Goal: Task Accomplishment & Management: Use online tool/utility

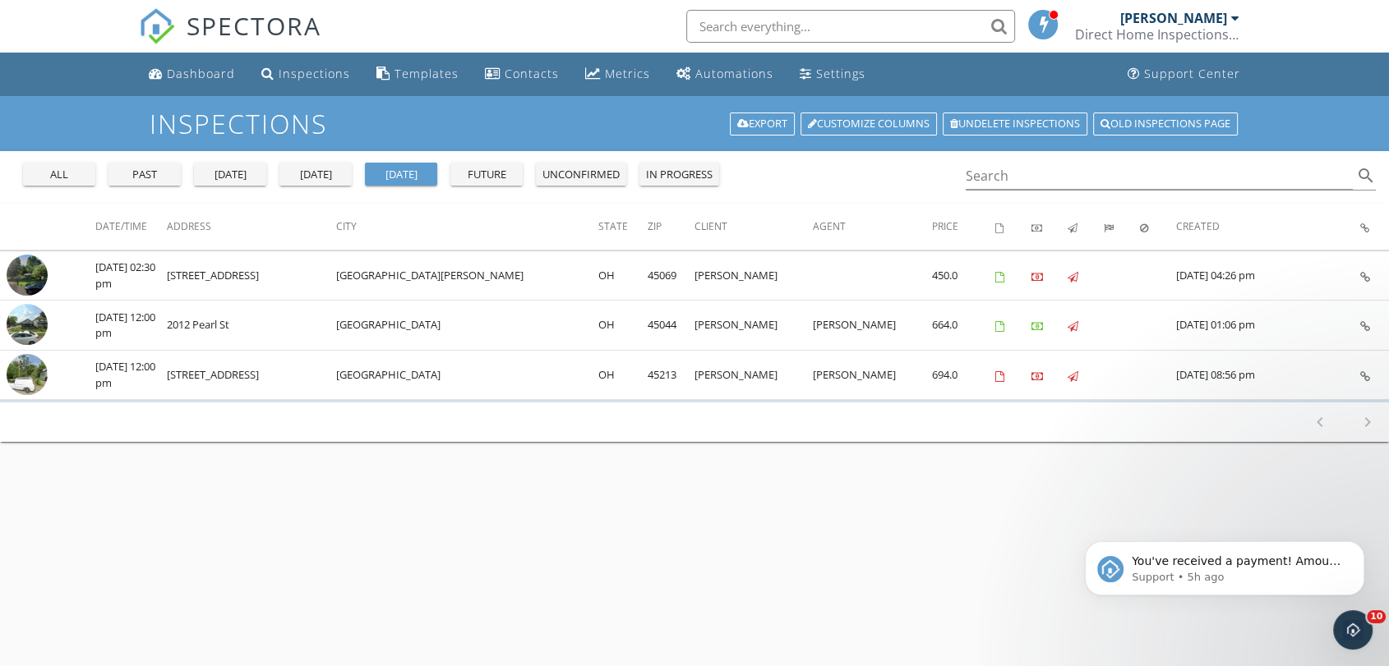
click at [333, 177] on div "today" at bounding box center [315, 175] width 59 height 16
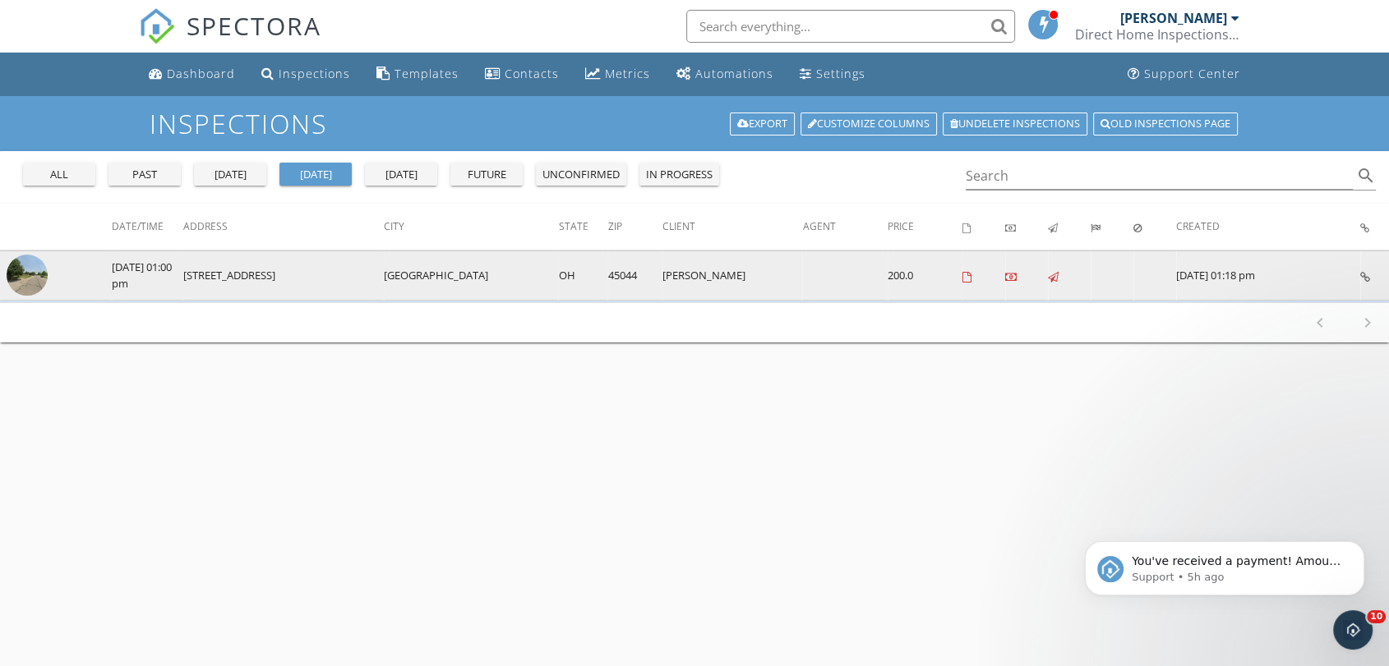
click at [46, 279] on img at bounding box center [27, 275] width 41 height 41
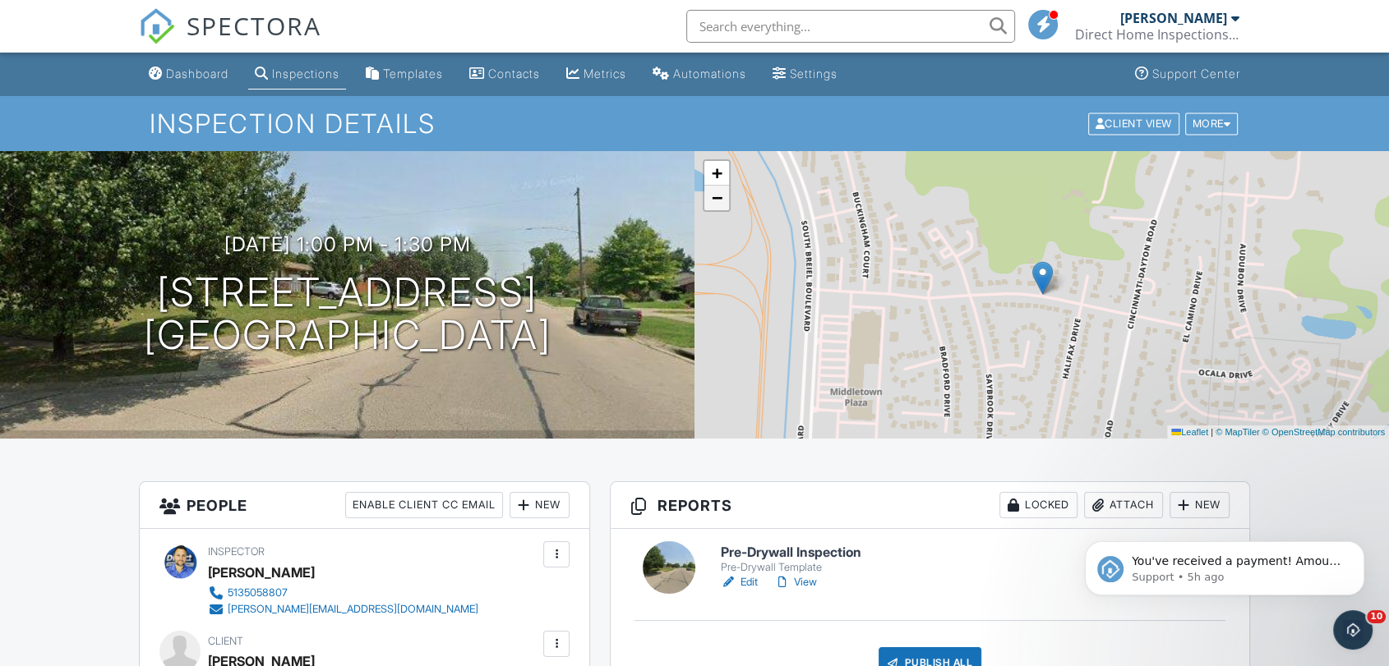
click at [717, 201] on span "−" at bounding box center [717, 197] width 11 height 21
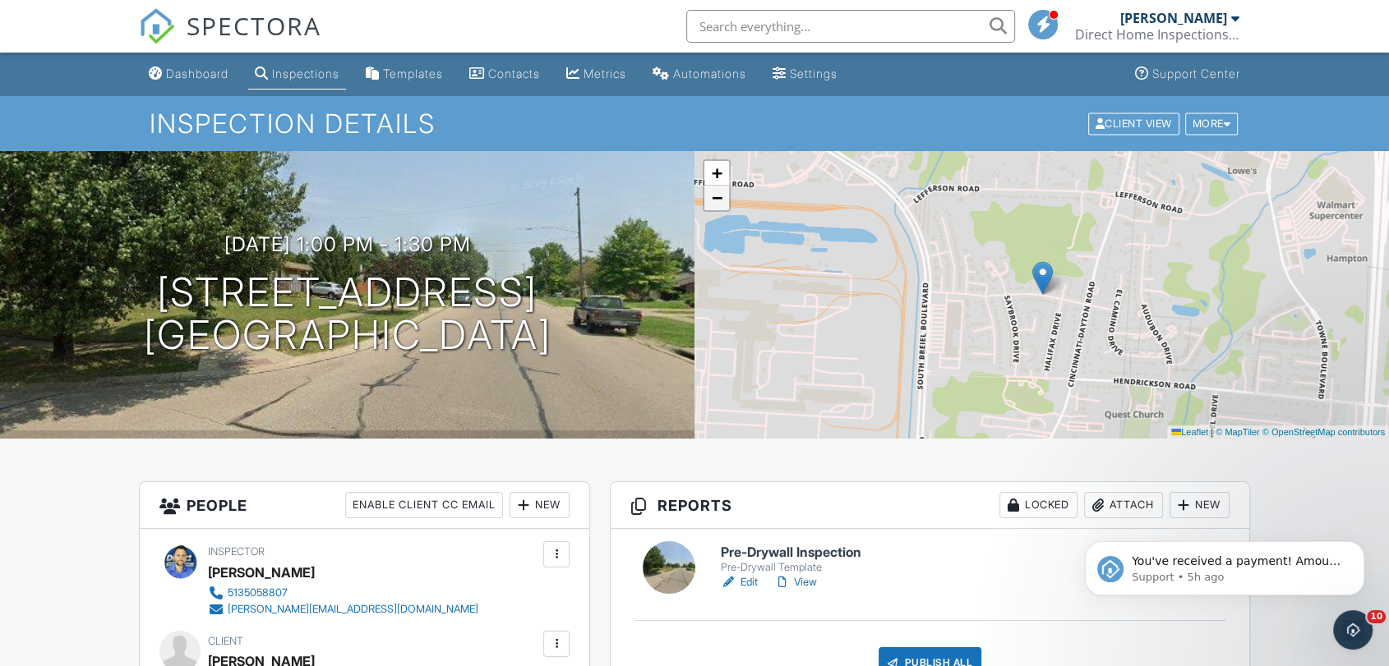
click at [717, 201] on span "−" at bounding box center [717, 197] width 11 height 21
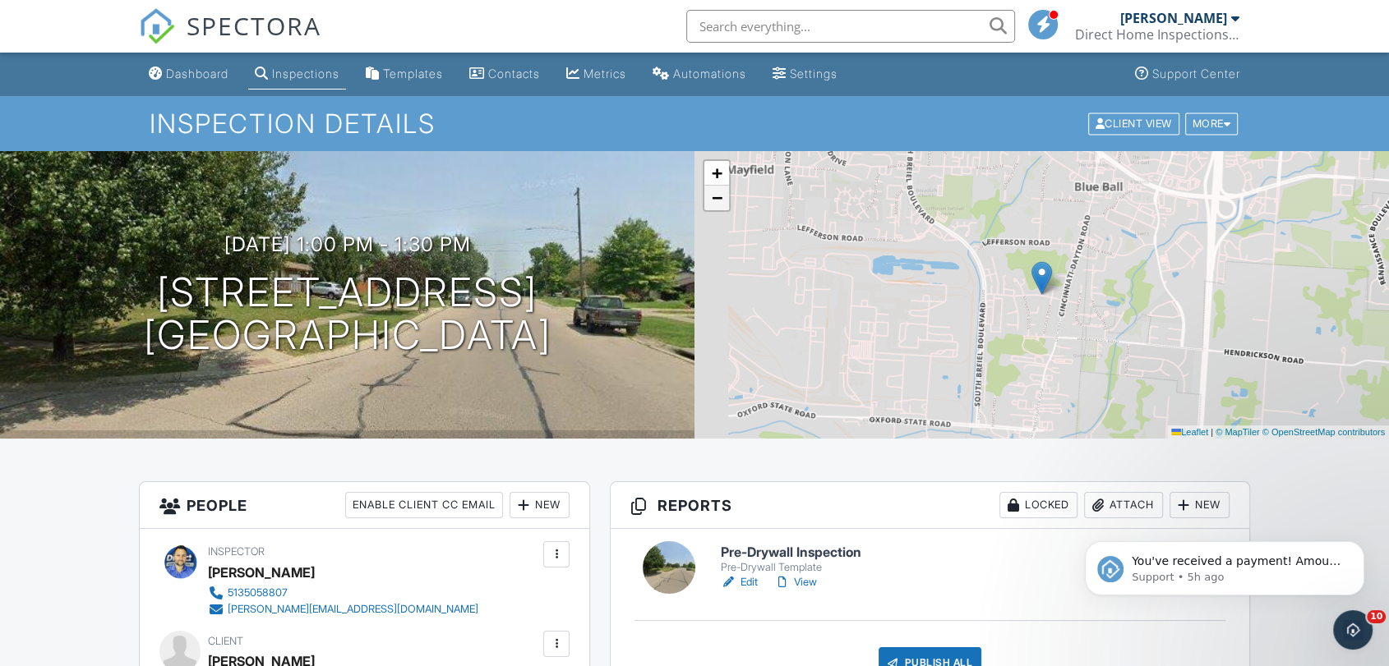
click at [717, 201] on span "−" at bounding box center [717, 197] width 11 height 21
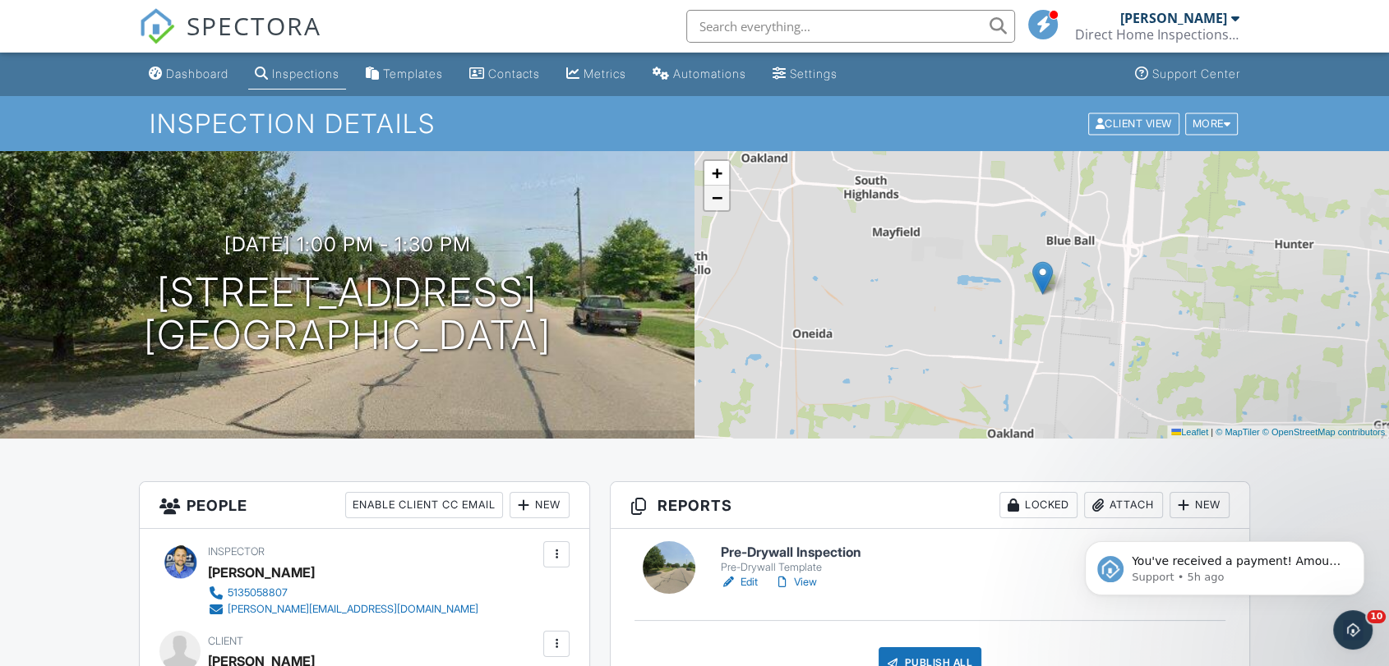
click at [717, 201] on span "−" at bounding box center [717, 197] width 11 height 21
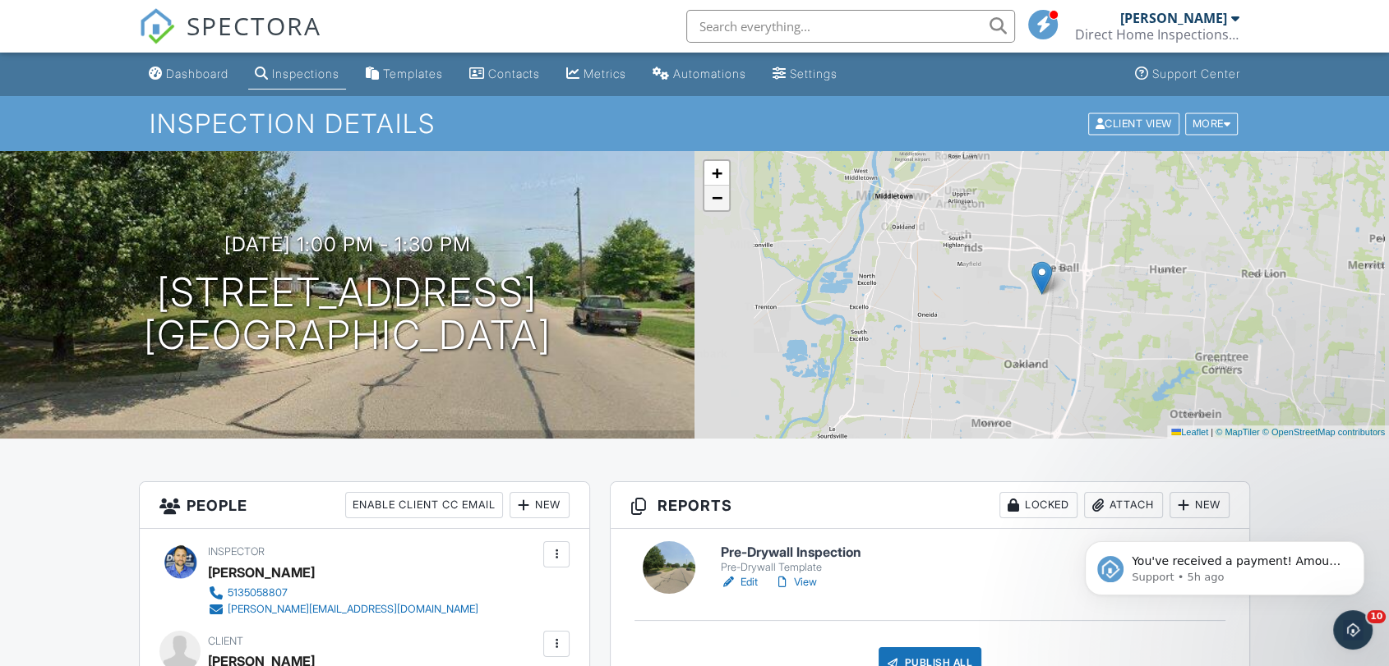
click at [717, 201] on span "−" at bounding box center [717, 197] width 11 height 21
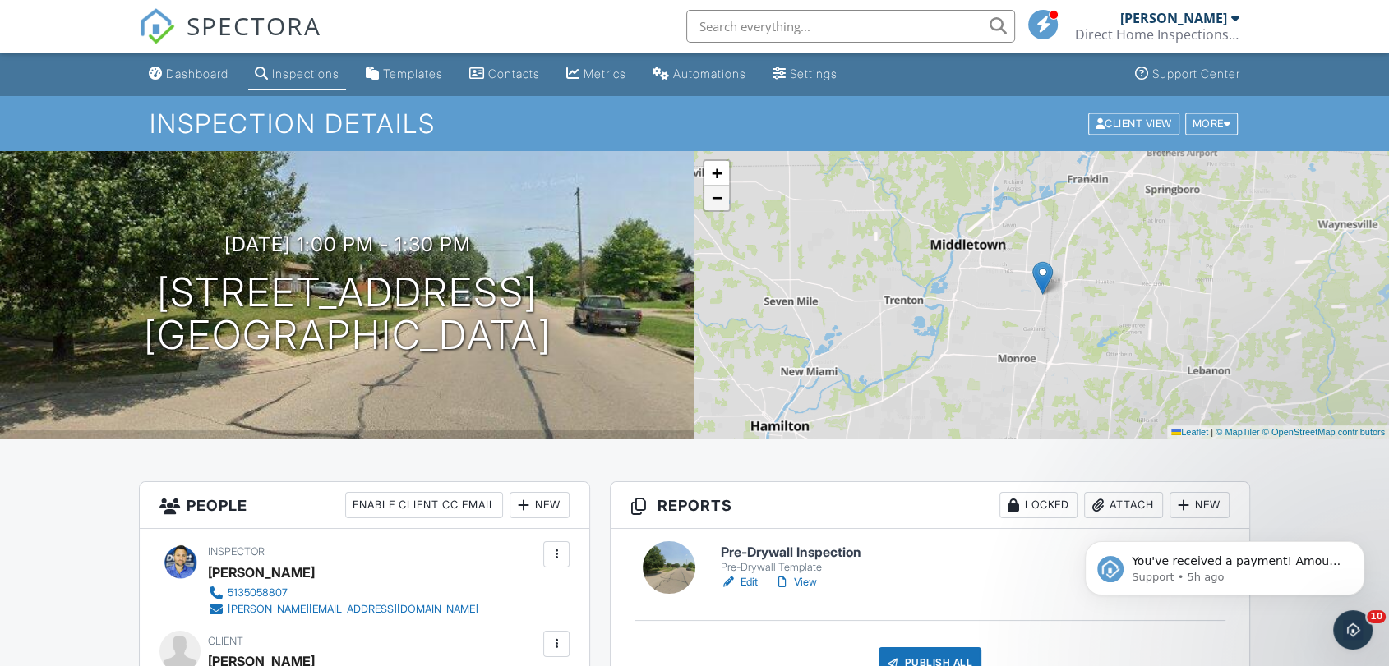
click at [717, 201] on span "−" at bounding box center [717, 197] width 11 height 21
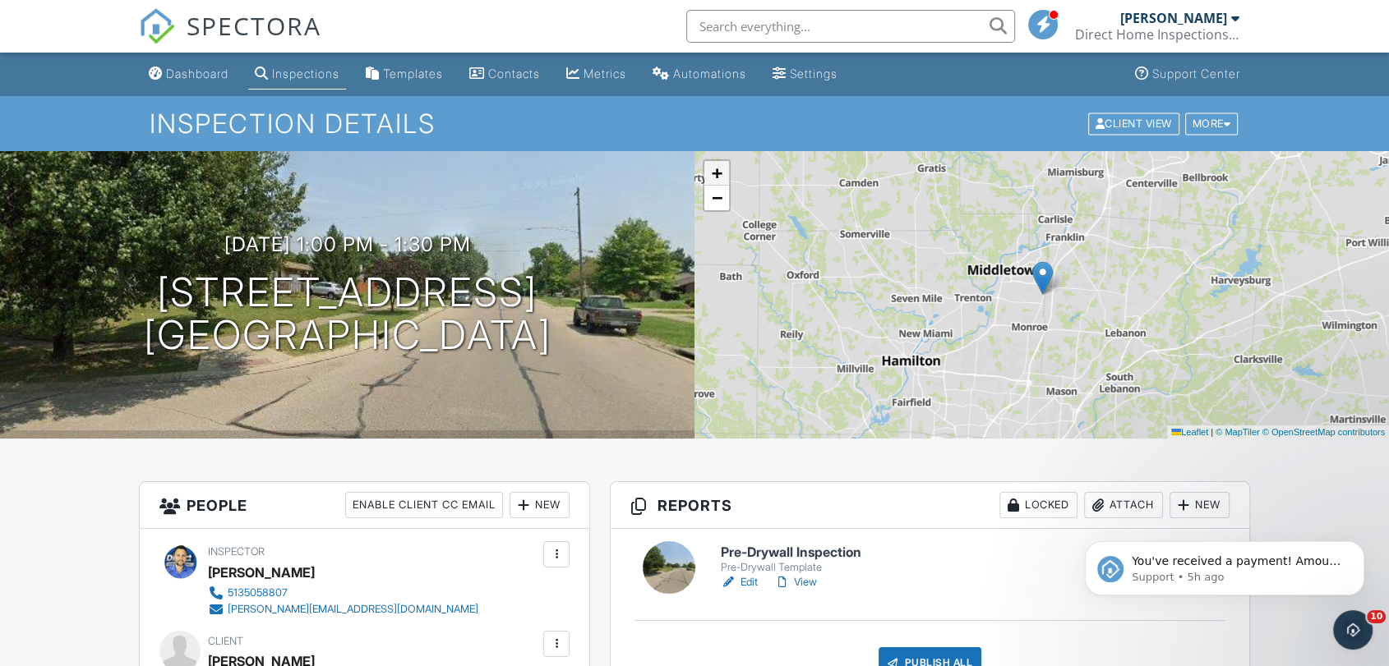
click at [718, 175] on span "+" at bounding box center [717, 173] width 11 height 21
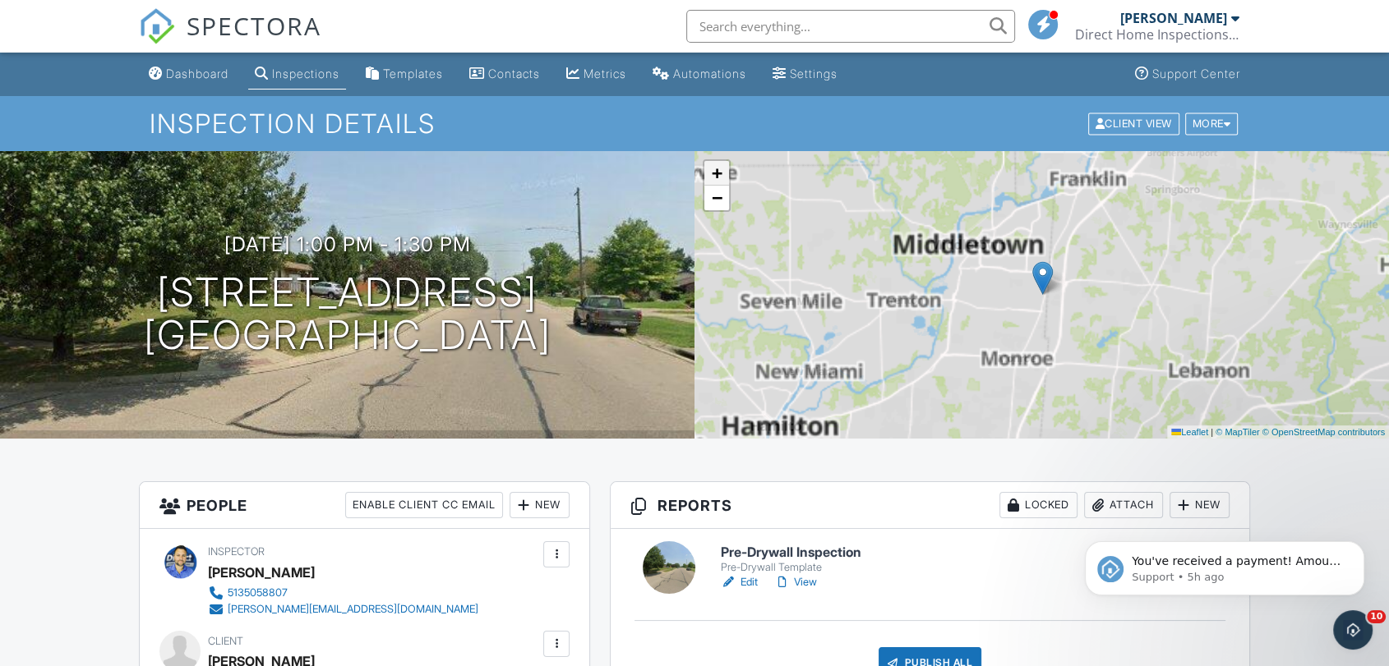
click at [718, 175] on span "+" at bounding box center [717, 173] width 11 height 21
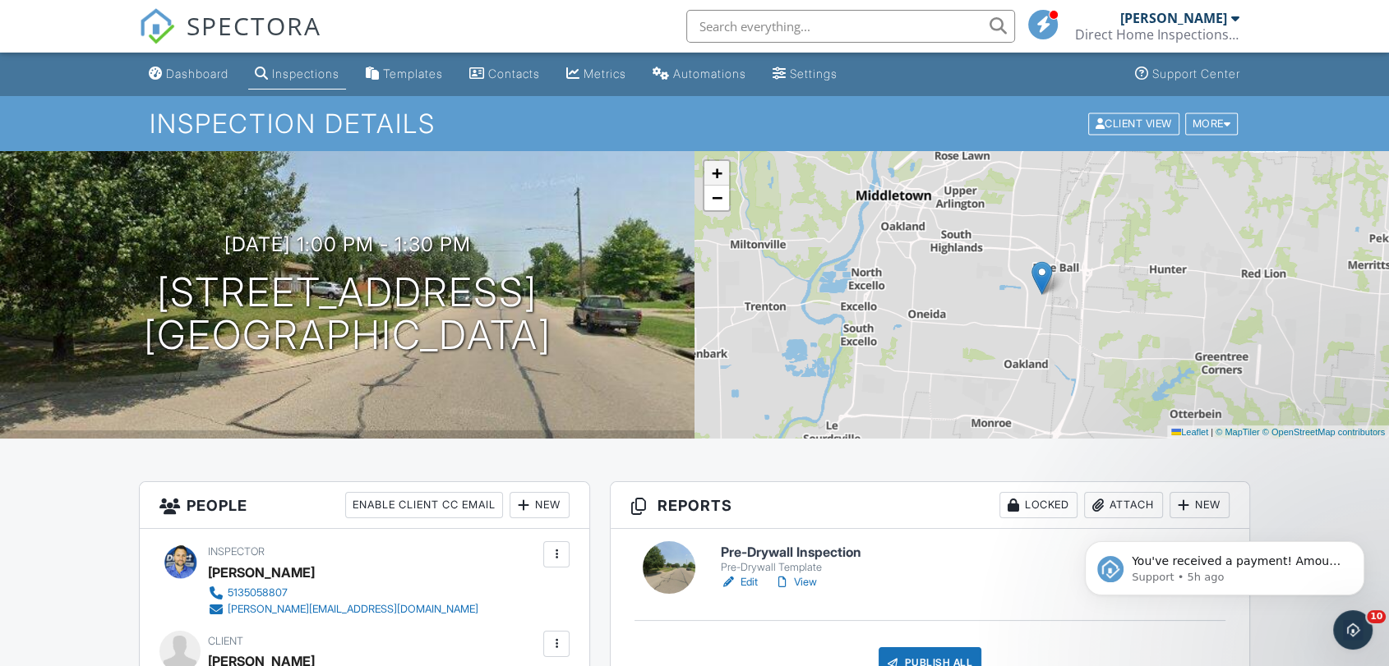
click at [718, 175] on span "+" at bounding box center [717, 173] width 11 height 21
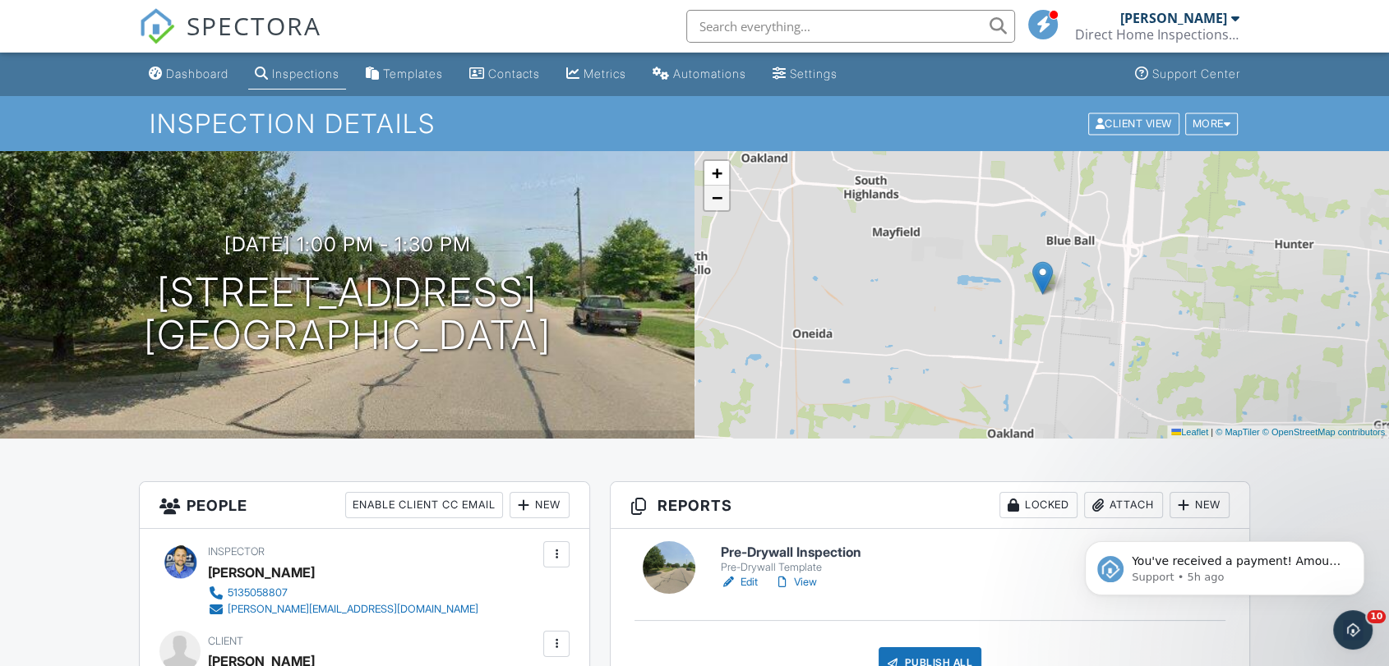
click at [716, 194] on span "−" at bounding box center [717, 197] width 11 height 21
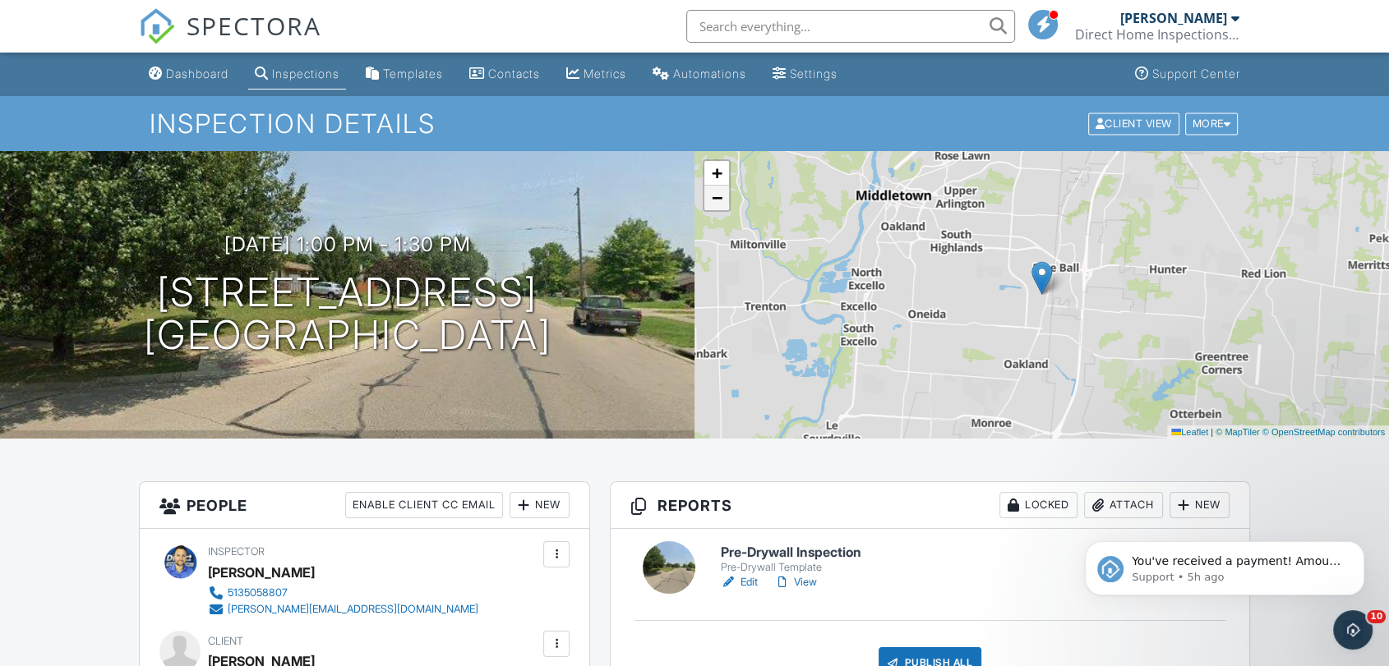
click at [716, 194] on span "−" at bounding box center [717, 197] width 11 height 21
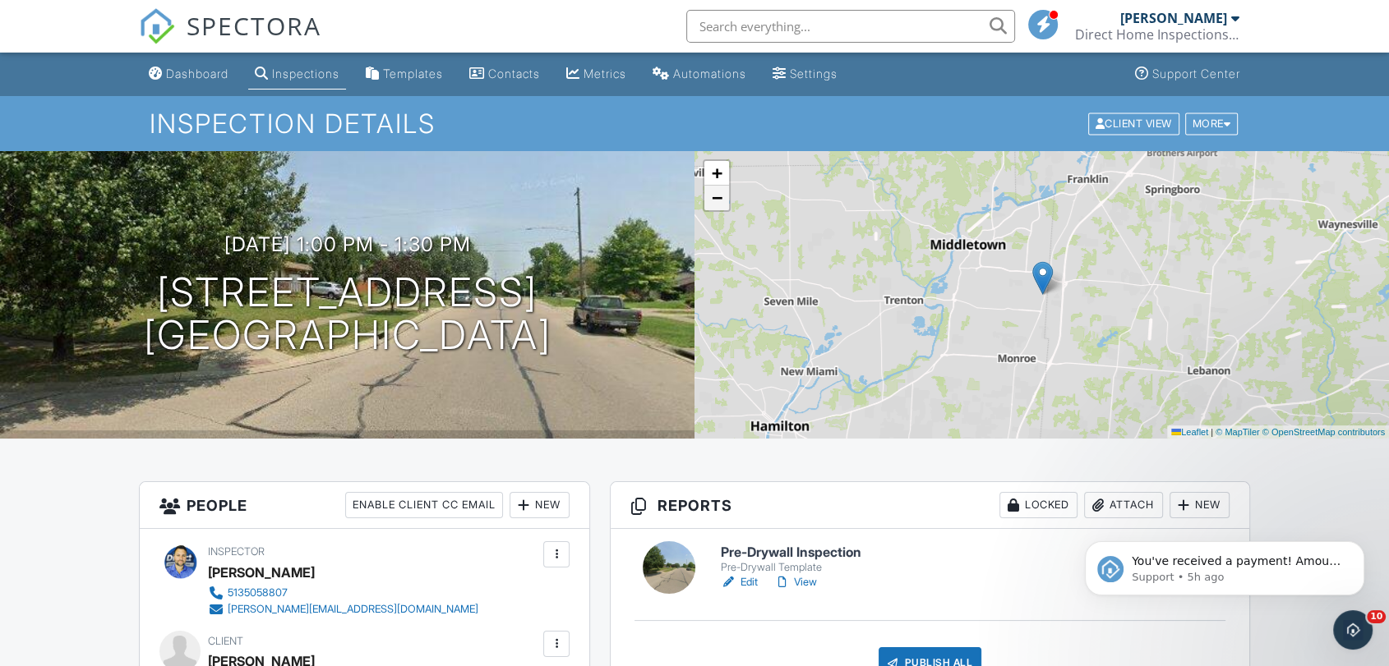
click at [716, 194] on span "−" at bounding box center [717, 197] width 11 height 21
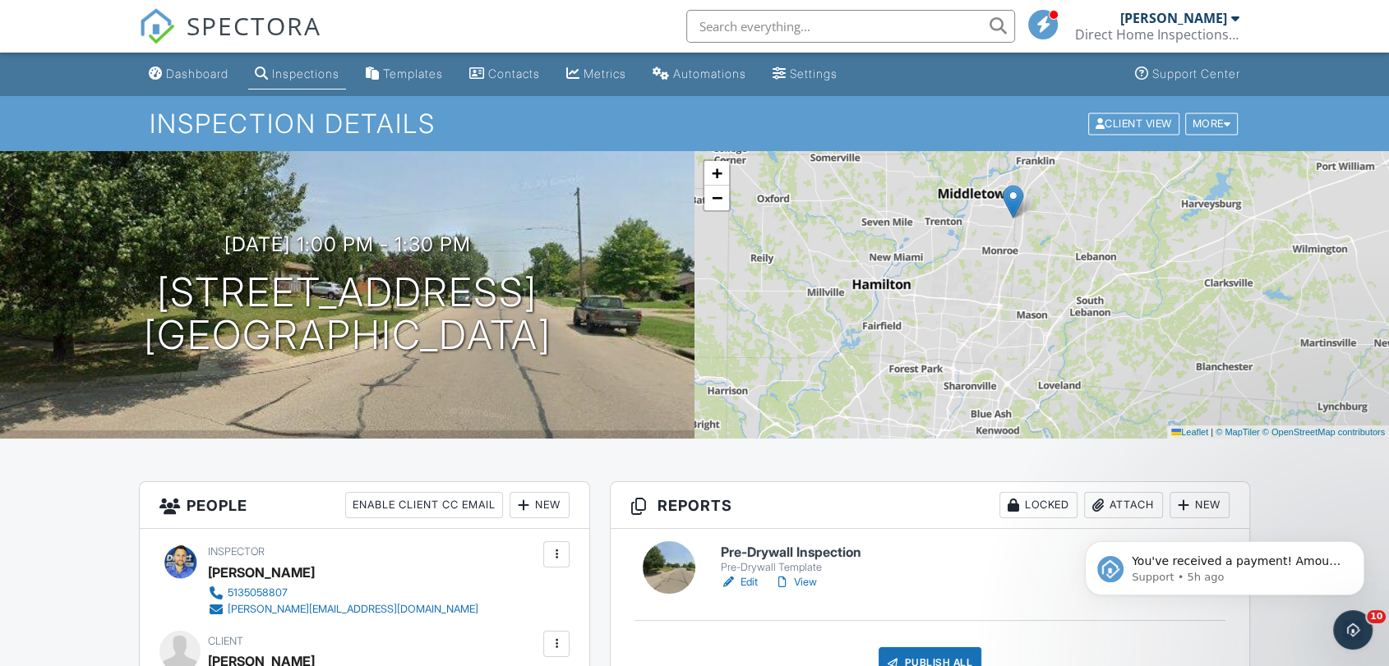
drag, startPoint x: 1031, startPoint y: 380, endPoint x: 1002, endPoint y: 304, distance: 81.9
click at [1002, 304] on div "+ − Leaflet | © MapTiler © OpenStreetMap contributors" at bounding box center [1041, 295] width 694 height 288
click at [725, 177] on link "+" at bounding box center [716, 173] width 25 height 25
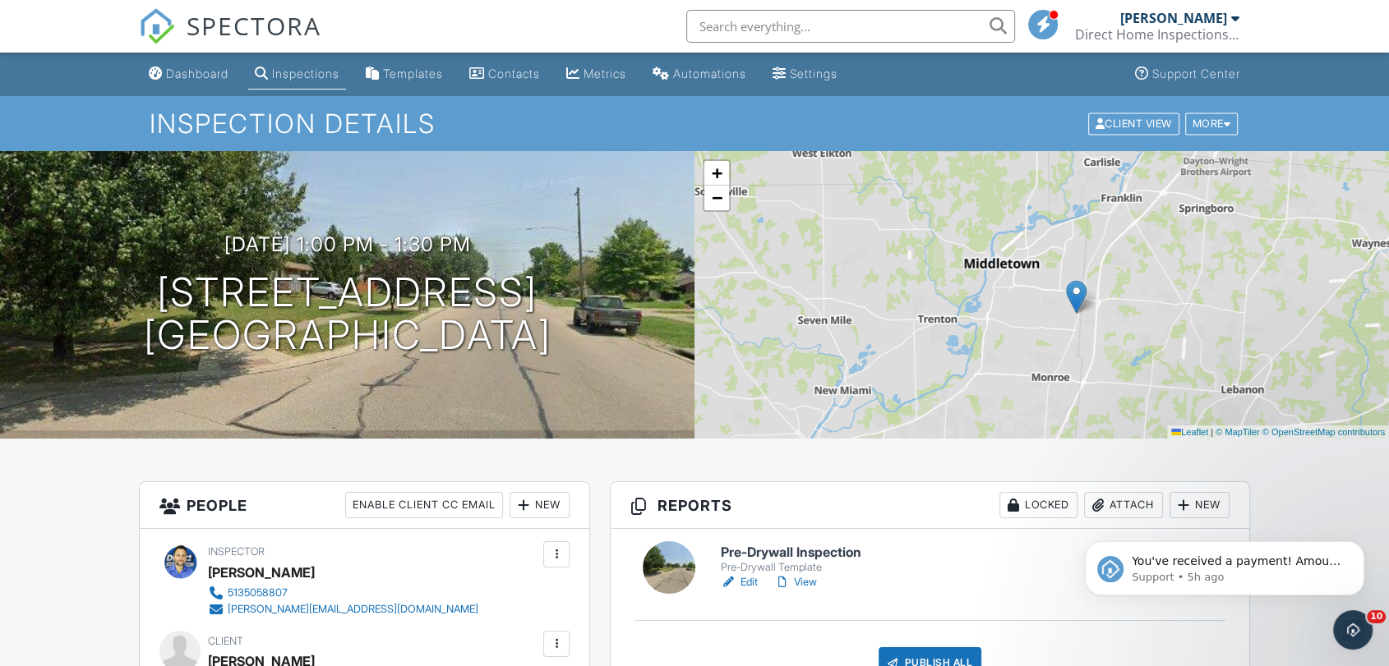
drag, startPoint x: 892, startPoint y: 202, endPoint x: 978, endPoint y: 374, distance: 192.2
click at [978, 374] on div "+ − Leaflet | © MapTiler © OpenStreetMap contributors" at bounding box center [1041, 295] width 694 height 288
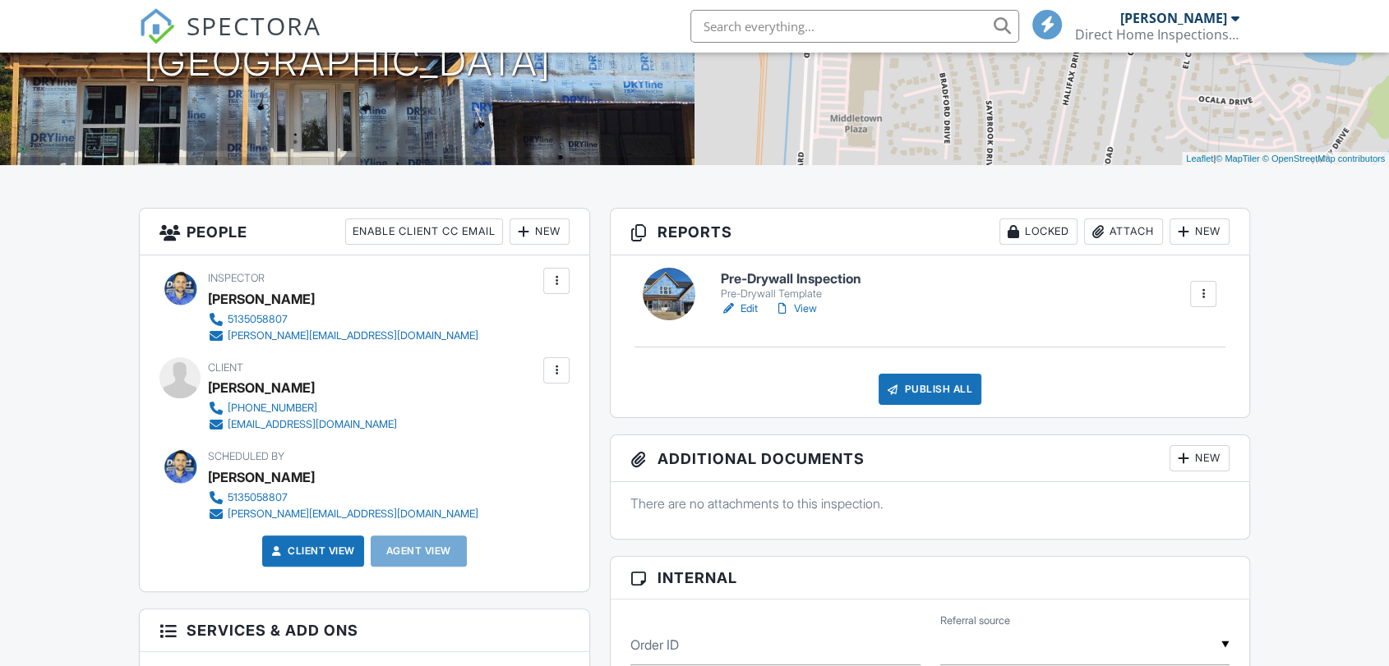
click at [750, 308] on link "Edit" at bounding box center [739, 309] width 37 height 16
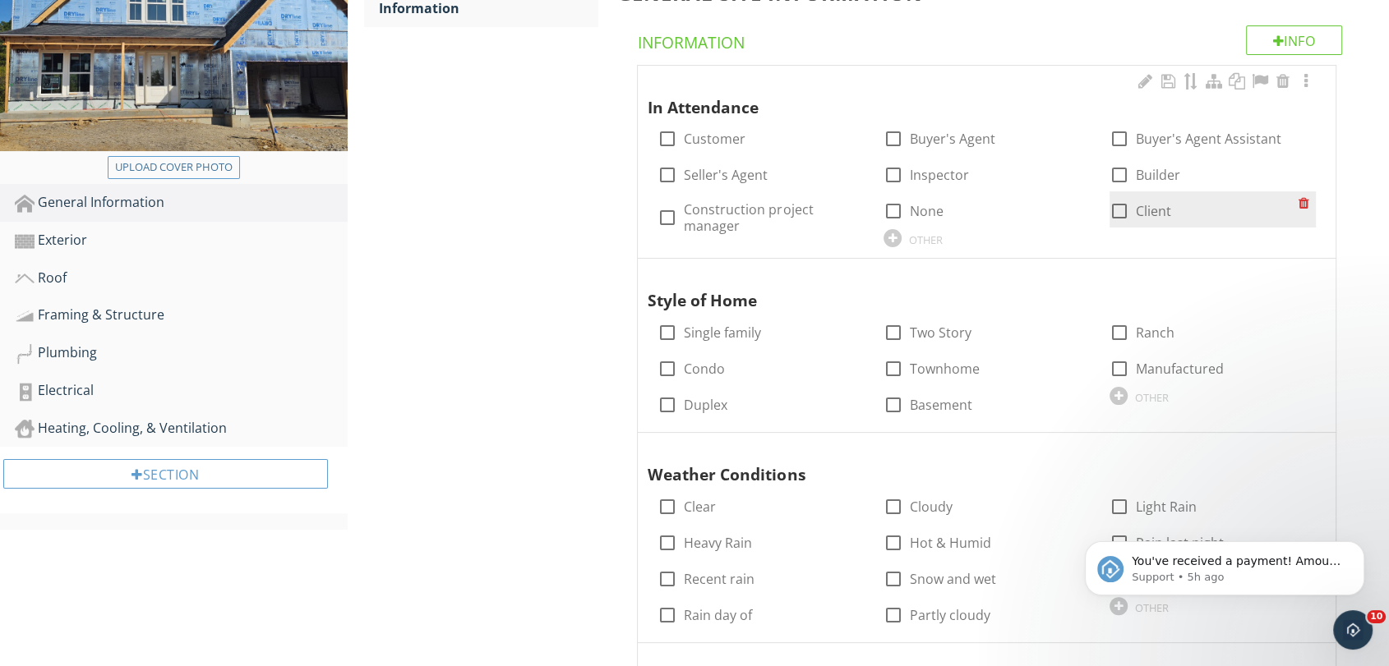
click at [1121, 219] on div at bounding box center [1119, 211] width 28 height 28
checkbox input "true"
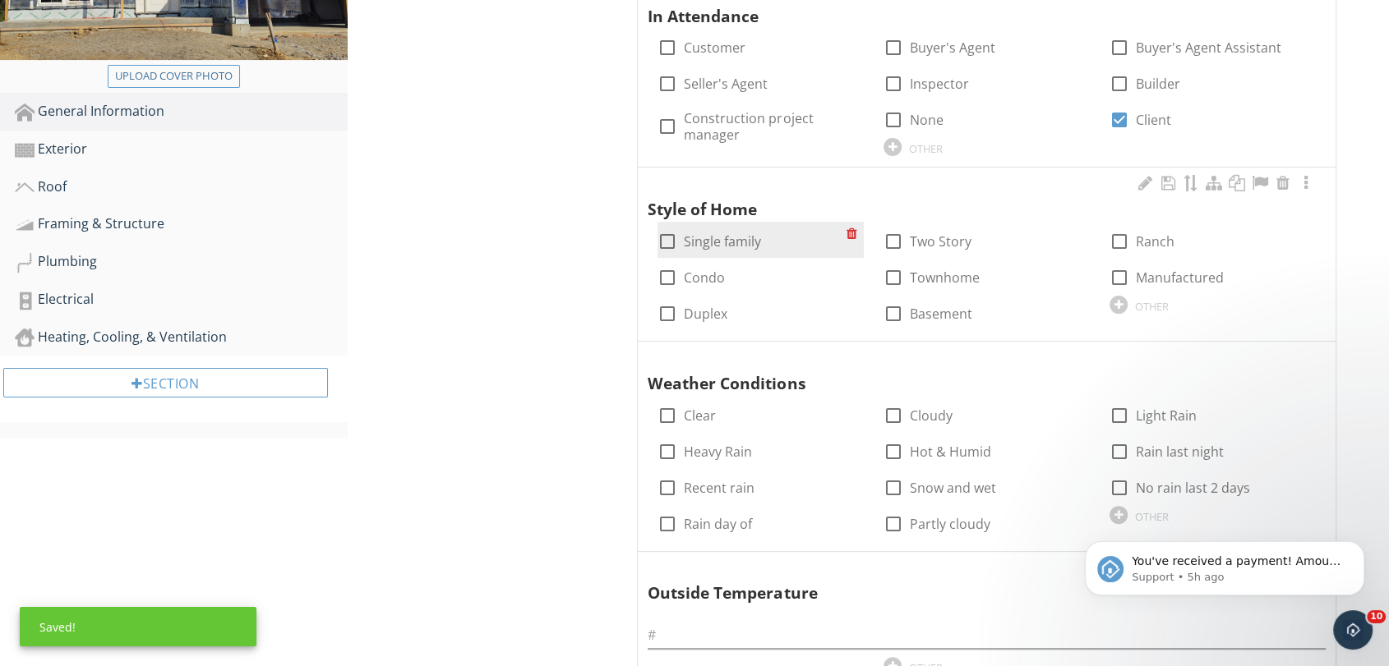
click at [670, 240] on div at bounding box center [667, 242] width 28 height 28
checkbox input "true"
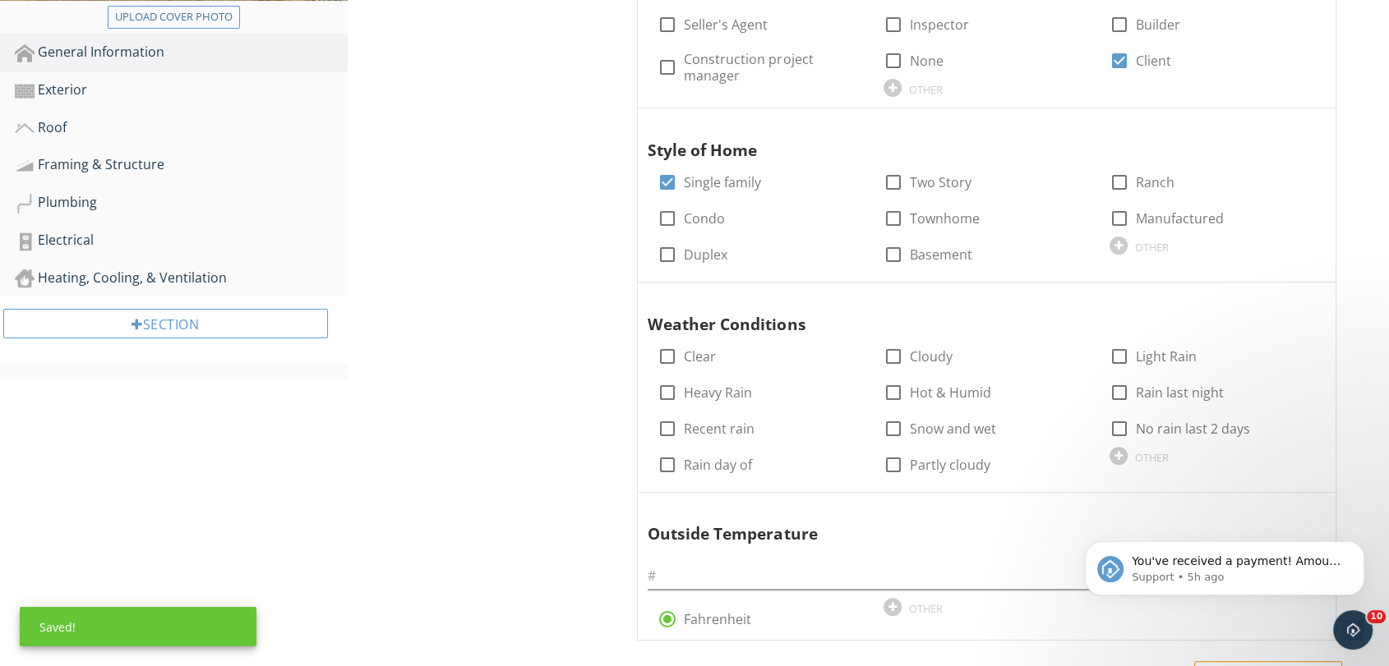
scroll to position [456, 0]
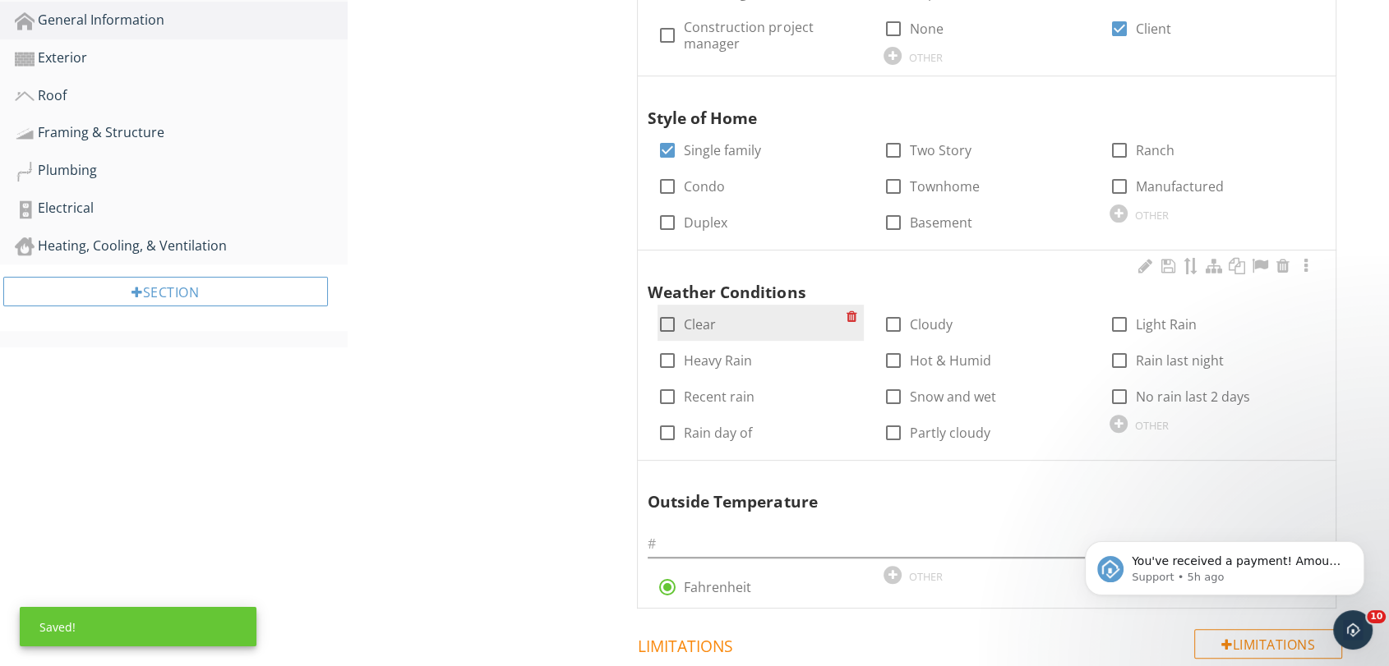
click at [668, 324] on div at bounding box center [667, 325] width 28 height 28
checkbox input "true"
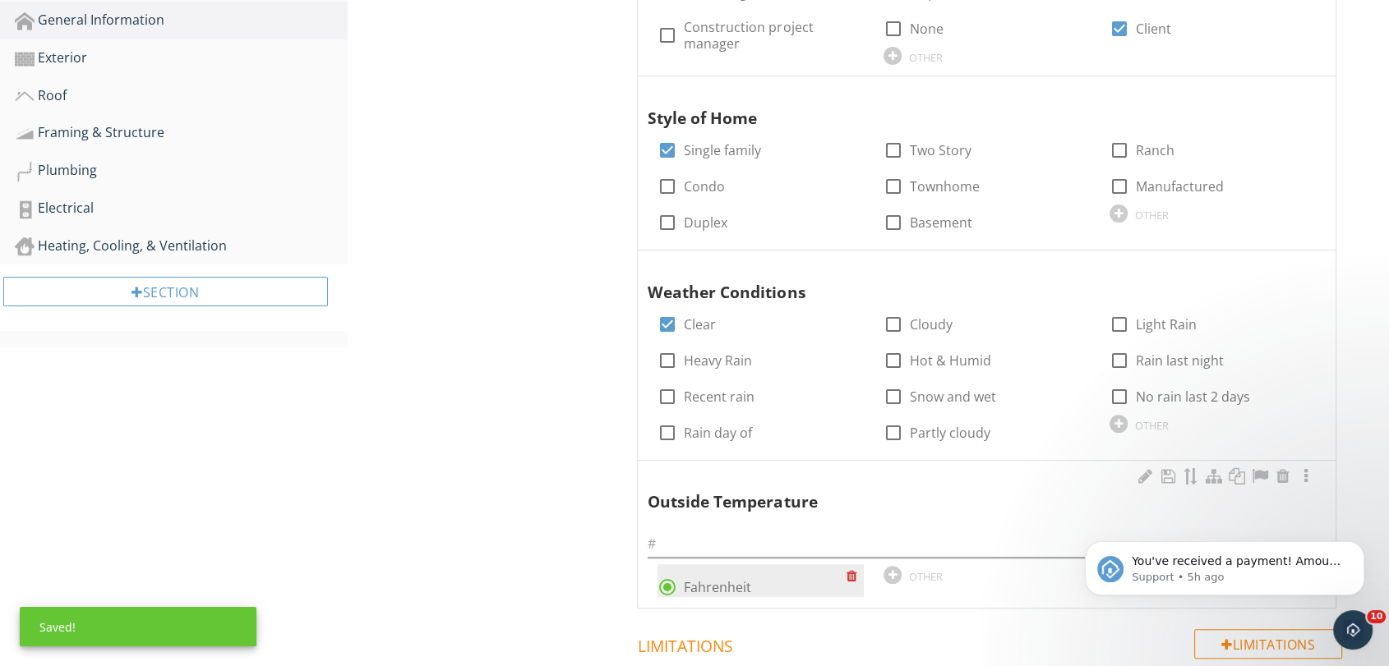
scroll to position [547, 0]
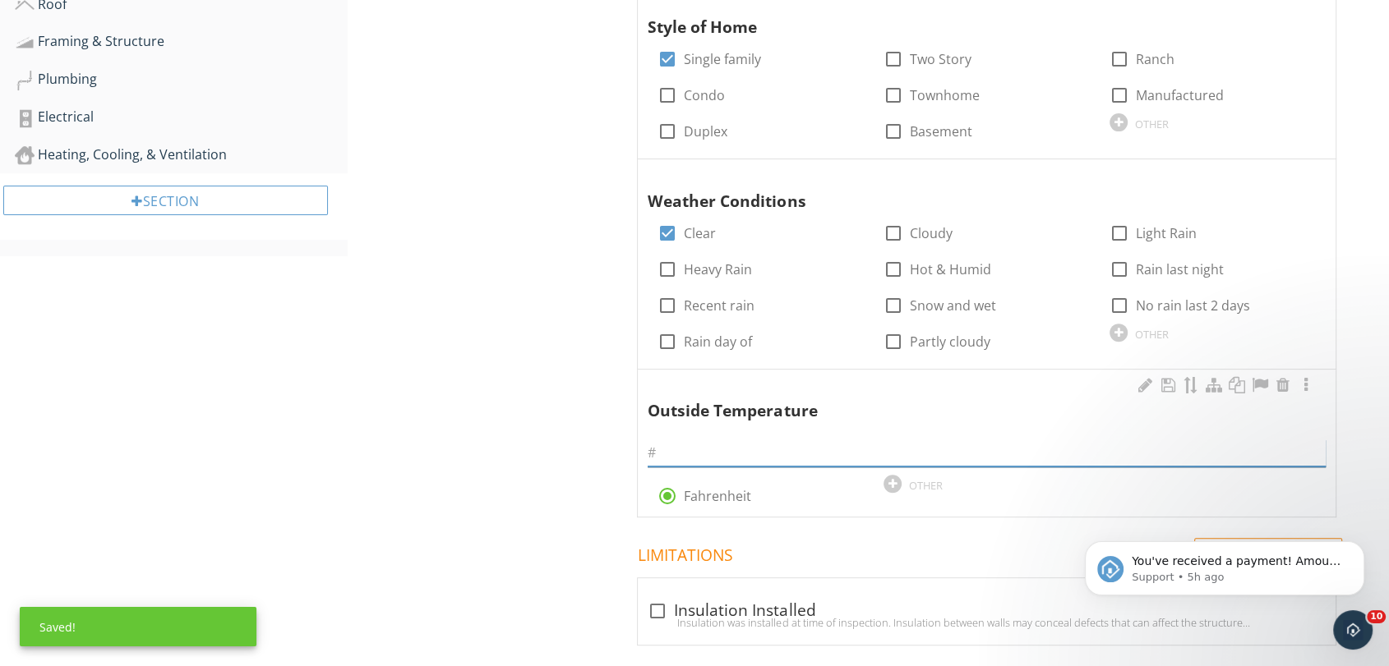
click at [718, 448] on input "text" at bounding box center [986, 453] width 678 height 27
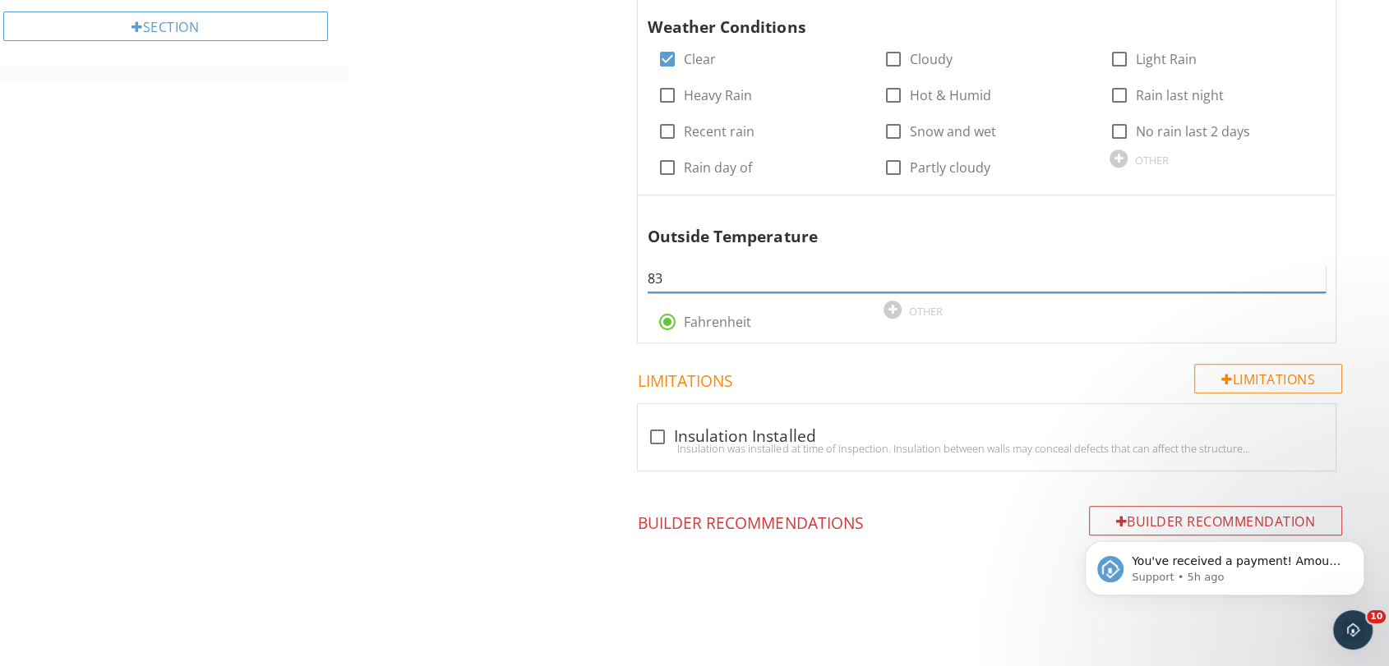
scroll to position [723, 0]
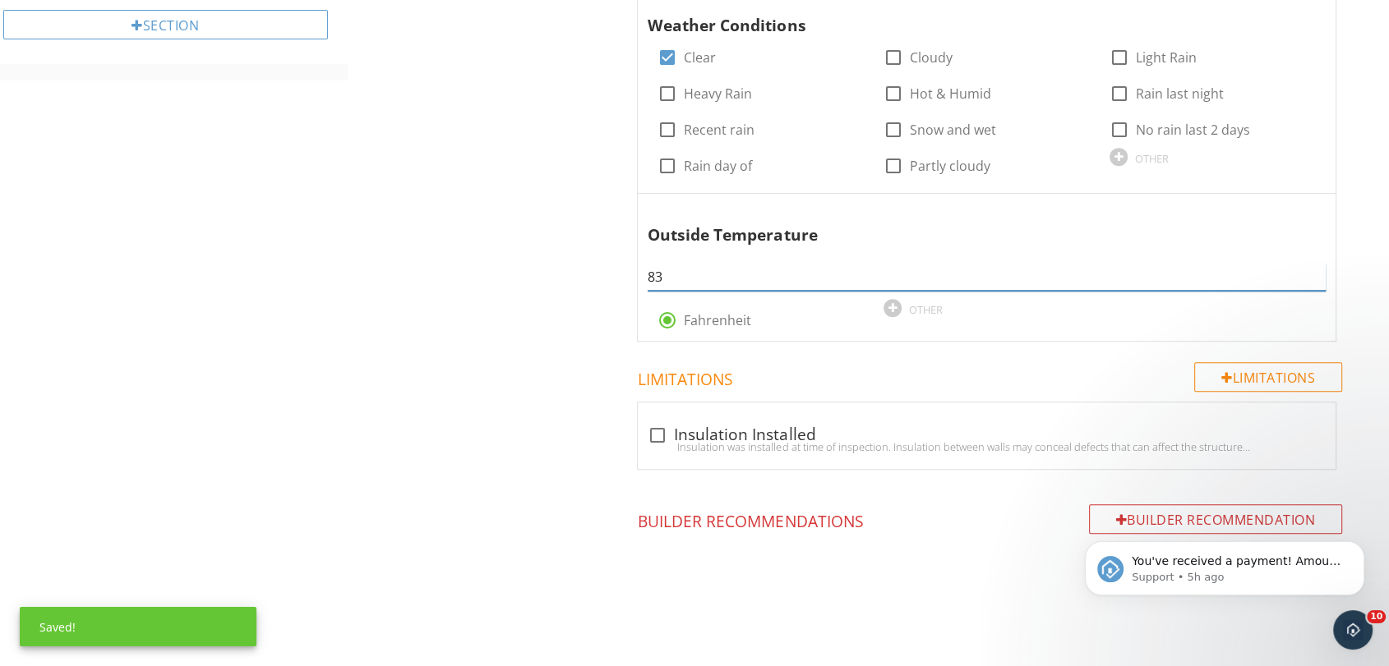
type input "83"
click at [495, 417] on div "General Information General Site Information General Site Information Info Info…" at bounding box center [869, 54] width 1042 height 1226
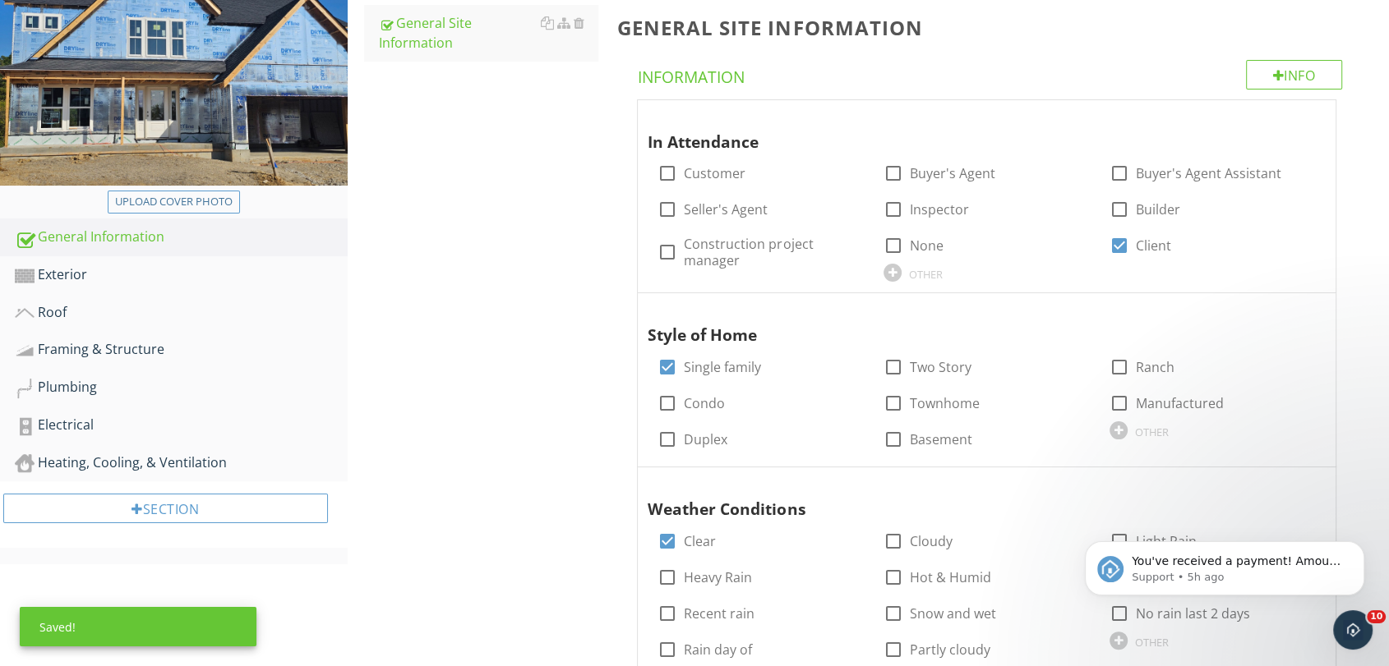
scroll to position [176, 0]
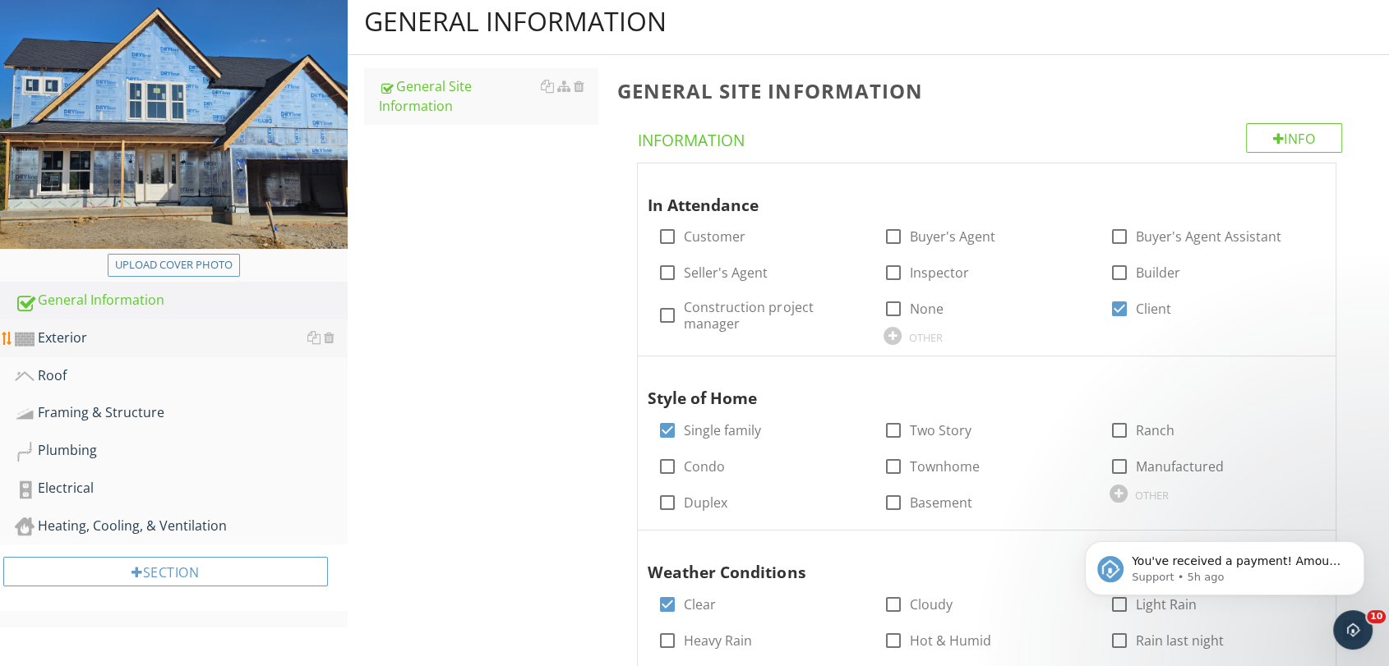
click at [119, 334] on div "Exterior" at bounding box center [181, 338] width 333 height 21
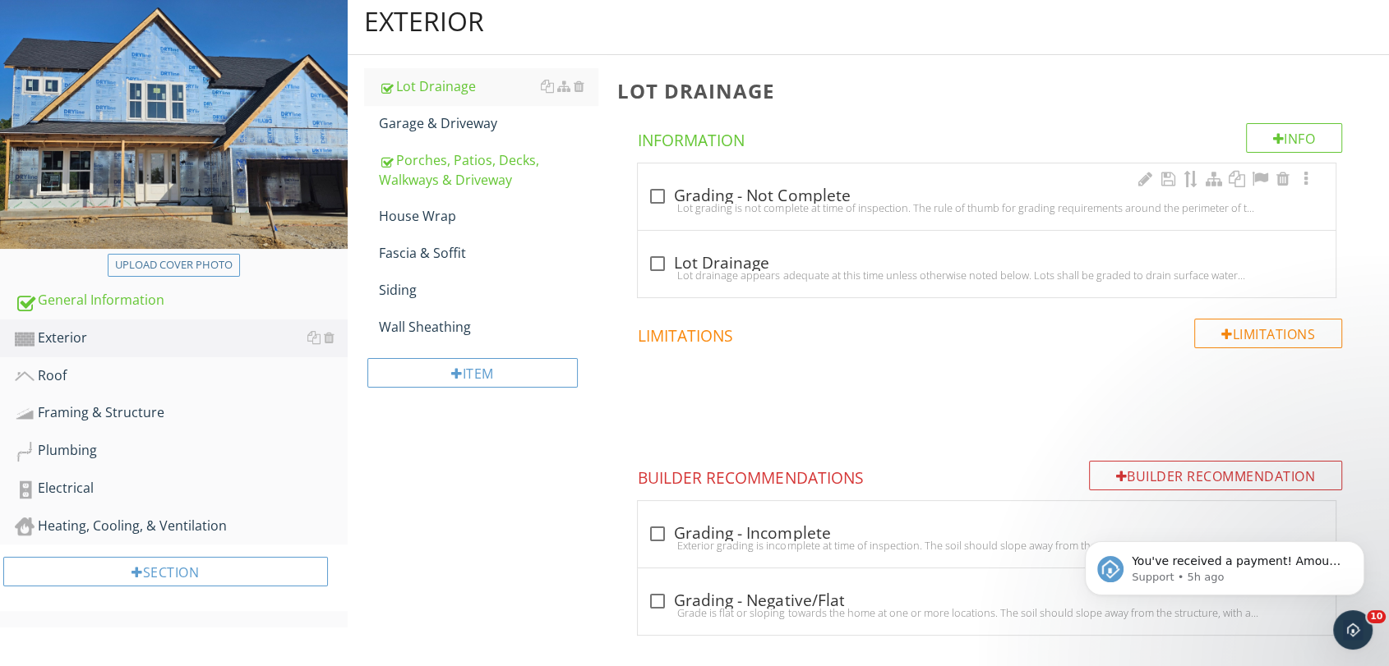
click at [657, 196] on div at bounding box center [657, 196] width 28 height 28
checkbox input "true"
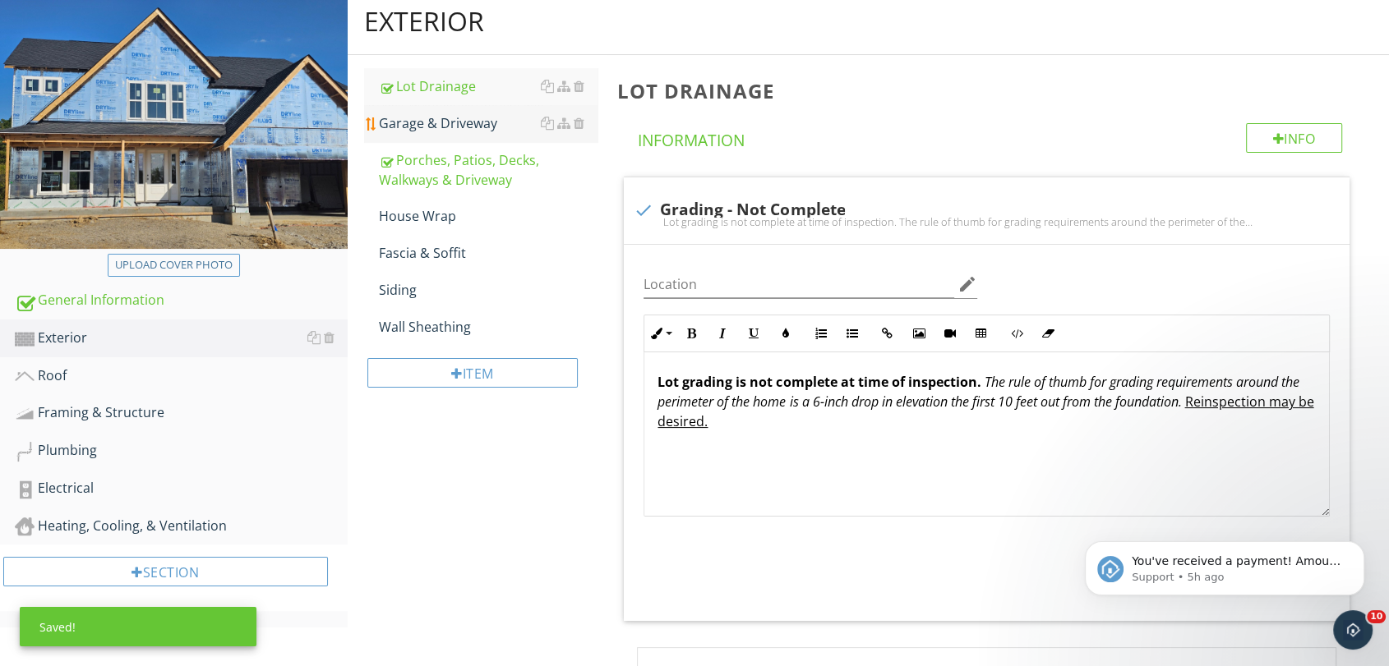
click at [429, 122] on div "Garage & Driveway" at bounding box center [488, 123] width 219 height 20
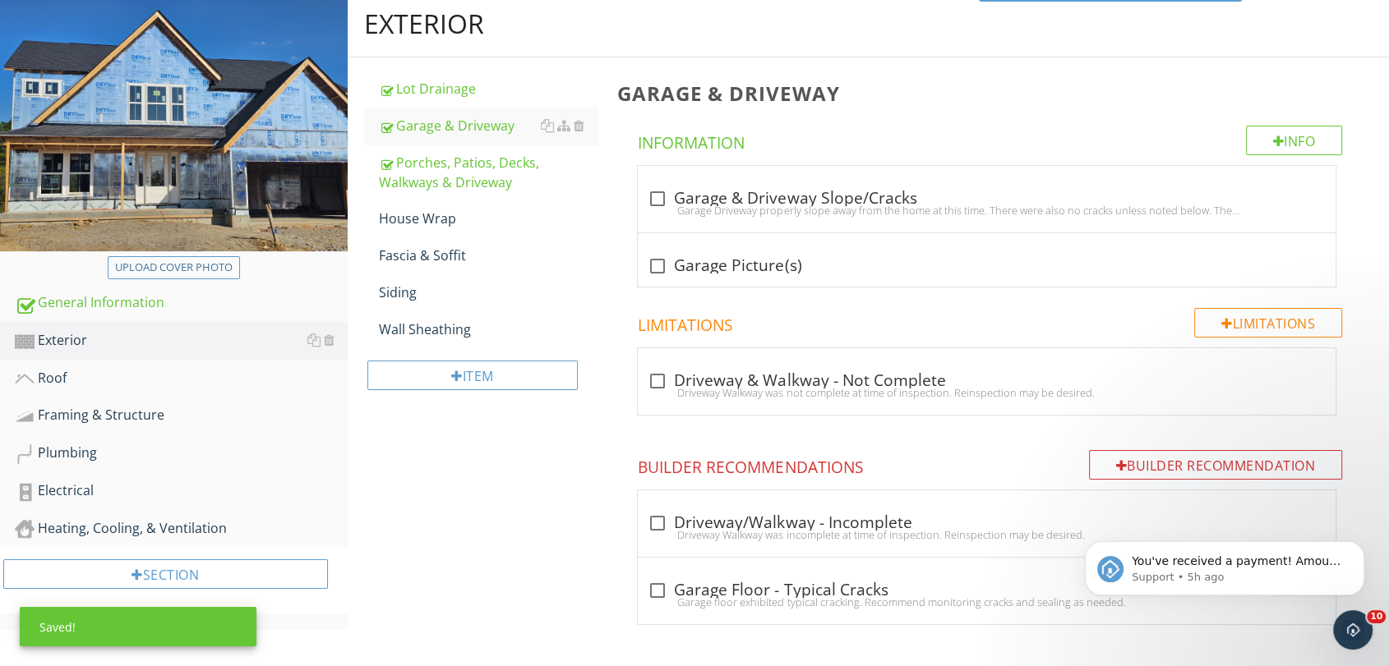
scroll to position [173, 0]
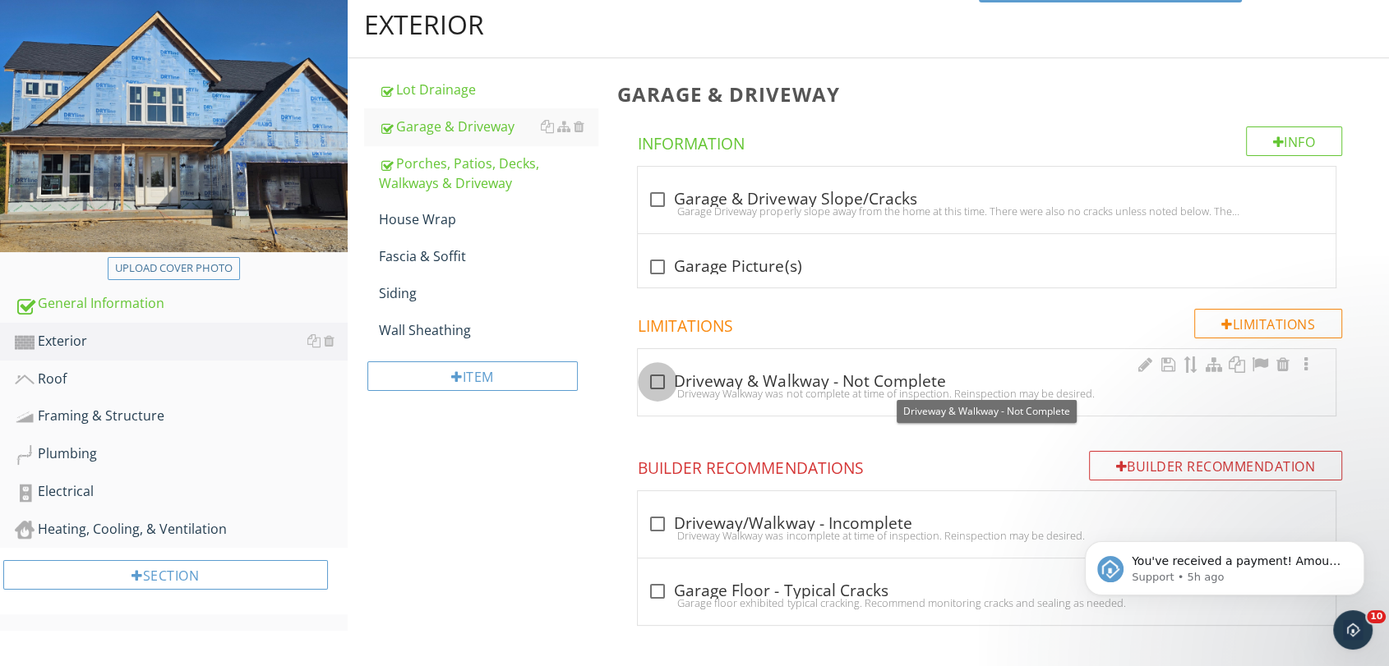
click at [659, 377] on div at bounding box center [657, 382] width 28 height 28
checkbox input "true"
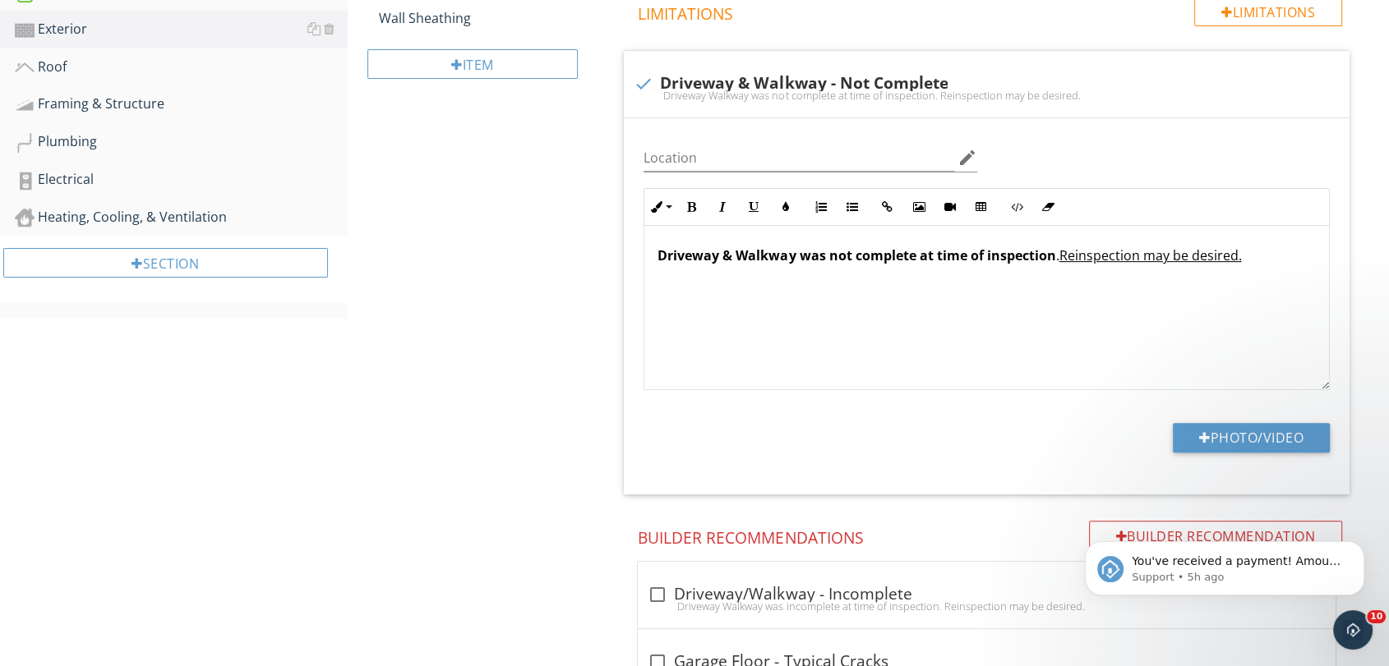
scroll to position [555, 0]
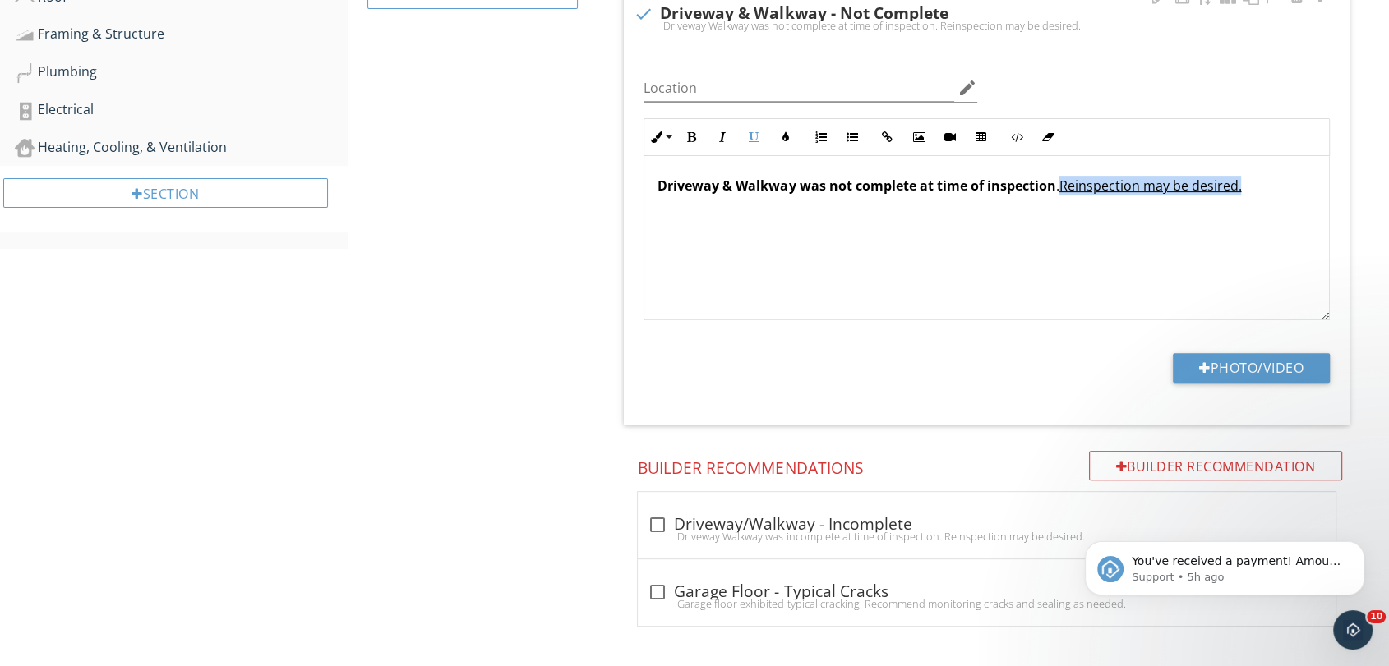
drag, startPoint x: 1279, startPoint y: 182, endPoint x: 1059, endPoint y: 184, distance: 220.2
click at [1059, 184] on p "Driveway & Walkway was not complete at time of inspection . Reinspection may be…" at bounding box center [986, 186] width 658 height 20
click at [558, 326] on div "Exterior Lot Drainage Garage & Driveway Porches, Patios, Decks, Walkways & Driv…" at bounding box center [869, 138] width 1042 height 1057
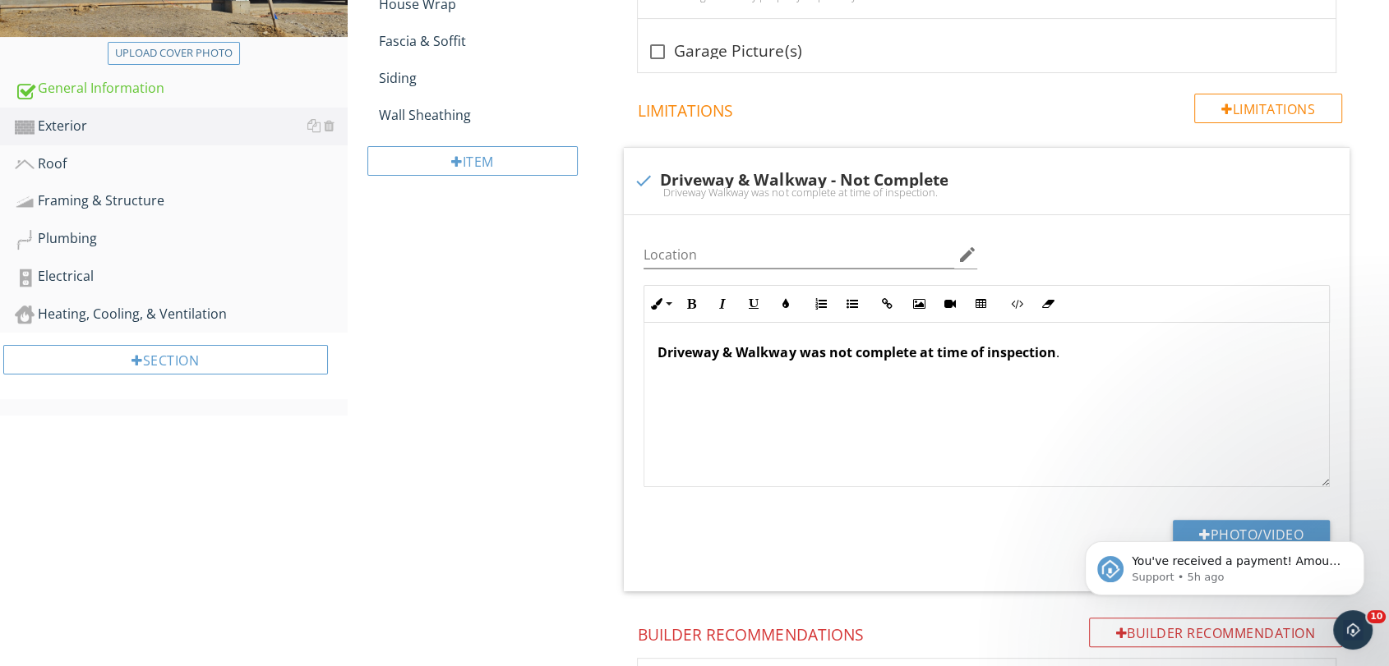
scroll to position [99, 0]
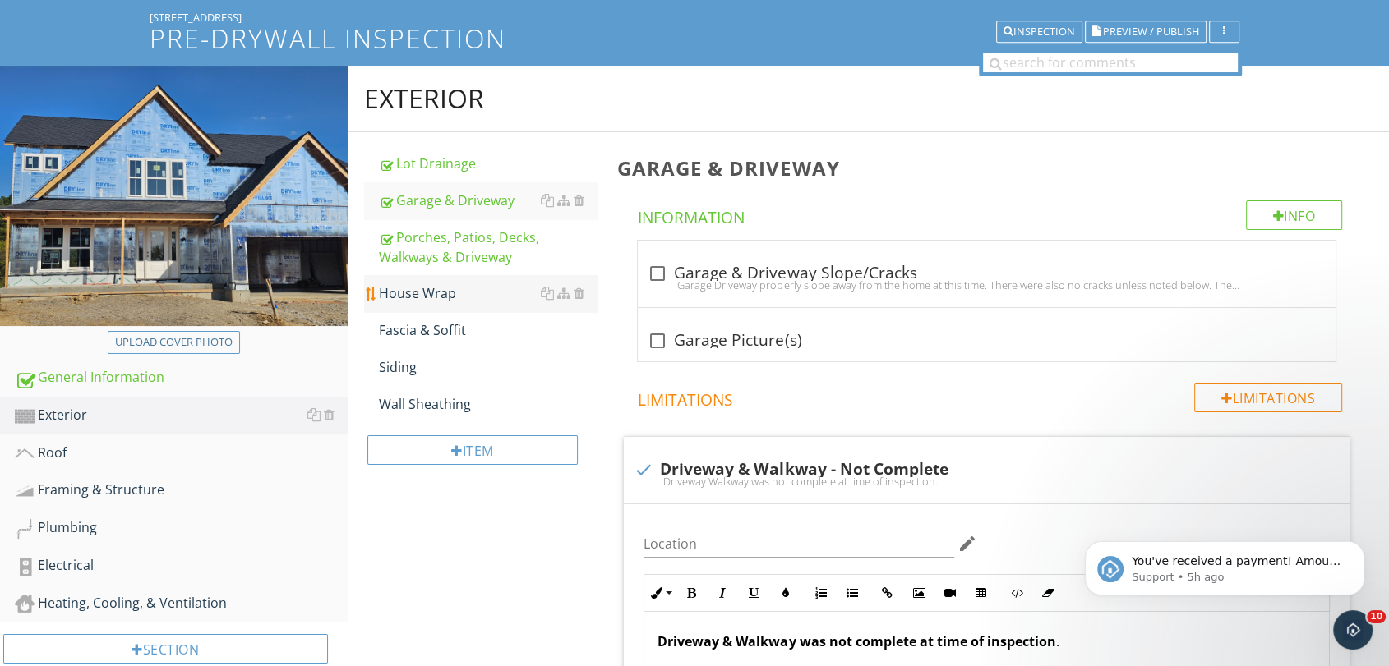
click at [458, 301] on div "House Wrap" at bounding box center [488, 293] width 219 height 20
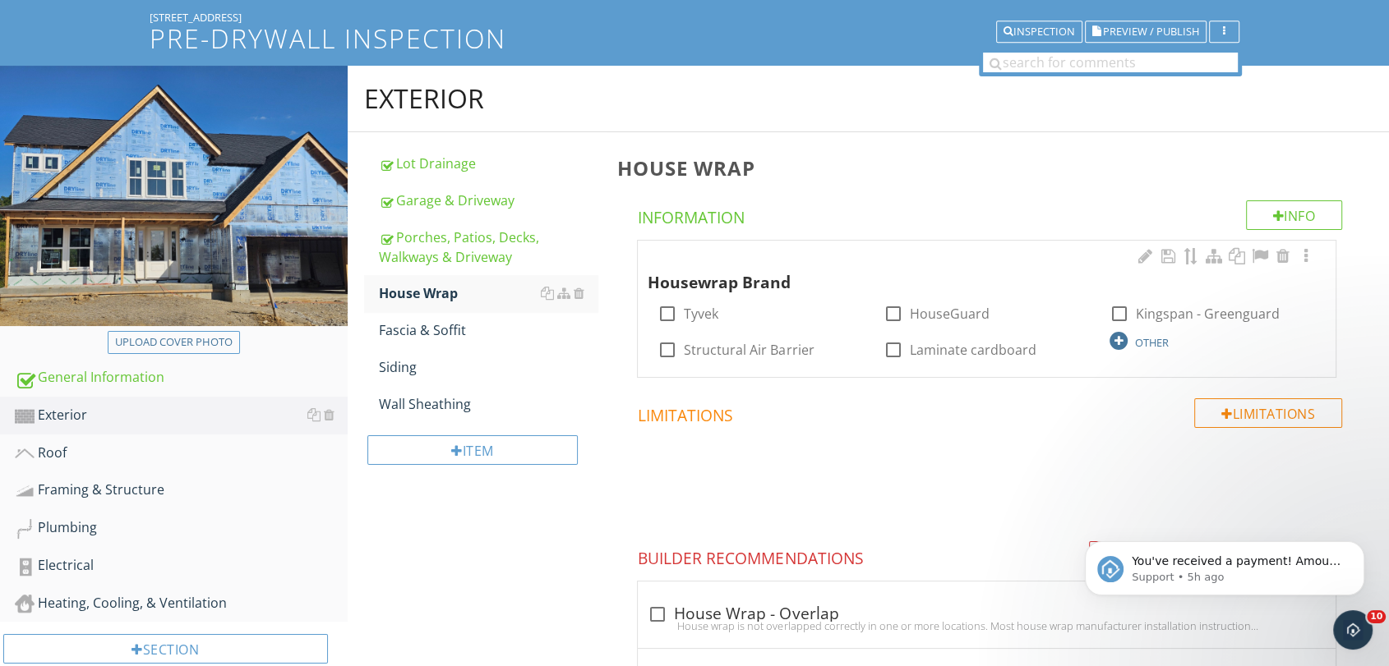
click at [1140, 347] on div "OTHER" at bounding box center [1152, 342] width 34 height 13
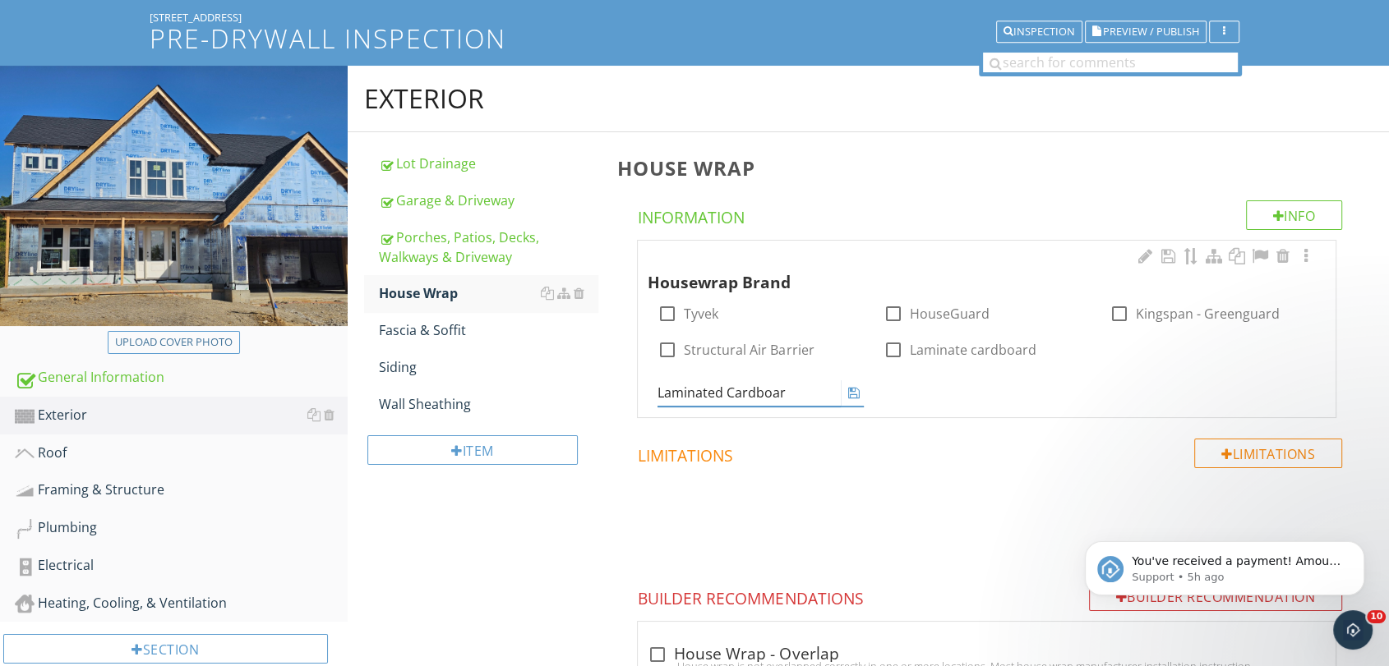
type input "Laminated Cardboard"
click at [850, 391] on icon at bounding box center [854, 392] width 12 height 13
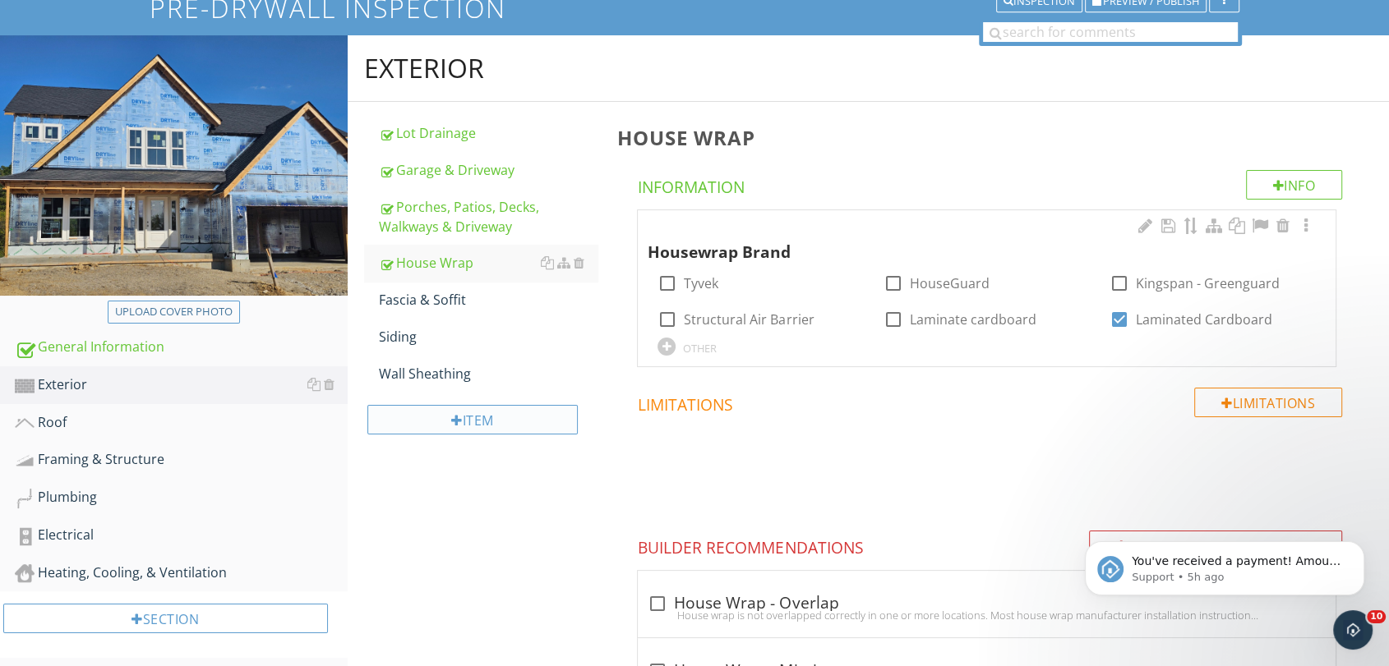
scroll to position [113, 0]
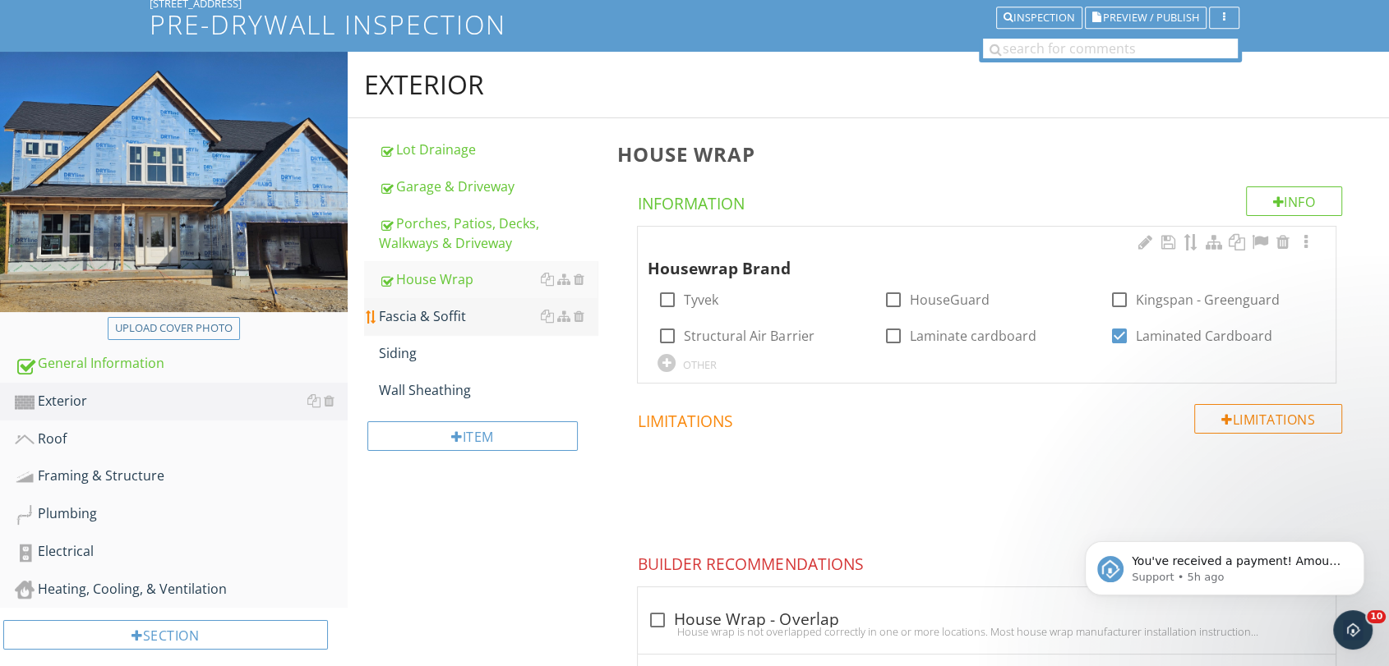
click at [450, 317] on div "Fascia & Soffit" at bounding box center [488, 316] width 219 height 20
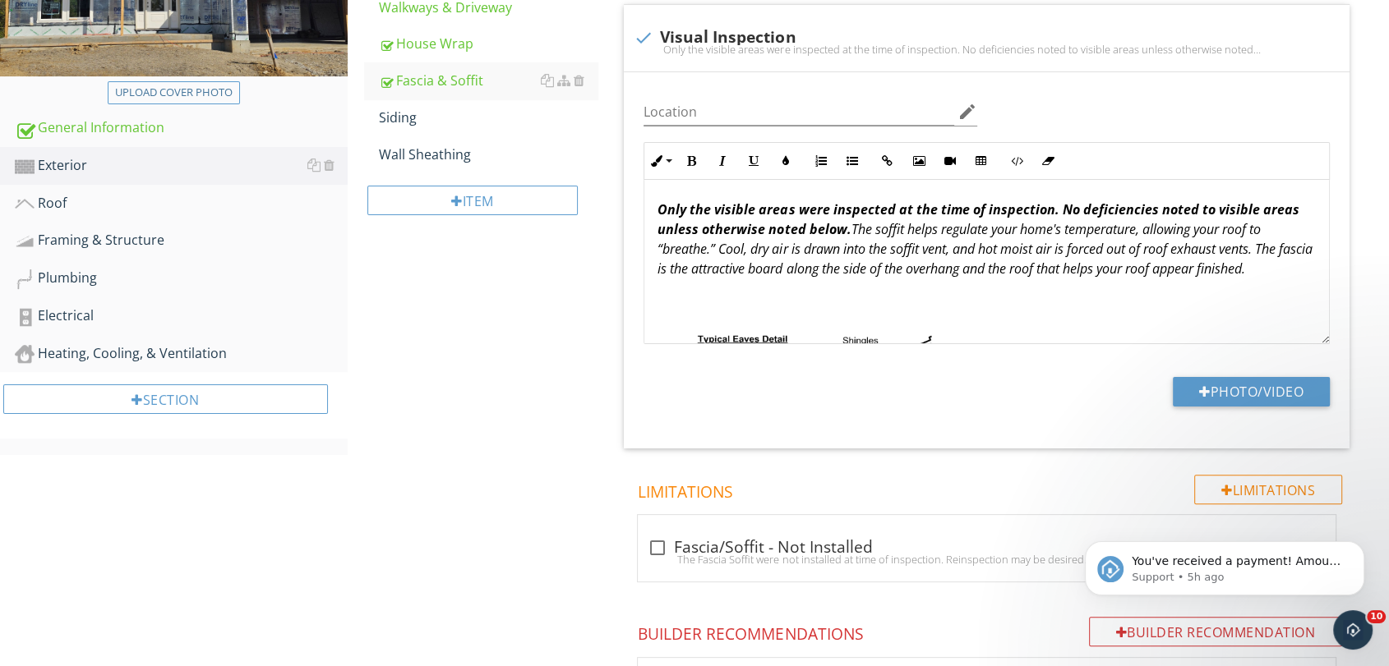
scroll to position [260, 0]
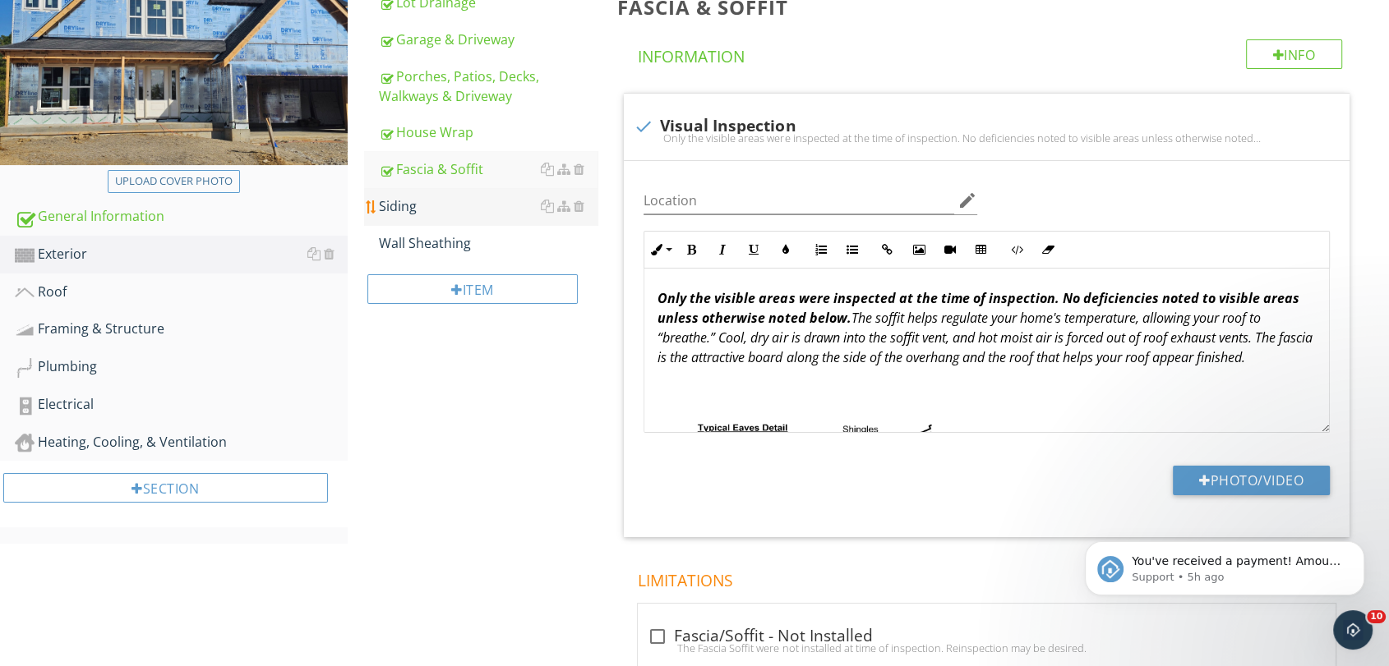
click at [431, 210] on div "Siding" at bounding box center [488, 206] width 219 height 20
type textarea "<p><strong><em>Only the visible areas were inspected at the time of inspection.…"
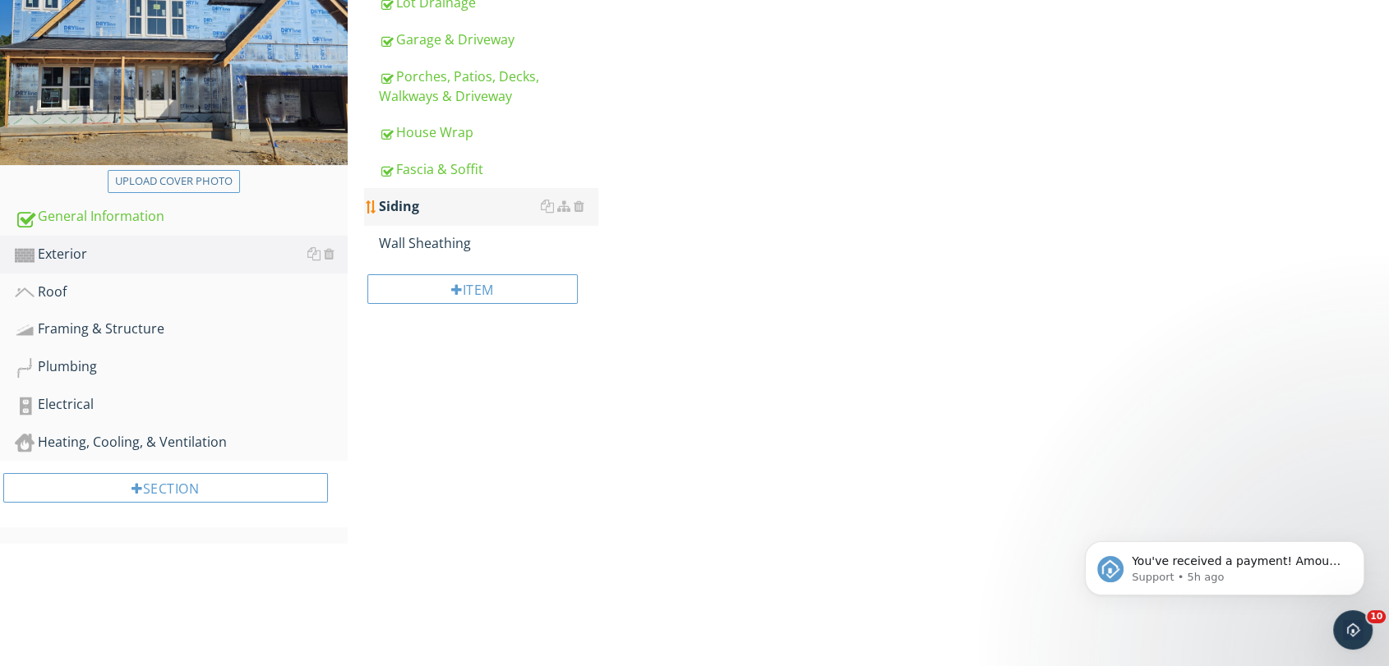
scroll to position [136, 0]
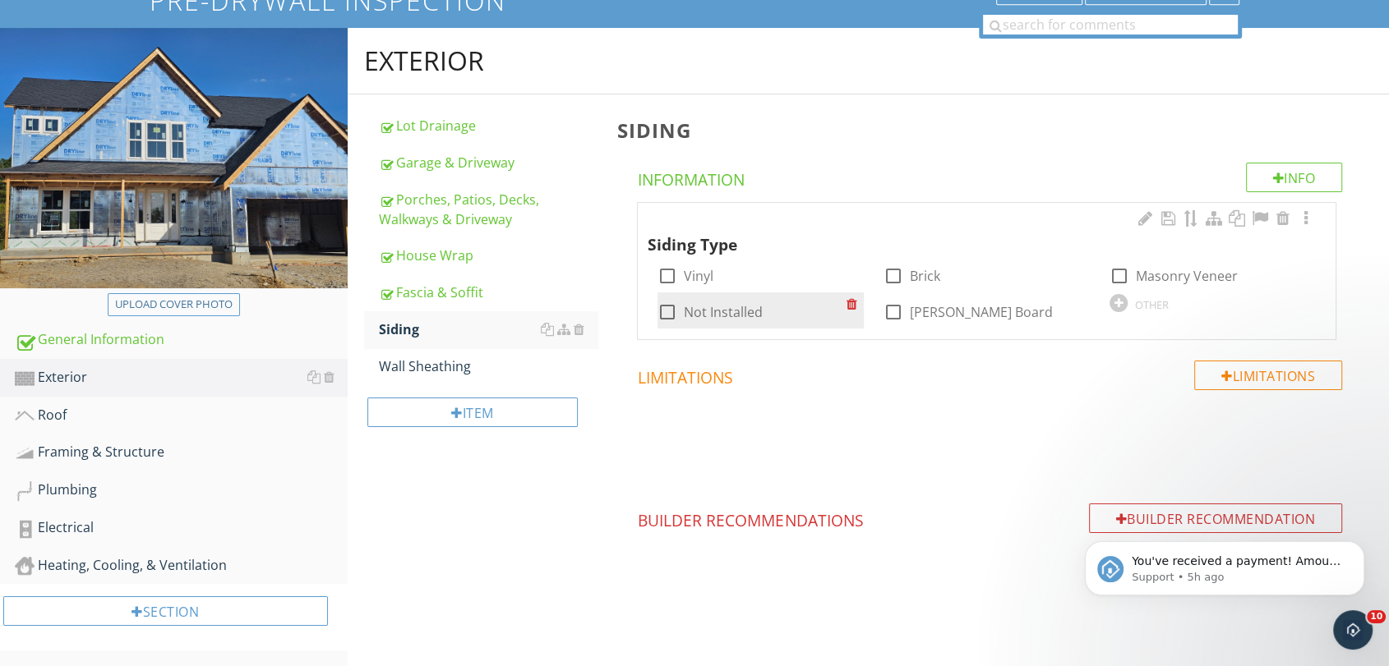
click at [669, 312] on div at bounding box center [667, 312] width 28 height 28
checkbox input "true"
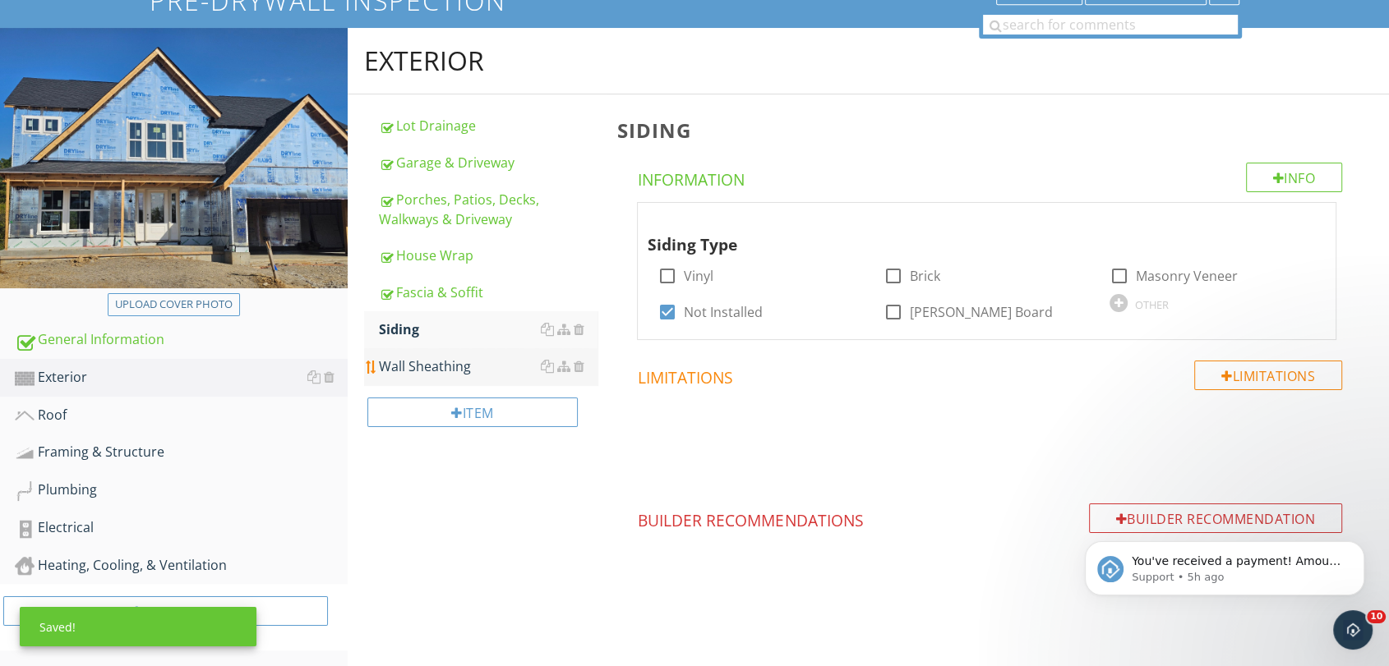
click at [460, 367] on div "Wall Sheathing" at bounding box center [488, 367] width 219 height 20
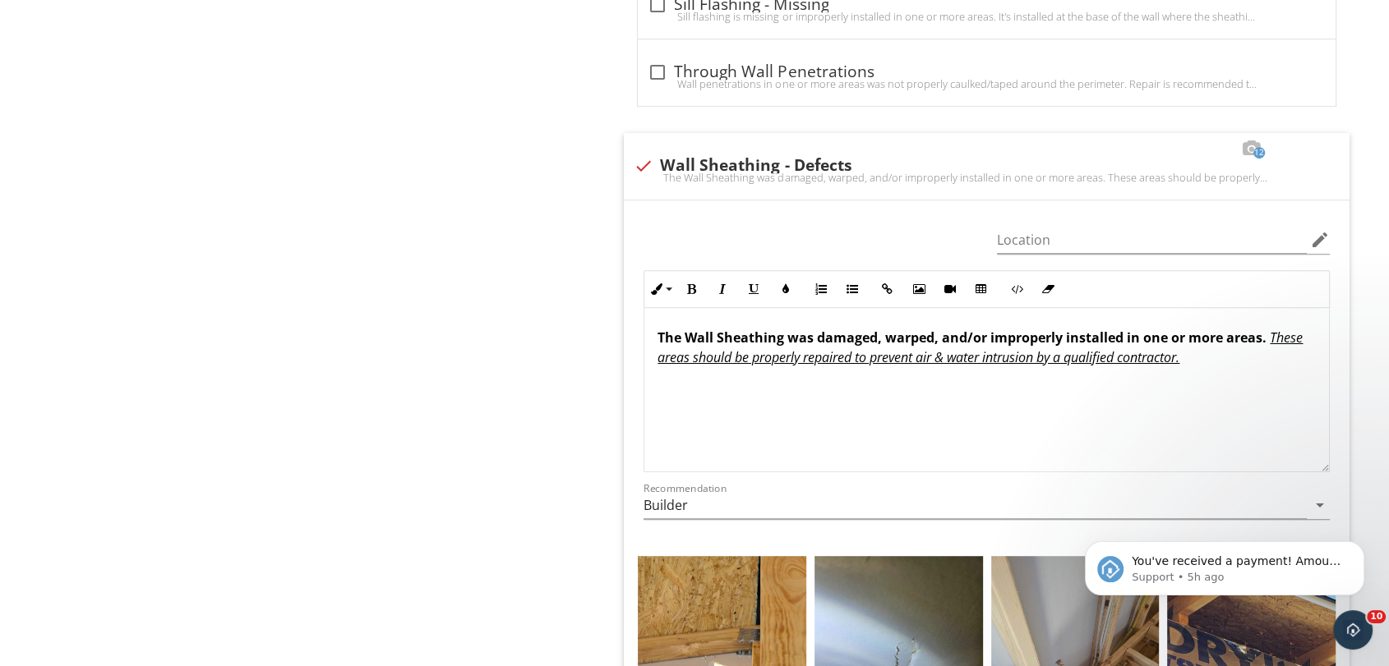
scroll to position [716, 0]
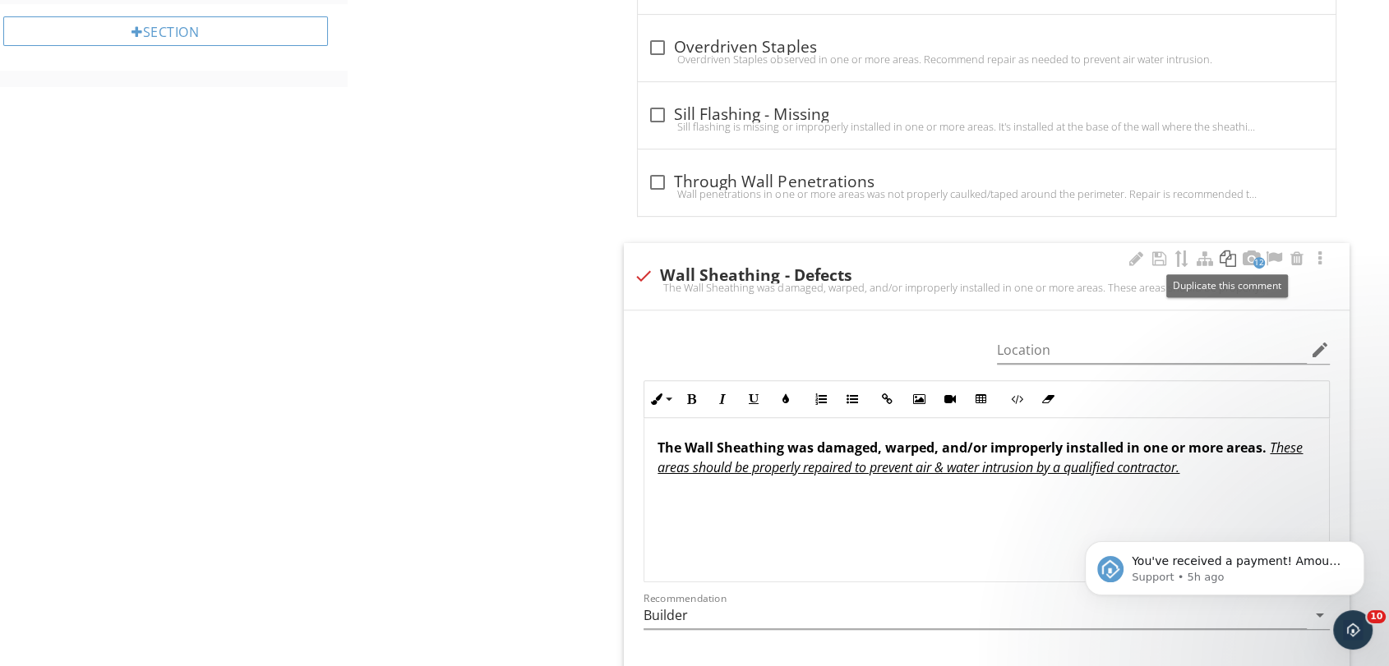
click at [1225, 259] on div at bounding box center [1228, 259] width 20 height 16
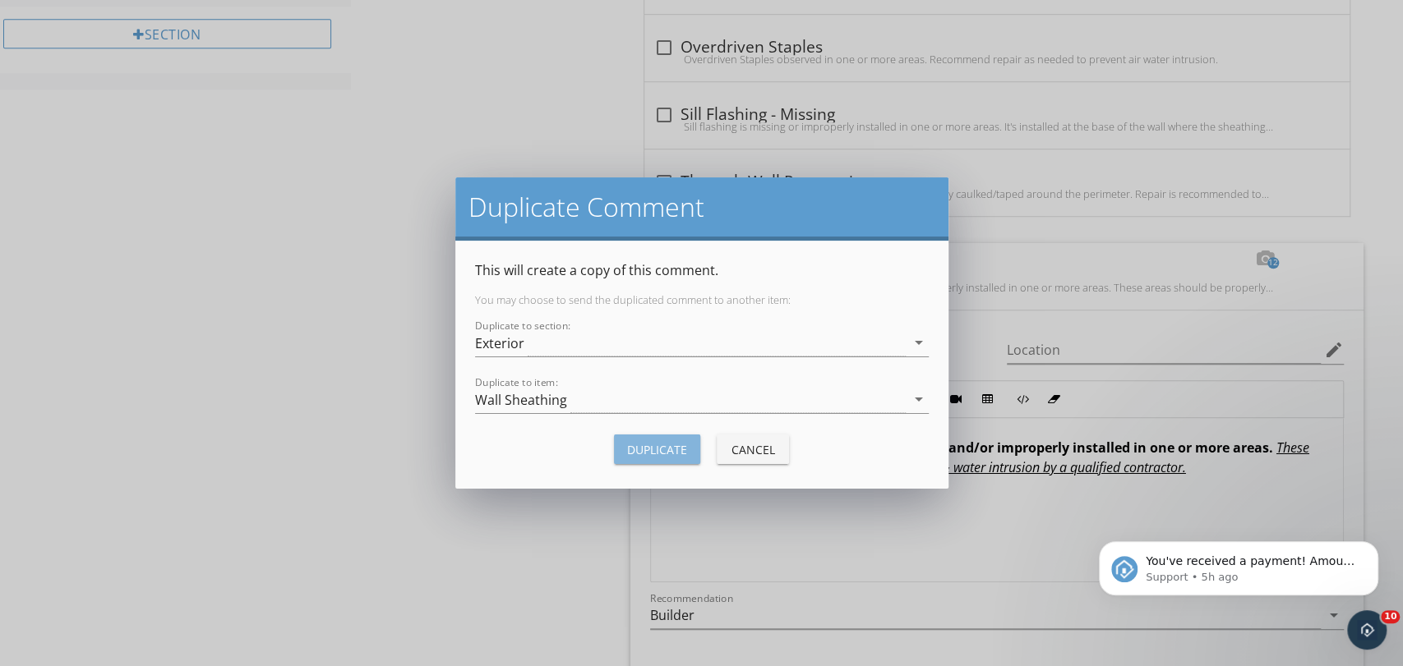
click at [665, 443] on div "Duplicate" at bounding box center [657, 449] width 60 height 17
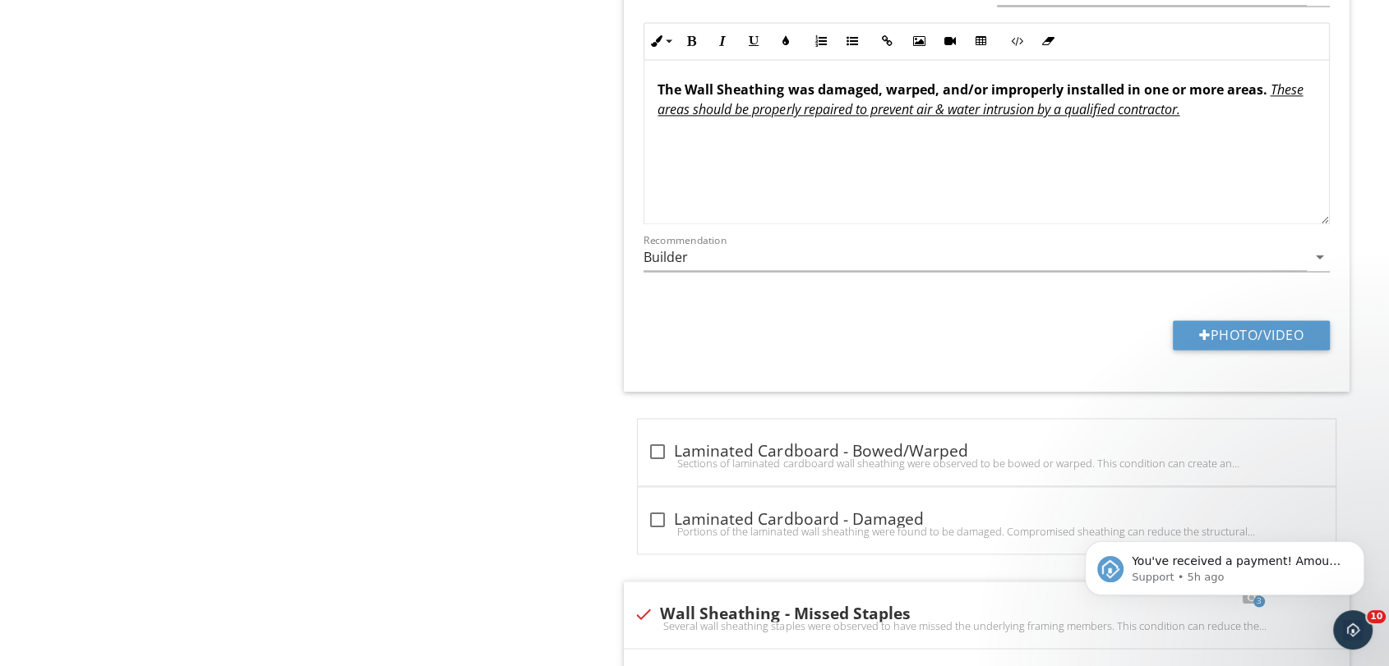
scroll to position [2085, 0]
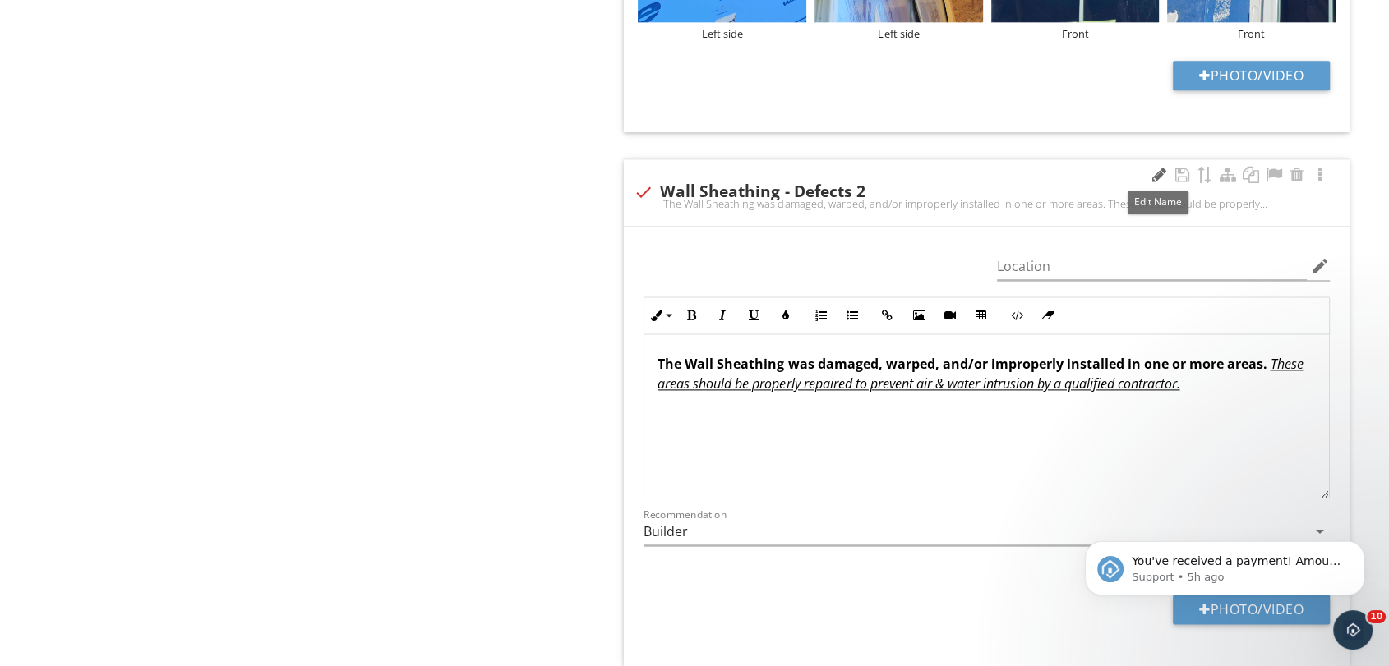
click at [1152, 176] on div at bounding box center [1159, 175] width 20 height 16
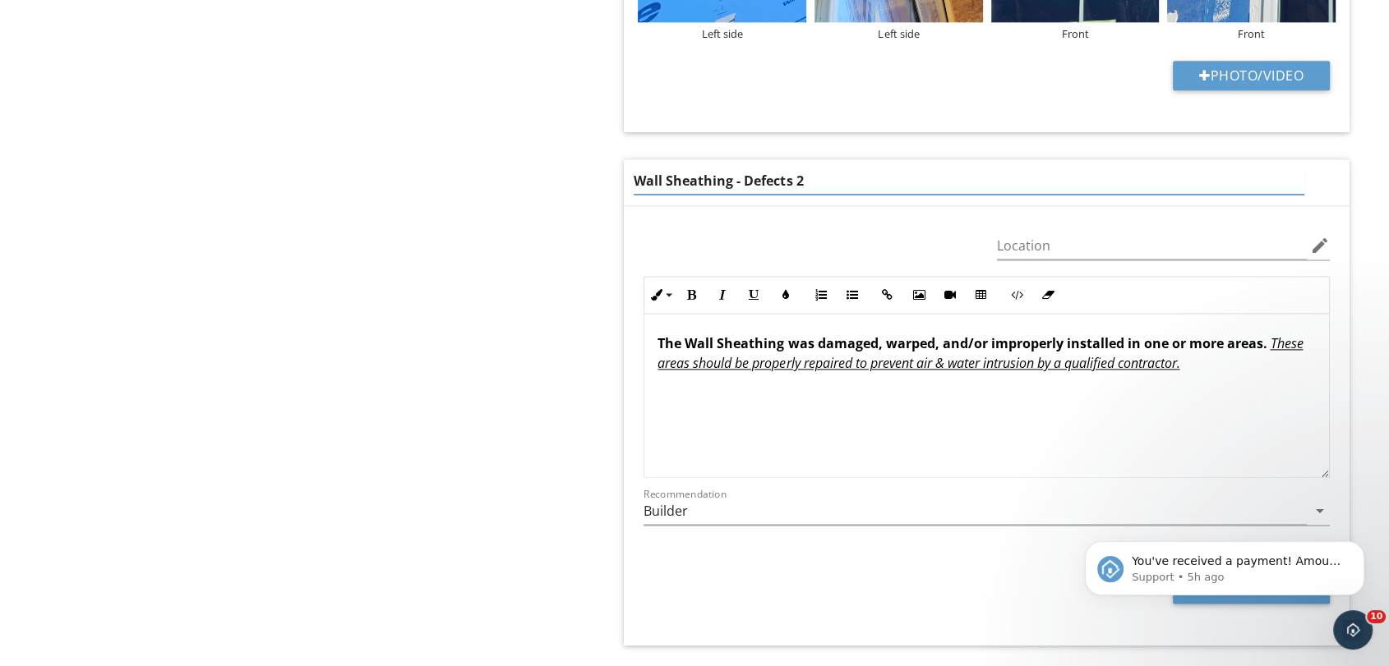
type input "Wall Sheathing - Defects"
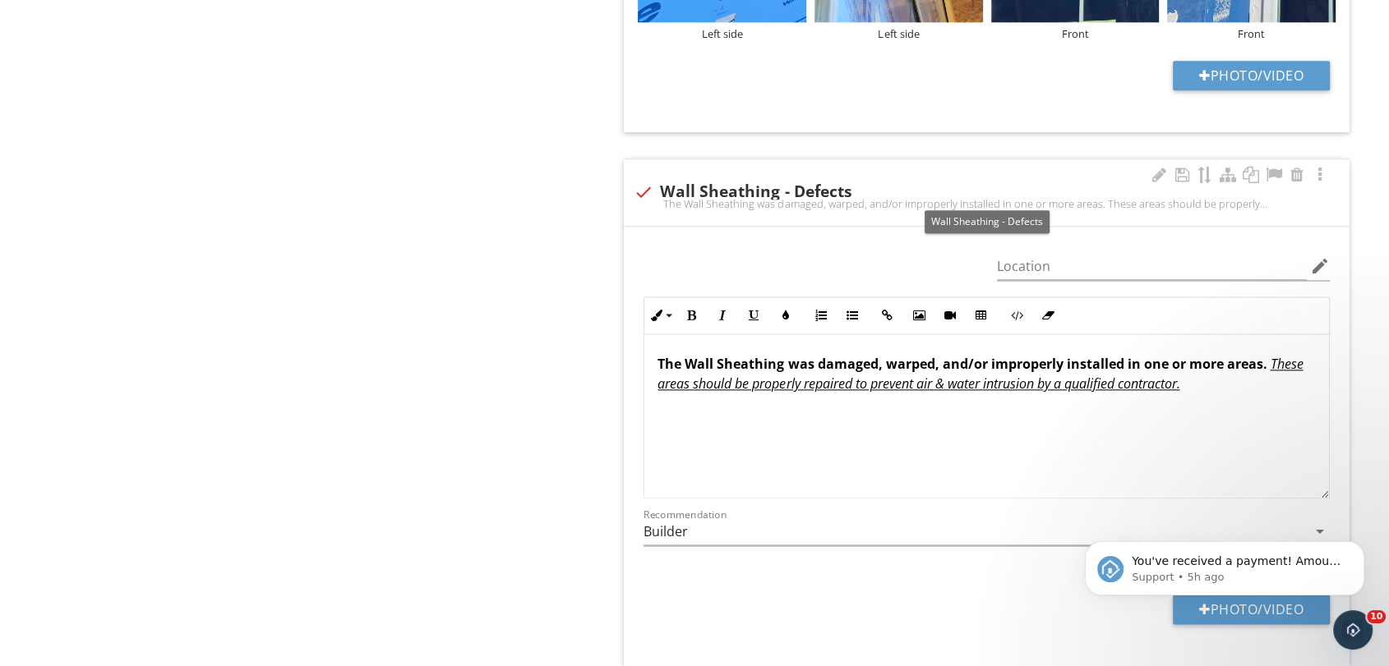
click at [653, 188] on div at bounding box center [643, 192] width 28 height 28
checkbox input "true"
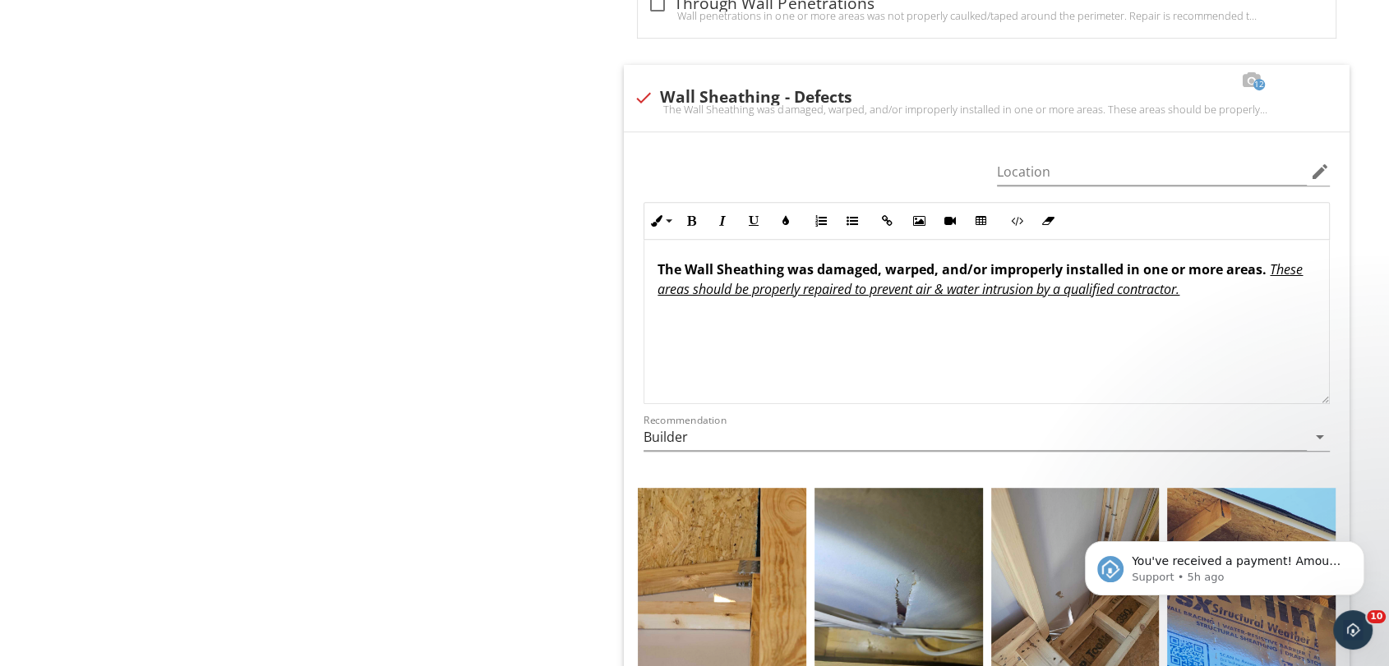
scroll to position [808, 0]
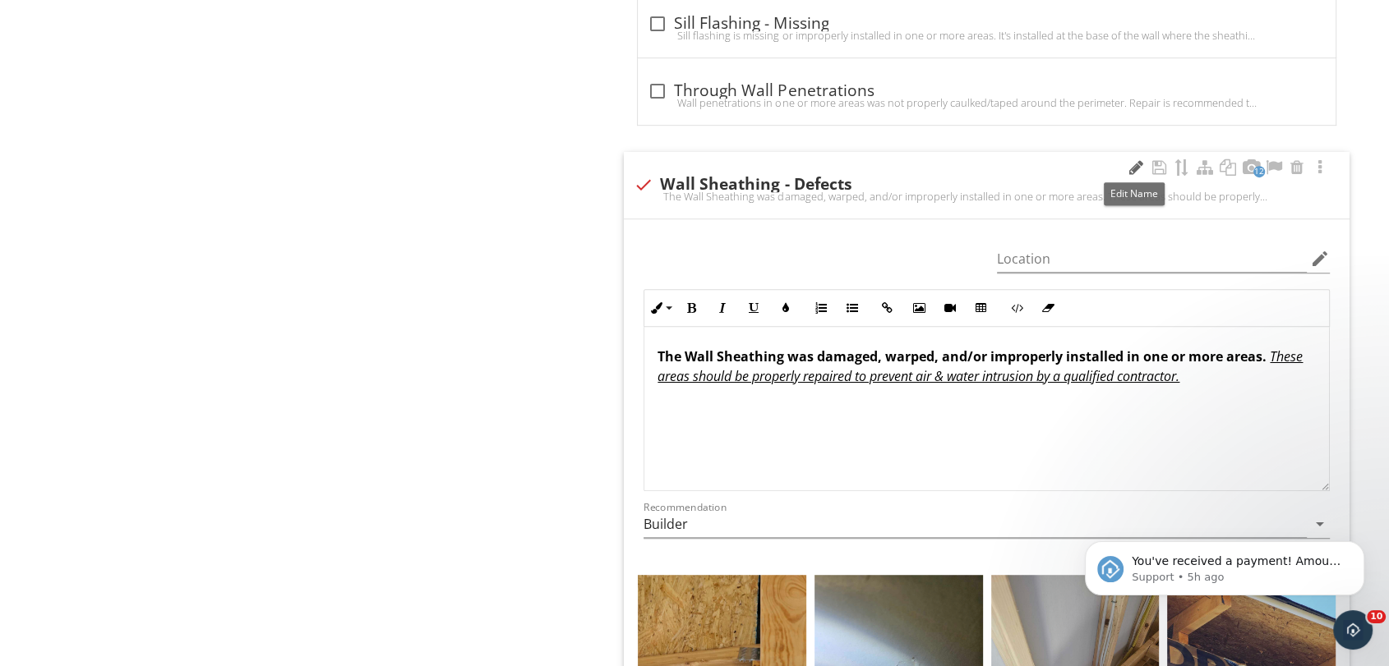
click at [1134, 168] on div at bounding box center [1136, 167] width 20 height 16
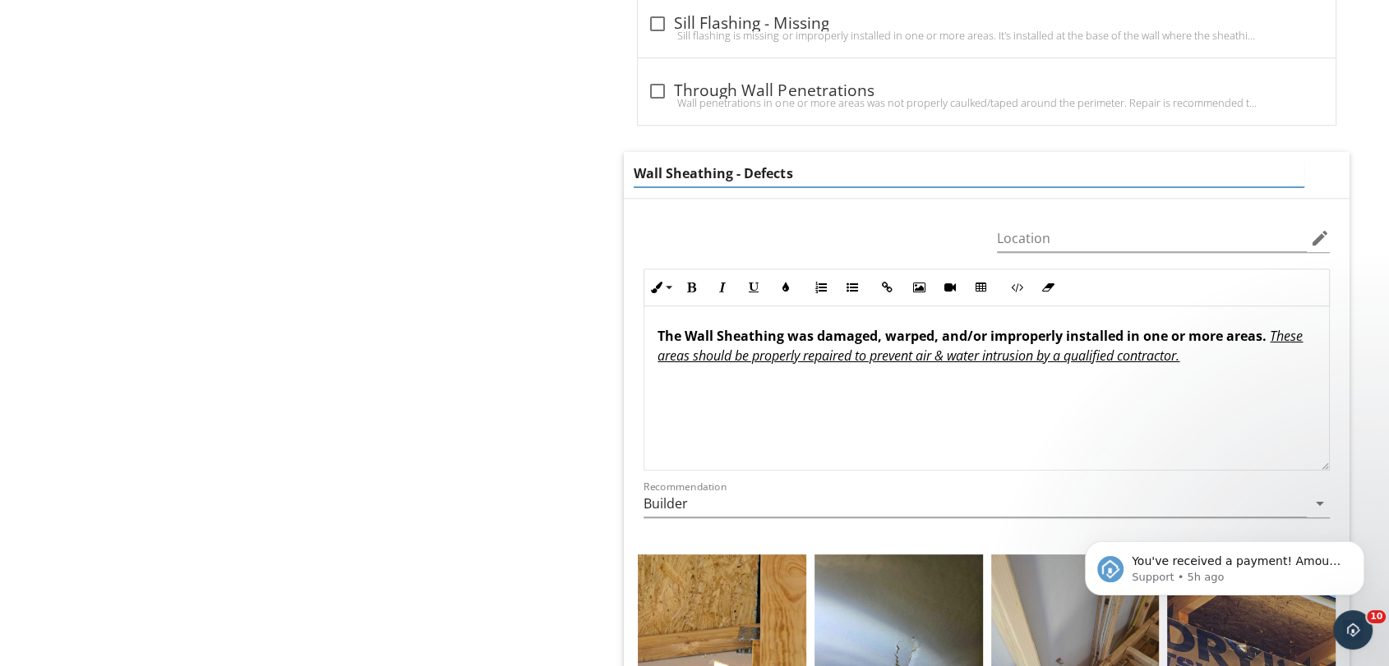
click at [730, 176] on input "Wall Sheathing - Defects" at bounding box center [969, 173] width 670 height 27
type input "Wall Sheathing - Laminated Cardboard - Defects"
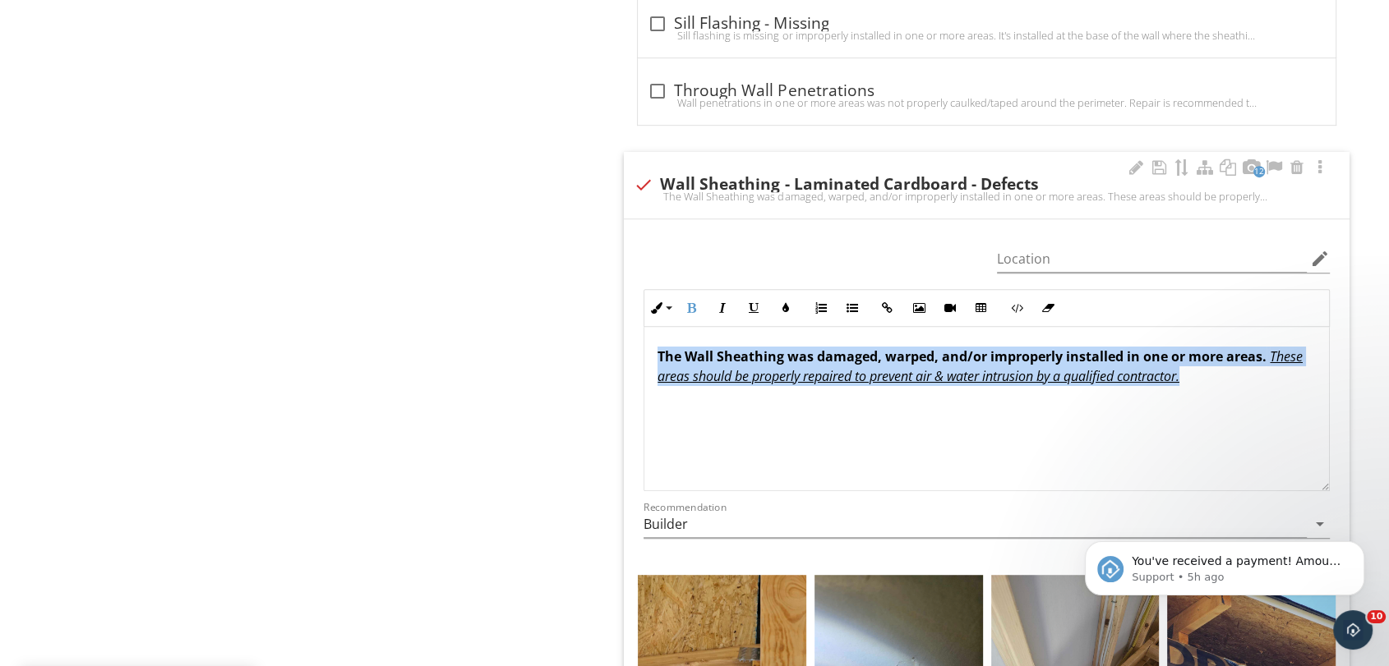
drag, startPoint x: 657, startPoint y: 334, endPoint x: 1240, endPoint y: 384, distance: 584.6
click at [1240, 384] on p "The Wall Sheathing was damaged, warped, and/or improperly installed in one or m…" at bounding box center [986, 366] width 658 height 39
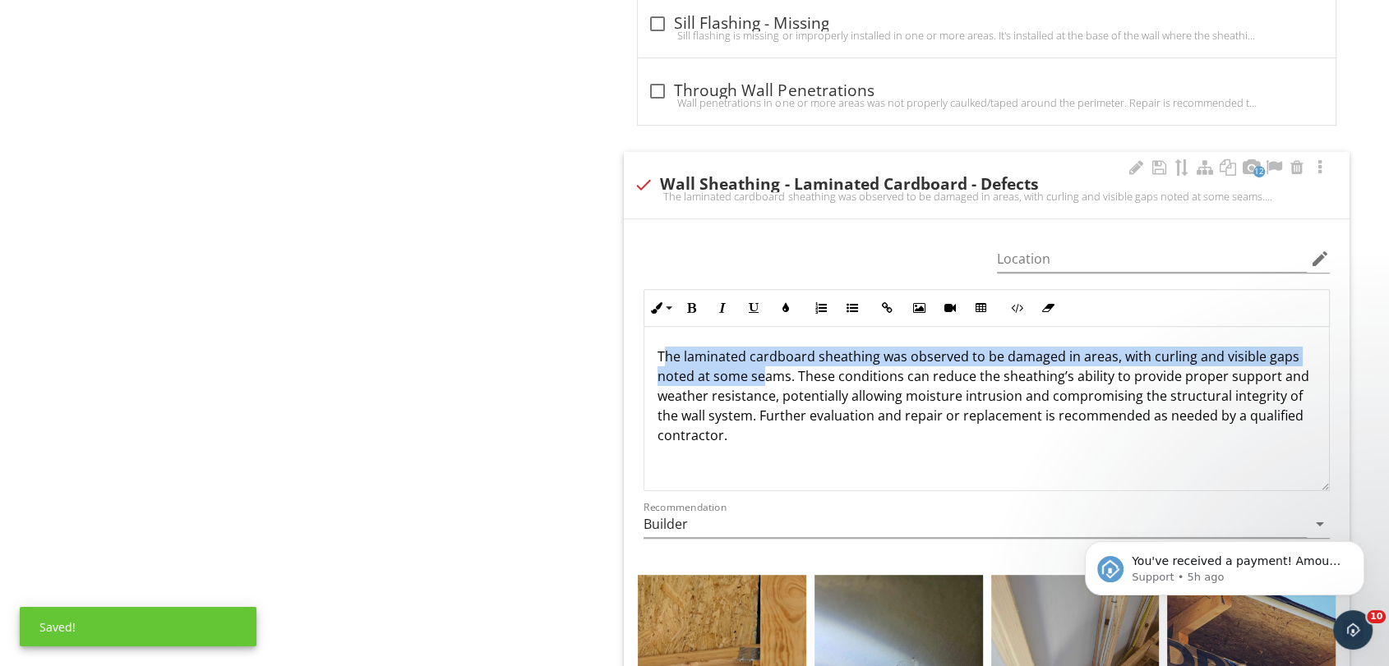
drag, startPoint x: 662, startPoint y: 357, endPoint x: 766, endPoint y: 369, distance: 104.3
click at [766, 369] on p "The laminated cardboard sheathing was observed to be damaged in areas, with cur…" at bounding box center [986, 396] width 658 height 99
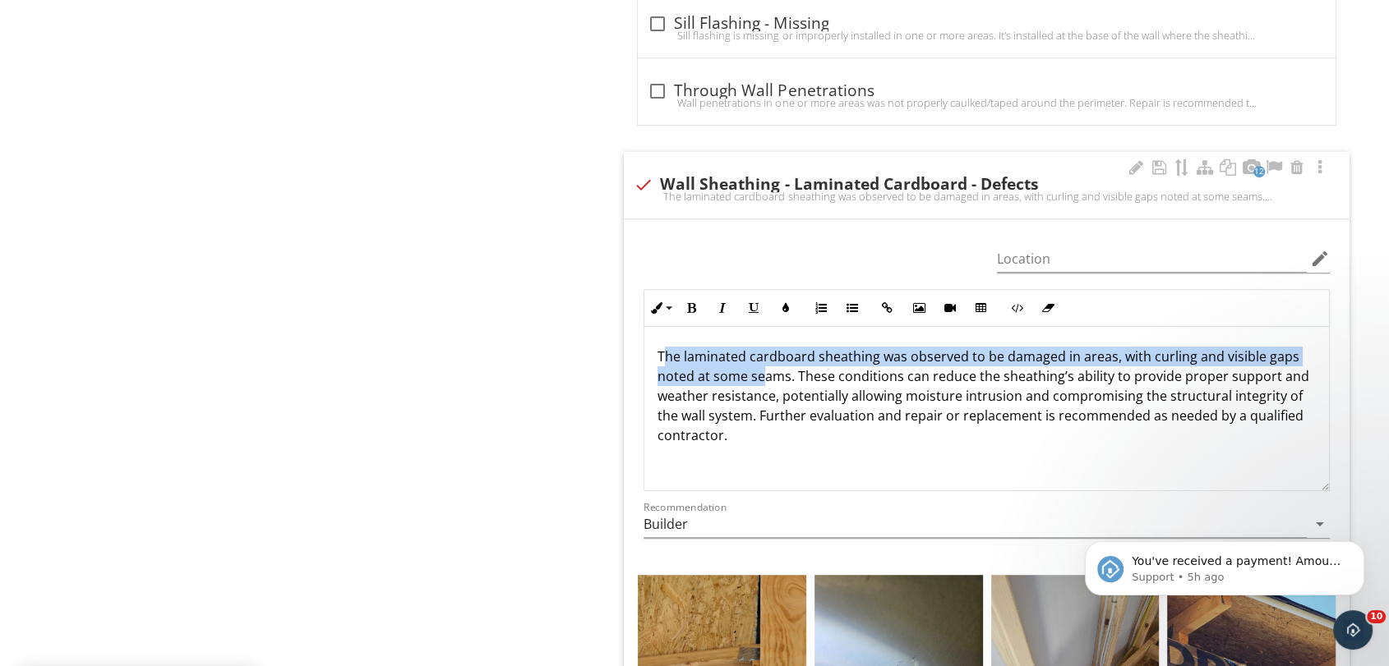
click at [755, 367] on p "The laminated cardboard sheathing was observed to be damaged in areas, with cur…" at bounding box center [986, 396] width 658 height 99
drag, startPoint x: 658, startPoint y: 361, endPoint x: 789, endPoint y: 378, distance: 131.8
click at [789, 378] on p "The laminated cardboard sheathing was observed to be damaged in areas, with cur…" at bounding box center [986, 396] width 658 height 99
click at [691, 302] on icon "button" at bounding box center [691, 308] width 12 height 12
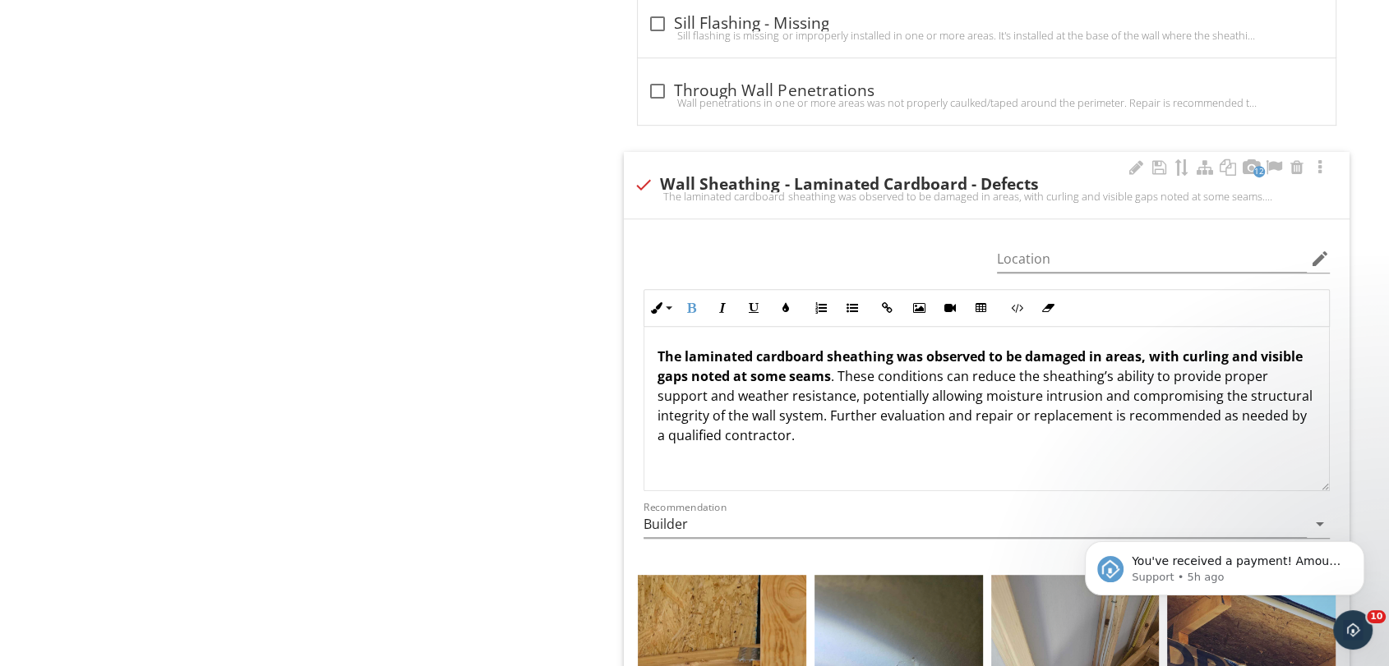
click at [938, 413] on p "The laminated cardboard sheathing was observed to be damaged in areas, with cur…" at bounding box center [986, 396] width 658 height 99
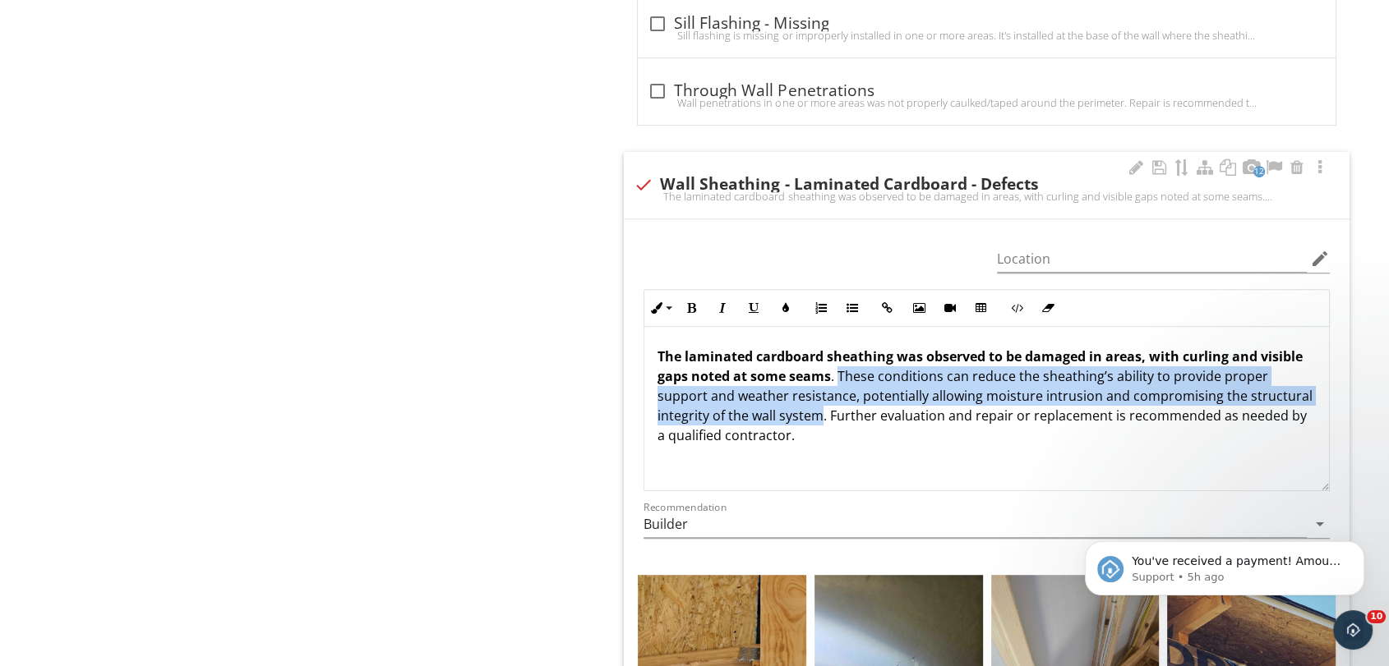
drag, startPoint x: 841, startPoint y: 374, endPoint x: 819, endPoint y: 419, distance: 50.0
click at [819, 419] on p "The laminated cardboard sheathing was observed to be damaged in areas, with cur…" at bounding box center [986, 396] width 658 height 99
click at [721, 302] on icon "button" at bounding box center [722, 308] width 12 height 12
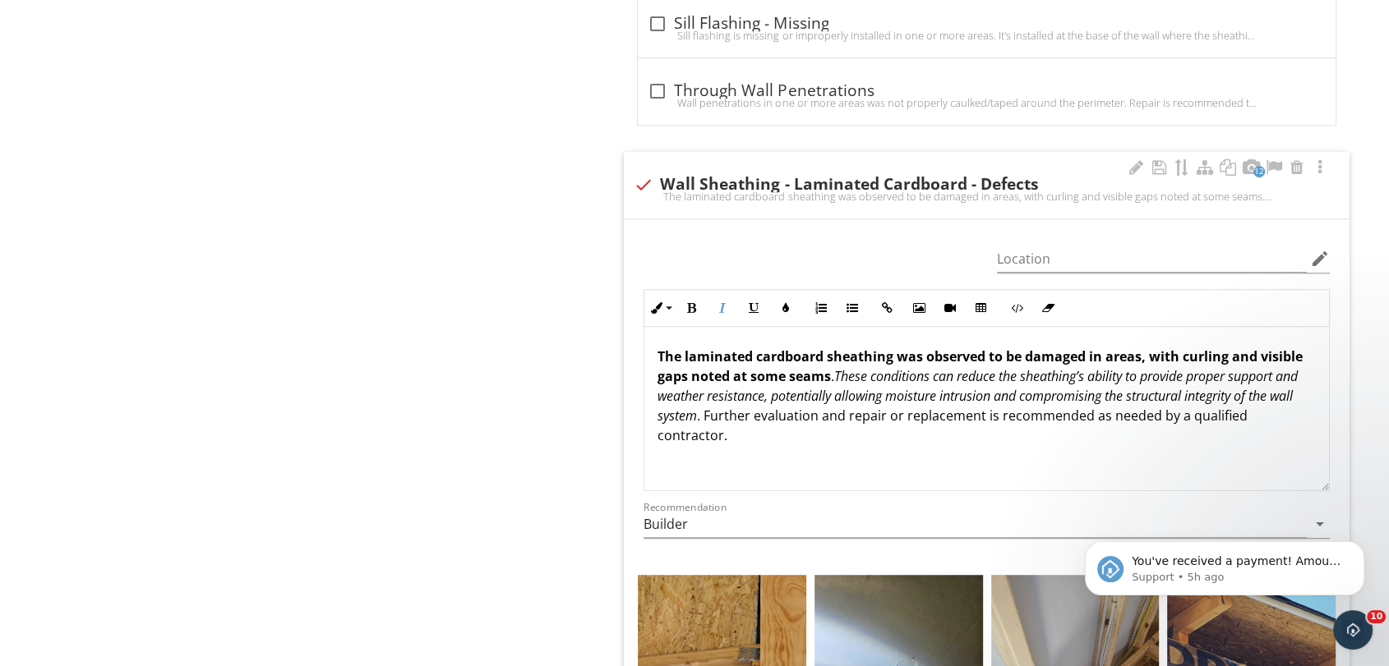
click at [869, 453] on p at bounding box center [986, 462] width 658 height 20
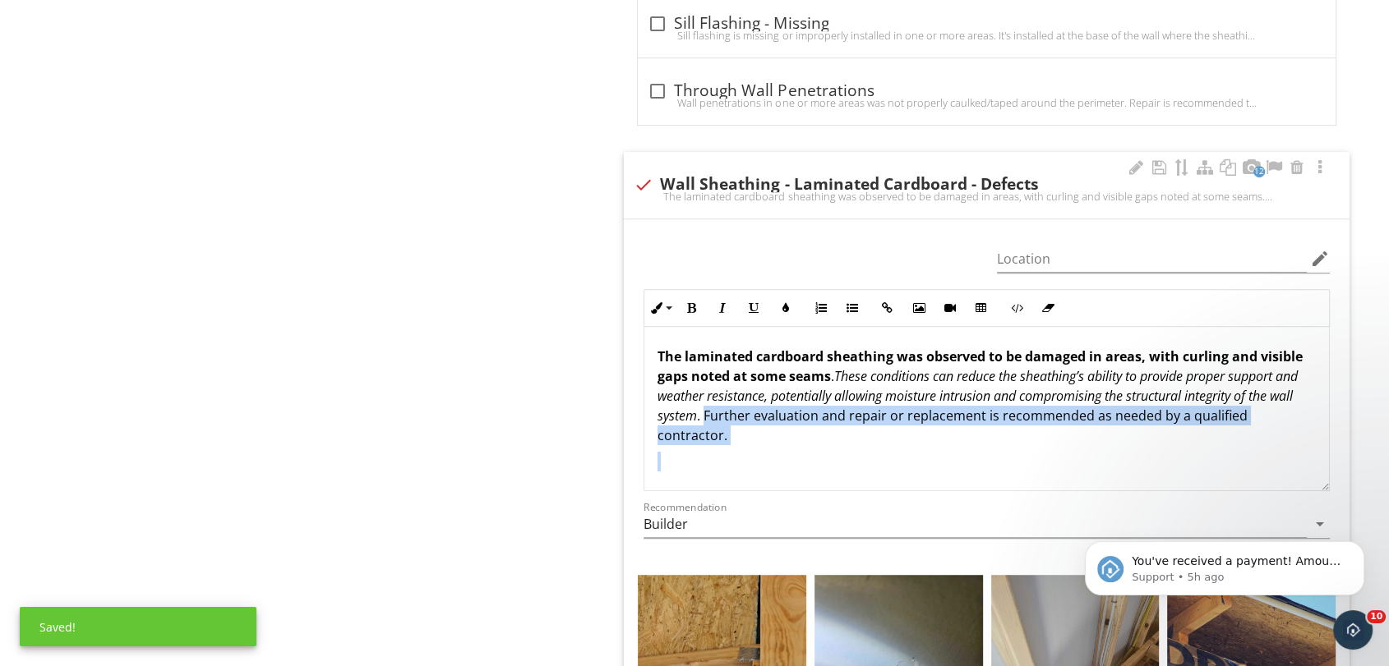
drag, startPoint x: 753, startPoint y: 421, endPoint x: 802, endPoint y: 400, distance: 53.4
click at [814, 444] on div "The laminated cardboard sheathing was observed to be damaged in areas, with cur…" at bounding box center [986, 422] width 684 height 191
click at [751, 314] on button "Underline" at bounding box center [753, 308] width 31 height 31
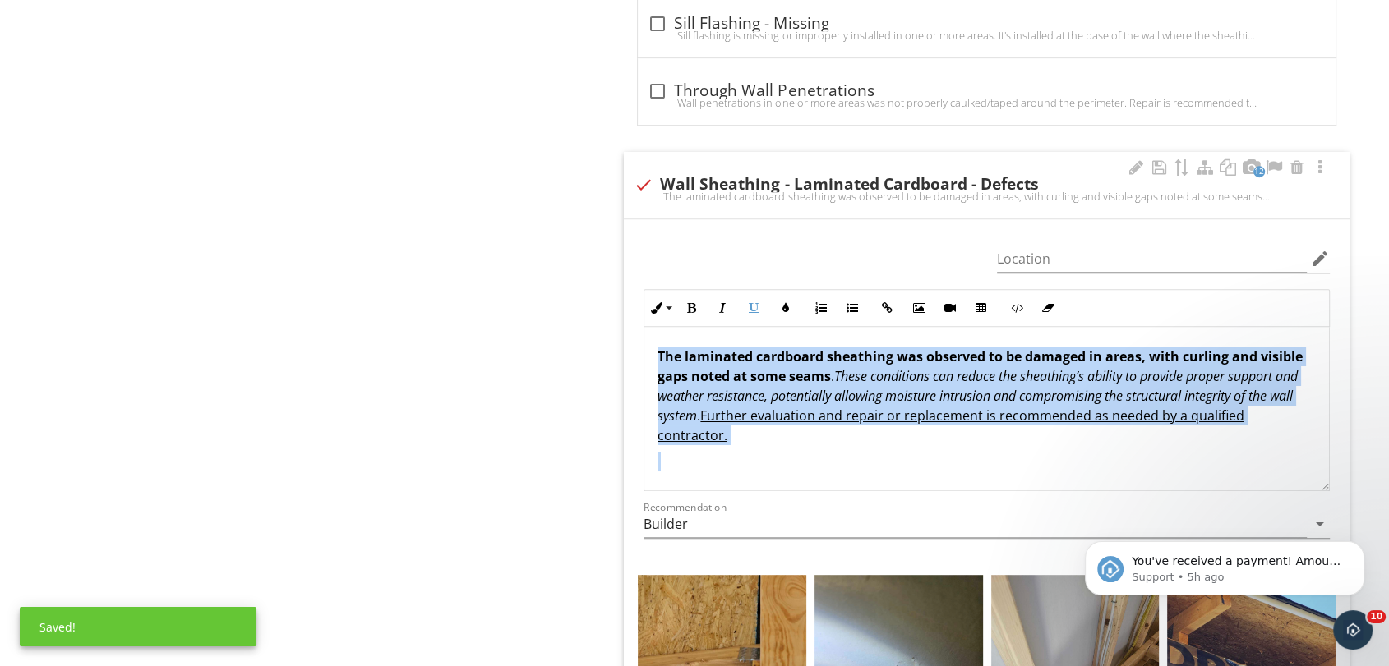
click at [1023, 419] on u "Further evaluation and repair or replacement is recommended as needed by a qual…" at bounding box center [950, 426] width 587 height 38
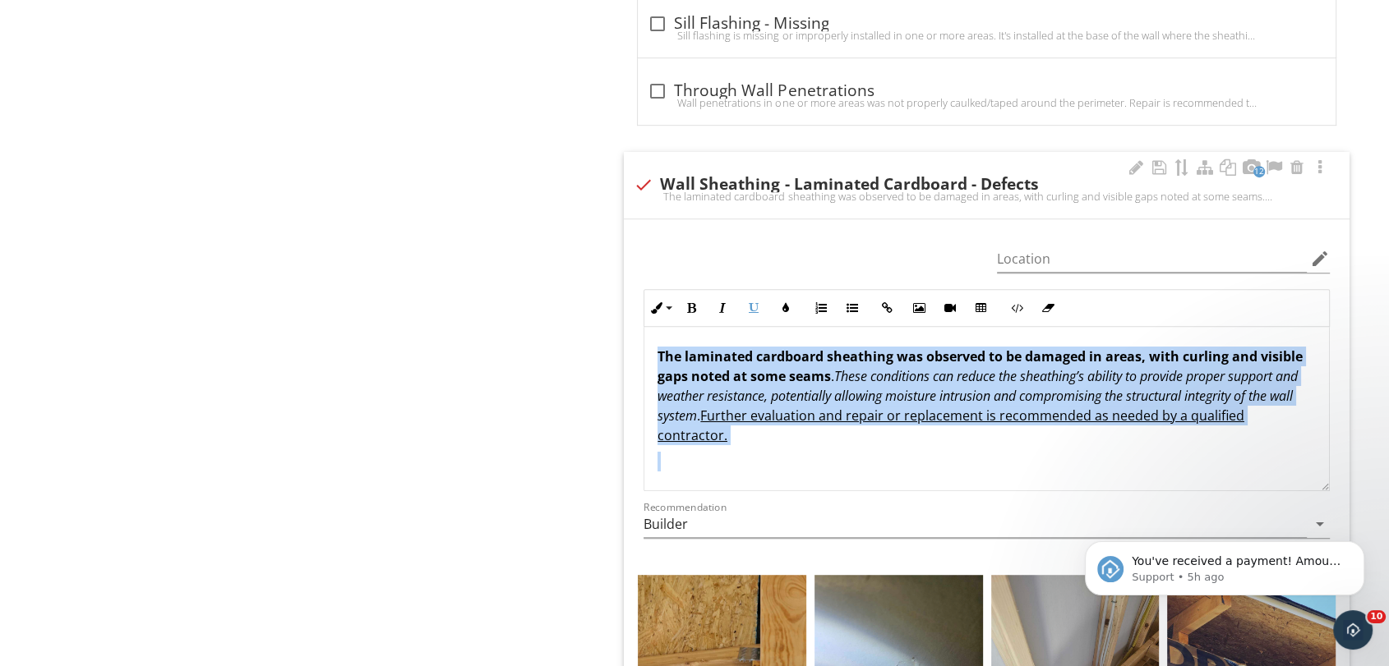
click at [1062, 442] on p "The laminated cardboard sheathing was observed to be damaged in areas, with cur…" at bounding box center [986, 396] width 658 height 99
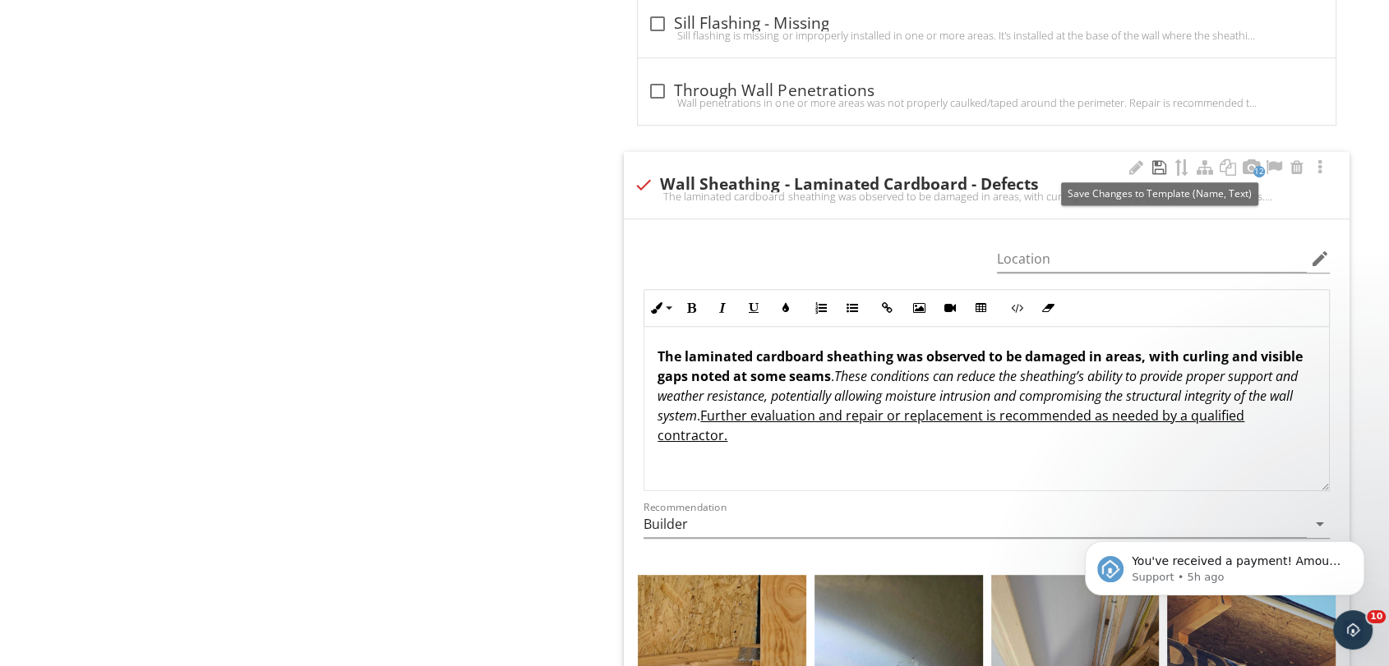
click at [1154, 171] on div at bounding box center [1159, 167] width 20 height 16
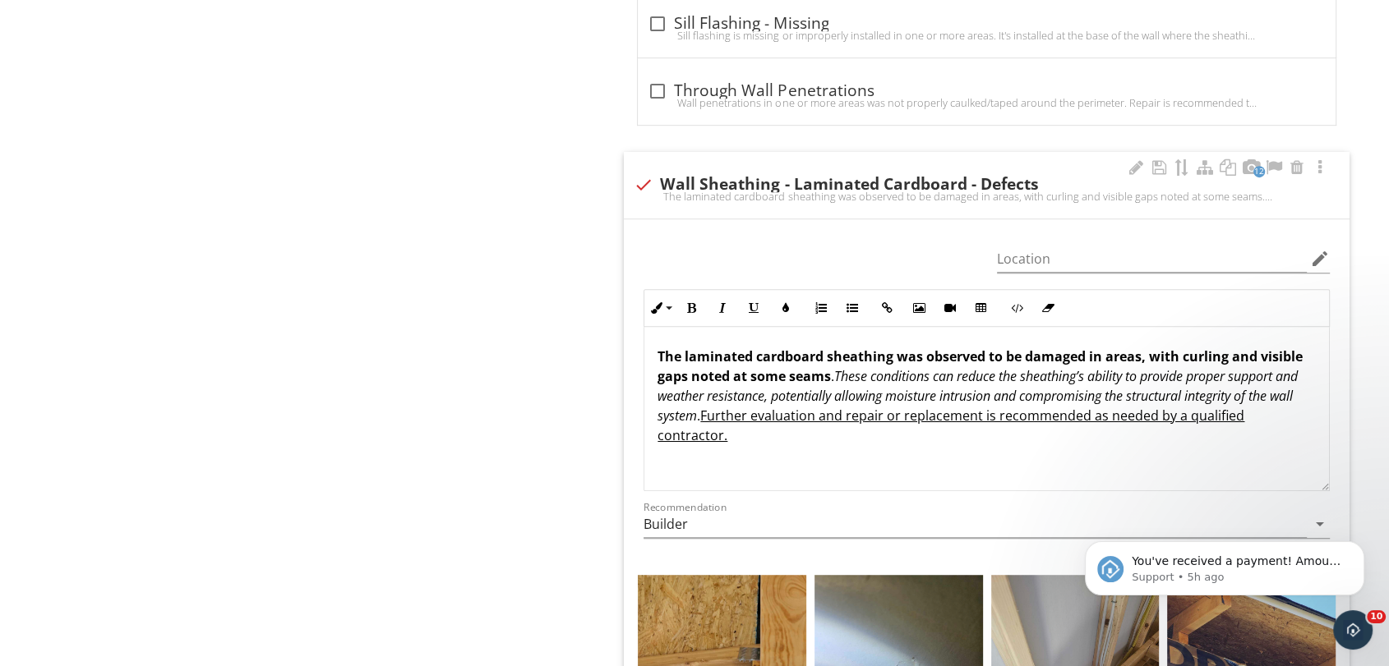
click at [874, 162] on div "12 check Wall Sheathing - Laminated Cardboard - Defects The laminated cardboard…" at bounding box center [987, 185] width 726 height 67
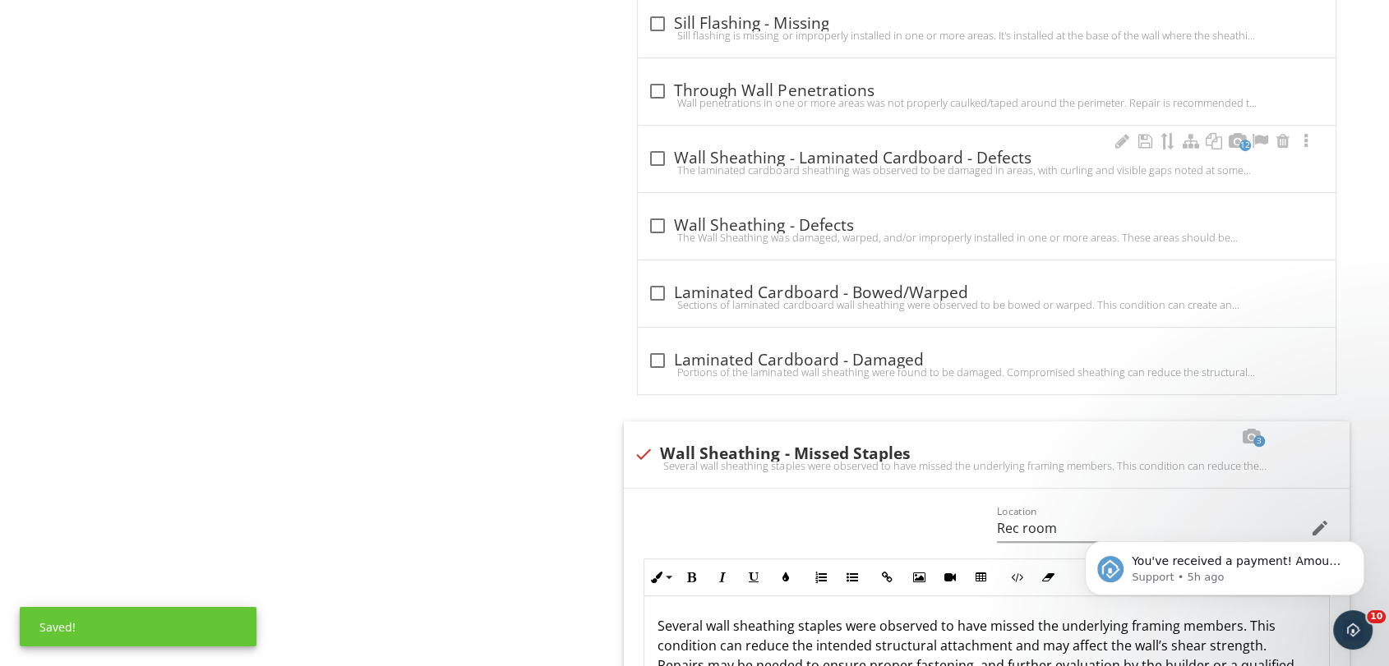
click at [657, 153] on div at bounding box center [657, 159] width 28 height 28
checkbox input "true"
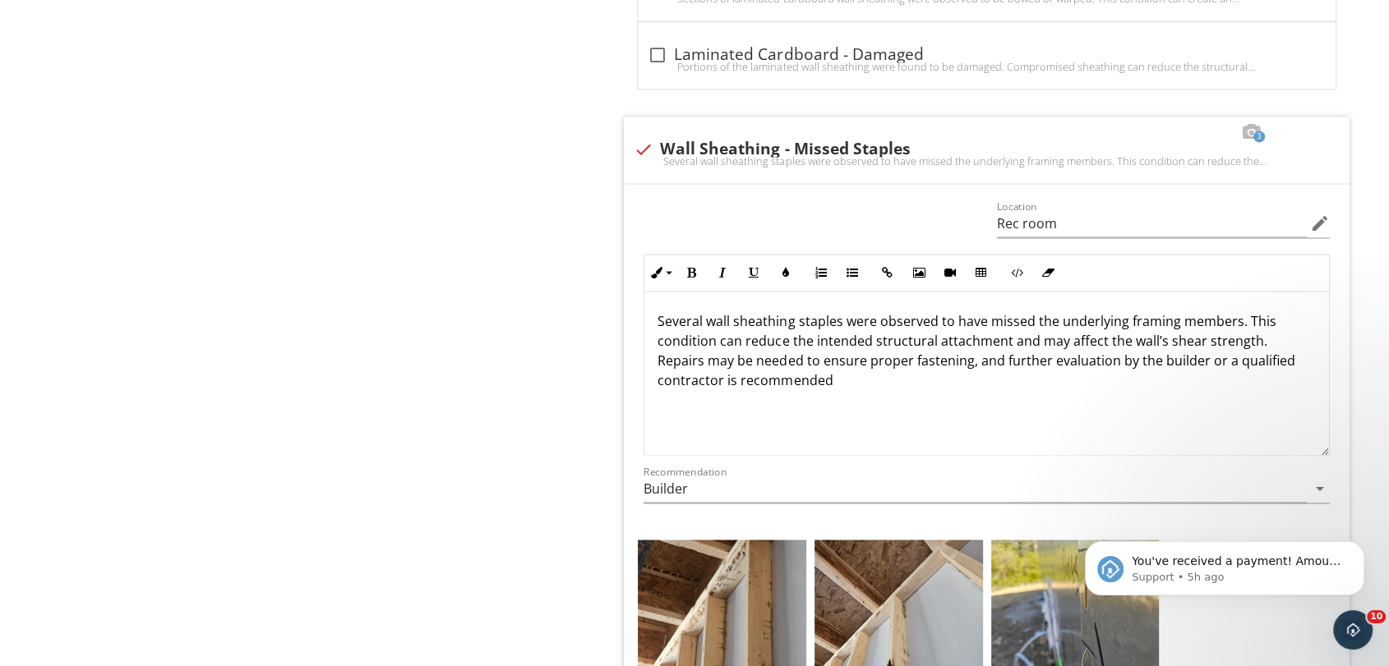
scroll to position [2360, 0]
click at [1141, 133] on div at bounding box center [1136, 131] width 20 height 16
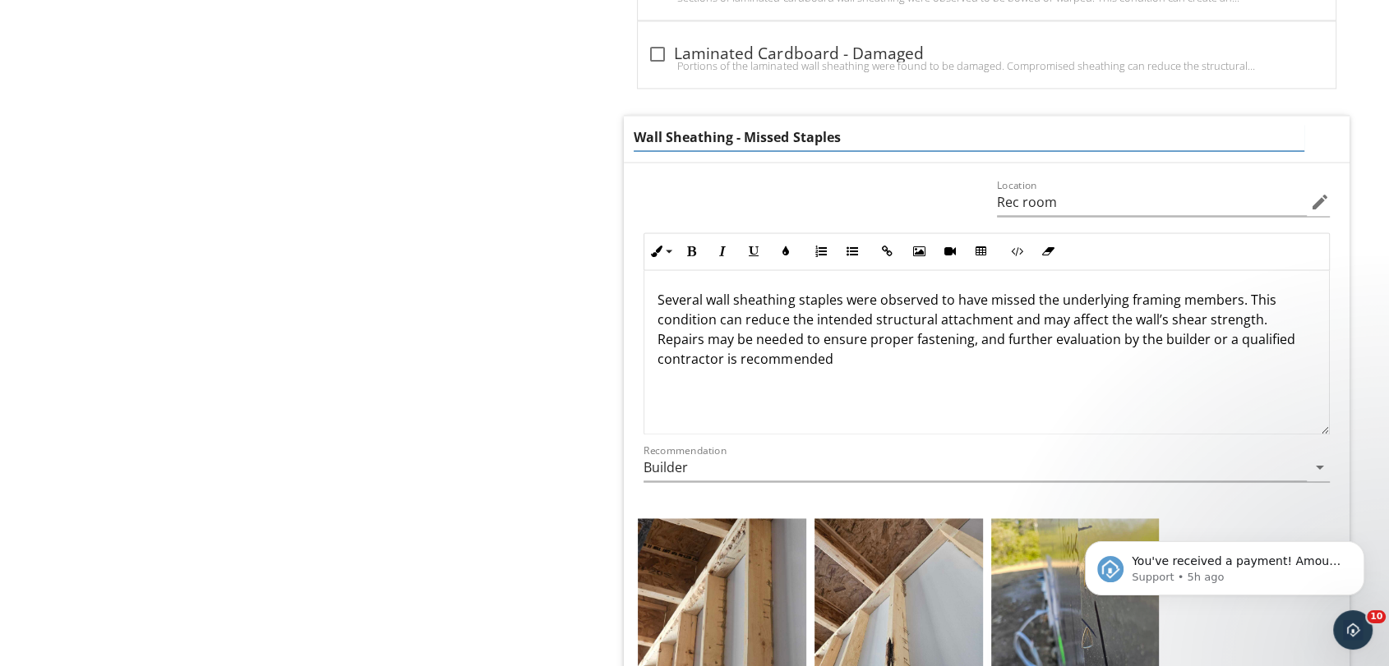
click at [790, 133] on input "Wall Sheathing - Missed Staples" at bounding box center [969, 137] width 670 height 27
type input "Wall Sheathing - Staples"
click at [989, 320] on p "Several wall sheathing staples were observed to have missed the underlying fram…" at bounding box center [986, 329] width 658 height 79
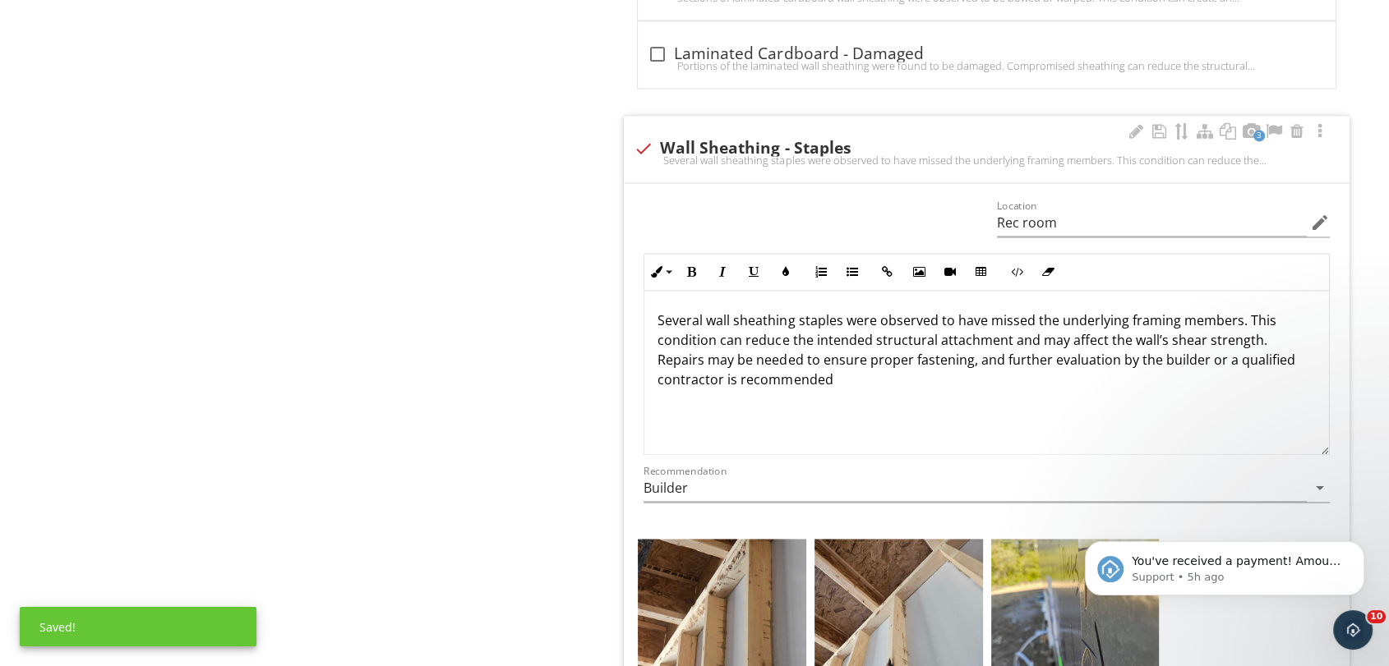
click at [776, 366] on p "Several wall sheathing staples were observed to have missed the underlying fram…" at bounding box center [986, 350] width 658 height 79
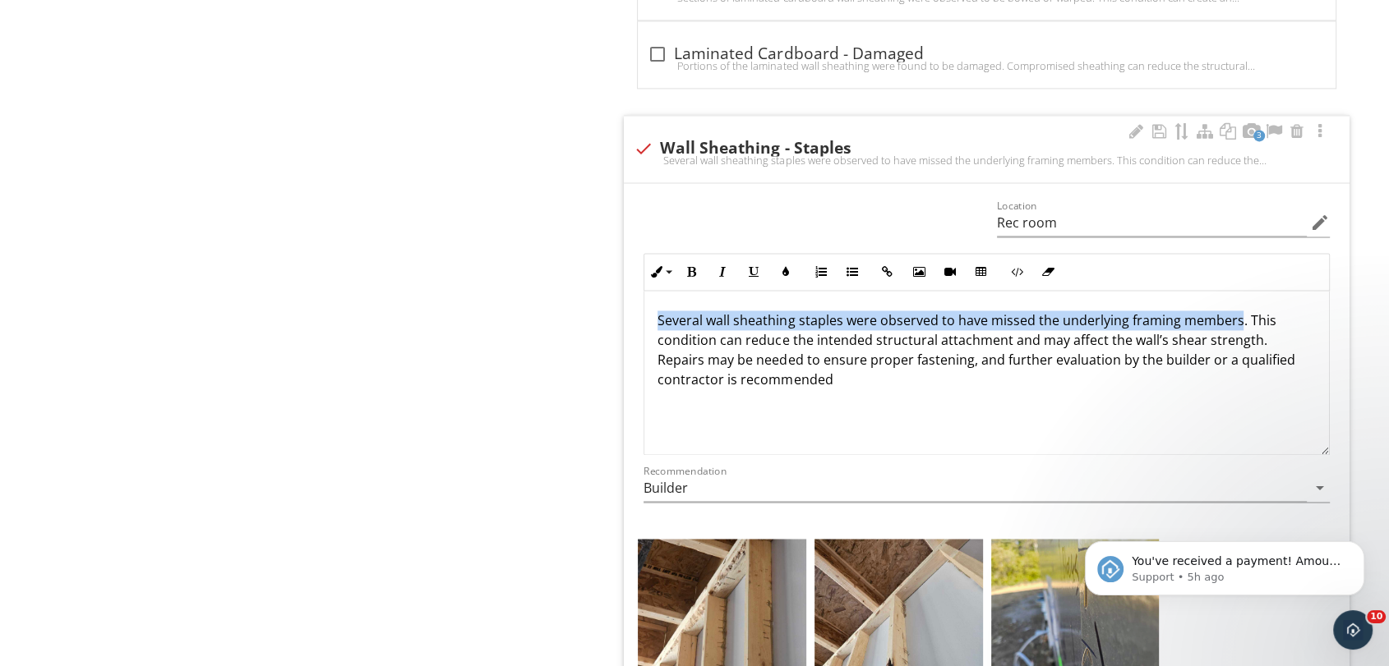
drag, startPoint x: 657, startPoint y: 319, endPoint x: 1236, endPoint y: 303, distance: 578.7
click at [1236, 303] on div "Several wall sheathing staples were observed to have missed the underlying fram…" at bounding box center [986, 373] width 684 height 164
click at [693, 275] on icon "button" at bounding box center [691, 272] width 12 height 12
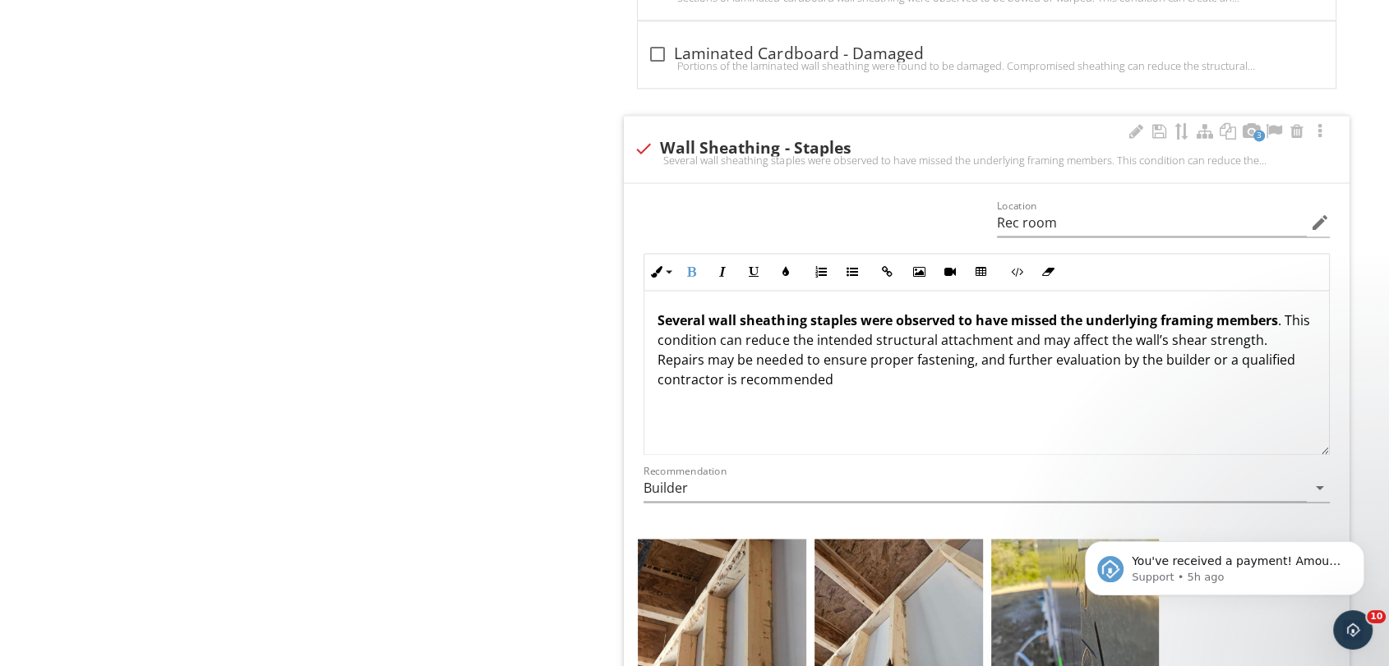
click at [704, 344] on p "Several wall sheathing staples were observed to have missed the underlying fram…" at bounding box center [986, 350] width 658 height 79
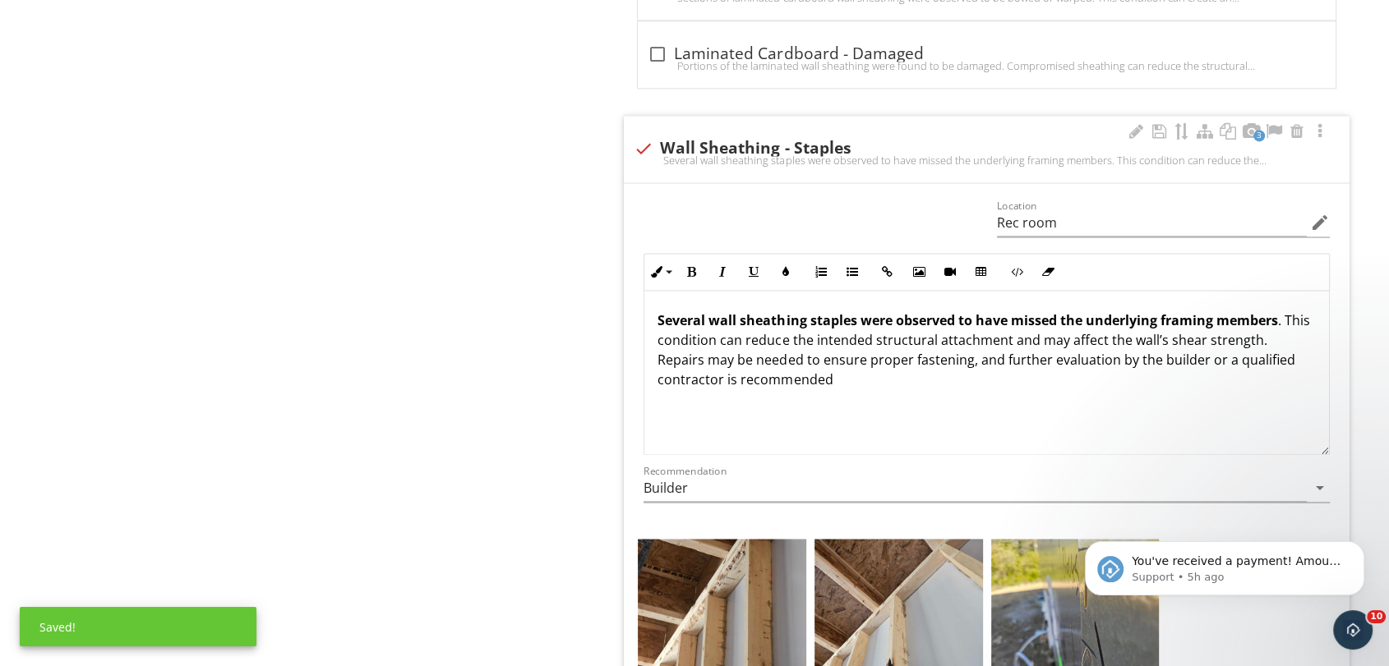
click at [717, 320] on strong "Several wall sheathing staples were observed to have missed the underlying fram…" at bounding box center [967, 320] width 620 height 18
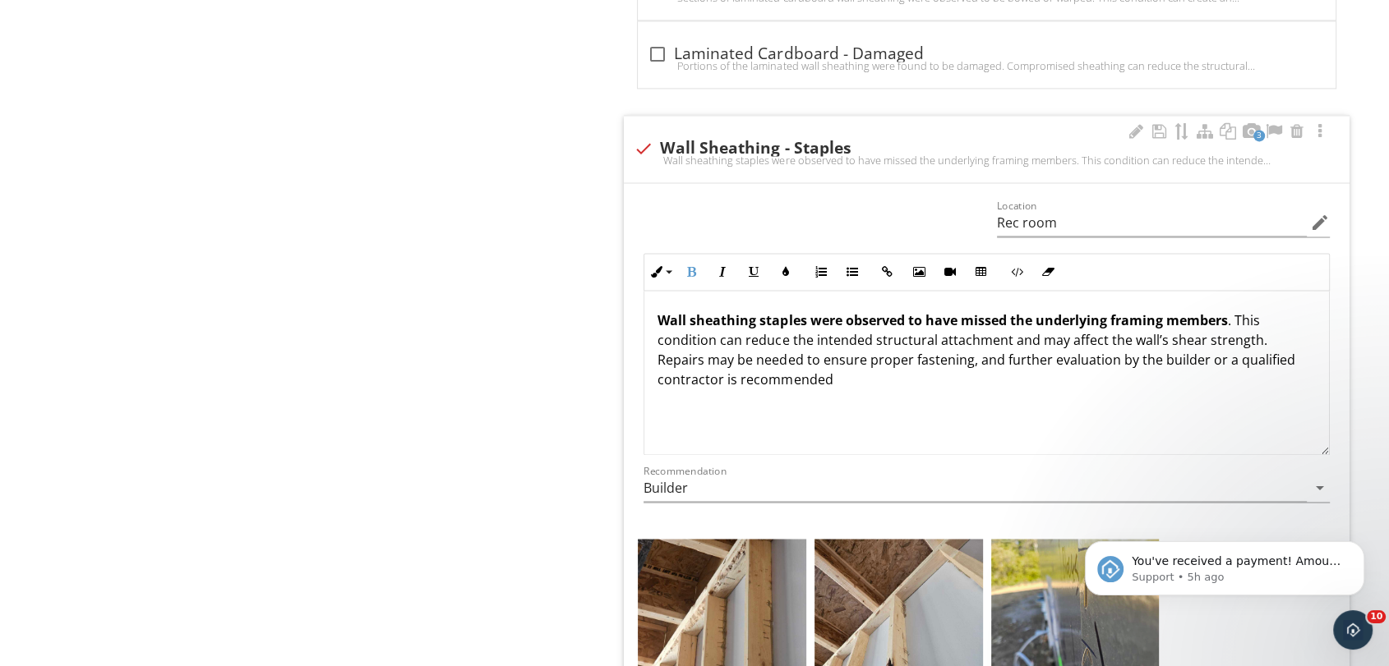
click at [707, 329] on p "Wall sheathing staples were observed to have missed the underlying framing memb…" at bounding box center [986, 350] width 658 height 79
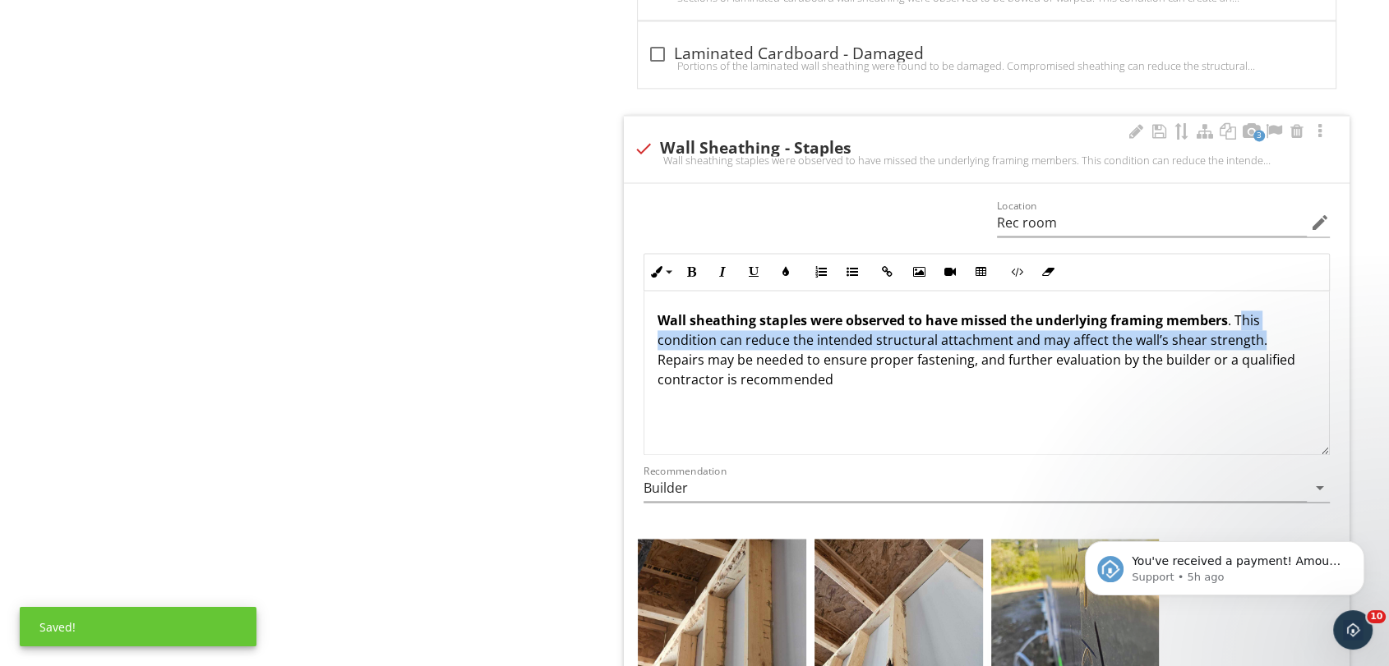
drag, startPoint x: 1240, startPoint y: 325, endPoint x: 1253, endPoint y: 339, distance: 19.2
click at [1255, 339] on p "Wall sheathing staples were observed to have missed the underlying framing memb…" at bounding box center [986, 350] width 658 height 79
click at [1242, 326] on p "Wall sheathing staples were observed to have missed the underlying framing memb…" at bounding box center [986, 350] width 658 height 79
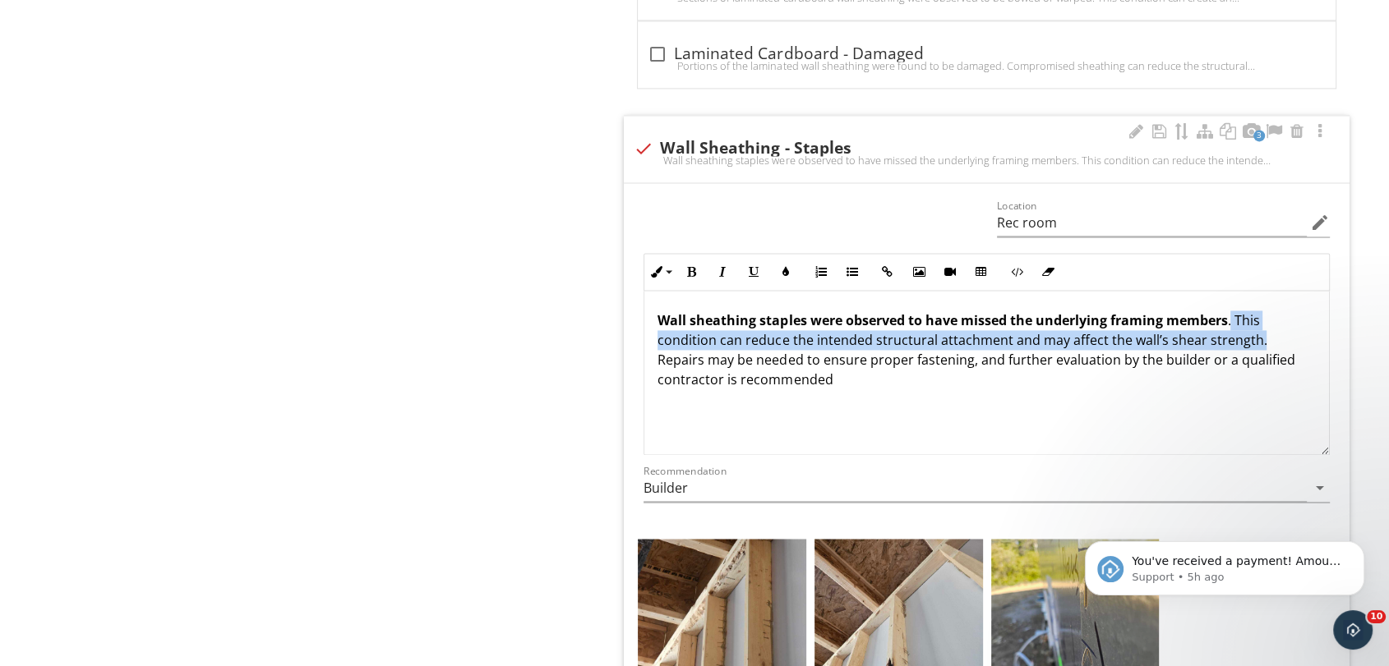
drag, startPoint x: 1233, startPoint y: 311, endPoint x: 1262, endPoint y: 331, distance: 36.0
click at [1262, 331] on p "Wall sheathing staples were observed to have missed the underlying framing memb…" at bounding box center [986, 350] width 658 height 79
click at [720, 267] on icon "button" at bounding box center [722, 272] width 12 height 12
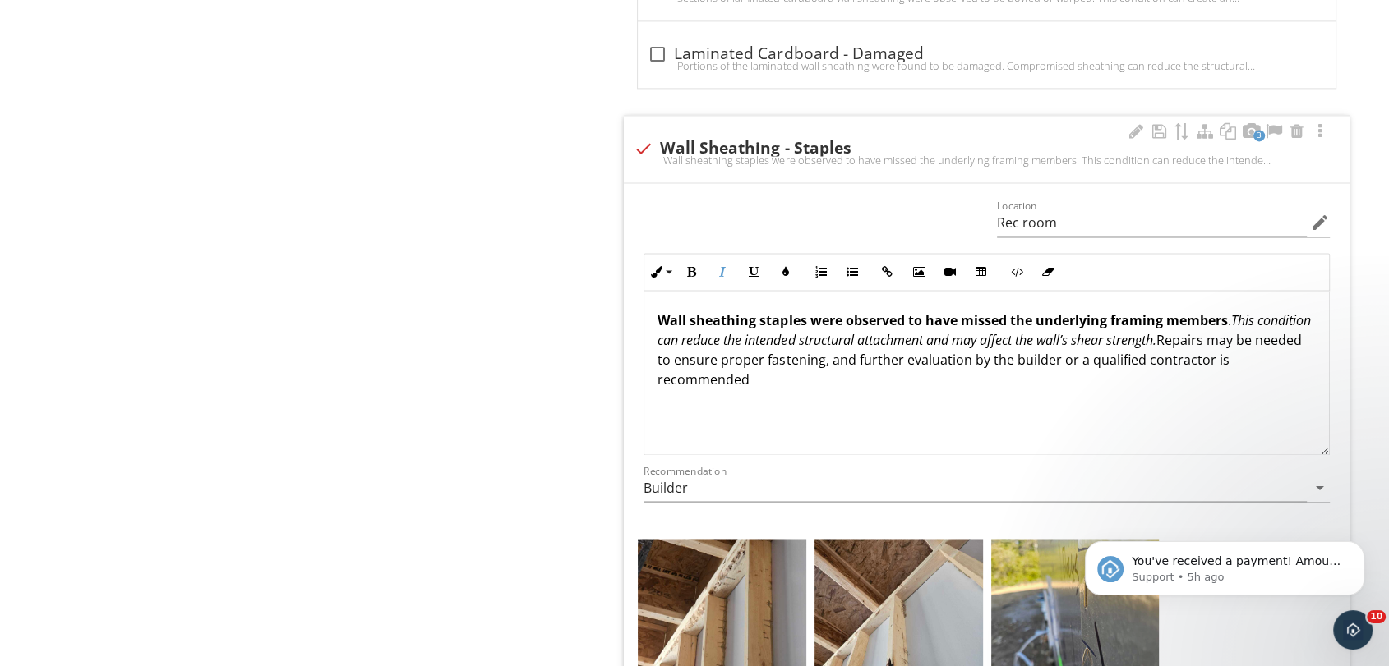
click at [765, 346] on em "This condition can reduce the intended structural attachment and may affect the…" at bounding box center [983, 330] width 652 height 38
click at [1254, 338] on p "Wall sheathing staples were observed to have missed the underlying framing memb…" at bounding box center [986, 350] width 658 height 79
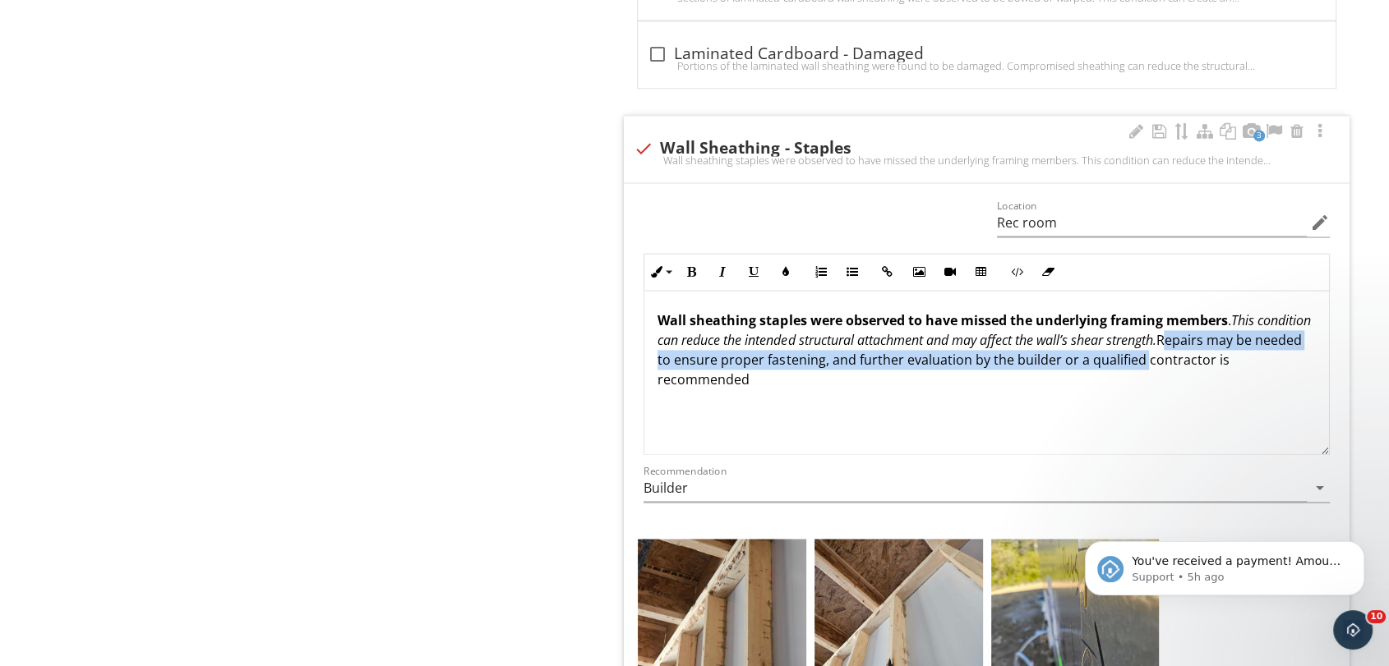
drag, startPoint x: 1225, startPoint y: 334, endPoint x: 1264, endPoint y: 352, distance: 43.0
click at [1264, 352] on p "Wall sheathing staples were observed to have missed the underlying framing memb…" at bounding box center [986, 350] width 658 height 79
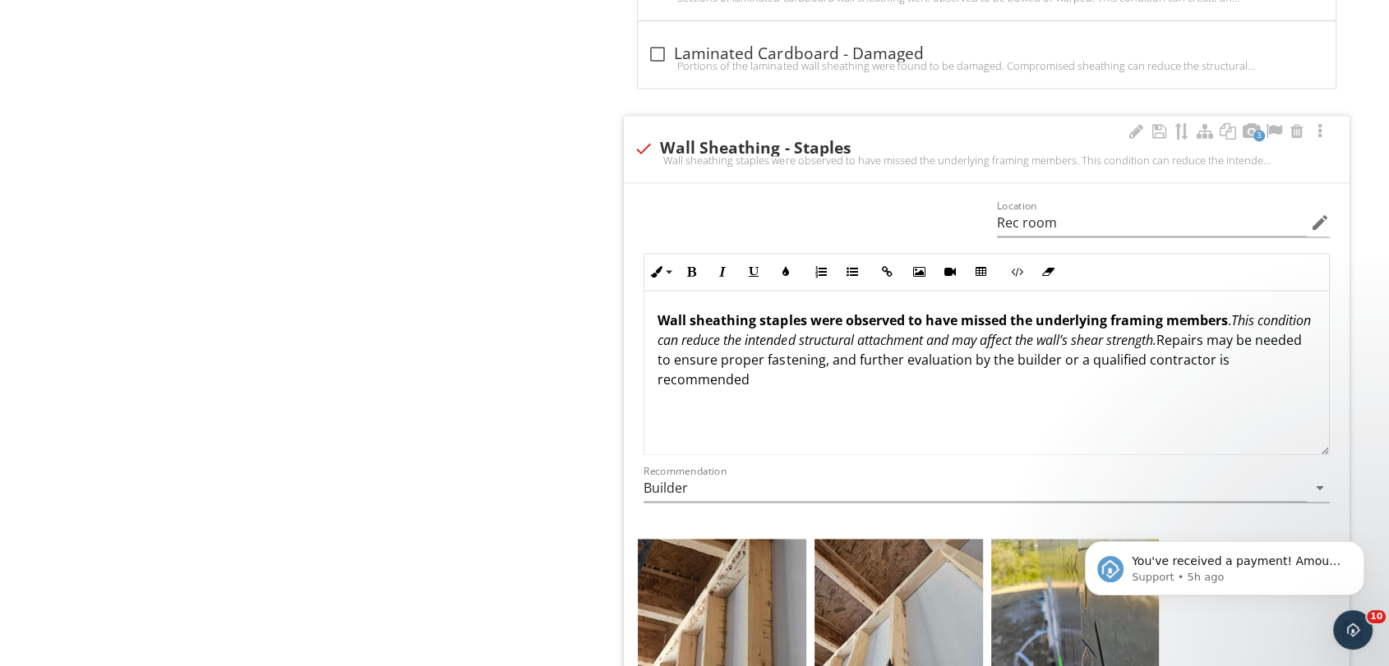
click at [1058, 386] on p "Wall sheathing staples were observed to have missed the underlying framing memb…" at bounding box center [986, 350] width 658 height 79
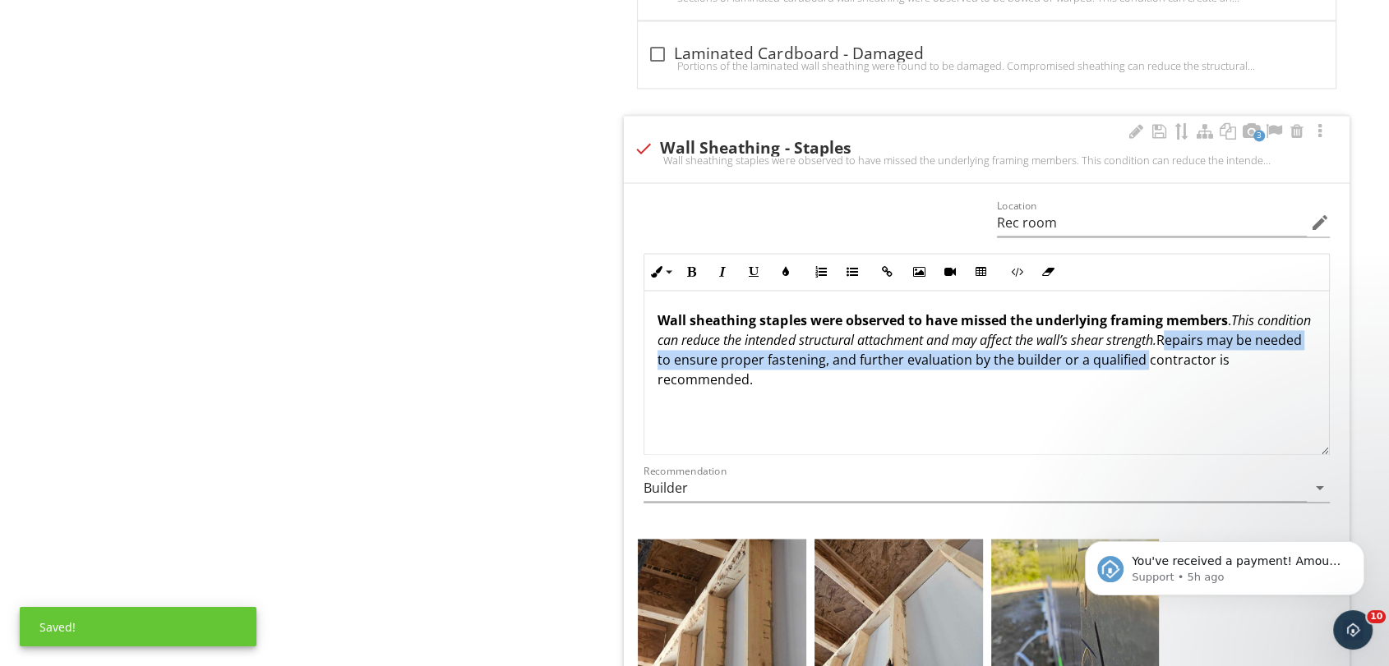
drag, startPoint x: 1231, startPoint y: 339, endPoint x: 1265, endPoint y: 359, distance: 39.5
click at [1265, 359] on p "Wall sheathing staples were observed to have missed the underlying framing memb…" at bounding box center [986, 350] width 658 height 79
click at [834, 350] on p "Wall sheathing staples were observed to have missed the underlying framing memb…" at bounding box center [986, 350] width 658 height 79
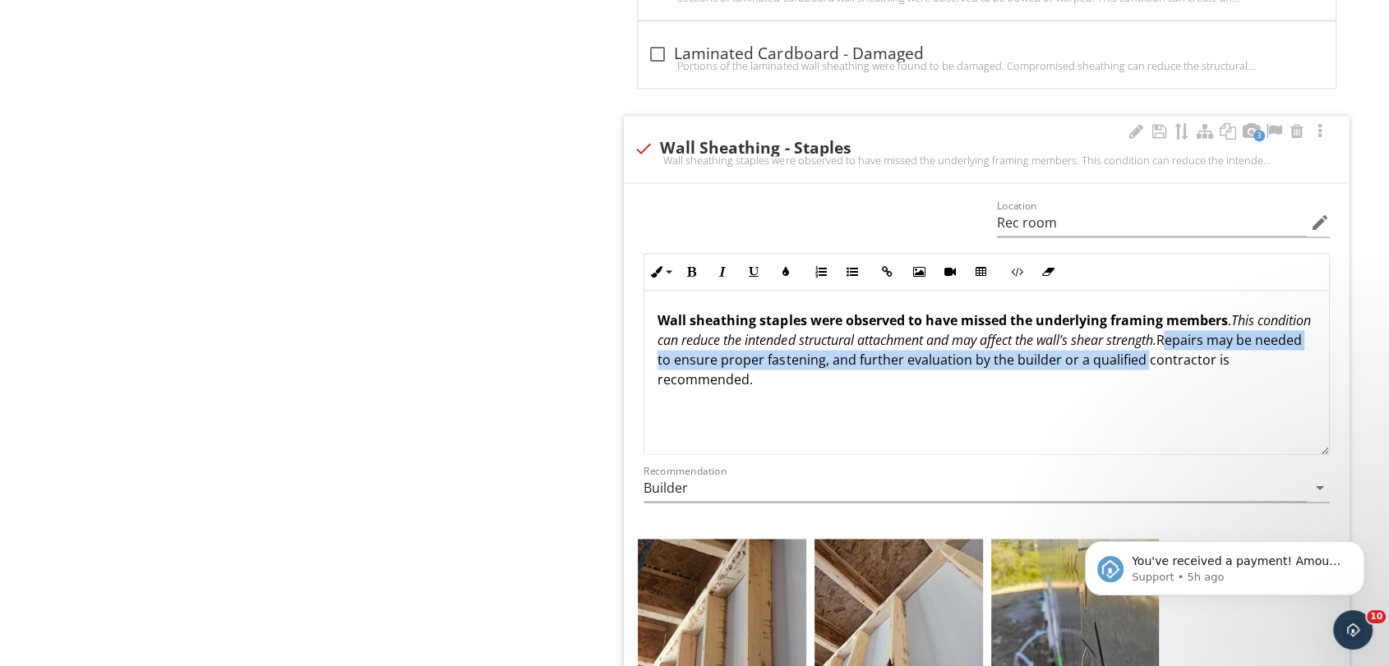
drag, startPoint x: 1228, startPoint y: 334, endPoint x: 1271, endPoint y: 377, distance: 61.0
click at [1271, 377] on p "Wall sheathing staples were observed to have missed the underlying framing memb…" at bounding box center [986, 350] width 658 height 79
click at [751, 263] on button "Underline" at bounding box center [753, 271] width 31 height 31
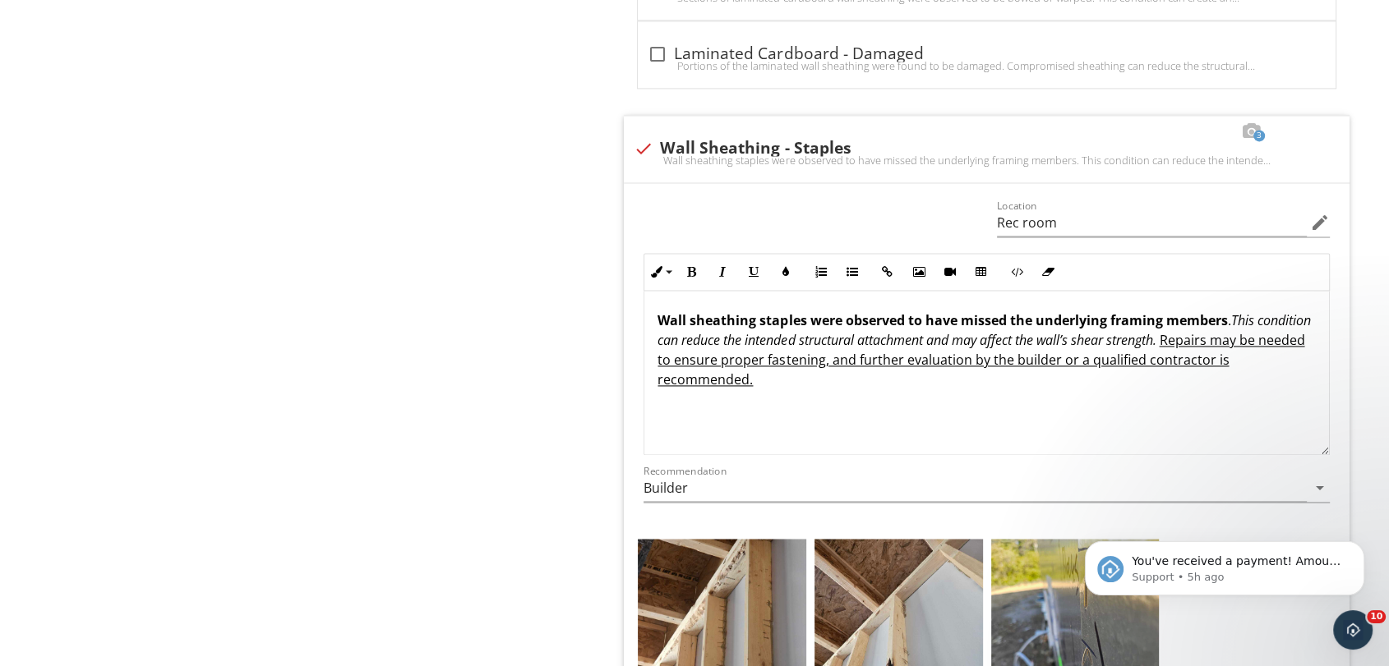
click at [1153, 134] on div at bounding box center [1159, 131] width 20 height 16
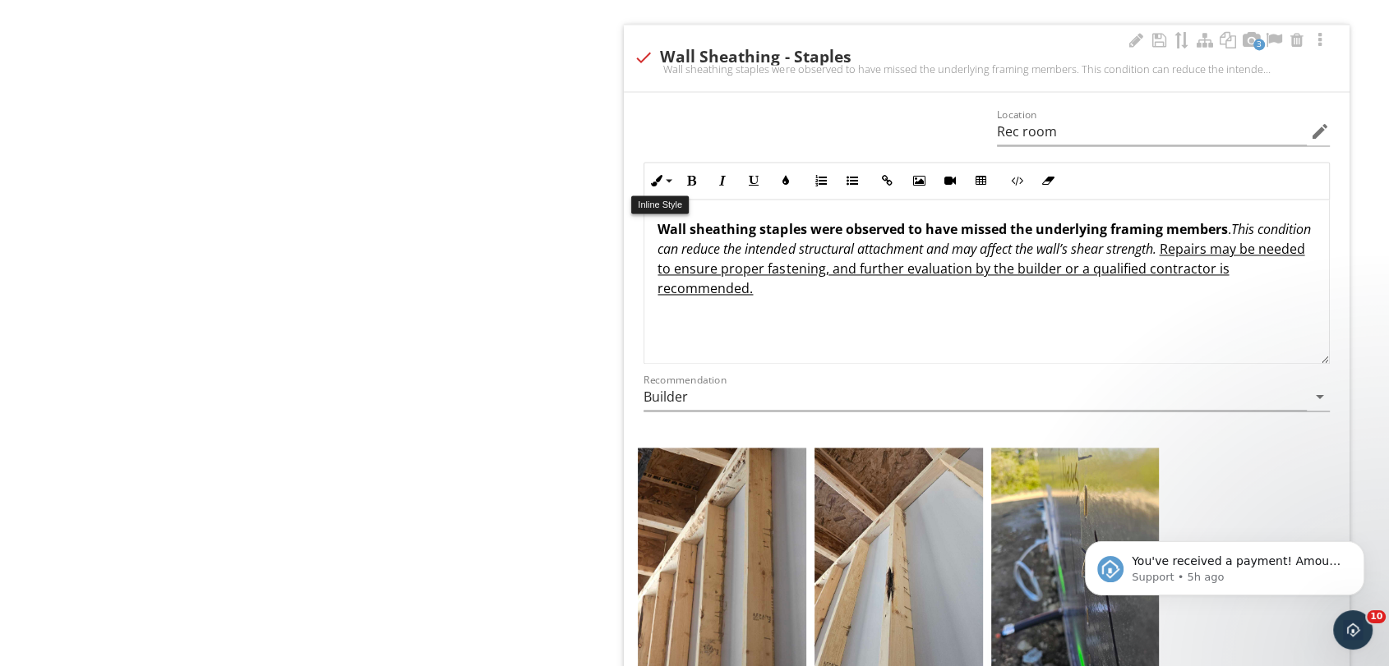
scroll to position [2450, 0]
click at [789, 35] on div "3 check Wall Sheathing - Staples Wall sheathing staples were observed to have m…" at bounding box center [987, 58] width 726 height 67
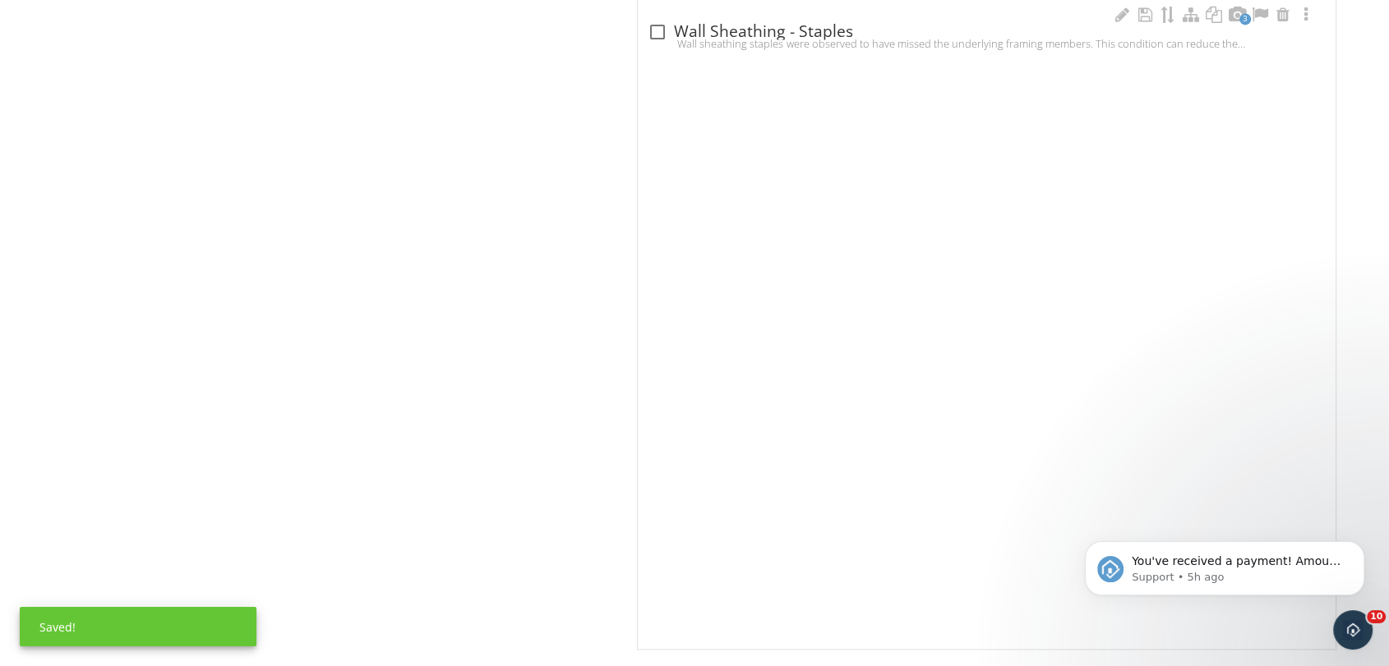
scroll to position [1890, 0]
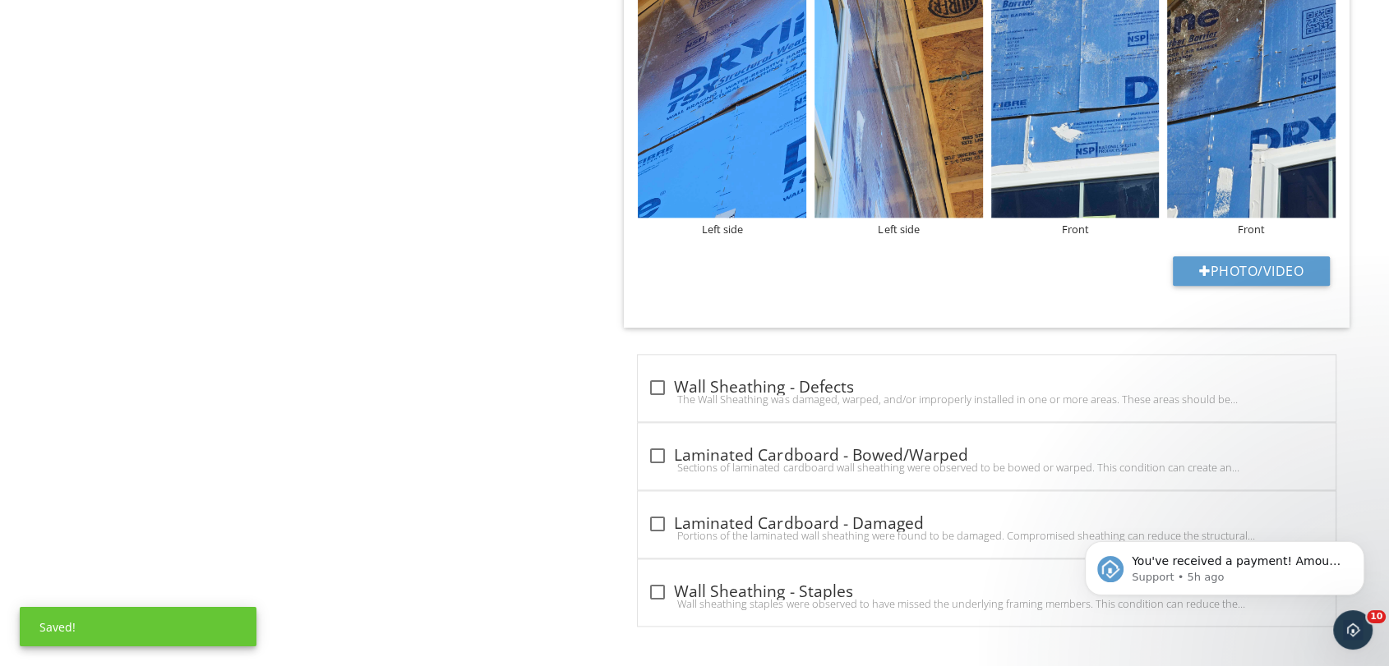
click at [789, 35] on img at bounding box center [722, 105] width 168 height 224
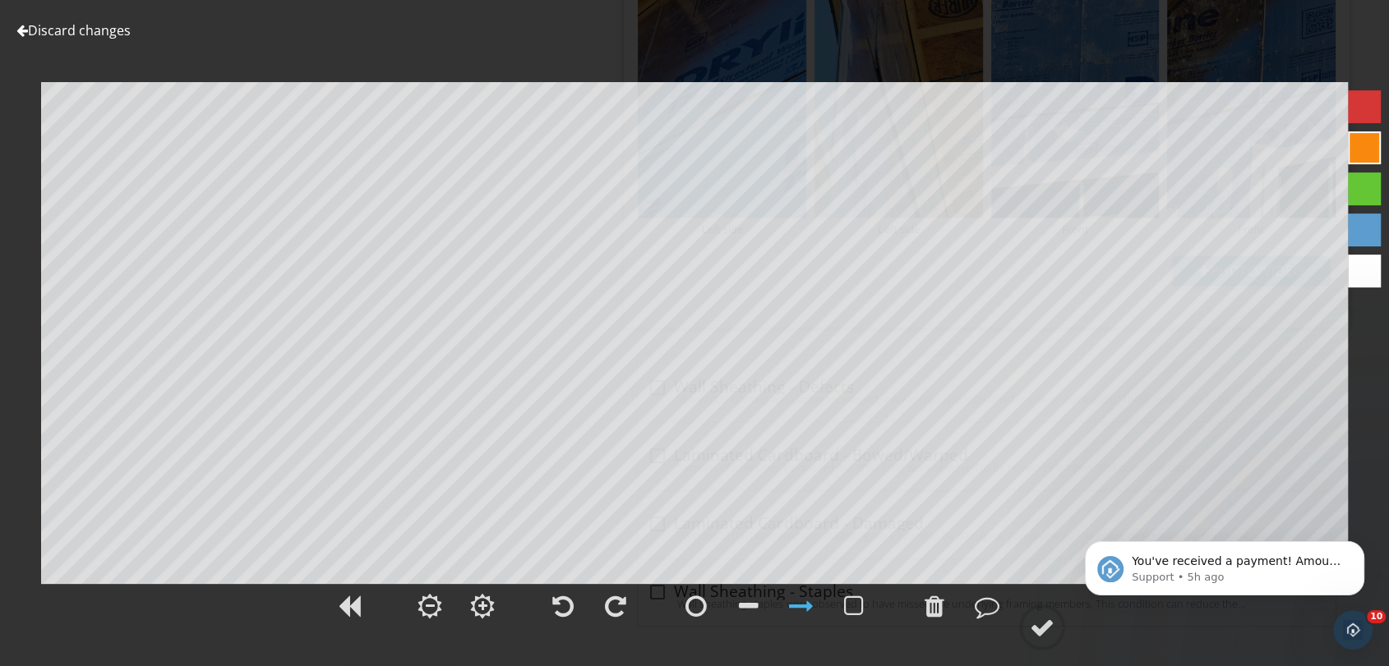
click at [21, 34] on div at bounding box center [22, 30] width 12 height 13
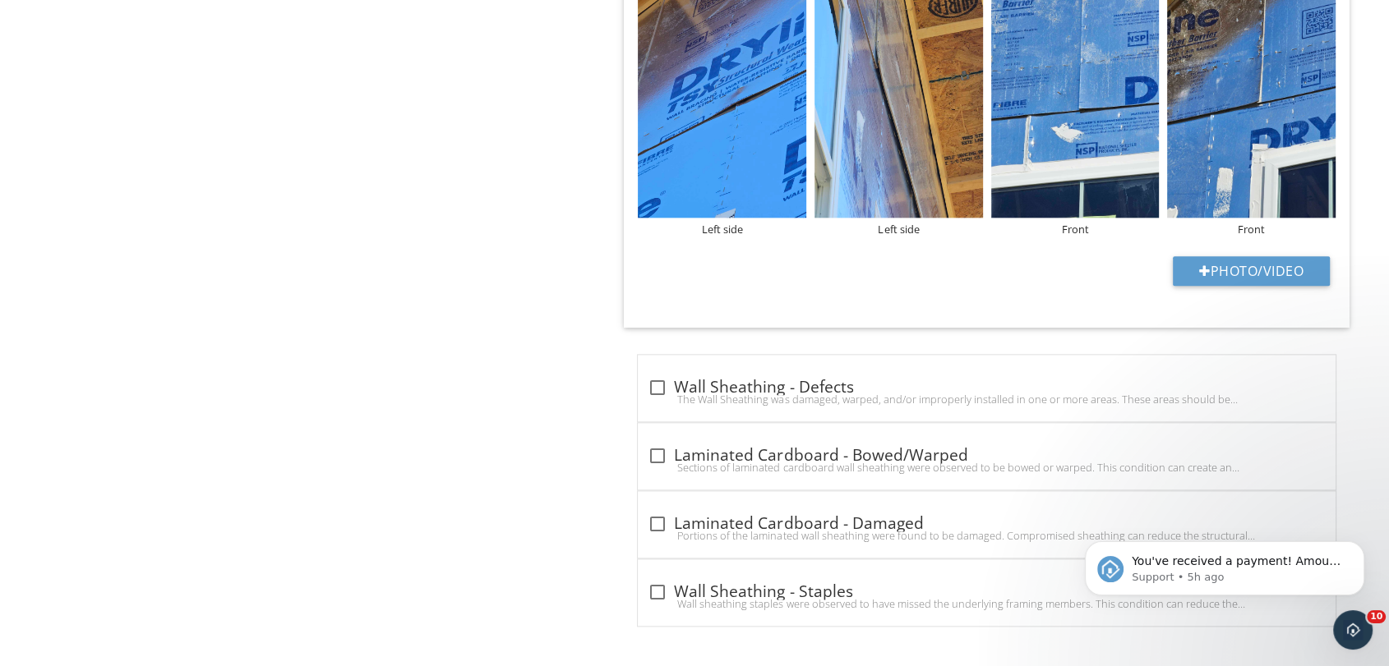
click at [657, 587] on div at bounding box center [657, 592] width 28 height 28
checkbox input "true"
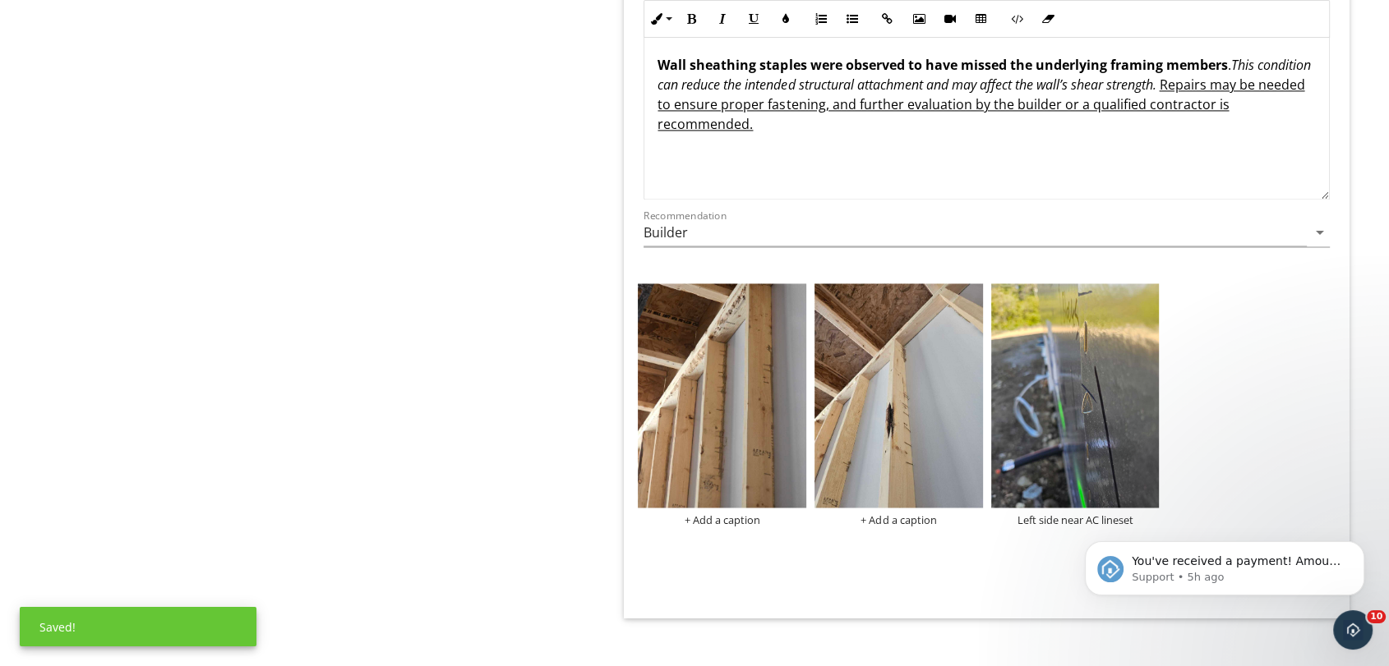
scroll to position [2620, 0]
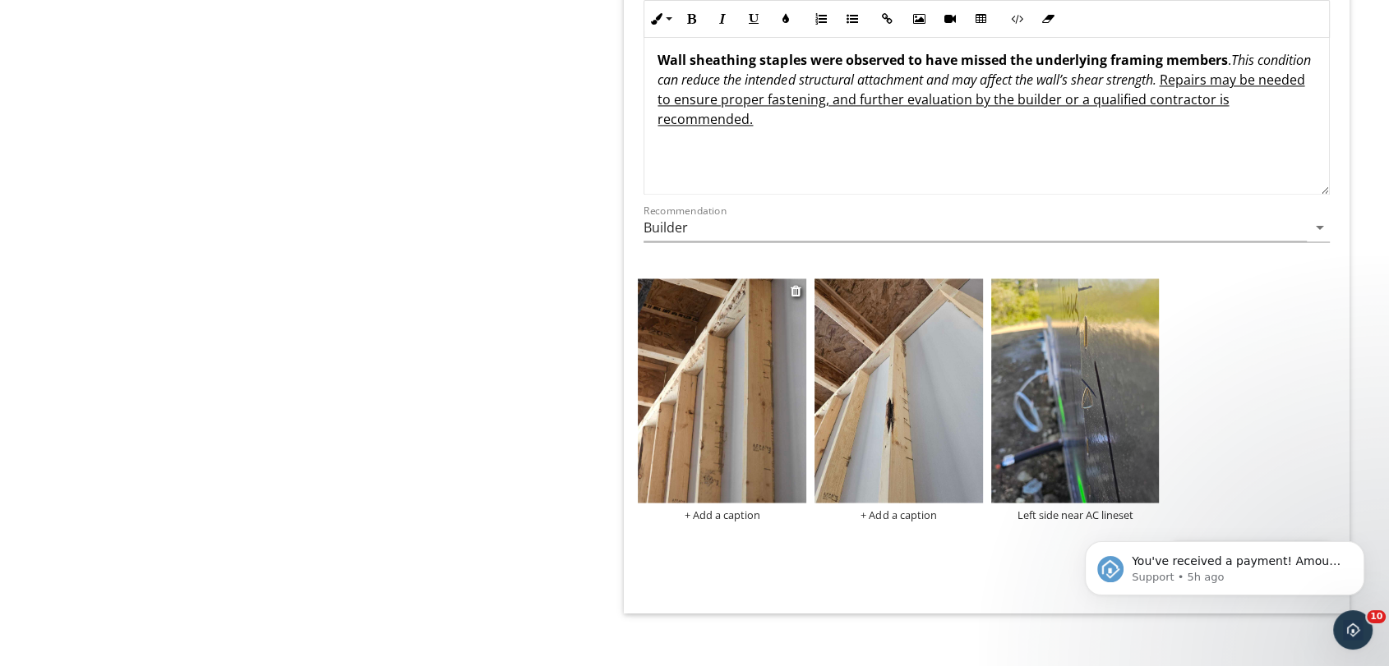
click at [720, 514] on div "+ Add a caption" at bounding box center [722, 514] width 168 height 13
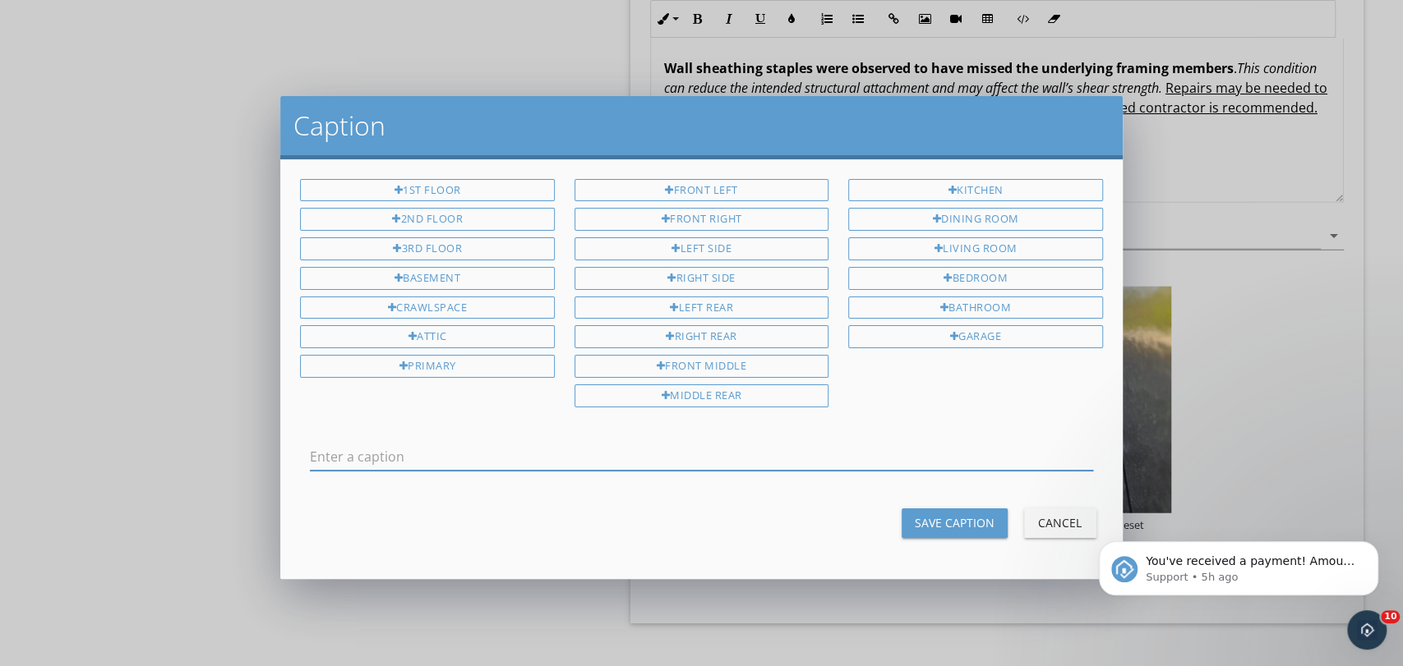
click at [630, 444] on input "text" at bounding box center [701, 457] width 782 height 27
type input "Rec Room"
click at [958, 488] on div "1st Floor 2nd Floor 3rd Floor Basement Crawlspace Attic Primary Front Left Fron…" at bounding box center [700, 369] width 841 height 420
click at [962, 514] on div "Save Caption" at bounding box center [955, 522] width 80 height 17
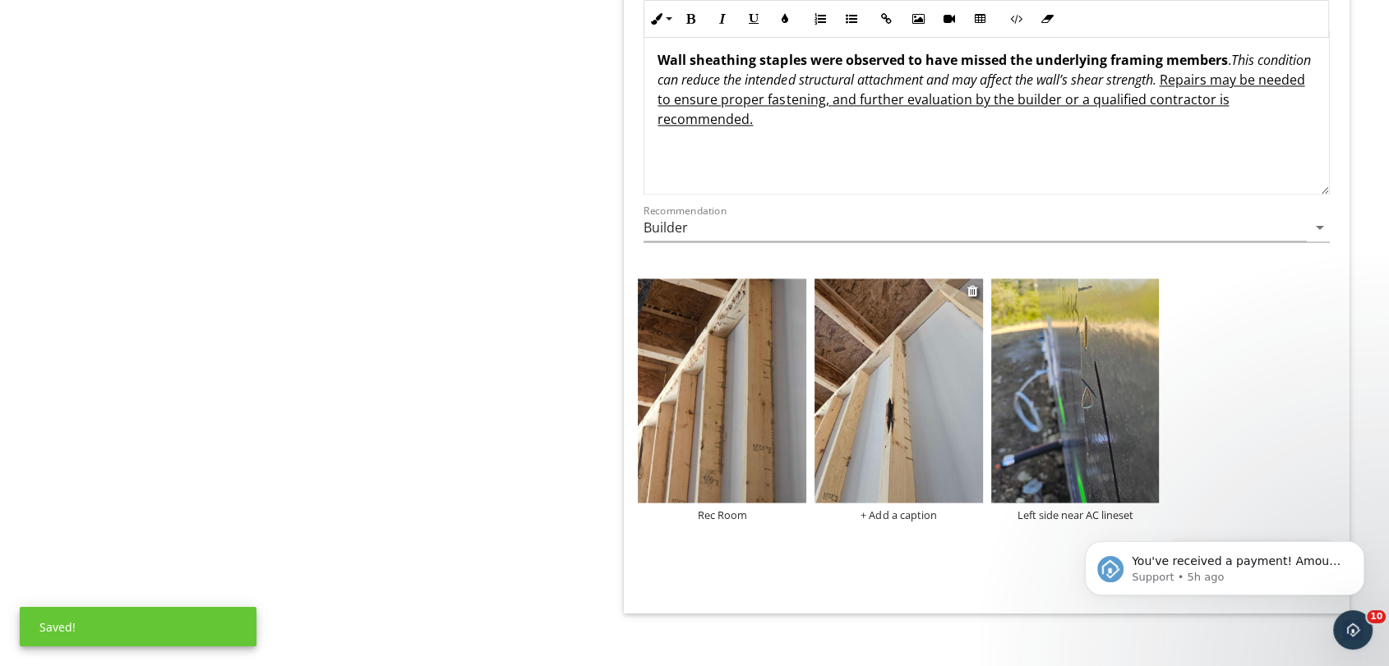
click at [897, 517] on div "+ Add a caption" at bounding box center [898, 514] width 168 height 13
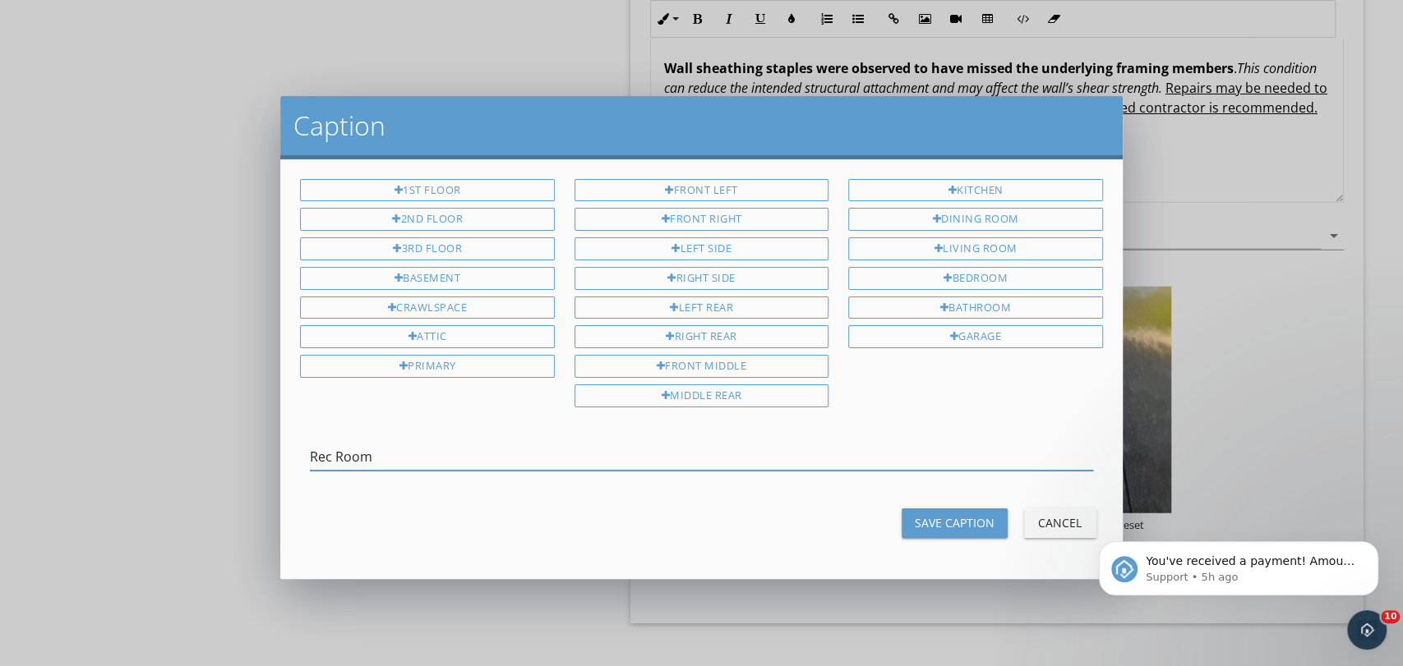
type input "Rec Room"
click at [935, 514] on div "Save Caption" at bounding box center [955, 522] width 80 height 17
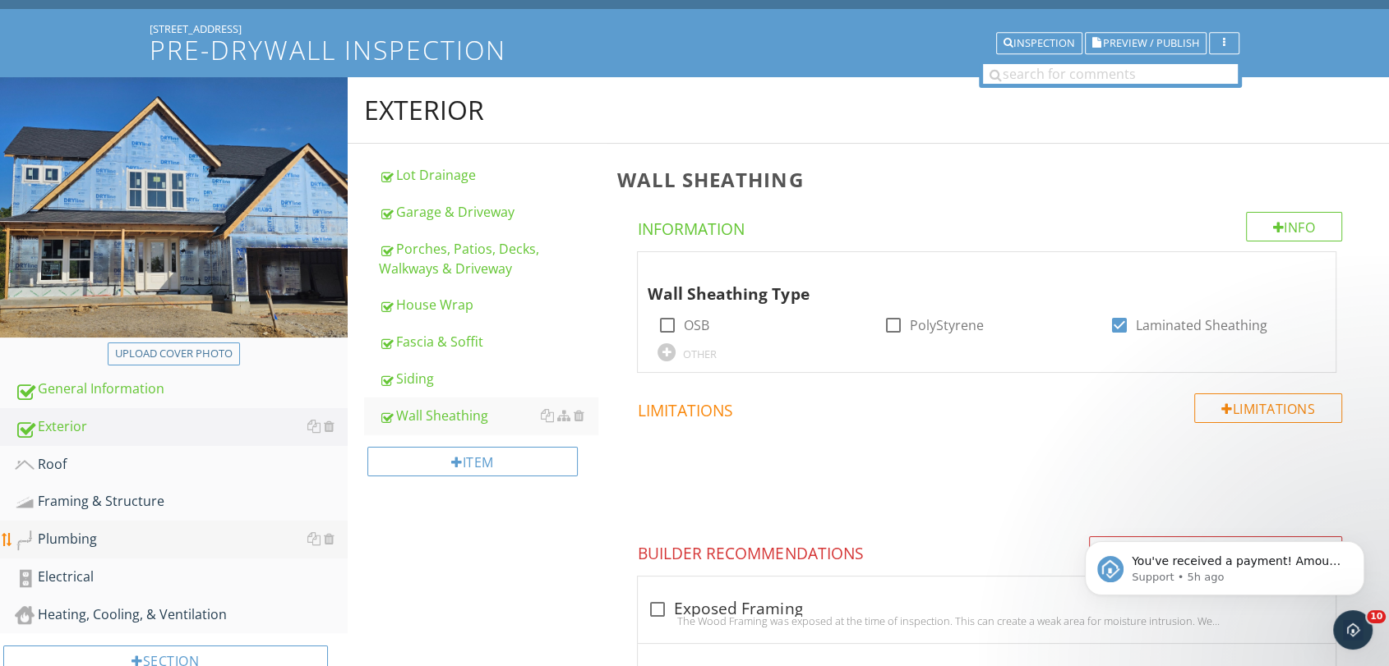
scroll to position [182, 0]
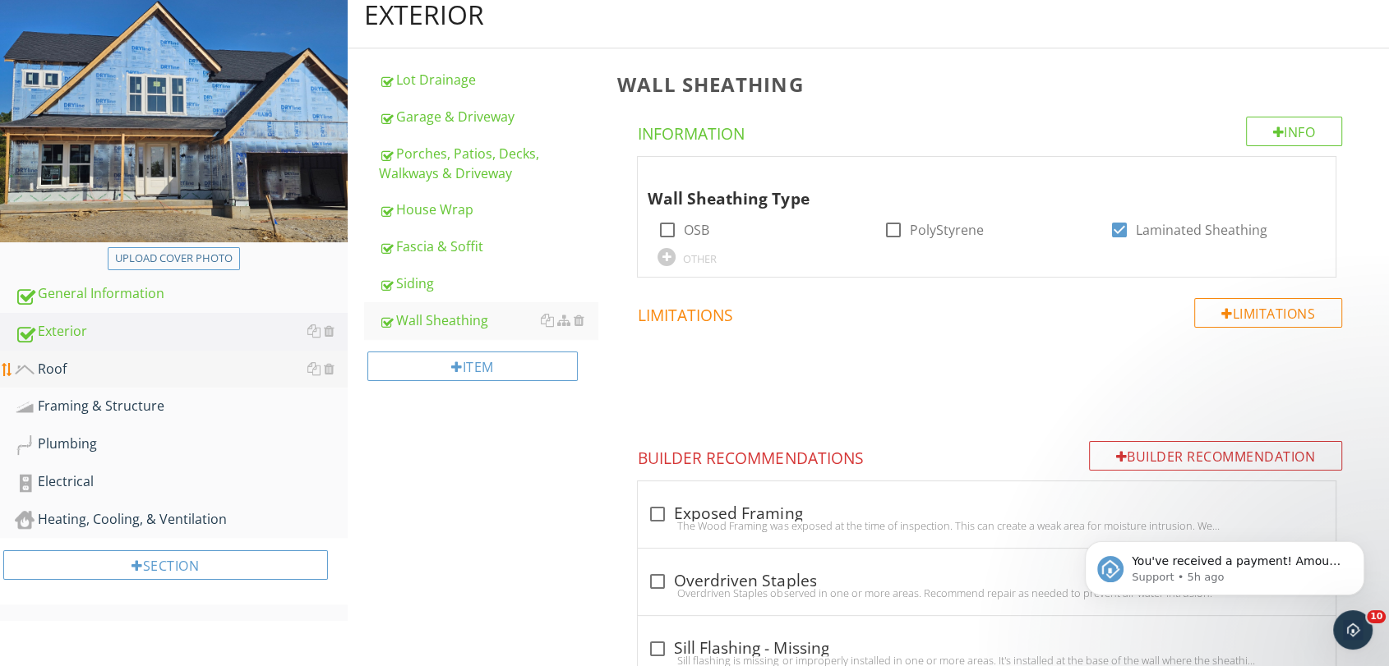
click at [131, 373] on div "Roof" at bounding box center [181, 369] width 333 height 21
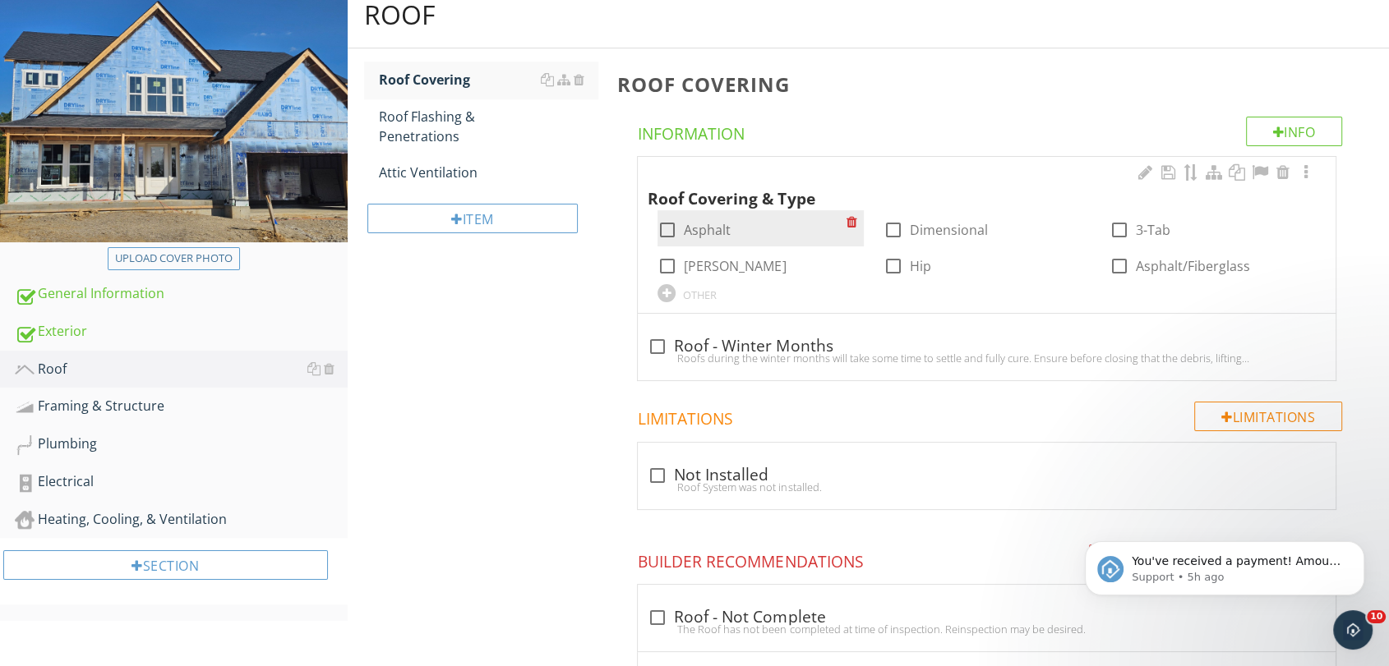
click at [666, 238] on div at bounding box center [667, 230] width 28 height 28
checkbox input "true"
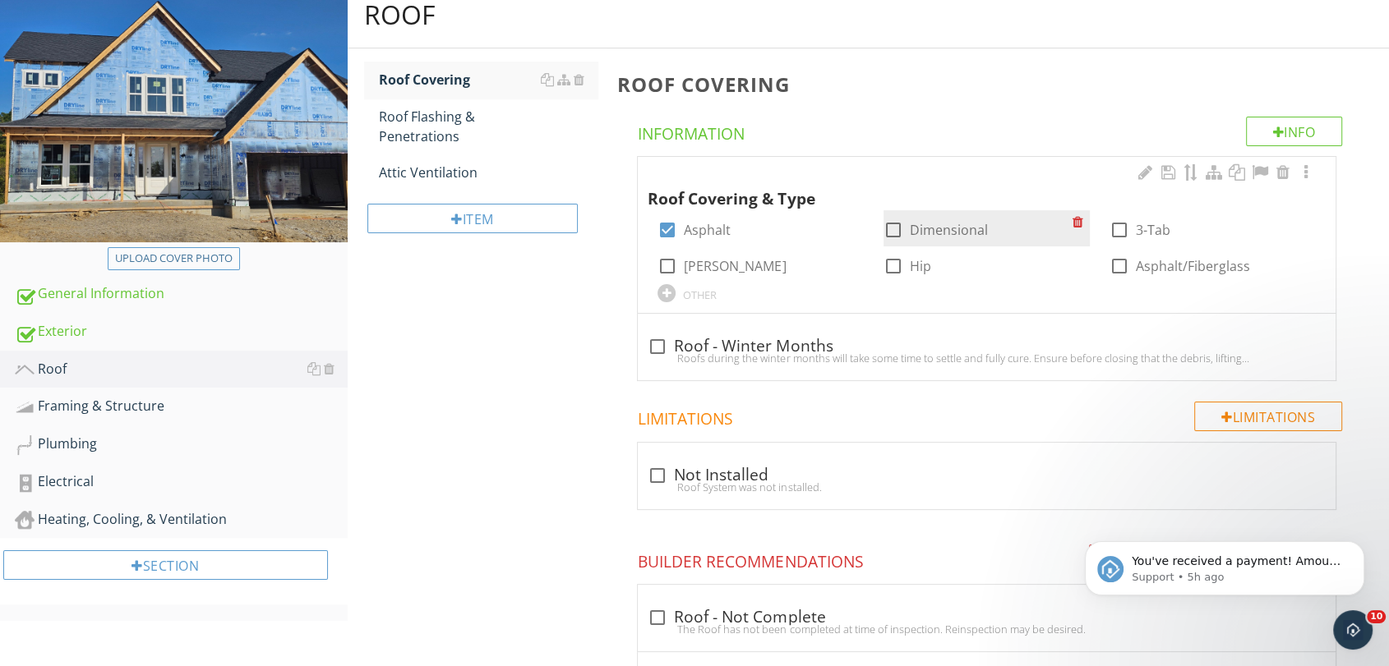
click at [901, 230] on div at bounding box center [893, 230] width 28 height 28
checkbox input "true"
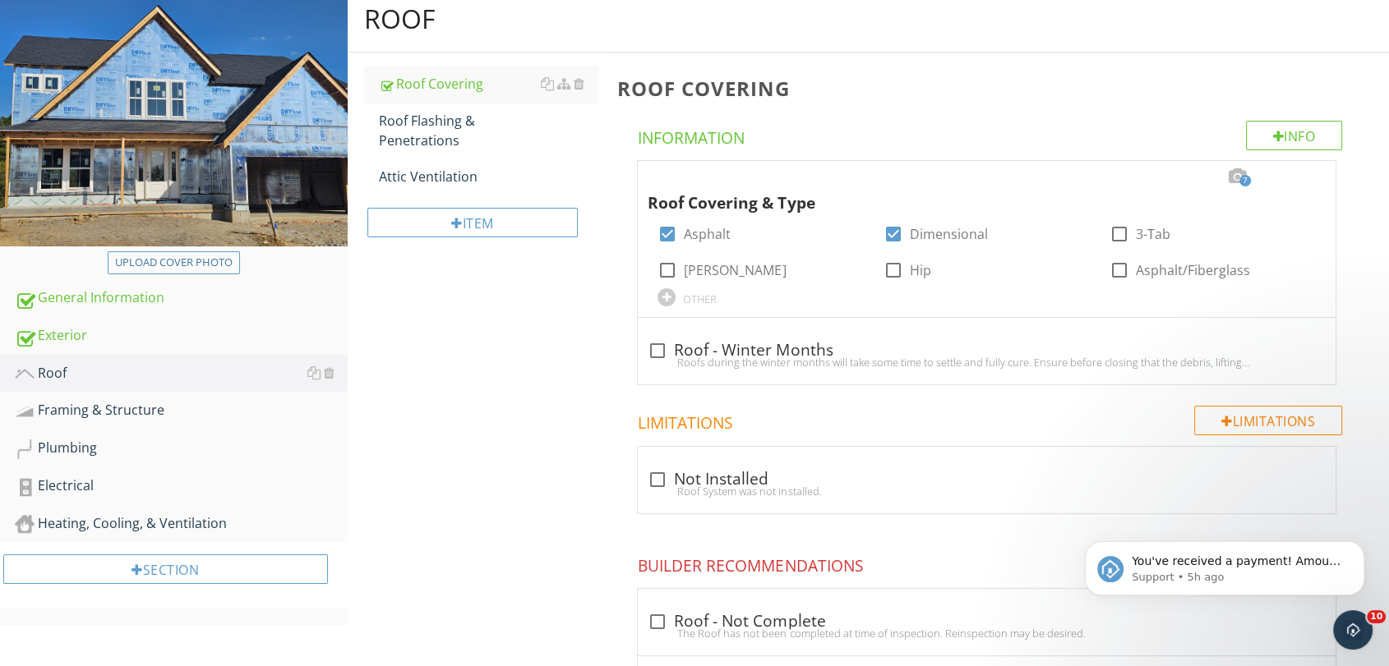
scroll to position [182, 0]
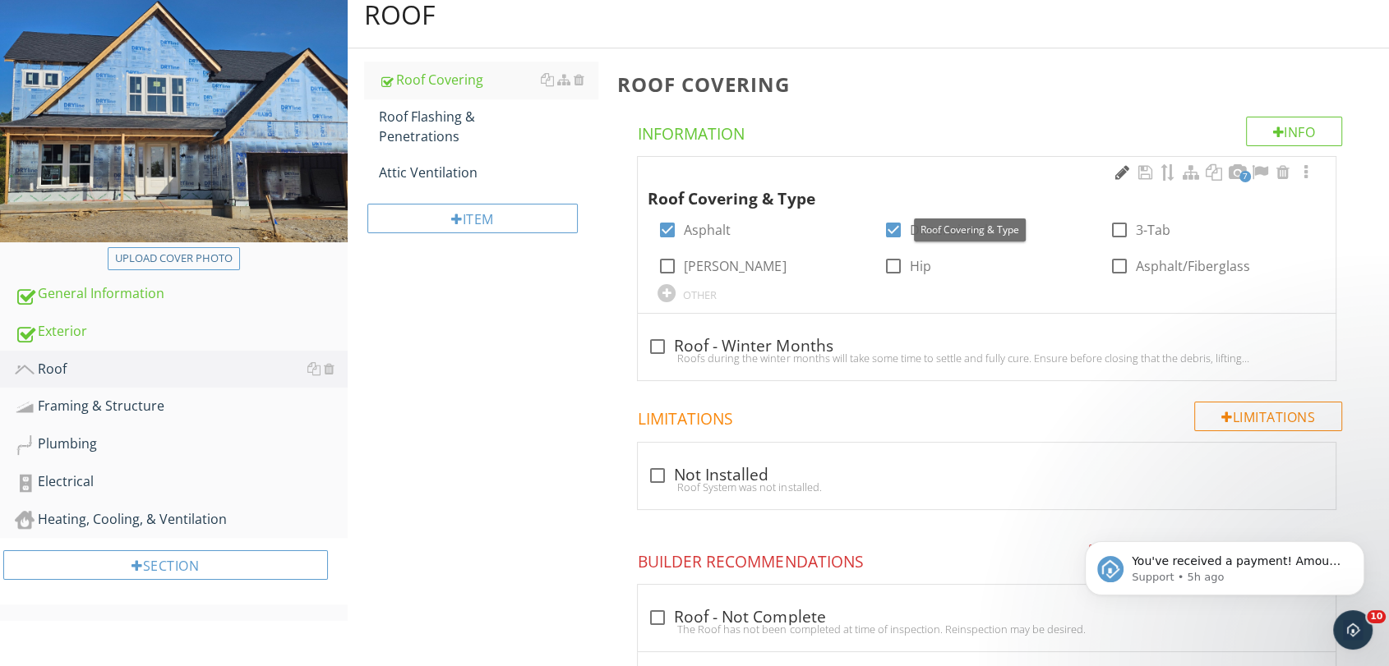
click at [1122, 175] on div at bounding box center [1122, 172] width 20 height 16
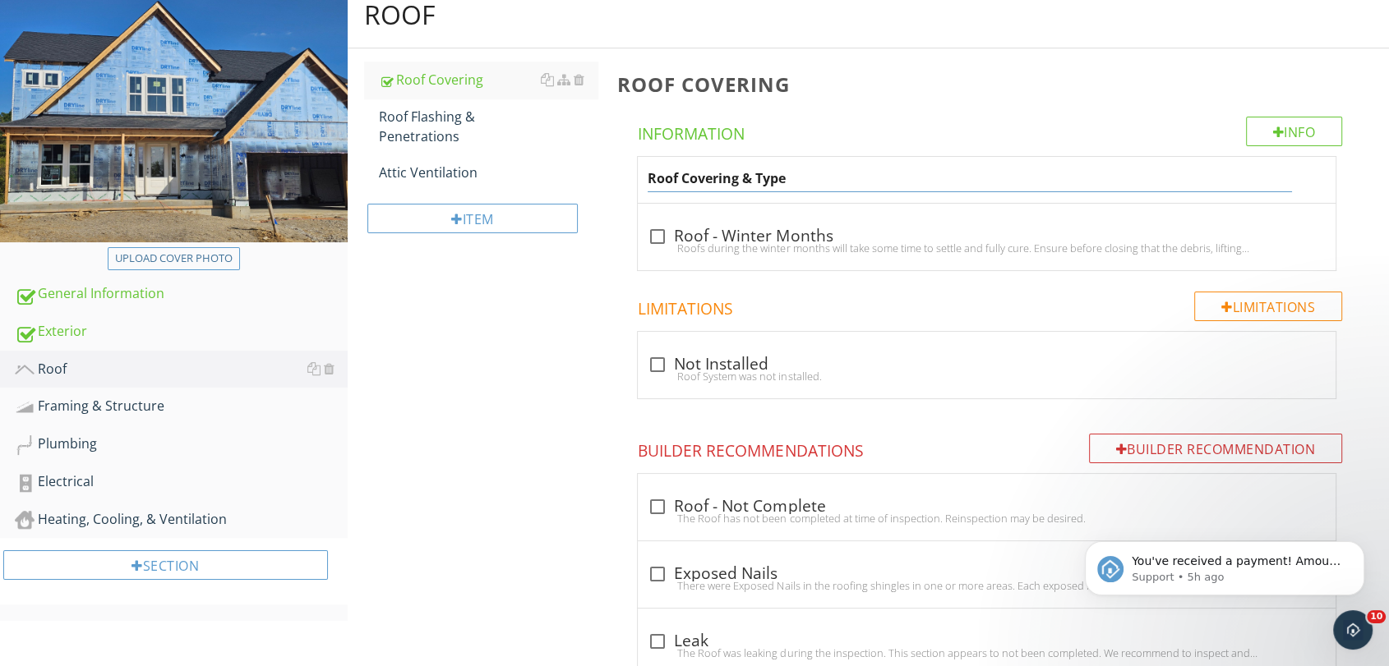
click at [940, 133] on h4 "Information" at bounding box center [990, 131] width 704 height 28
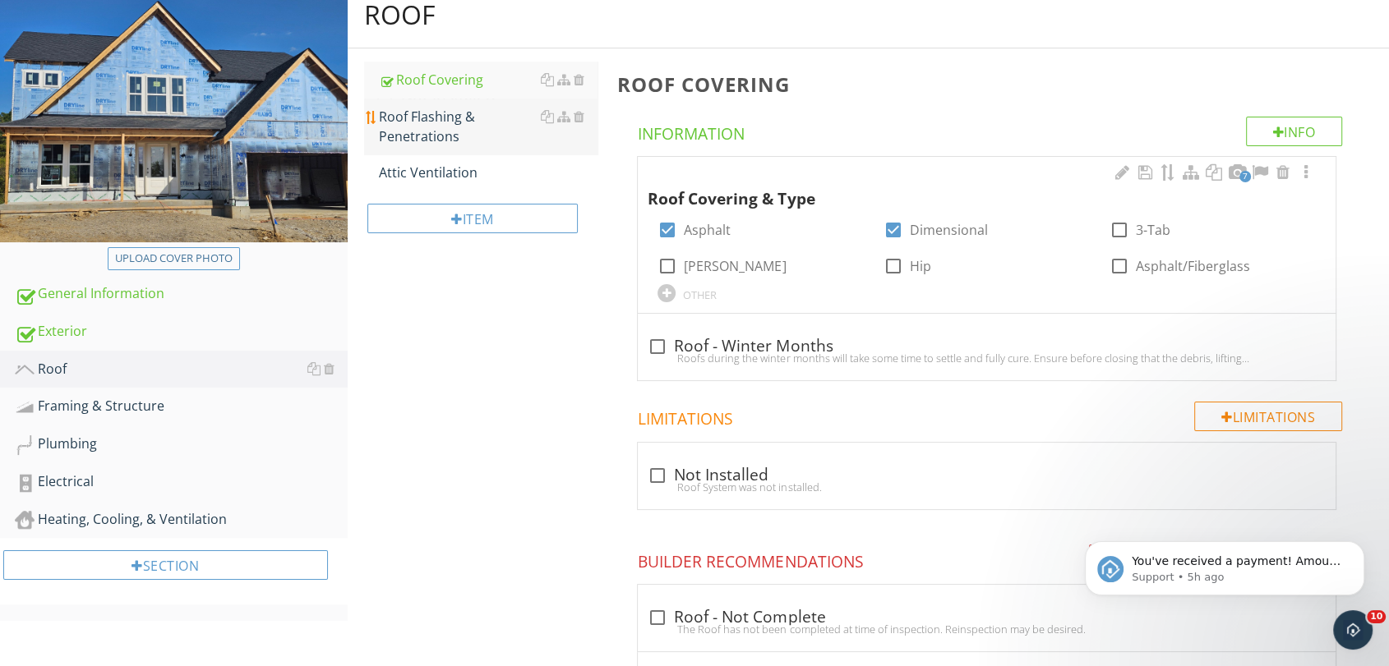
click at [423, 133] on div "Roof Flashing & Penetrations" at bounding box center [488, 126] width 219 height 39
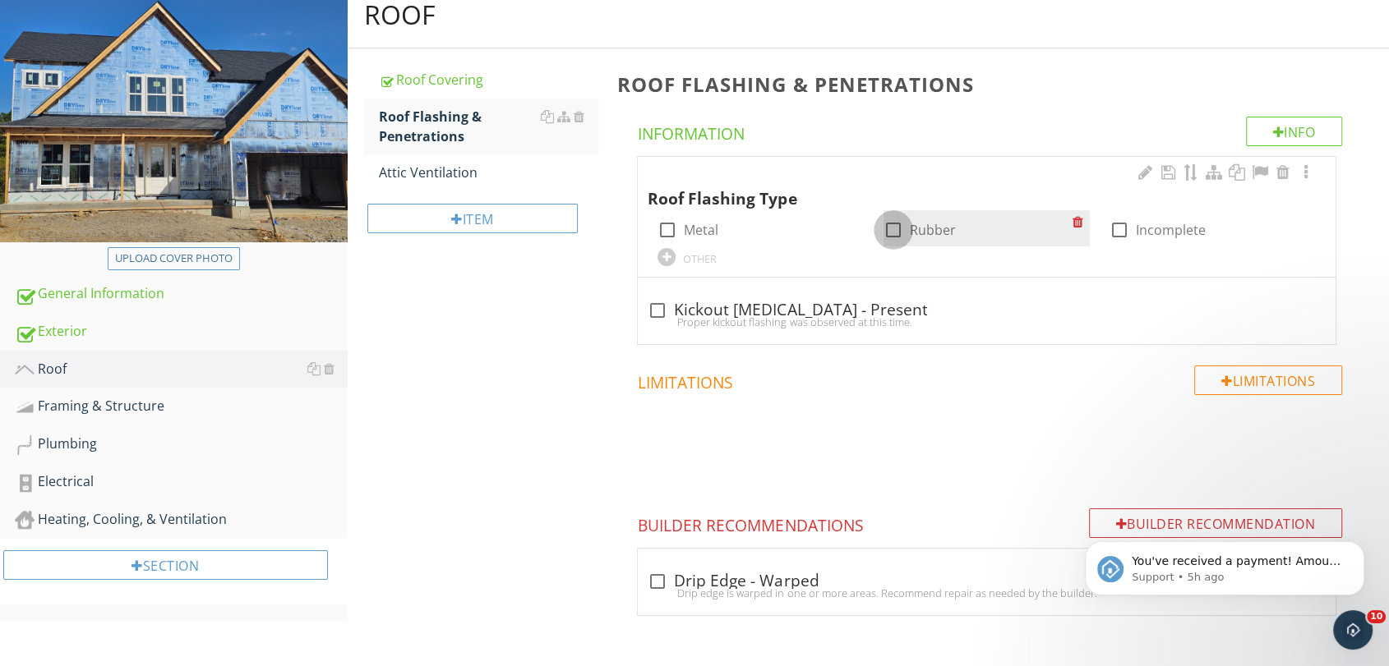
click at [892, 234] on div at bounding box center [893, 230] width 28 height 28
checkbox input "true"
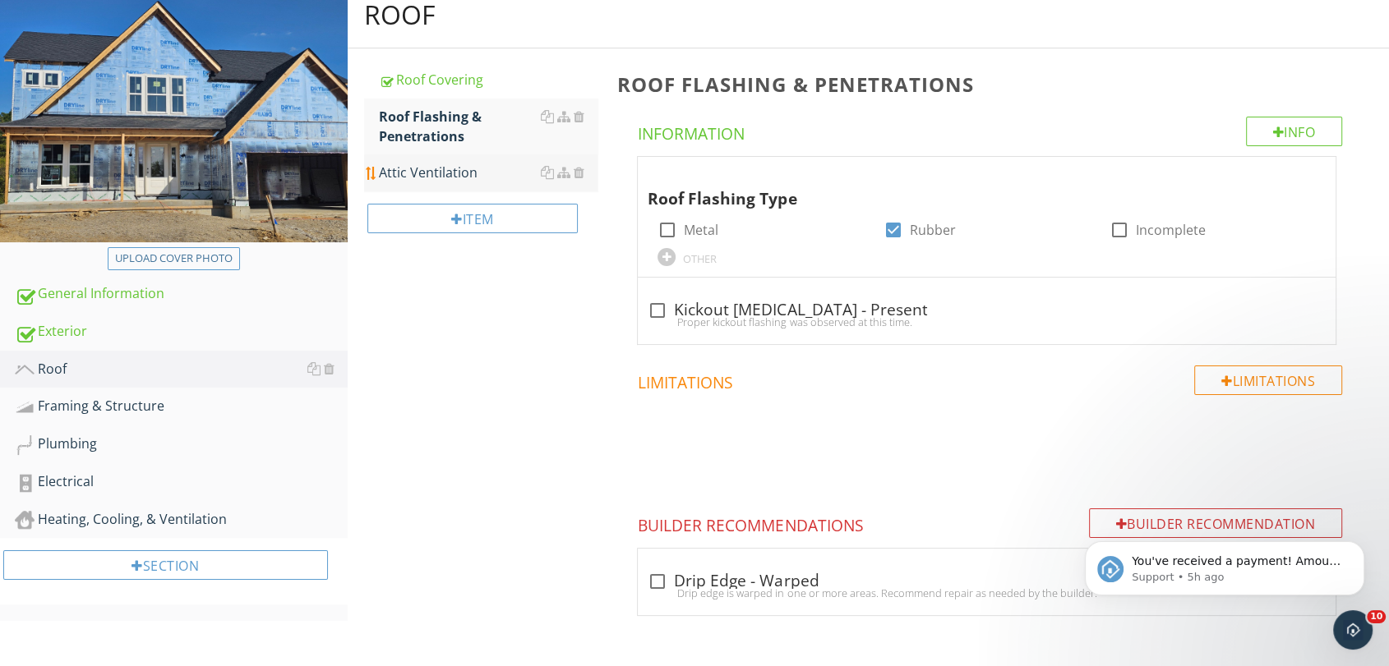
click at [416, 173] on div "Attic Ventilation" at bounding box center [488, 173] width 219 height 20
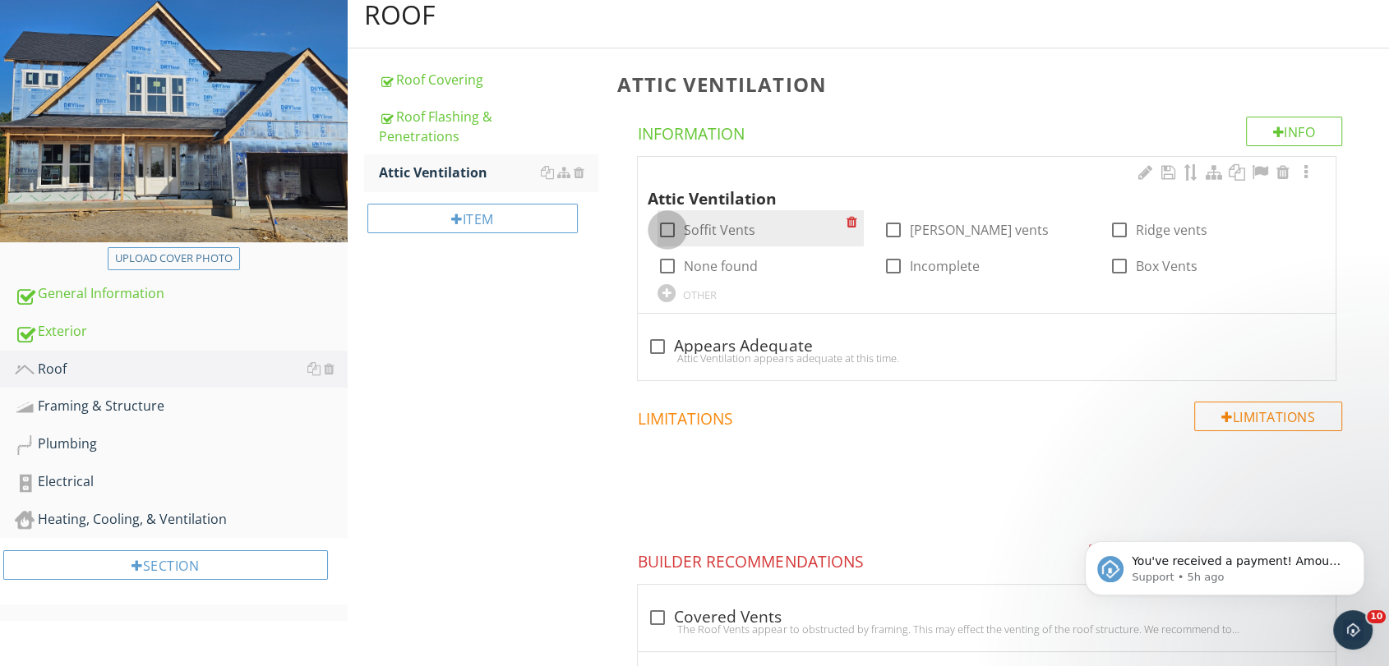
click at [667, 228] on div at bounding box center [667, 230] width 28 height 28
checkbox input "true"
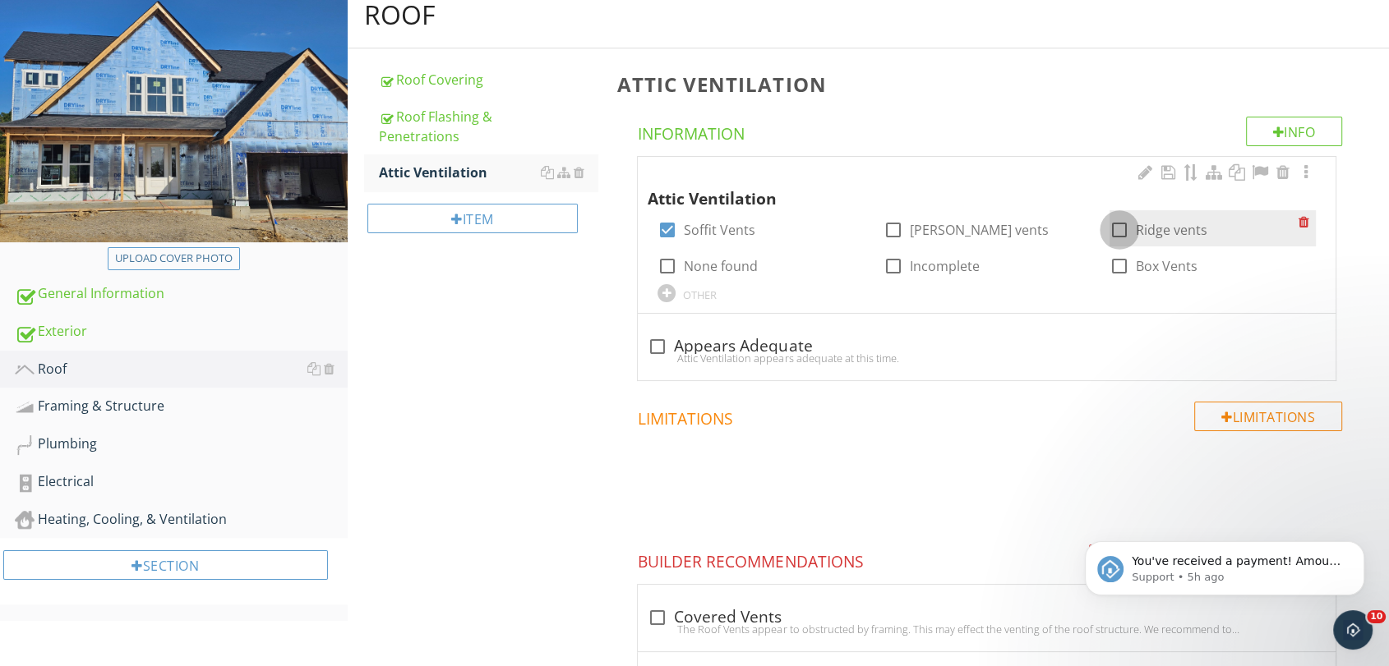
click at [1122, 237] on div at bounding box center [1119, 230] width 28 height 28
checkbox input "true"
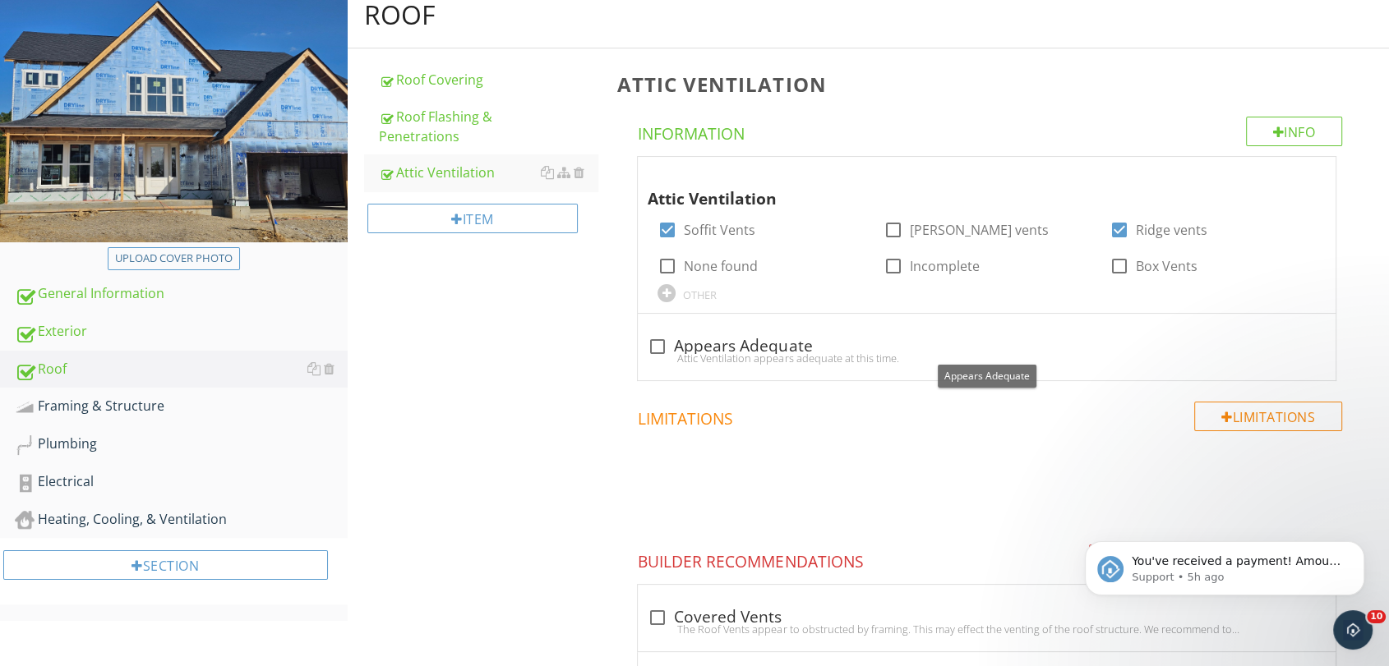
click at [514, 339] on div "Roof Roof Covering Roof Flashing & Penetrations Attic Ventilation Item Attic Ve…" at bounding box center [869, 539] width 1042 height 1115
click at [98, 412] on div "Framing & Structure" at bounding box center [181, 406] width 333 height 21
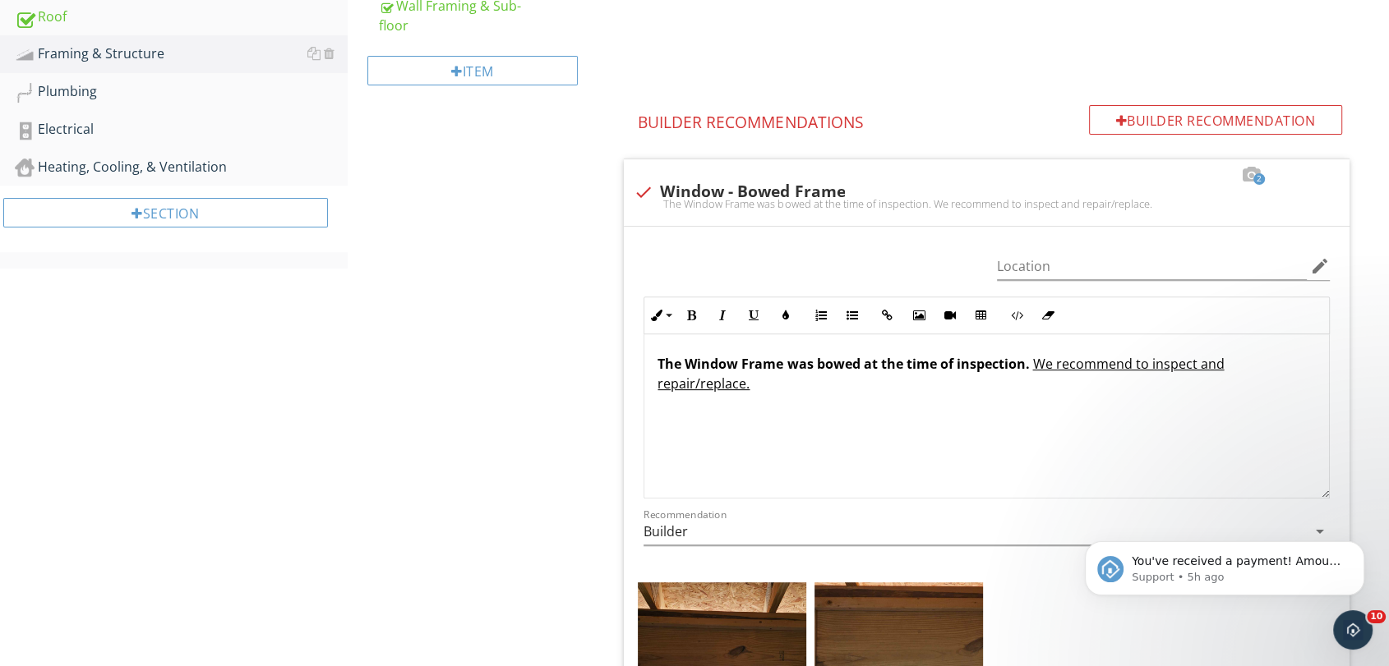
scroll to position [547, 0]
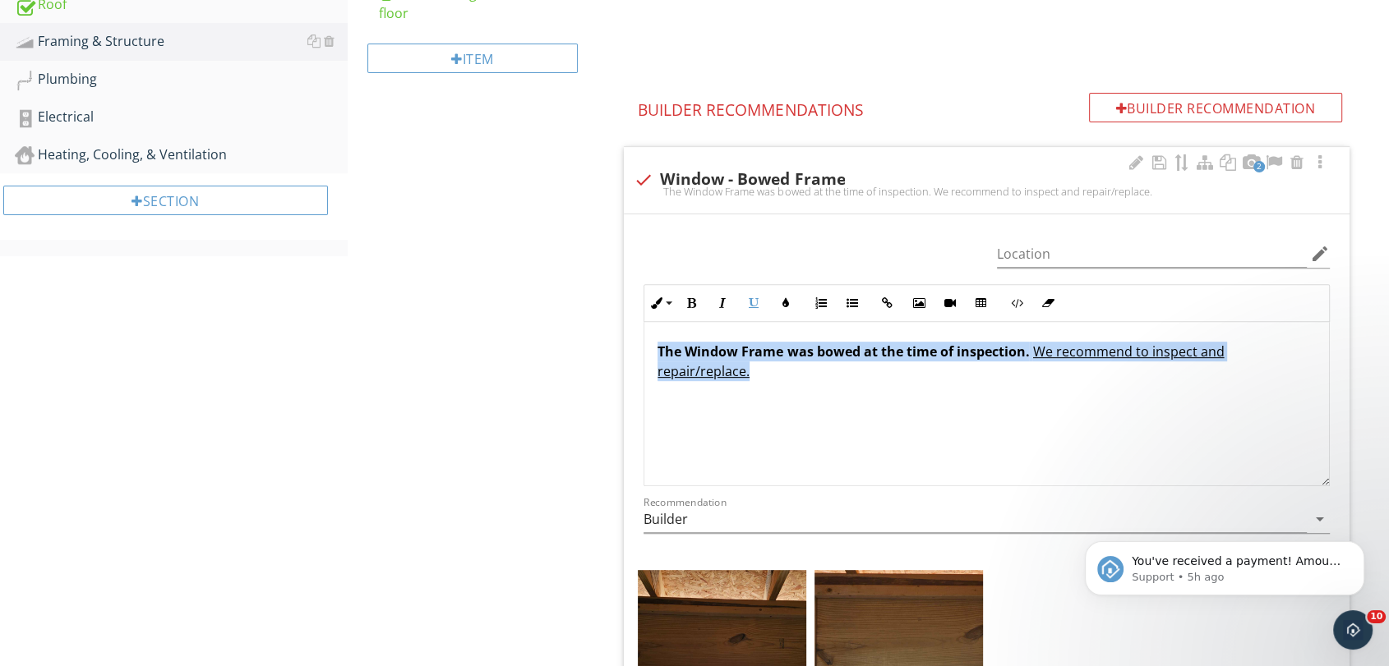
drag, startPoint x: 752, startPoint y: 374, endPoint x: 631, endPoint y: 352, distance: 122.8
click at [631, 352] on div "Location edit Inline Style XLarge Large Normal Small Light Small/Light Bold Ita…" at bounding box center [987, 559] width 726 height 690
copy p "The Window Frame was bowed at the time of inspection. We recommend to inspect a…"
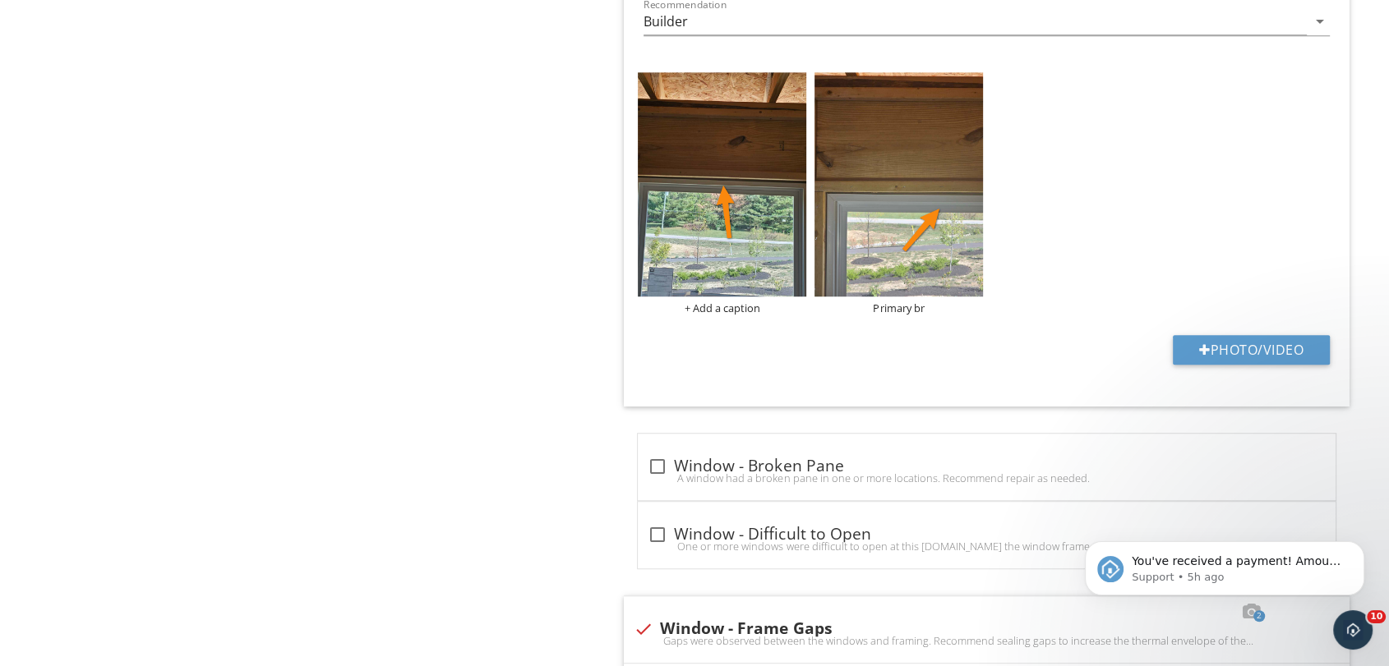
scroll to position [638, 0]
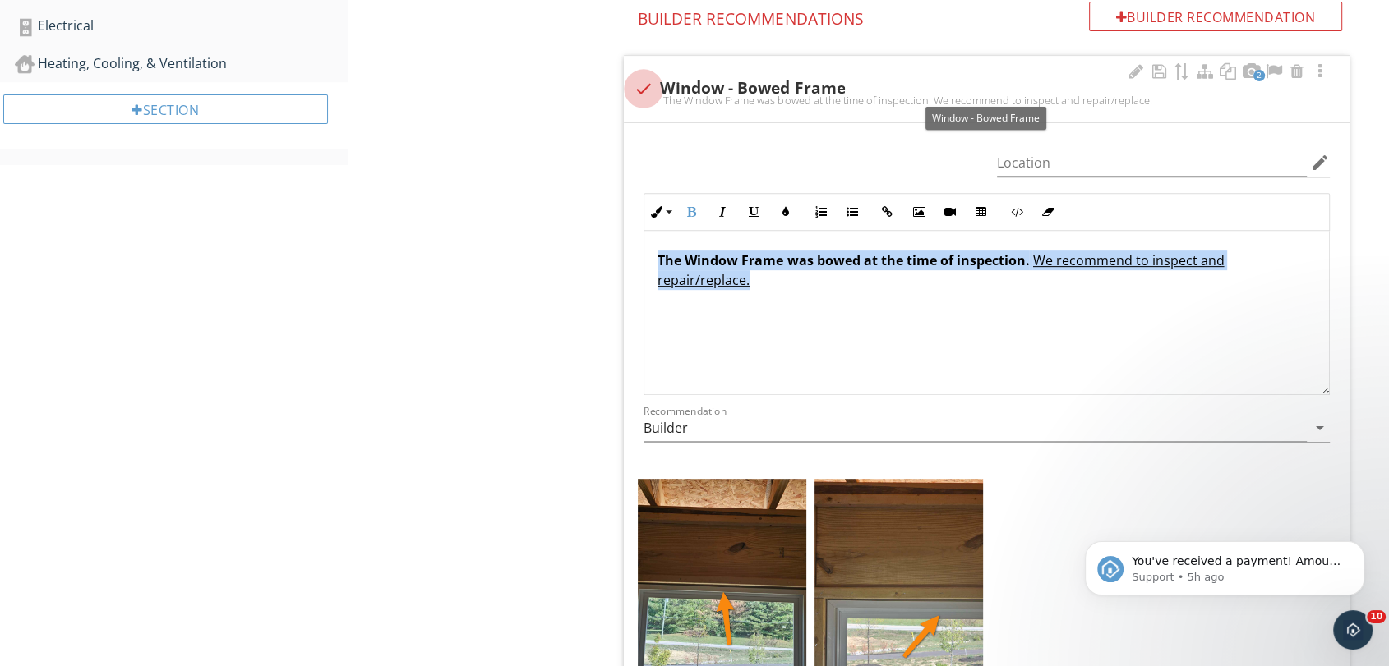
click at [643, 84] on div at bounding box center [643, 89] width 28 height 28
checkbox input "true"
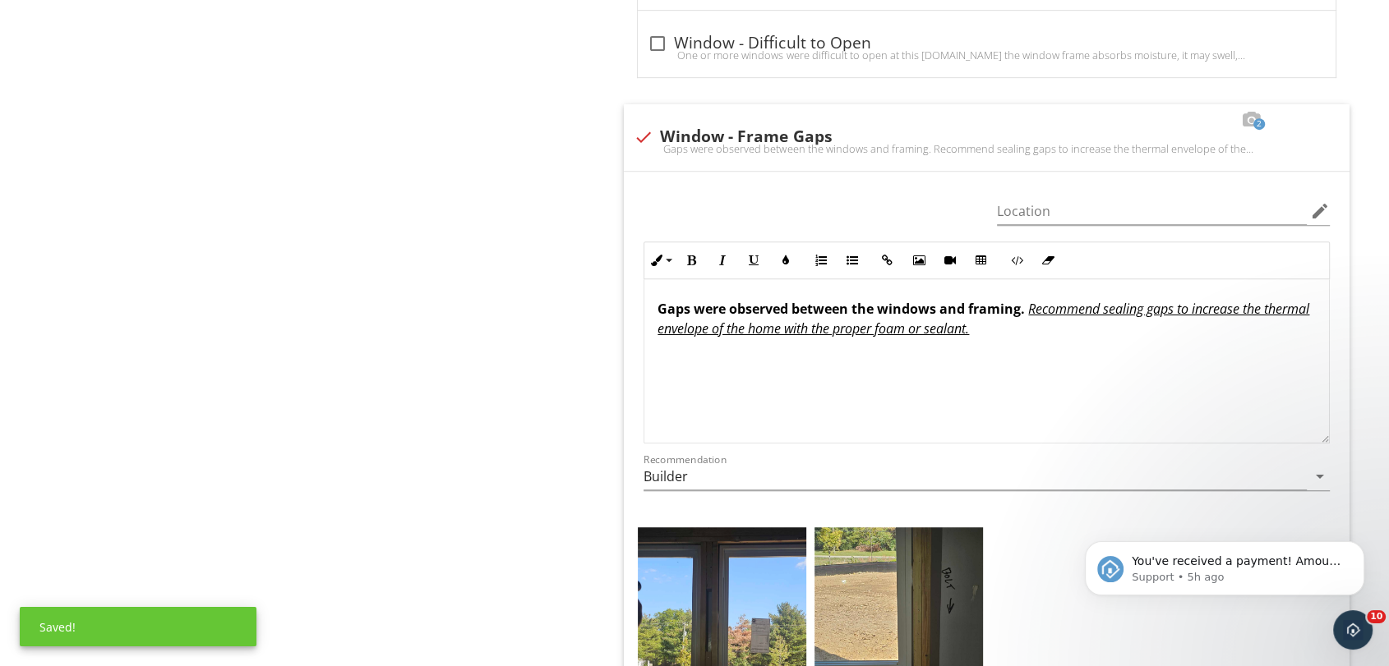
scroll to position [822, 0]
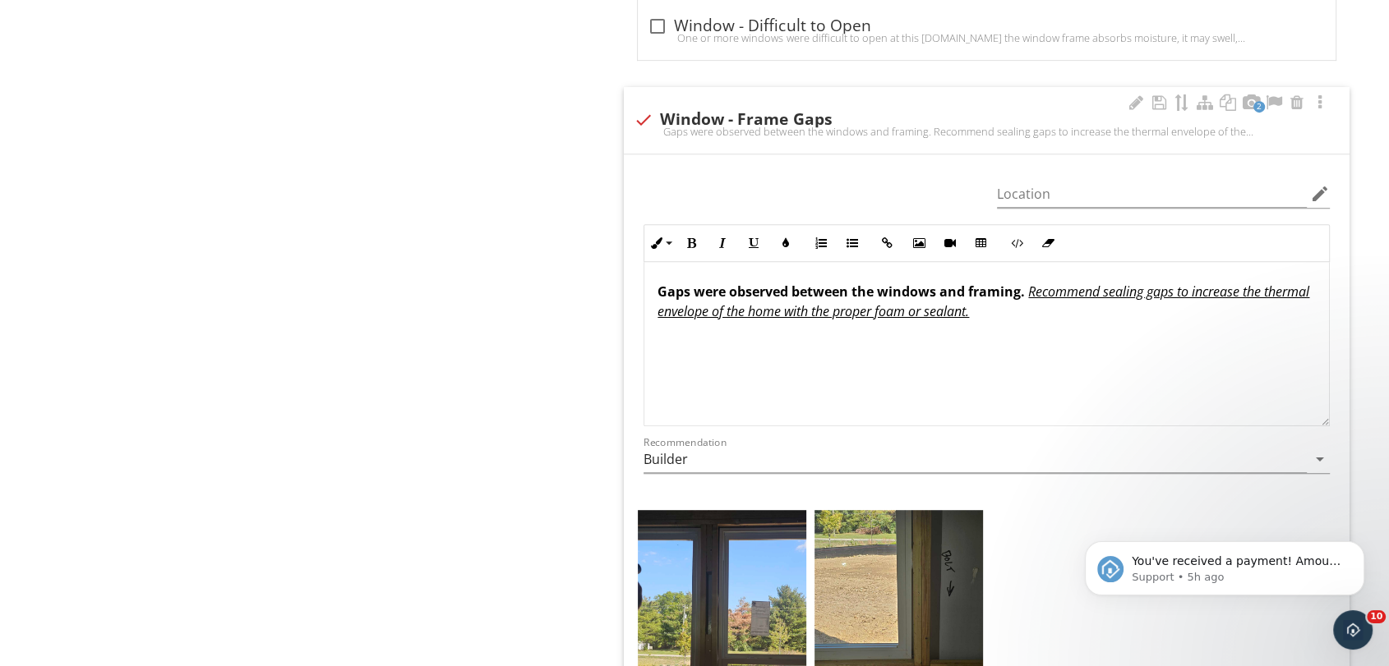
click at [663, 302] on u "Recommend sealing gaps to increase the thermal envelope of the home with the pr…" at bounding box center [983, 302] width 652 height 38
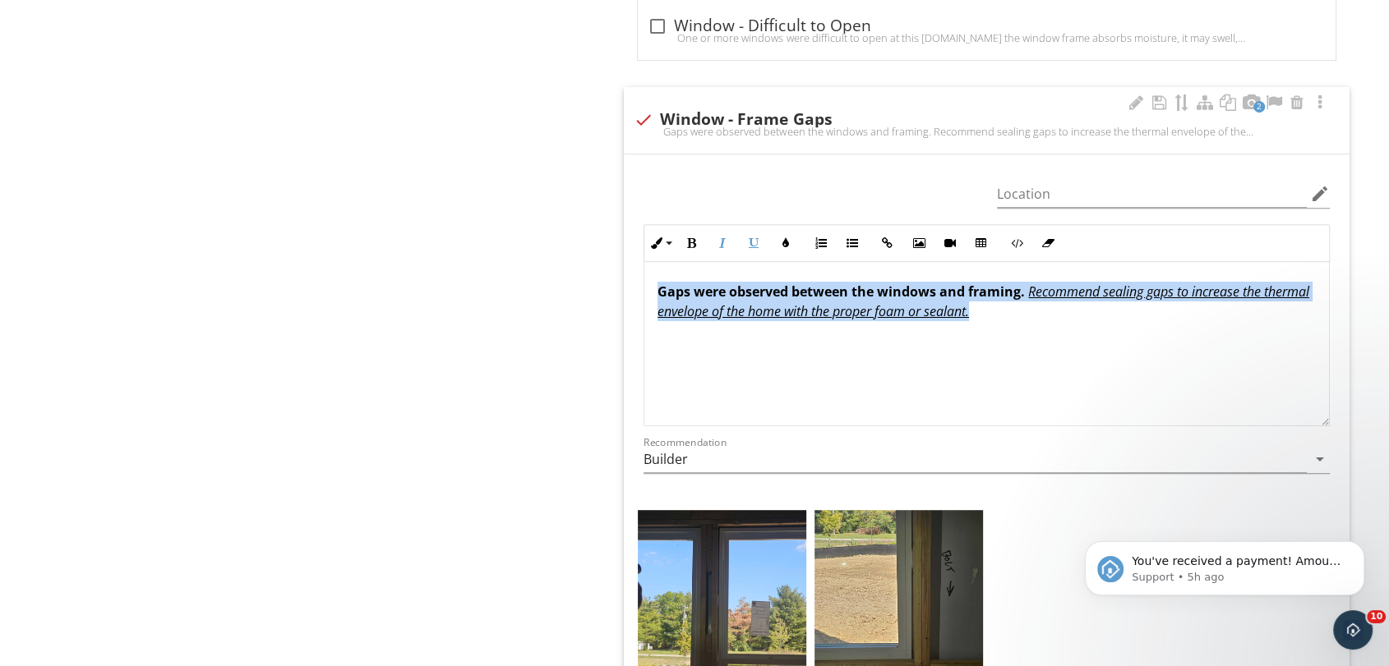
drag, startPoint x: 659, startPoint y: 291, endPoint x: 1150, endPoint y: 321, distance: 492.3
click at [1150, 321] on div "Gaps were observed between the windows and framing. Recommend sealing gaps to i…" at bounding box center [986, 344] width 684 height 164
copy p "Gaps were observed between the windows and framing. Recommend sealing gaps to i…"
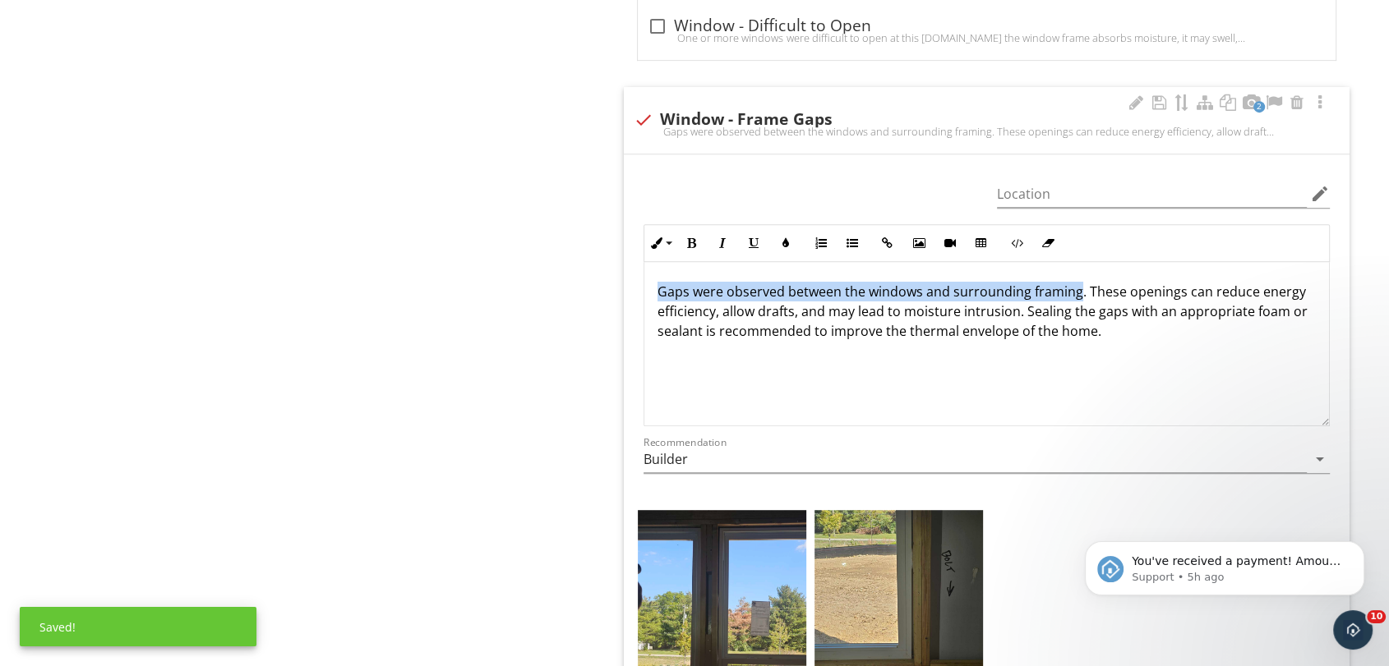
drag, startPoint x: 657, startPoint y: 289, endPoint x: 1076, endPoint y: 288, distance: 419.1
click at [1076, 288] on p "Gaps were observed between the windows and surrounding framing. These openings …" at bounding box center [986, 311] width 658 height 59
click at [695, 242] on icon "button" at bounding box center [691, 243] width 12 height 12
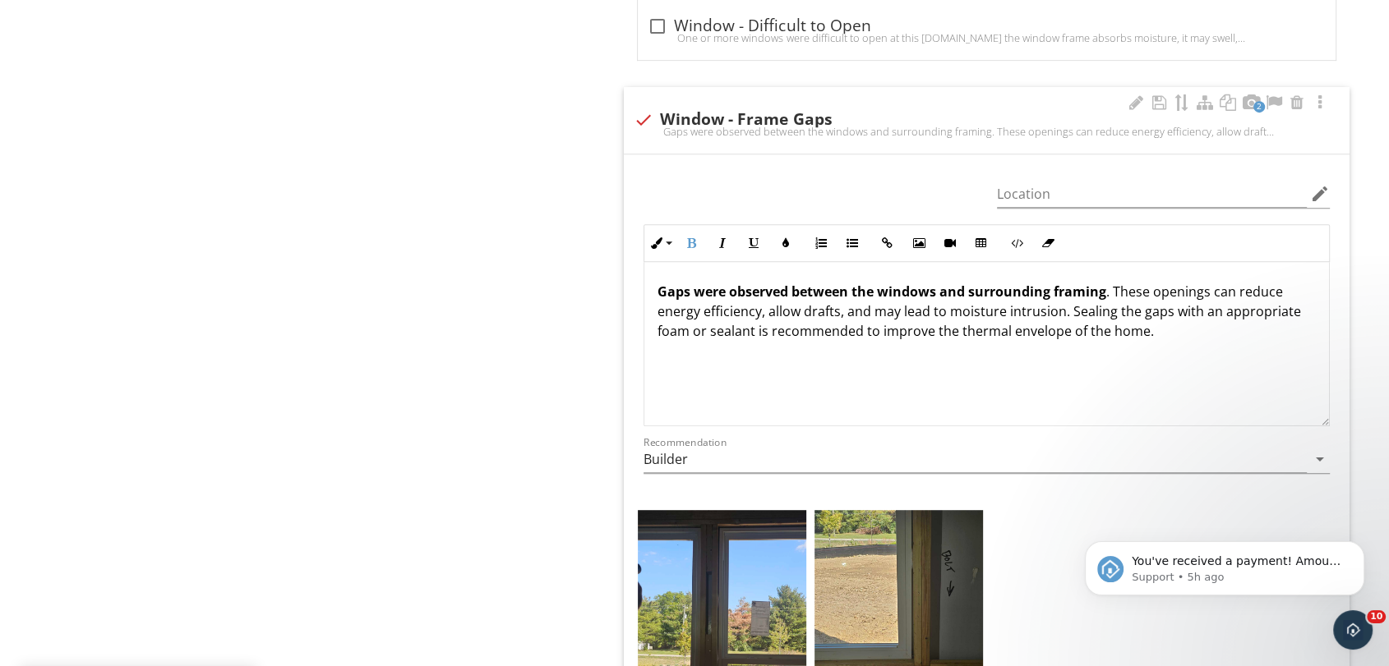
click at [972, 312] on p "Gaps were observed between the windows and surrounding framing . These openings…" at bounding box center [986, 311] width 658 height 59
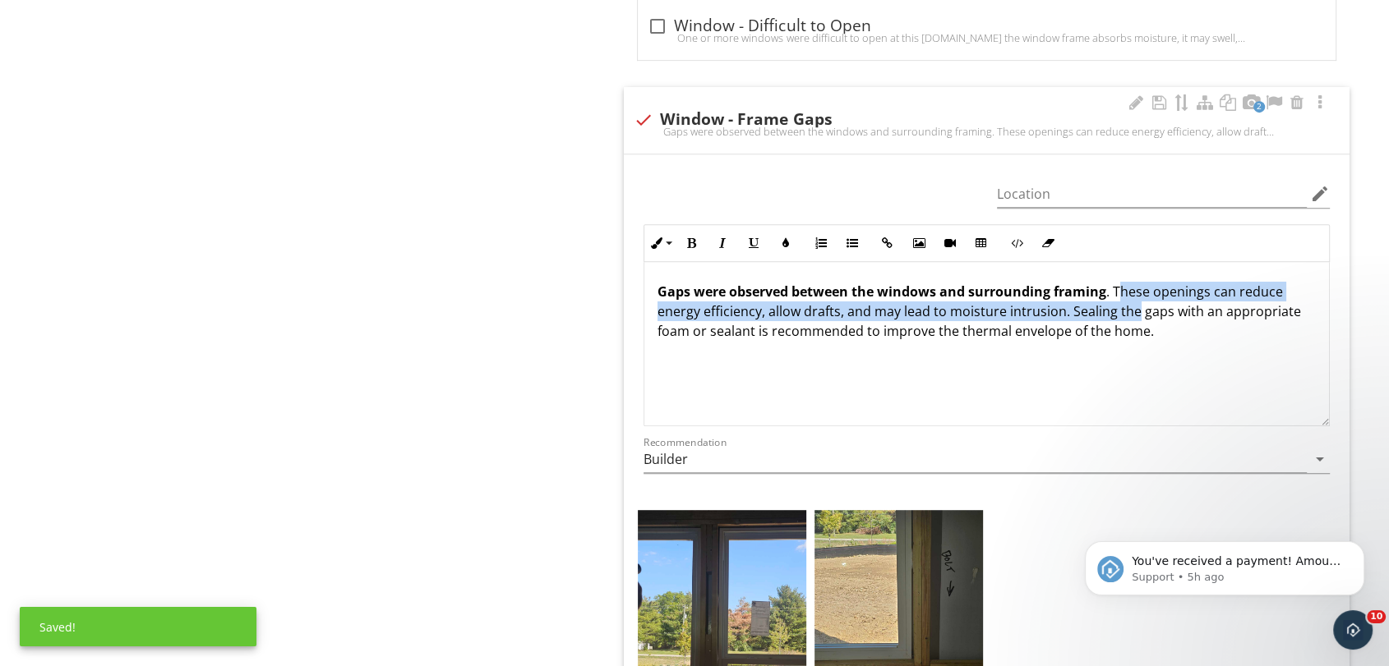
drag, startPoint x: 1116, startPoint y: 286, endPoint x: 1136, endPoint y: 308, distance: 30.2
click at [1136, 308] on p "Gaps were observed between the windows and surrounding framing . These openings…" at bounding box center [986, 311] width 658 height 59
click at [1131, 297] on p "Gaps were observed between the windows and surrounding framing . These openings…" at bounding box center [986, 311] width 658 height 59
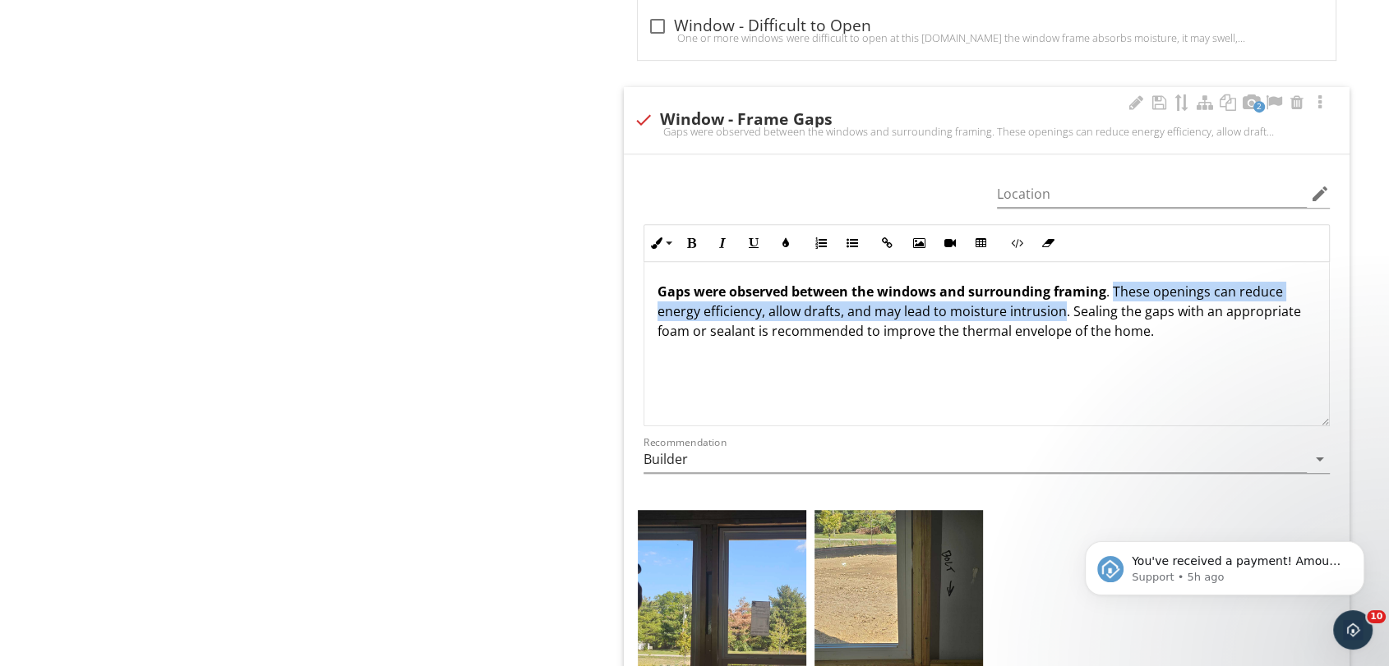
drag, startPoint x: 1110, startPoint y: 290, endPoint x: 1057, endPoint y: 319, distance: 59.9
click at [1057, 319] on p "Gaps were observed between the windows and surrounding framing . These openings…" at bounding box center [986, 311] width 658 height 59
click at [727, 244] on icon "button" at bounding box center [722, 243] width 12 height 12
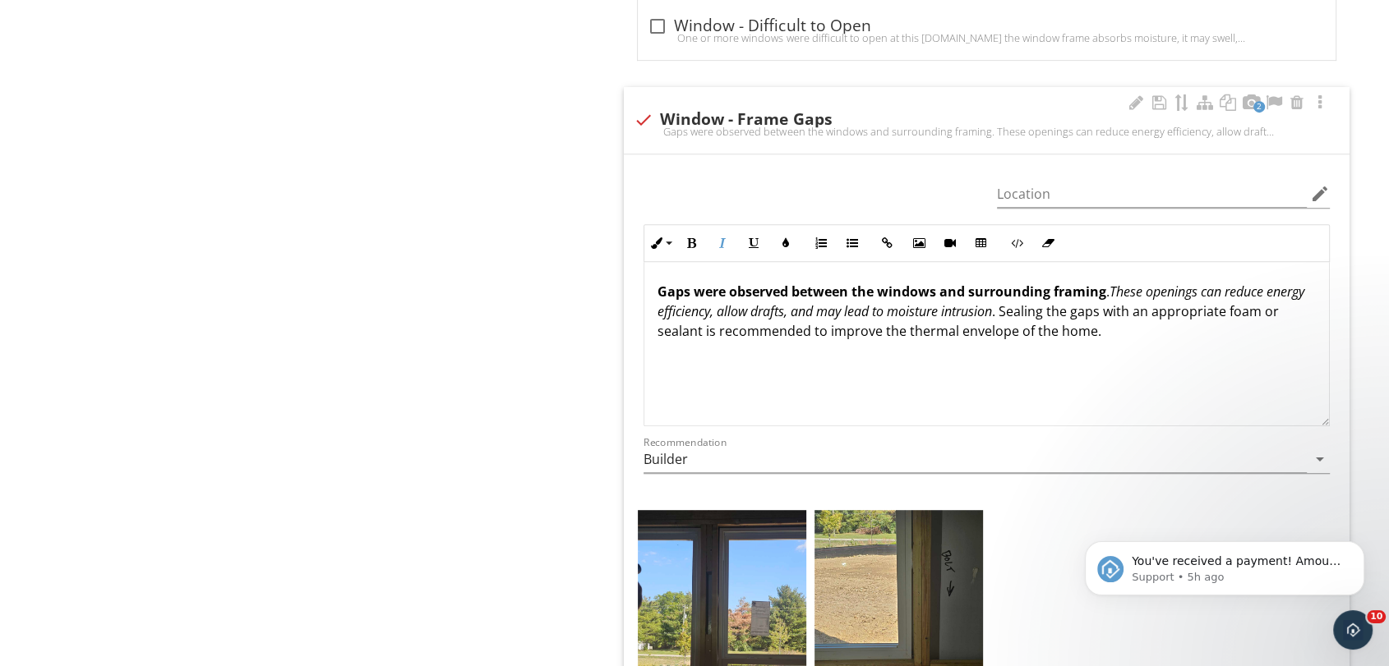
click at [937, 279] on div "Gaps were observed between the windows and surrounding framing . These openings…" at bounding box center [986, 344] width 684 height 164
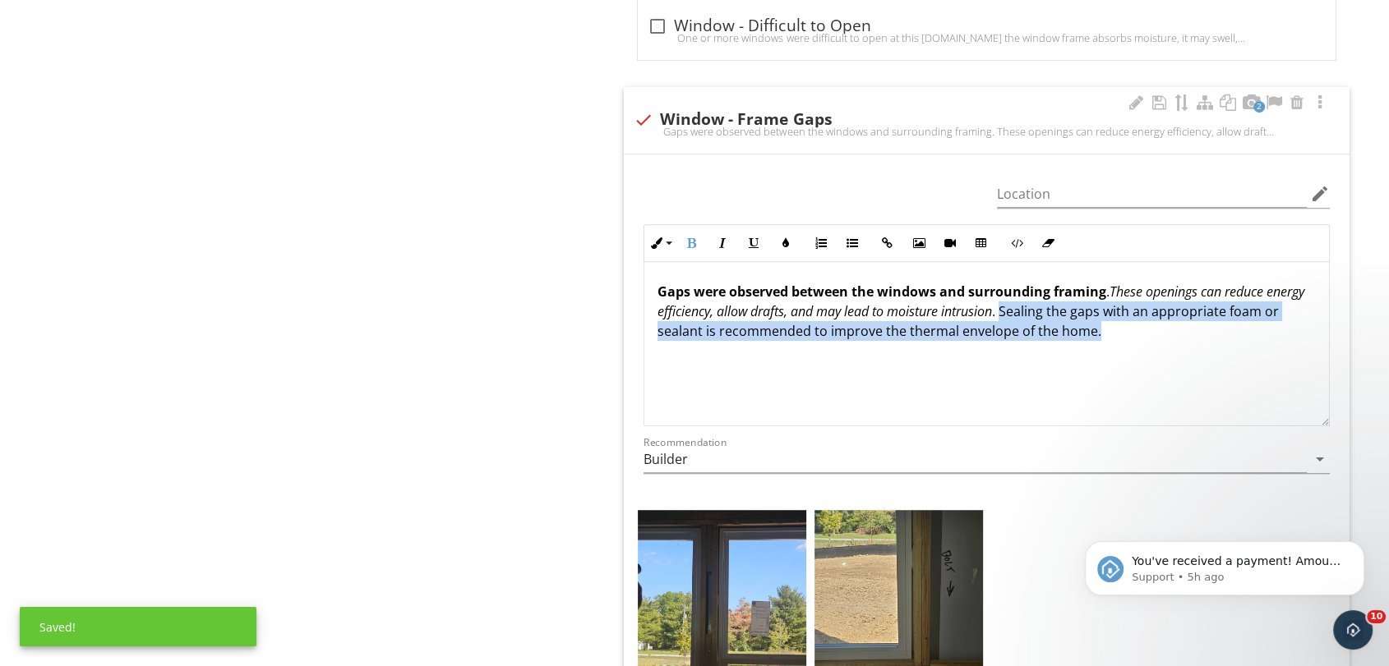
drag, startPoint x: 1048, startPoint y: 316, endPoint x: 1132, endPoint y: 339, distance: 87.5
click at [1163, 341] on div "Gaps were observed between the windows and surrounding framing . These openings…" at bounding box center [986, 344] width 684 height 164
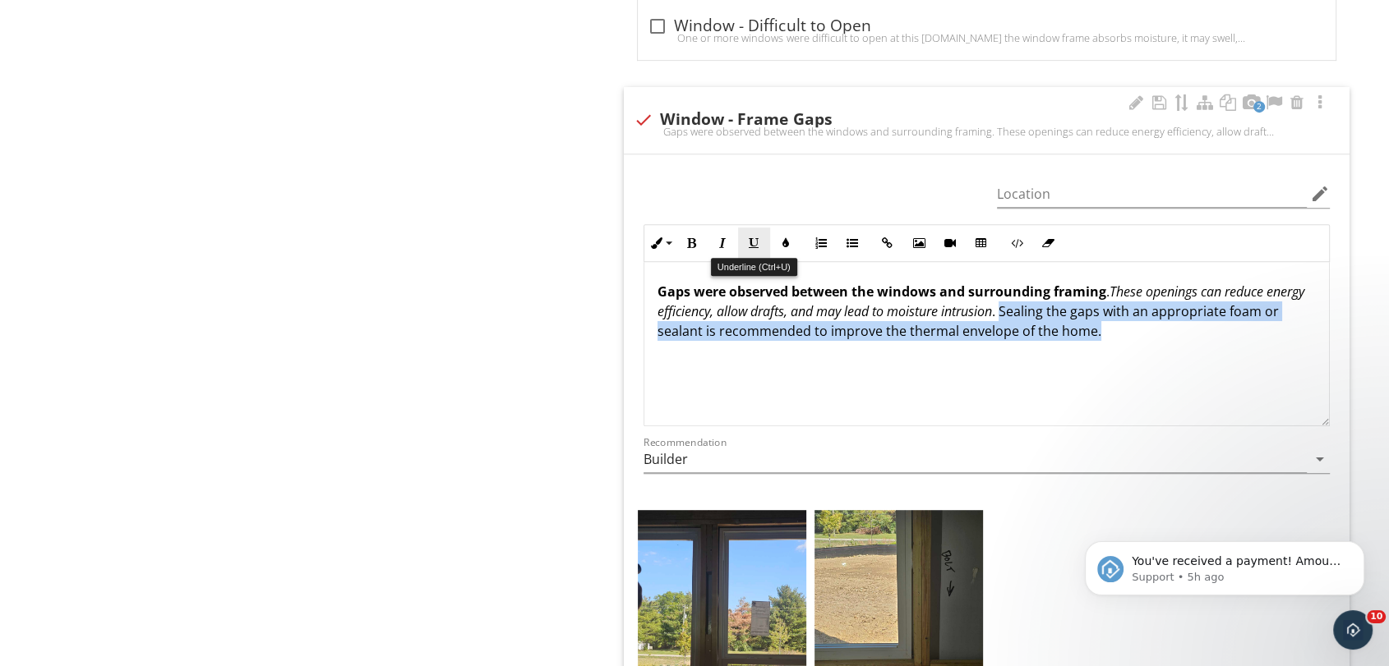
click at [753, 242] on icon "button" at bounding box center [754, 243] width 12 height 12
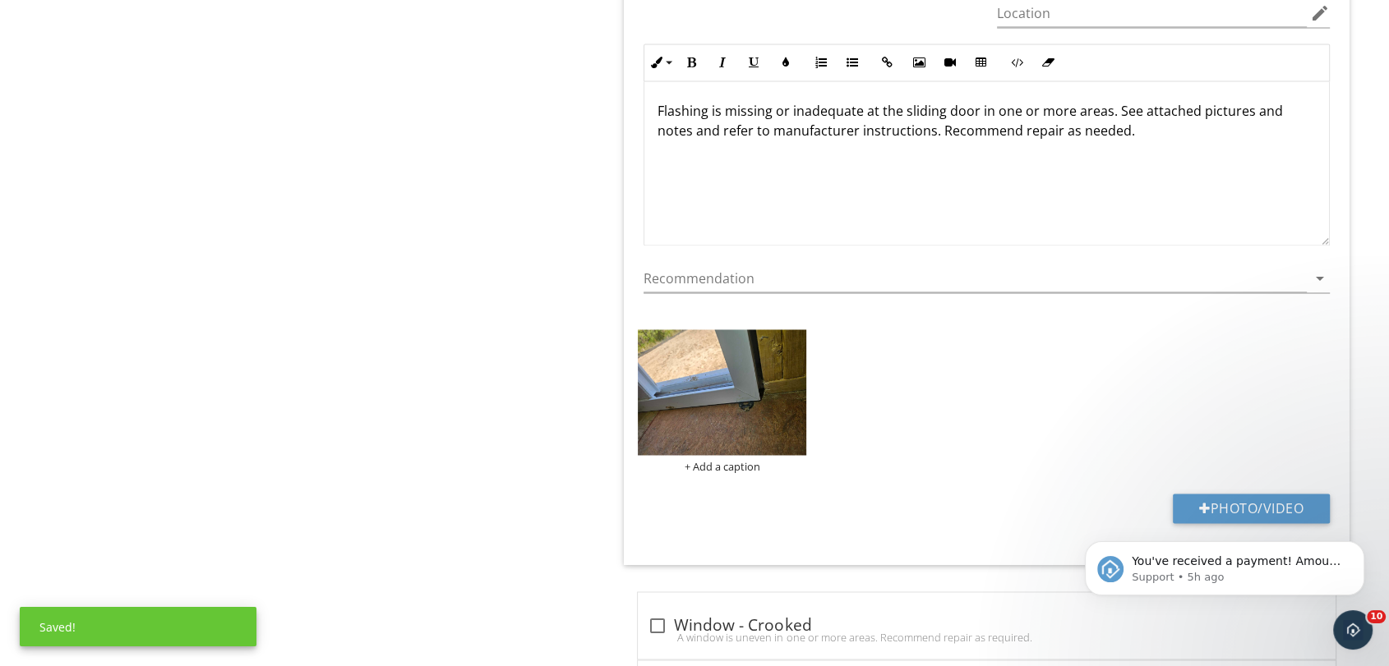
scroll to position [2373, 0]
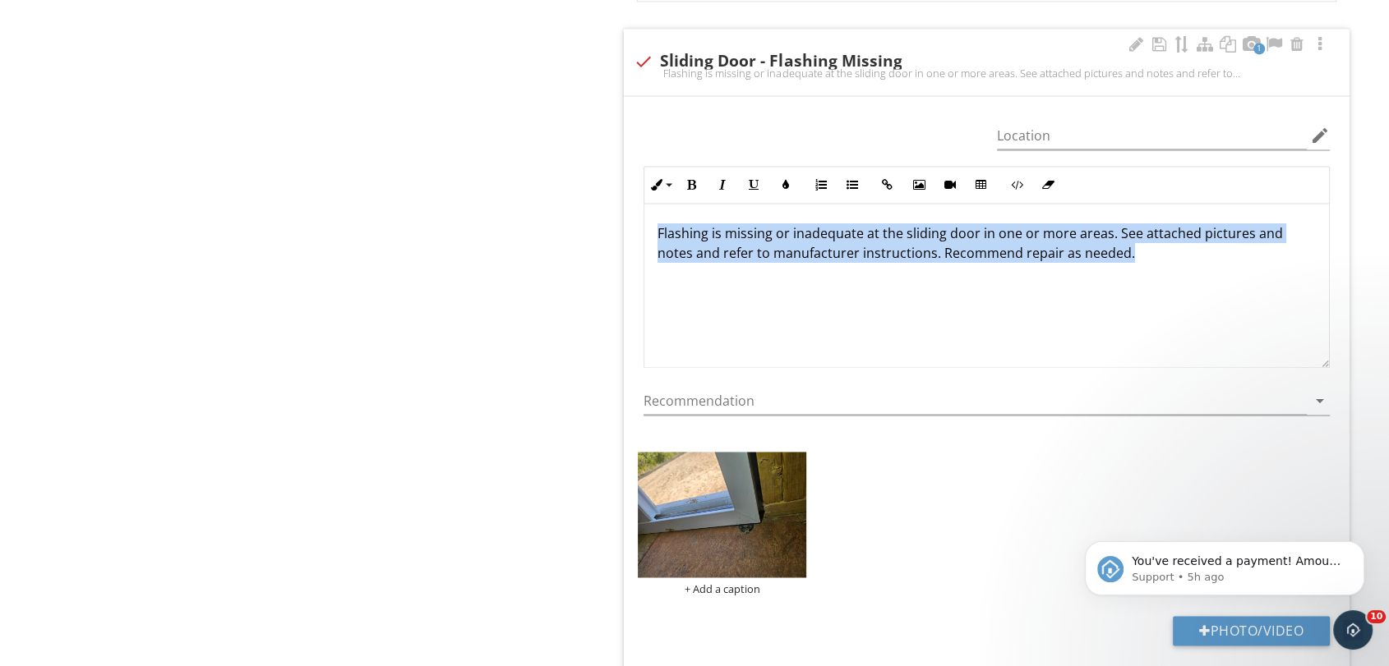
drag, startPoint x: 659, startPoint y: 228, endPoint x: 1208, endPoint y: 252, distance: 549.4
click at [1208, 252] on p "Flashing is missing or inadequate at the sliding door in one or more areas. See…" at bounding box center [986, 242] width 658 height 39
copy p "Flashing is missing or inadequate at the sliding door in one or more areas. See…"
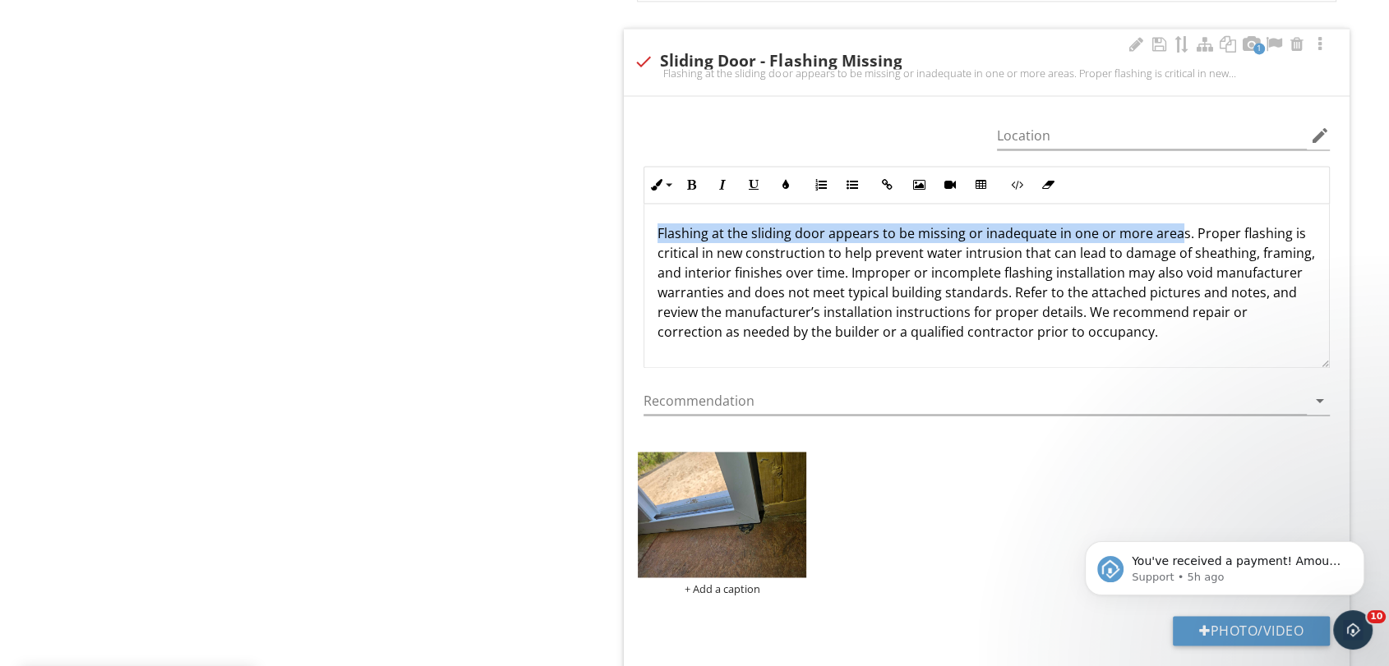
drag, startPoint x: 657, startPoint y: 232, endPoint x: 1176, endPoint y: 231, distance: 519.3
click at [1176, 231] on div "Flashing at the sliding door appears to be missing or inadequate in one or more…" at bounding box center [986, 286] width 684 height 164
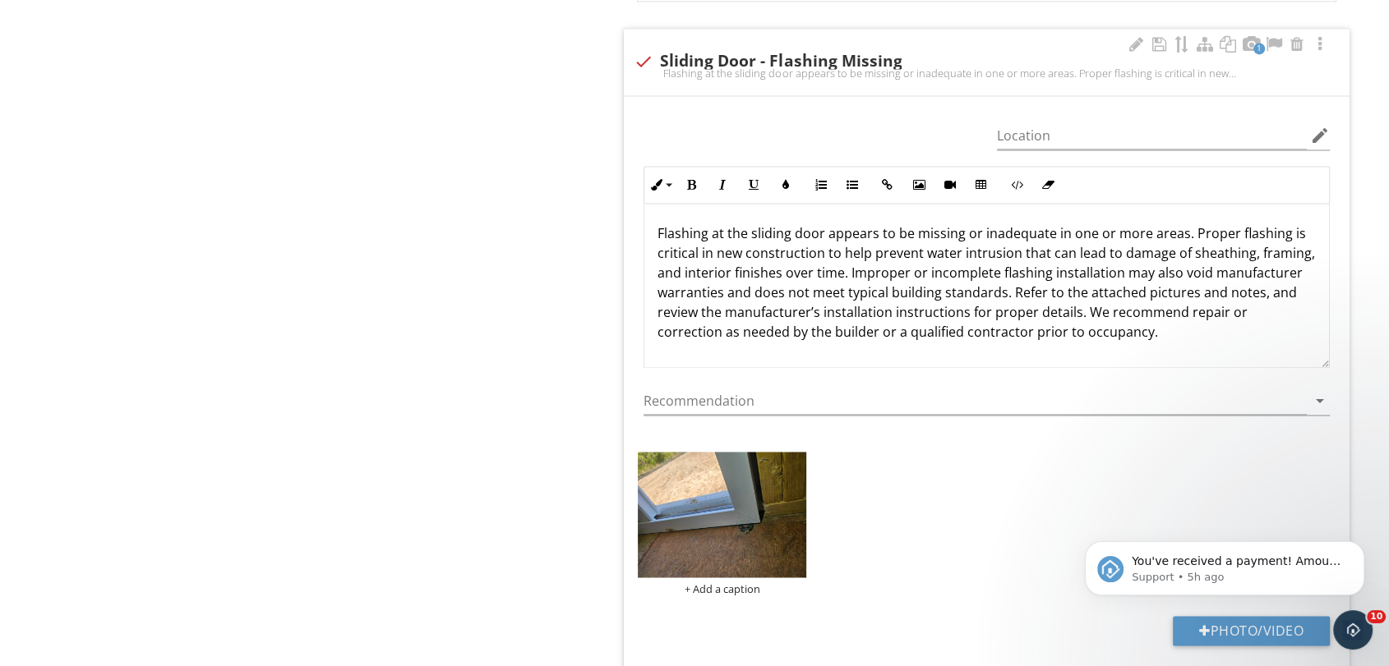
click at [1179, 232] on p "Flashing at the sliding door appears to be missing or inadequate in one or more…" at bounding box center [986, 282] width 658 height 118
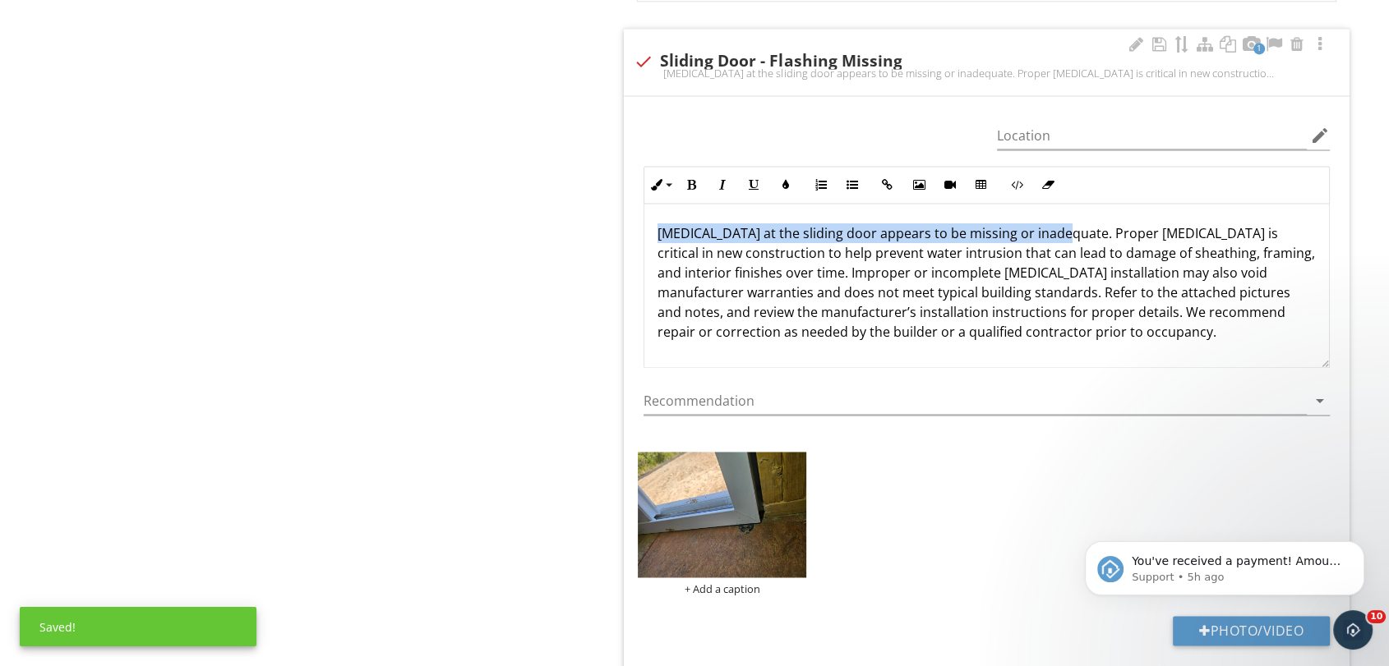
drag, startPoint x: 1052, startPoint y: 232, endPoint x: 650, endPoint y: 228, distance: 401.8
click at [650, 228] on div "Flashing at the sliding door appears to be missing or inadequate. Proper flashi…" at bounding box center [986, 286] width 684 height 164
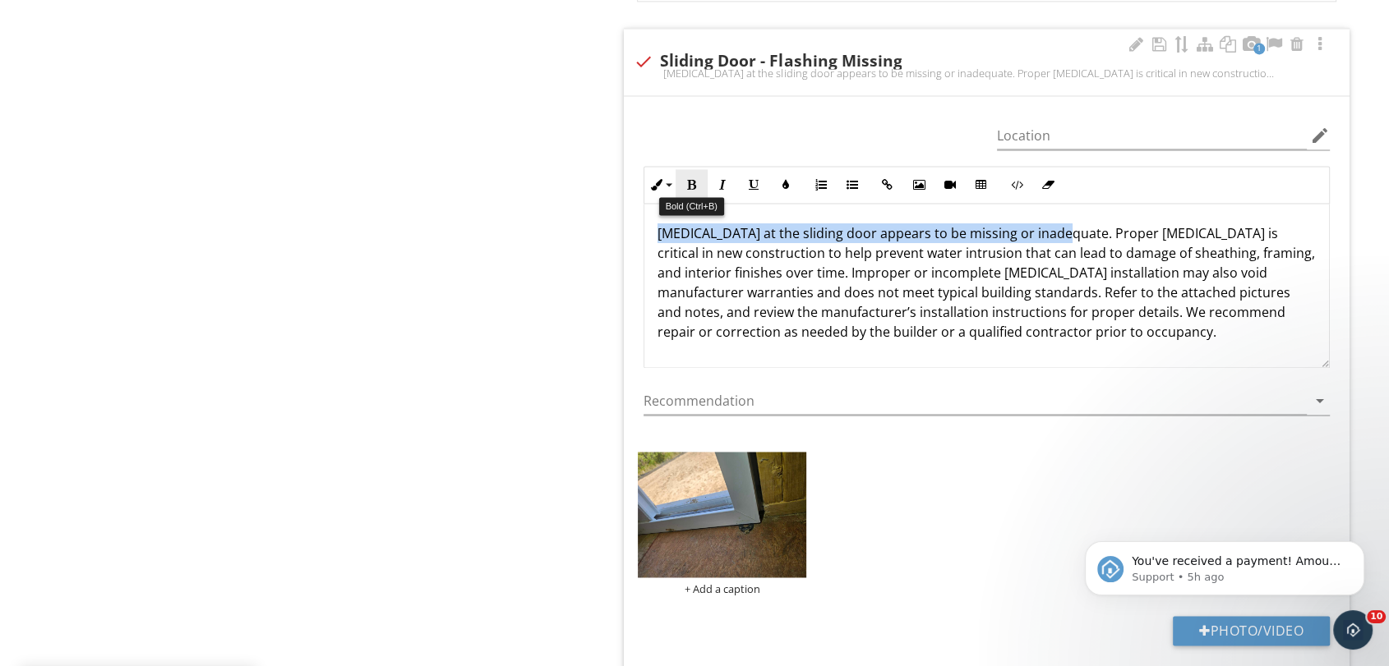
click at [689, 179] on icon "button" at bounding box center [691, 185] width 12 height 12
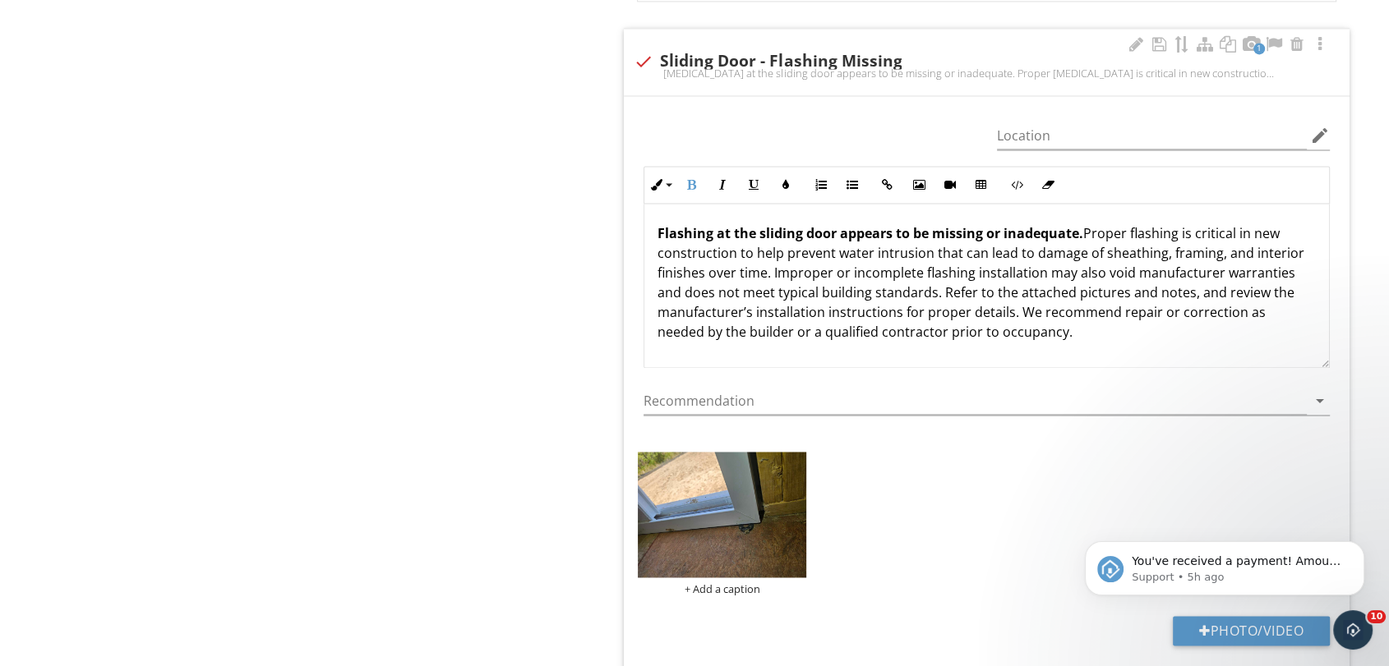
click at [1030, 288] on p "Flashing at the sliding door appears to be missing or inadequate. Proper flashi…" at bounding box center [986, 282] width 658 height 118
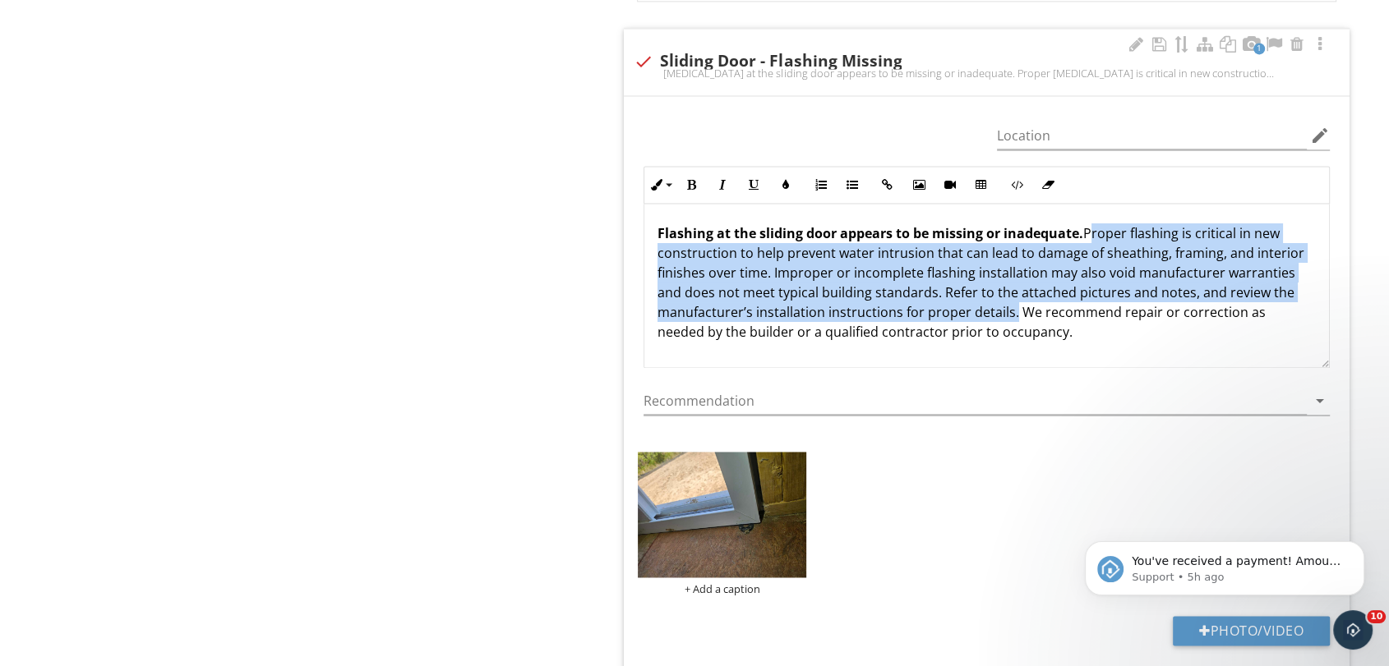
drag, startPoint x: 1085, startPoint y: 230, endPoint x: 1007, endPoint y: 305, distance: 108.7
click at [1007, 305] on p "Flashing at the sliding door appears to be missing or inadequate. Proper flashi…" at bounding box center [986, 282] width 658 height 118
click at [716, 179] on icon "button" at bounding box center [722, 185] width 12 height 12
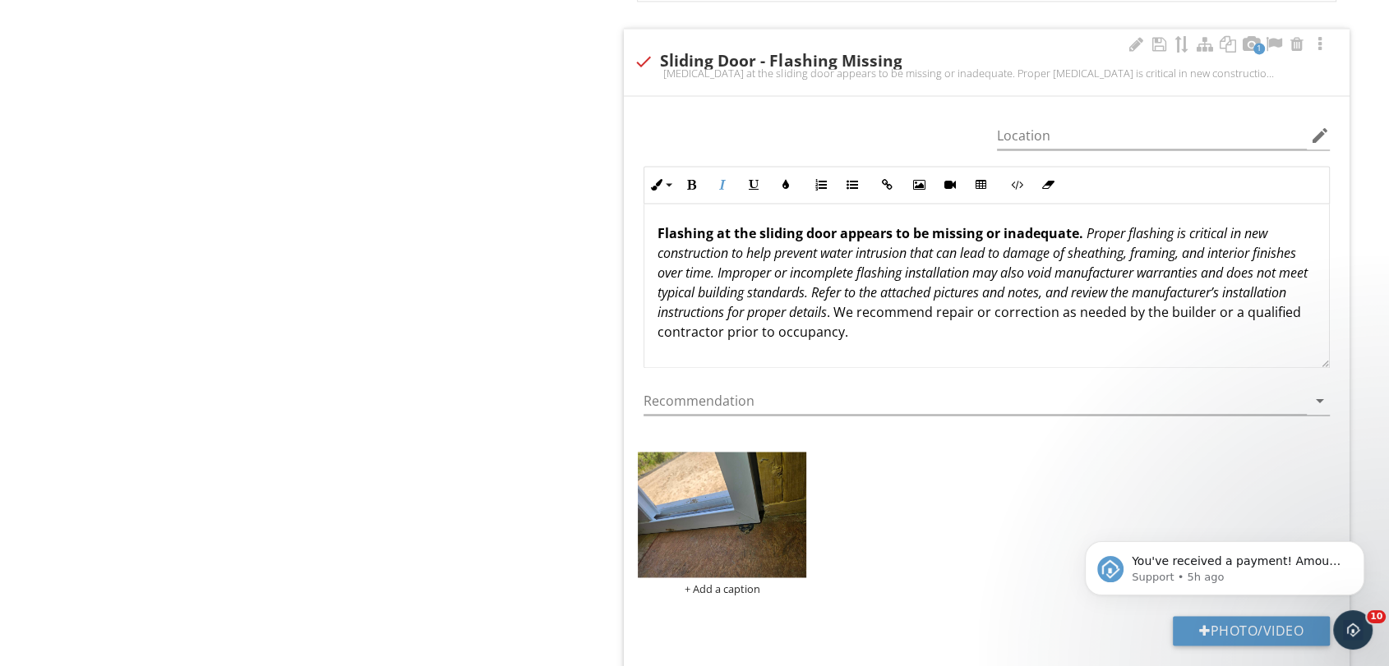
click at [1074, 334] on p "Flashing at the sliding door appears to be missing or inadequate. Proper flashi…" at bounding box center [986, 282] width 658 height 118
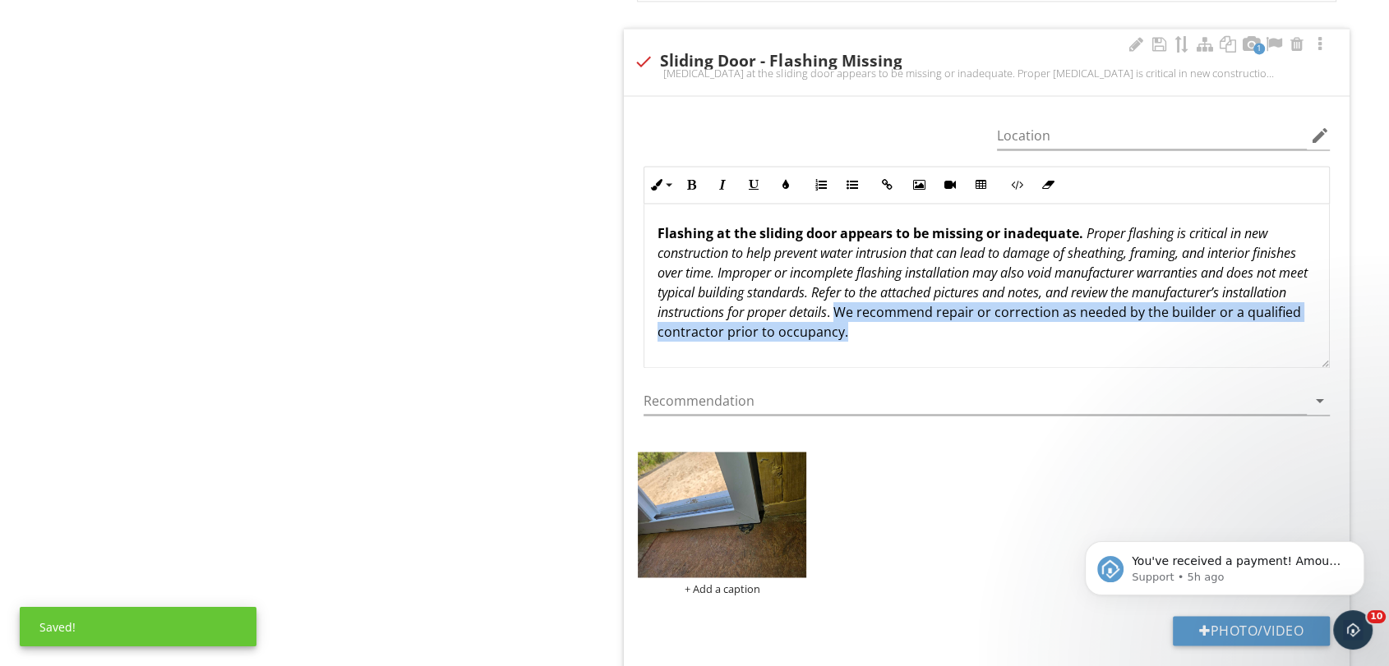
drag, startPoint x: 996, startPoint y: 308, endPoint x: 1057, endPoint y: 320, distance: 62.8
click at [1057, 320] on p "Flashing at the sliding door appears to be missing or inadequate. Proper flashi…" at bounding box center [986, 282] width 658 height 118
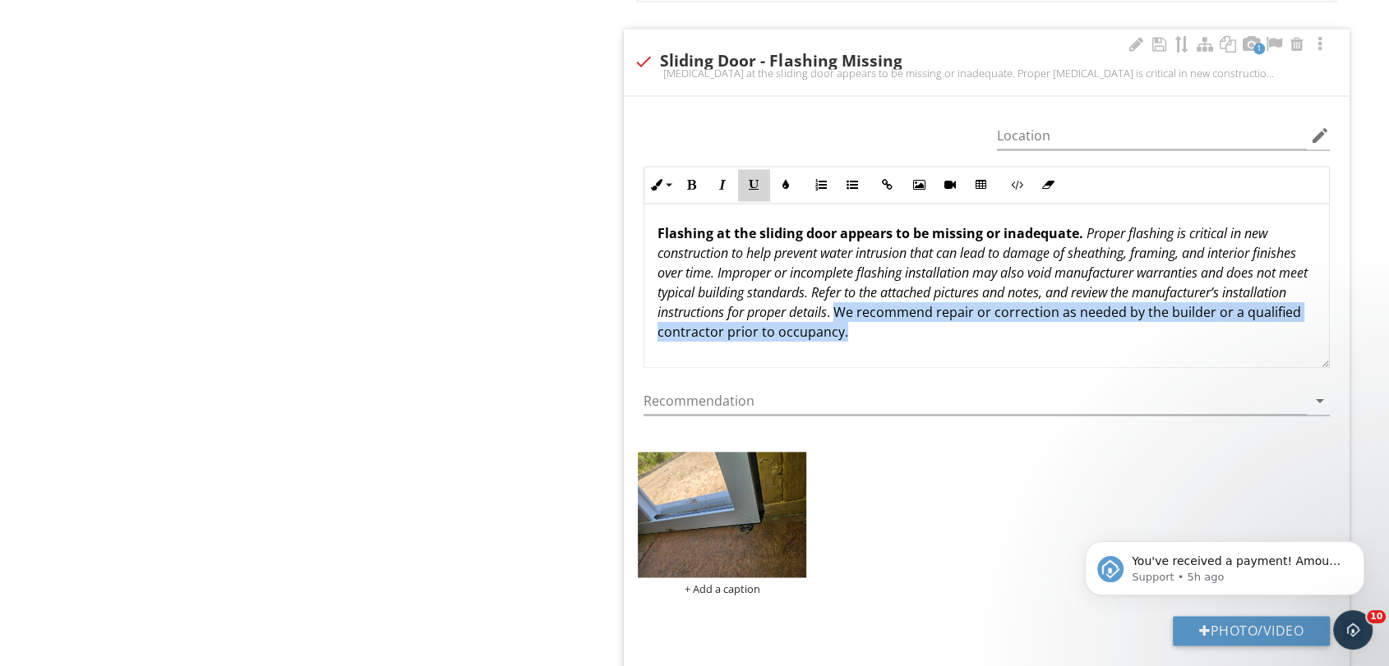
click at [755, 182] on icon "button" at bounding box center [754, 185] width 12 height 12
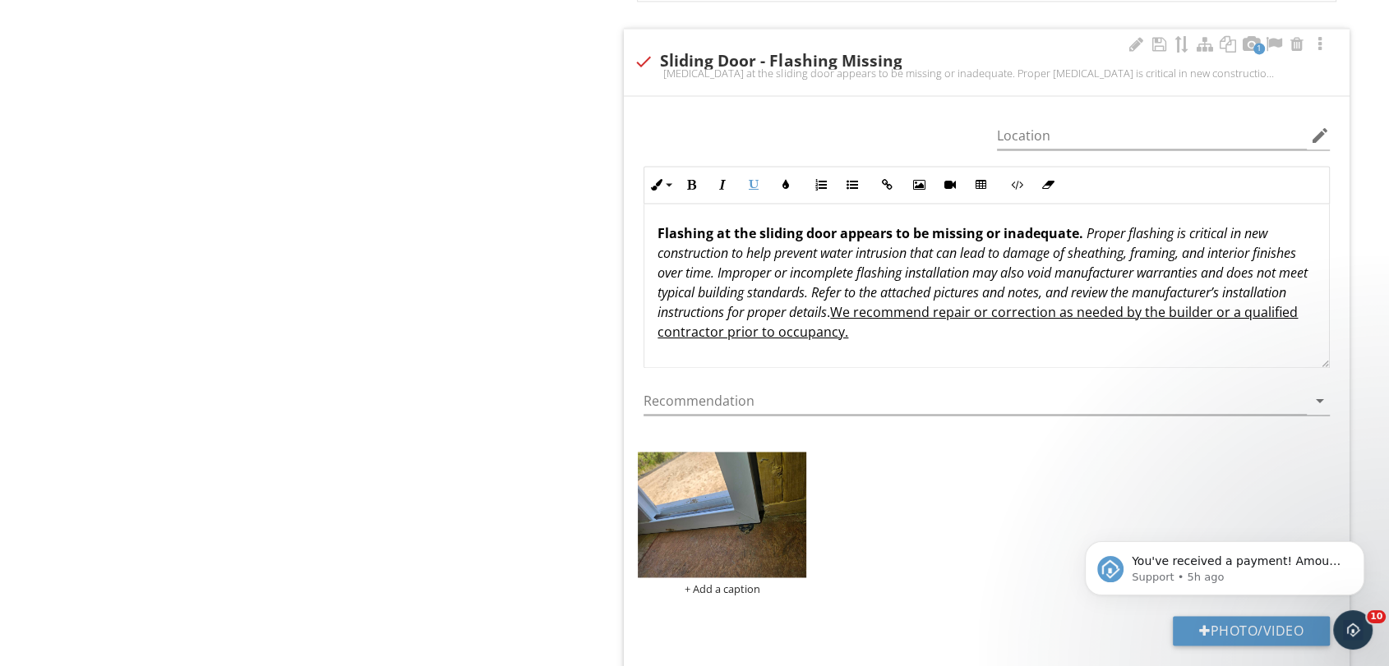
click at [933, 296] on em "Proper flashing is critical in new construction to help prevent water intrusion…" at bounding box center [982, 272] width 650 height 97
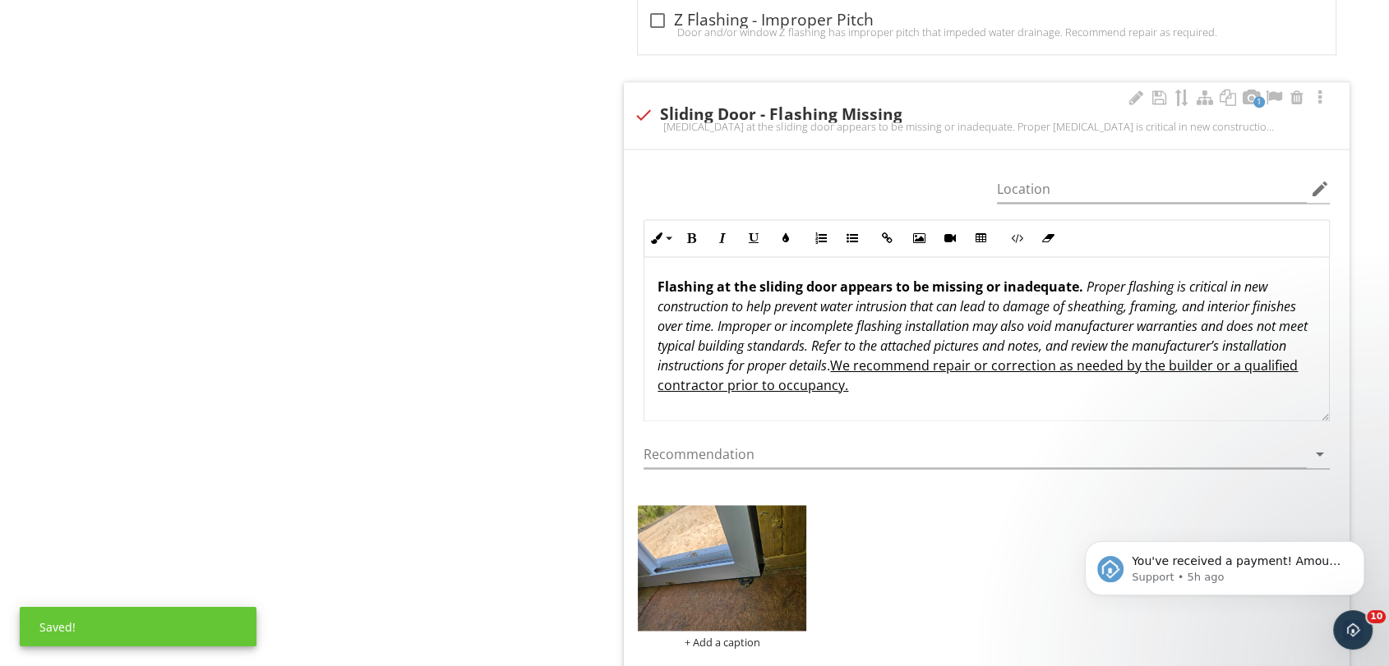
scroll to position [2282, 0]
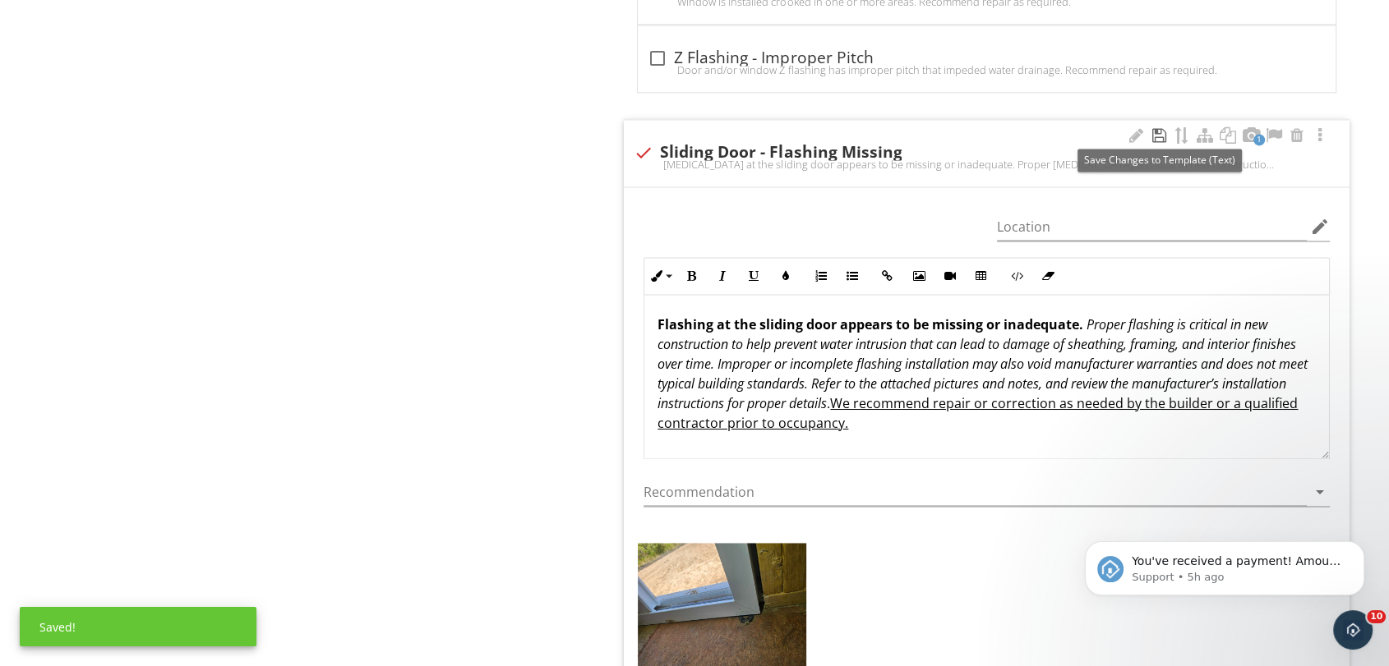
click at [1161, 131] on div at bounding box center [1159, 135] width 20 height 16
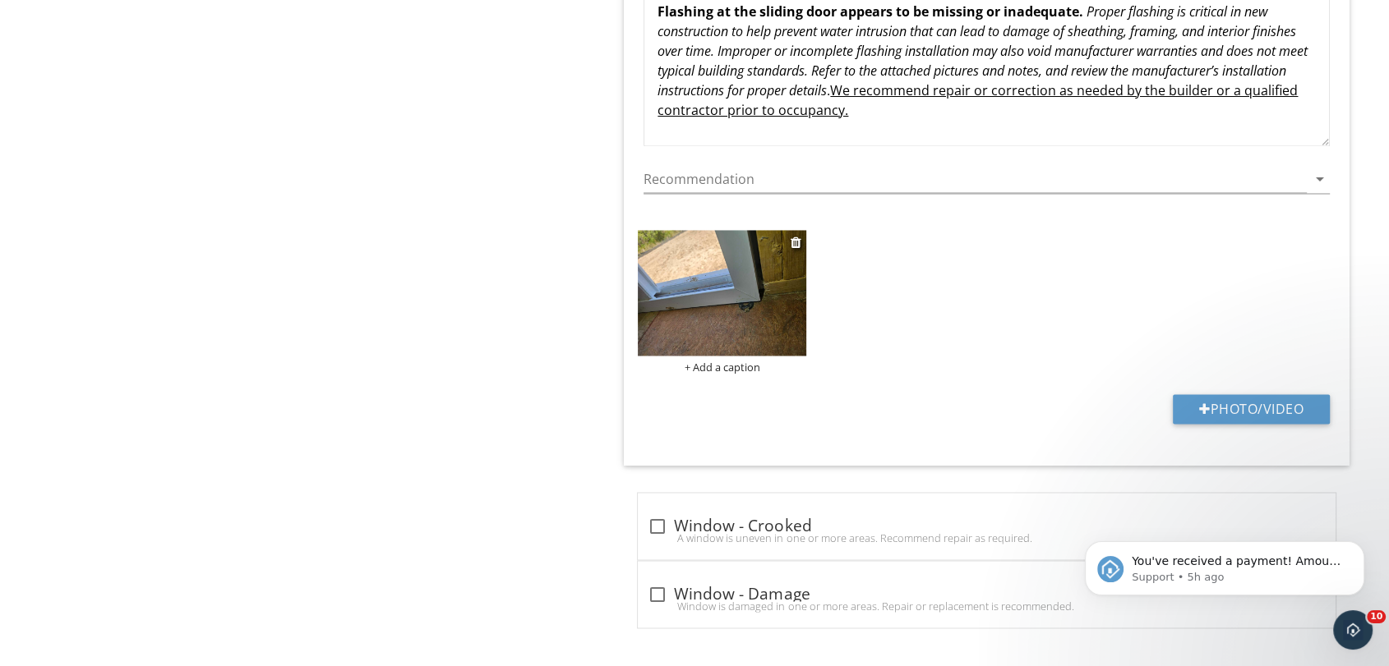
click at [721, 361] on div "+ Add a caption" at bounding box center [722, 367] width 168 height 13
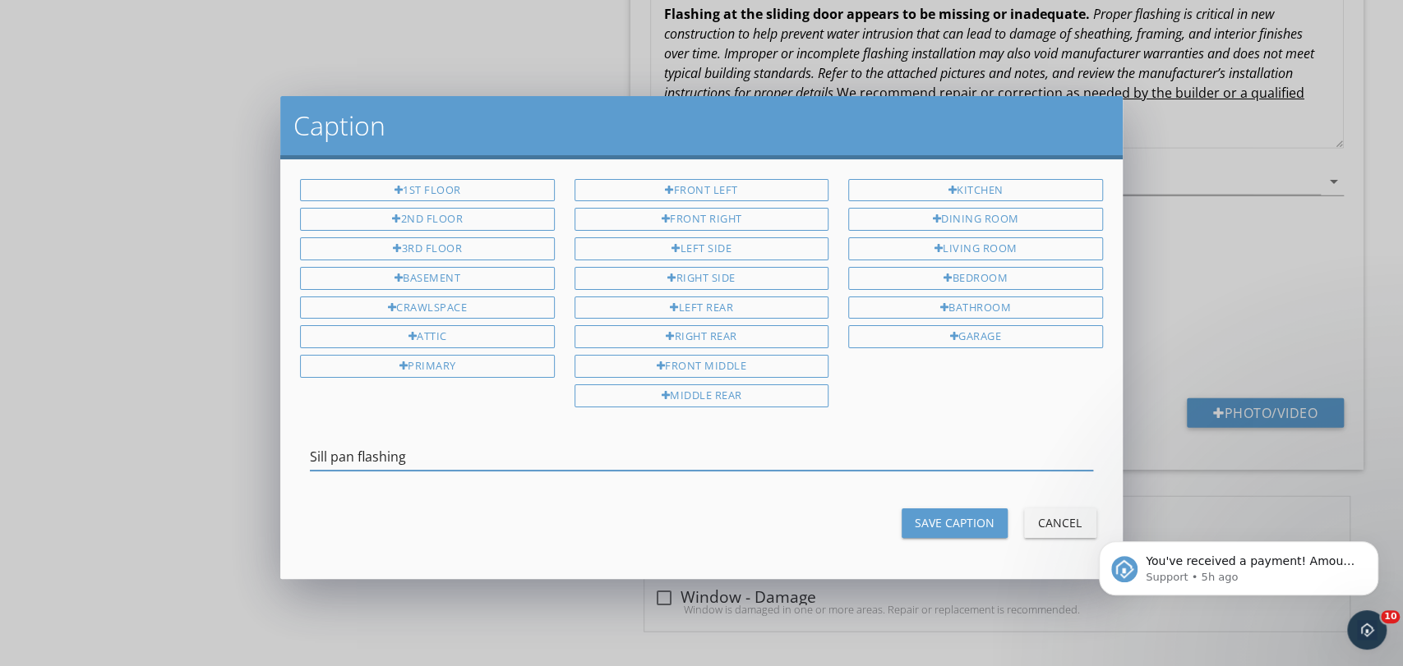
type input "Sill pan flashing"
click at [934, 514] on div "Save Caption" at bounding box center [955, 522] width 80 height 17
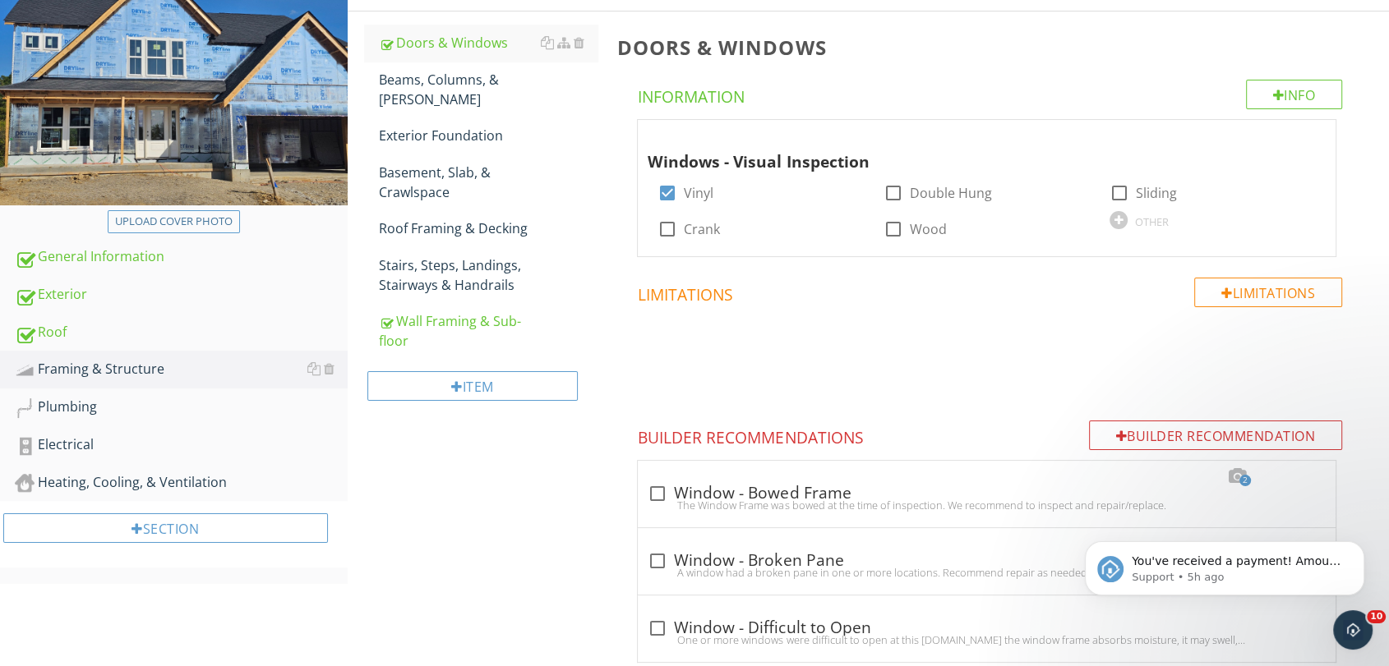
scroll to position [130, 0]
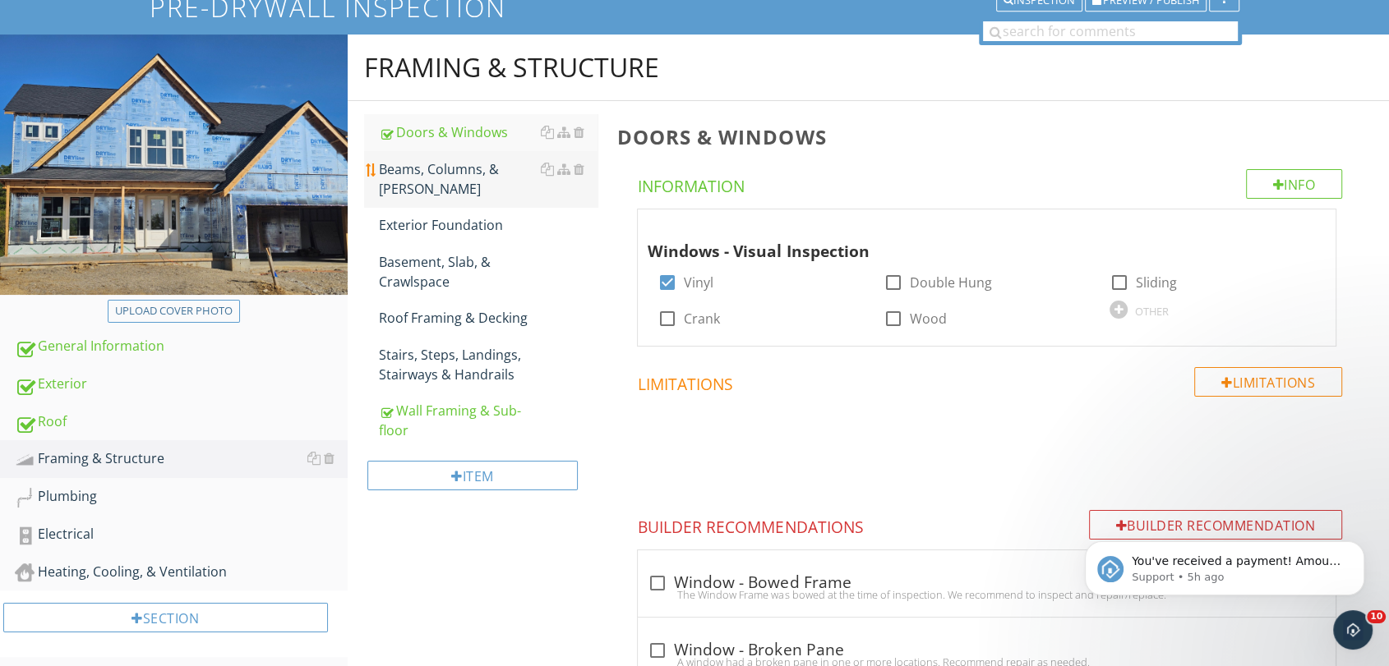
click at [491, 173] on div "Beams, Columns, & Joists" at bounding box center [488, 178] width 219 height 39
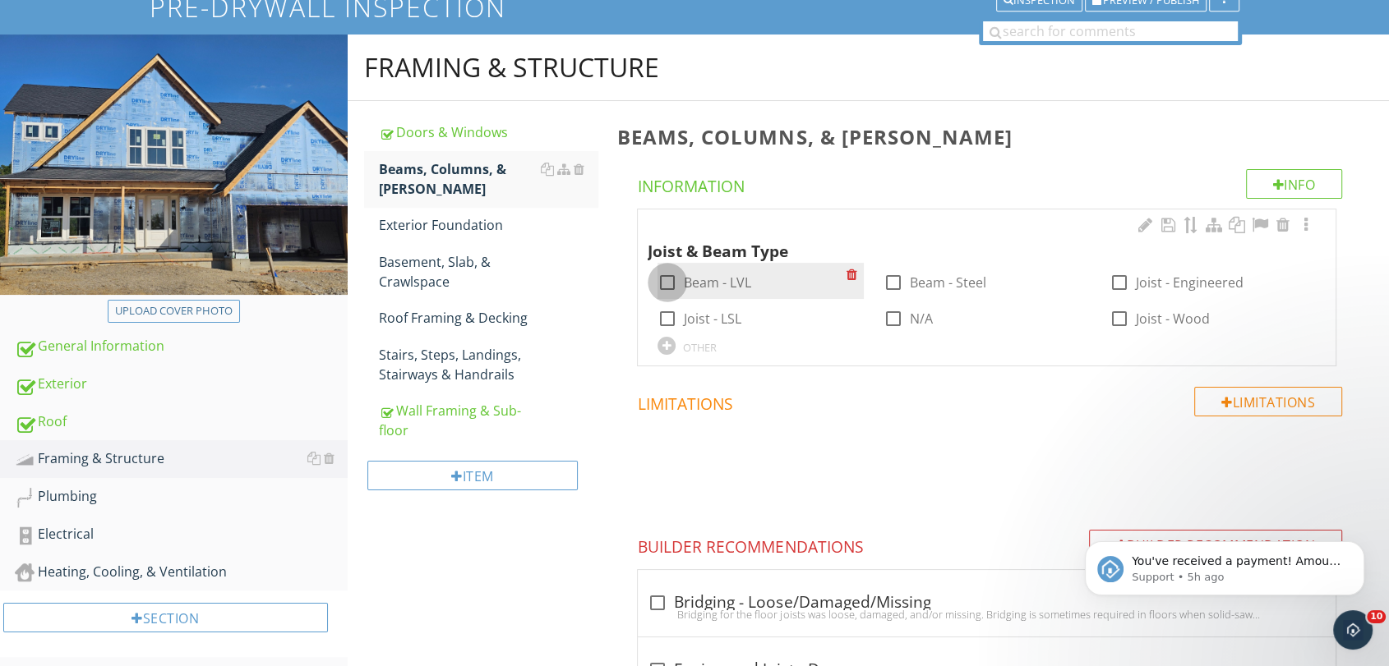
click at [666, 288] on div at bounding box center [667, 283] width 28 height 28
checkbox input "true"
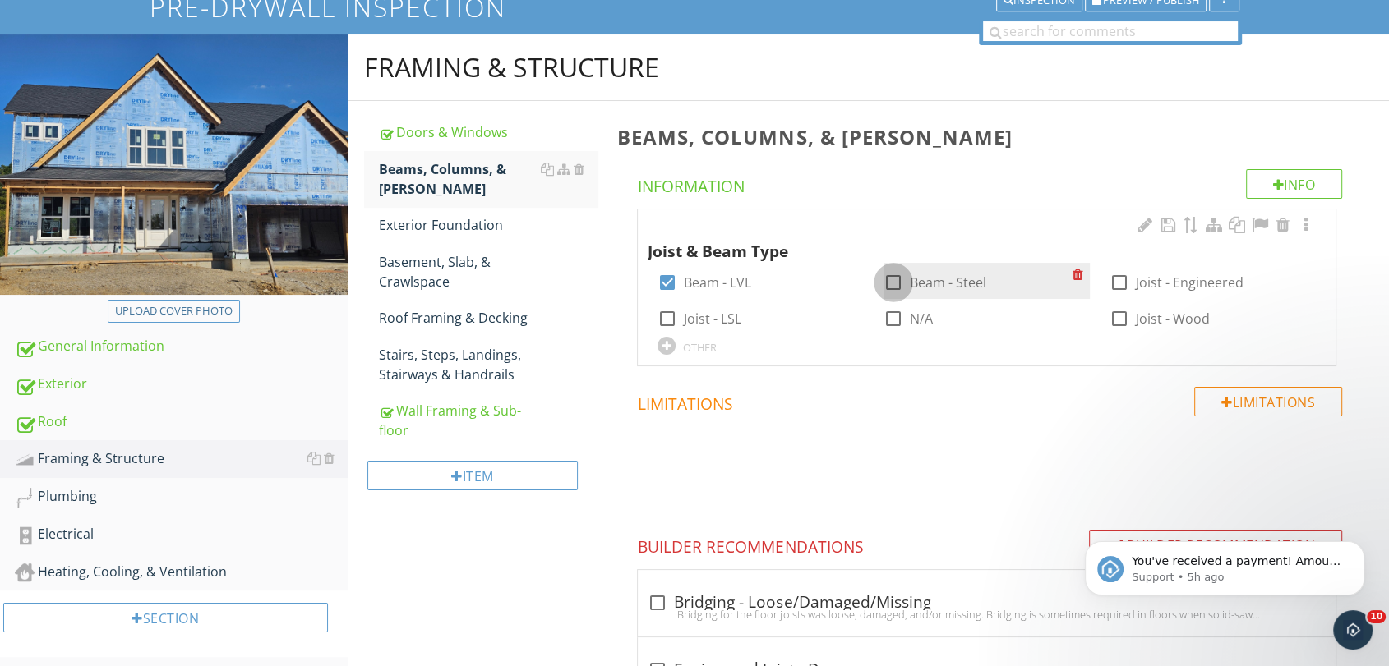
click at [887, 283] on div at bounding box center [893, 283] width 28 height 28
checkbox input "true"
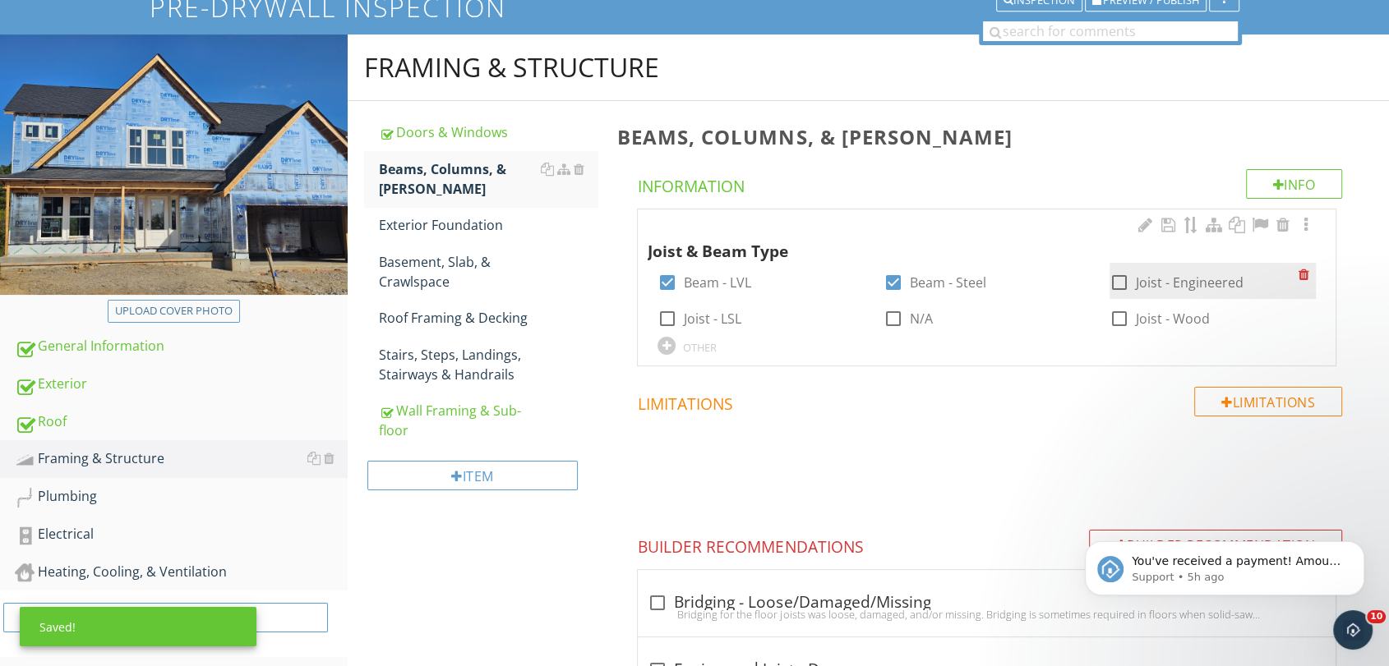
click at [1116, 279] on div at bounding box center [1119, 283] width 28 height 28
checkbox input "true"
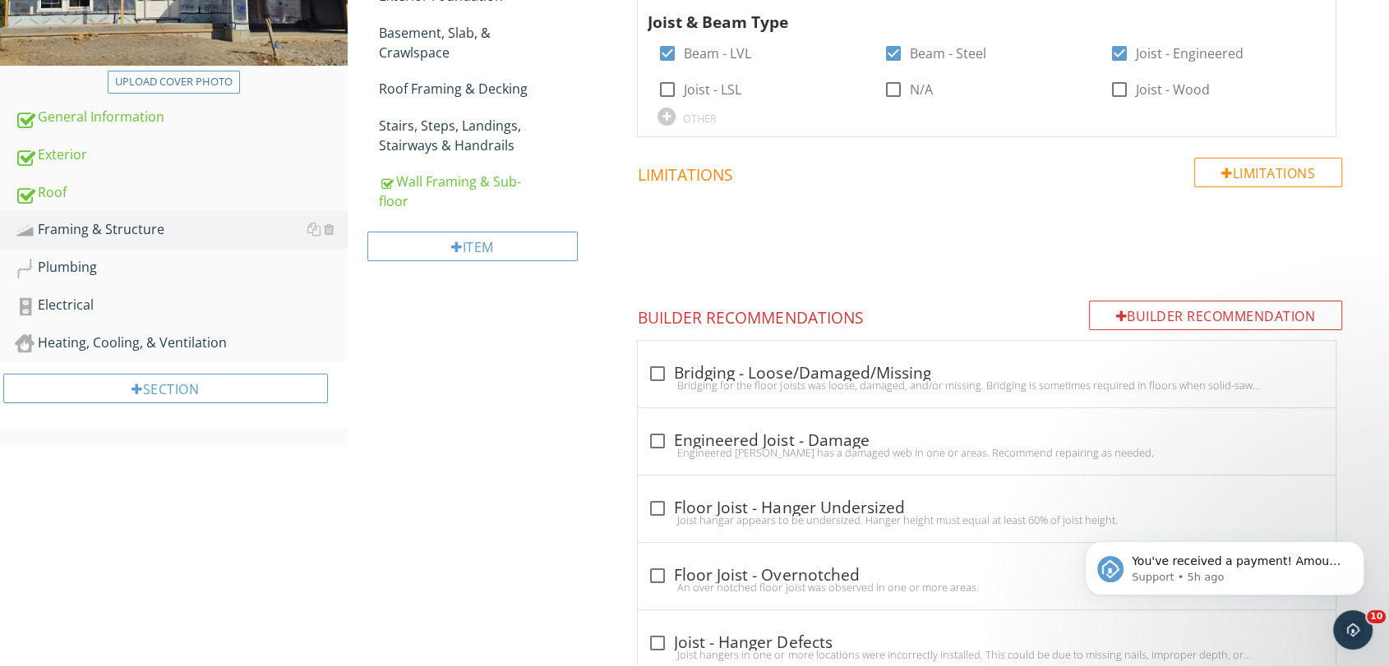
scroll to position [223, 0]
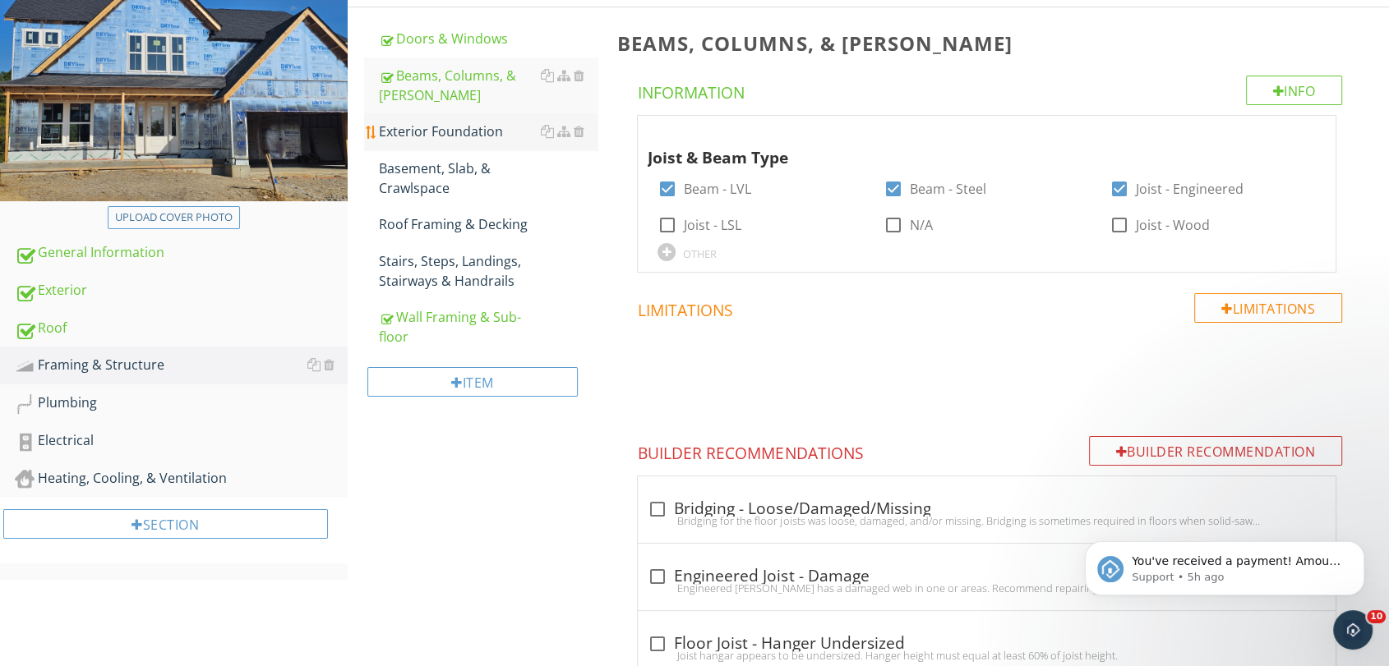
click at [434, 132] on div "Exterior Foundation" at bounding box center [488, 132] width 219 height 20
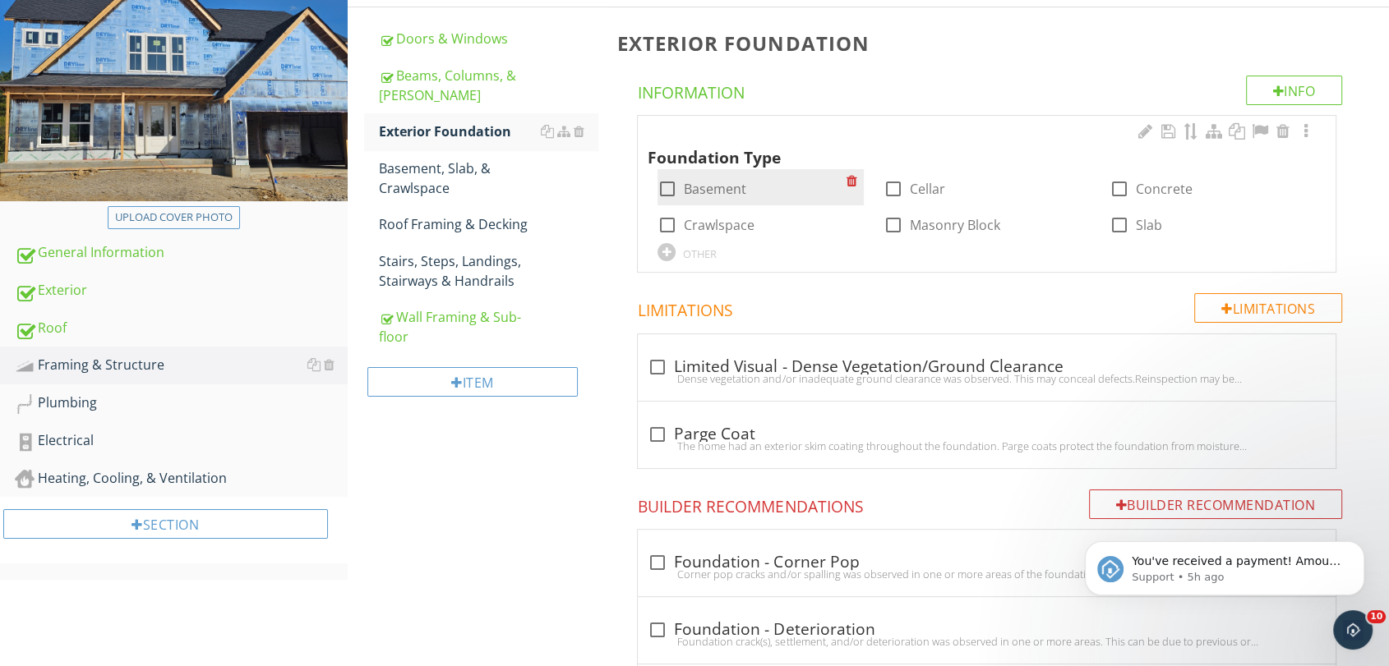
click at [666, 192] on div at bounding box center [667, 189] width 28 height 28
checkbox input "true"
click at [1117, 188] on div at bounding box center [1119, 189] width 28 height 28
checkbox input "true"
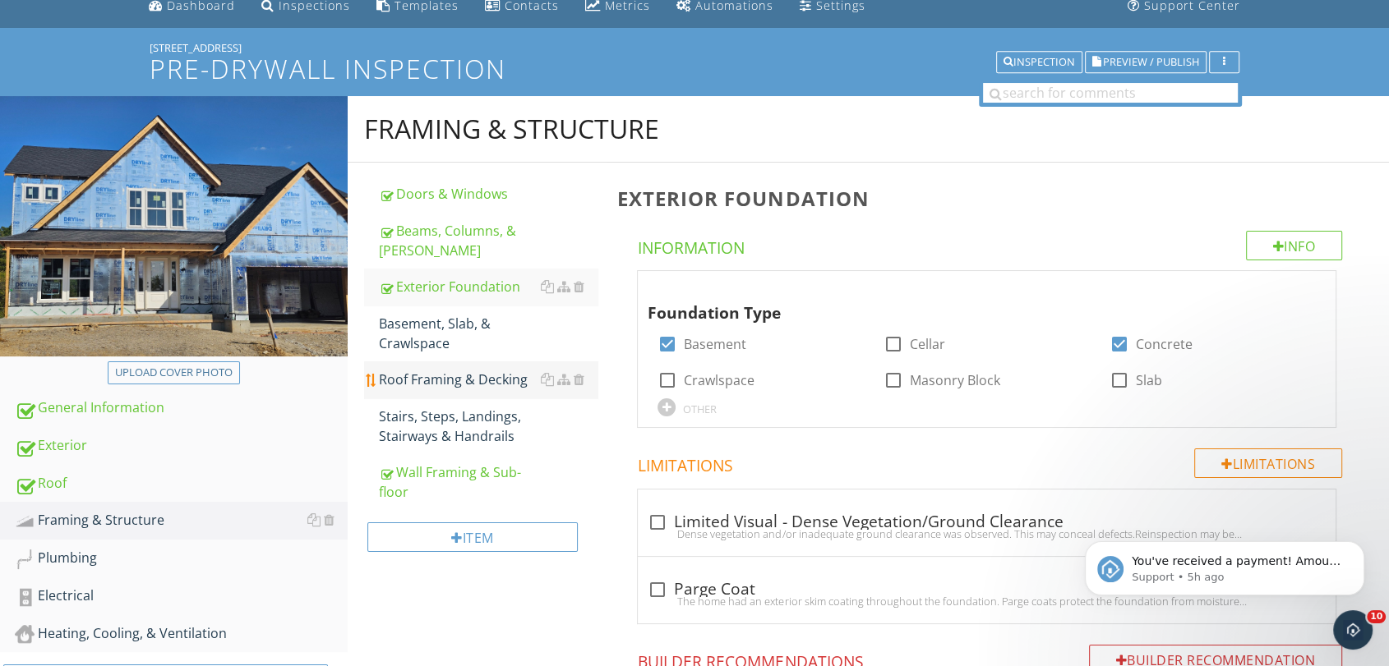
scroll to position [66, 0]
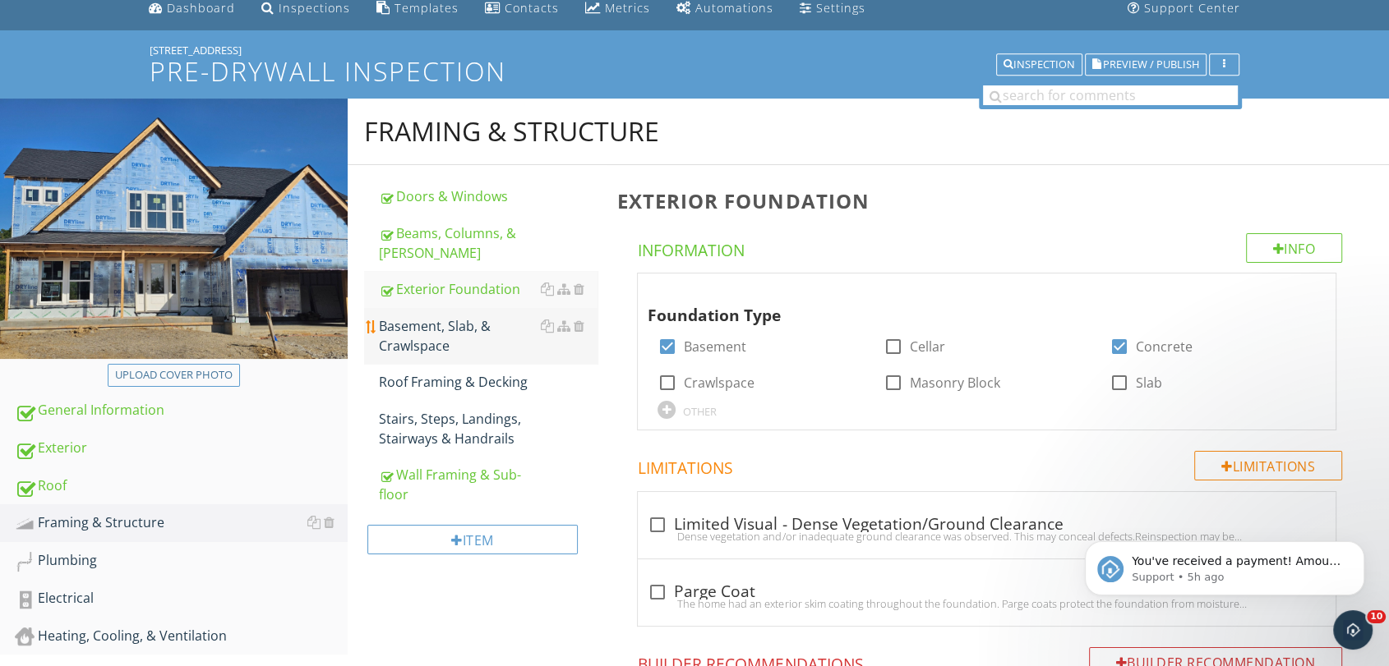
click at [454, 330] on div "Basement, Slab, & Crawlspace" at bounding box center [488, 335] width 219 height 39
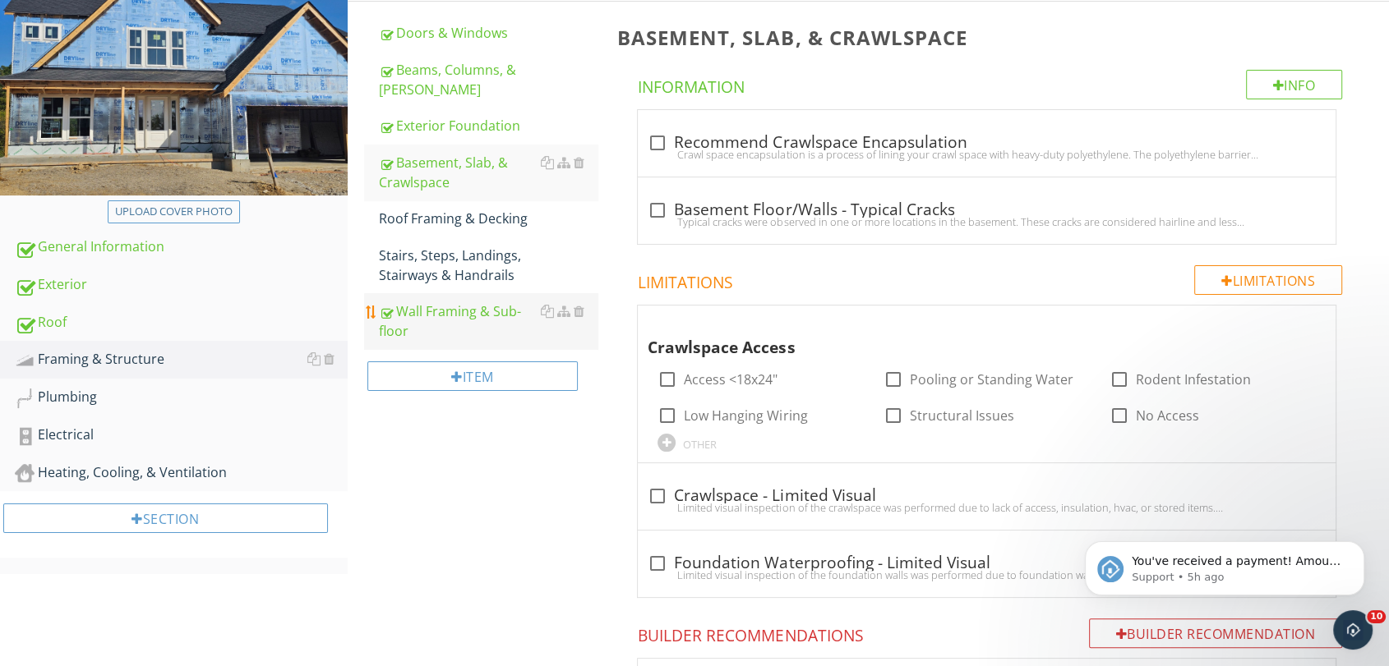
scroll to position [249, 0]
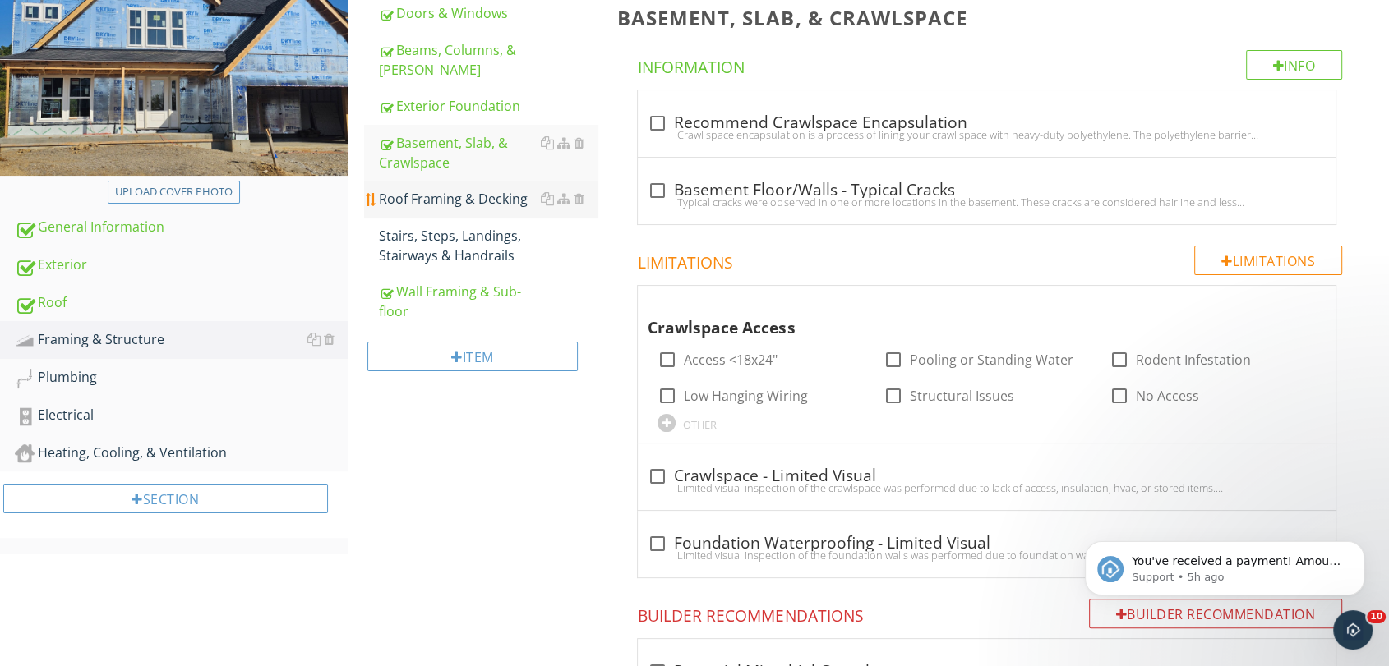
click at [431, 189] on div "Roof Framing & Decking" at bounding box center [488, 199] width 219 height 20
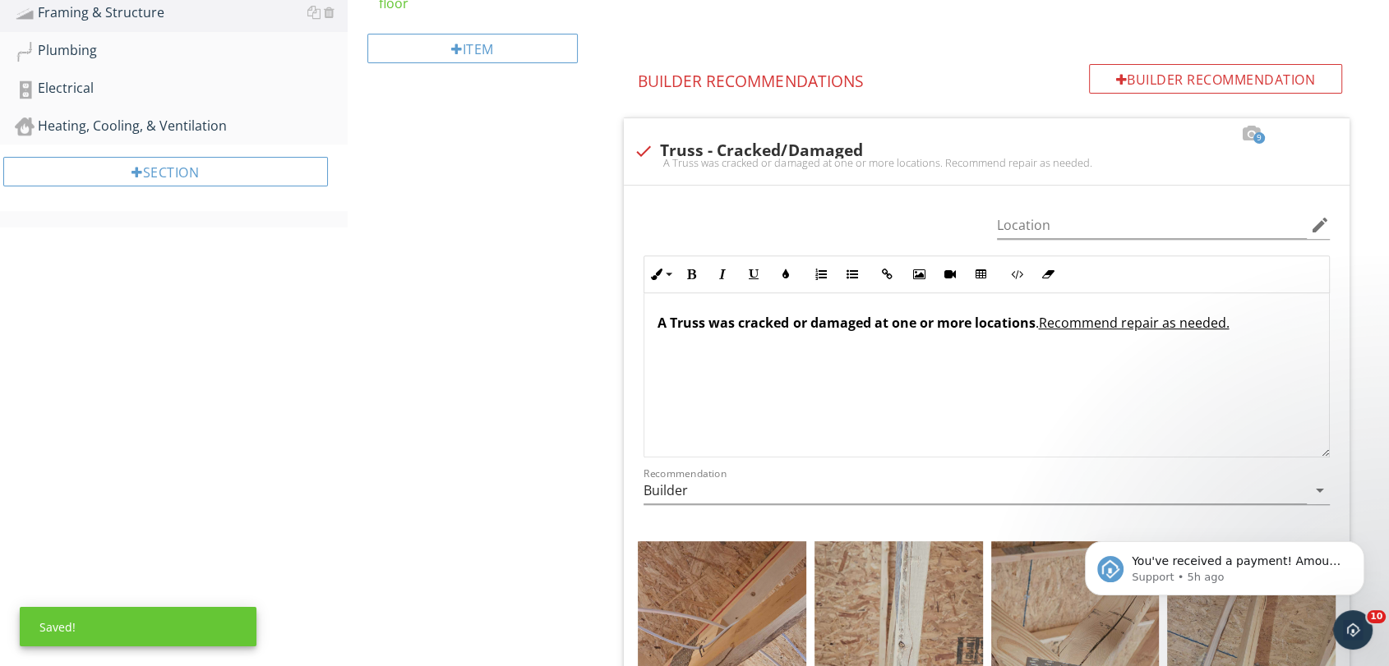
scroll to position [614, 0]
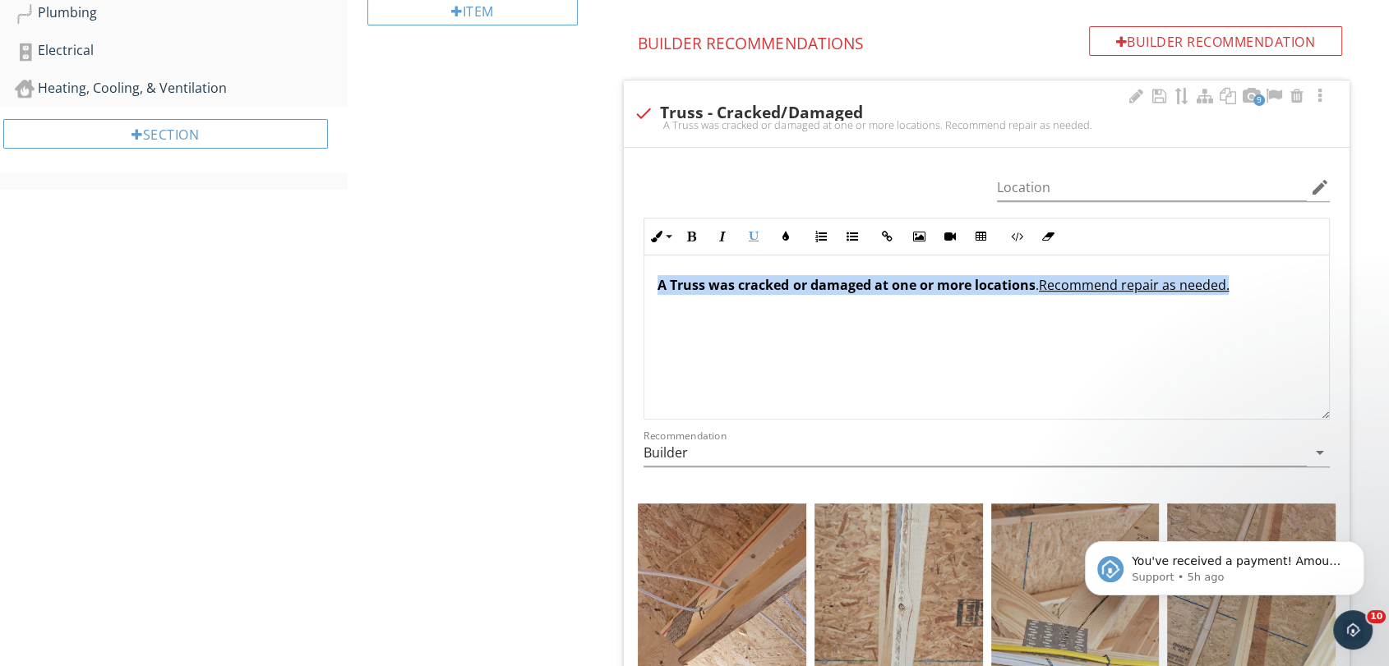
drag, startPoint x: 1255, startPoint y: 283, endPoint x: 638, endPoint y: 270, distance: 617.2
click at [638, 270] on div "Inline Style XLarge Large Normal Small Light Small/Light Bold Italic Underline …" at bounding box center [987, 319] width 706 height 202
copy p "A Truss was cracked or damaged at one or more locations . Recommend repair as n…"
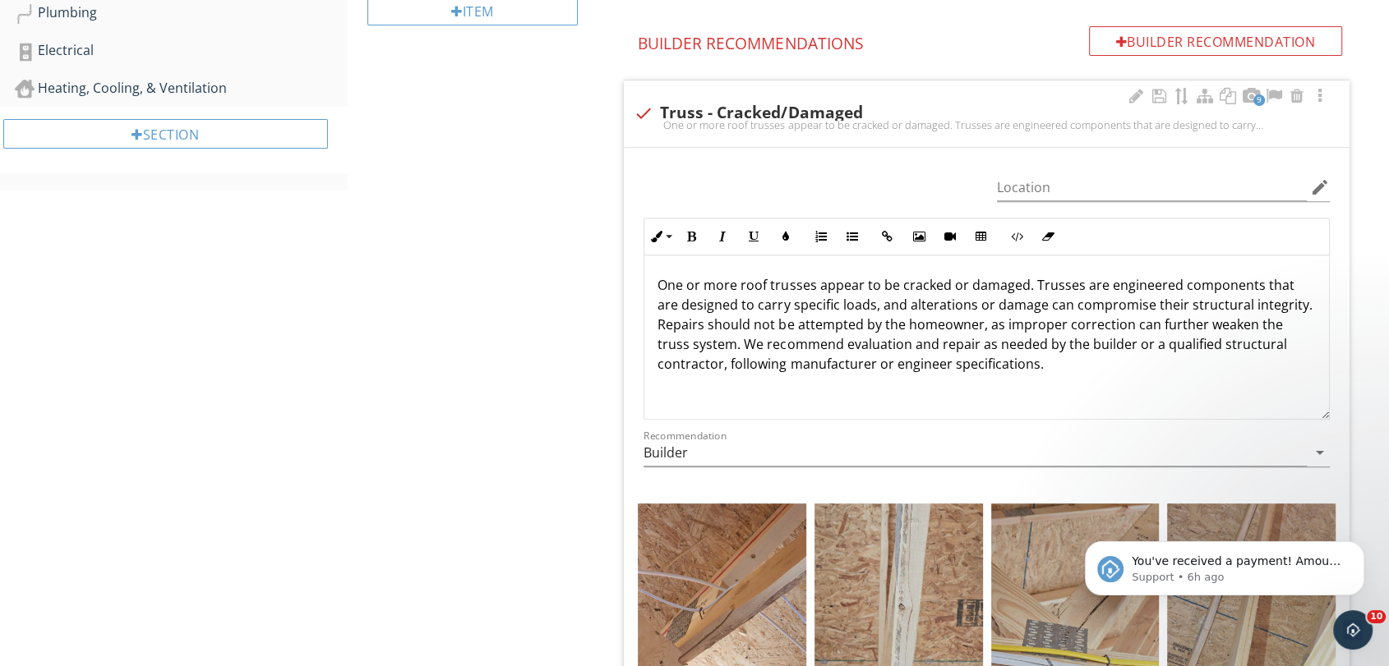
click at [707, 303] on p "One or more roof trusses appear to be cracked or damaged. Trusses are engineere…" at bounding box center [986, 324] width 658 height 99
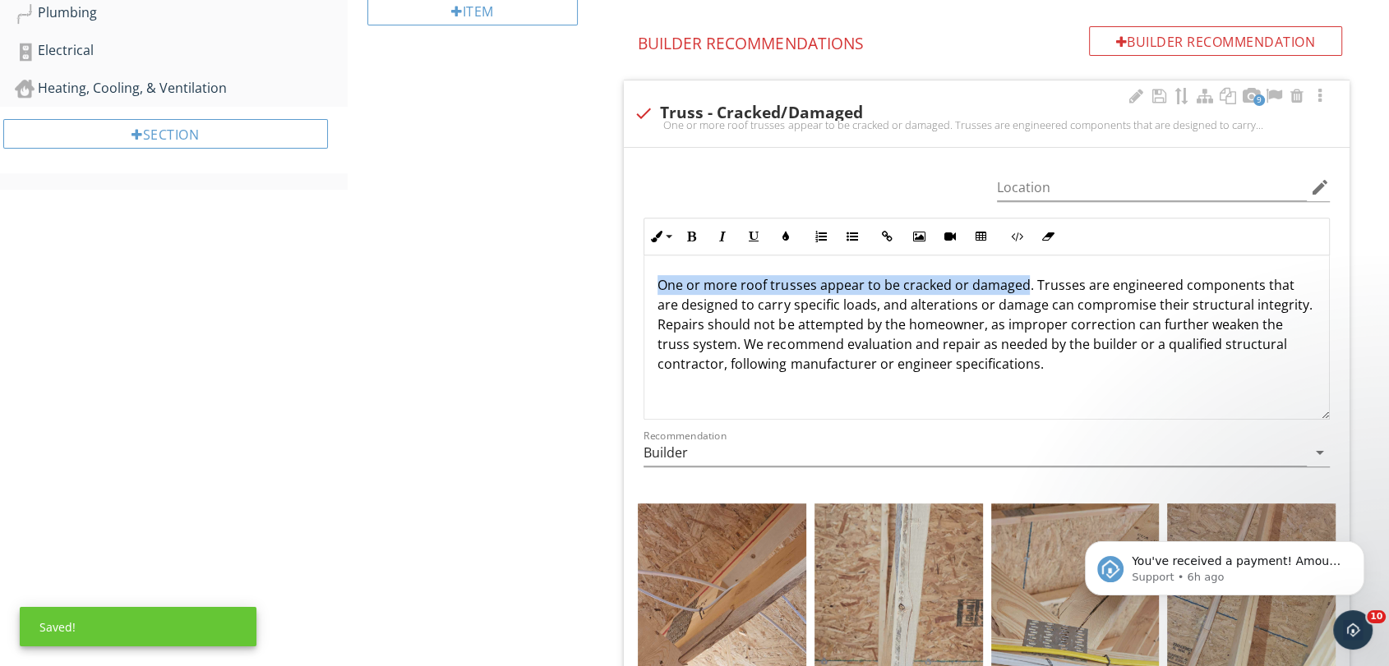
drag, startPoint x: 661, startPoint y: 280, endPoint x: 1020, endPoint y: 283, distance: 359.1
click at [1020, 283] on p "One or more roof trusses appear to be cracked or damaged. Trusses are engineere…" at bounding box center [986, 324] width 658 height 99
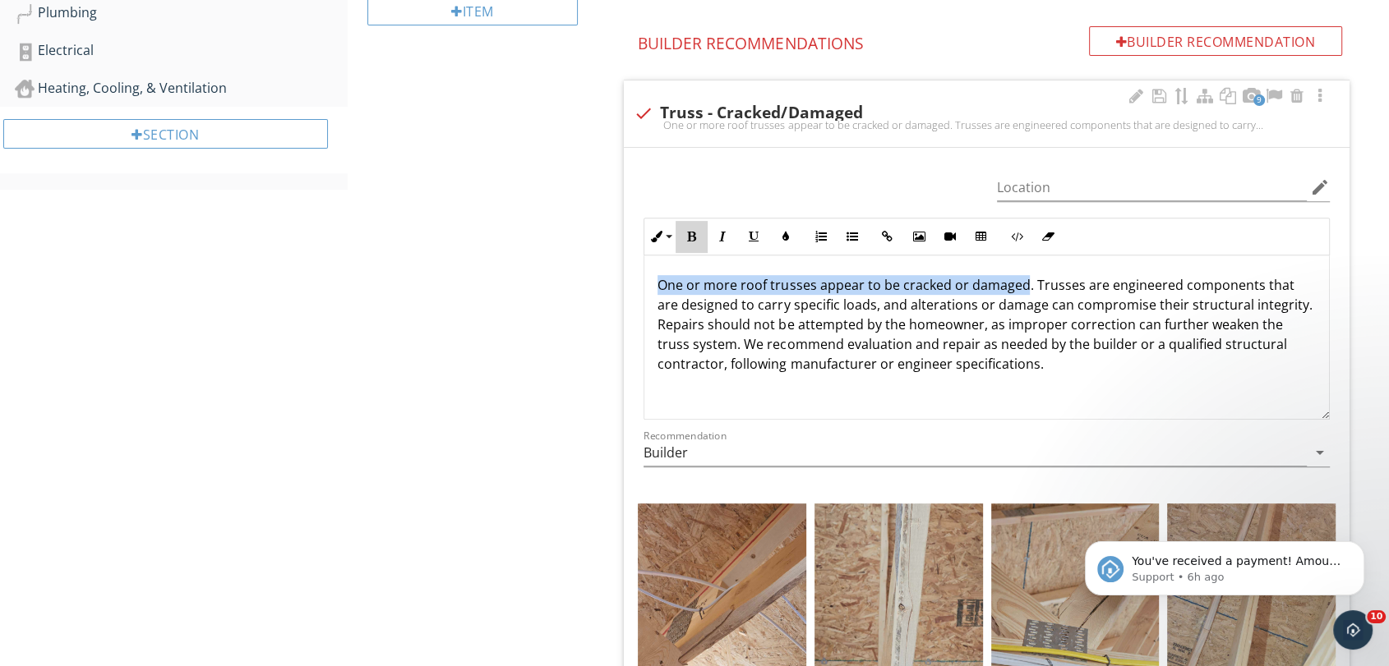
click at [698, 241] on button "Bold" at bounding box center [690, 236] width 31 height 31
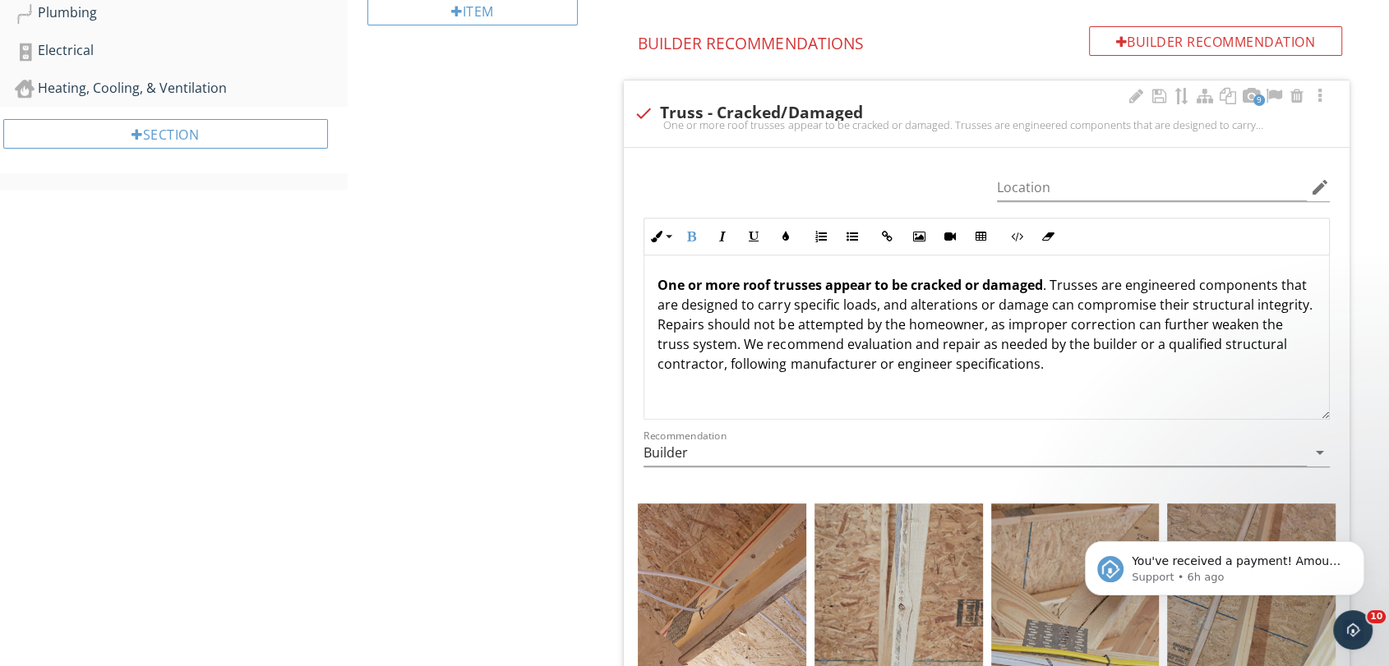
click at [907, 304] on p "One or more roof trusses appear to be cracked or damaged . Trusses are engineer…" at bounding box center [986, 324] width 658 height 99
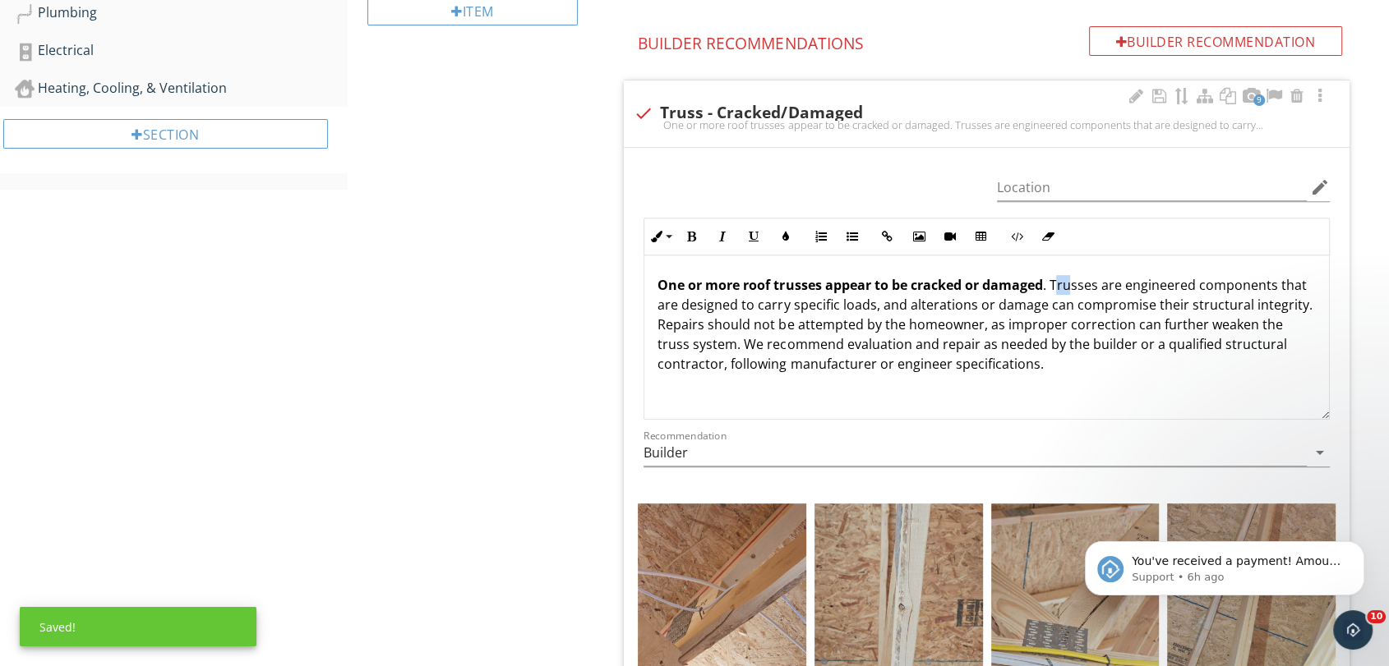
drag, startPoint x: 1056, startPoint y: 288, endPoint x: 1069, endPoint y: 293, distance: 14.0
click at [1069, 293] on p "One or more roof trusses appear to be cracked or damaged . Trusses are engineer…" at bounding box center [986, 324] width 658 height 99
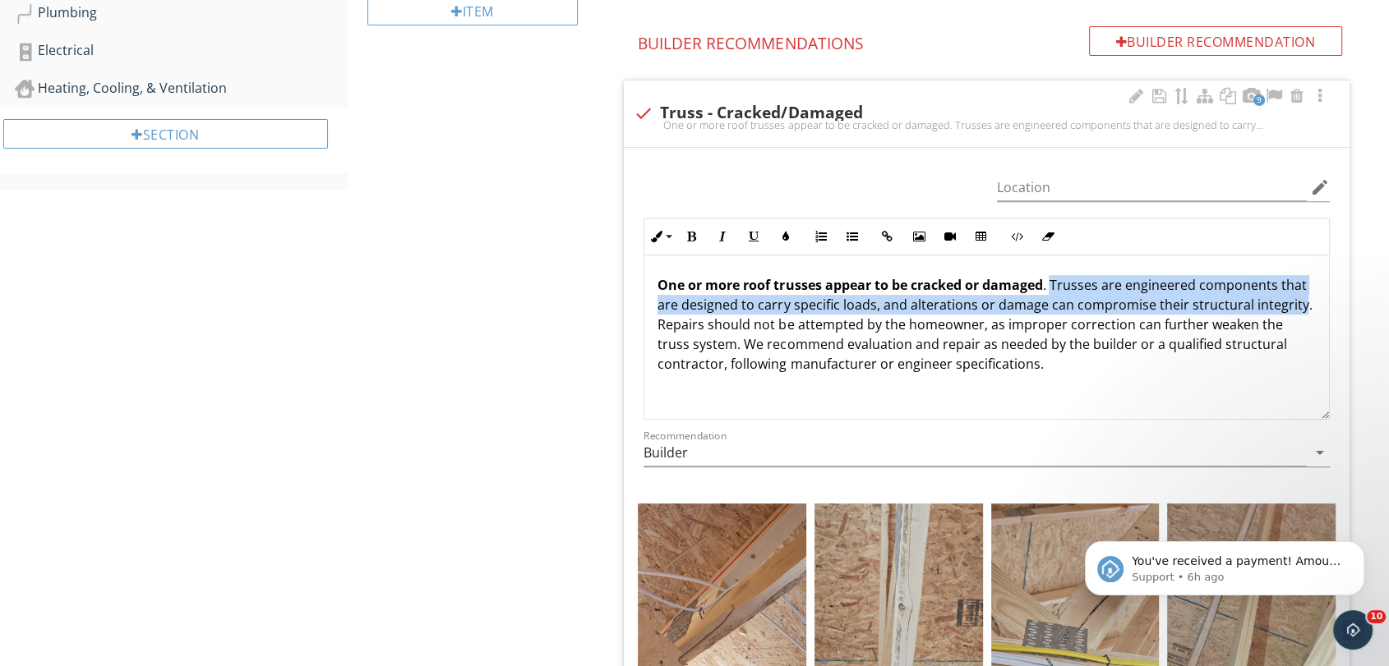
drag, startPoint x: 1054, startPoint y: 284, endPoint x: 707, endPoint y: 324, distance: 349.8
click at [707, 324] on p "One or more roof trusses appear to be cracked or damaged . Trusses are engineer…" at bounding box center [986, 324] width 658 height 99
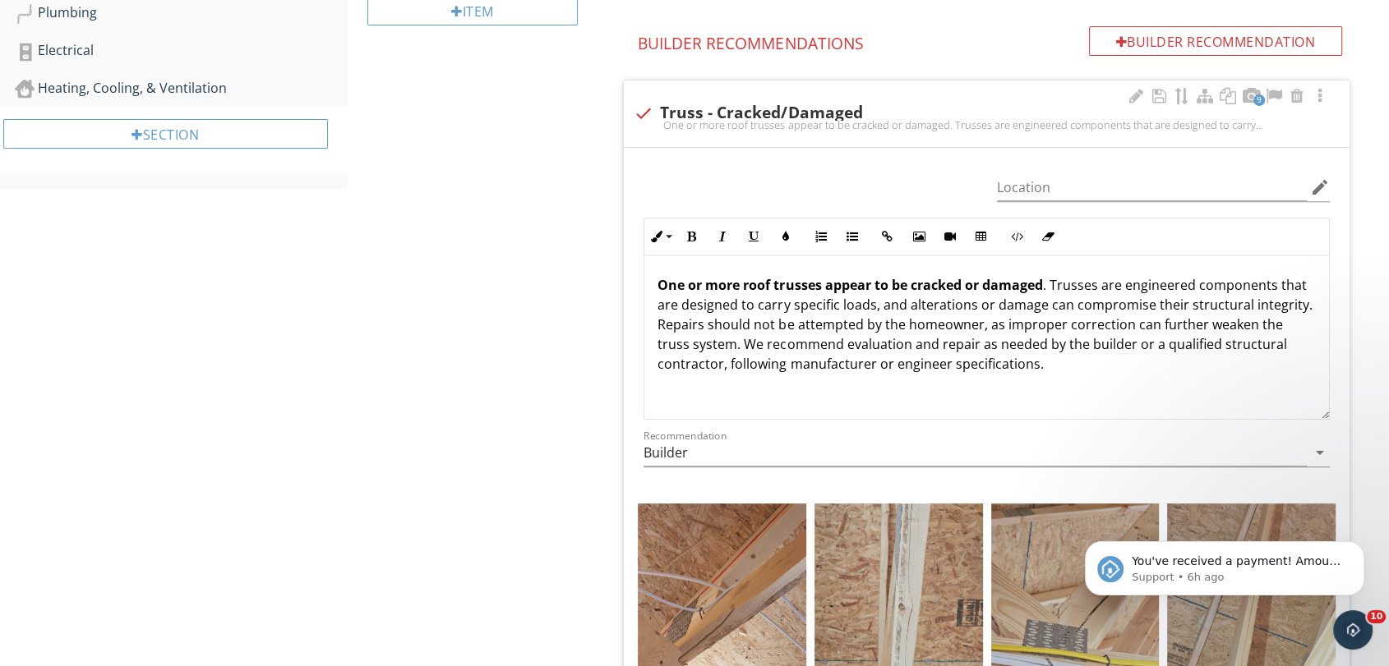
click at [847, 333] on p "One or more roof trusses appear to be cracked or damaged . Trusses are engineer…" at bounding box center [986, 324] width 658 height 99
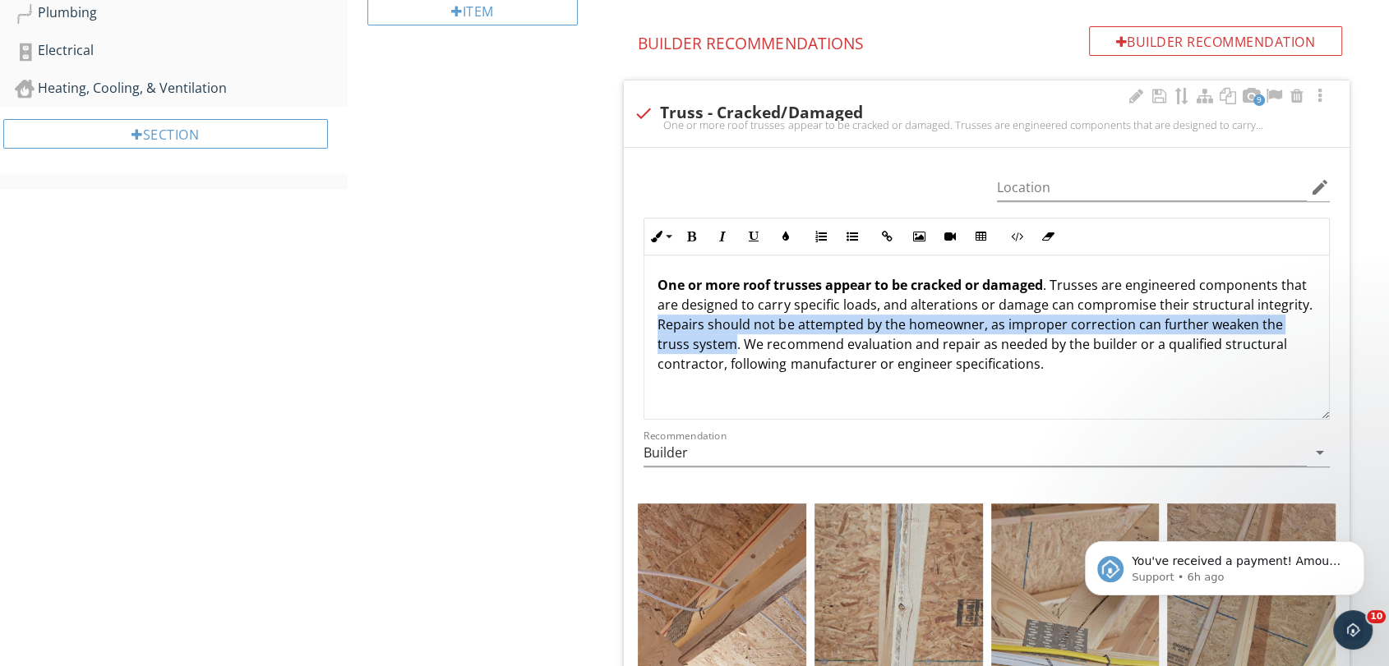
drag, startPoint x: 809, startPoint y: 343, endPoint x: 715, endPoint y: 318, distance: 97.9
click at [715, 318] on p "One or more roof trusses appear to be cracked or damaged . Trusses are engineer…" at bounding box center [986, 324] width 658 height 99
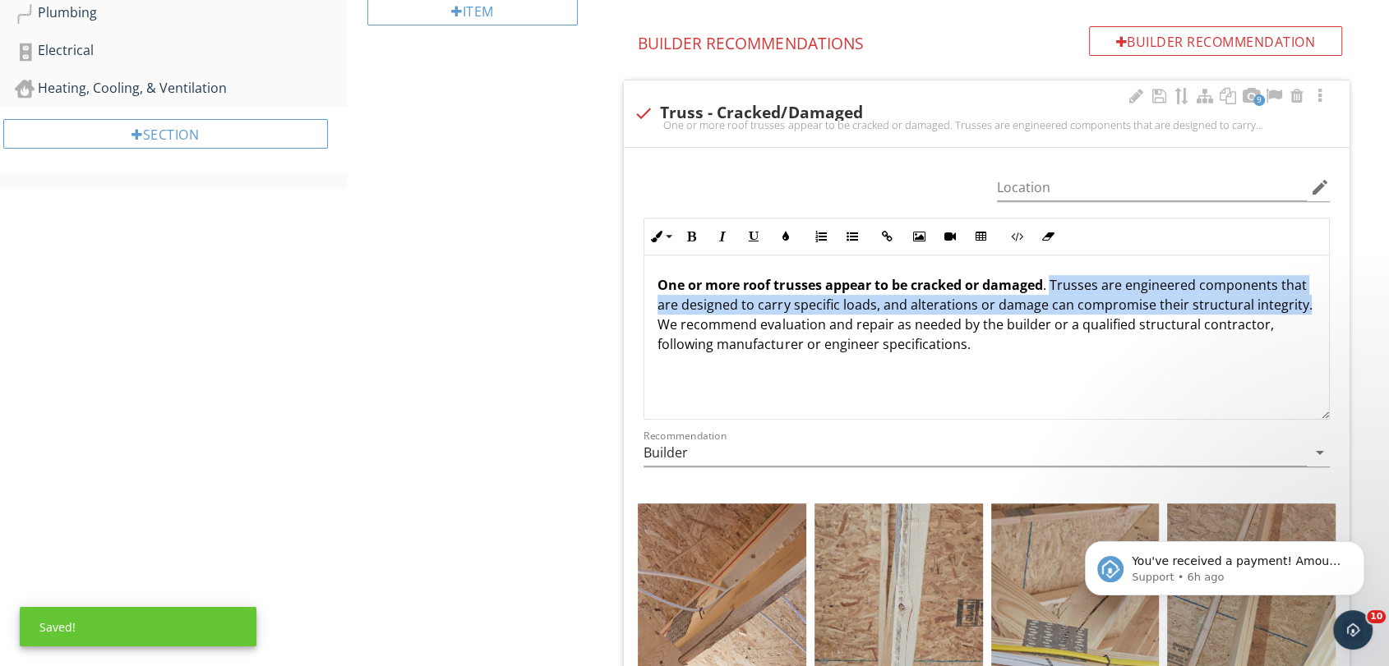
drag, startPoint x: 1053, startPoint y: 283, endPoint x: 710, endPoint y: 329, distance: 345.6
click at [710, 329] on p "One or more roof trusses appear to be cracked or damaged . Trusses are engineer…" at bounding box center [986, 314] width 658 height 79
click at [722, 238] on icon "button" at bounding box center [722, 237] width 12 height 12
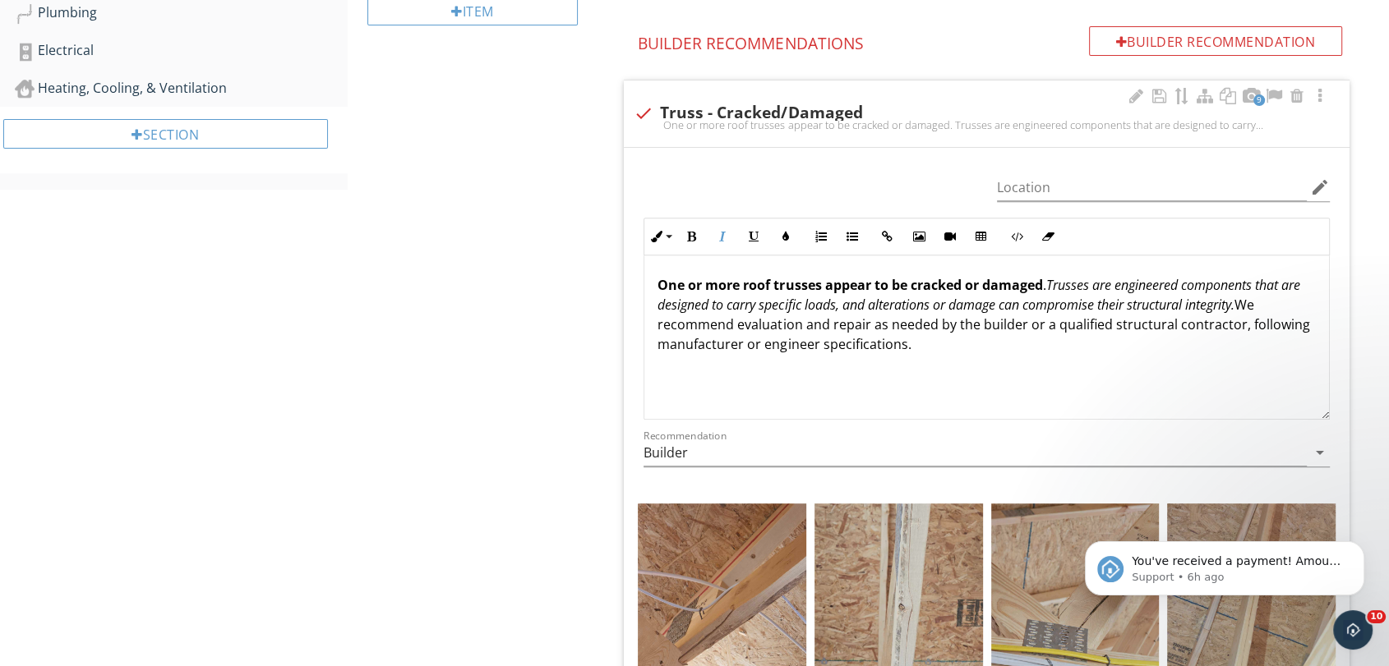
click at [776, 327] on p "One or more roof trusses appear to be cracked or damaged . Trusses are engineer…" at bounding box center [986, 314] width 658 height 79
drag, startPoint x: 1270, startPoint y: 307, endPoint x: 1284, endPoint y: 339, distance: 34.2
click at [1284, 339] on p "One or more roof trusses appear to be cracked or damaged . Trusses are engineer…" at bounding box center [986, 314] width 658 height 79
click at [751, 240] on icon "button" at bounding box center [754, 237] width 12 height 12
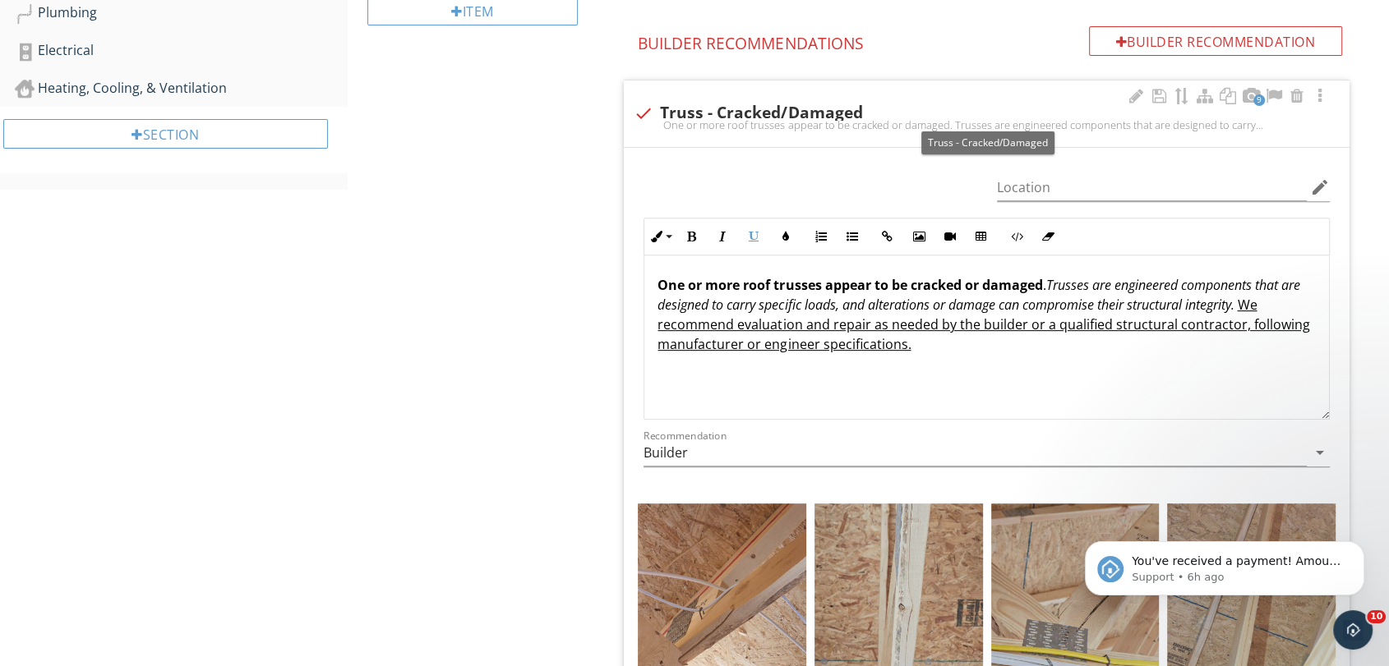
click at [1155, 107] on div "check Truss - Cracked/Damaged" at bounding box center [987, 114] width 706 height 20
checkbox input "true"
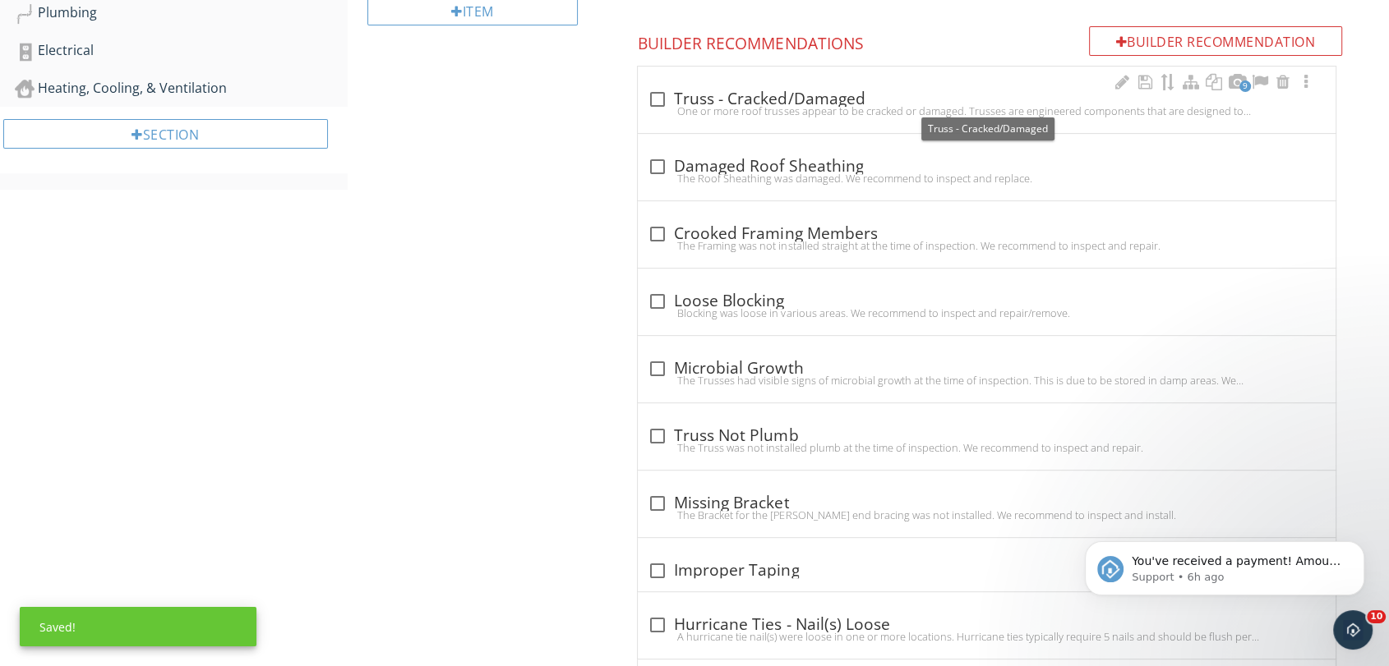
click at [910, 83] on div "9 check_box_outline_blank Truss - Cracked/Damaged One or more roof trusses appe…" at bounding box center [987, 100] width 698 height 67
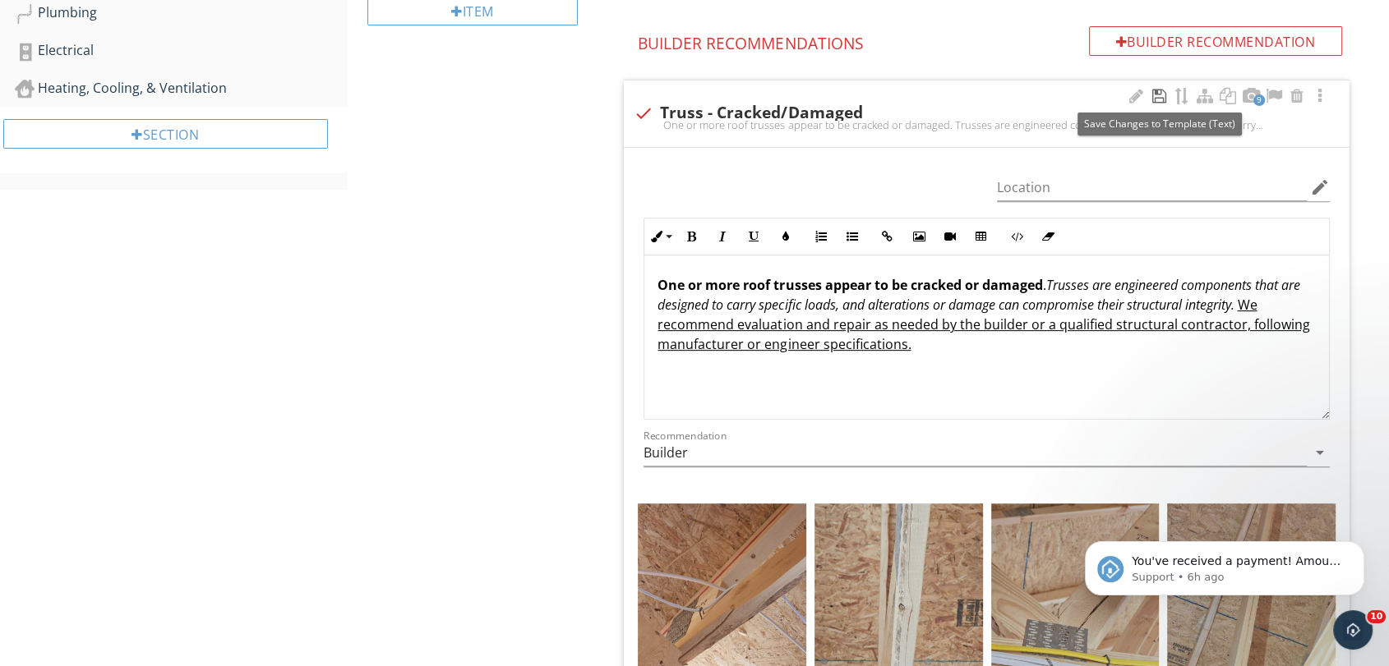
click at [1157, 100] on div at bounding box center [1159, 96] width 20 height 16
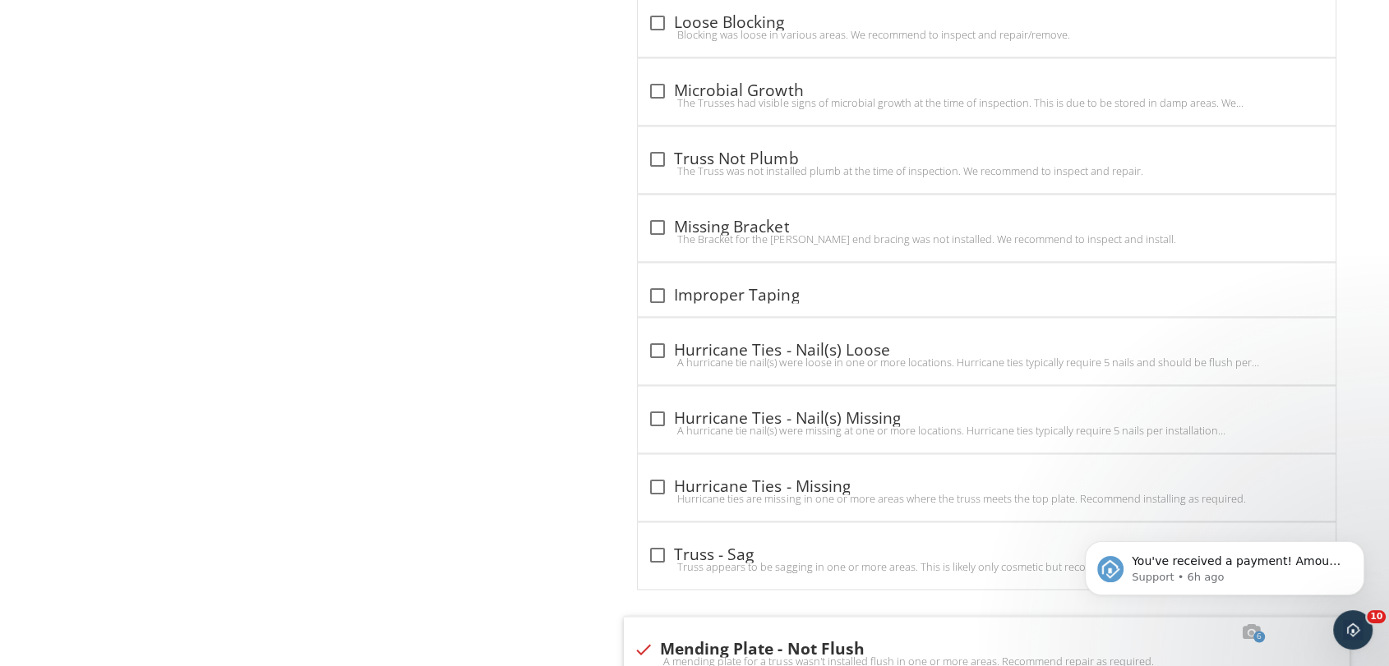
scroll to position [2714, 0]
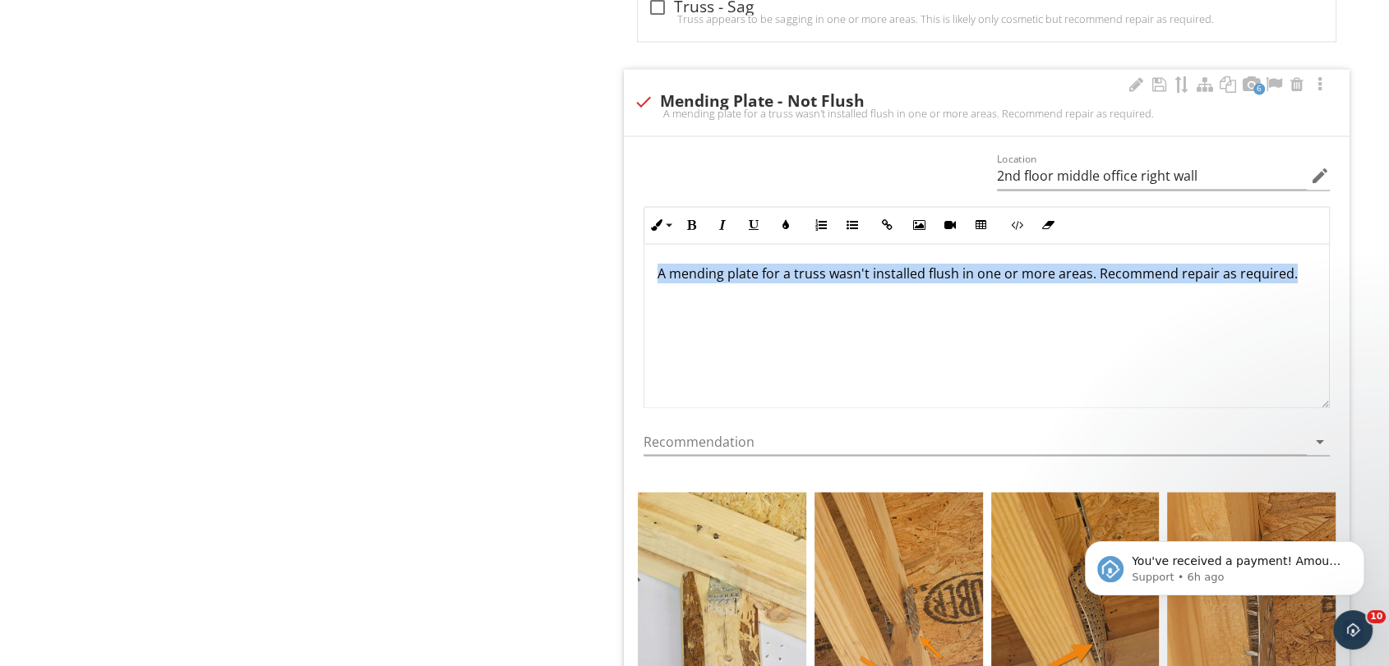
drag, startPoint x: 657, startPoint y: 258, endPoint x: 1339, endPoint y: 236, distance: 682.3
click at [1339, 236] on div "Location 2nd floor middle office right wall edit Inline Style XLarge Large Norm…" at bounding box center [987, 613] width 726 height 954
copy p "A mending plate for a truss wasn't installed flush in one or more areas. Recomm…"
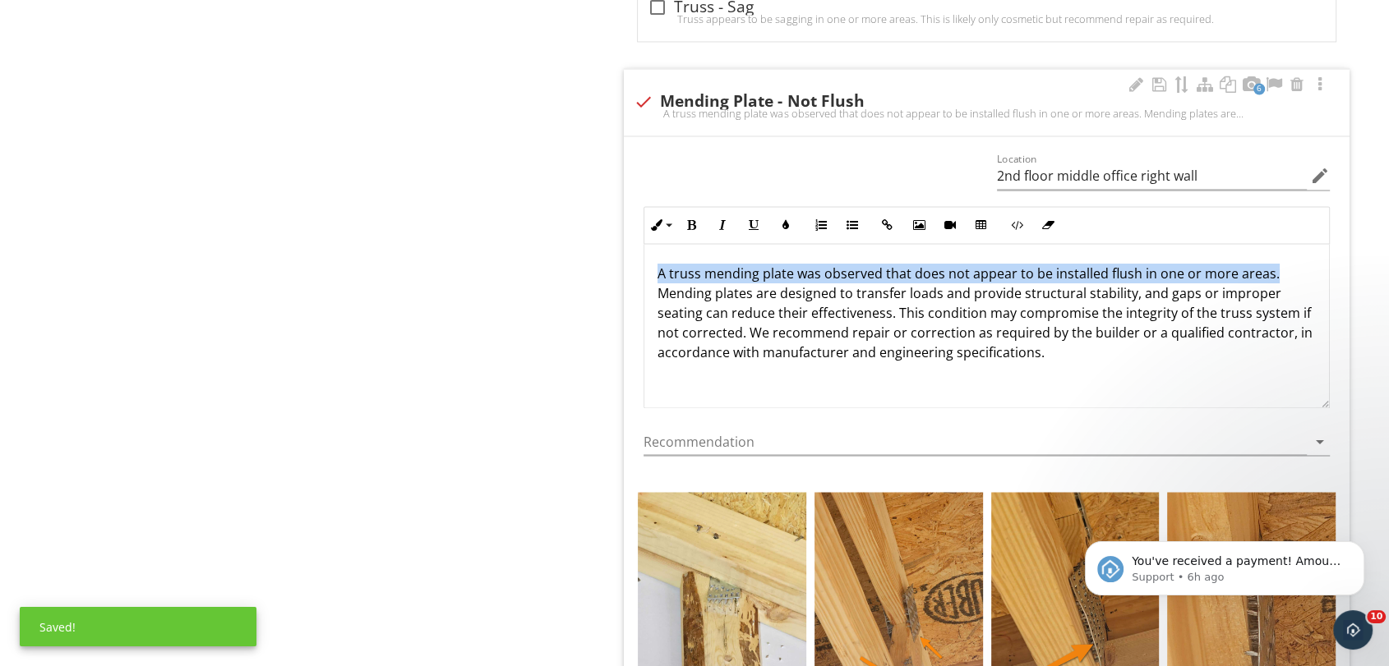
drag, startPoint x: 660, startPoint y: 260, endPoint x: 1287, endPoint y: 250, distance: 627.0
click at [1287, 264] on p "A truss mending plate was observed that does not appear to be installed flush i…" at bounding box center [986, 313] width 658 height 99
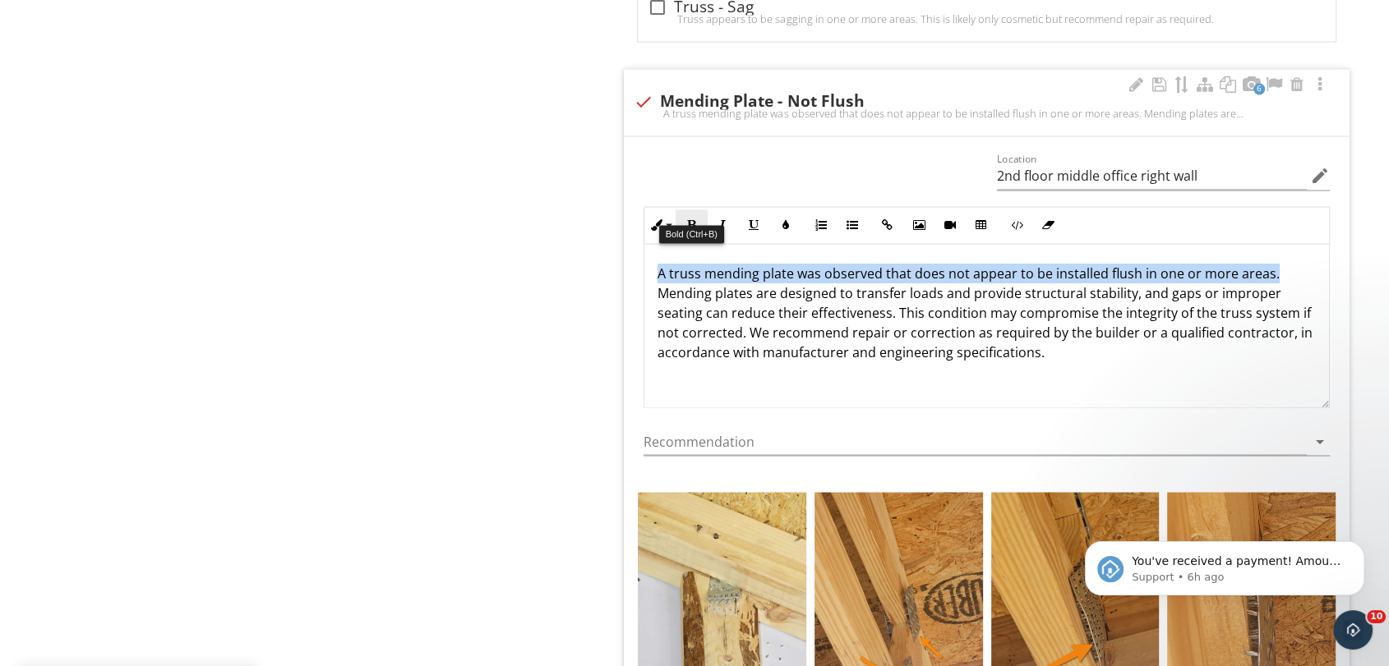
click at [693, 219] on icon "button" at bounding box center [691, 225] width 12 height 12
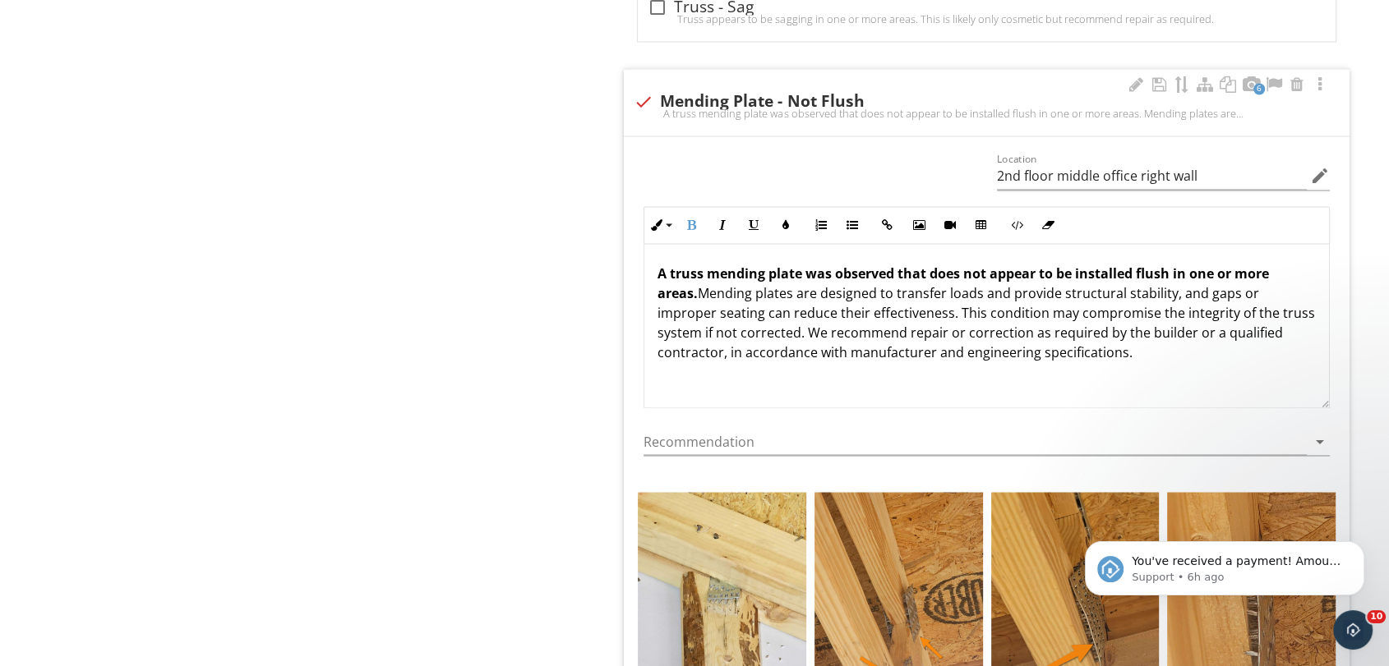
click at [811, 326] on p "A truss mending plate was observed that does not appear to be installed flush i…" at bounding box center [986, 313] width 658 height 99
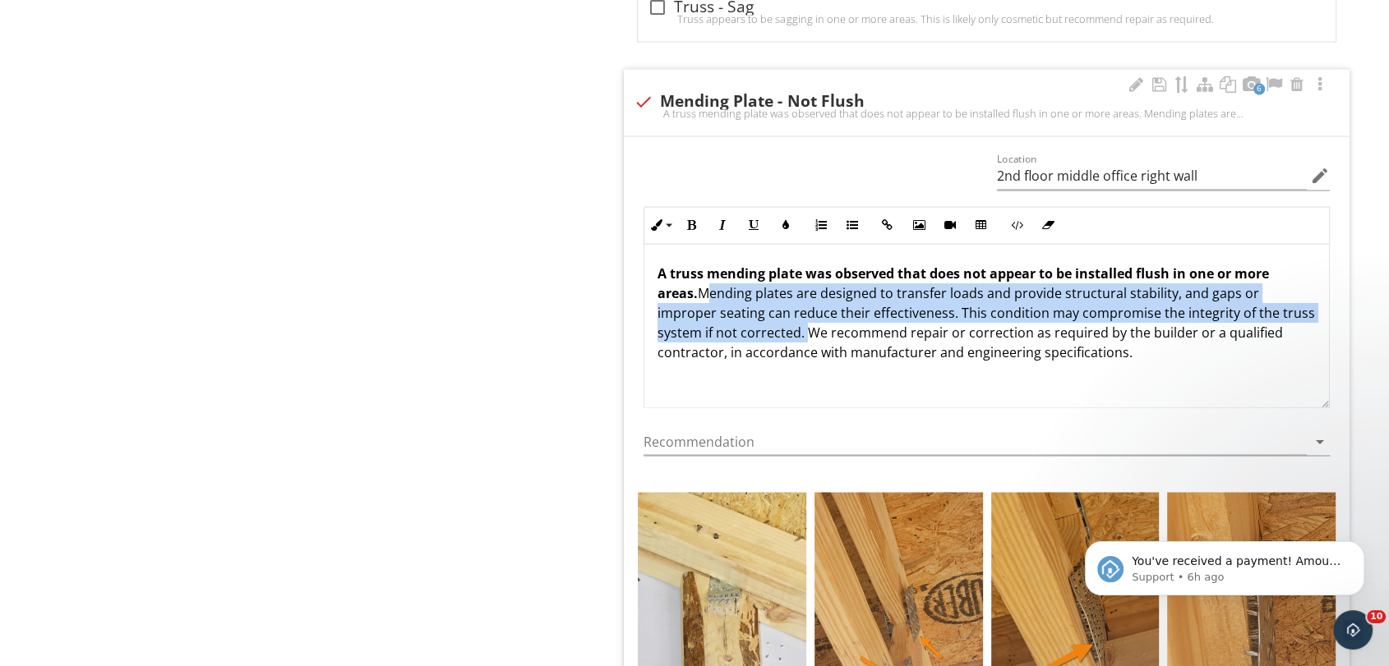
drag, startPoint x: 703, startPoint y: 280, endPoint x: 835, endPoint y: 317, distance: 136.6
click at [835, 317] on p "A truss mending plate was observed that does not appear to be installed flush i…" at bounding box center [986, 313] width 658 height 99
click at [722, 210] on button "Italic" at bounding box center [722, 225] width 31 height 31
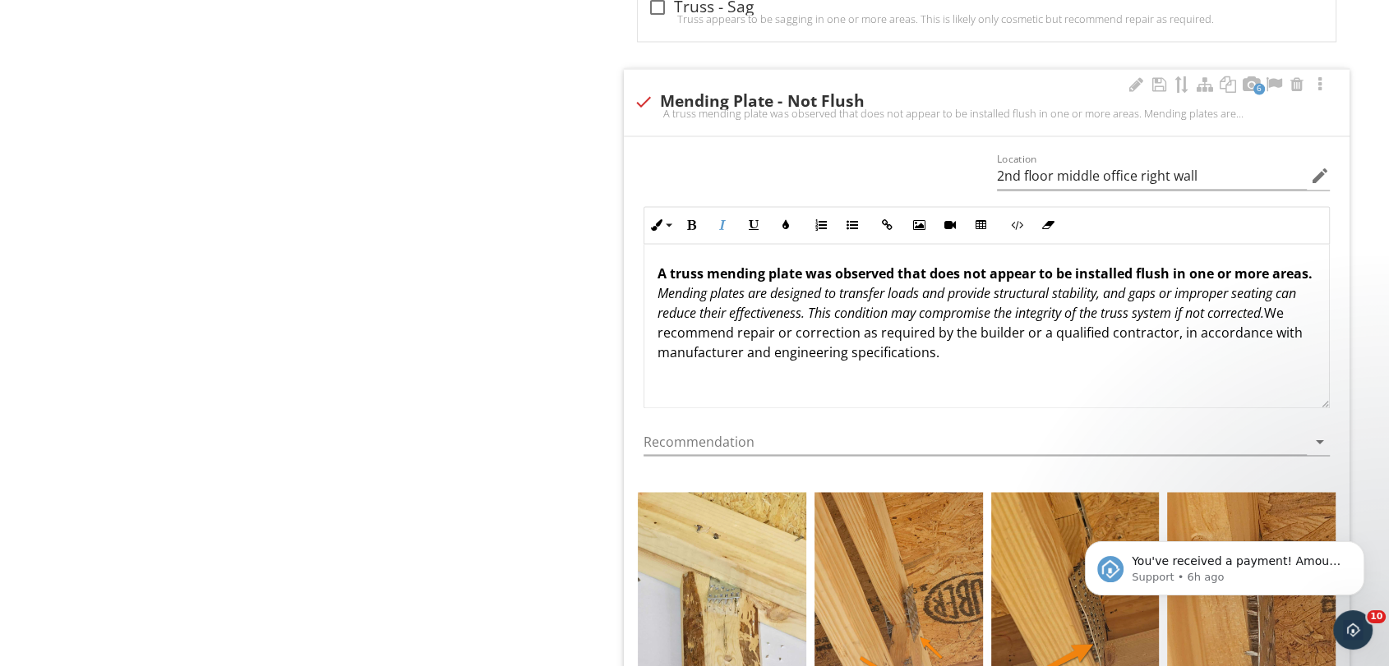
click at [787, 321] on p "A truss mending plate was observed that does not appear to be installed flush i…" at bounding box center [986, 313] width 658 height 99
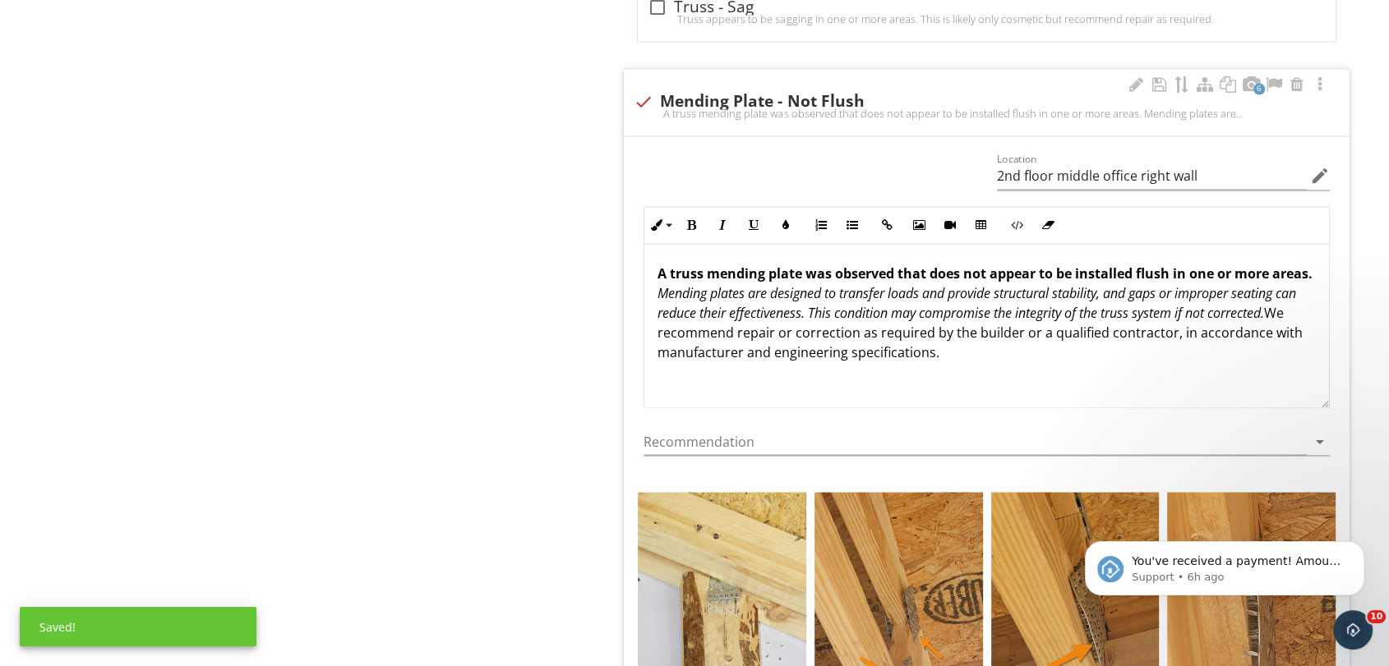
drag, startPoint x: 720, startPoint y: 318, endPoint x: 1053, endPoint y: 355, distance: 334.8
click at [1053, 355] on div "A truss mending plate was observed that does not appear to be installed flush i…" at bounding box center [986, 326] width 684 height 164
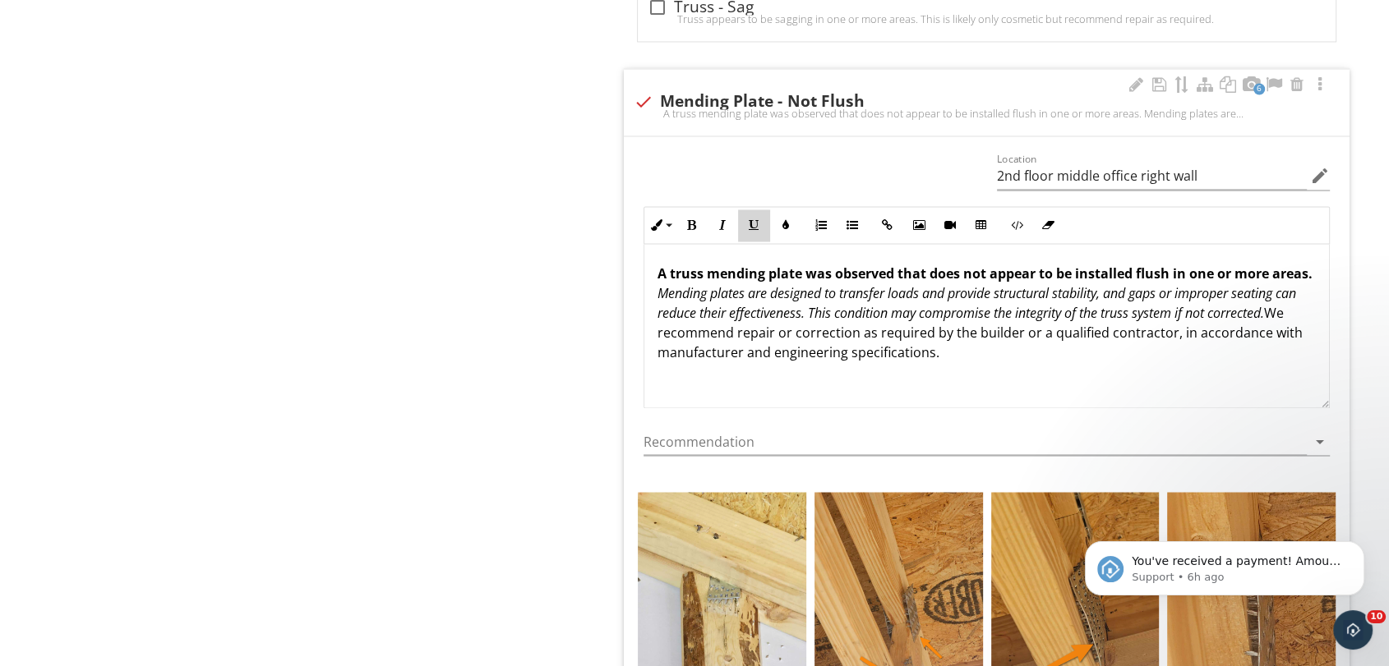
click at [764, 210] on button "Underline" at bounding box center [753, 225] width 31 height 31
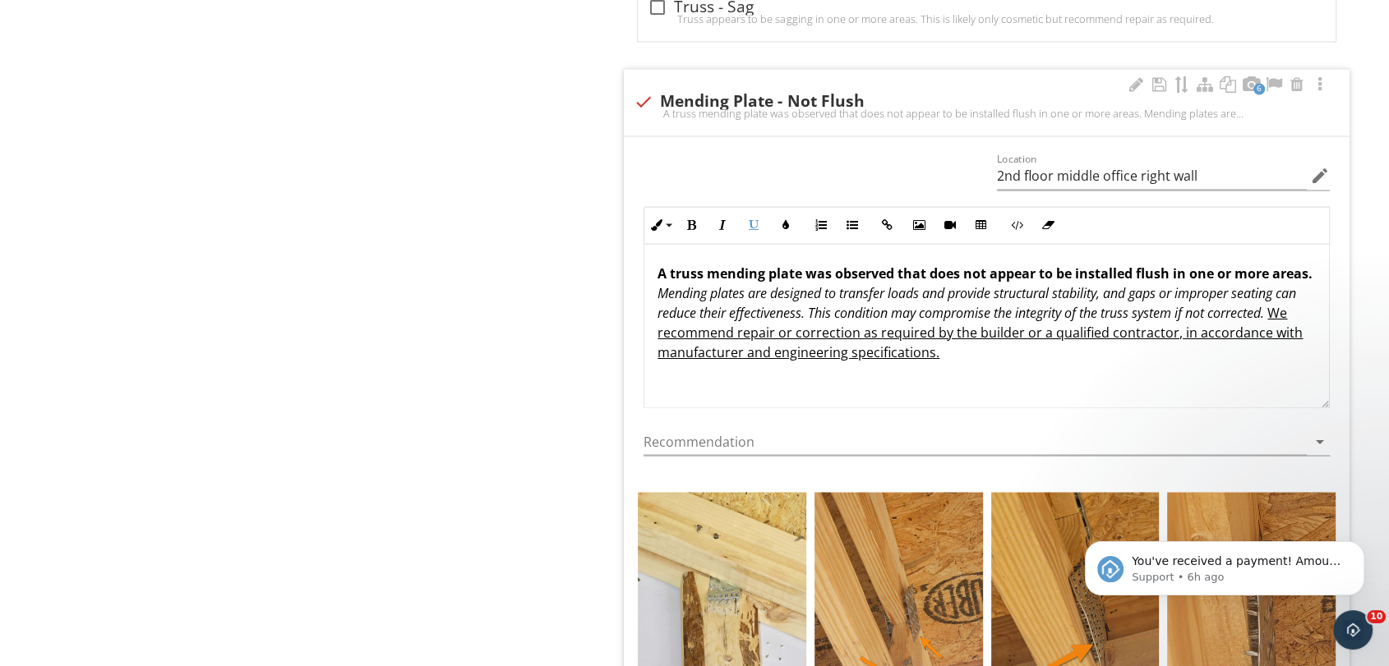
click at [846, 325] on p "A truss mending plate was observed that does not appear to be installed flush i…" at bounding box center [986, 313] width 658 height 99
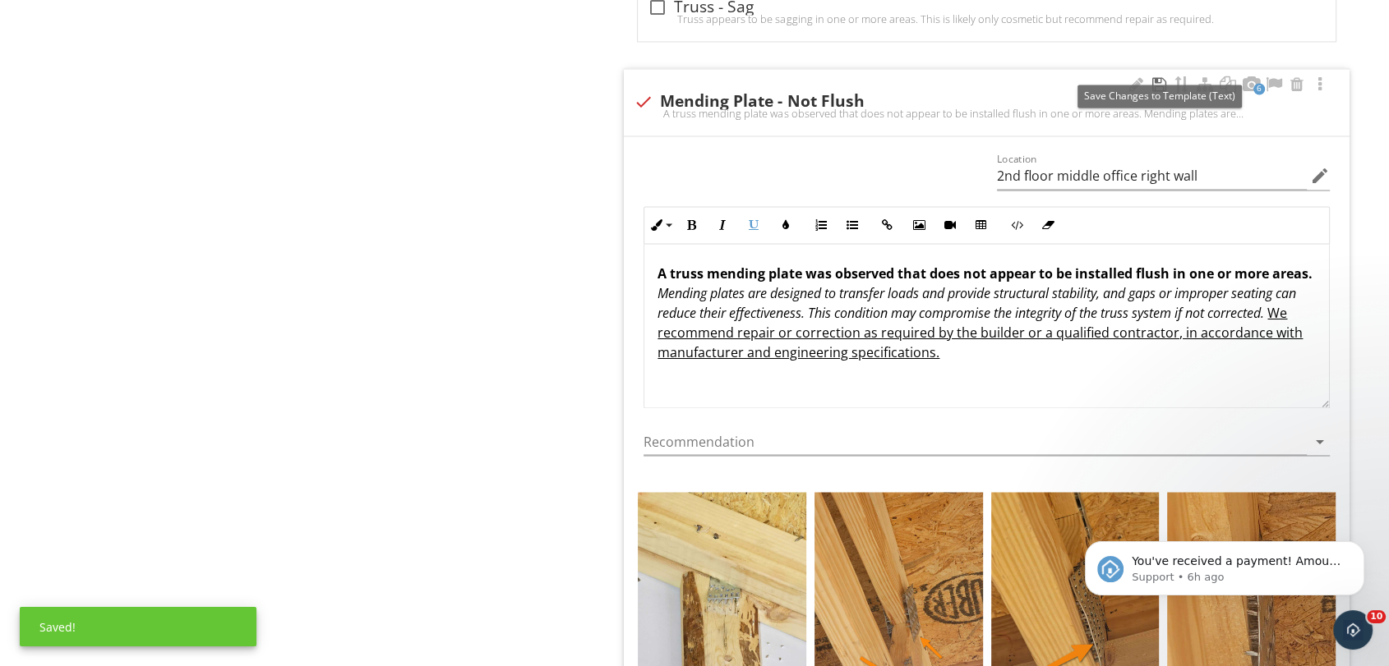
click at [1159, 76] on div at bounding box center [1159, 84] width 20 height 16
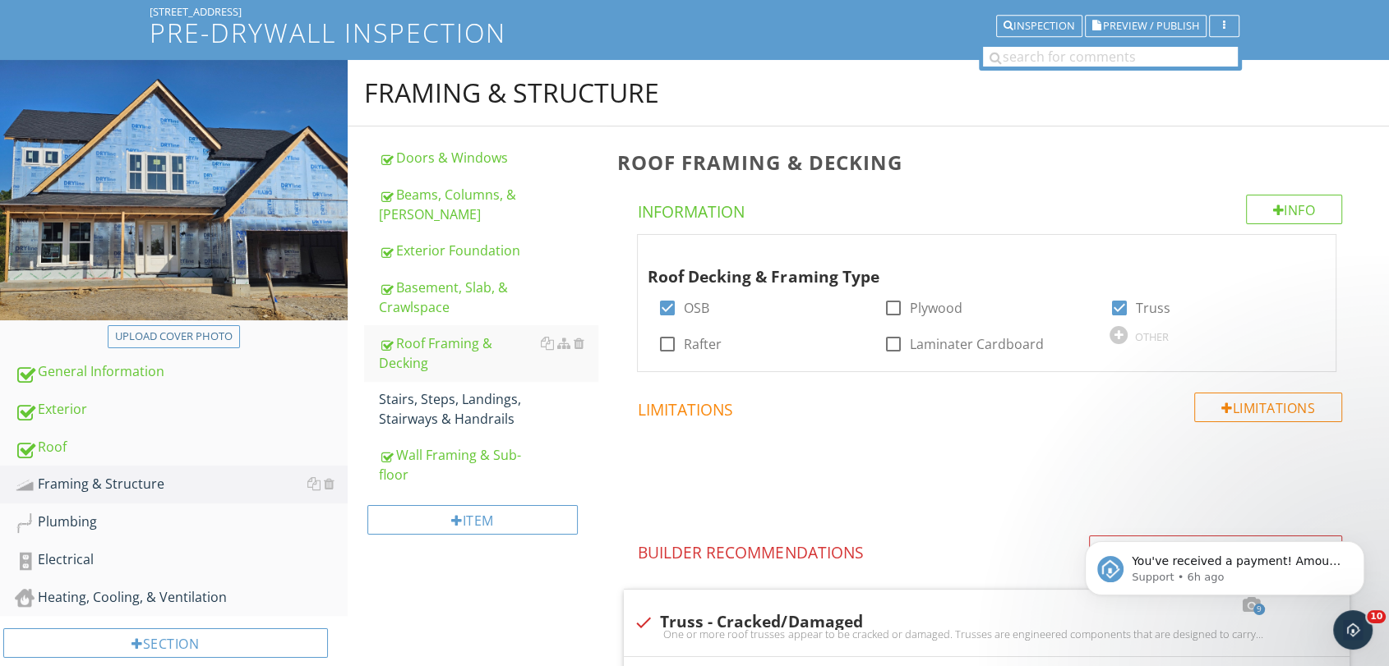
scroll to position [182, 0]
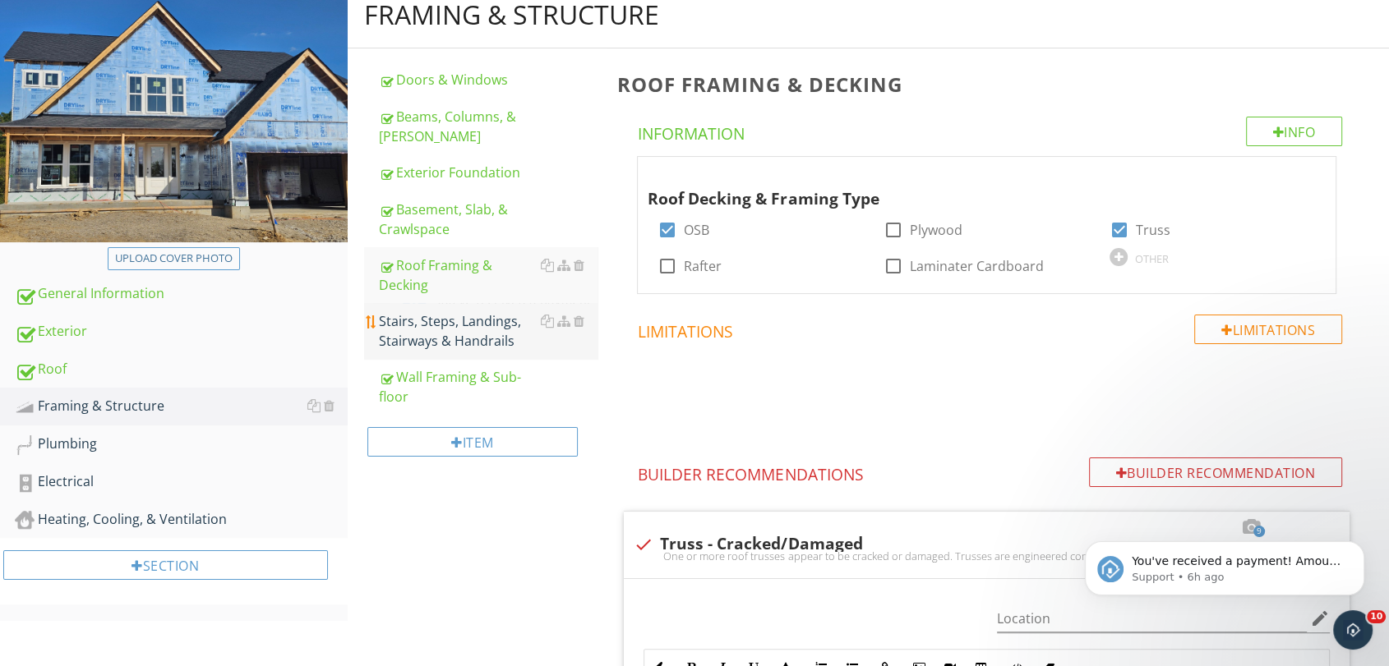
click at [462, 330] on div "Stairs, Steps, Landings, Stairways & Handrails" at bounding box center [488, 330] width 219 height 39
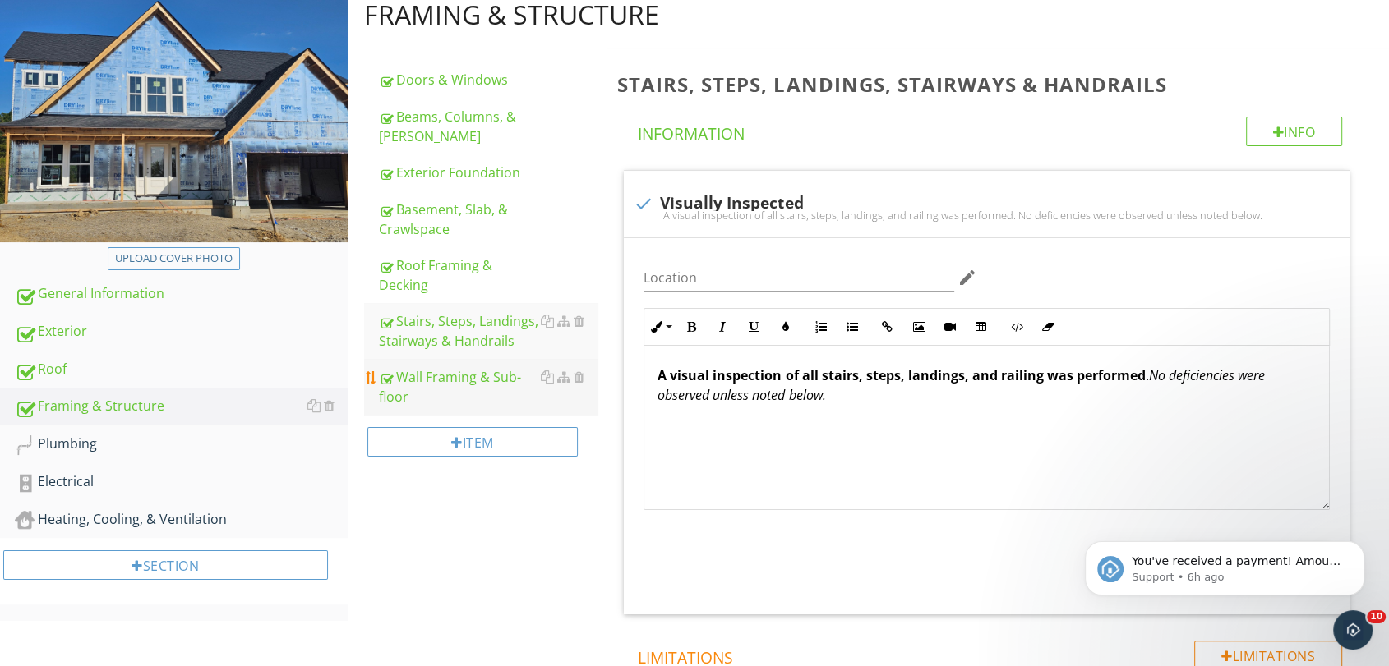
click at [454, 394] on div "Wall Framing & Sub-floor" at bounding box center [488, 386] width 219 height 39
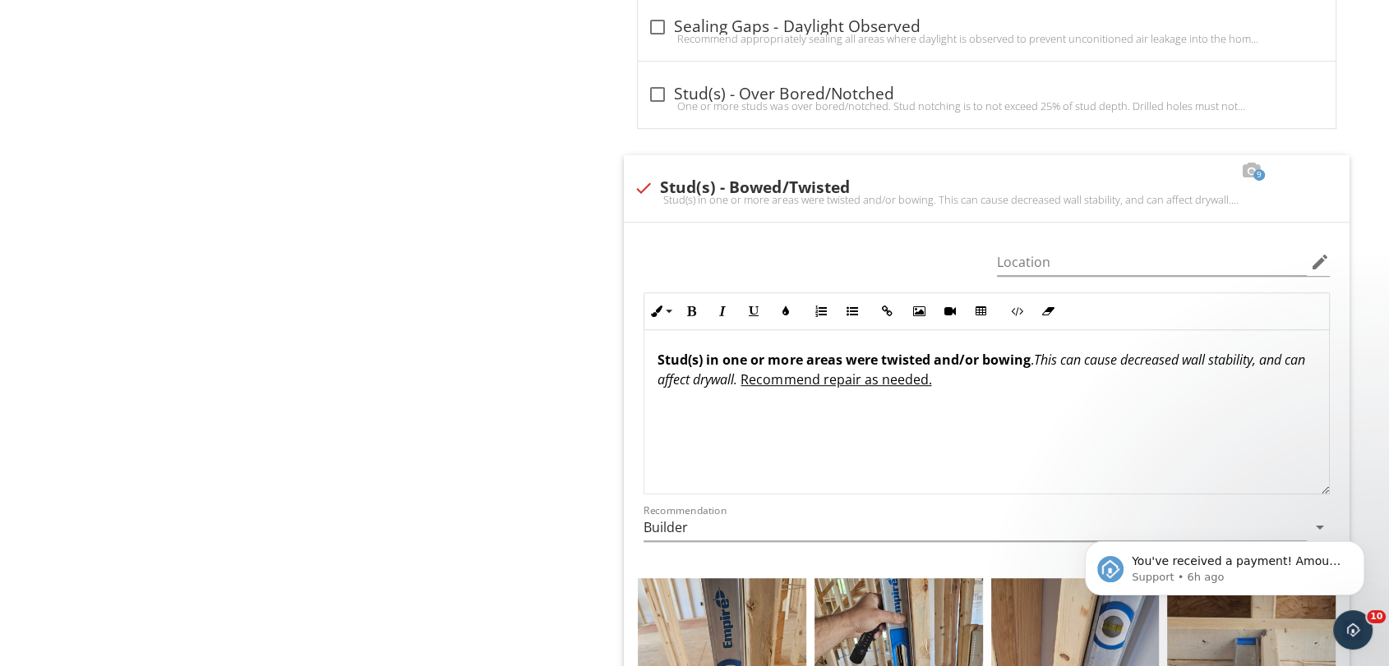
scroll to position [913, 0]
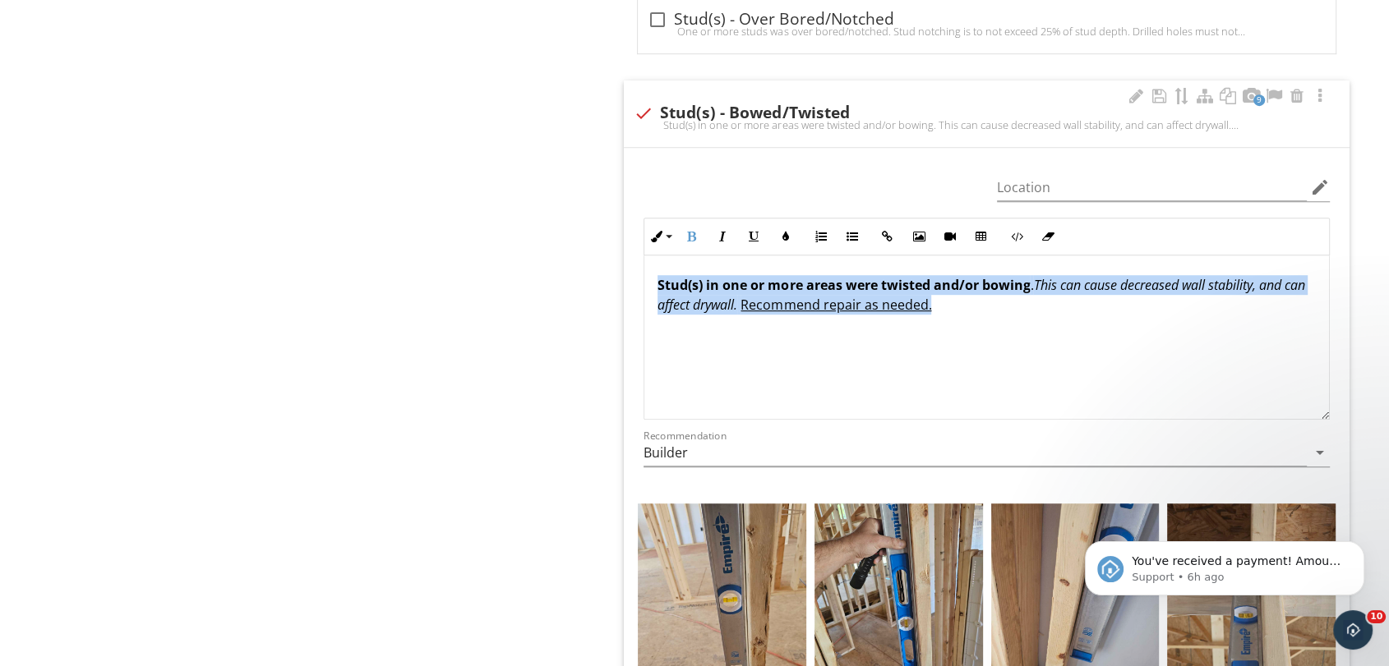
drag, startPoint x: 652, startPoint y: 282, endPoint x: 991, endPoint y: 308, distance: 339.5
click at [991, 308] on div "Stud(s) in one or more areas were twisted and/or bowing . This can cause decrea…" at bounding box center [986, 338] width 684 height 164
copy p "Stud(s) in one or more areas were twisted and/or bowing . This can cause decrea…"
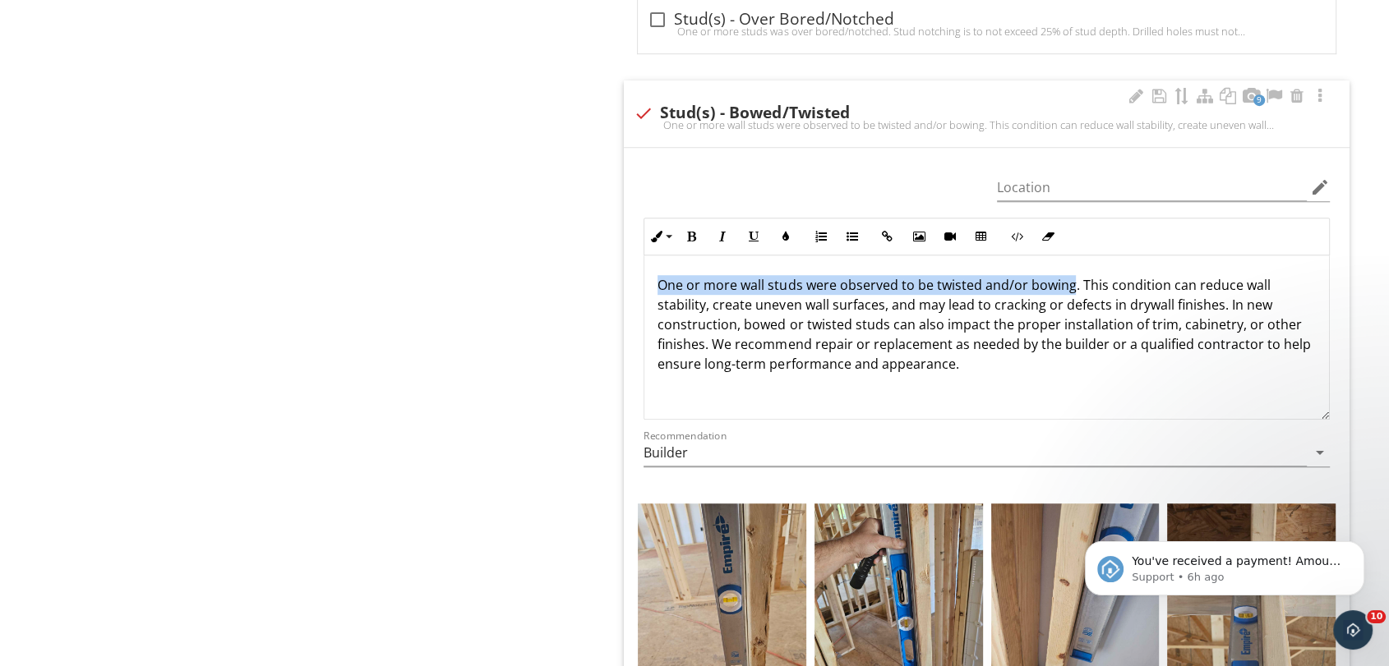
drag, startPoint x: 656, startPoint y: 286, endPoint x: 1070, endPoint y: 285, distance: 414.1
click at [1070, 285] on div "One or more wall studs were observed to be twisted and/or bowing. This conditio…" at bounding box center [986, 338] width 684 height 164
click at [693, 233] on icon "button" at bounding box center [691, 237] width 12 height 12
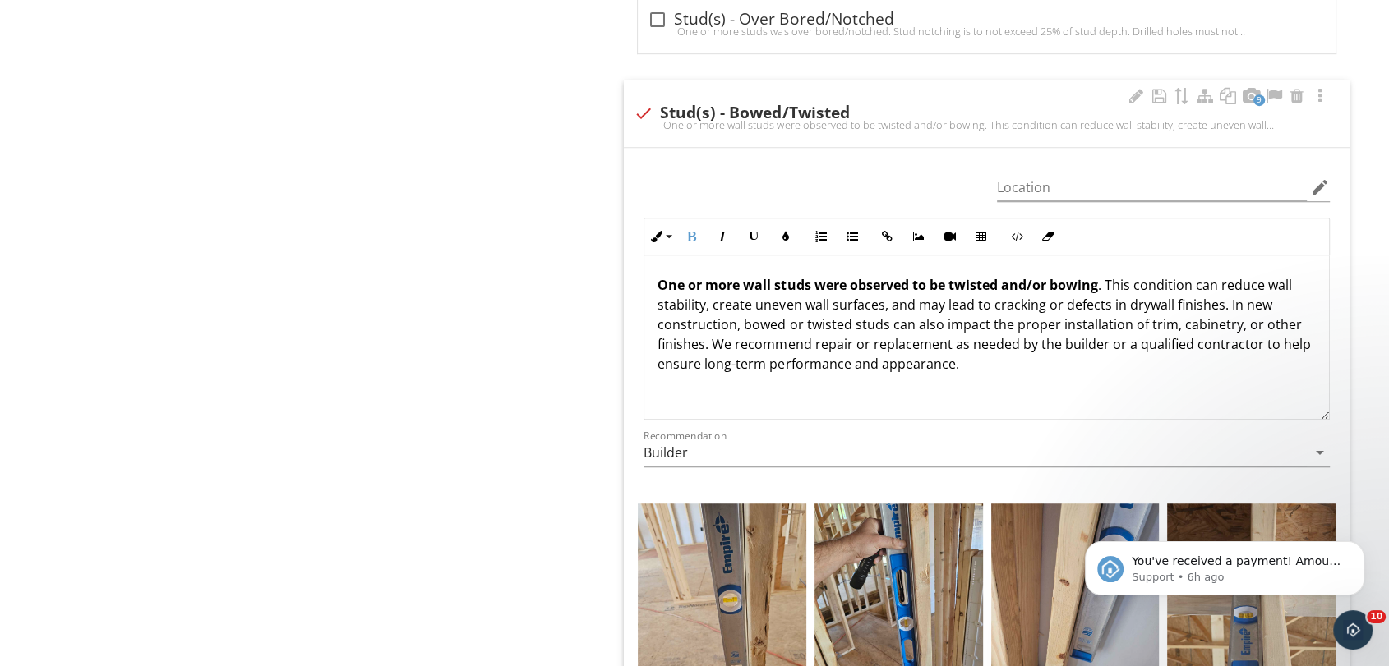
click at [856, 285] on strong "One or more wall studs were observed to be twisted and/or bowing" at bounding box center [877, 285] width 440 height 18
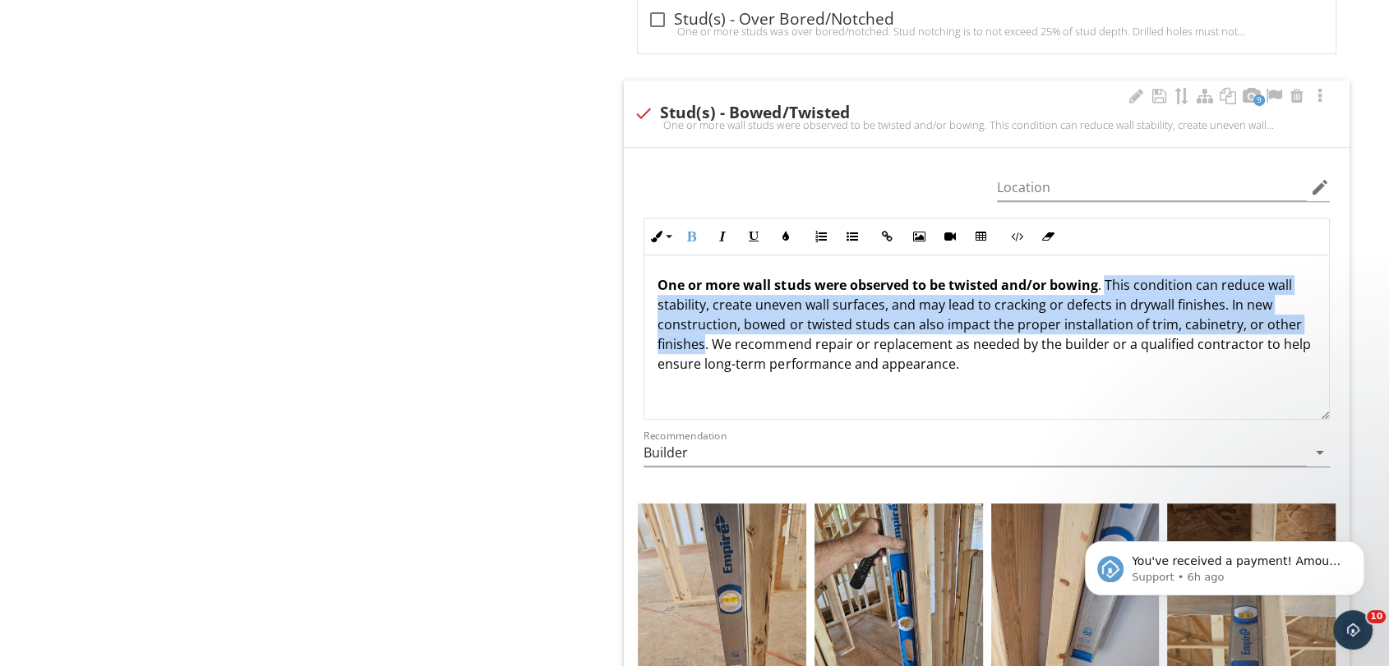
drag, startPoint x: 1106, startPoint y: 283, endPoint x: 704, endPoint y: 346, distance: 406.6
click at [704, 346] on p "One or more wall studs were observed to be twisted and/or bowing . This conditi…" at bounding box center [986, 324] width 658 height 99
click at [729, 223] on button "Italic" at bounding box center [722, 236] width 31 height 31
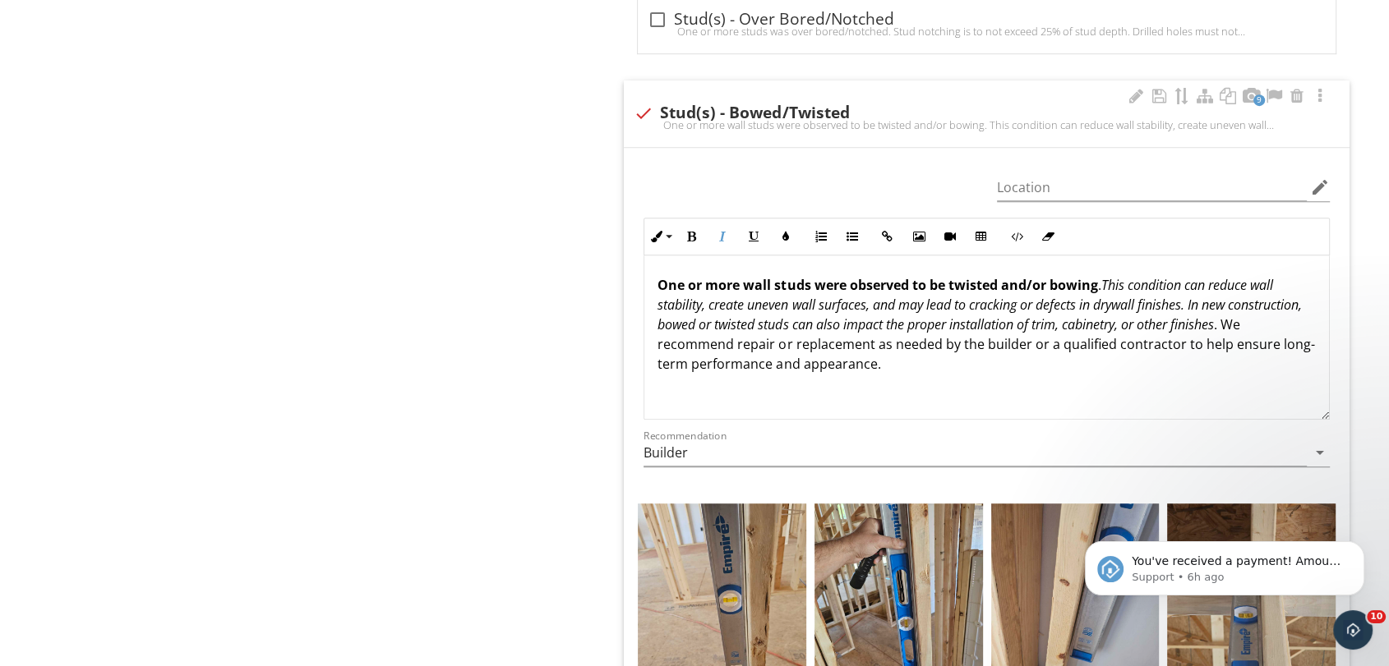
click at [726, 336] on p "One or more wall studs were observed to be twisted and/or bowing . This conditi…" at bounding box center [986, 324] width 658 height 99
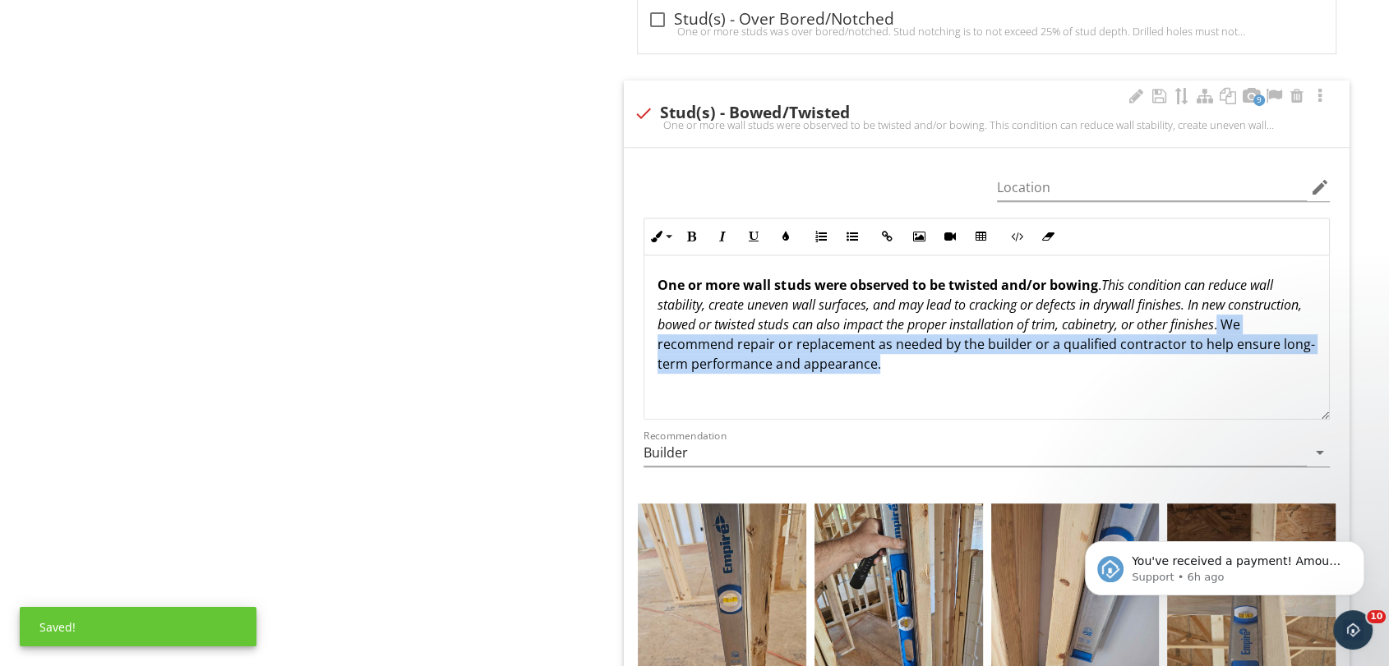
drag, startPoint x: 706, startPoint y: 342, endPoint x: 993, endPoint y: 370, distance: 288.1
click at [993, 370] on p "One or more wall studs were observed to be twisted and/or bowing . This conditi…" at bounding box center [986, 324] width 658 height 99
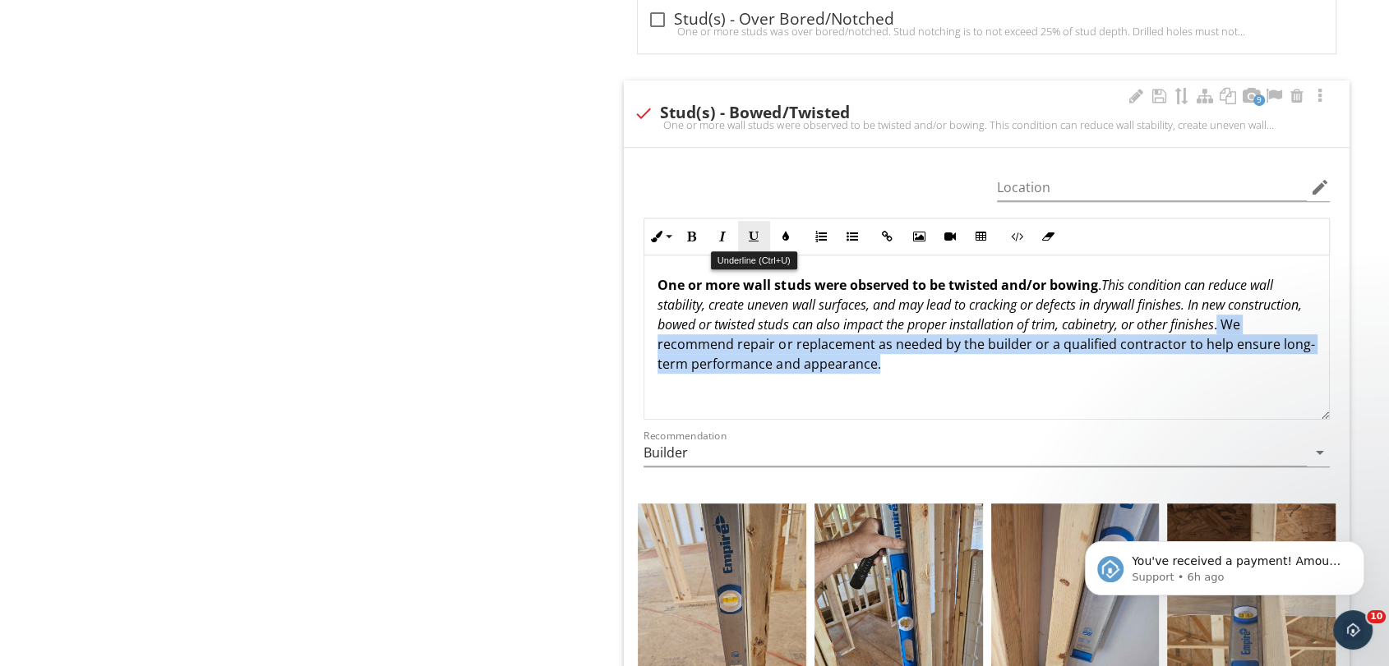
click at [758, 233] on icon "button" at bounding box center [754, 237] width 12 height 12
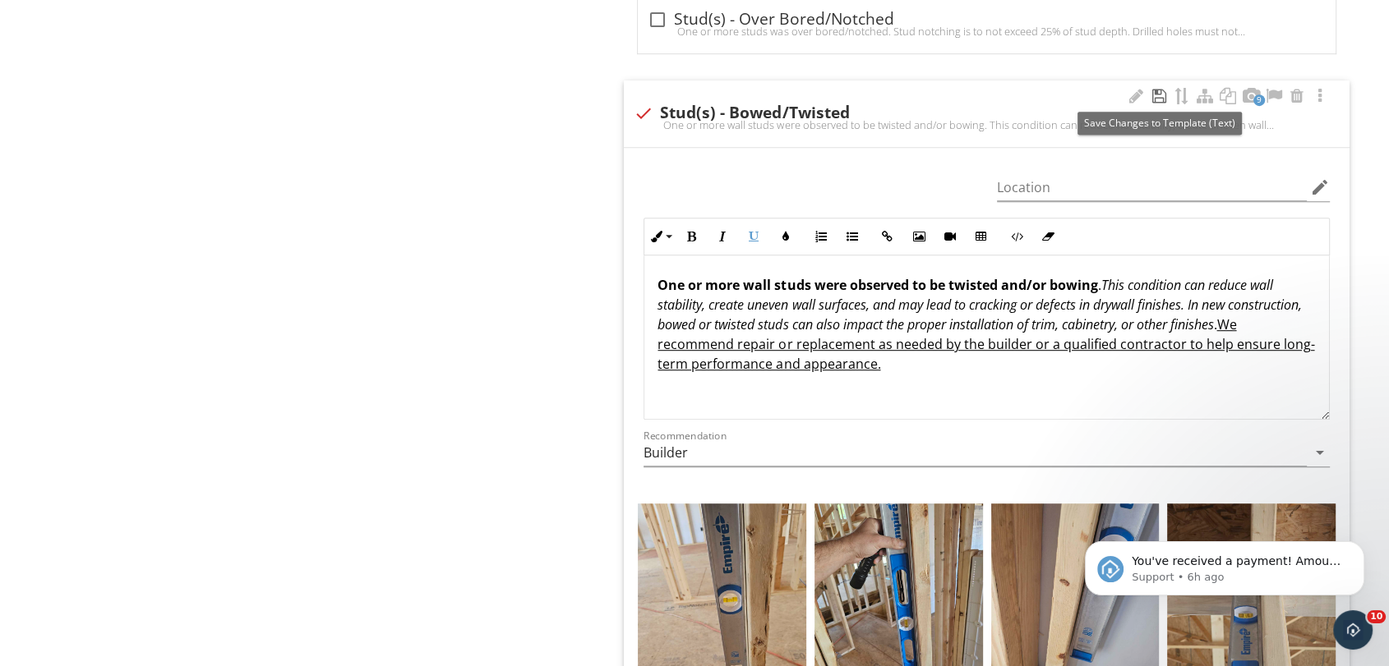
click at [1157, 97] on div at bounding box center [1159, 96] width 20 height 16
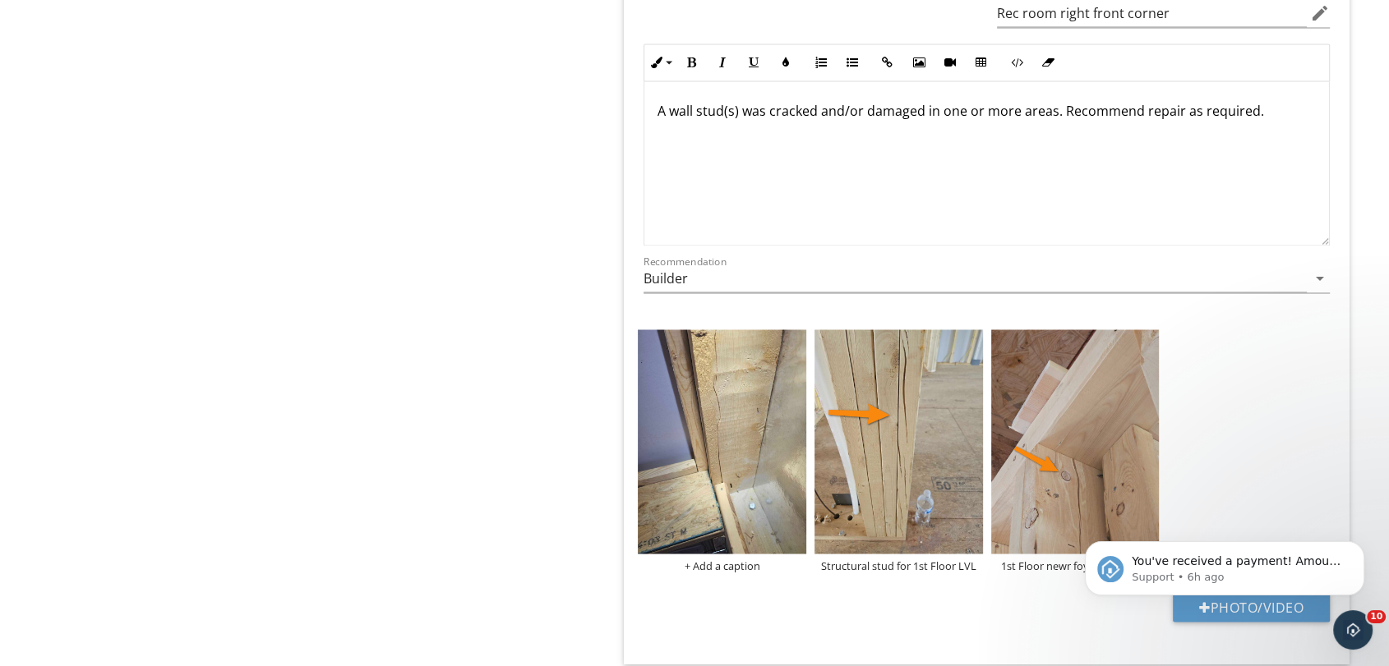
scroll to position [2647, 0]
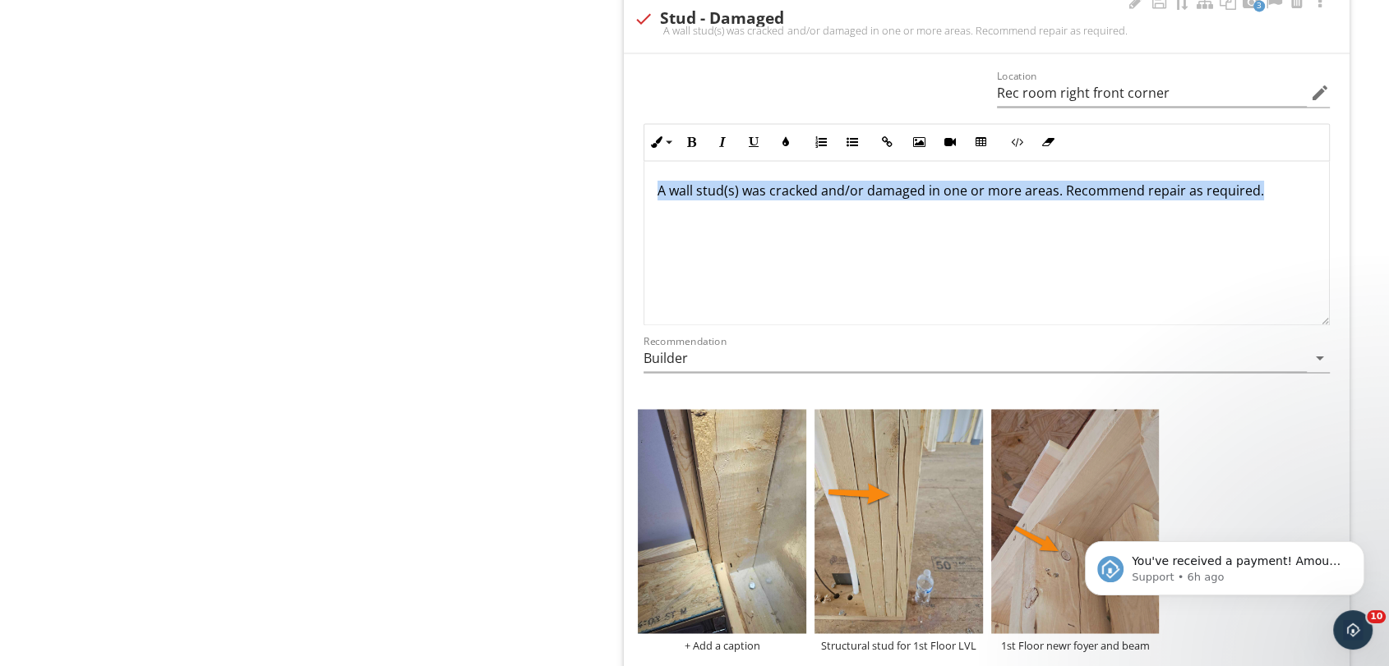
drag, startPoint x: 657, startPoint y: 197, endPoint x: 1298, endPoint y: 170, distance: 642.3
click at [1298, 170] on div "A wall stud(s) was cracked and/or damaged in one or more areas. Recommend repai…" at bounding box center [986, 243] width 684 height 164
copy p "A wall stud(s) was cracked and/or damaged in one or more areas. Recommend repai…"
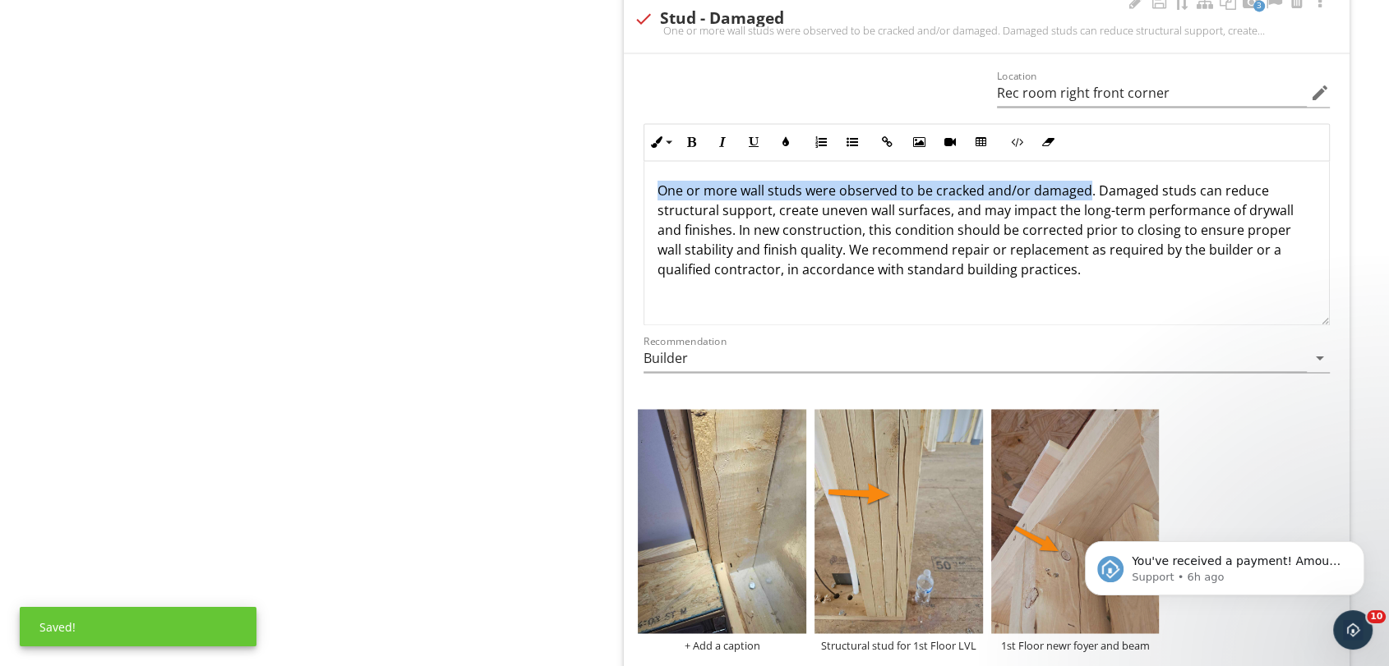
drag, startPoint x: 659, startPoint y: 191, endPoint x: 1085, endPoint y: 186, distance: 425.7
click at [1085, 186] on p "One or more wall studs were observed to be cracked and/or damaged. Damaged stud…" at bounding box center [986, 230] width 658 height 99
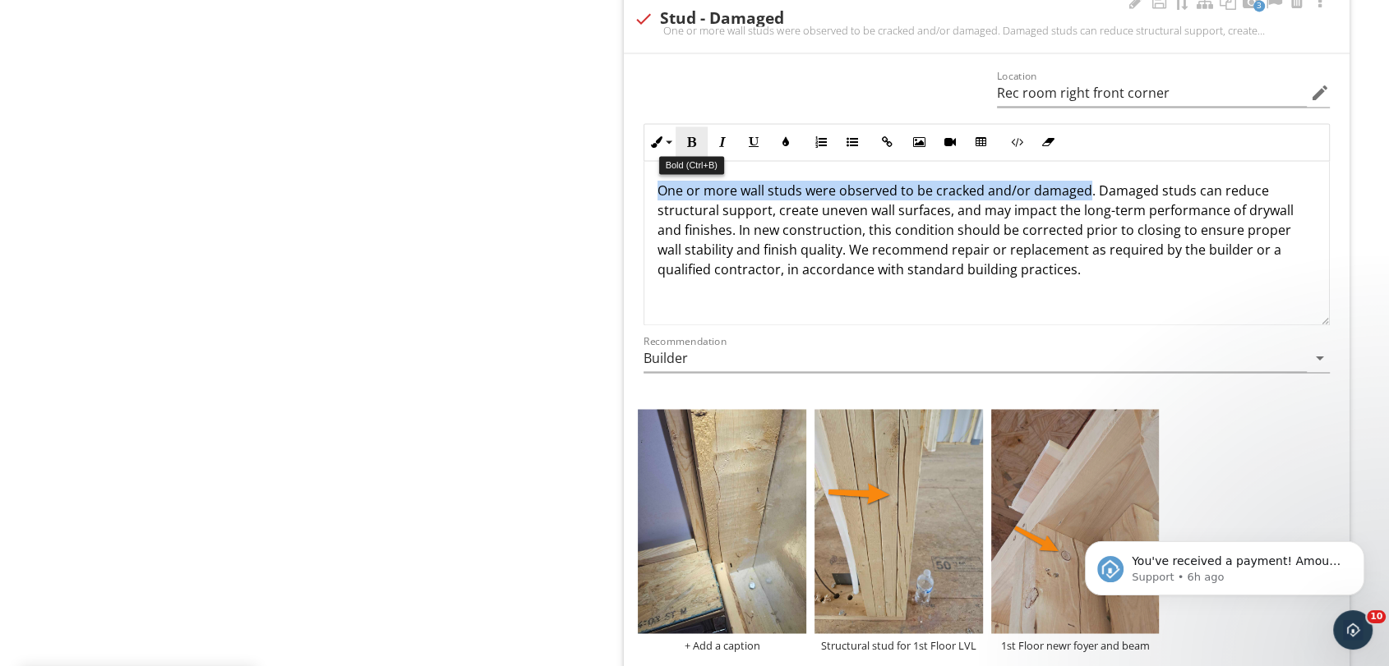
click at [695, 143] on icon "button" at bounding box center [691, 142] width 12 height 12
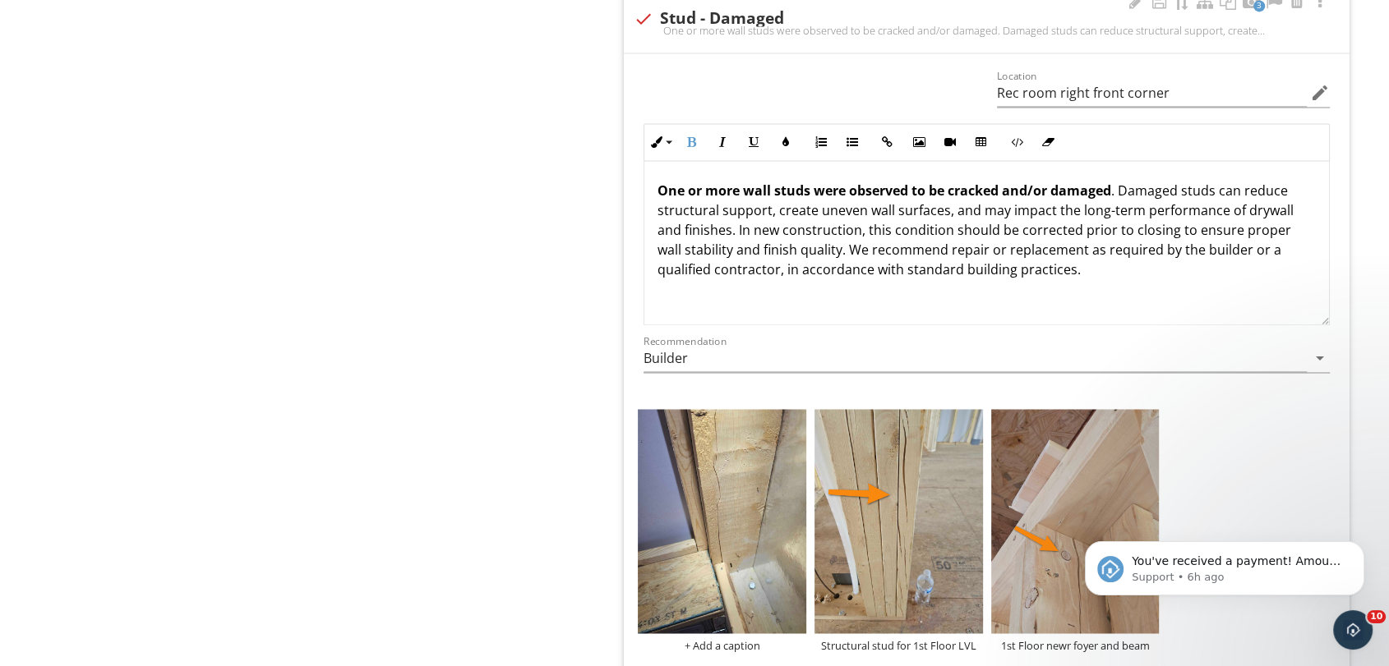
click at [1169, 196] on p "One or more wall studs were observed to be cracked and/or damaged . Damaged stu…" at bounding box center [986, 230] width 658 height 99
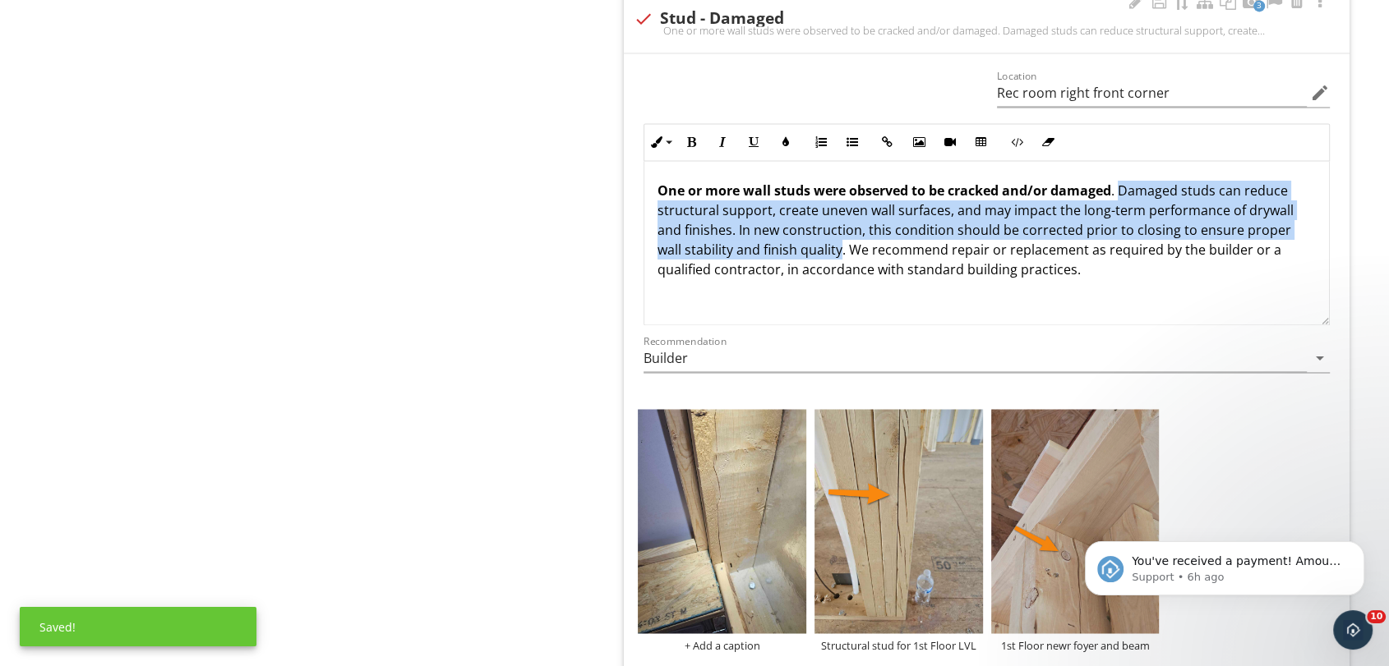
drag, startPoint x: 1122, startPoint y: 187, endPoint x: 840, endPoint y: 249, distance: 289.3
click at [840, 249] on p "One or more wall studs were observed to be cracked and/or damaged . Damaged stu…" at bounding box center [986, 230] width 658 height 99
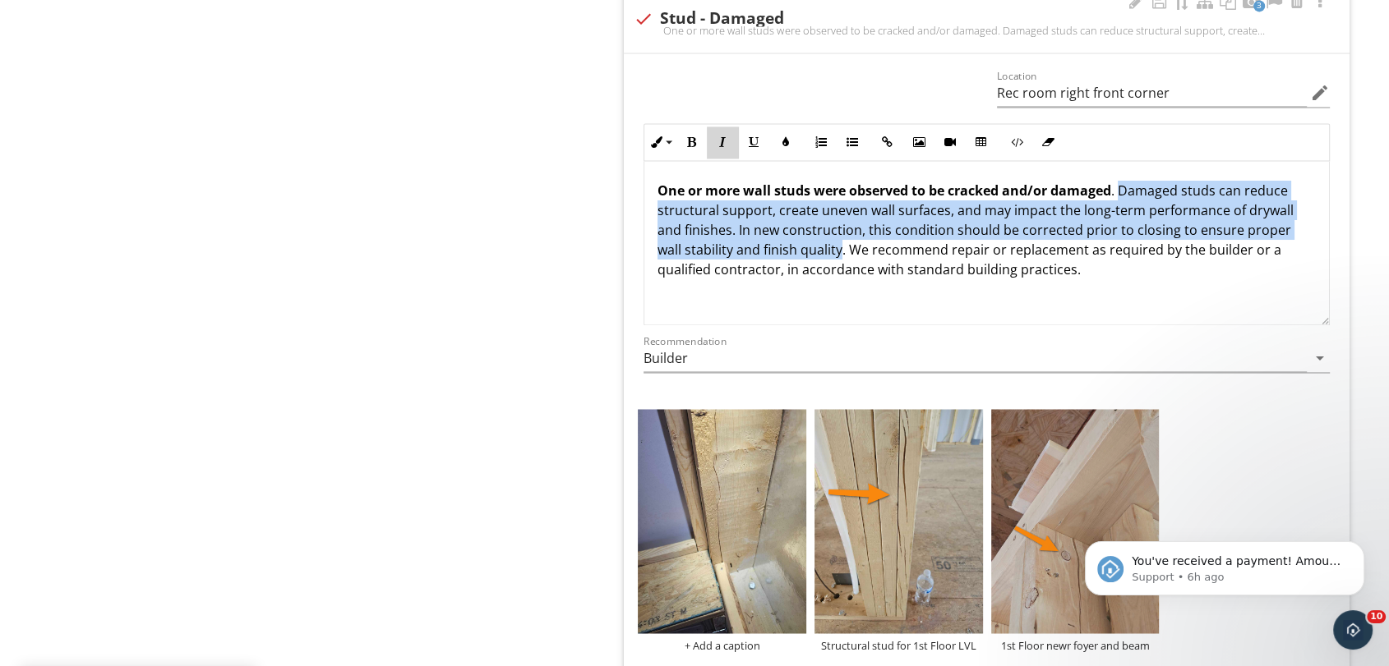
click at [727, 144] on icon "button" at bounding box center [722, 142] width 12 height 12
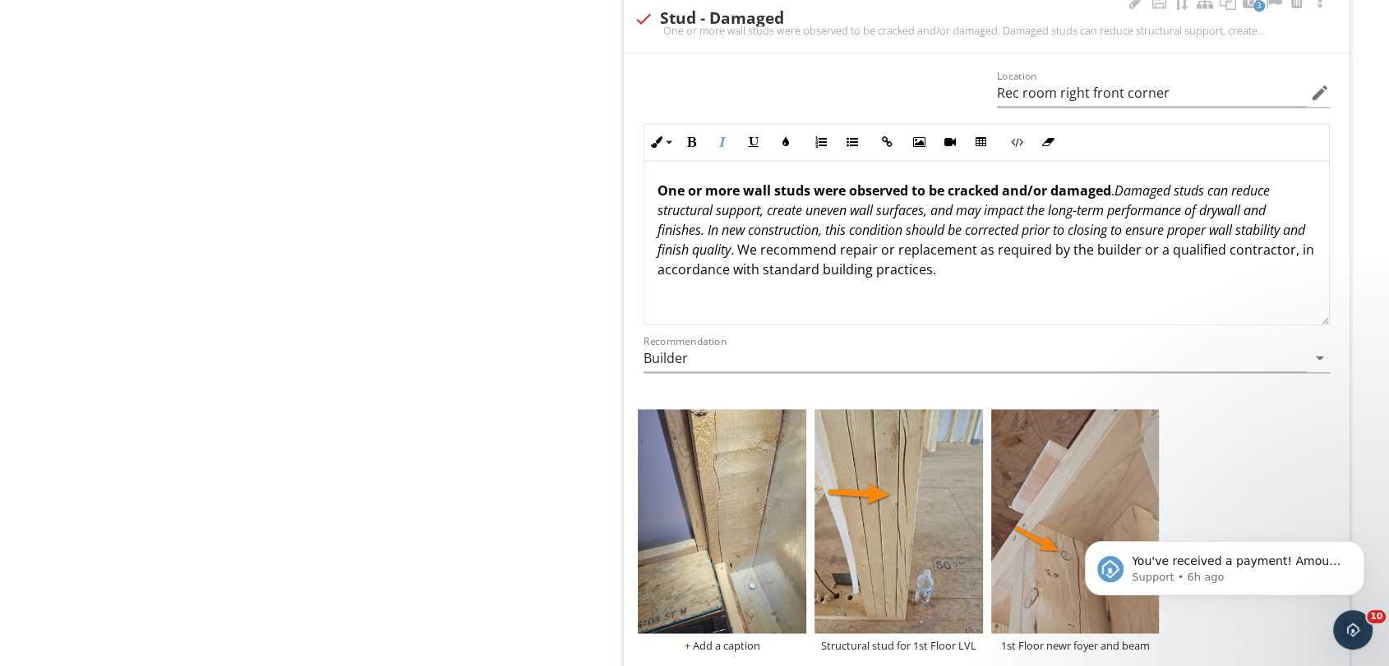
click at [810, 245] on p "One or more wall studs were observed to be cracked and/or damaged . Damaged stu…" at bounding box center [986, 230] width 658 height 99
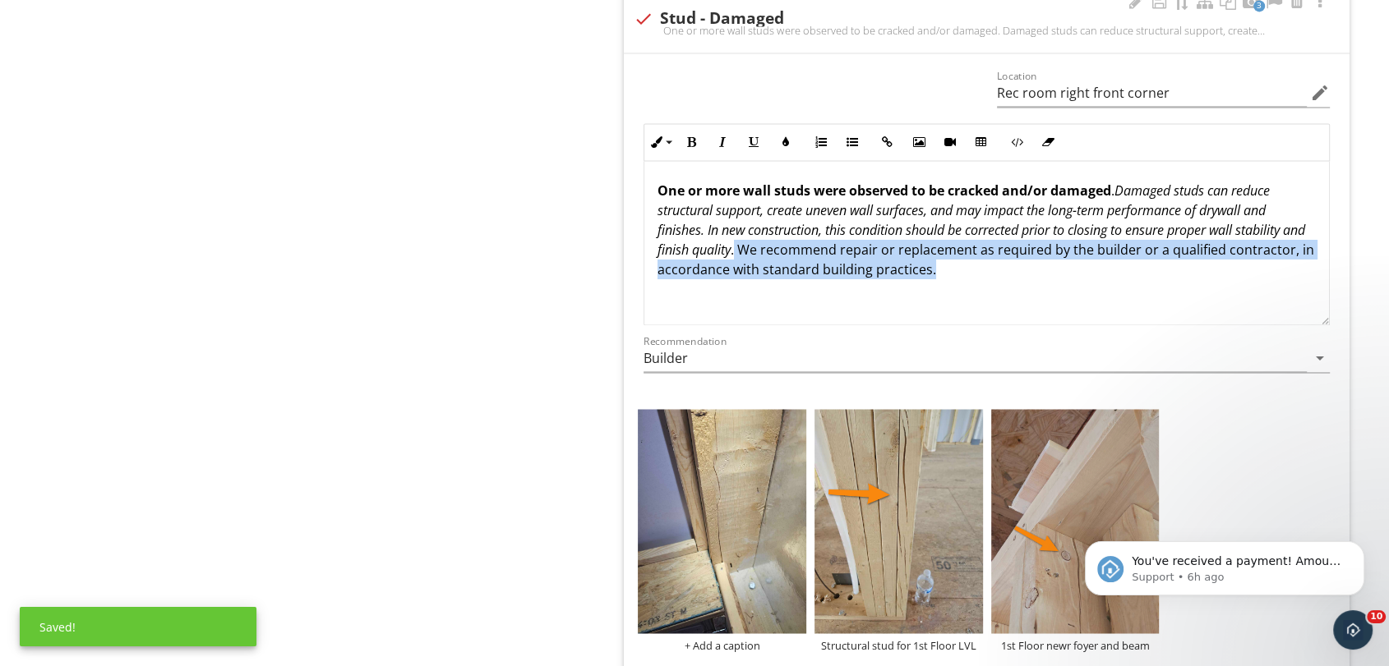
drag, startPoint x: 763, startPoint y: 250, endPoint x: 1058, endPoint y: 286, distance: 298.0
click at [1058, 286] on div "One or more wall studs were observed to be cracked and/or damaged . Damaged stu…" at bounding box center [986, 243] width 684 height 164
click at [753, 137] on icon "button" at bounding box center [754, 142] width 12 height 12
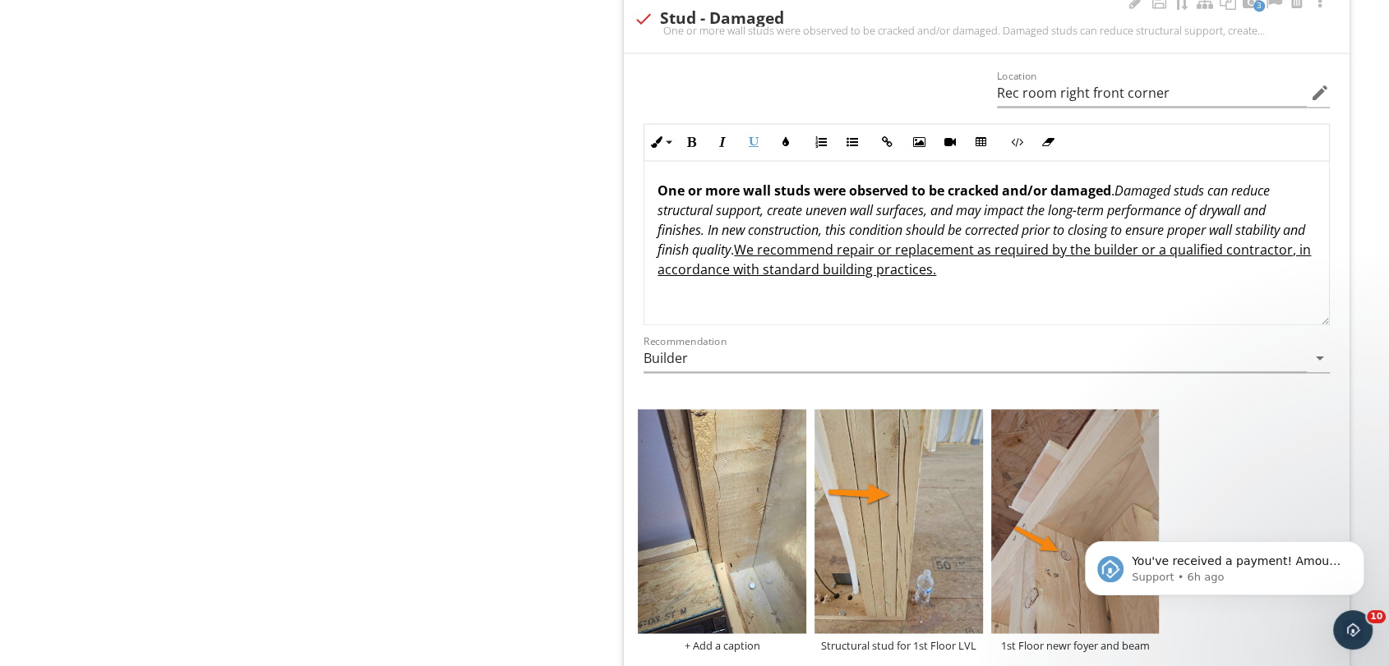
click at [1043, 271] on p "One or more wall studs were observed to be cracked and/or damaged . Damaged stu…" at bounding box center [986, 230] width 658 height 99
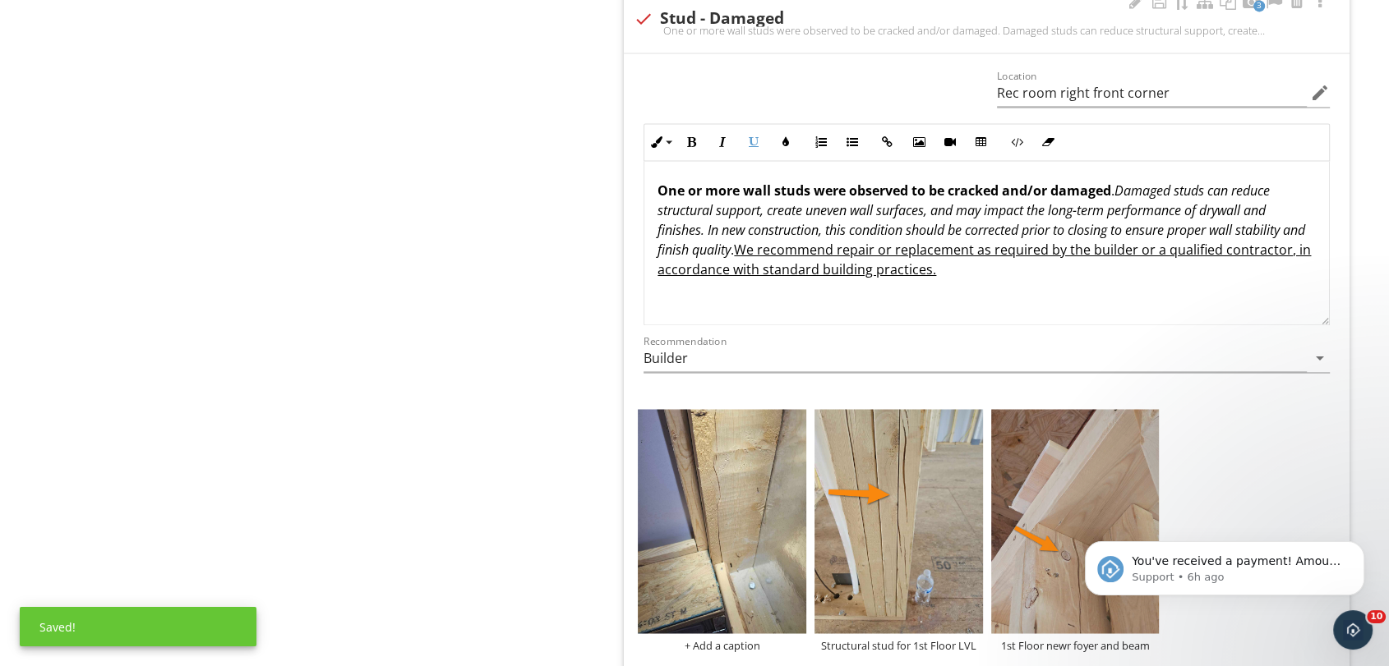
click at [1035, 265] on p "One or more wall studs were observed to be cracked and/or damaged . Damaged stu…" at bounding box center [986, 230] width 658 height 99
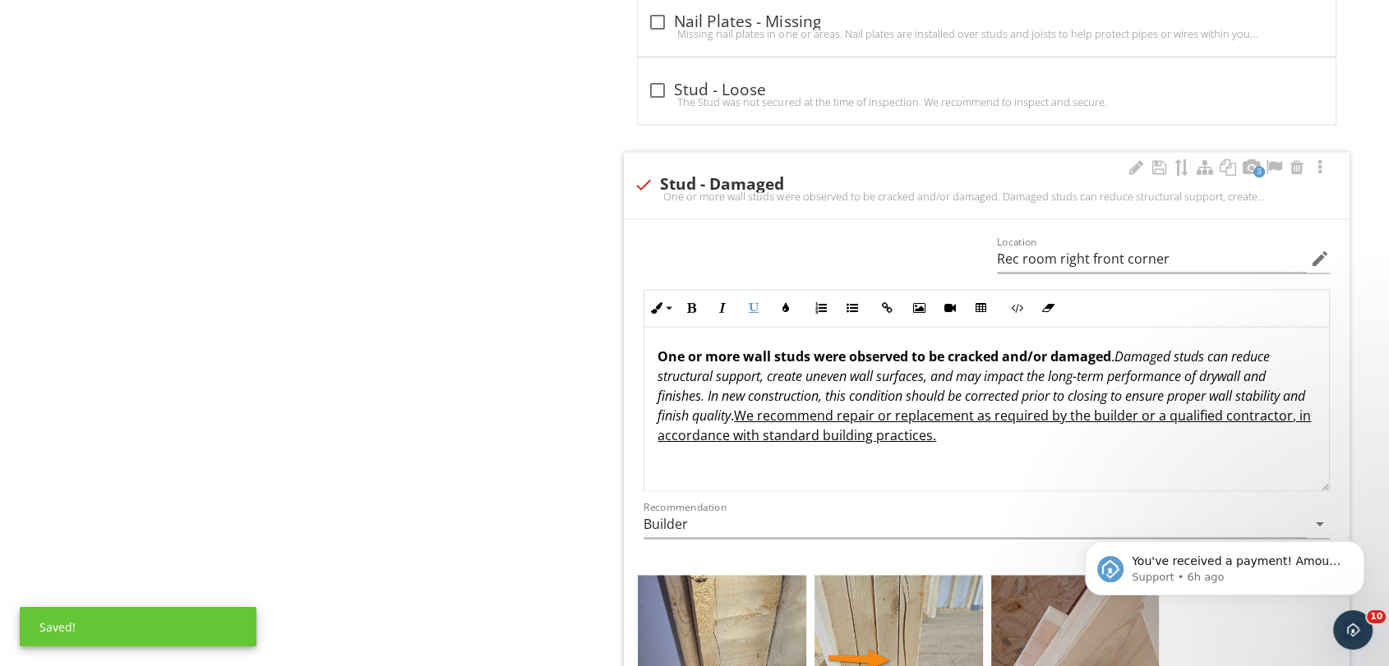
scroll to position [2465, 0]
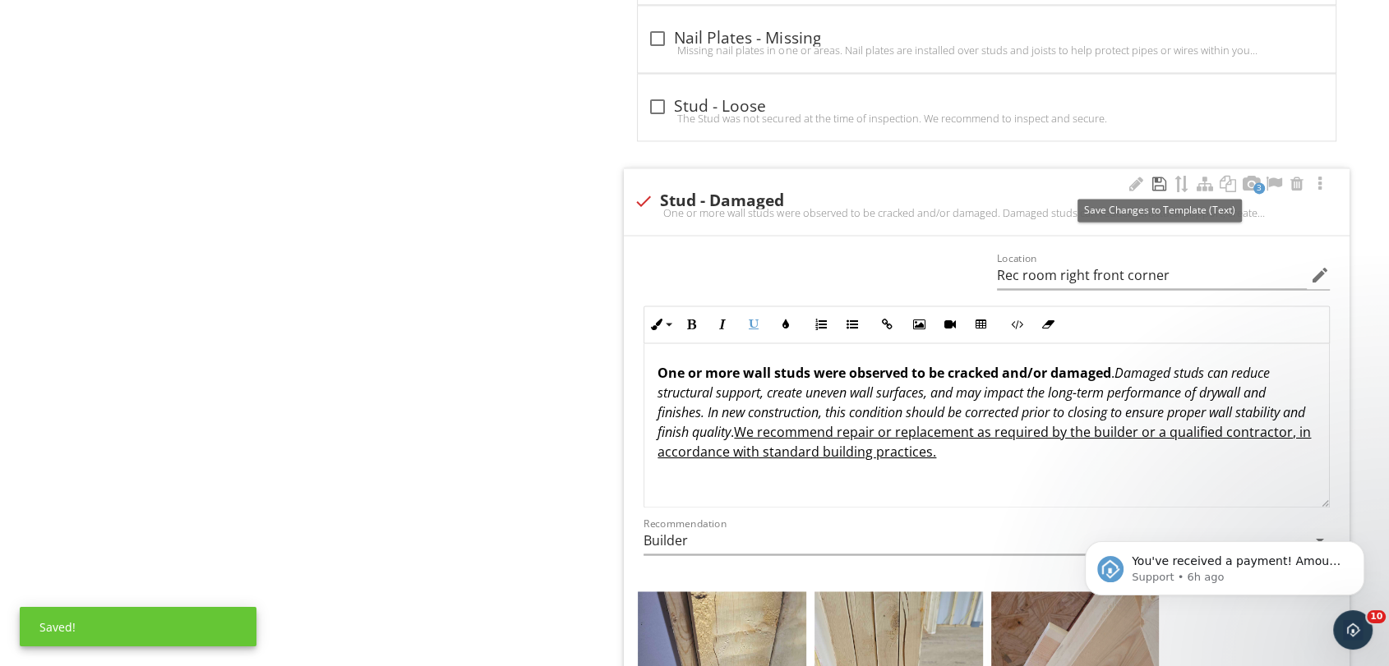
click at [1157, 185] on div at bounding box center [1159, 184] width 20 height 16
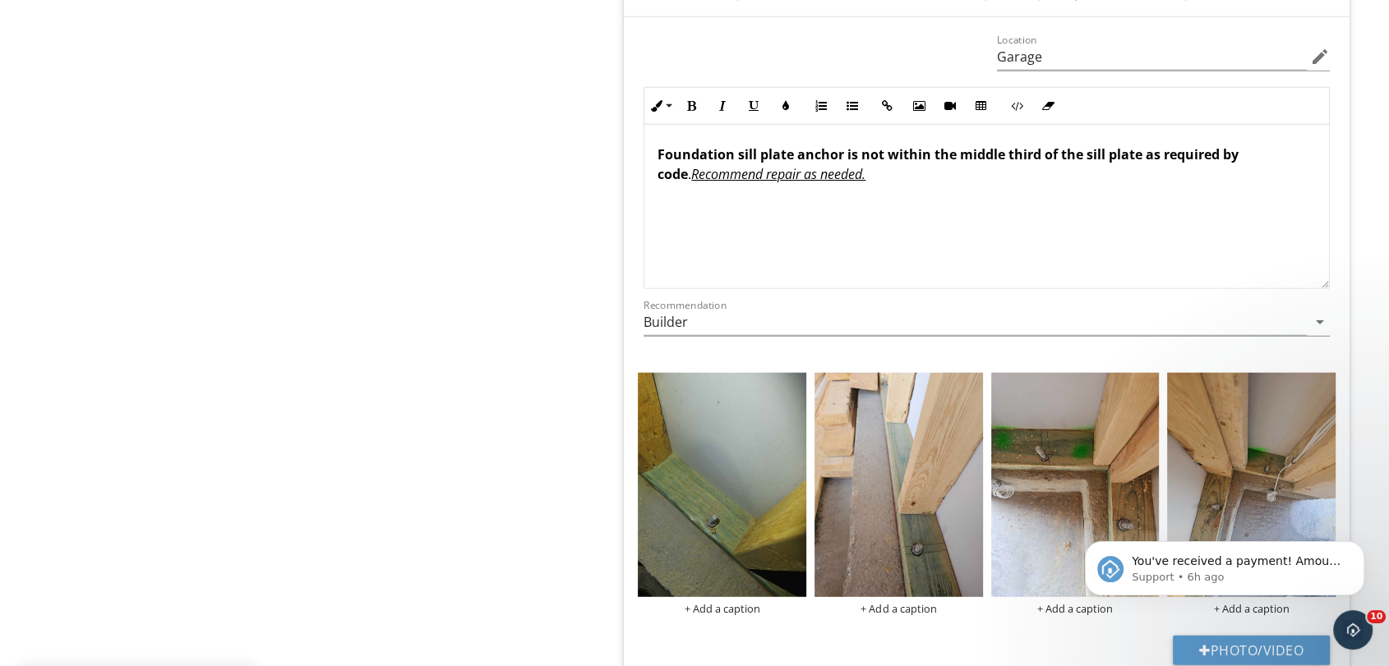
scroll to position [4016, 0]
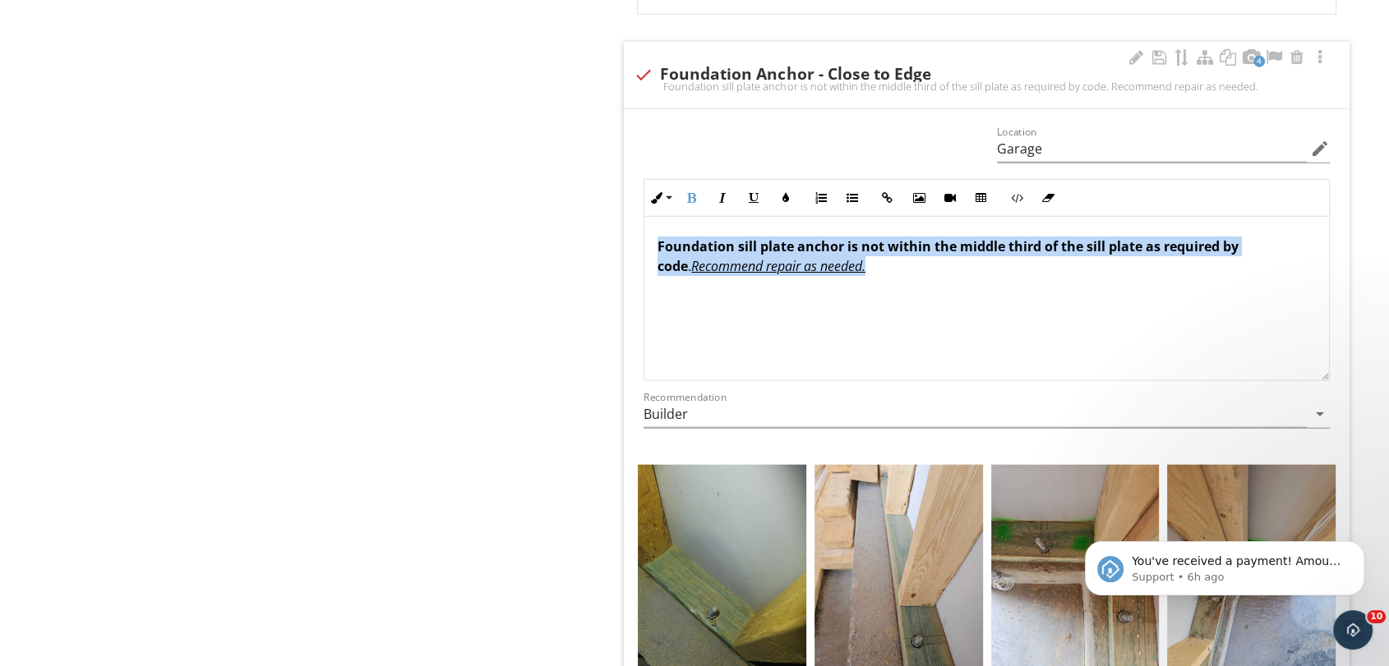
drag, startPoint x: 656, startPoint y: 247, endPoint x: 910, endPoint y: 270, distance: 255.0
click at [910, 270] on div "Foundation sill plate anchor is not within the middle third of the sill plate a…" at bounding box center [986, 299] width 684 height 164
copy p "Foundation sill plate anchor is not within the middle third of the sill plate a…"
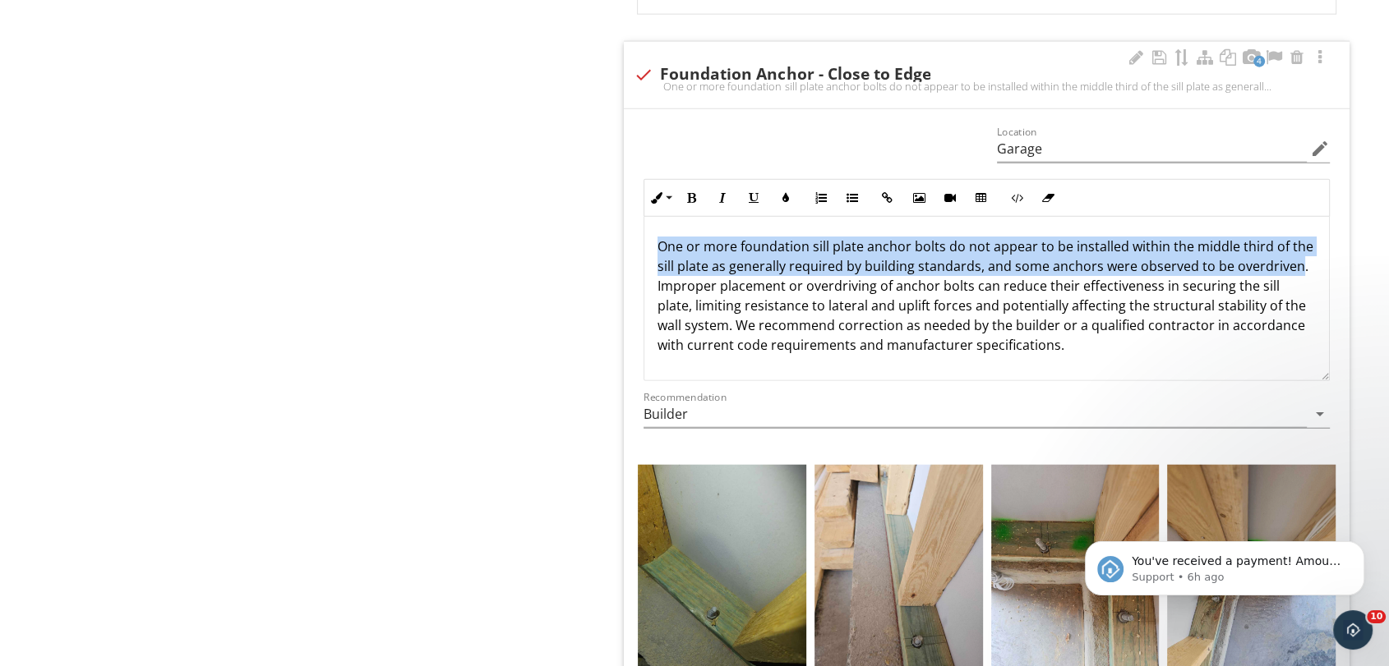
drag, startPoint x: 657, startPoint y: 242, endPoint x: 721, endPoint y: 282, distance: 75.3
click at [721, 282] on div "One or more foundation sill plate anchor bolts do not appear to be installed wi…" at bounding box center [986, 299] width 684 height 164
click at [695, 192] on icon "button" at bounding box center [691, 198] width 12 height 12
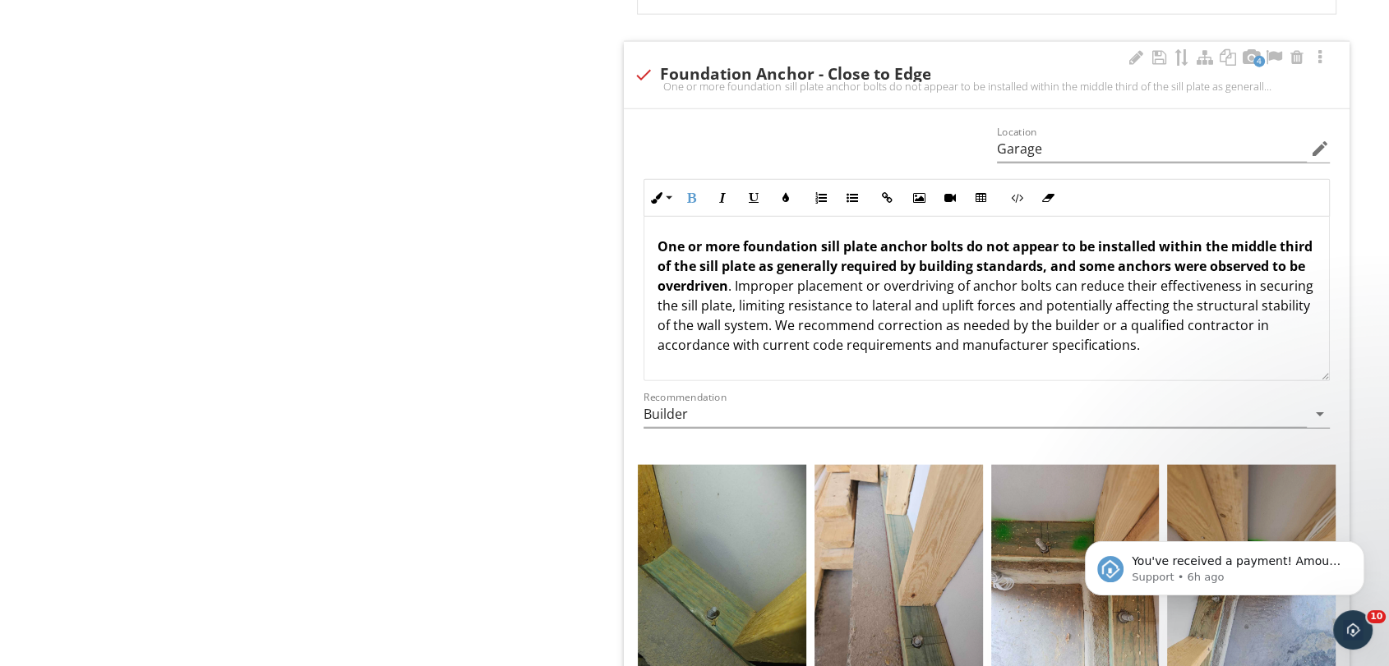
click at [855, 283] on p "One or more foundation sill plate anchor bolts do not appear to be installed wi…" at bounding box center [986, 296] width 658 height 118
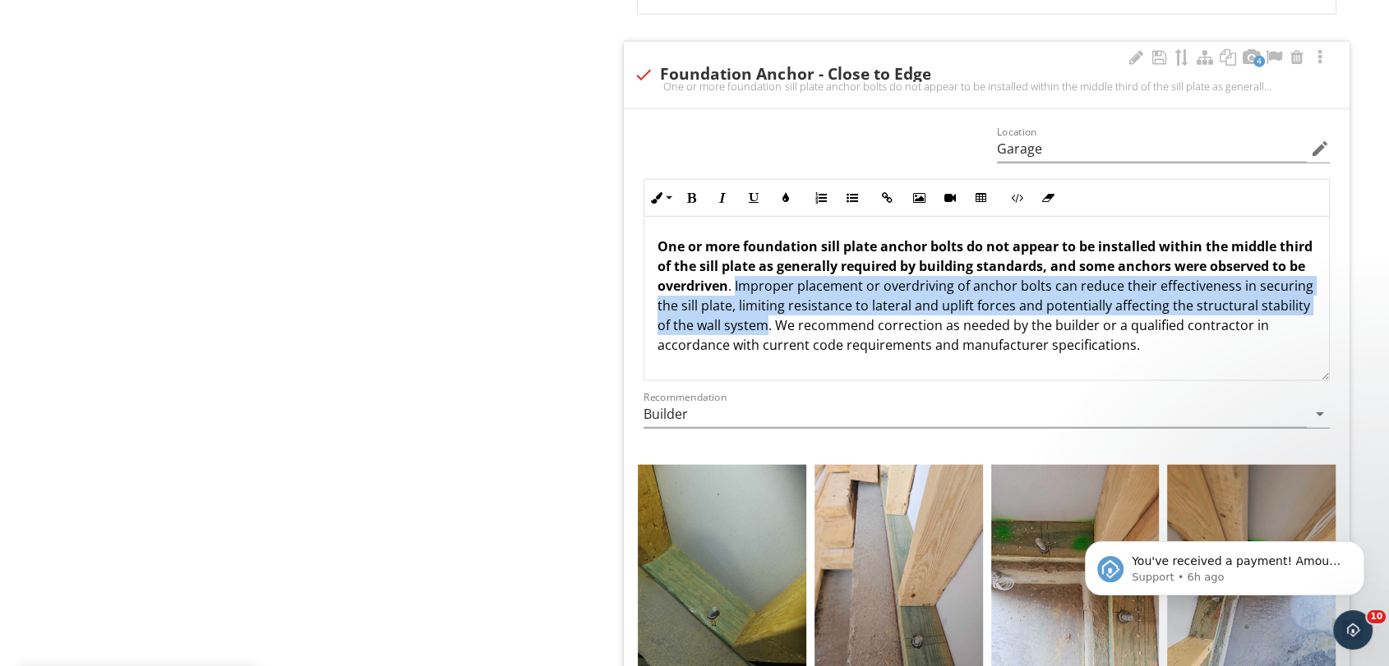
drag, startPoint x: 835, startPoint y: 281, endPoint x: 959, endPoint y: 324, distance: 131.2
click at [959, 324] on p "One or more foundation sill plate anchor bolts do not appear to be installed wi…" at bounding box center [986, 296] width 658 height 118
click at [716, 192] on button "Italic" at bounding box center [722, 197] width 31 height 31
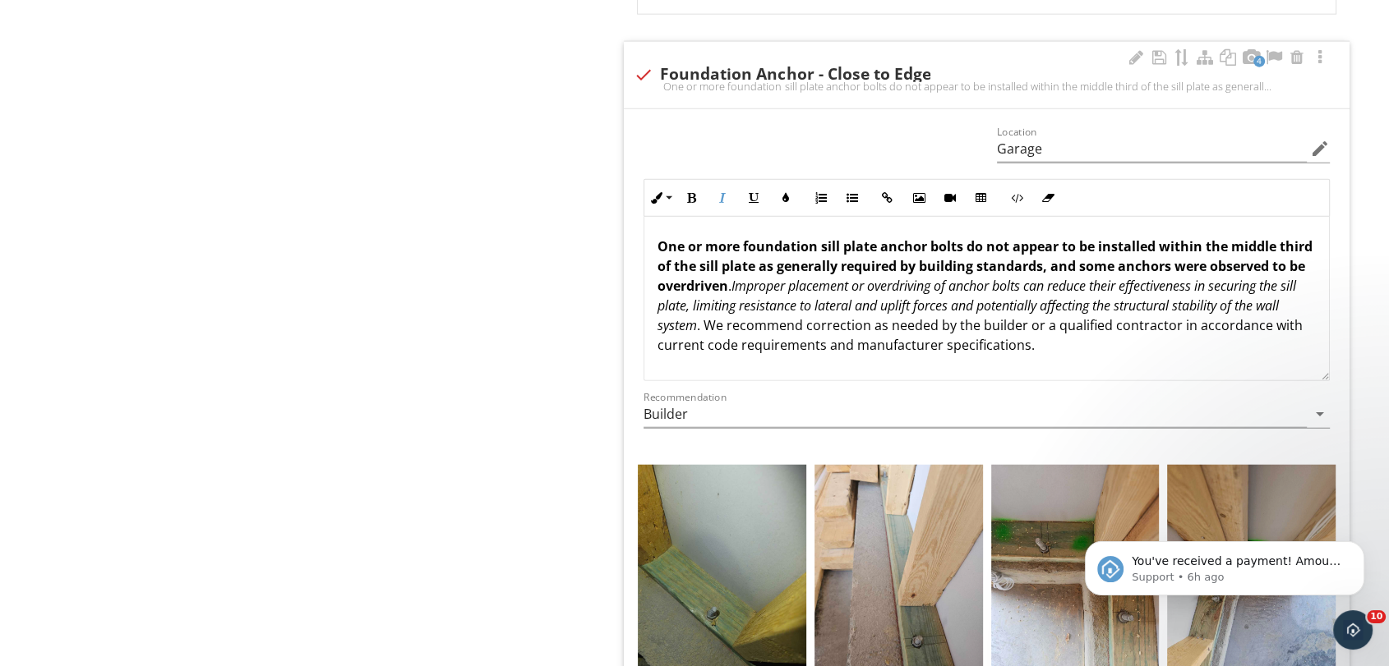
click at [1022, 326] on p "One or more foundation sill plate anchor bolts do not appear to be installed wi…" at bounding box center [986, 296] width 658 height 118
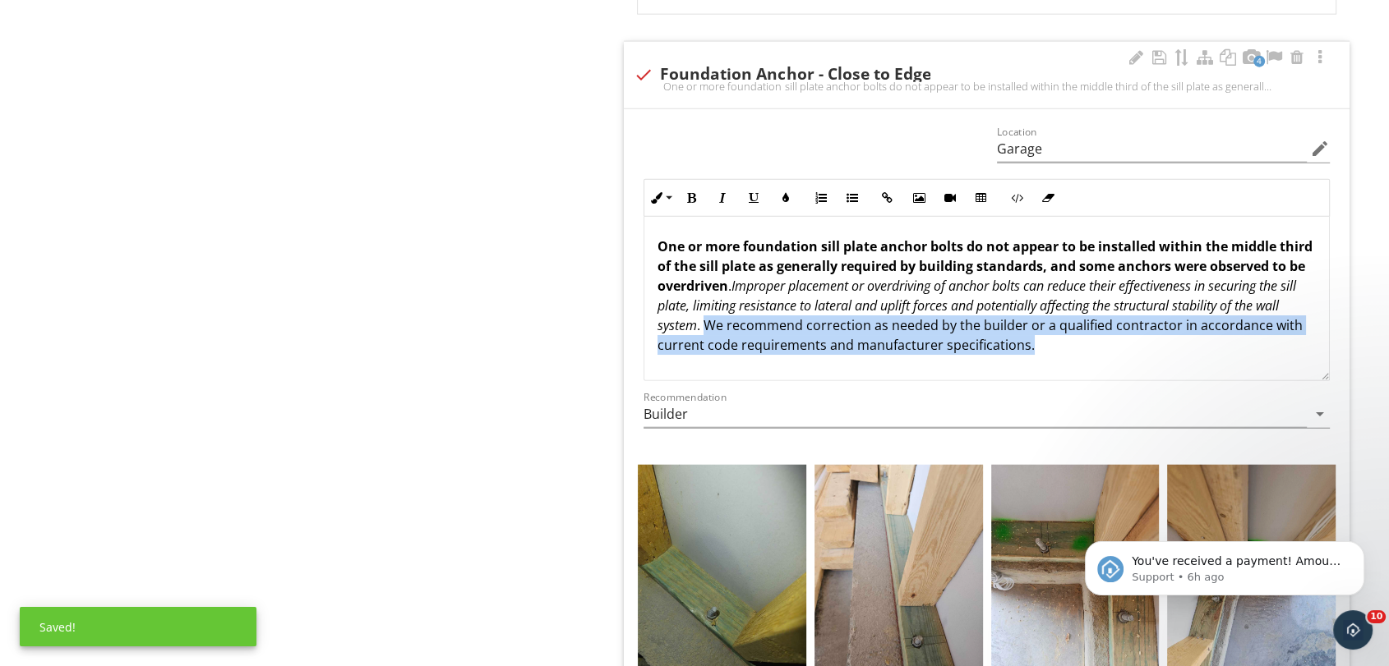
scroll to position [0, 0]
drag, startPoint x: 901, startPoint y: 322, endPoint x: 1302, endPoint y: 370, distance: 403.0
click at [1302, 370] on div "One or more foundation sill plate anchor bolts do not appear to be installed wi…" at bounding box center [986, 299] width 684 height 164
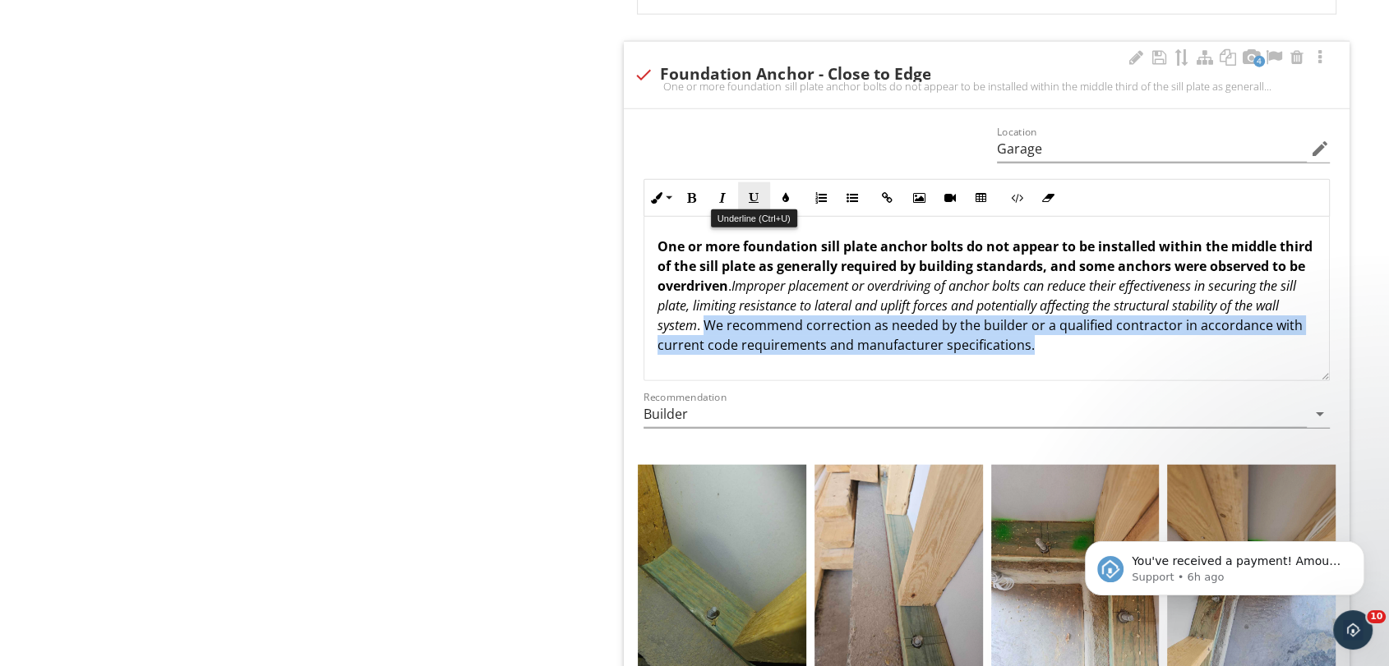
click at [756, 196] on icon "button" at bounding box center [754, 198] width 12 height 12
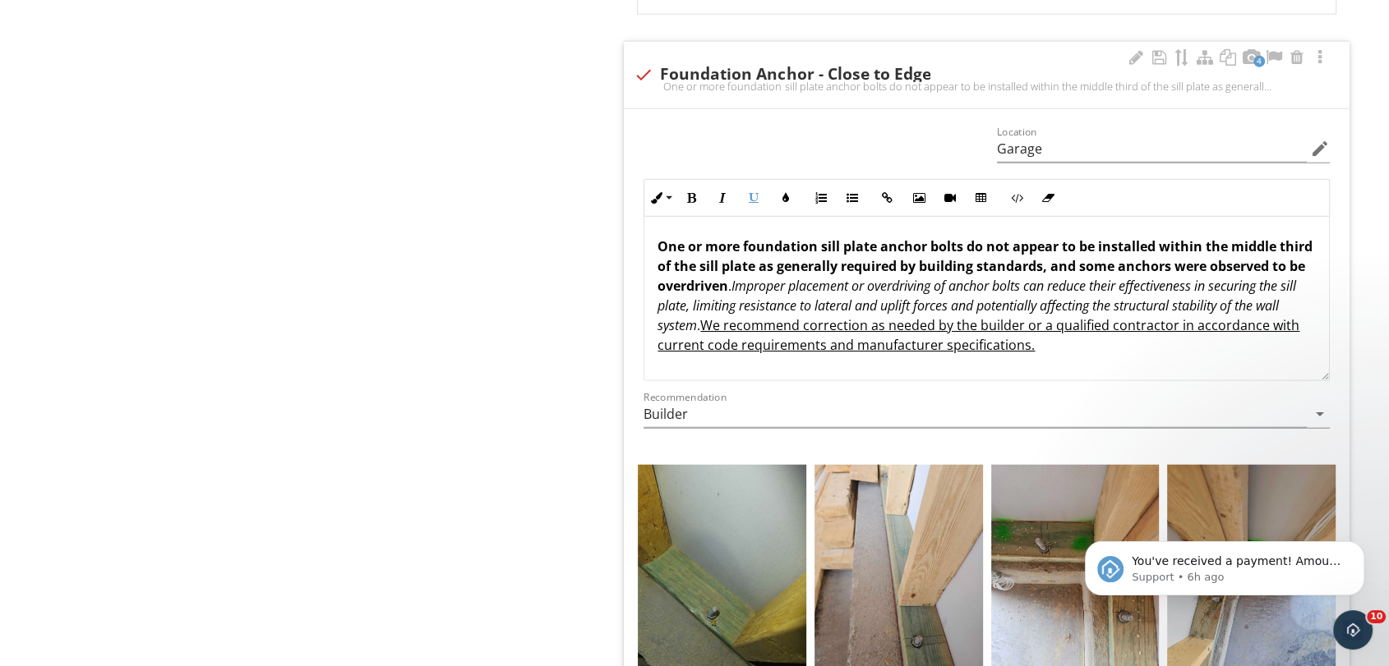
click at [849, 299] on em "Improper placement or overdriving of anchor bolts can reduce their effectivenes…" at bounding box center [976, 306] width 638 height 58
click at [1162, 51] on div at bounding box center [1159, 57] width 20 height 16
click at [1136, 52] on div at bounding box center [1136, 57] width 20 height 16
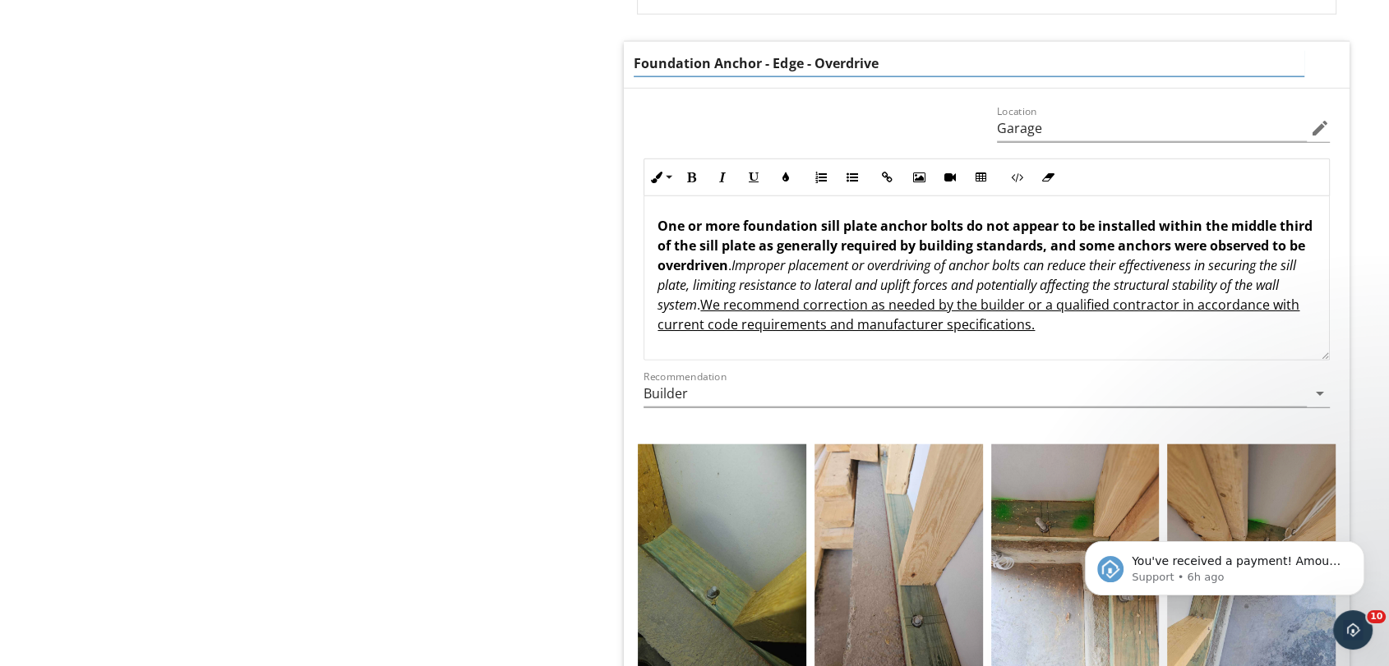
type input "Foundation Anchor - Edge - Overdriven"
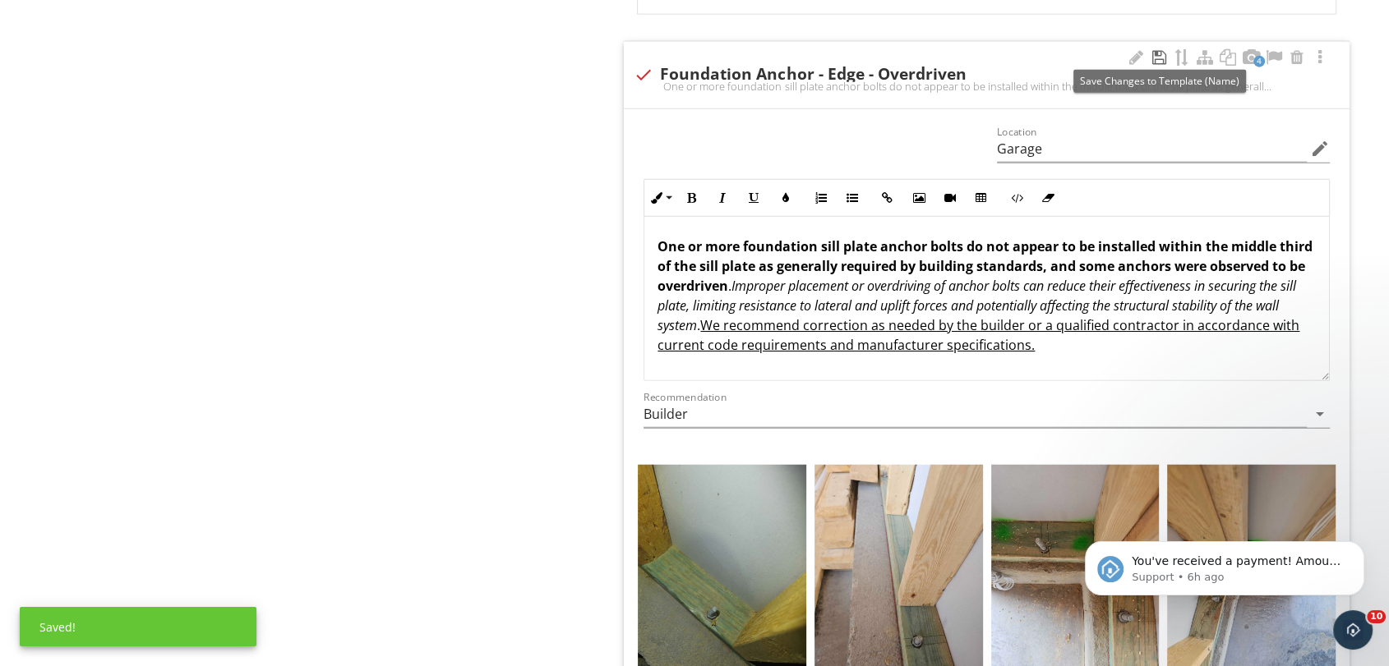
click at [1157, 52] on div at bounding box center [1159, 57] width 20 height 16
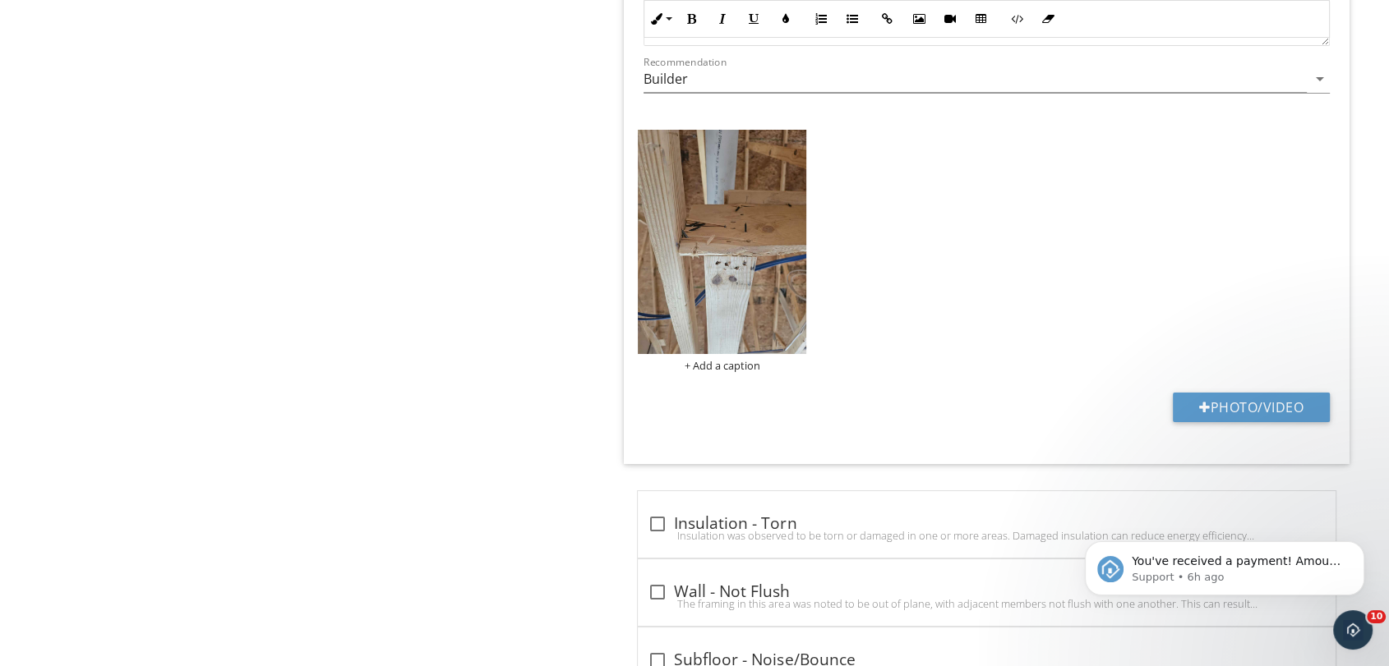
scroll to position [5752, 0]
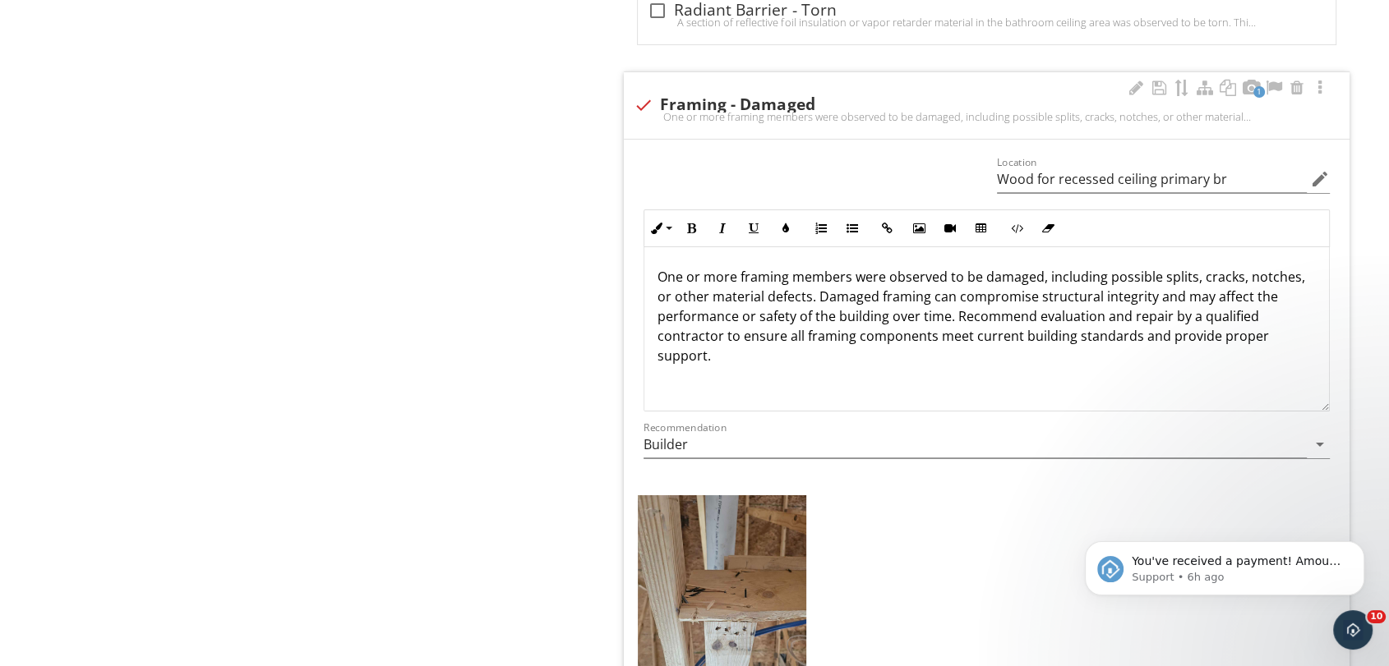
click at [679, 283] on p "One or more framing members were observed to be damaged, including possible spl…" at bounding box center [986, 316] width 658 height 99
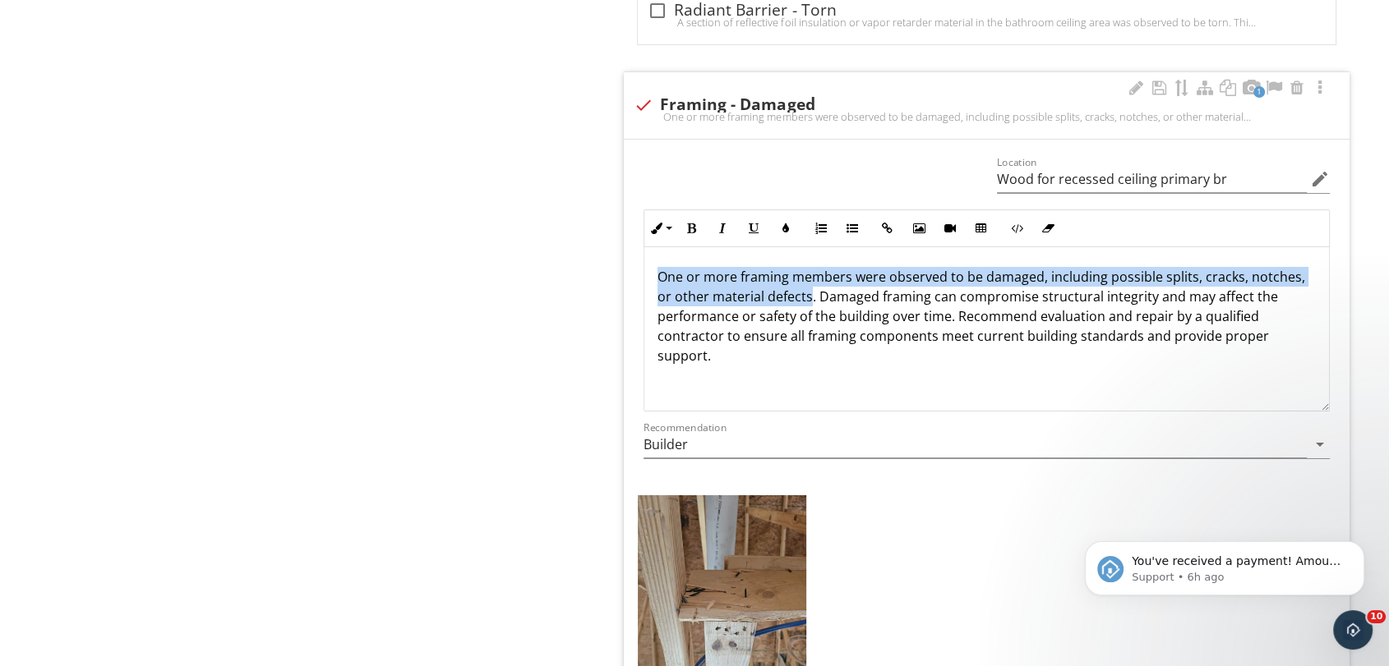
drag, startPoint x: 659, startPoint y: 273, endPoint x: 809, endPoint y: 286, distance: 150.1
click at [809, 286] on p "One or more framing members were observed to be damaged, including possible spl…" at bounding box center [986, 316] width 658 height 99
click at [697, 218] on button "Bold" at bounding box center [690, 228] width 31 height 31
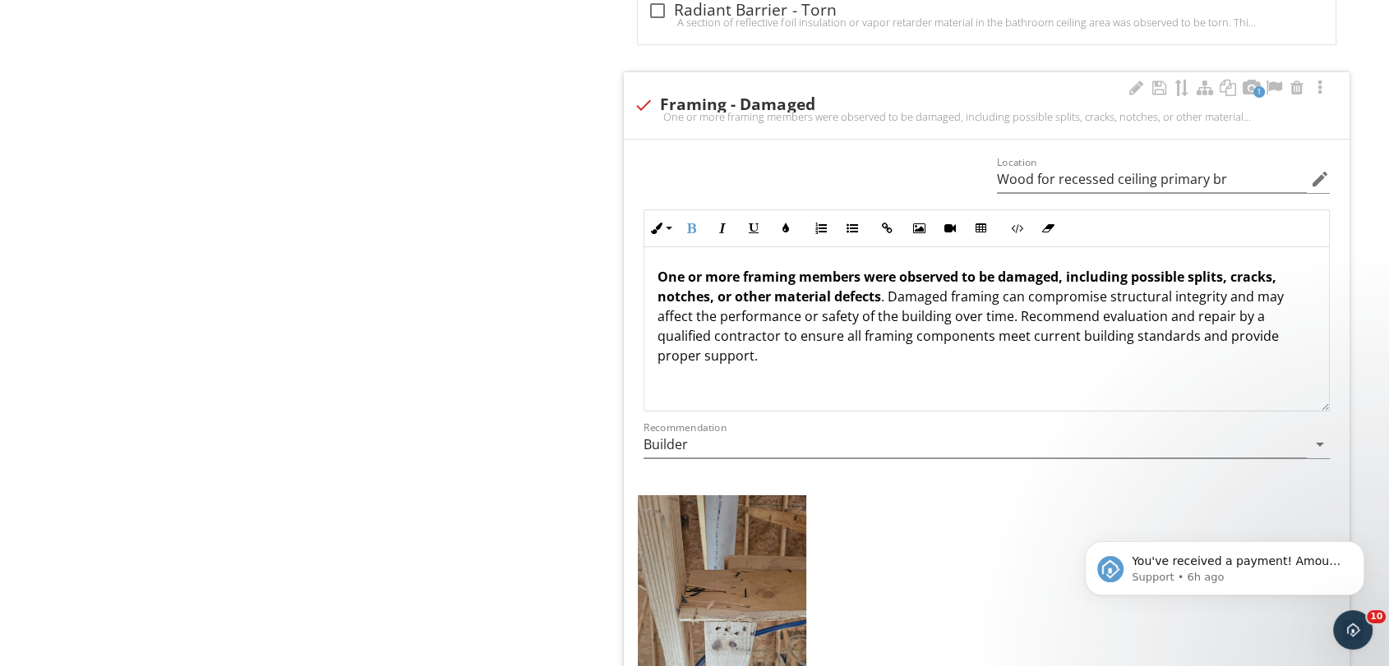
click at [908, 294] on p "One or more framing members were observed to be damaged, including possible spl…" at bounding box center [986, 316] width 658 height 99
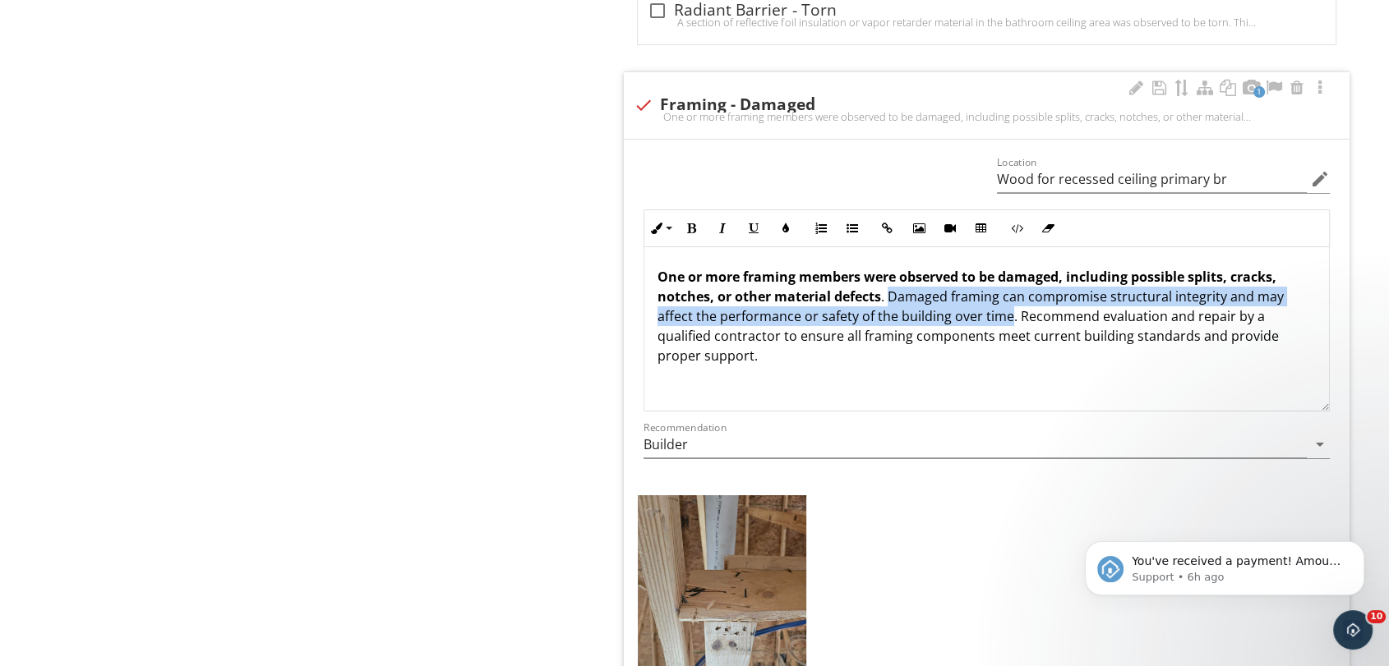
drag, startPoint x: 889, startPoint y: 286, endPoint x: 1008, endPoint y: 310, distance: 121.5
click at [1008, 310] on p "One or more framing members were observed to be damaged, including possible spl…" at bounding box center [986, 316] width 658 height 99
click at [723, 223] on icon "button" at bounding box center [722, 229] width 12 height 12
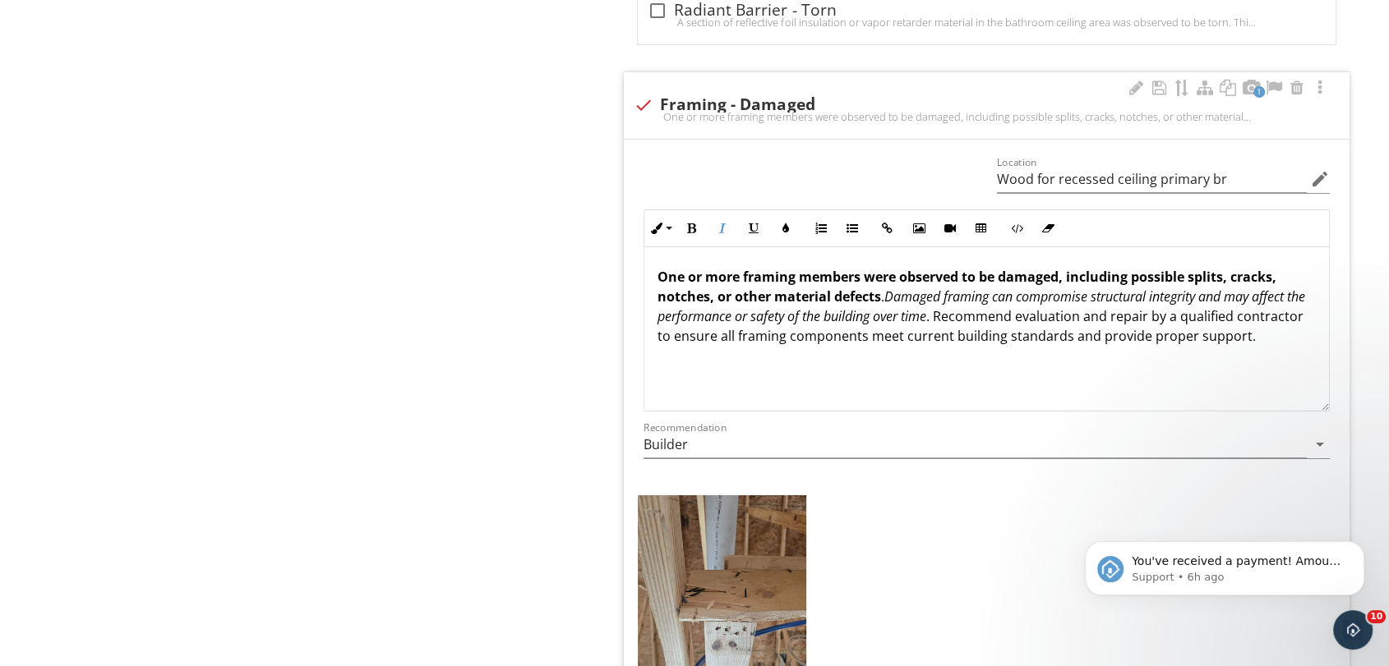
click at [1019, 326] on p "One or more framing members were observed to be damaged, including possible spl…" at bounding box center [986, 306] width 658 height 79
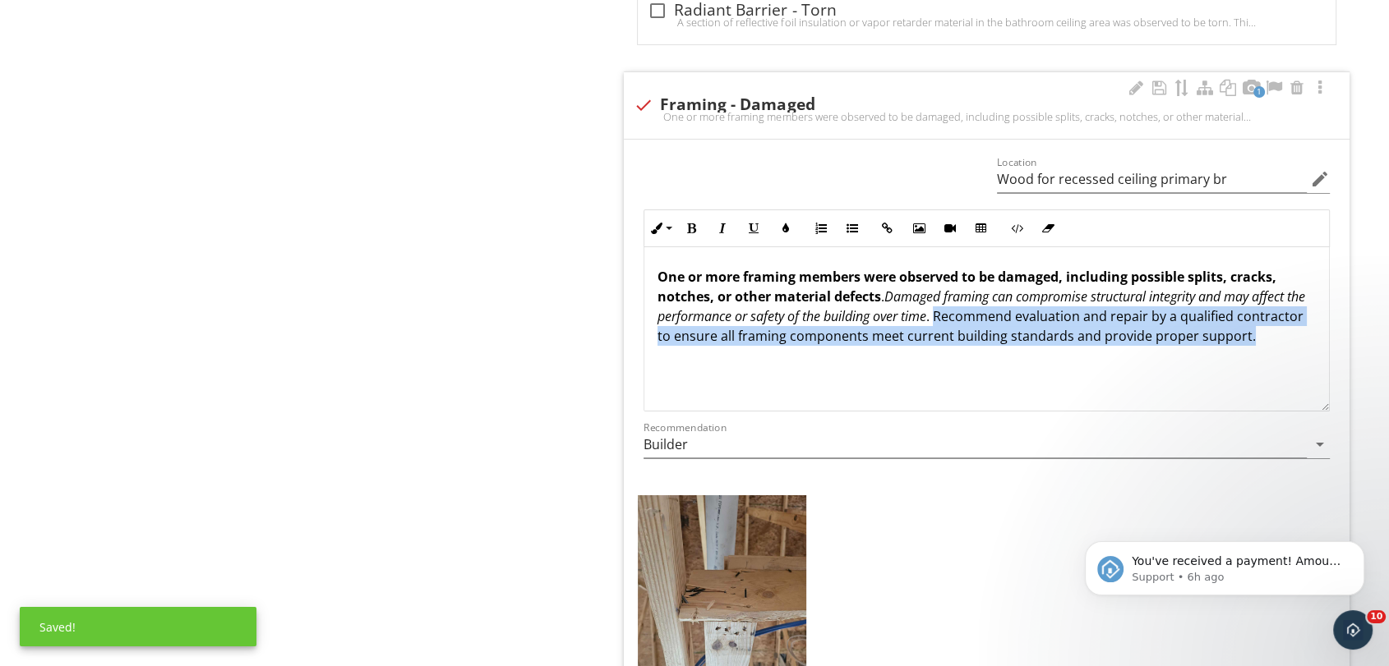
drag, startPoint x: 961, startPoint y: 311, endPoint x: 989, endPoint y: 342, distance: 42.4
click at [989, 342] on p "One or more framing members were observed to be damaged, including possible spl…" at bounding box center [986, 306] width 658 height 79
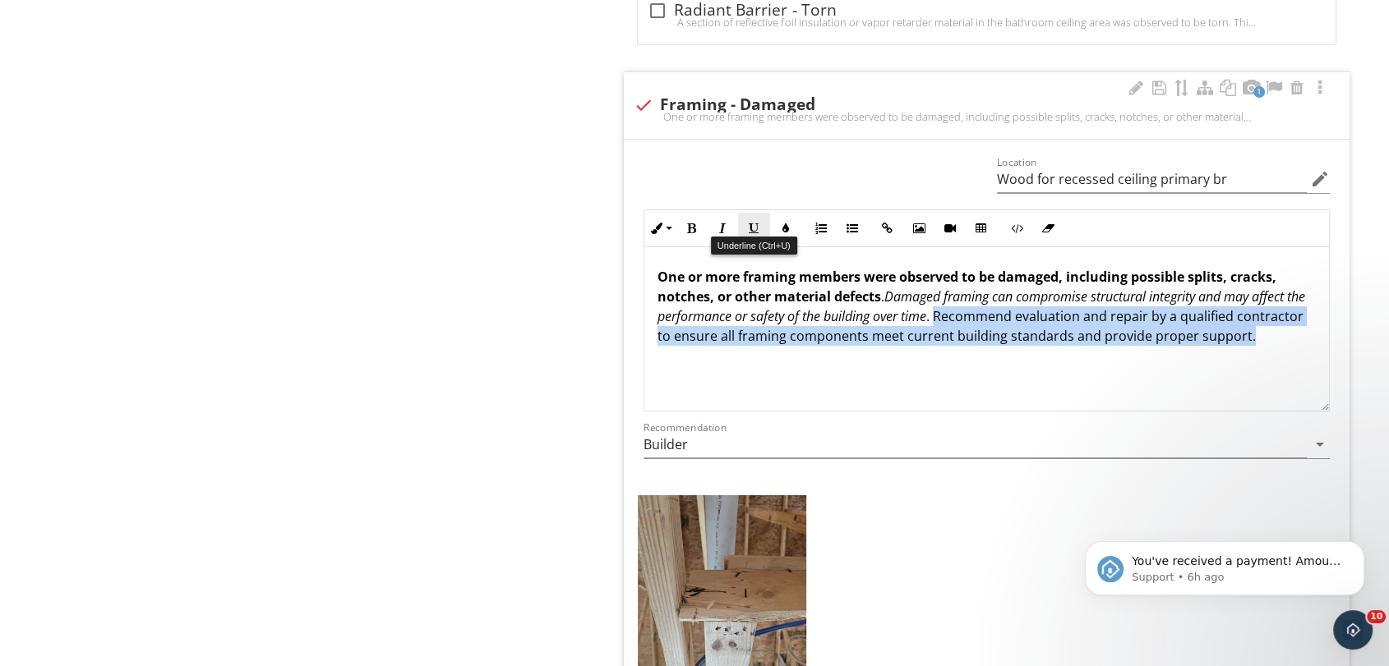
click at [752, 223] on icon "button" at bounding box center [754, 229] width 12 height 12
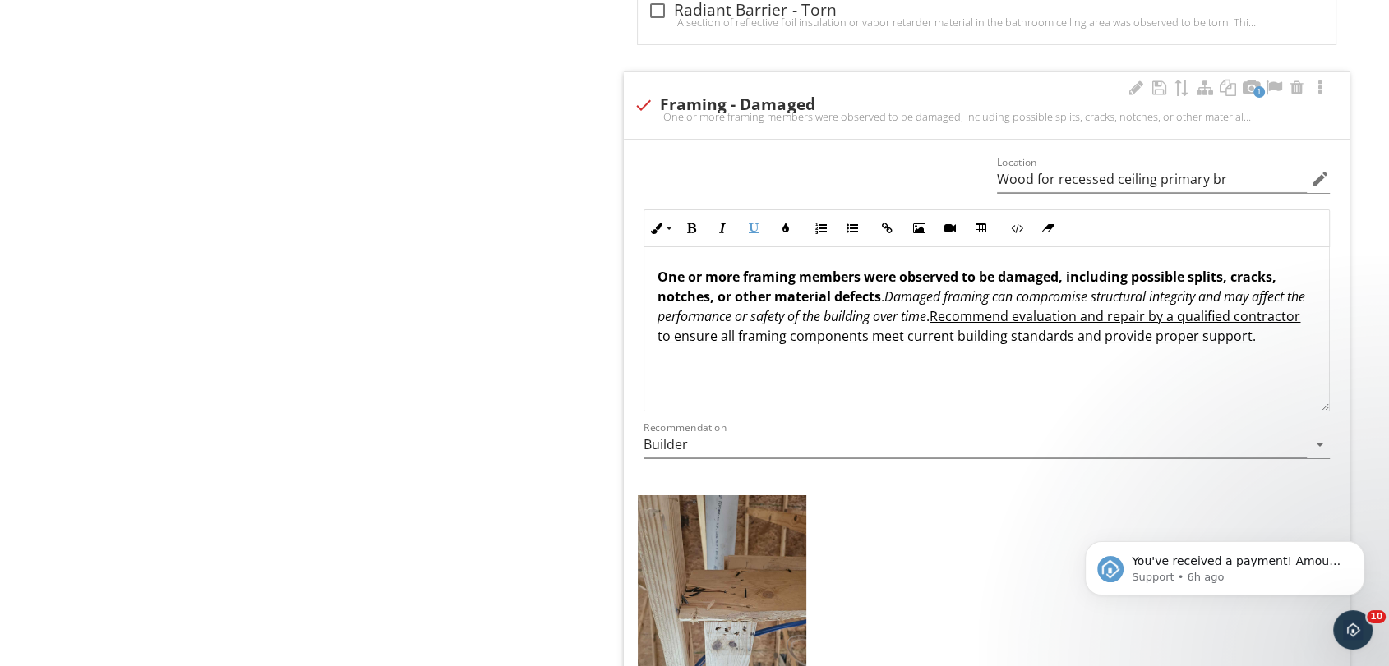
click at [989, 346] on p "One or more framing members were observed to be damaged, including possible spl…" at bounding box center [986, 306] width 658 height 79
click at [1160, 85] on div at bounding box center [1159, 88] width 20 height 16
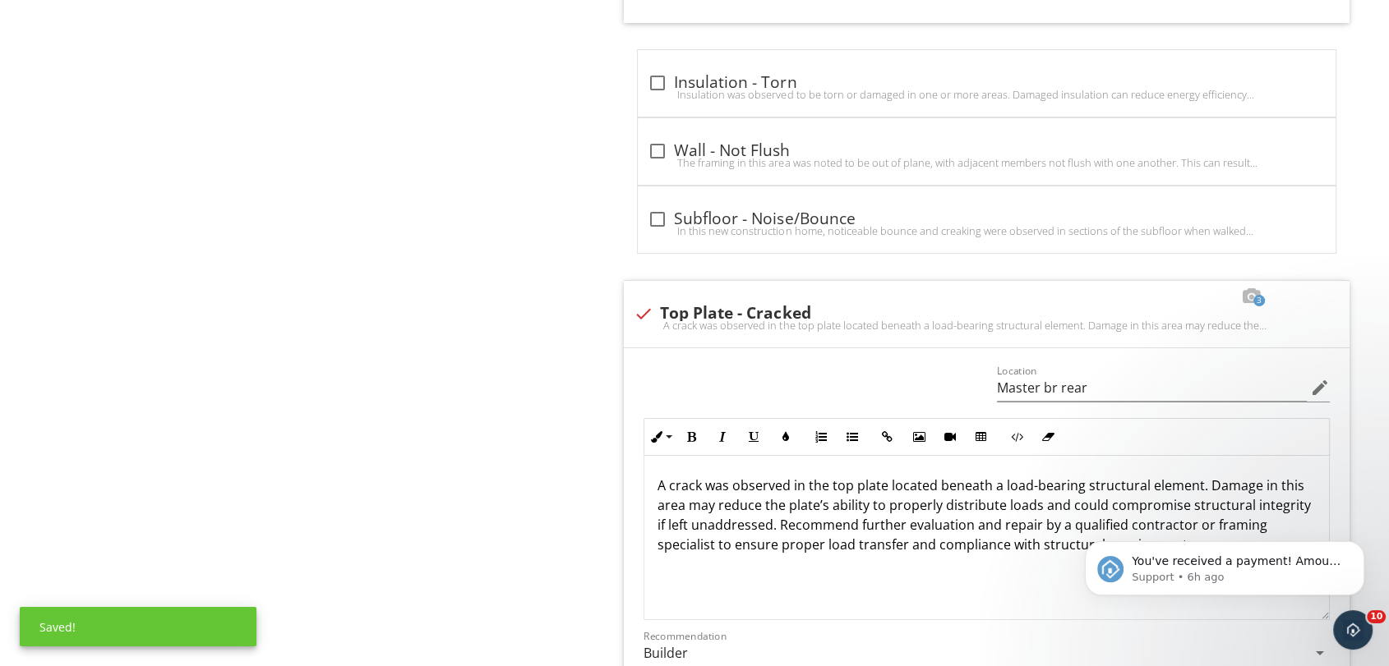
scroll to position [6756, 0]
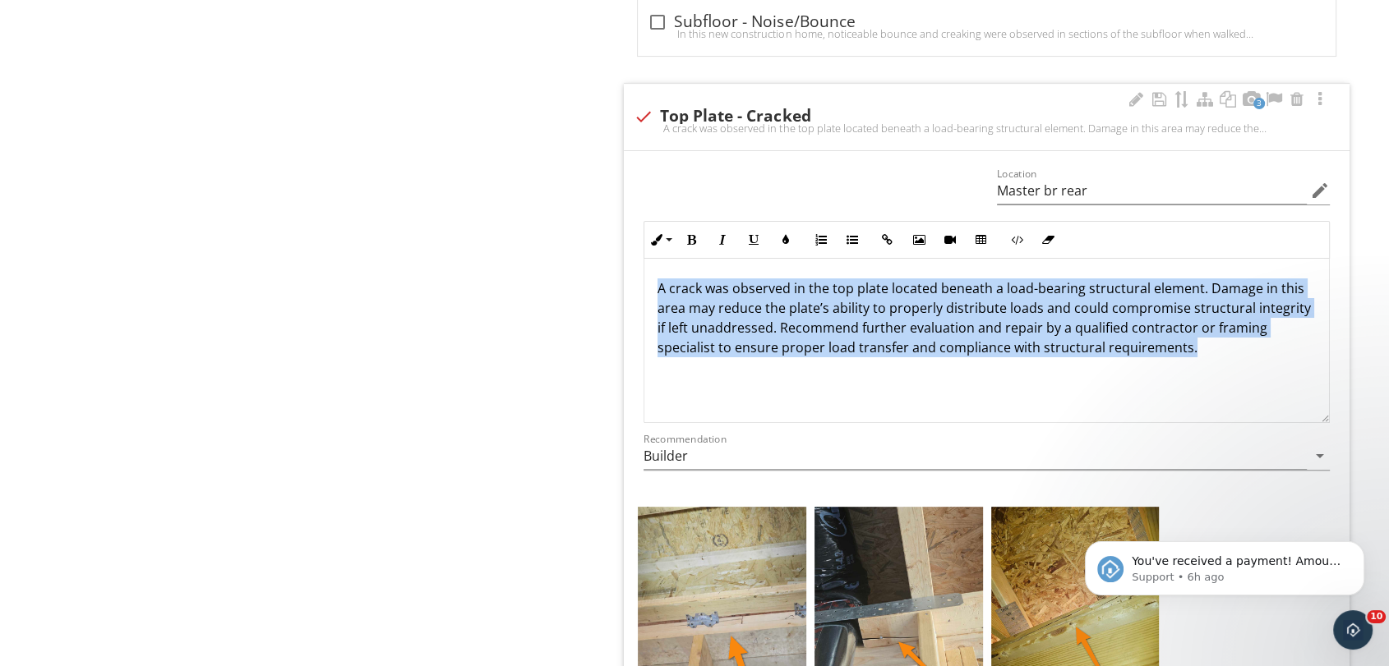
drag, startPoint x: 656, startPoint y: 278, endPoint x: 1244, endPoint y: 341, distance: 591.7
click at [1244, 341] on div "A crack was observed in the top plate located beneath a load-bearing structural…" at bounding box center [986, 341] width 684 height 164
copy p "A crack was observed in the top plate located beneath a load-bearing structural…"
click at [732, 288] on p "A crack was observed in the top plate located beneath a load-bearing structural…" at bounding box center [986, 318] width 658 height 79
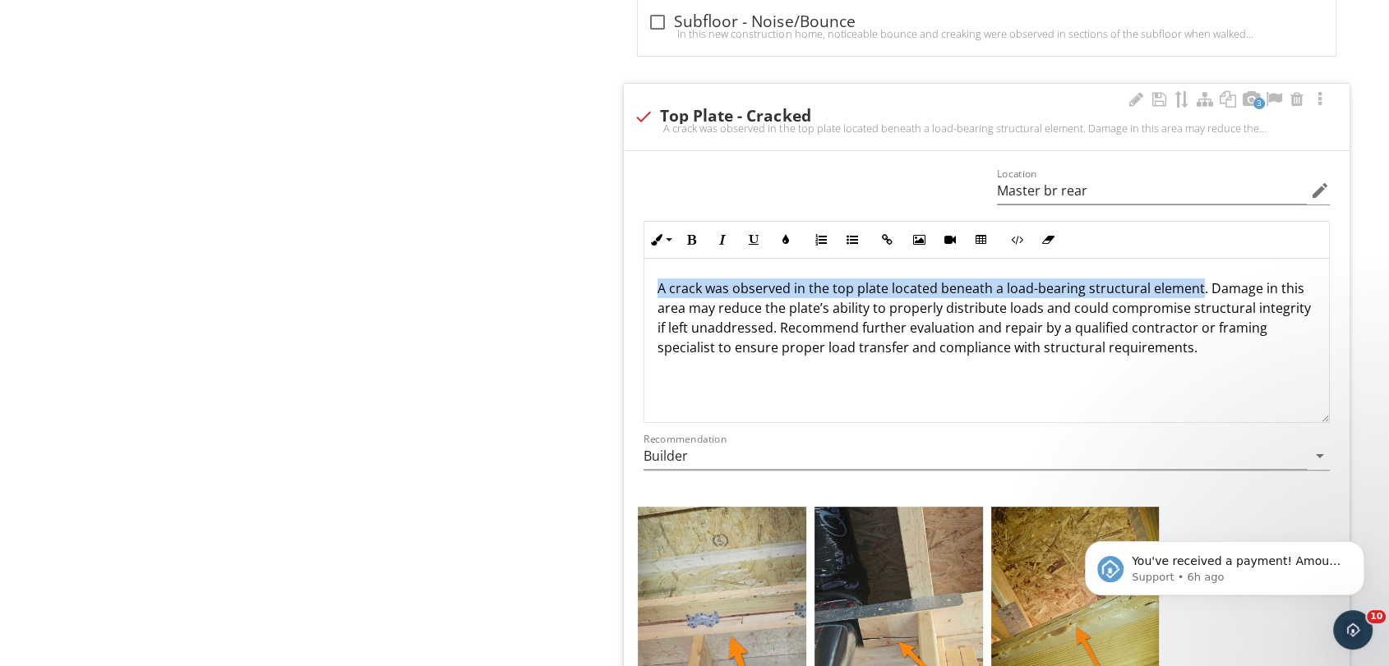
drag, startPoint x: 658, startPoint y: 274, endPoint x: 1197, endPoint y: 279, distance: 539.0
click at [1197, 279] on p "A crack was observed in the top plate located beneath a load-bearing structural…" at bounding box center [986, 318] width 658 height 79
click at [692, 234] on icon "button" at bounding box center [691, 240] width 12 height 12
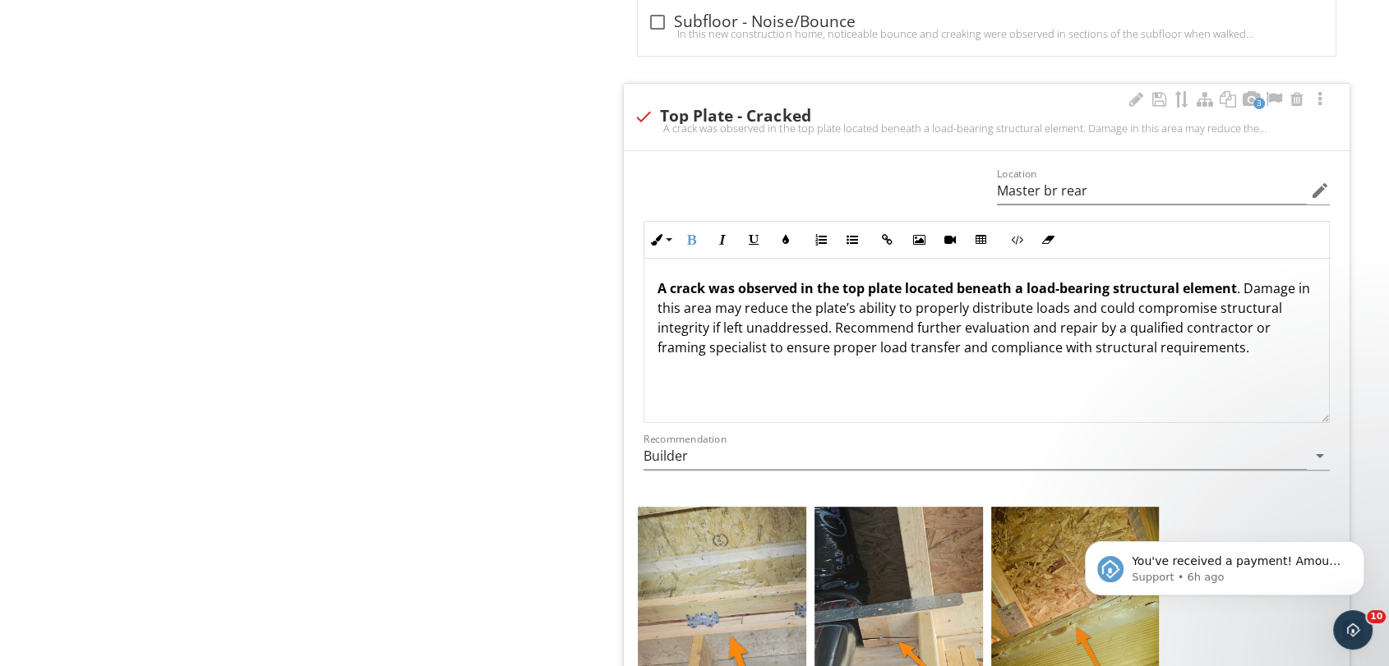
click at [1182, 297] on p "A crack was observed in the top plate located beneath a load-bearing structural…" at bounding box center [986, 318] width 658 height 79
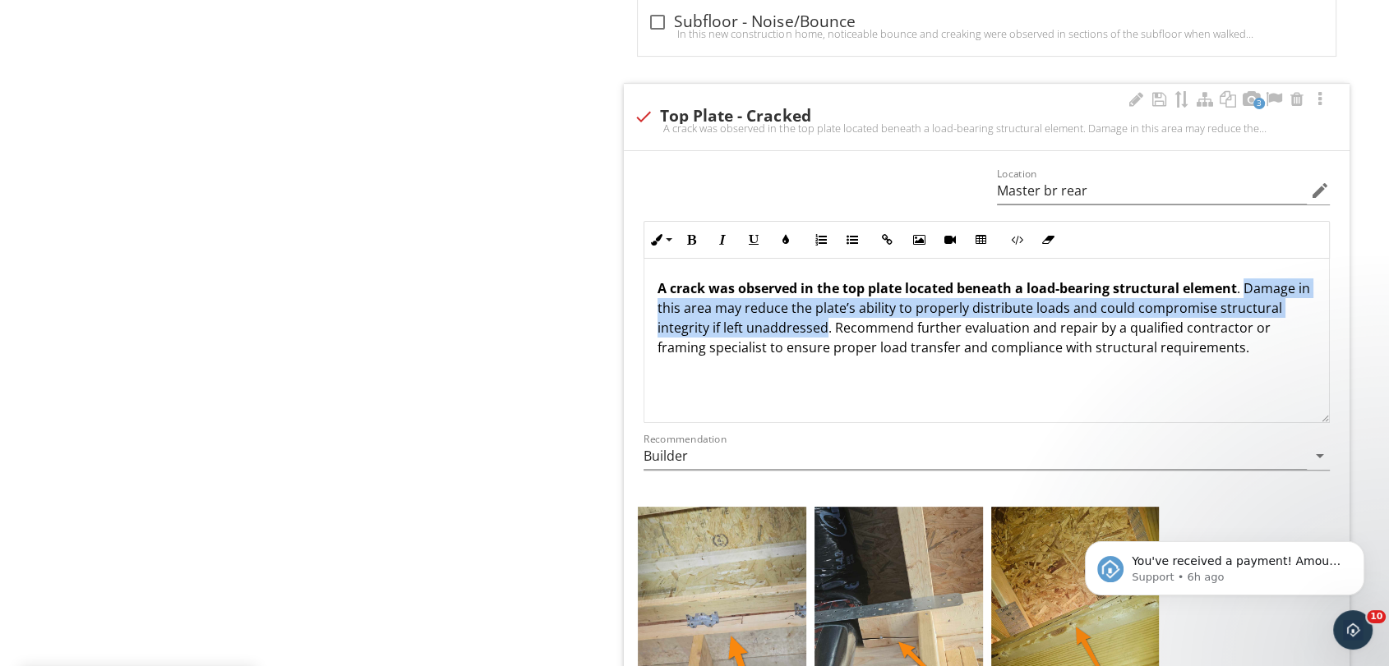
drag, startPoint x: 1249, startPoint y: 278, endPoint x: 823, endPoint y: 321, distance: 427.8
click at [823, 321] on p "A crack was observed in the top plate located beneath a load-bearing structural…" at bounding box center [986, 318] width 658 height 79
click at [736, 232] on button "Italic" at bounding box center [722, 239] width 31 height 31
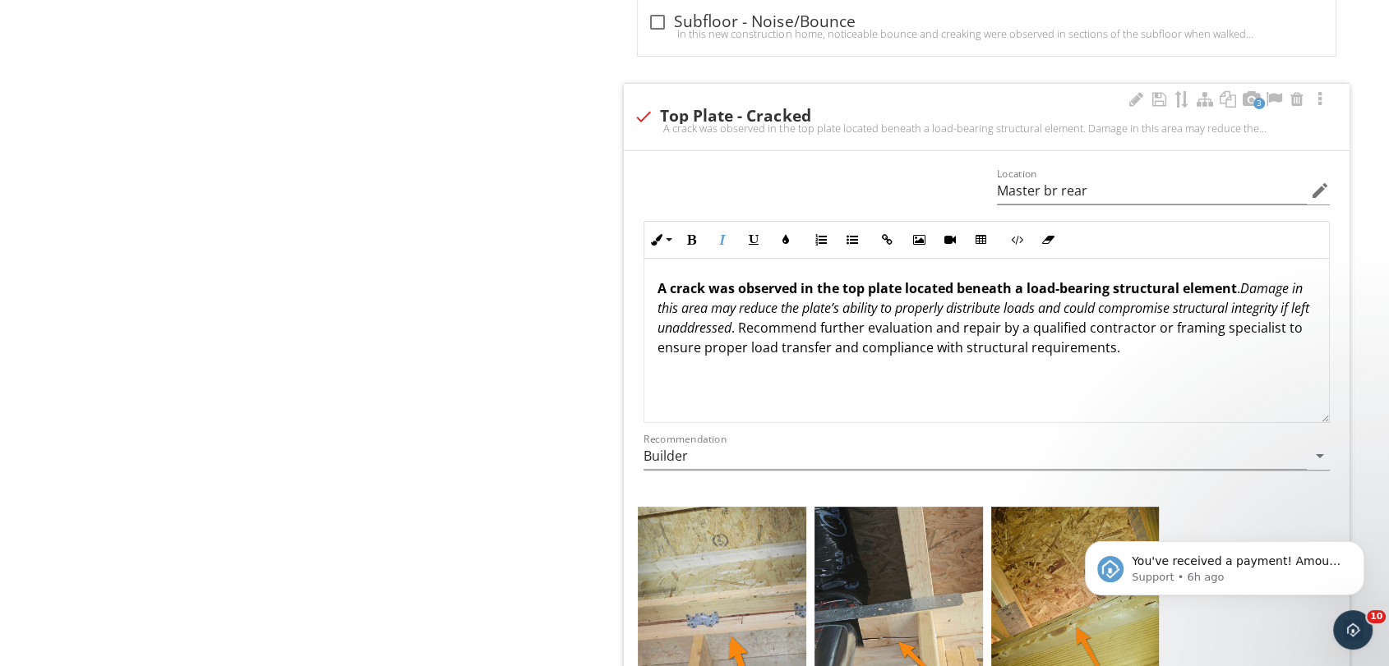
click at [804, 306] on em "Damage in this area may reduce the plate’s ability to properly distribute loads…" at bounding box center [983, 308] width 652 height 58
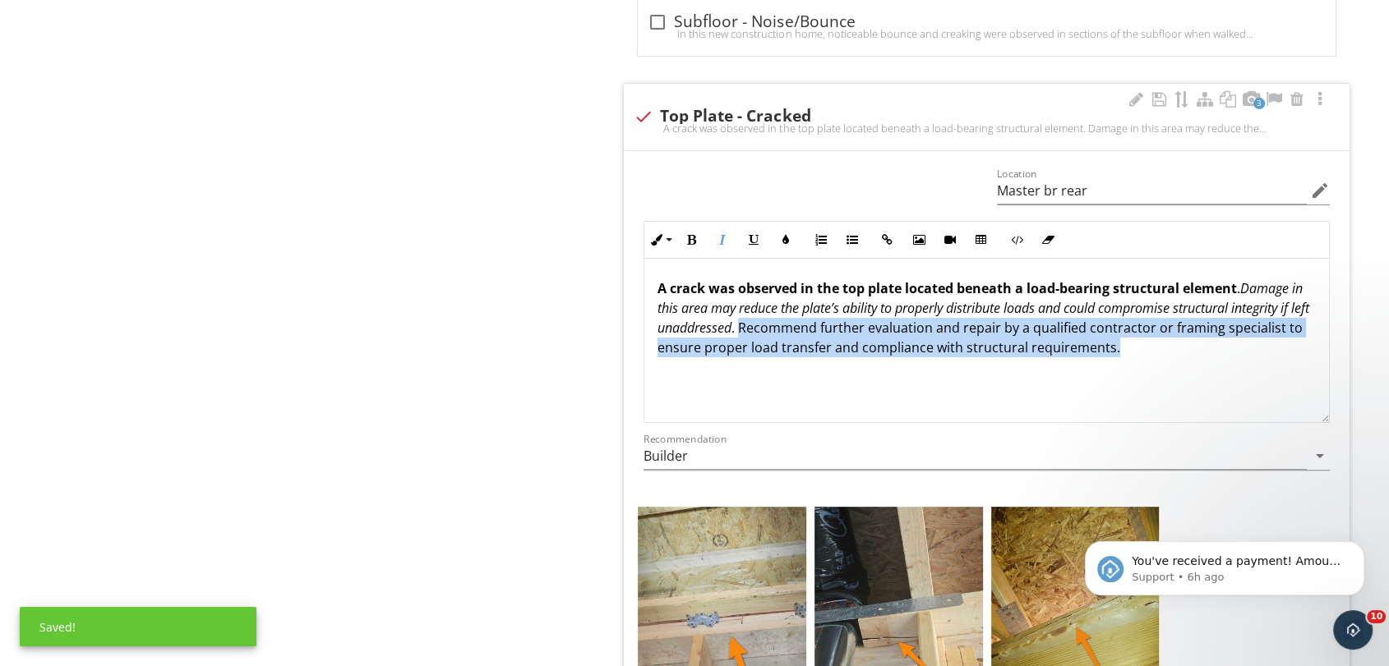
drag, startPoint x: 823, startPoint y: 319, endPoint x: 1256, endPoint y: 339, distance: 432.7
click at [1256, 339] on p "A crack was observed in the top plate located beneath a load-bearing structural…" at bounding box center [986, 318] width 658 height 79
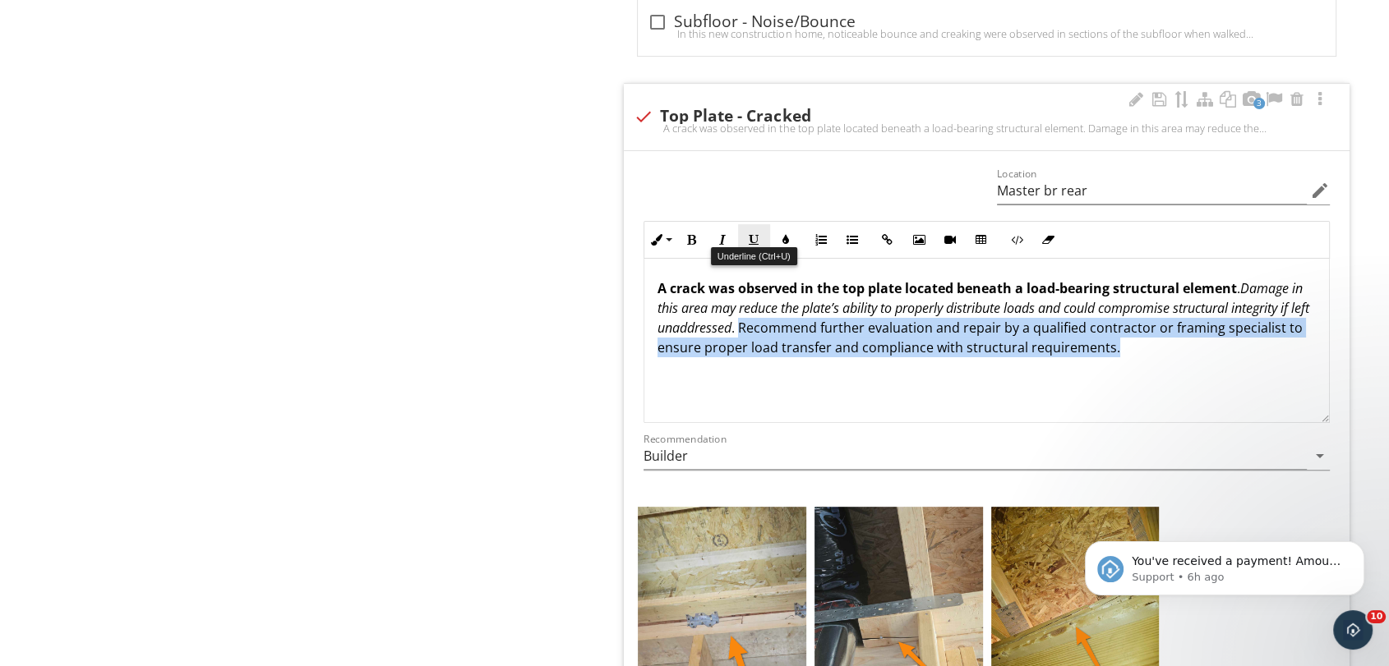
click at [752, 236] on icon "button" at bounding box center [754, 240] width 12 height 12
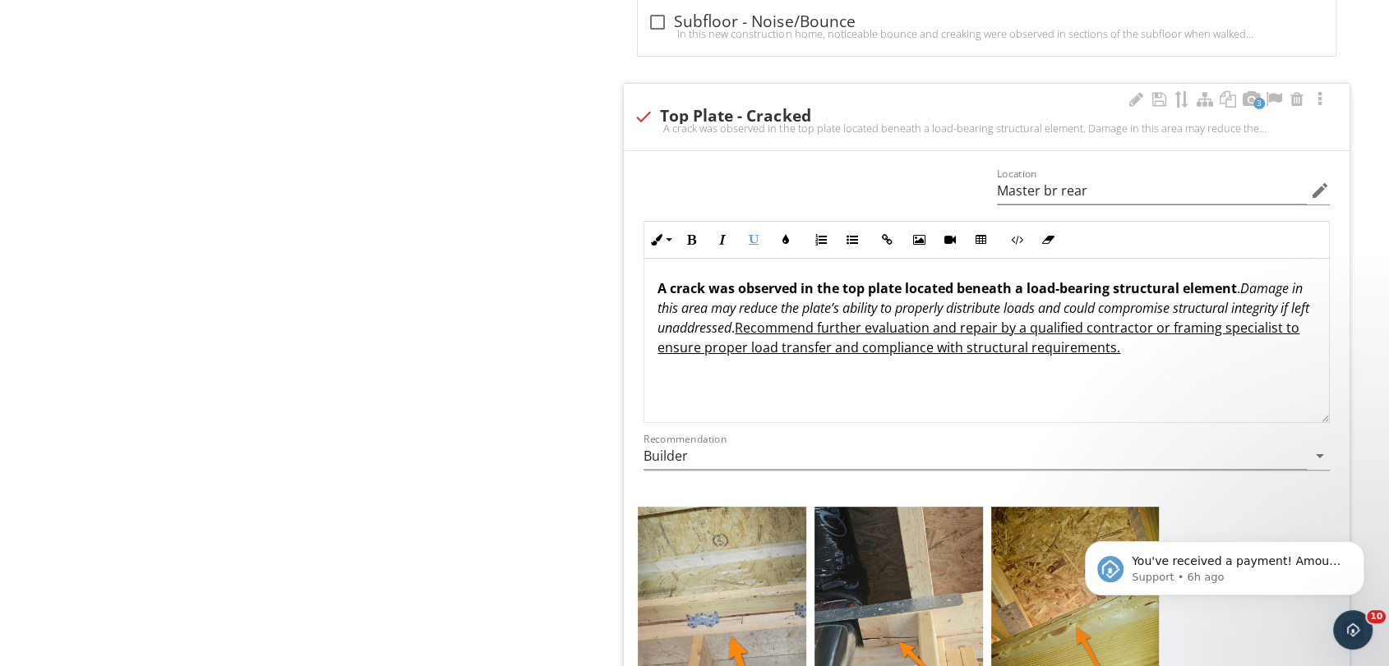
click at [819, 311] on p "A crack was observed in the top plate located beneath a load-bearing structural…" at bounding box center [986, 318] width 658 height 79
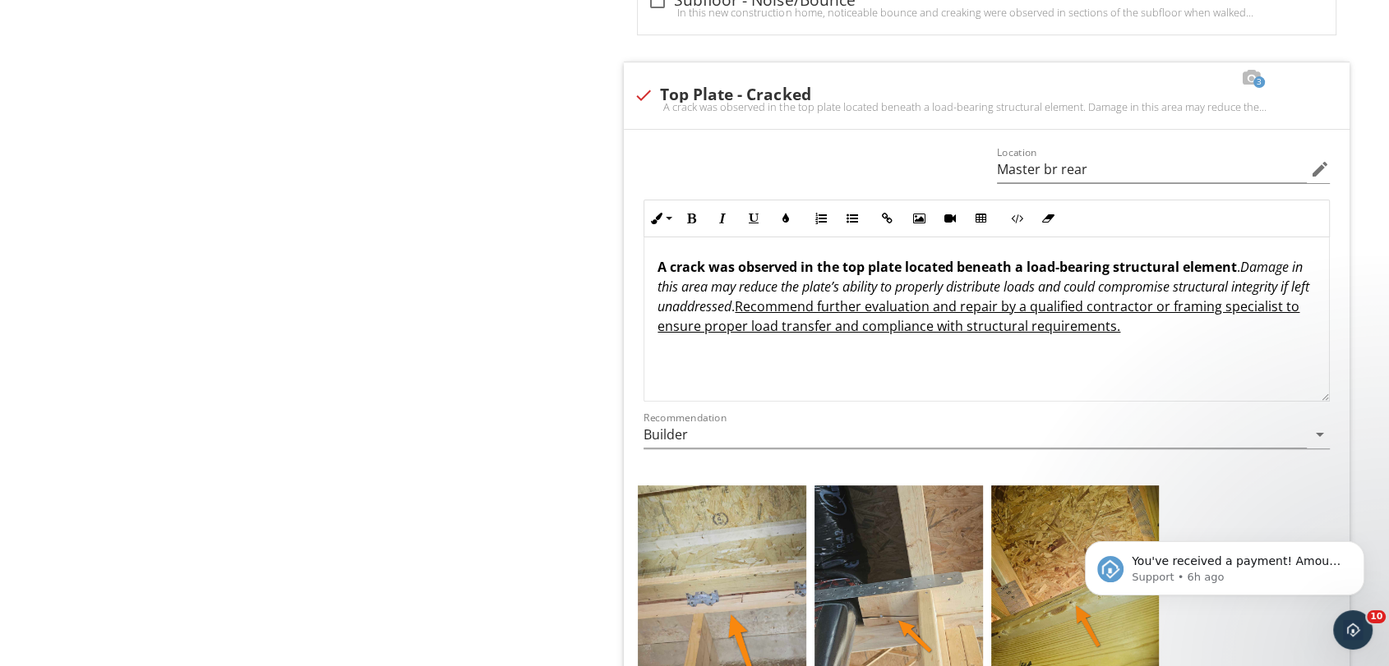
scroll to position [6665, 0]
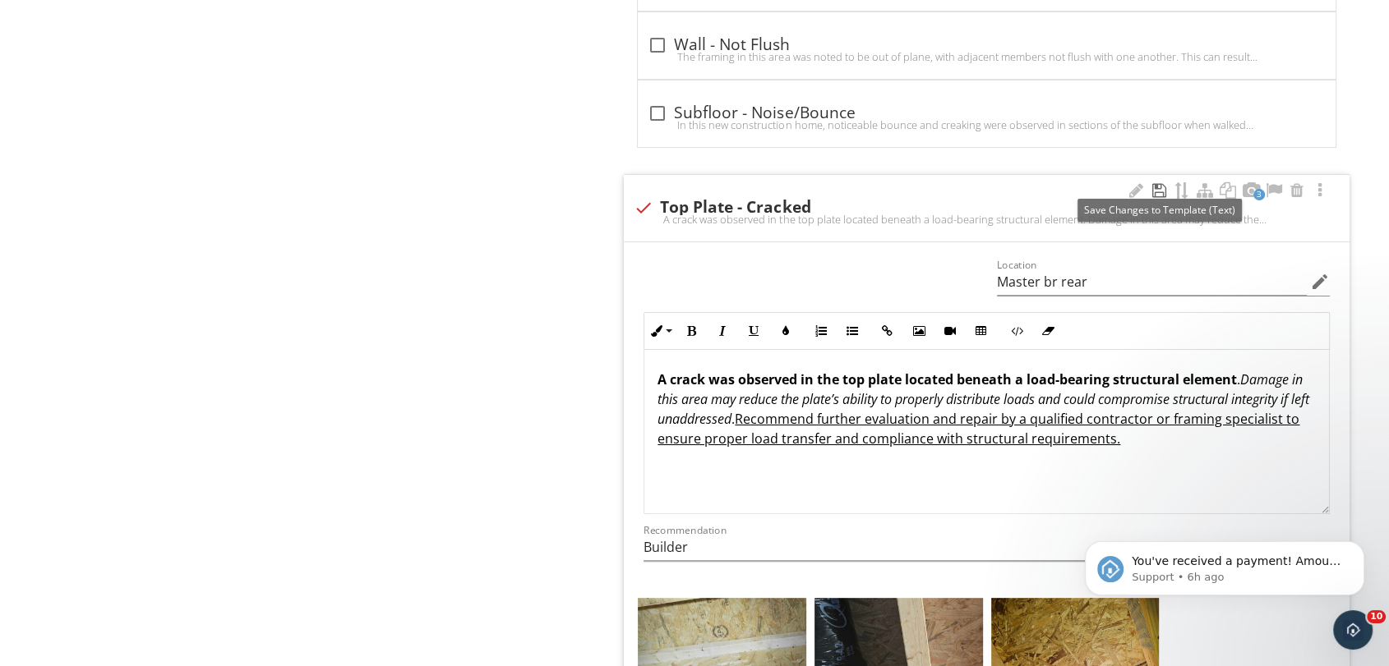
click at [1160, 182] on div at bounding box center [1159, 190] width 20 height 16
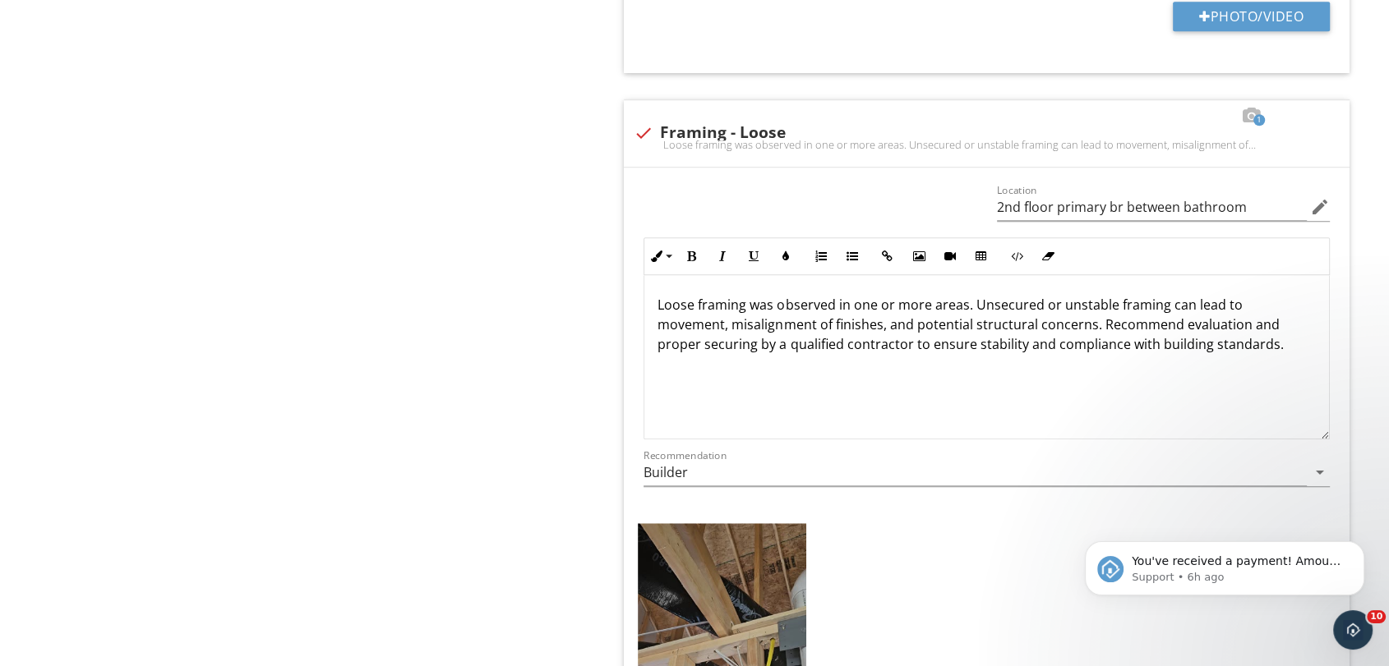
scroll to position [7577, 0]
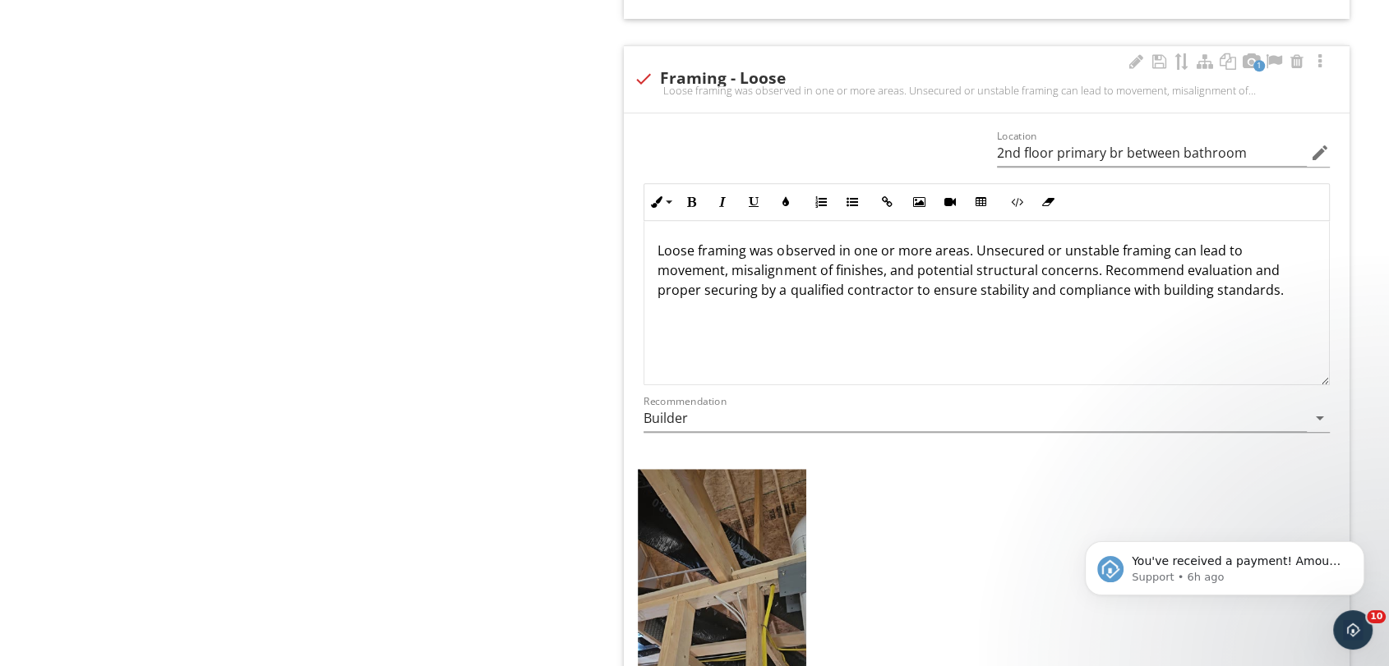
click at [764, 283] on p "Loose framing was observed in one or more areas. Unsecured or unstable framing …" at bounding box center [986, 270] width 658 height 59
drag, startPoint x: 659, startPoint y: 239, endPoint x: 962, endPoint y: 247, distance: 303.3
click at [962, 247] on p "Loose framing was observed in one or more areas. Unsecured or unstable framing …" at bounding box center [986, 270] width 658 height 59
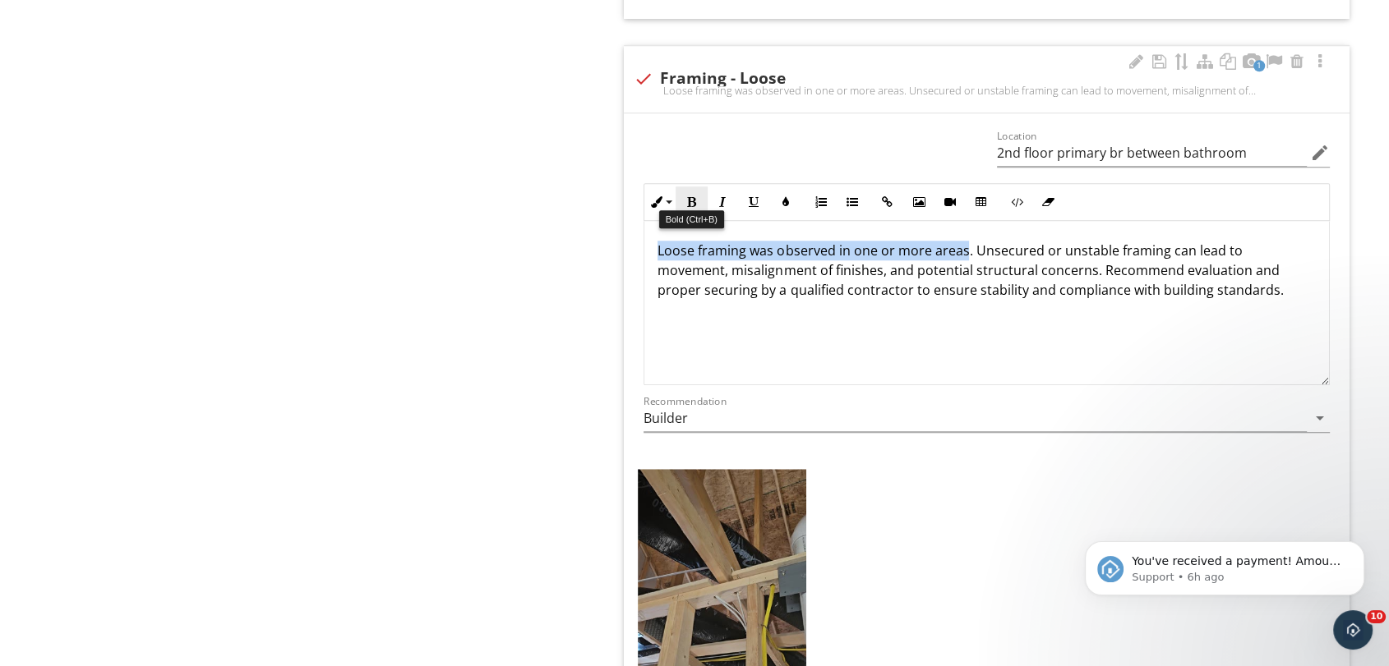
click at [691, 199] on icon "button" at bounding box center [691, 202] width 12 height 12
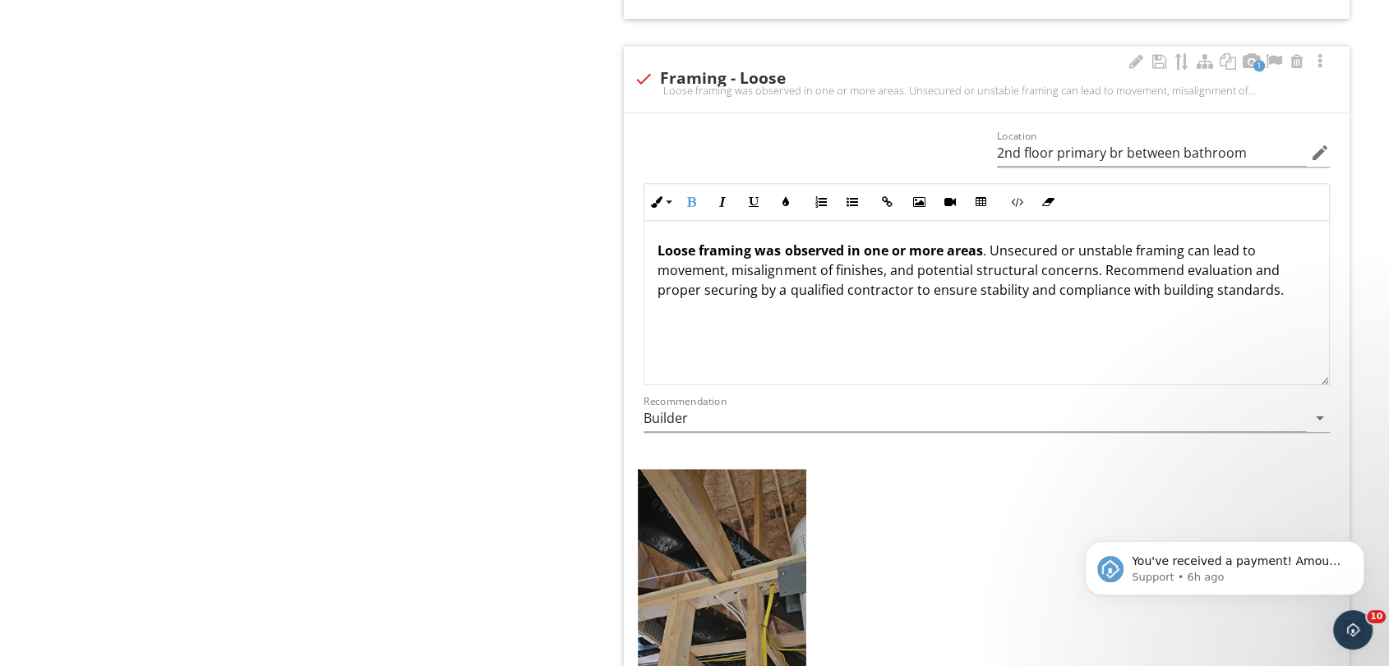
click at [972, 265] on p "Loose framing was observed in one or more areas . Unsecured or unstable framing…" at bounding box center [986, 270] width 658 height 59
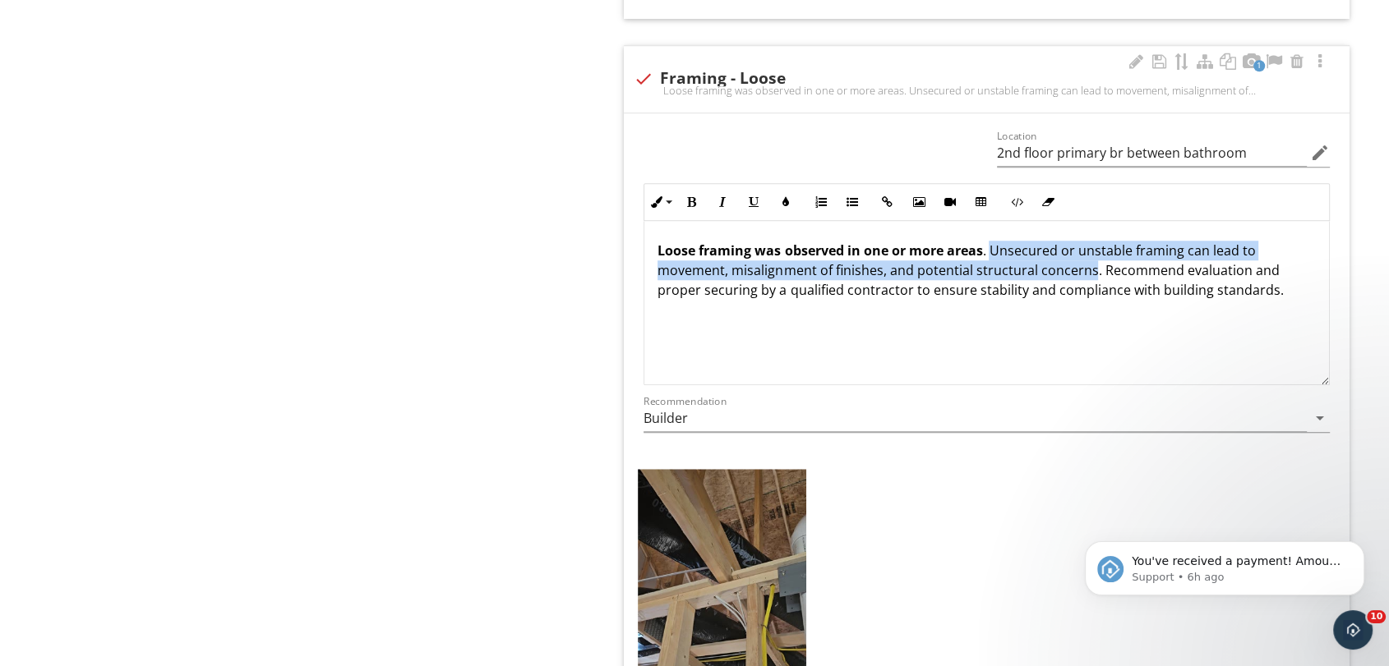
drag, startPoint x: 992, startPoint y: 245, endPoint x: 1087, endPoint y: 268, distance: 98.1
click at [1087, 268] on p "Loose framing was observed in one or more areas . Unsecured or unstable framing…" at bounding box center [986, 270] width 658 height 59
click at [724, 199] on icon "button" at bounding box center [722, 202] width 12 height 12
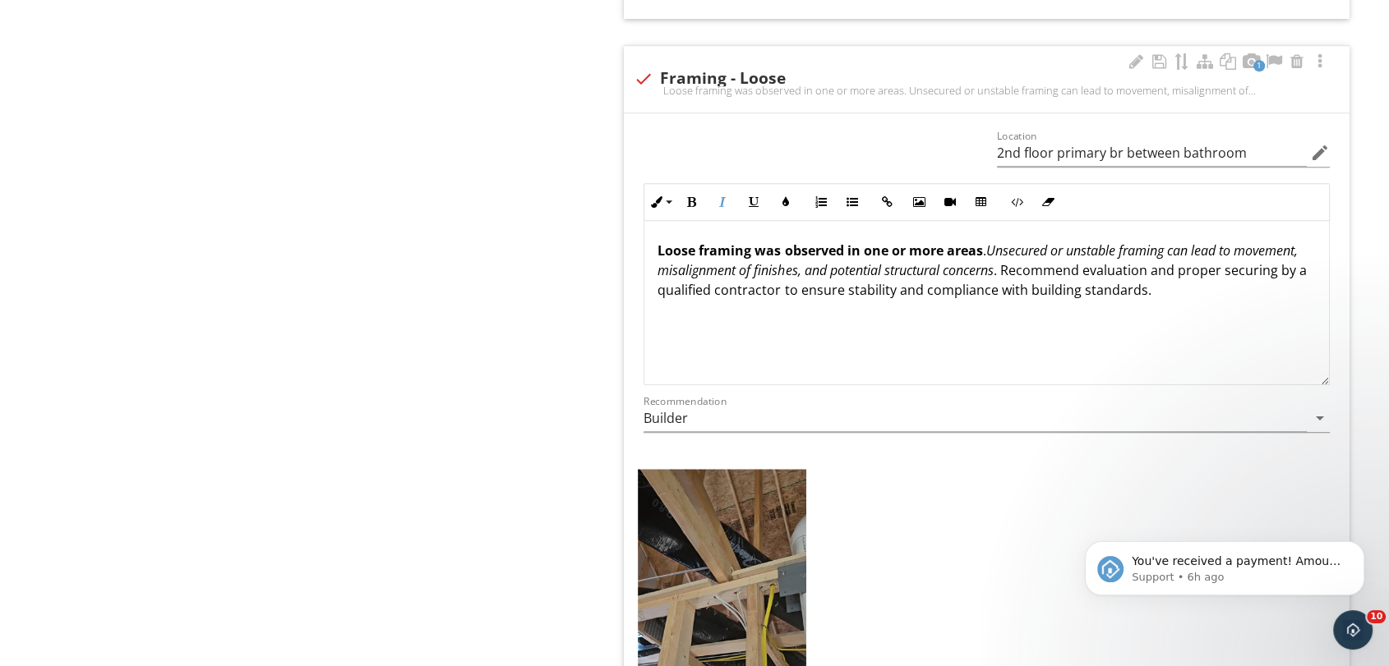
click at [1078, 286] on p "Loose framing was observed in one or more areas . Unsecured or unstable framing…" at bounding box center [986, 270] width 658 height 59
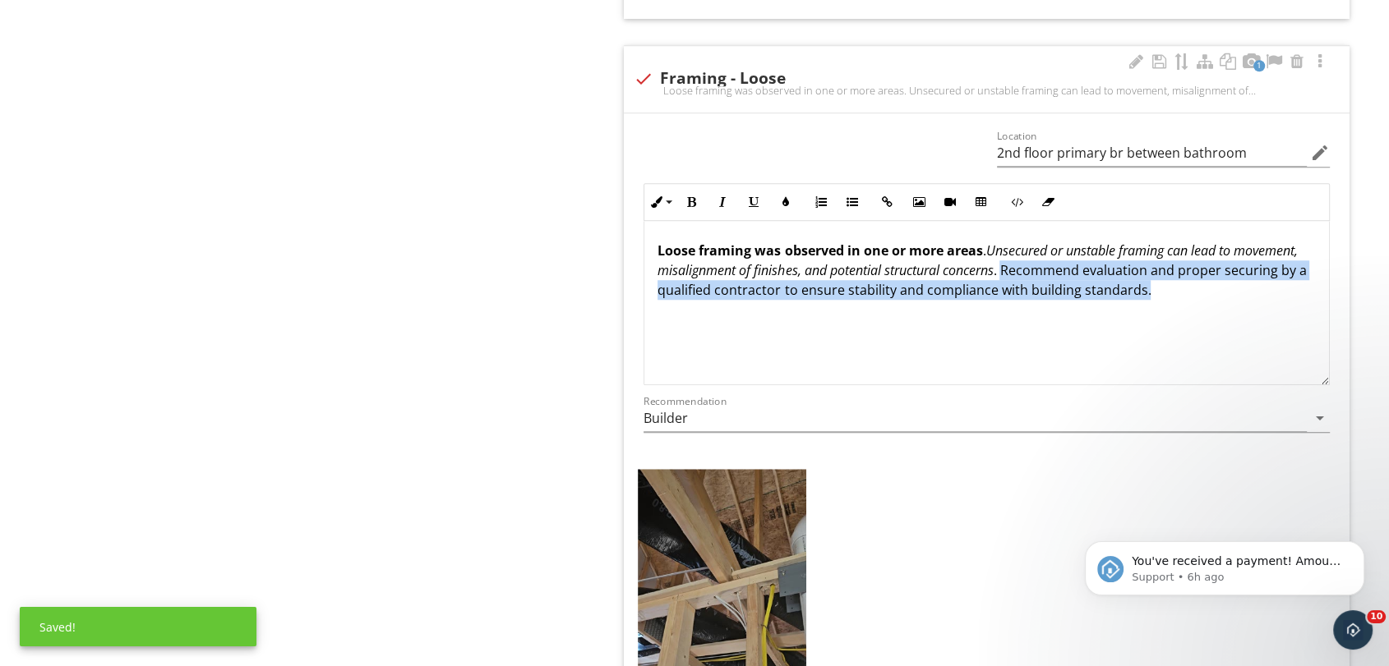
drag, startPoint x: 1075, startPoint y: 265, endPoint x: 1231, endPoint y: 281, distance: 157.0
click at [1231, 281] on p "Loose framing was observed in one or more areas . Unsecured or unstable framing…" at bounding box center [986, 270] width 658 height 59
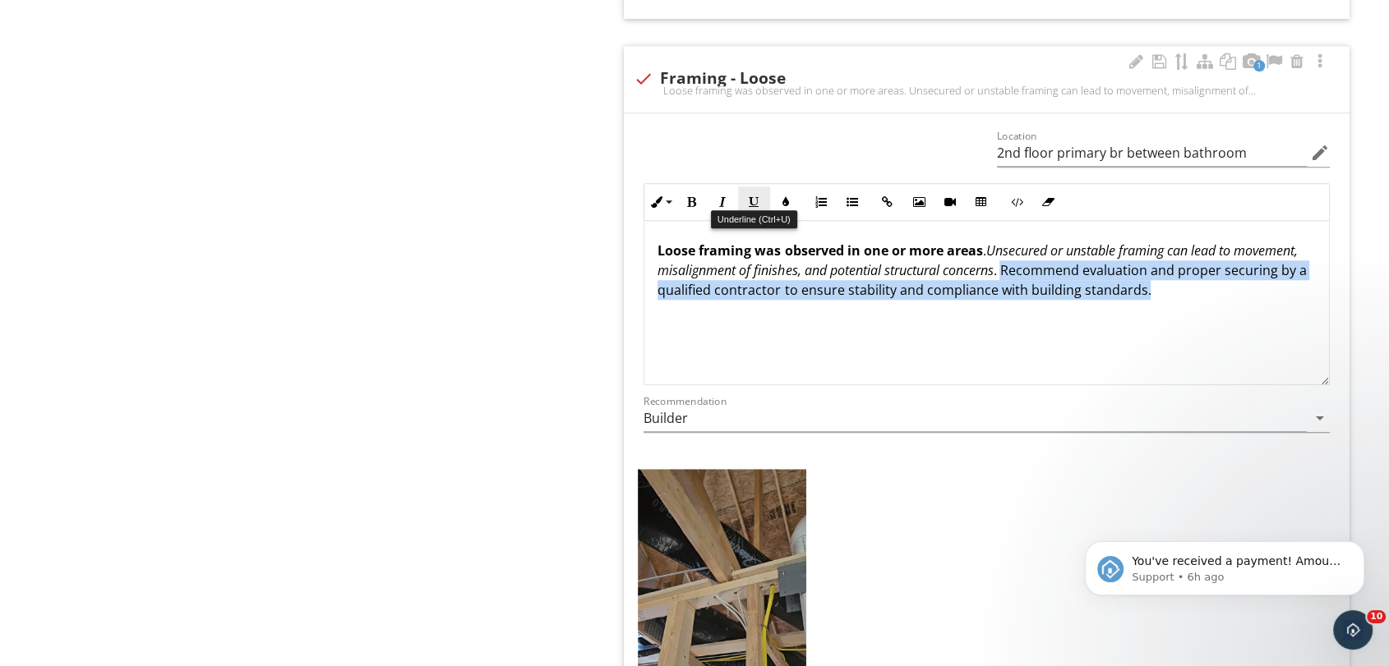
click at [761, 200] on button "Underline" at bounding box center [753, 202] width 31 height 31
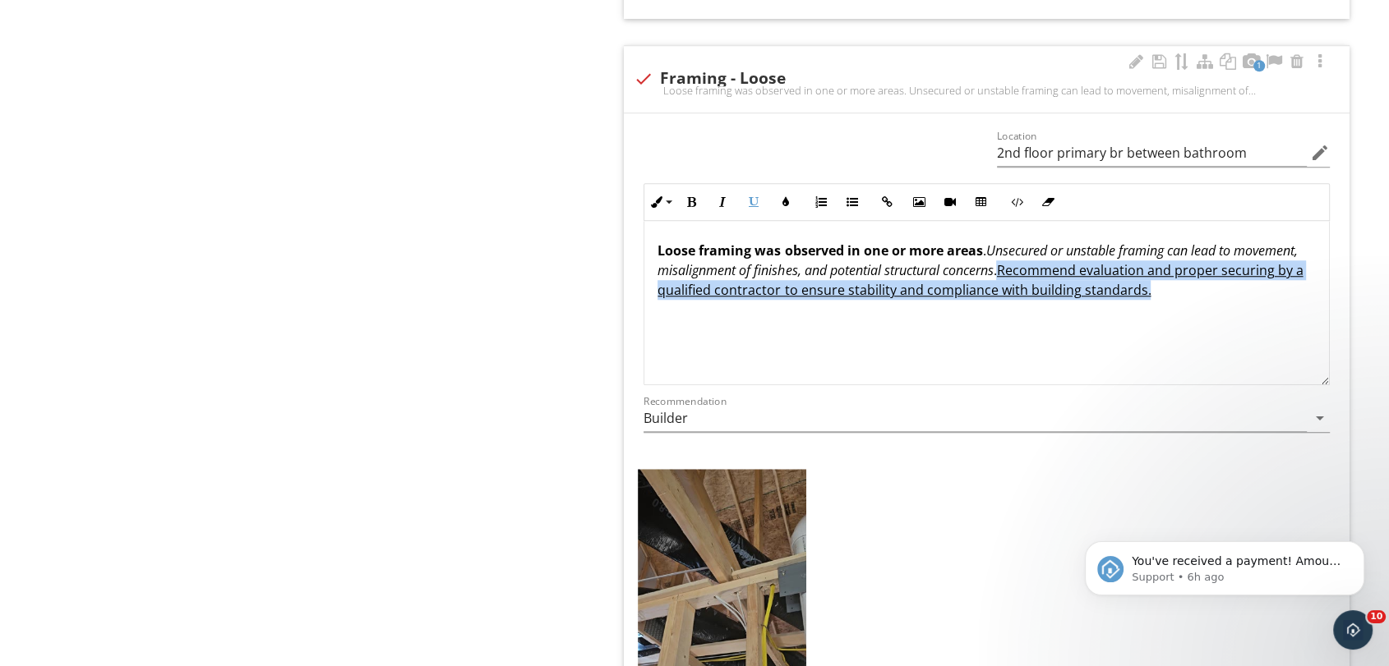
click at [887, 310] on div "Loose framing was observed in one or more areas . Unsecured or unstable framing…" at bounding box center [986, 303] width 684 height 164
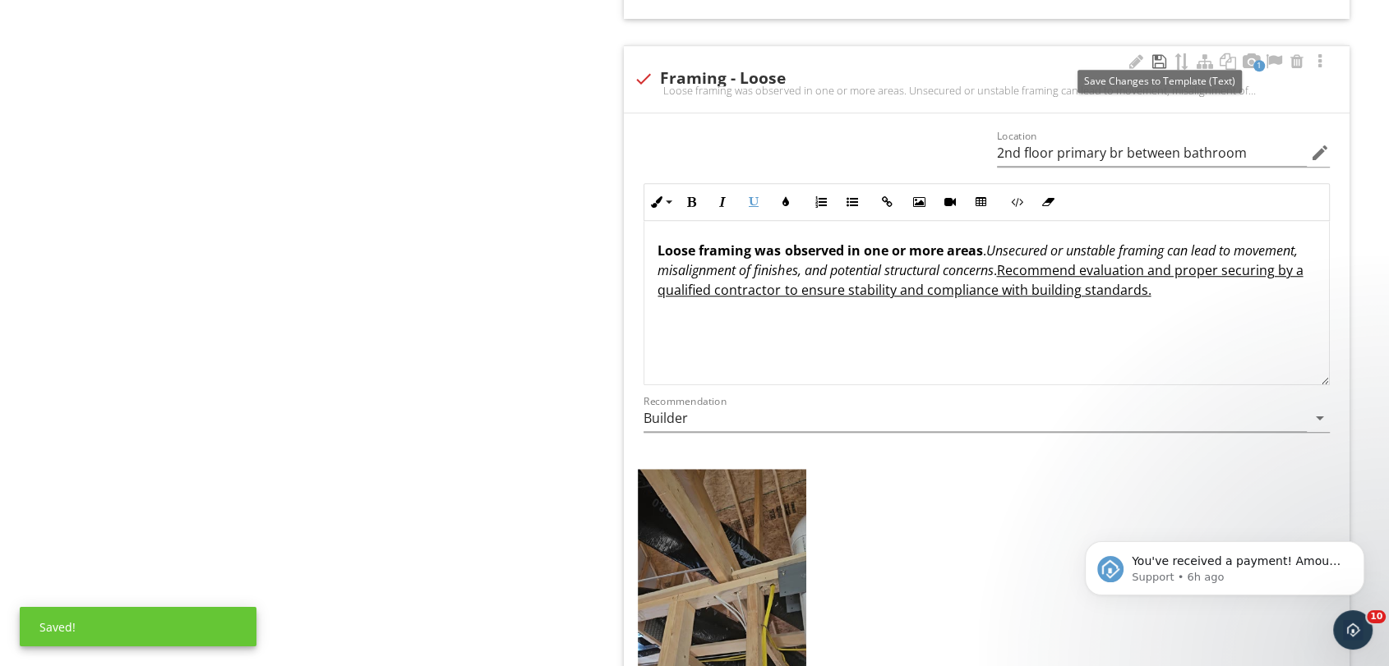
click at [1161, 56] on div at bounding box center [1159, 61] width 20 height 16
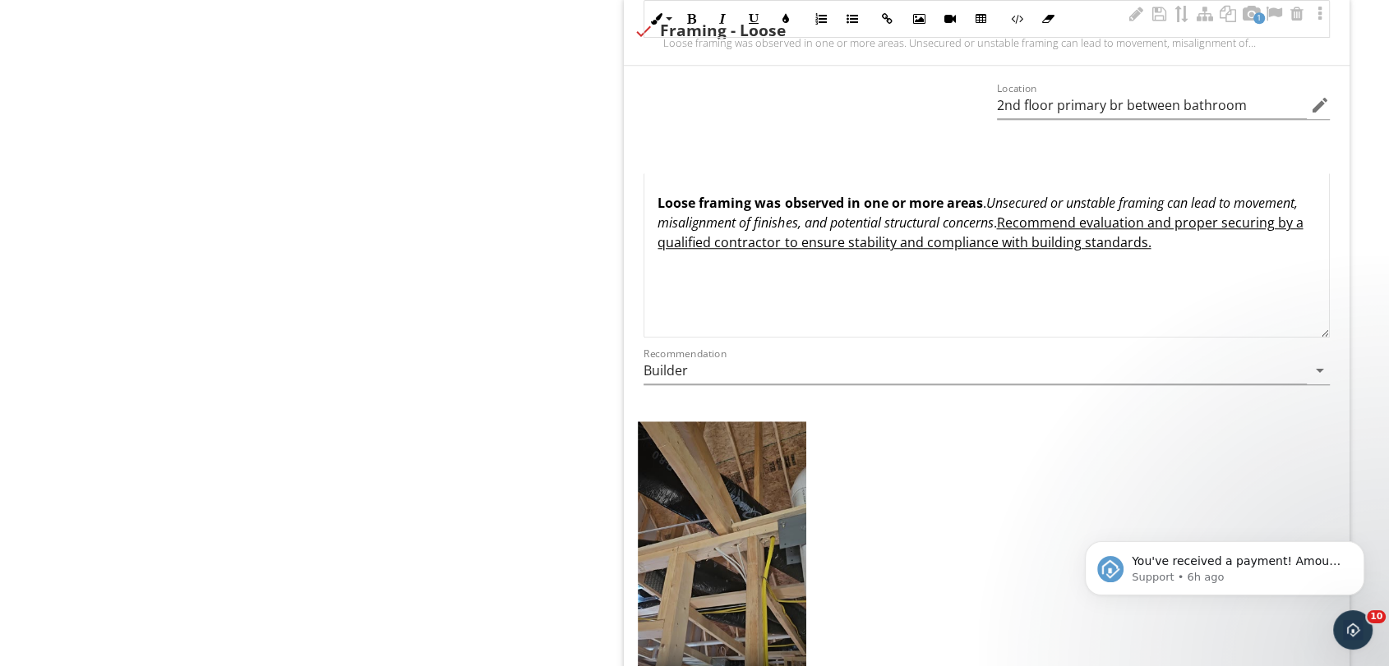
scroll to position [7395, 0]
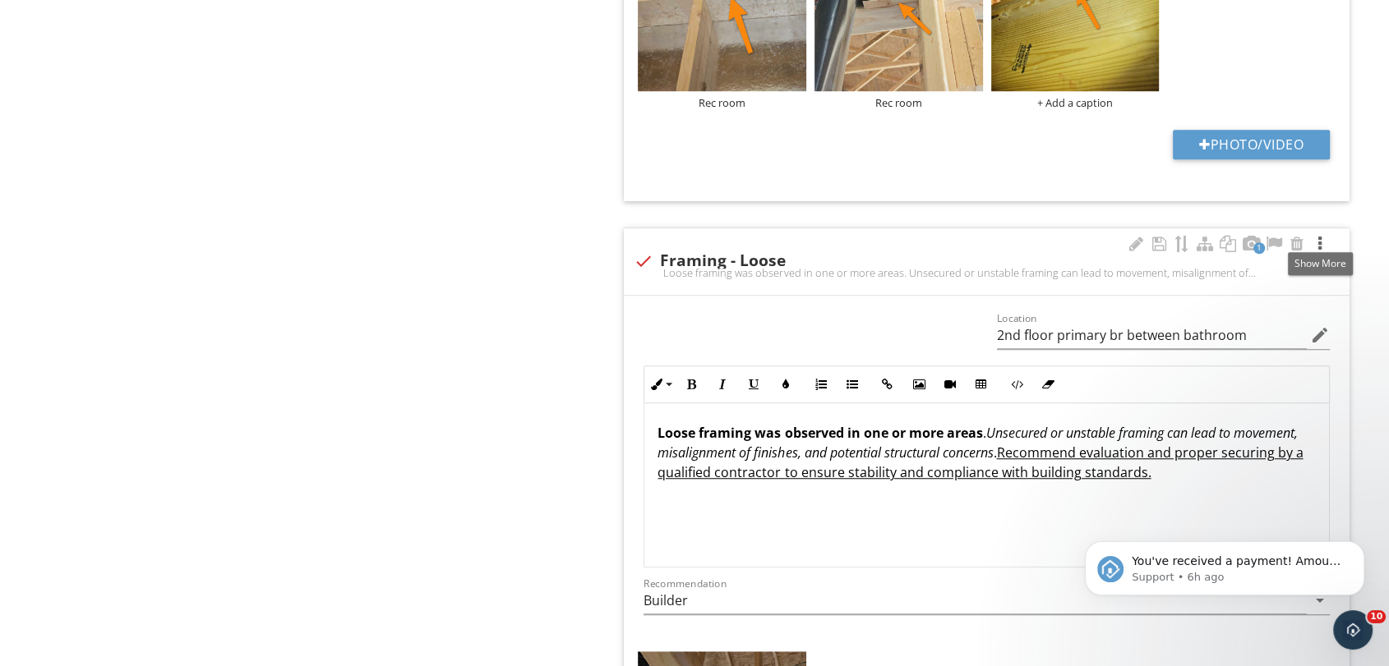
click at [1321, 238] on div at bounding box center [1320, 244] width 20 height 16
click at [1322, 238] on div at bounding box center [1320, 244] width 20 height 16
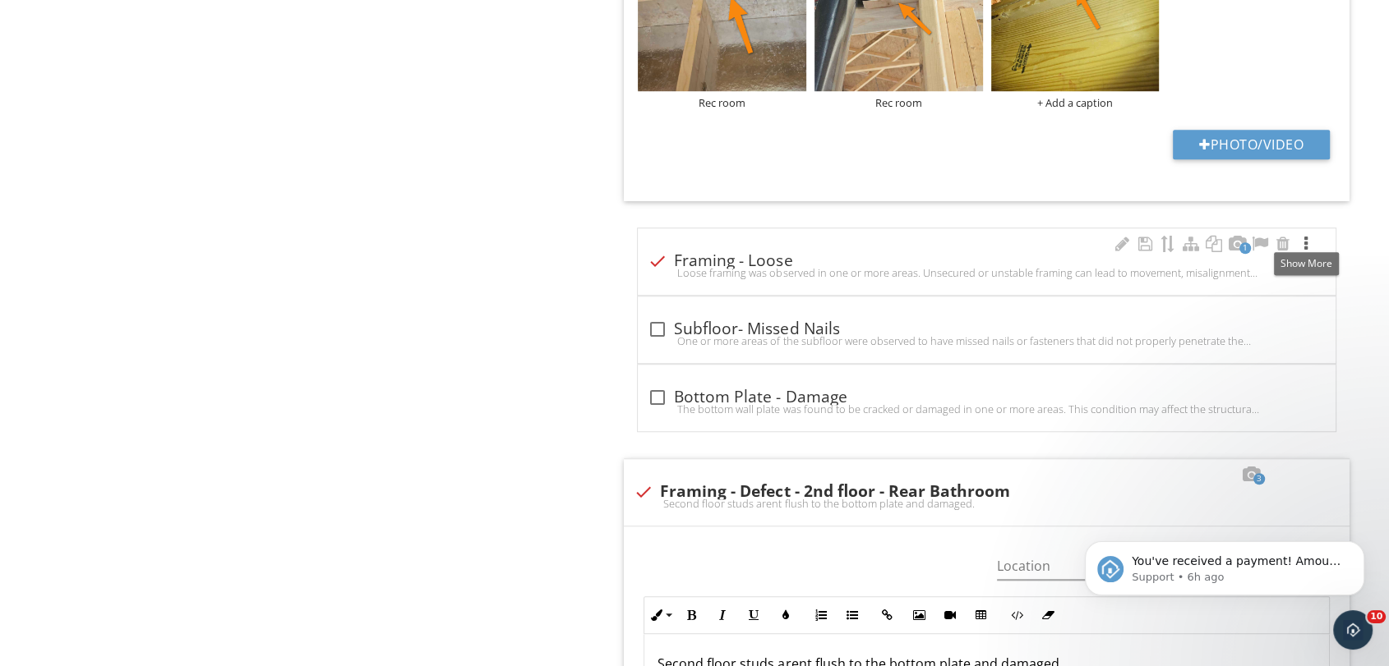
click at [1310, 236] on div at bounding box center [1306, 244] width 20 height 16
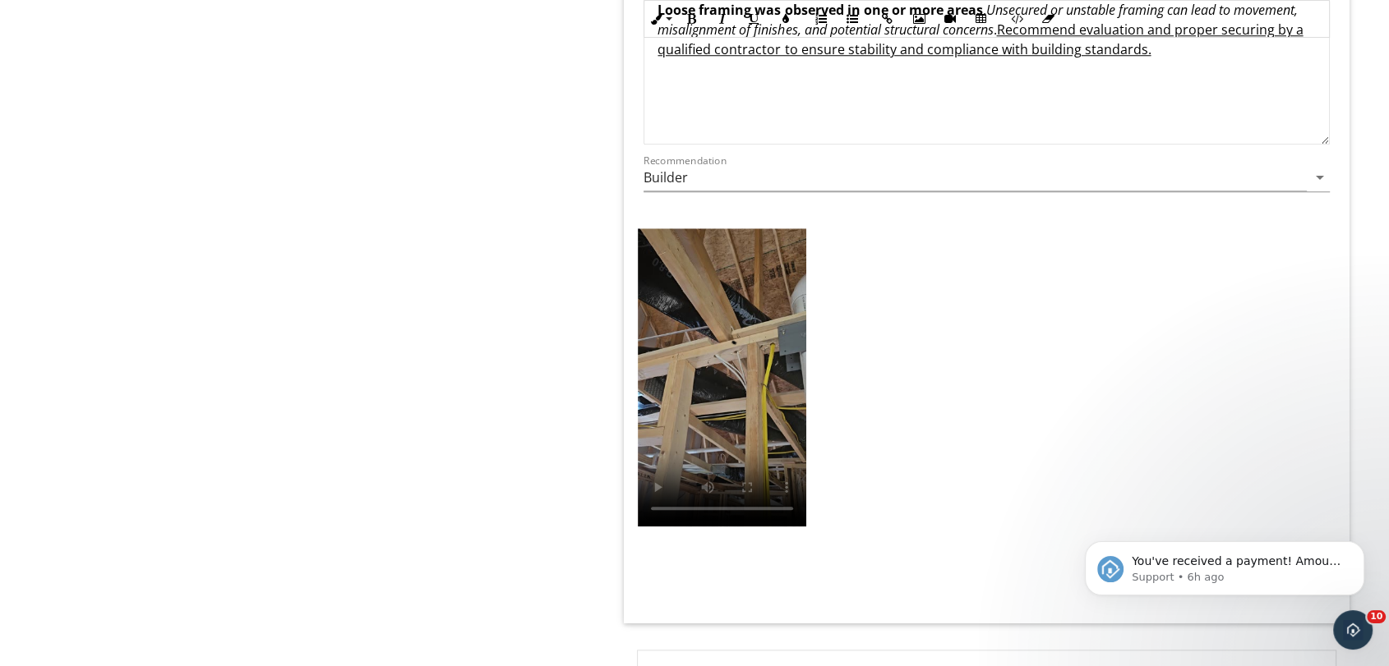
scroll to position [7942, 0]
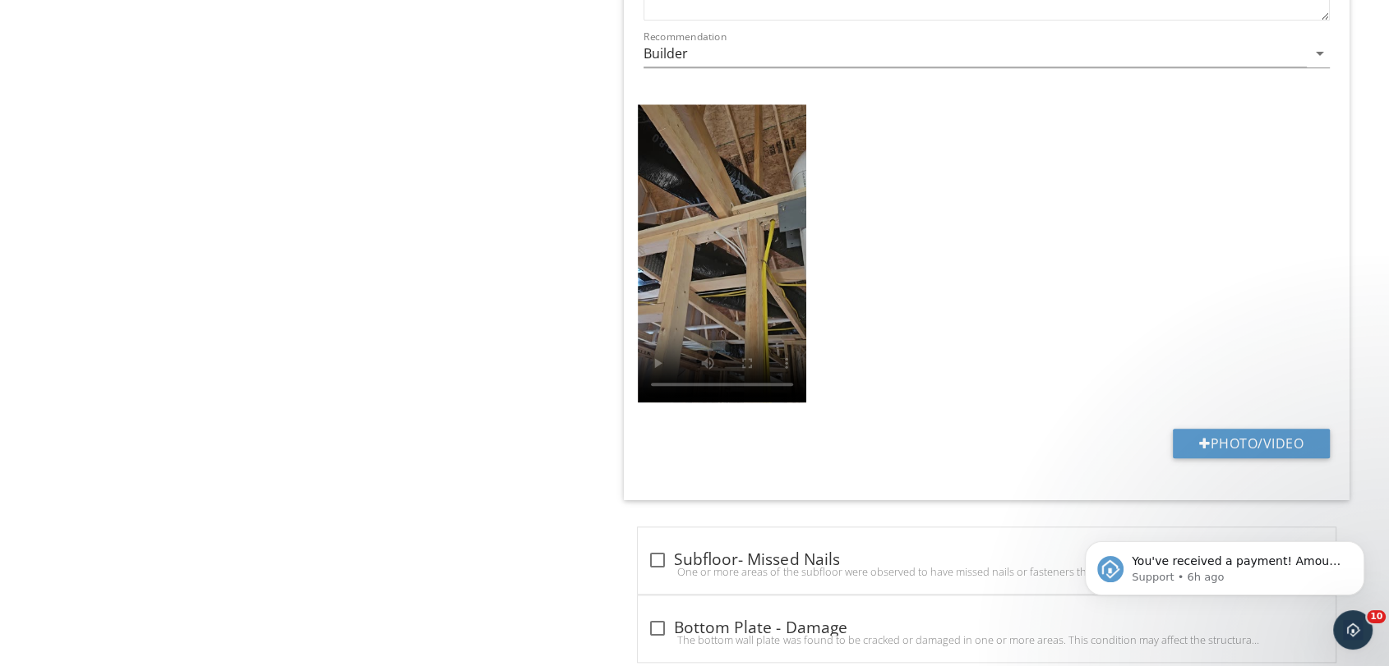
click at [717, 414] on div "Location 2nd floor primary br between bathroom edit Inline Style XLarge Large N…" at bounding box center [987, 124] width 726 height 751
click at [713, 272] on video at bounding box center [722, 253] width 168 height 298
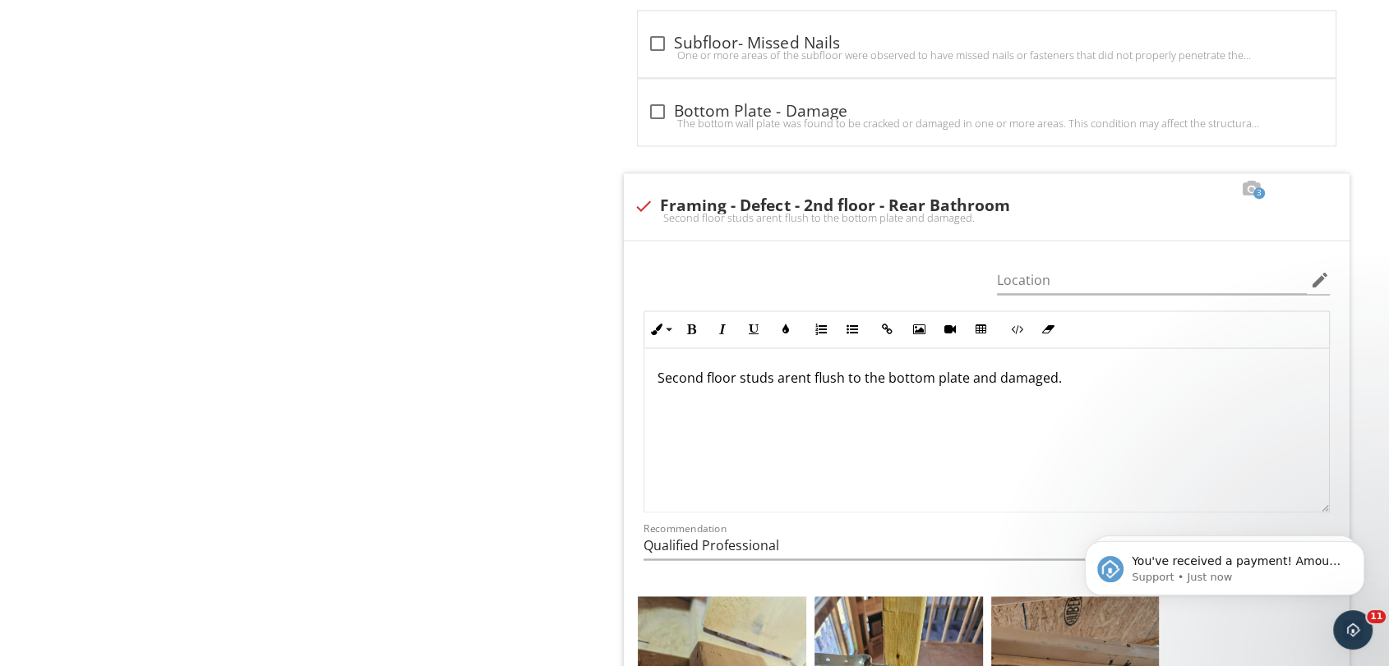
scroll to position [8490, 0]
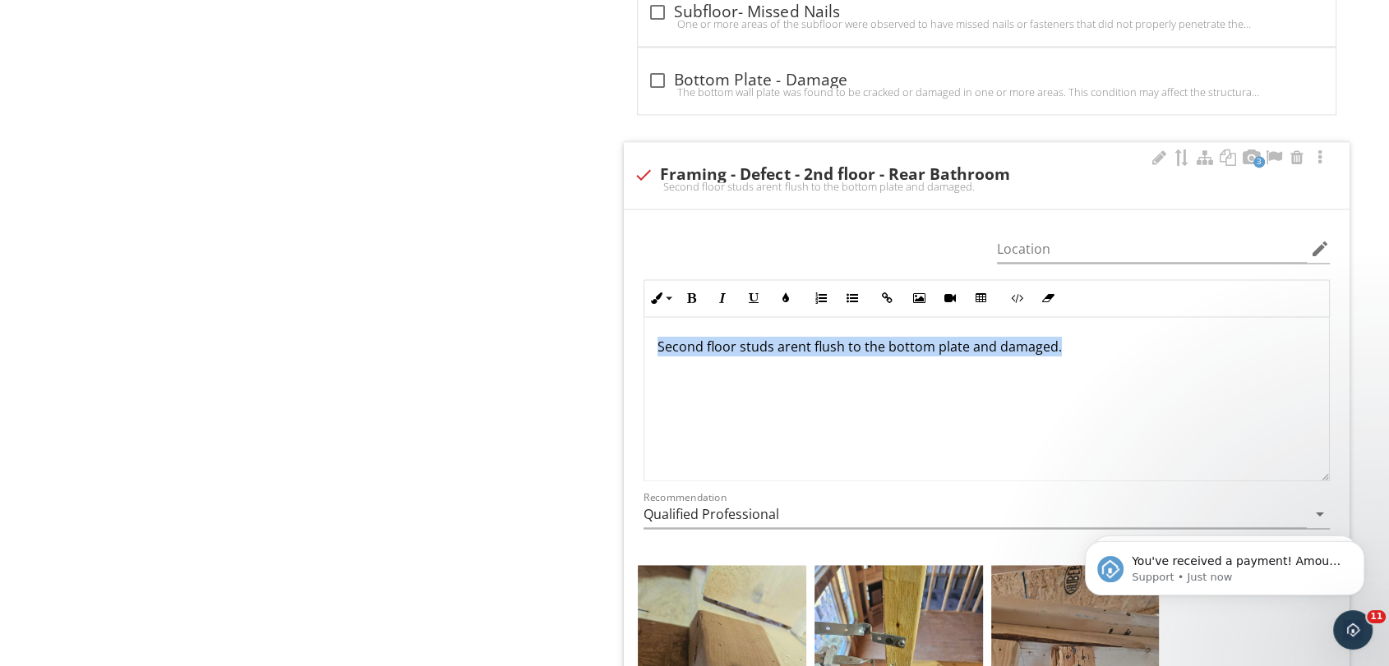
drag, startPoint x: 1071, startPoint y: 339, endPoint x: 652, endPoint y: 328, distance: 420.0
click at [652, 328] on div "Second floor studs arent flush to the bottom plate and damaged." at bounding box center [986, 399] width 684 height 164
copy p "Second floor studs arent flush to the bottom plate and damaged."
click at [748, 354] on div "Second floor studs arent flush to the bottom plate and damaged." at bounding box center [986, 399] width 684 height 164
click at [1050, 341] on p "Second floor studs arent flush to the bottom plate and damaged." at bounding box center [986, 347] width 658 height 20
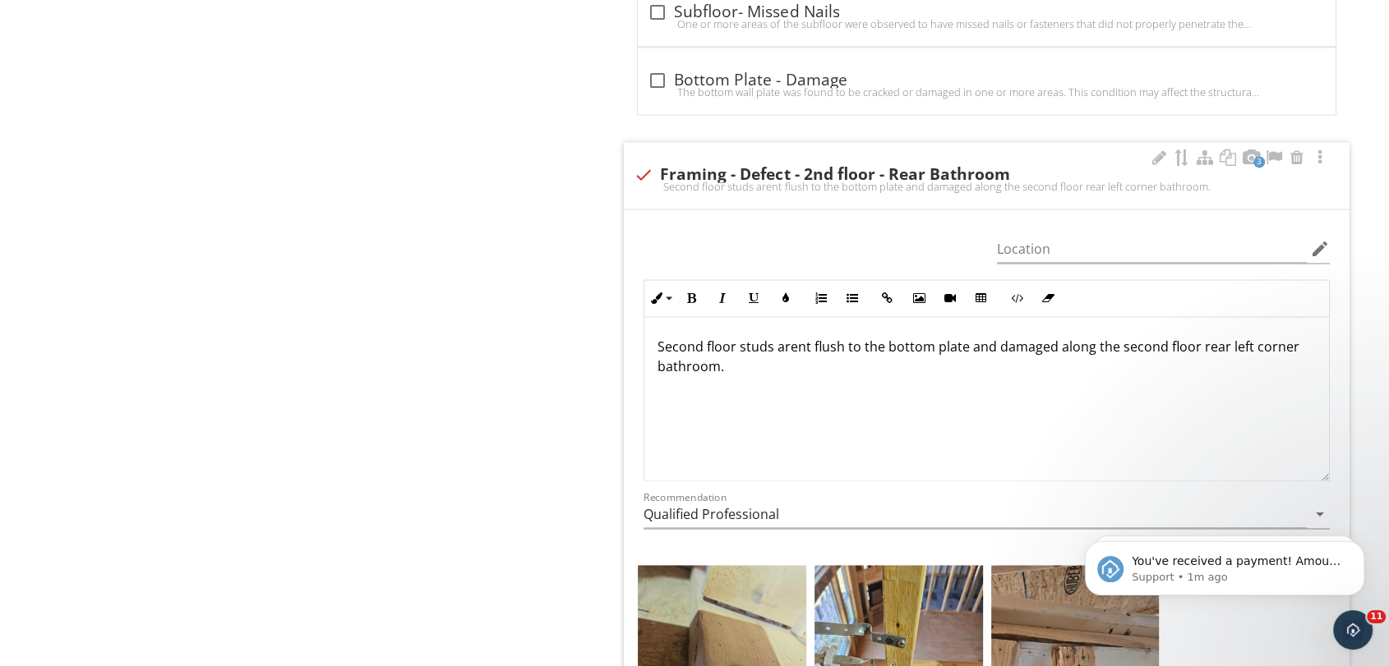
click at [871, 352] on p "Second floor studs arent flush to the bottom plate and damaged along the second…" at bounding box center [986, 356] width 658 height 39
drag, startPoint x: 726, startPoint y: 359, endPoint x: 1072, endPoint y: 361, distance: 345.9
click at [1072, 361] on p "Second floor studs arent flush to the bottom plate and damaged along the second…" at bounding box center [986, 356] width 658 height 39
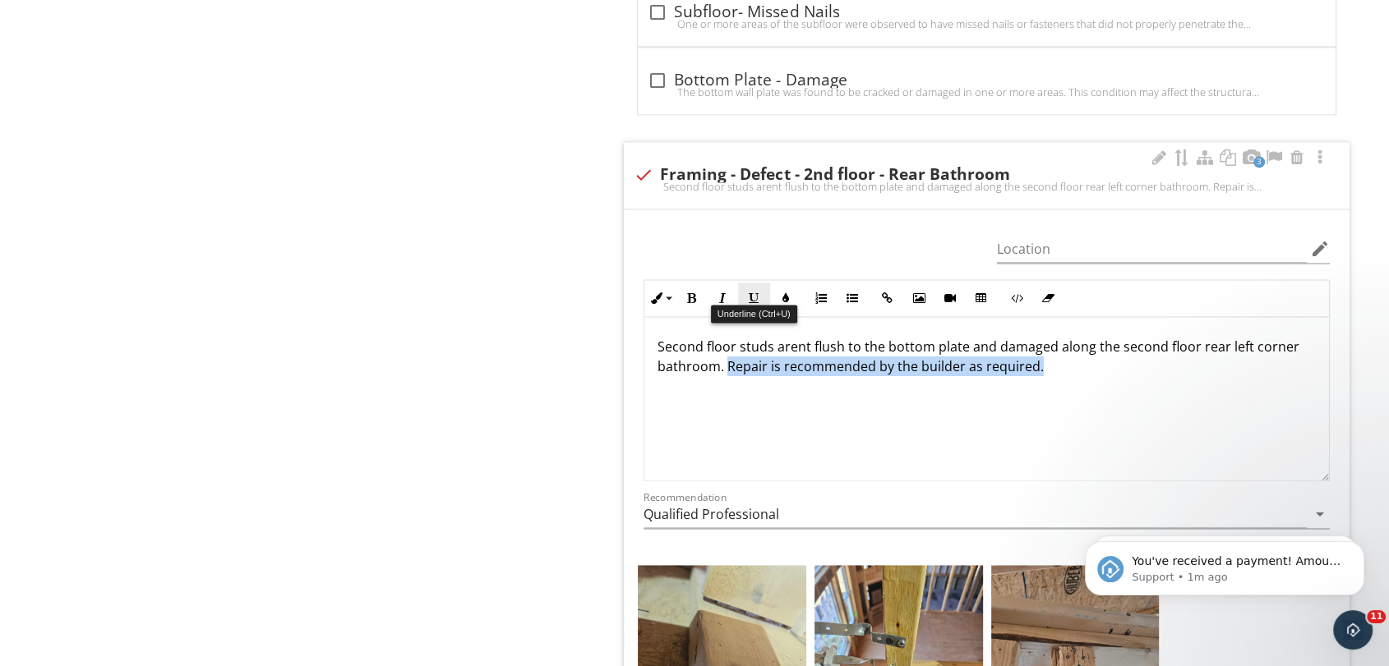
click at [762, 297] on button "Underline" at bounding box center [753, 298] width 31 height 31
click at [802, 374] on div "Second floor studs arent flush to the bottom plate and damaged along the second…" at bounding box center [986, 399] width 684 height 164
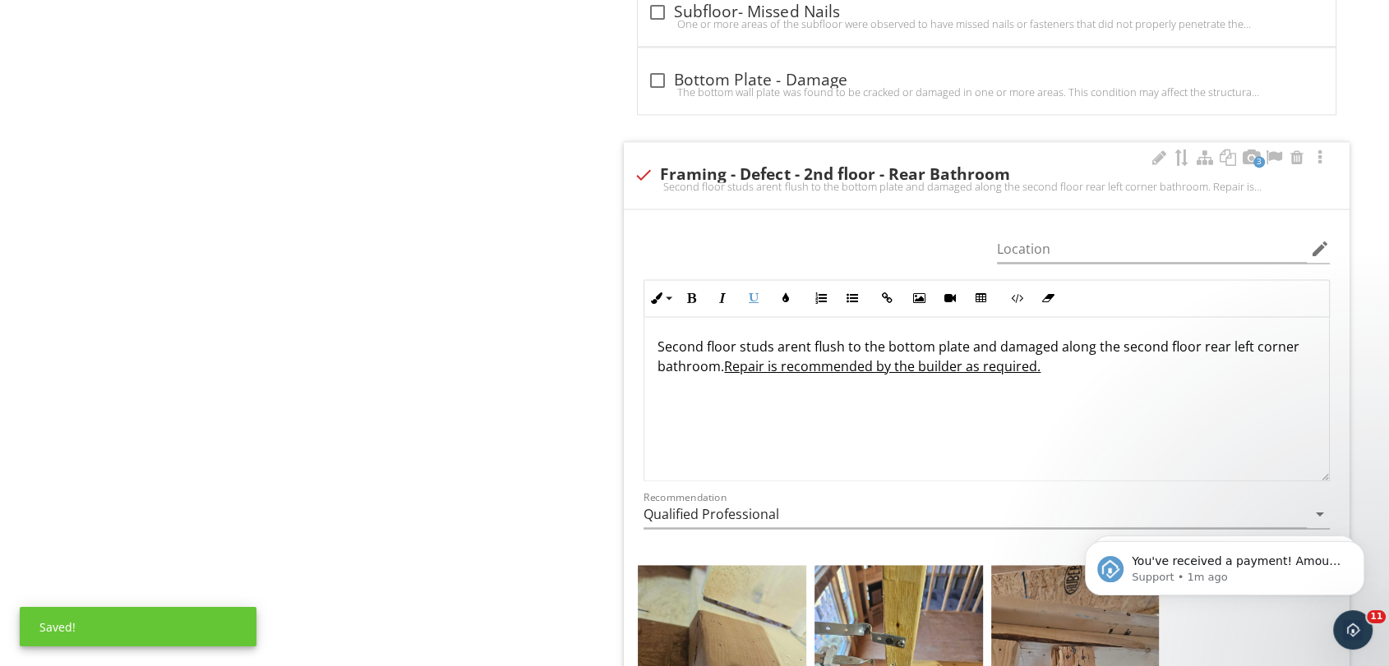
click at [770, 341] on p "Second floor studs arent flush to the bottom plate and damaged along the second…" at bounding box center [986, 356] width 658 height 39
click at [974, 338] on p "Second floor stud isn't flush to the bottom plate and damaged along the second …" at bounding box center [986, 356] width 658 height 39
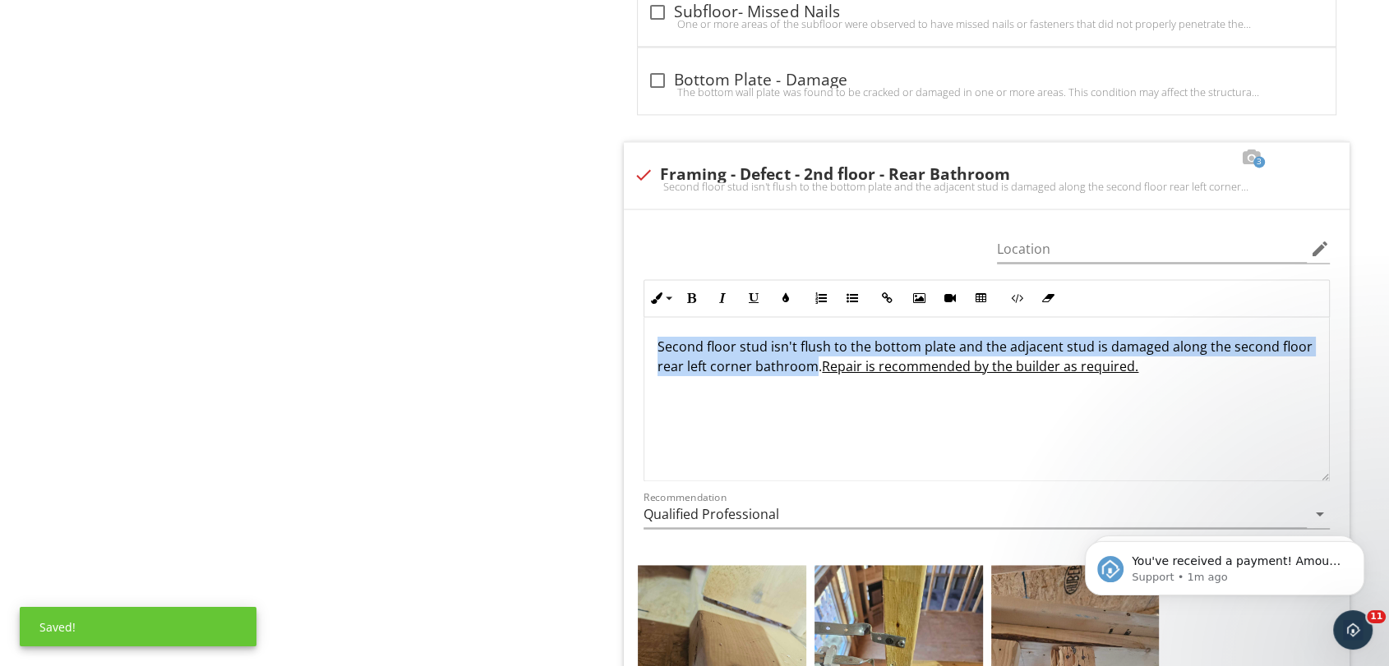
drag, startPoint x: 815, startPoint y: 362, endPoint x: 621, endPoint y: 335, distance: 195.7
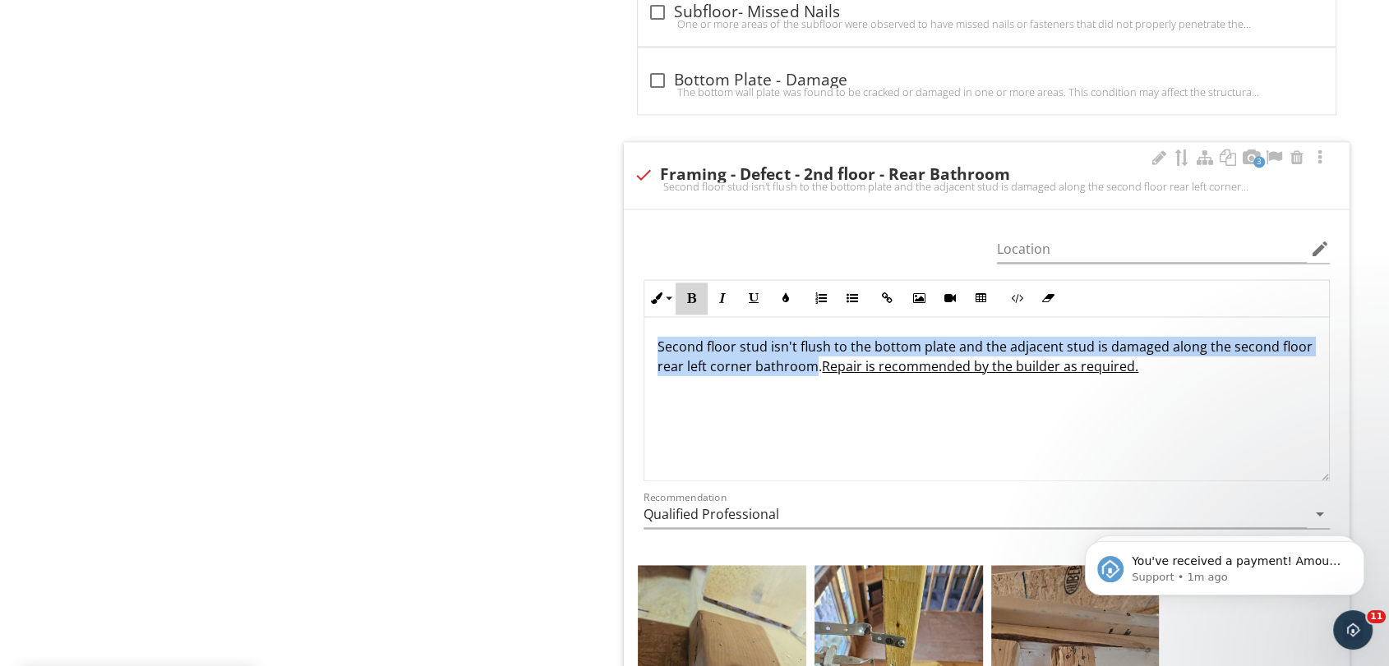
click at [691, 294] on button "Bold" at bounding box center [690, 298] width 31 height 31
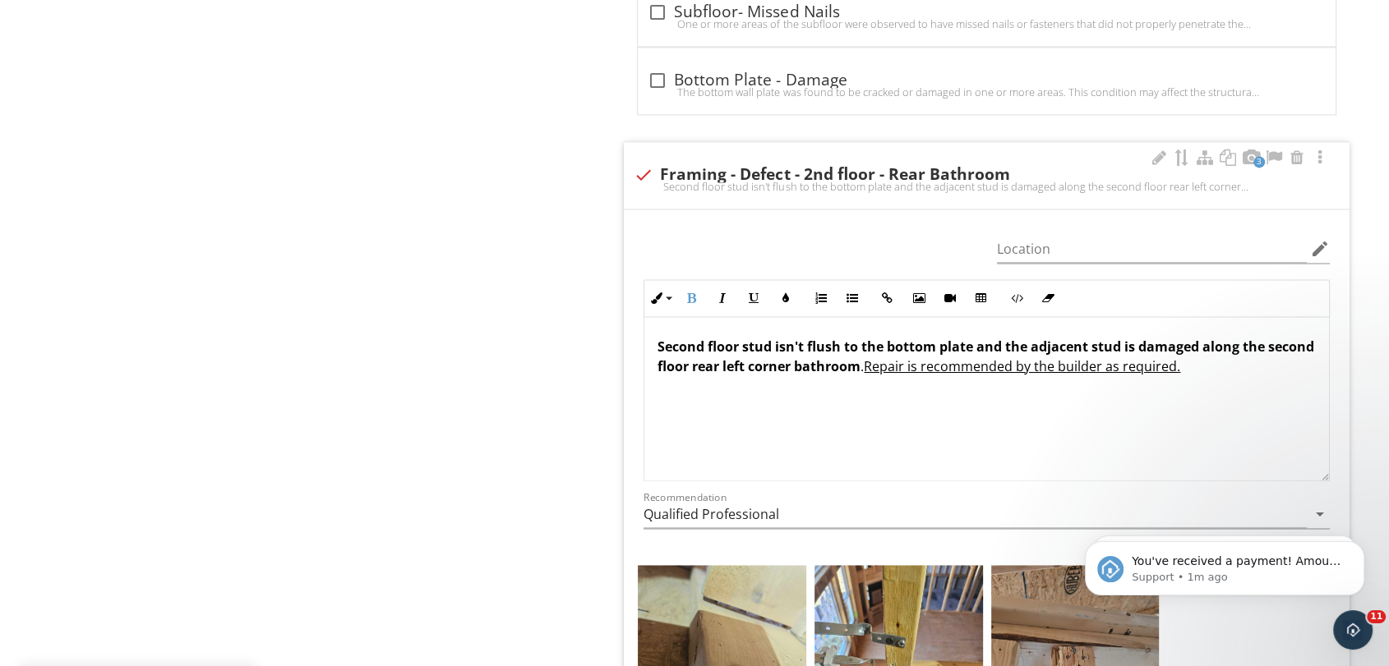
click at [832, 386] on div "Second floor stud isn't flush to the bottom plate and the adjacent stud is dama…" at bounding box center [986, 399] width 684 height 164
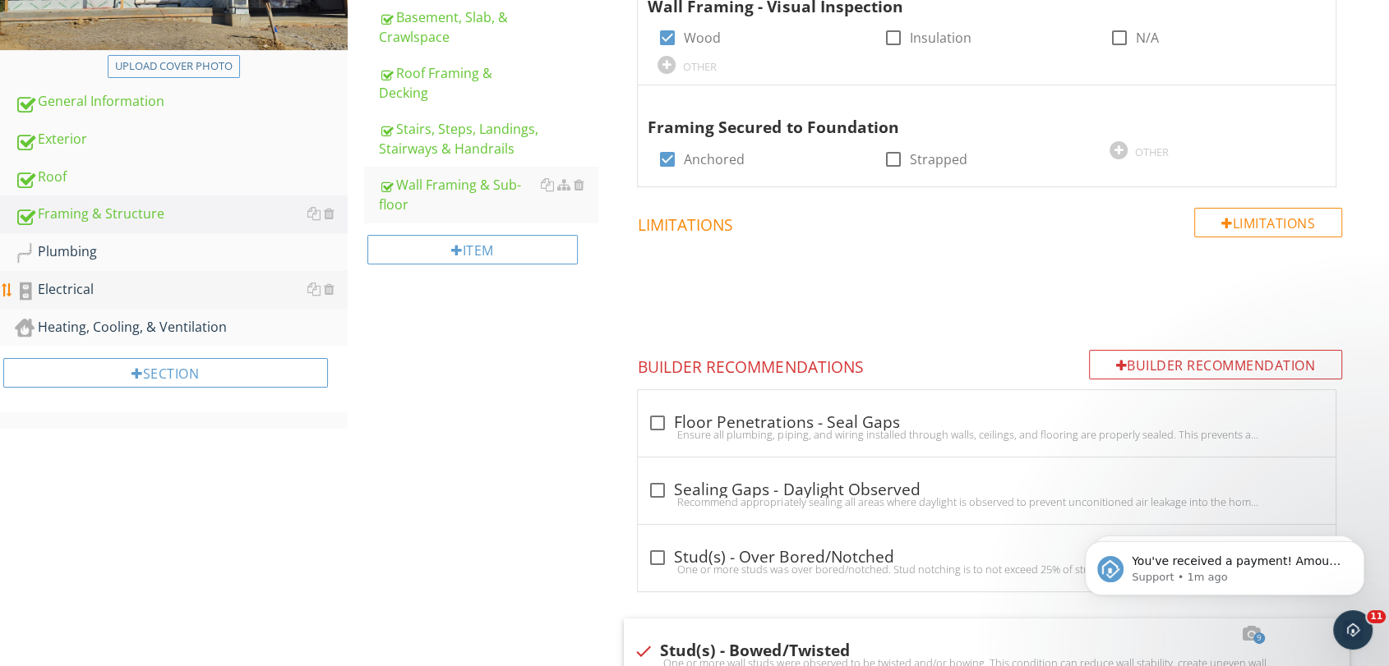
scroll to position [382, 0]
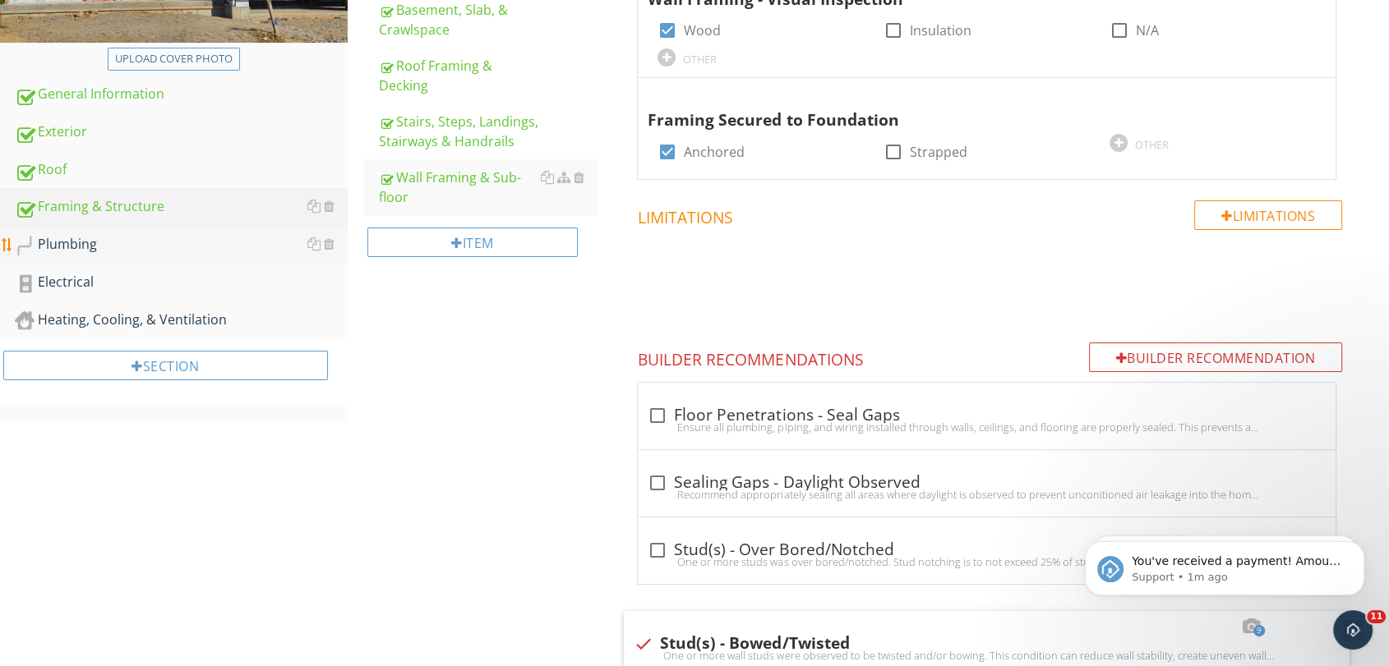
click at [164, 235] on div "Plumbing" at bounding box center [181, 244] width 333 height 21
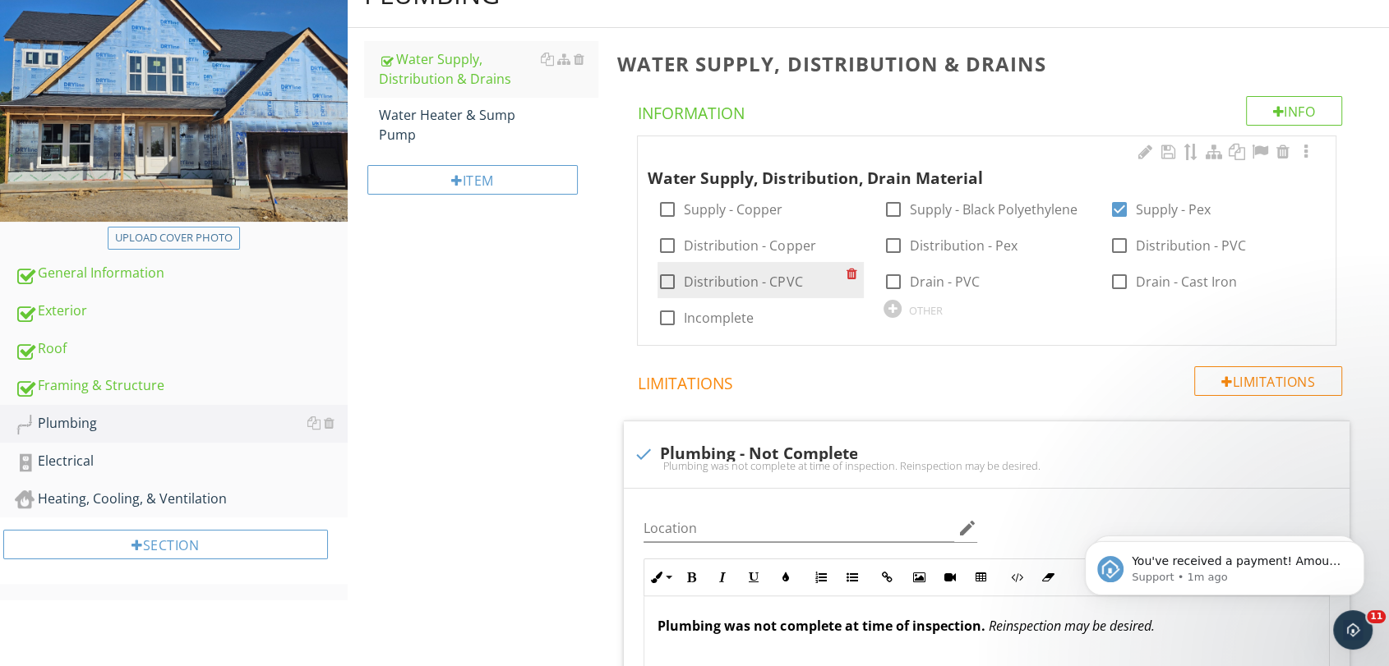
scroll to position [200, 0]
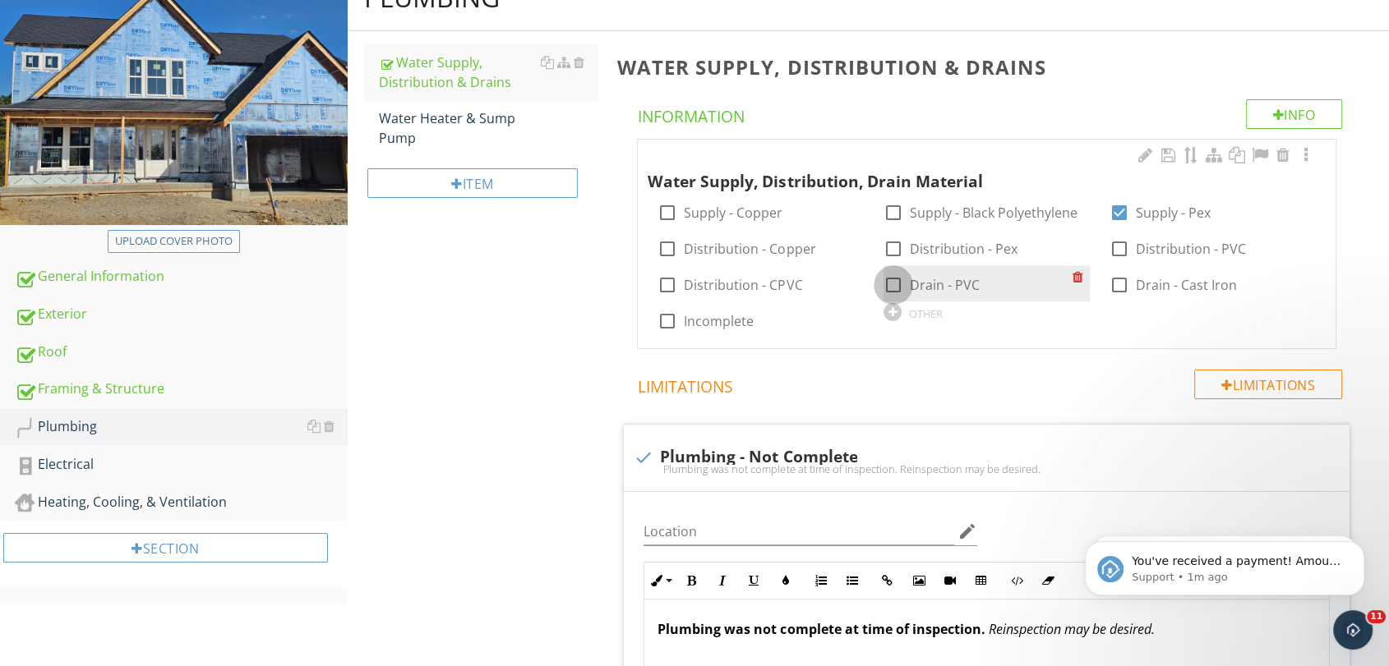
click at [895, 286] on div at bounding box center [893, 285] width 28 height 28
checkbox input "true"
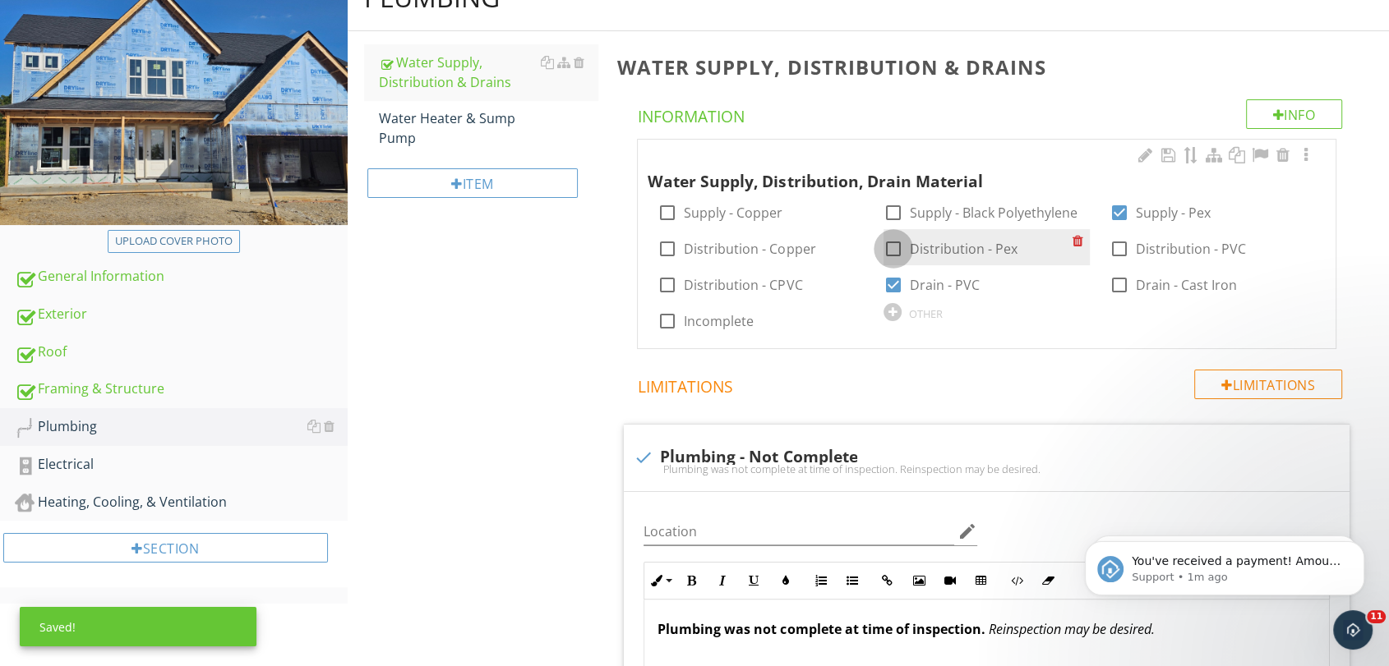
click at [892, 254] on div at bounding box center [893, 249] width 28 height 28
checkbox input "true"
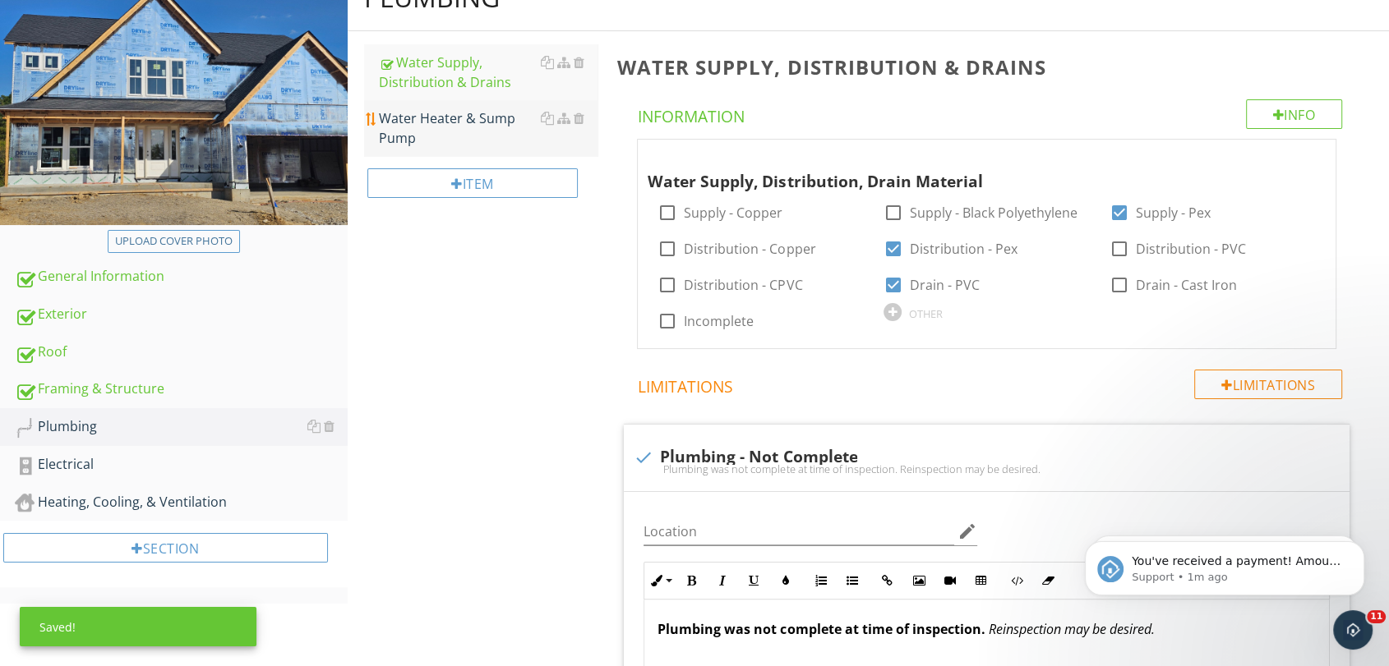
click at [440, 140] on div "Water Heater & Sump Pump" at bounding box center [488, 127] width 219 height 39
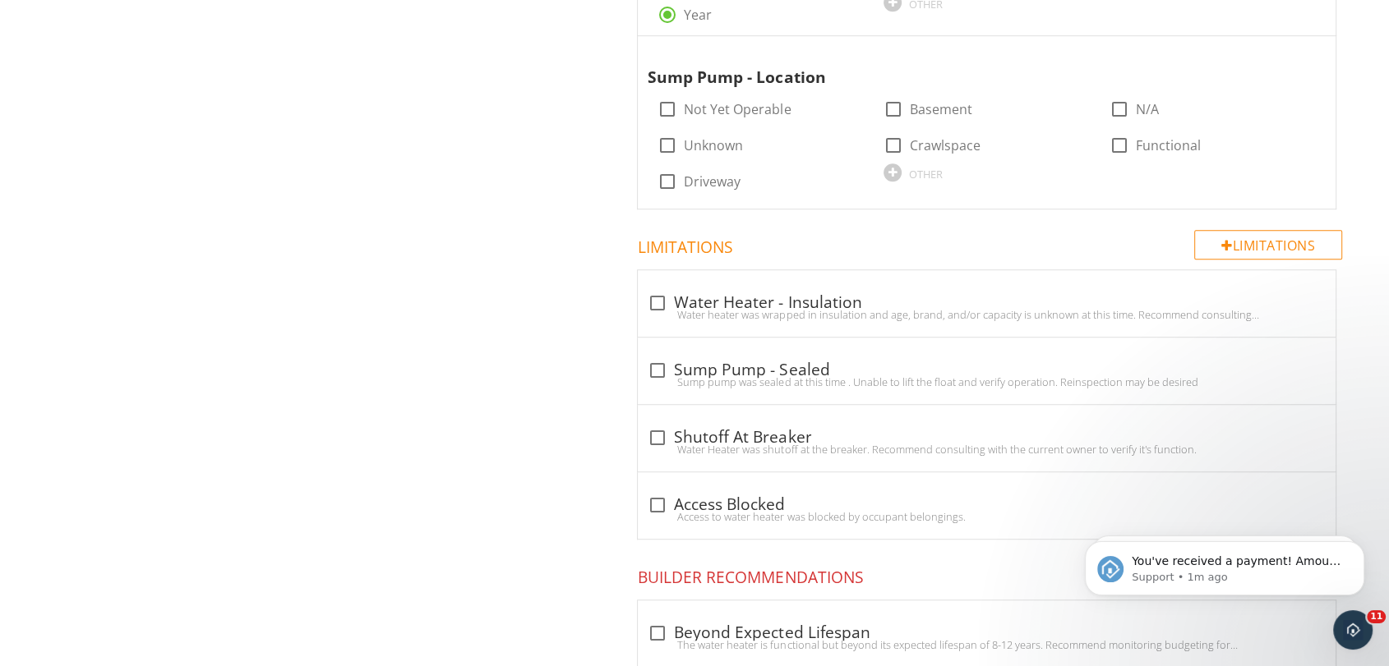
scroll to position [930, 0]
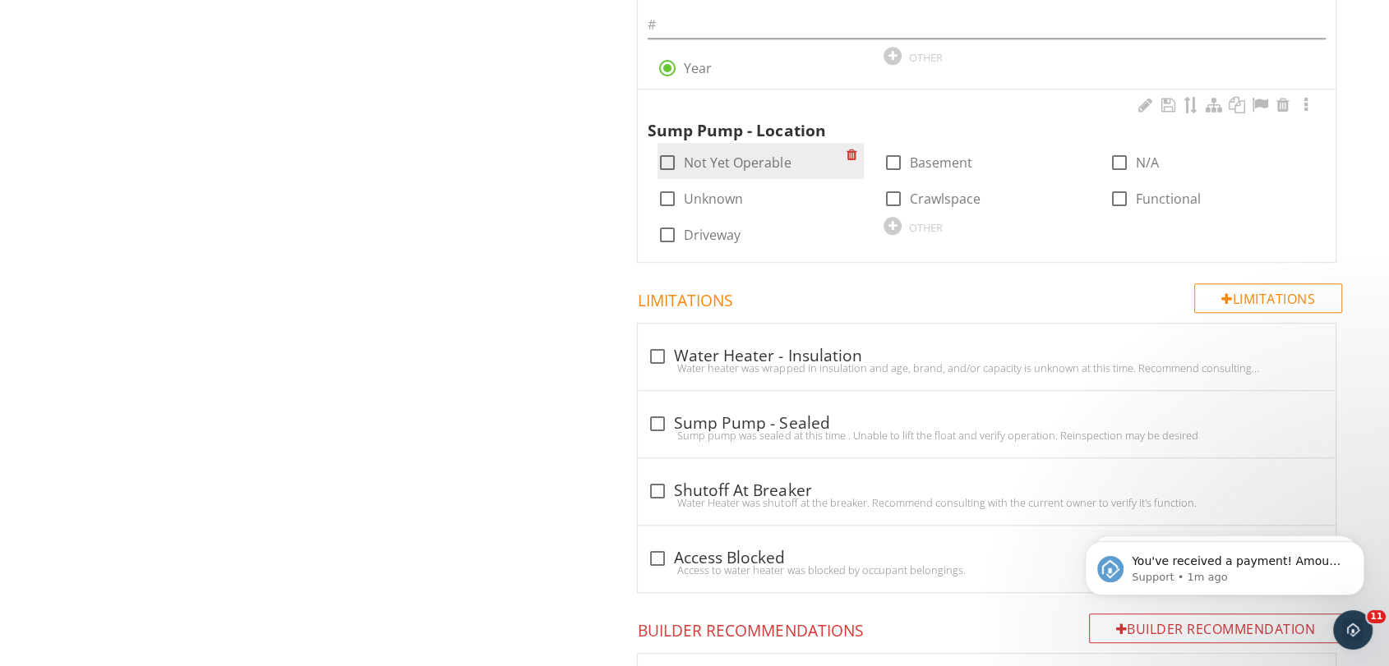
click at [665, 165] on div at bounding box center [667, 163] width 28 height 28
checkbox input "true"
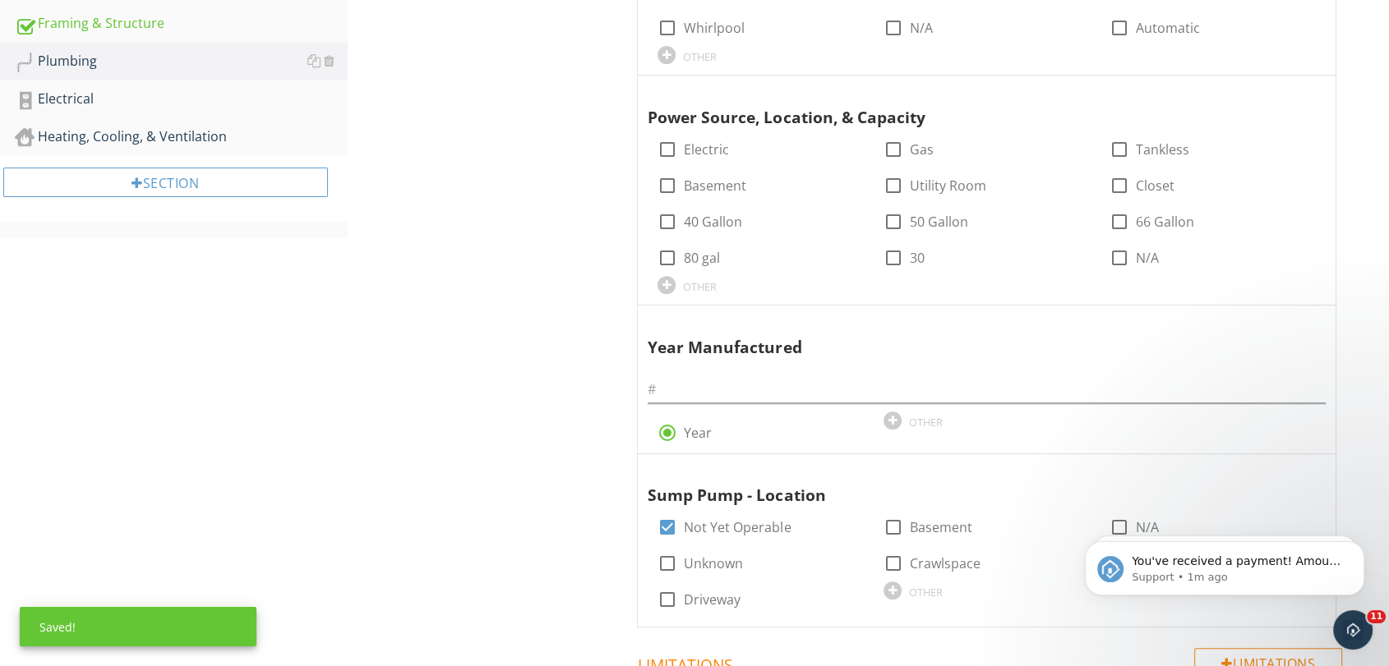
scroll to position [473, 0]
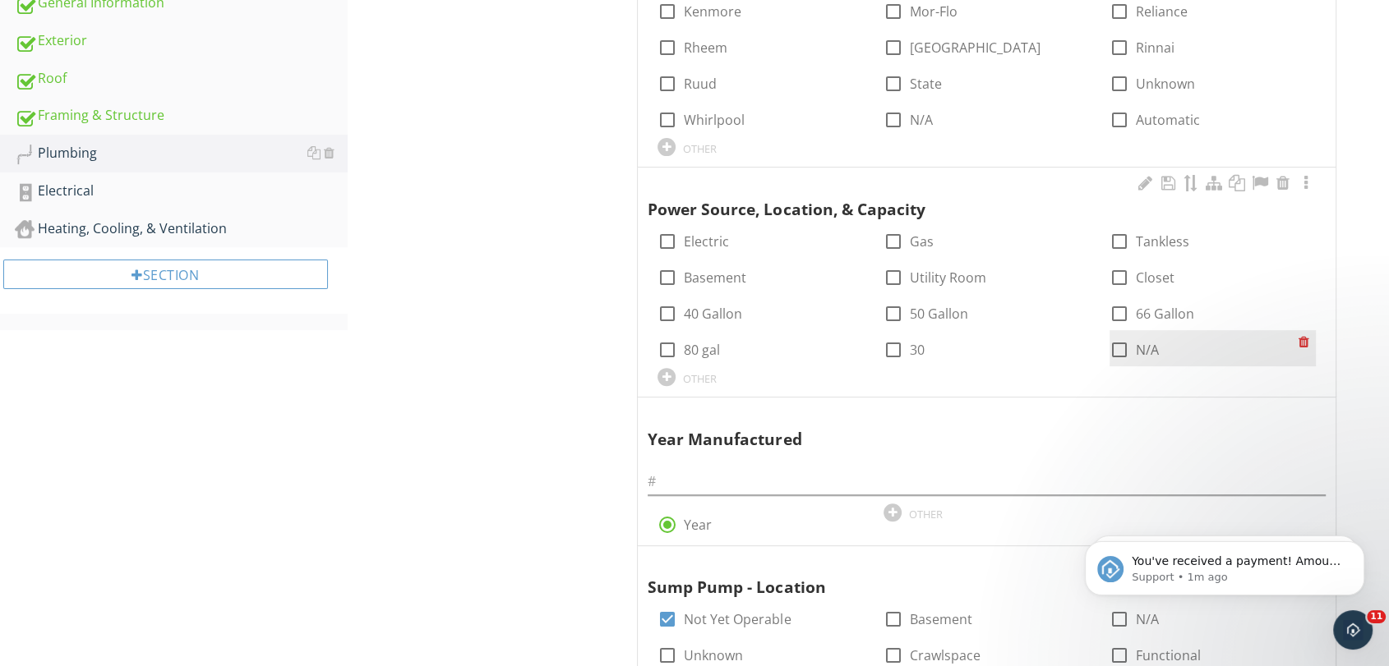
click at [1121, 346] on div at bounding box center [1119, 350] width 28 height 28
checkbox input "true"
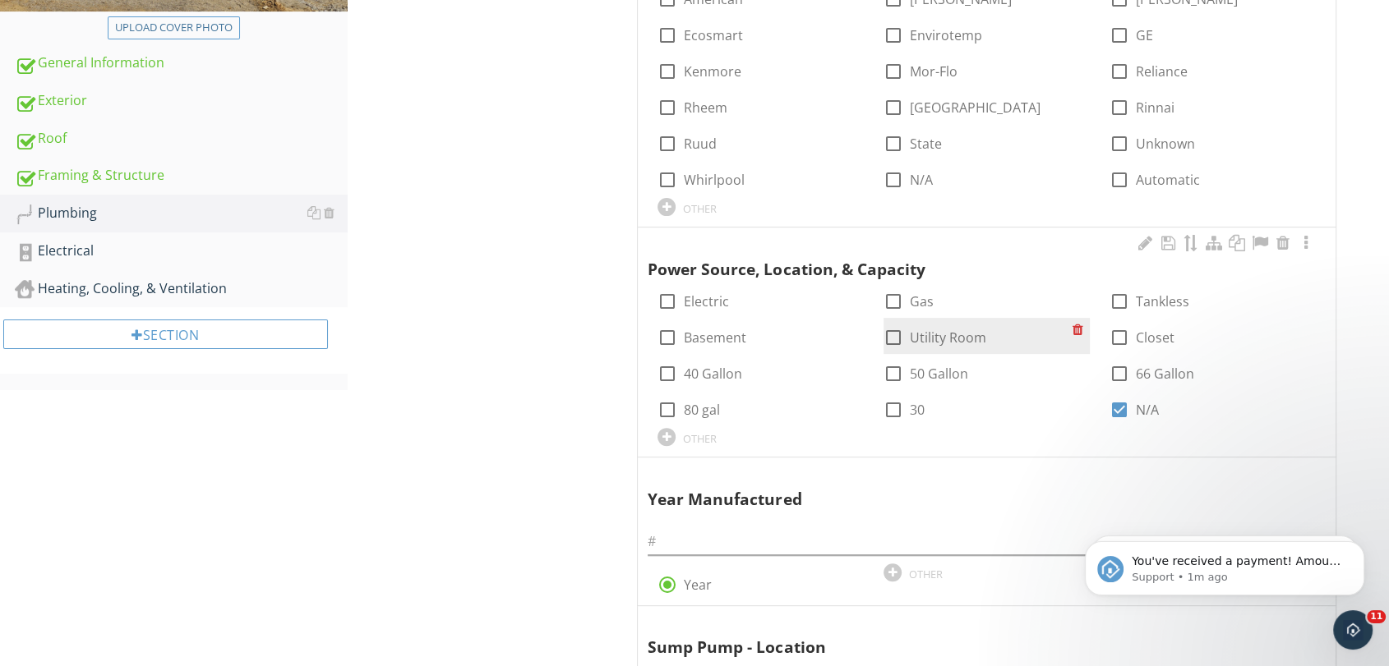
scroll to position [291, 0]
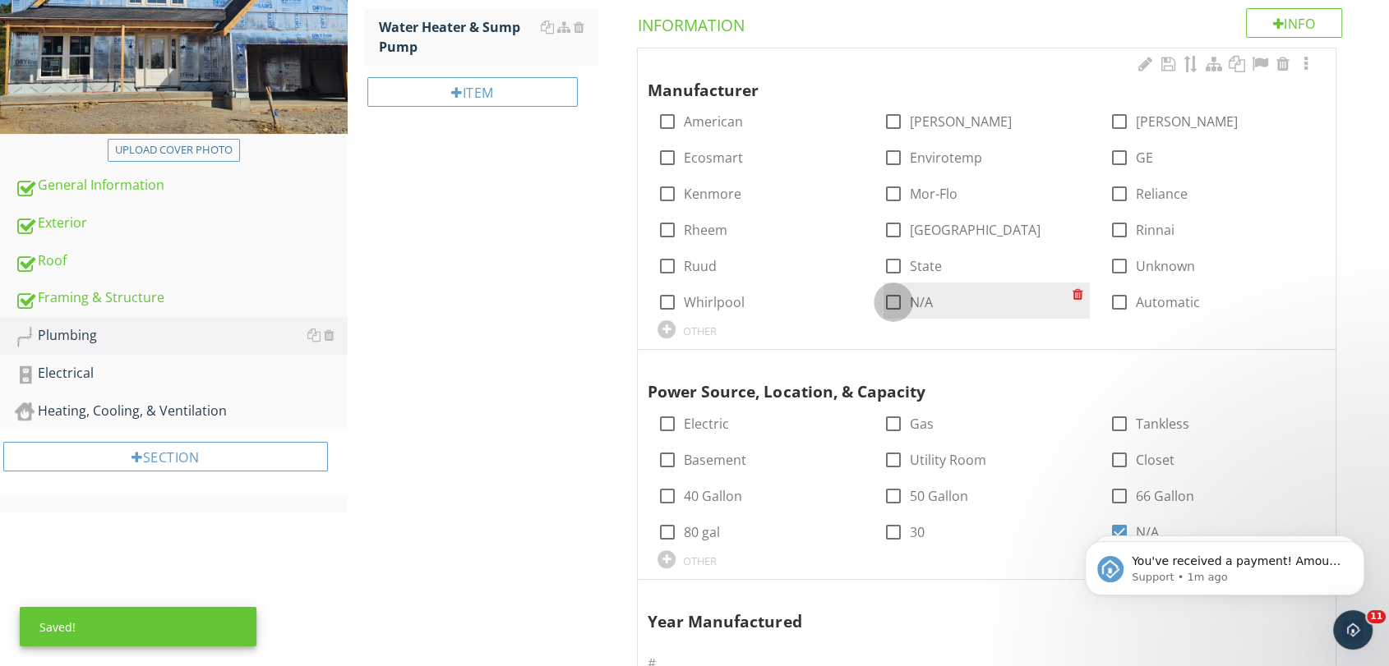
click at [892, 306] on div at bounding box center [893, 302] width 28 height 28
checkbox input "true"
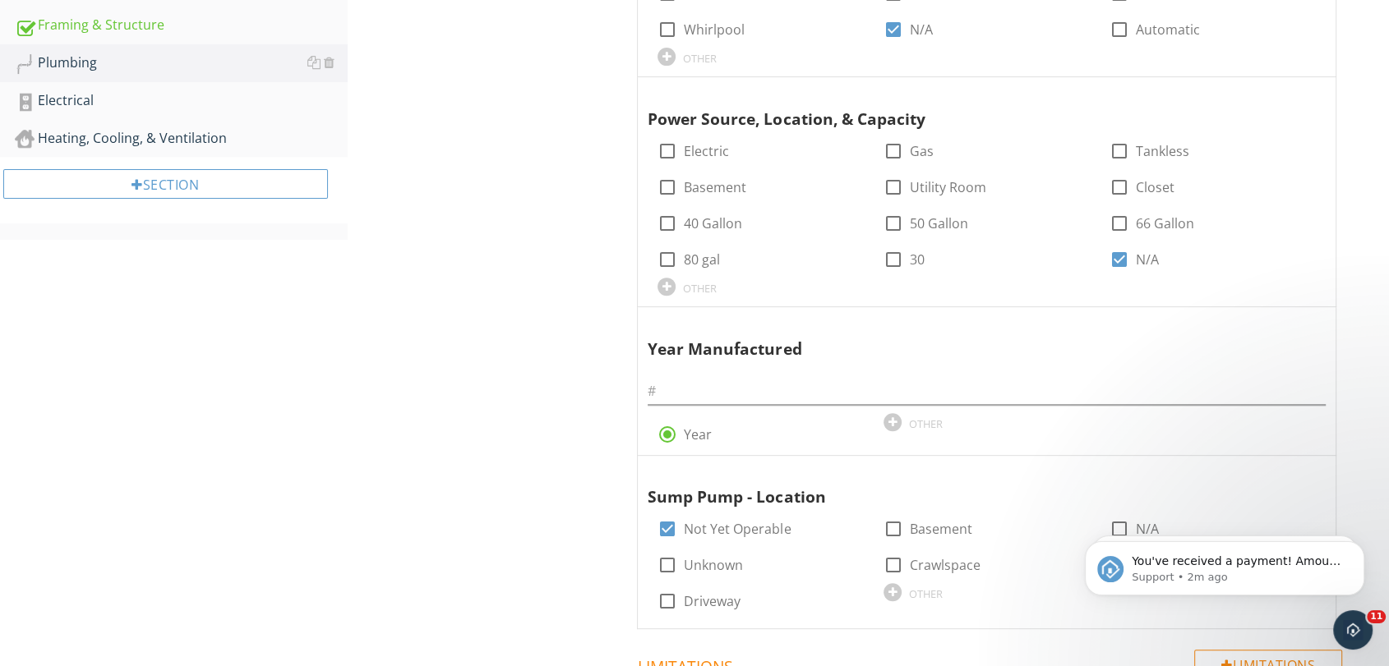
scroll to position [200, 0]
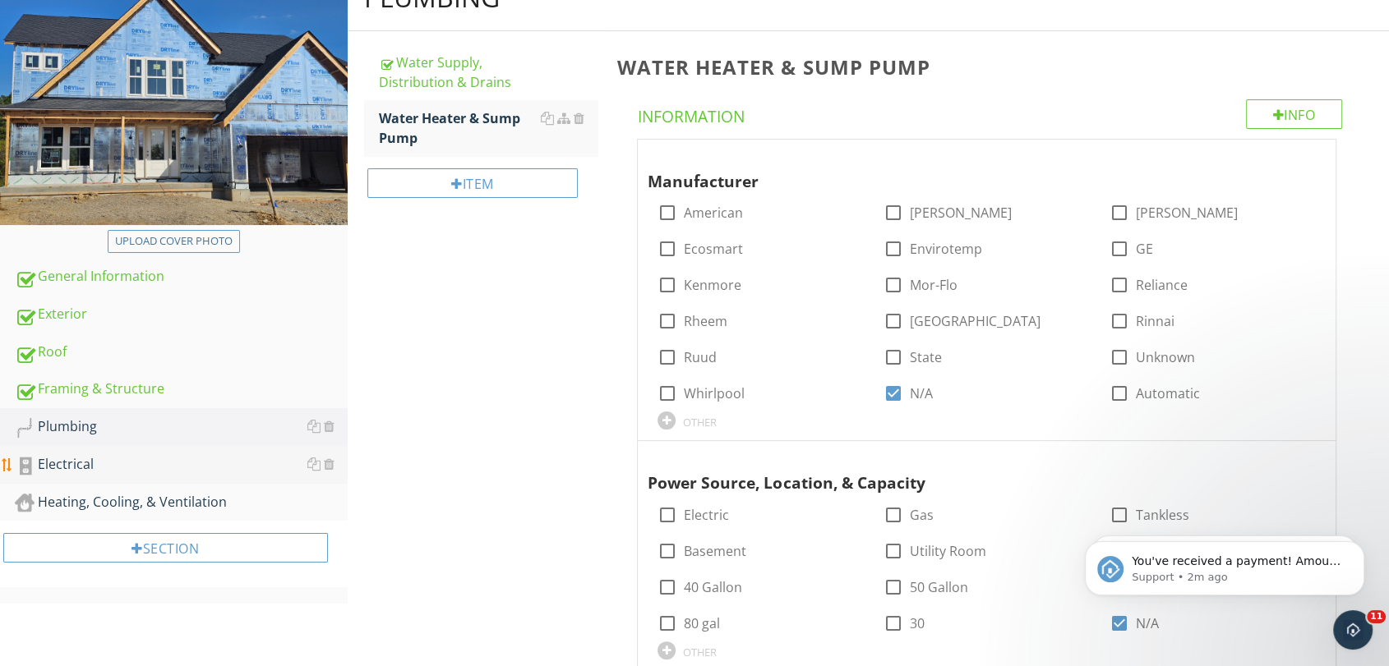
click at [131, 455] on div "Electrical" at bounding box center [181, 464] width 333 height 21
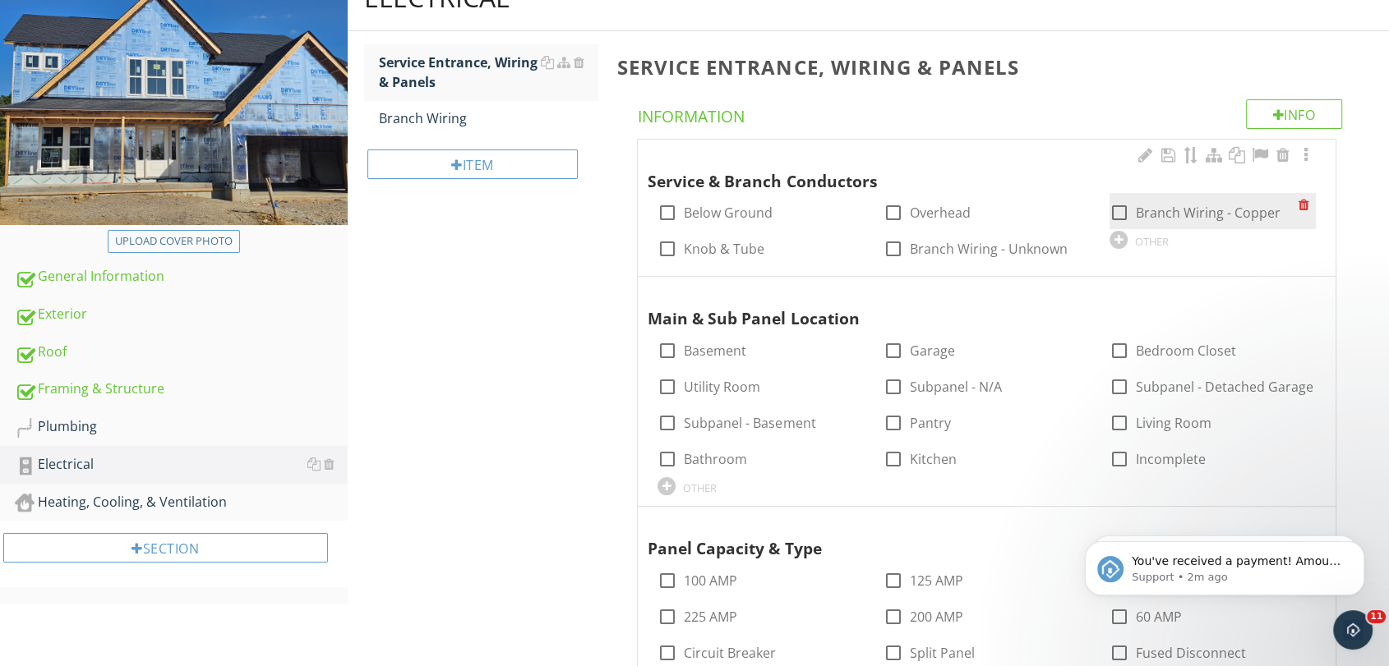
click at [1117, 212] on div at bounding box center [1119, 213] width 28 height 28
checkbox input "true"
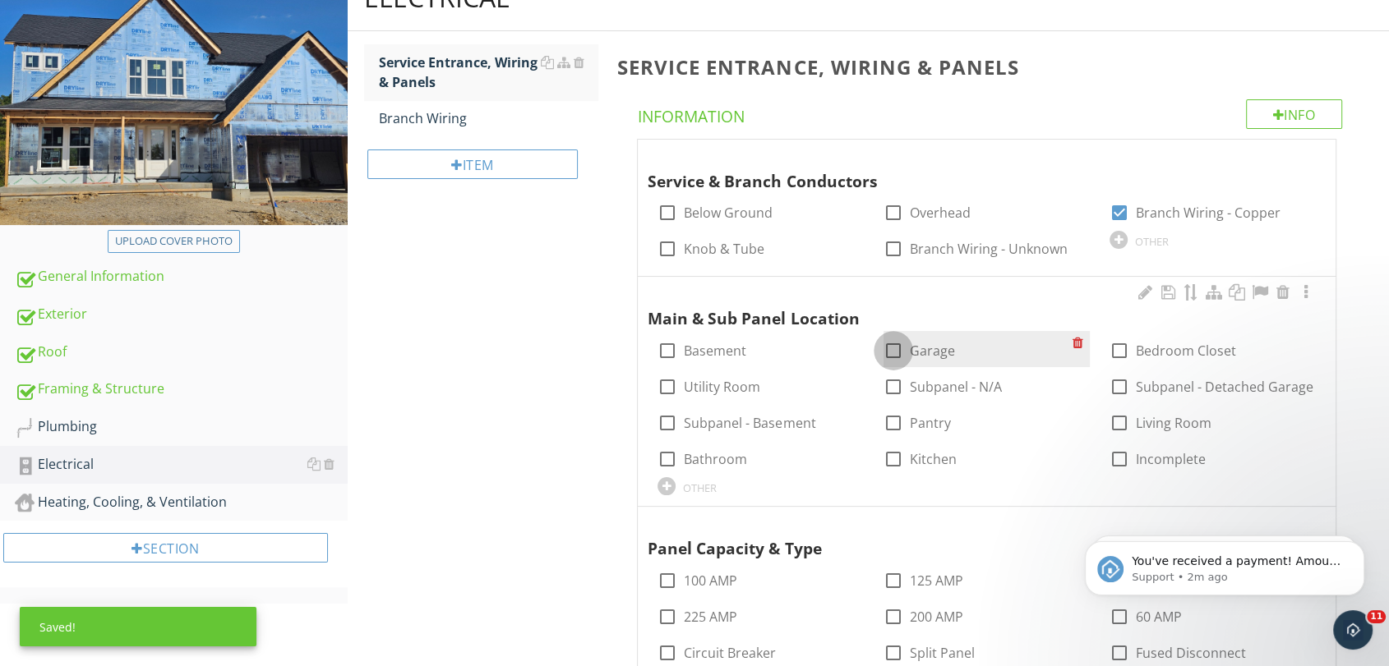
click at [894, 352] on div at bounding box center [893, 351] width 28 height 28
checkbox input "true"
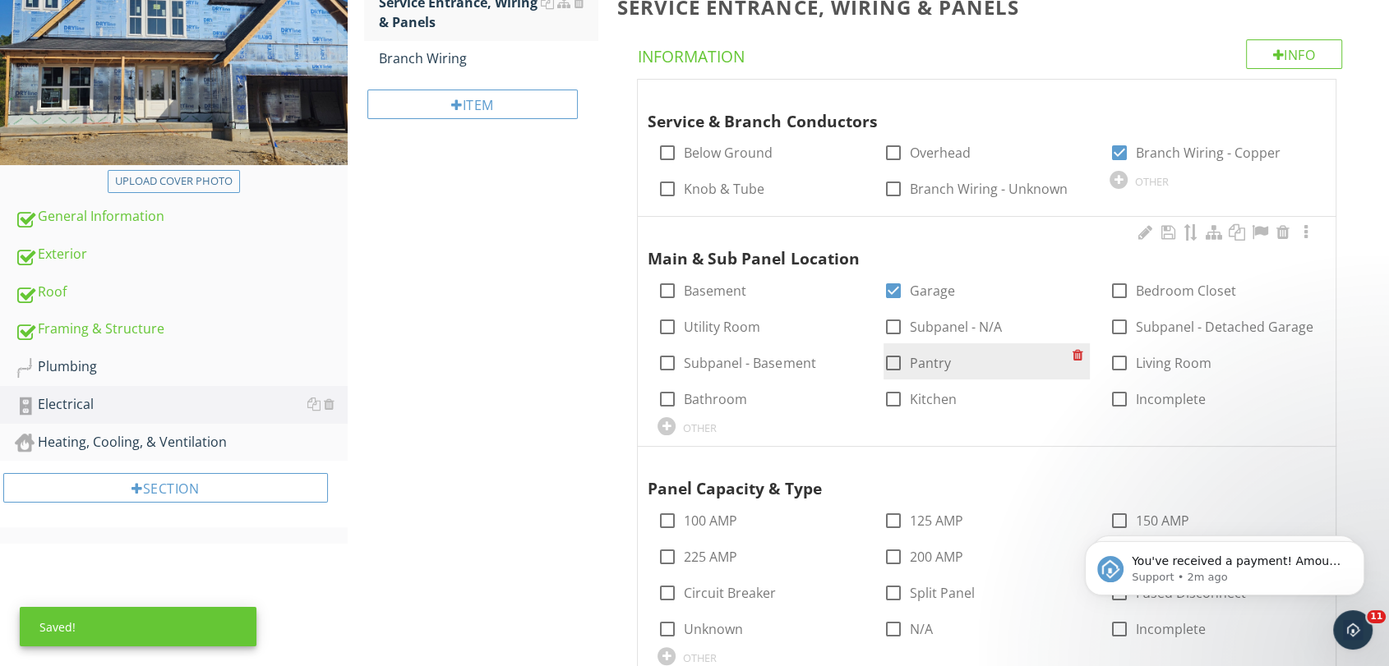
scroll to position [291, 0]
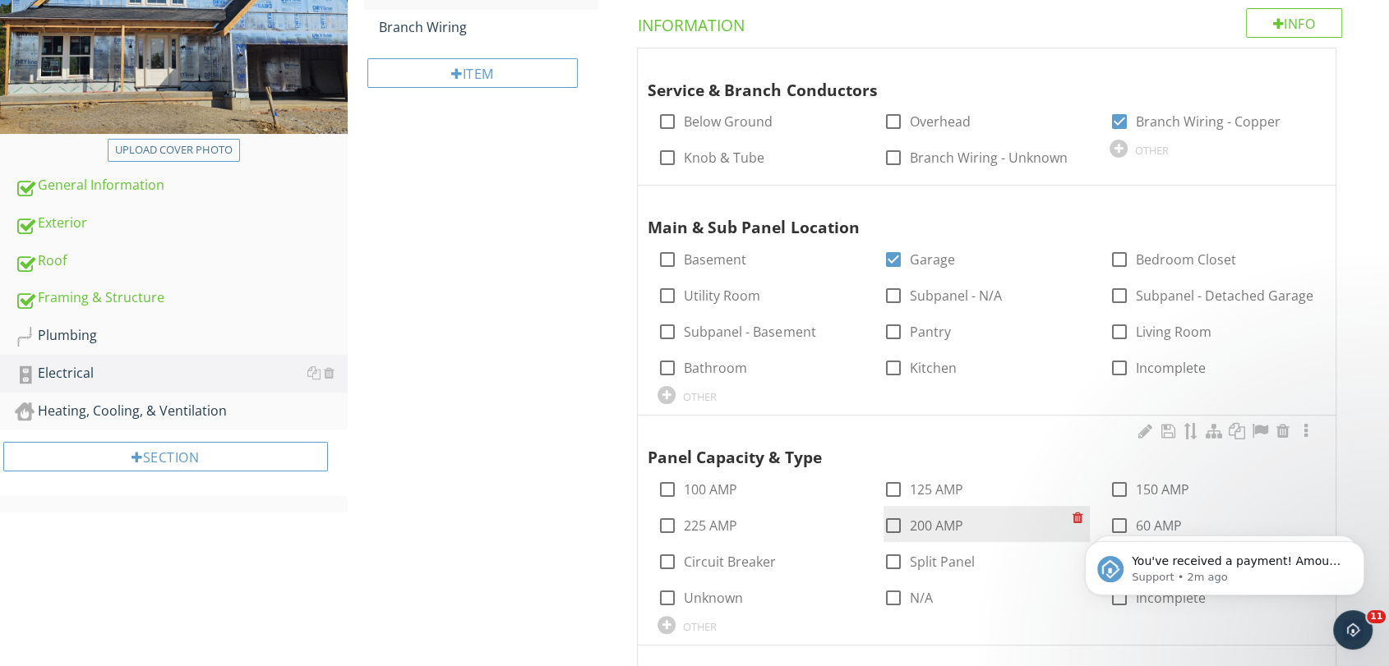
click at [894, 525] on div at bounding box center [893, 526] width 28 height 28
checkbox input "true"
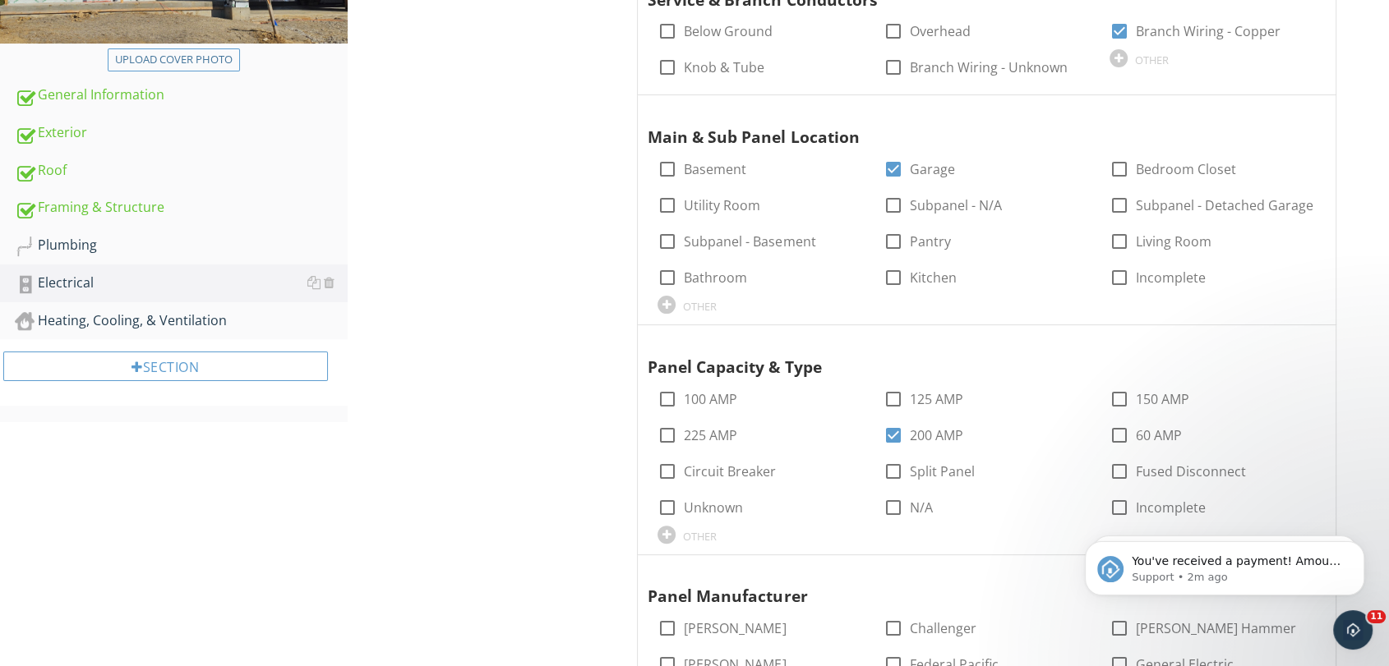
scroll to position [657, 0]
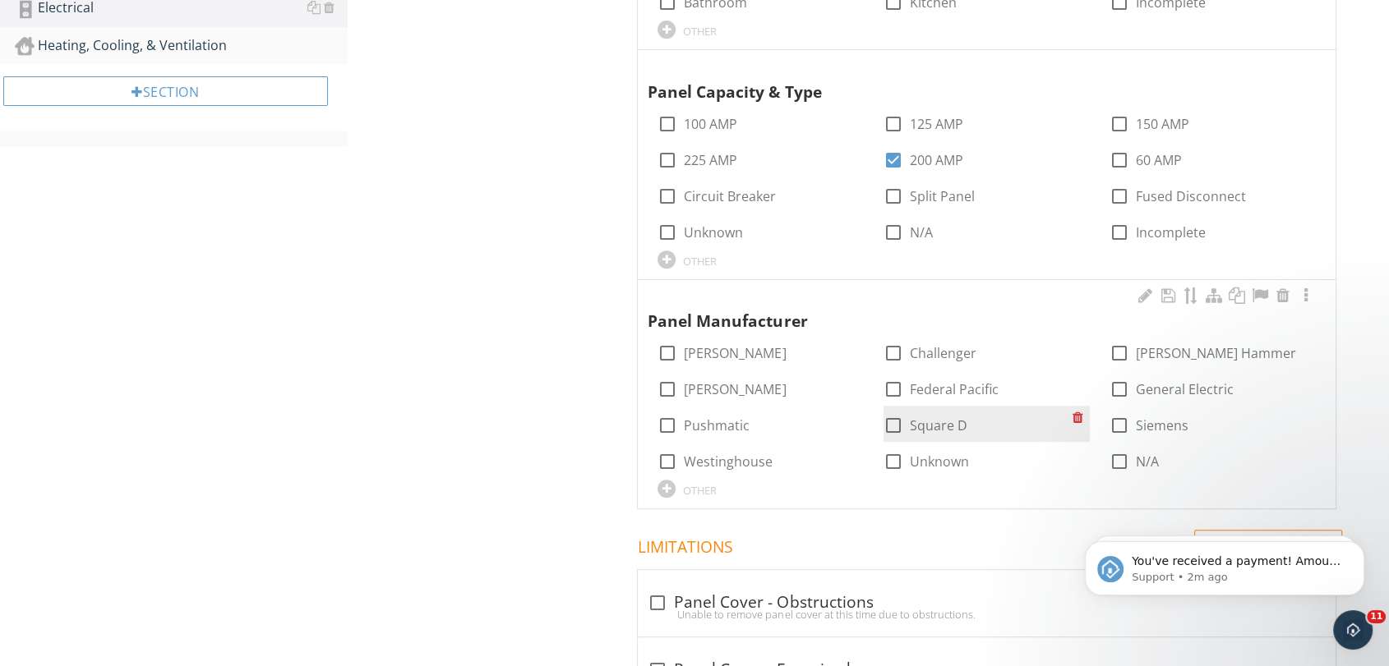
click at [889, 424] on div at bounding box center [893, 426] width 28 height 28
checkbox input "true"
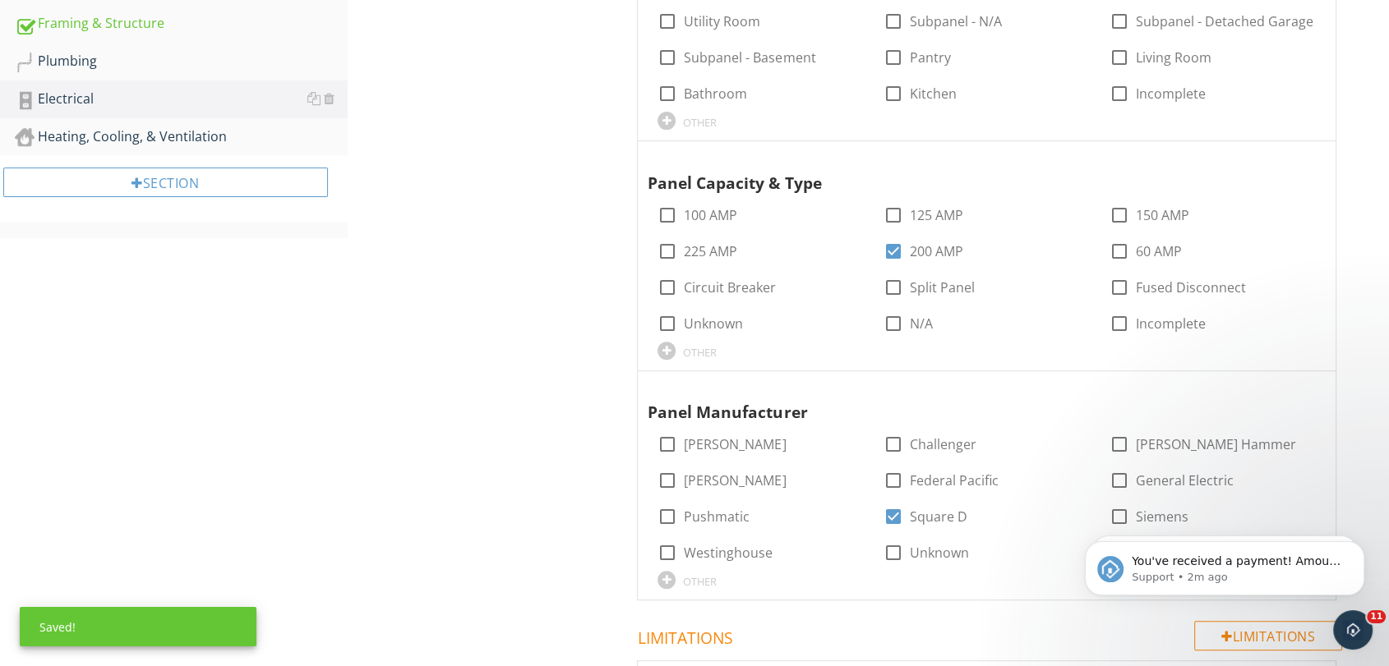
scroll to position [108, 0]
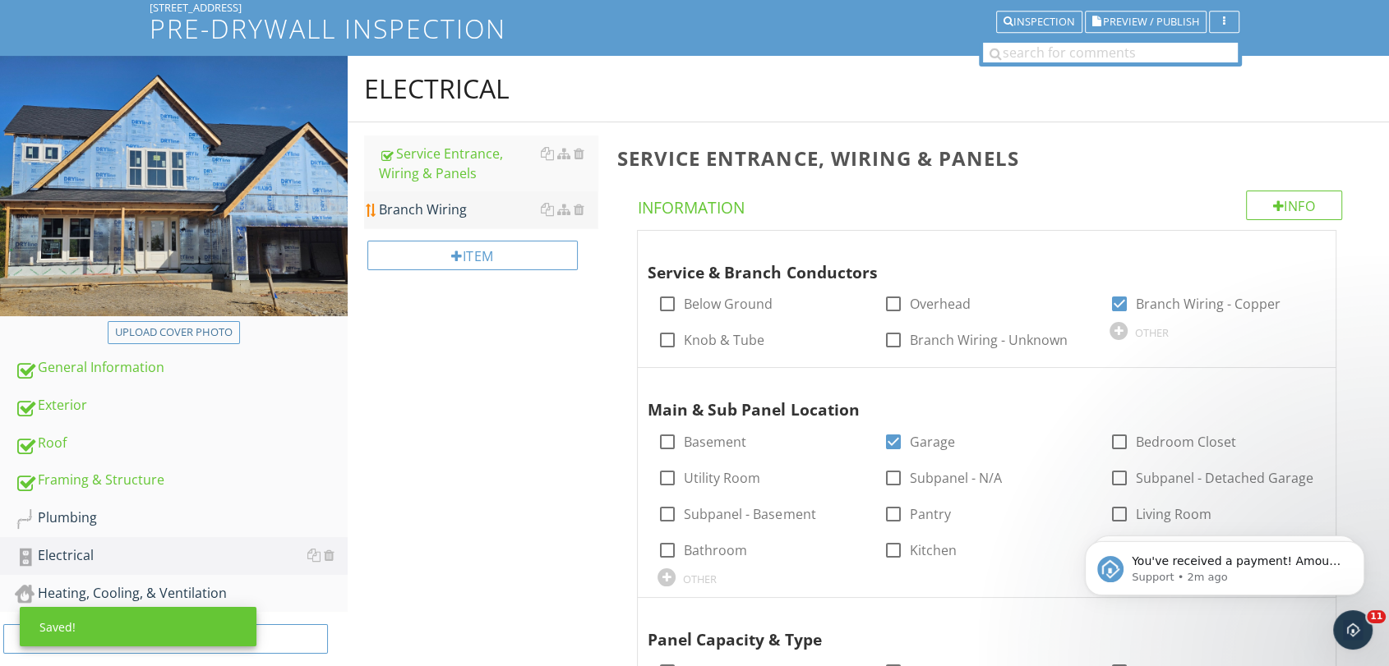
click at [439, 214] on div "Branch Wiring" at bounding box center [488, 210] width 219 height 20
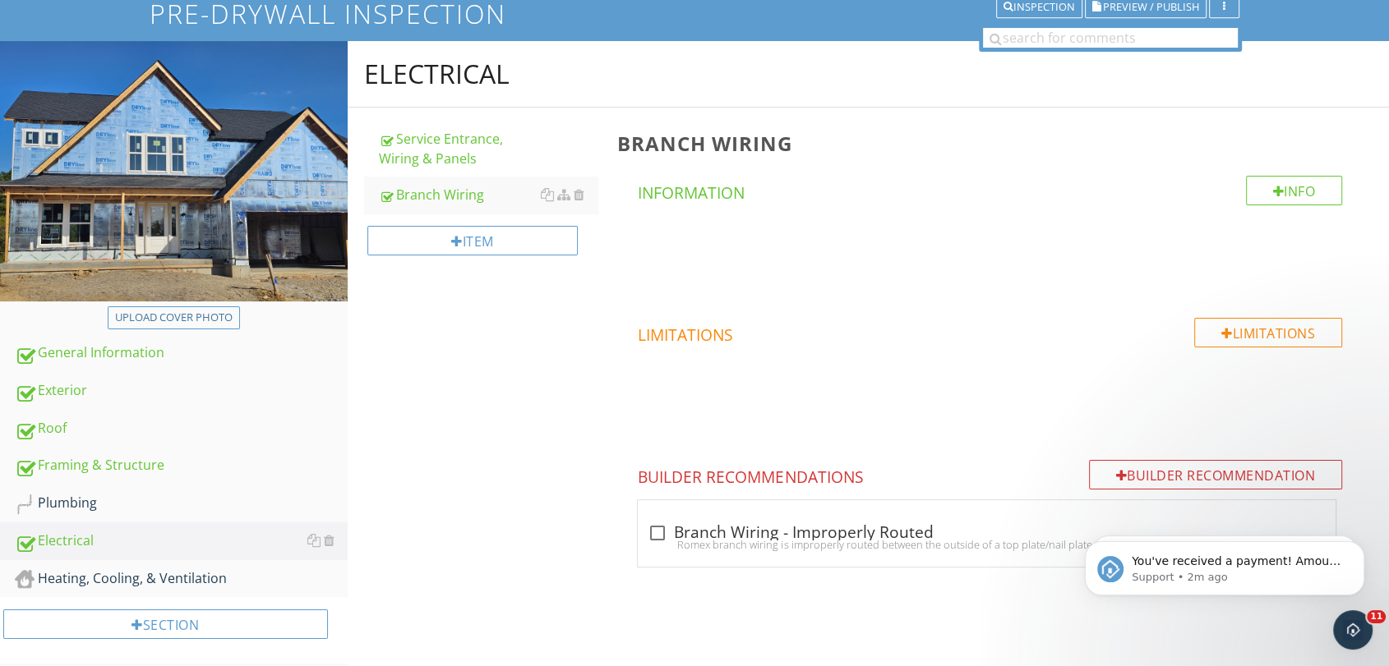
scroll to position [136, 0]
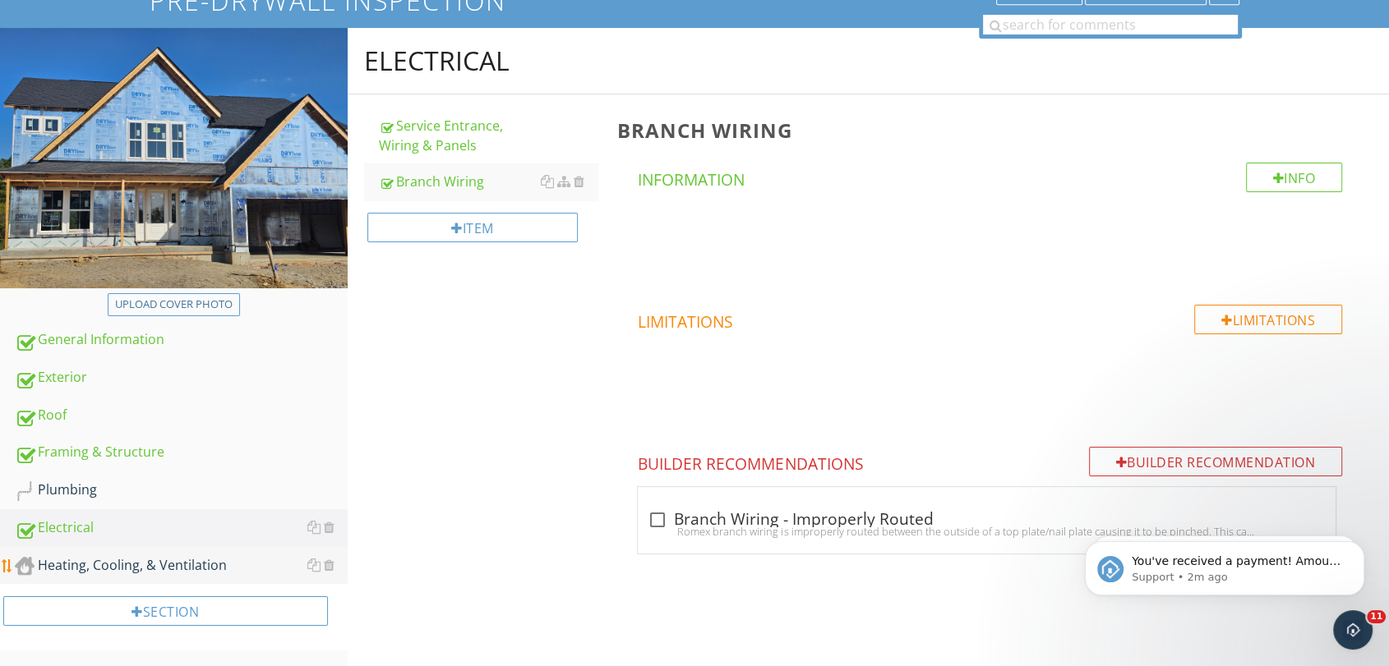
click at [98, 561] on div "Heating, Cooling, & Ventilation" at bounding box center [181, 565] width 333 height 21
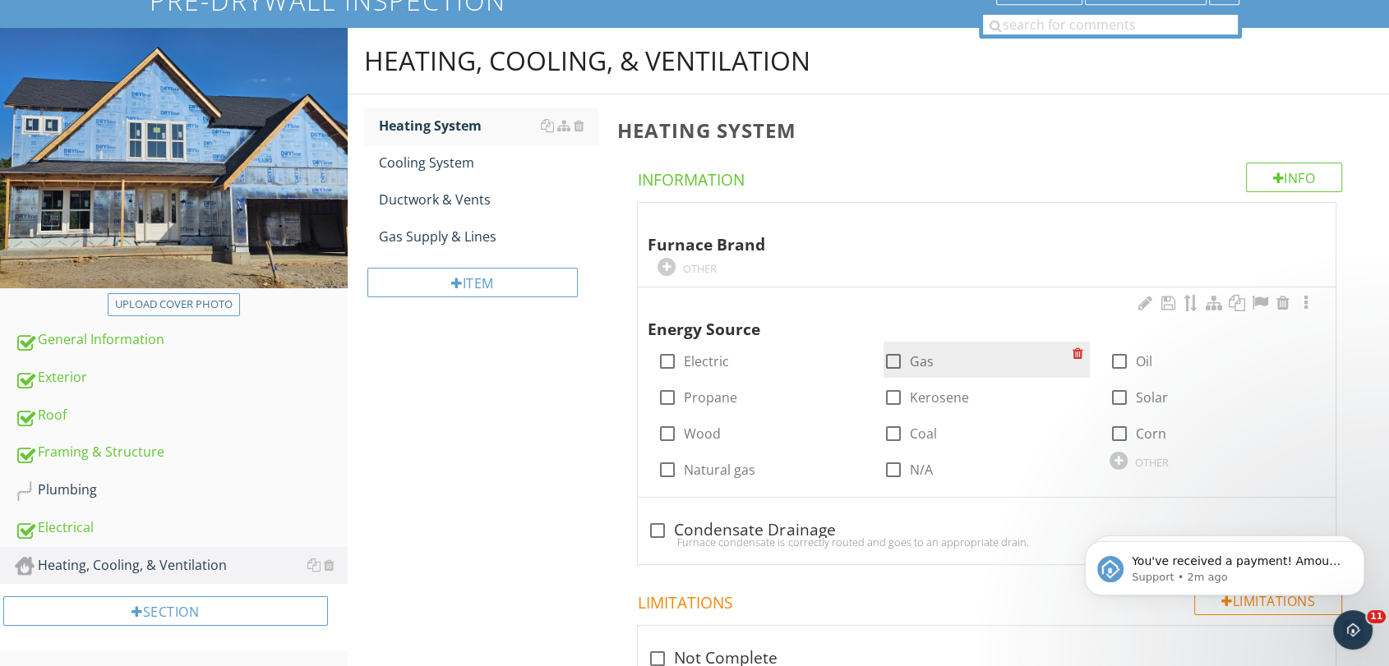
click at [894, 365] on div at bounding box center [893, 362] width 28 height 28
checkbox input "true"
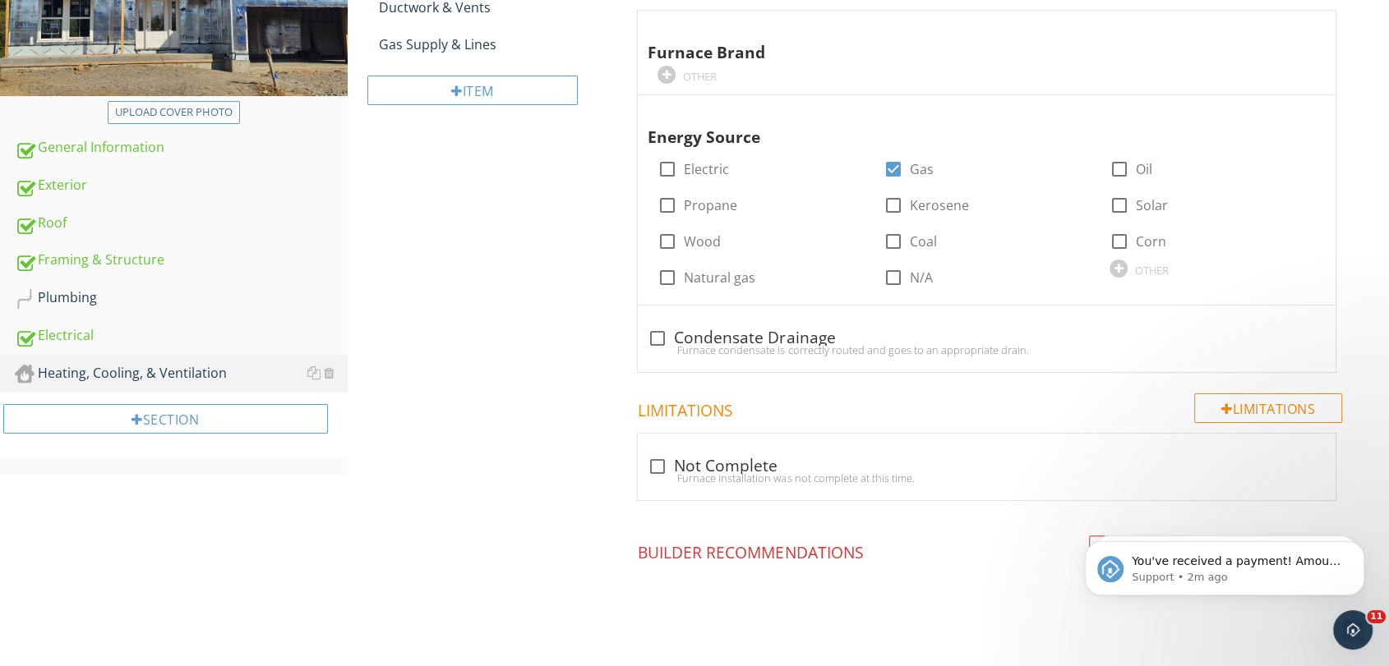
scroll to position [361, 0]
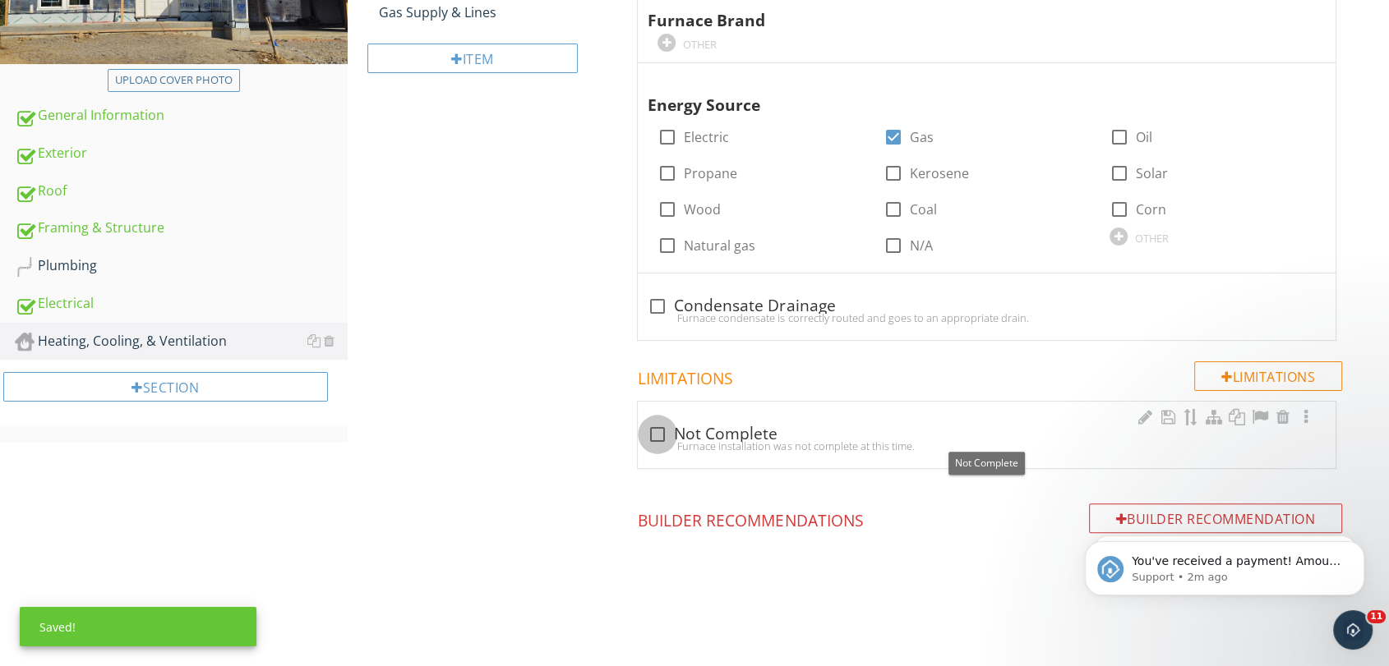
click at [649, 436] on div at bounding box center [657, 435] width 28 height 28
checkbox input "true"
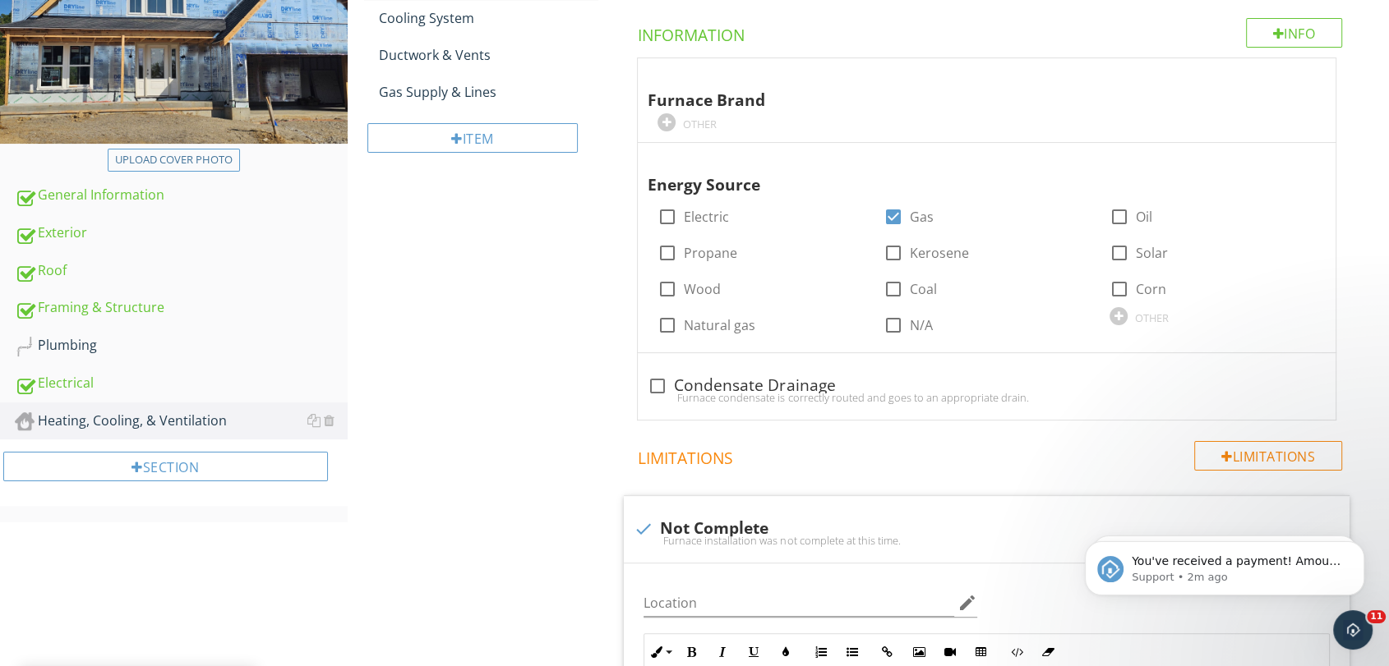
scroll to position [177, 0]
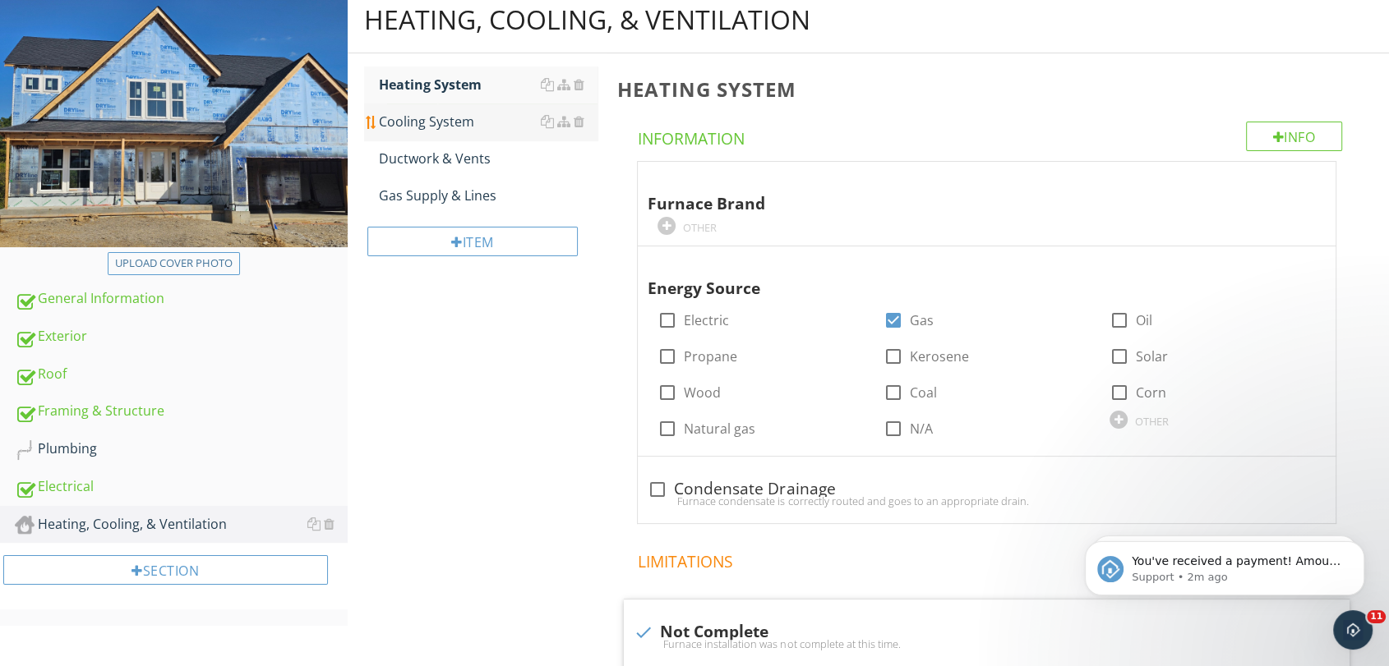
click at [422, 117] on div "Cooling System" at bounding box center [488, 122] width 219 height 20
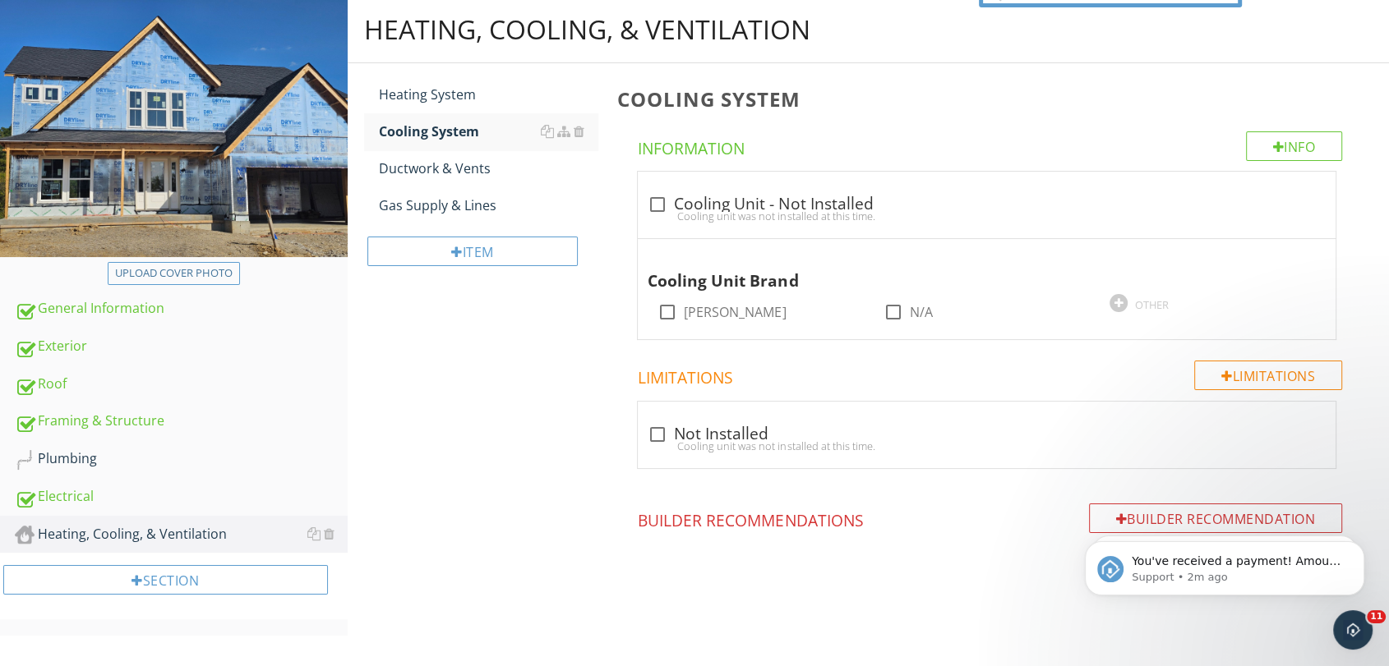
scroll to position [167, 0]
click at [657, 196] on div at bounding box center [657, 205] width 28 height 28
checkbox input "true"
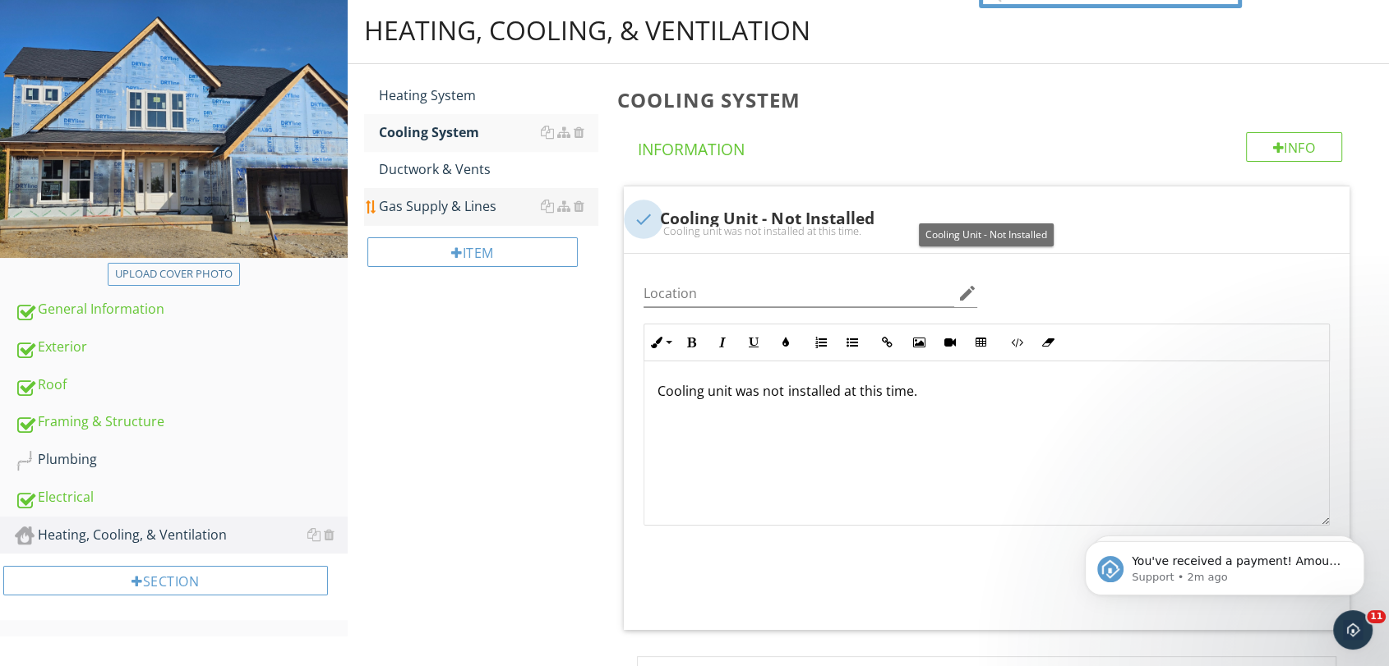
scroll to position [177, 0]
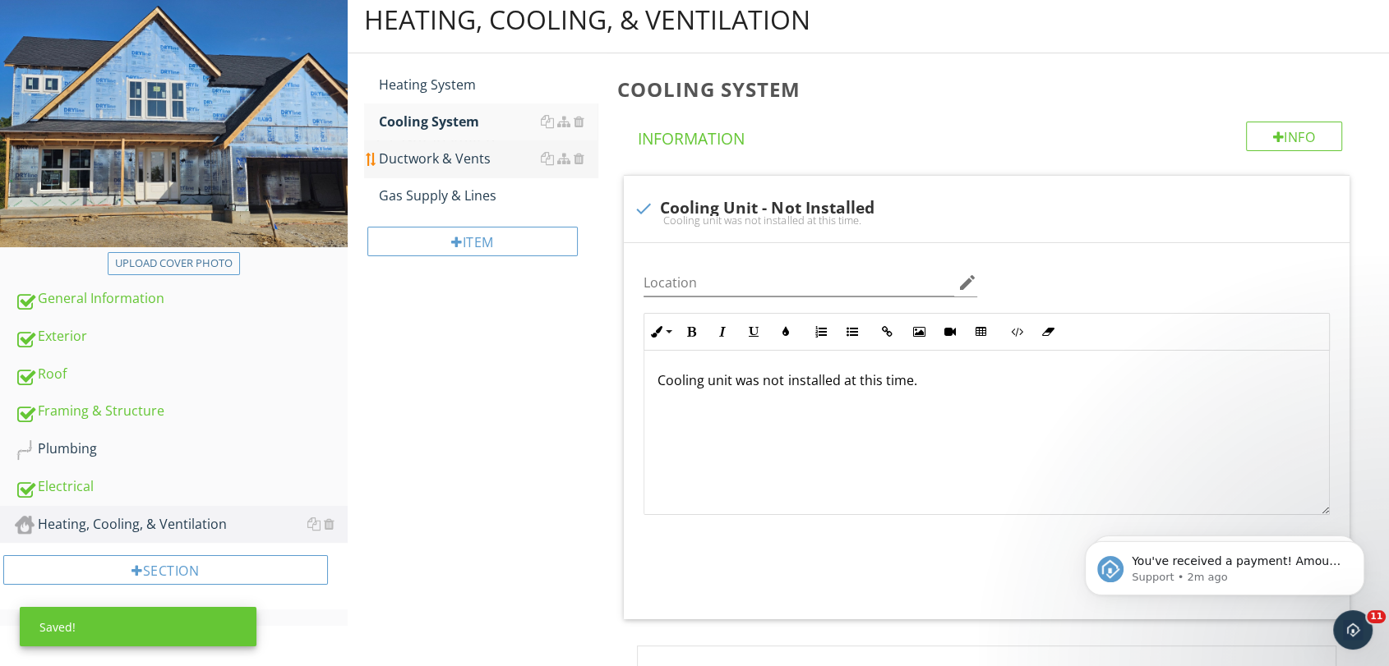
click at [420, 159] on div "Ductwork & Vents" at bounding box center [488, 159] width 219 height 20
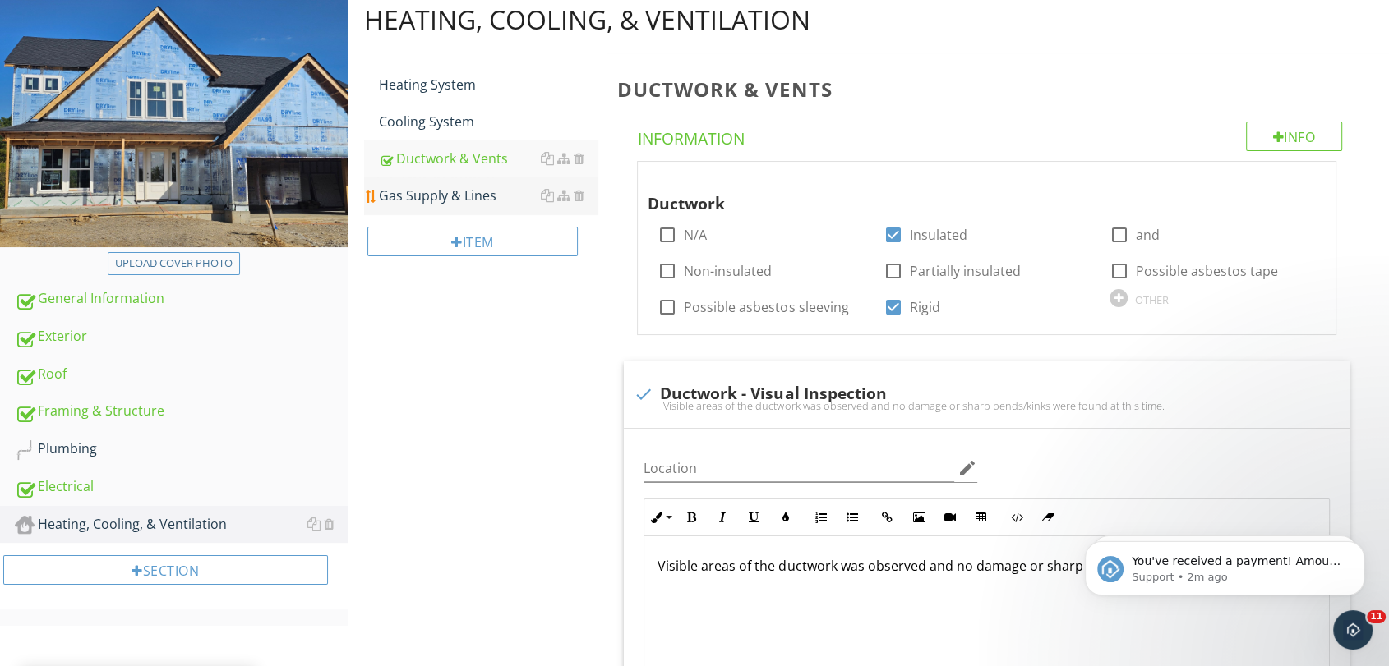
click at [422, 194] on div "Gas Supply & Lines" at bounding box center [488, 196] width 219 height 20
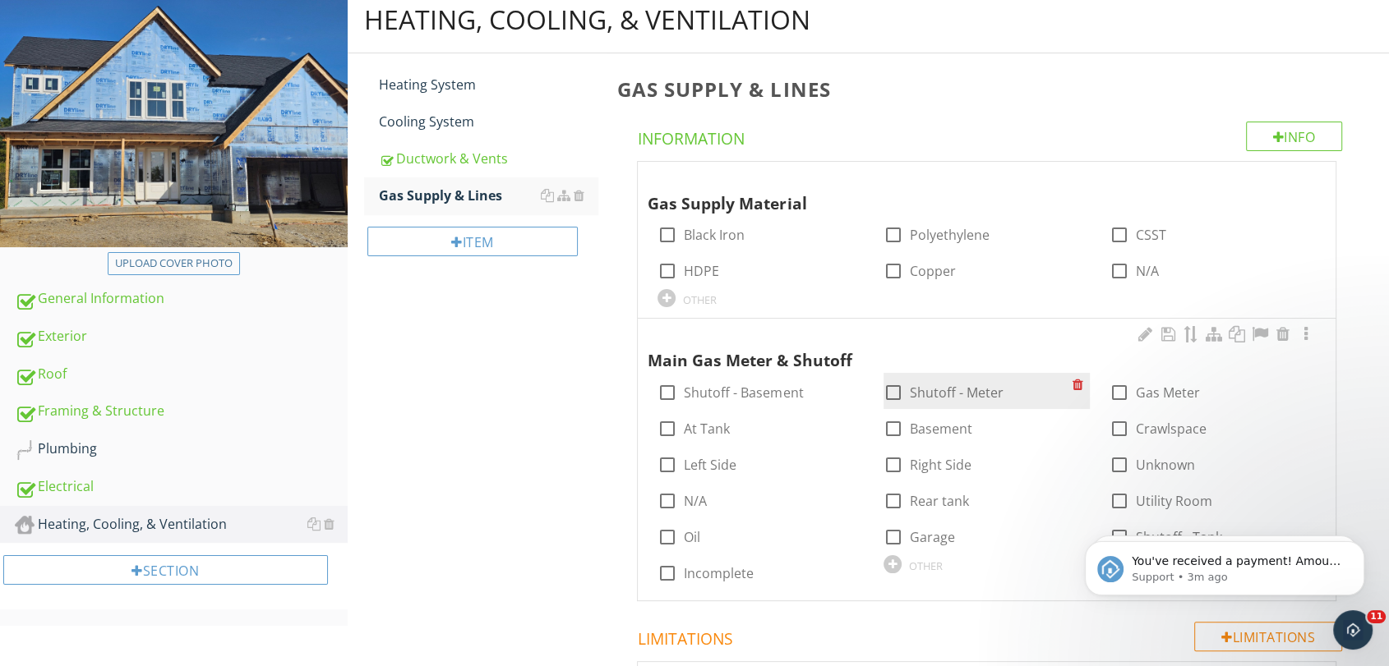
click at [902, 398] on div at bounding box center [893, 393] width 28 height 28
checkbox input "true"
click at [673, 299] on div at bounding box center [666, 298] width 18 height 18
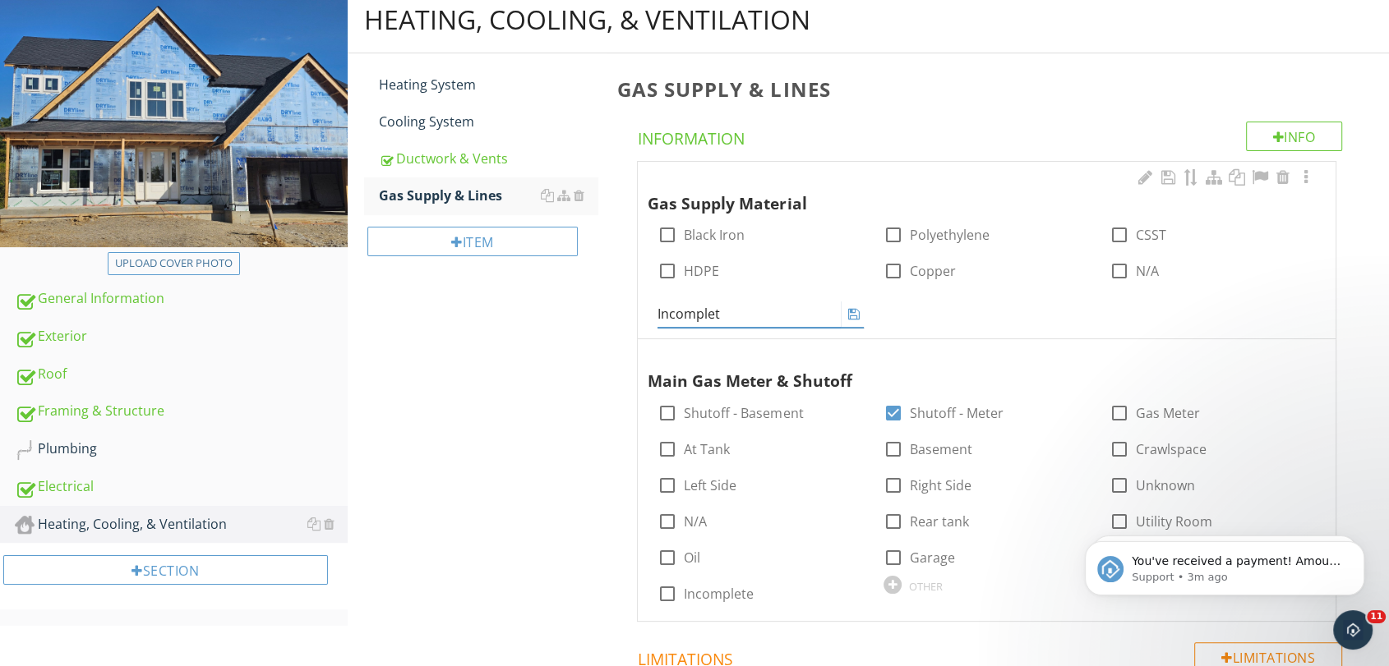
type input "Incomplete"
click at [855, 314] on icon at bounding box center [854, 313] width 12 height 13
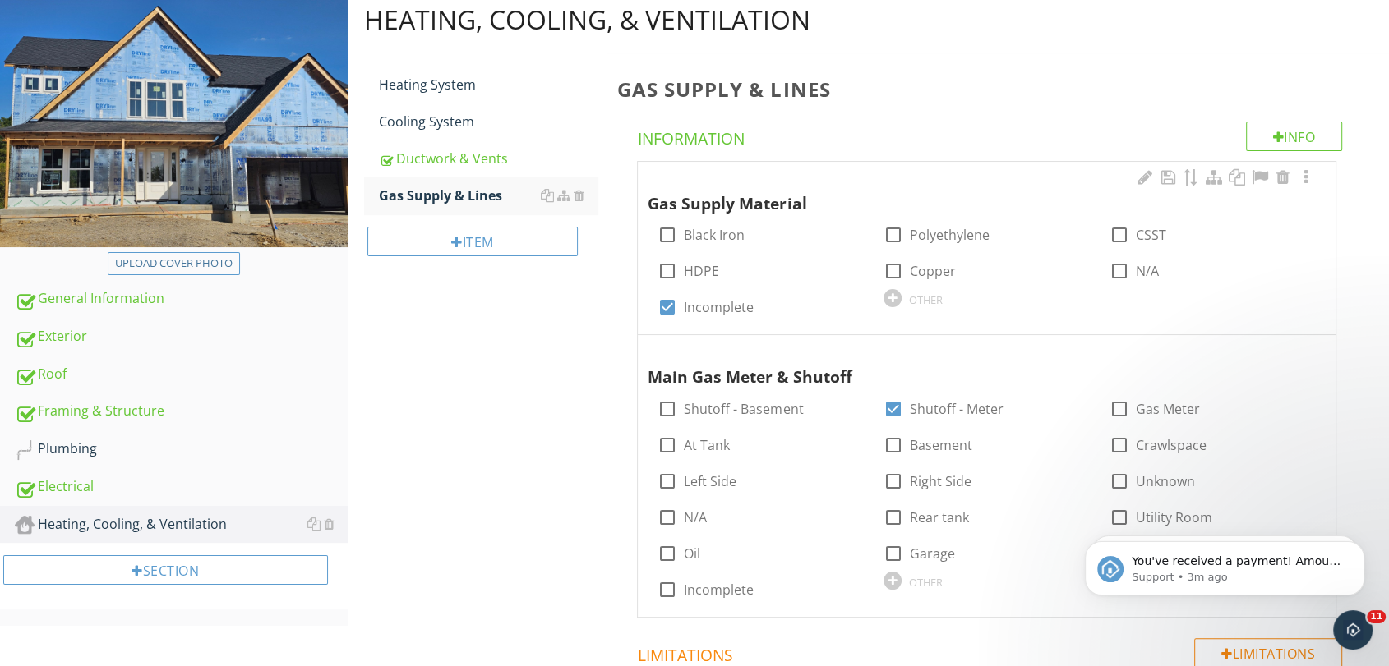
click at [463, 371] on div "Heating, Cooling, & Ventilation Heating System Cooling System Ductwork & Vents …" at bounding box center [869, 465] width 1042 height 956
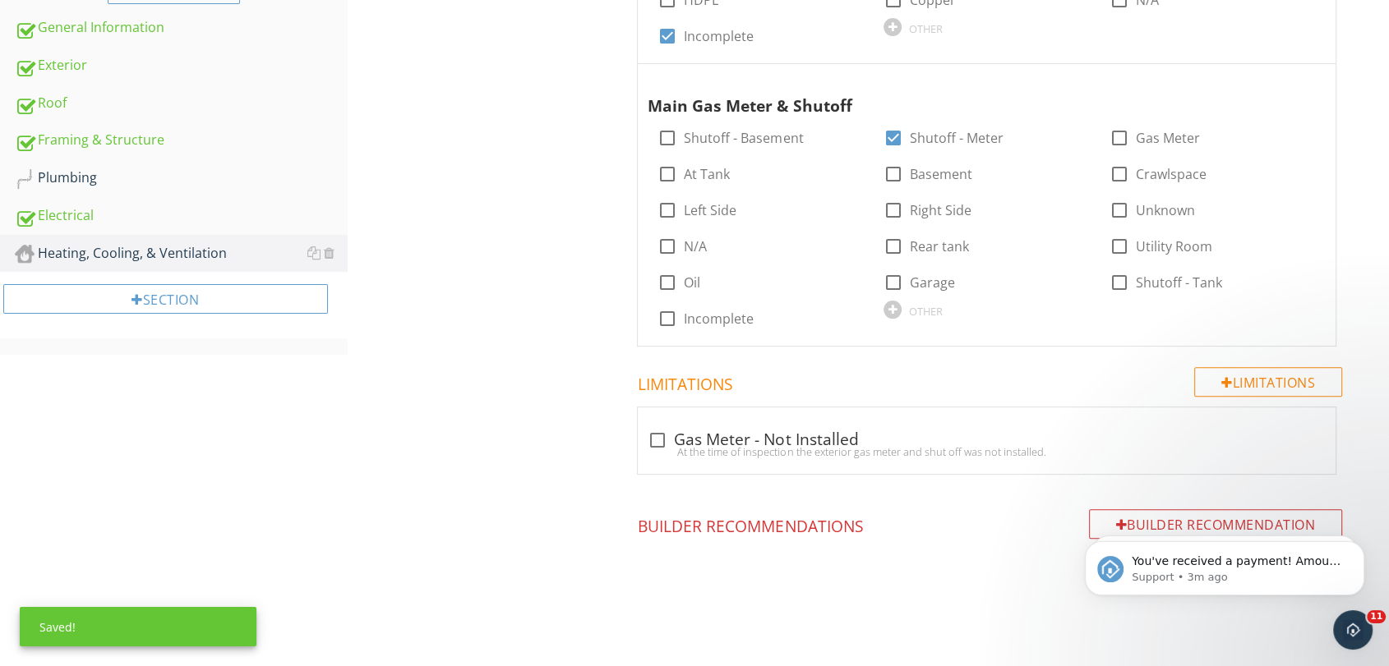
scroll to position [452, 0]
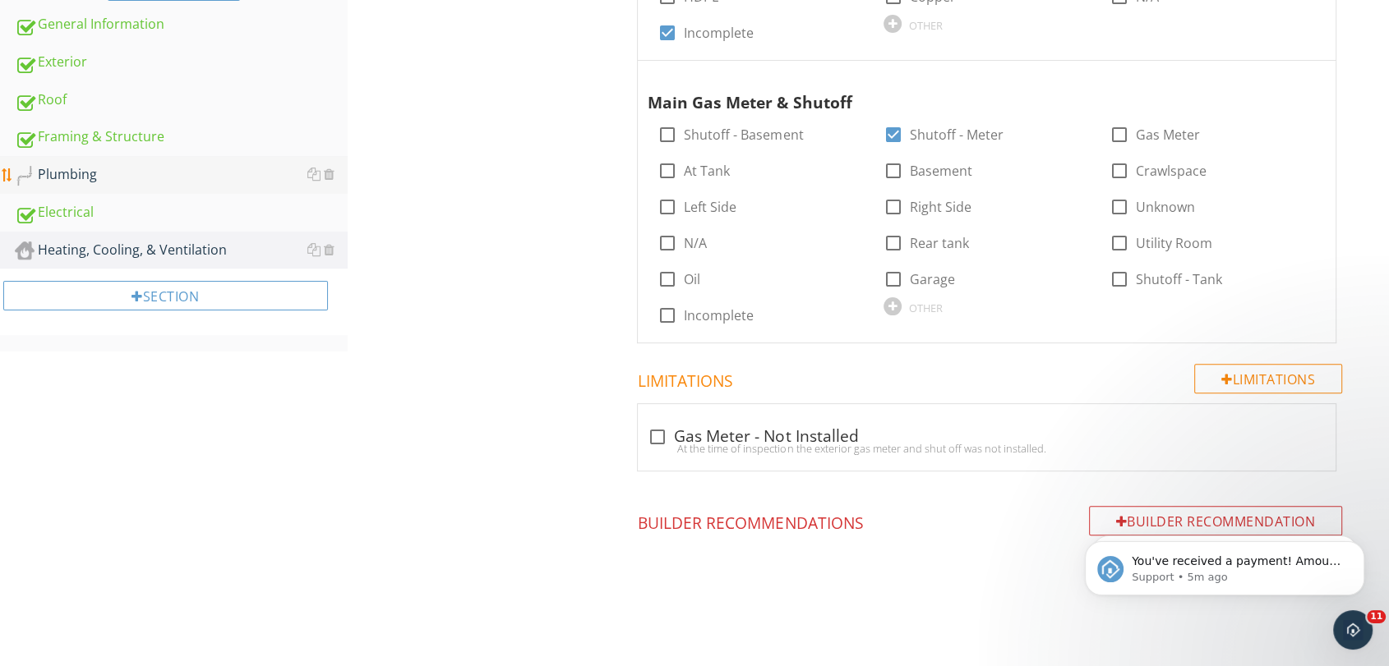
click at [110, 166] on div "Plumbing" at bounding box center [181, 174] width 333 height 21
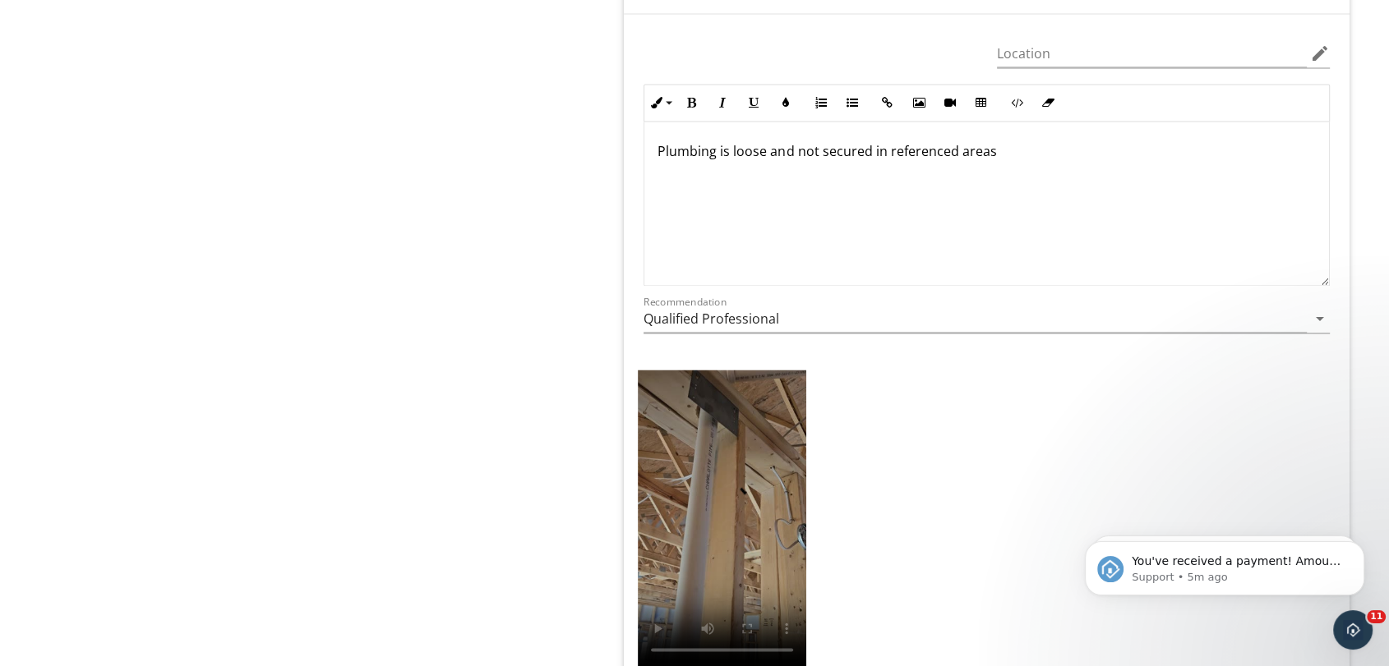
scroll to position [2472, 0]
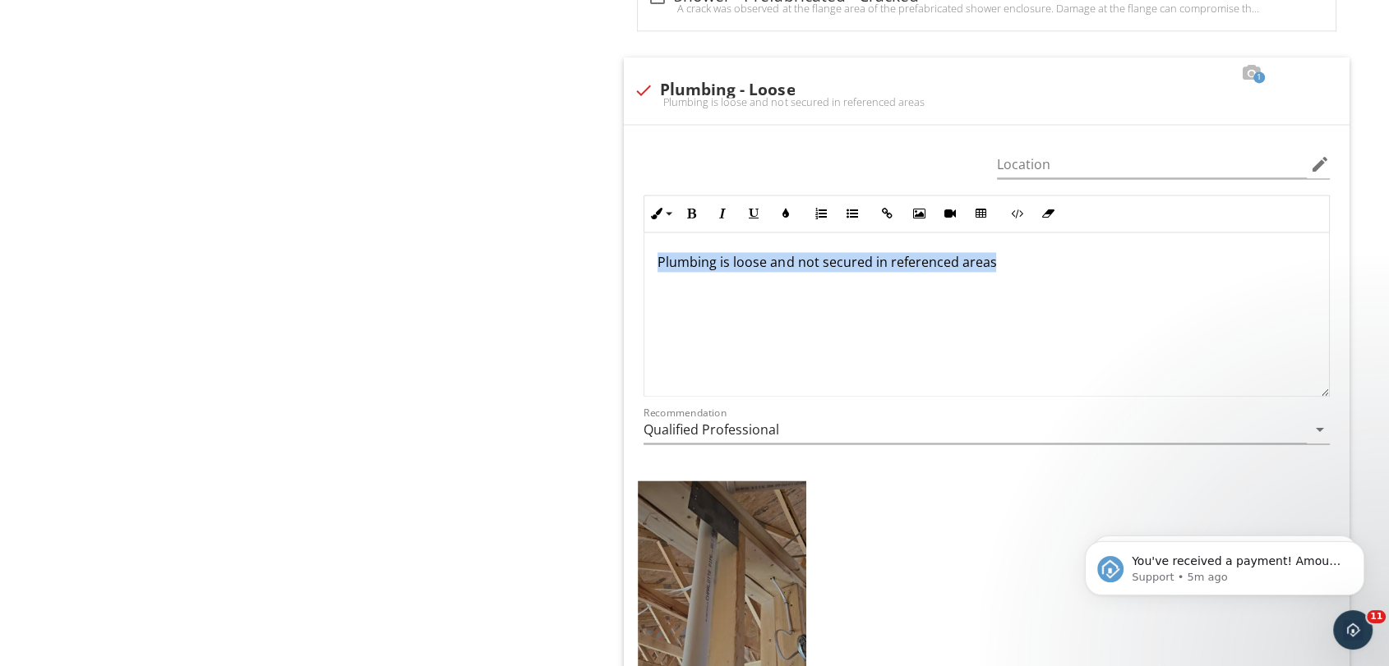
drag, startPoint x: 1097, startPoint y: 258, endPoint x: 623, endPoint y: 237, distance: 474.6
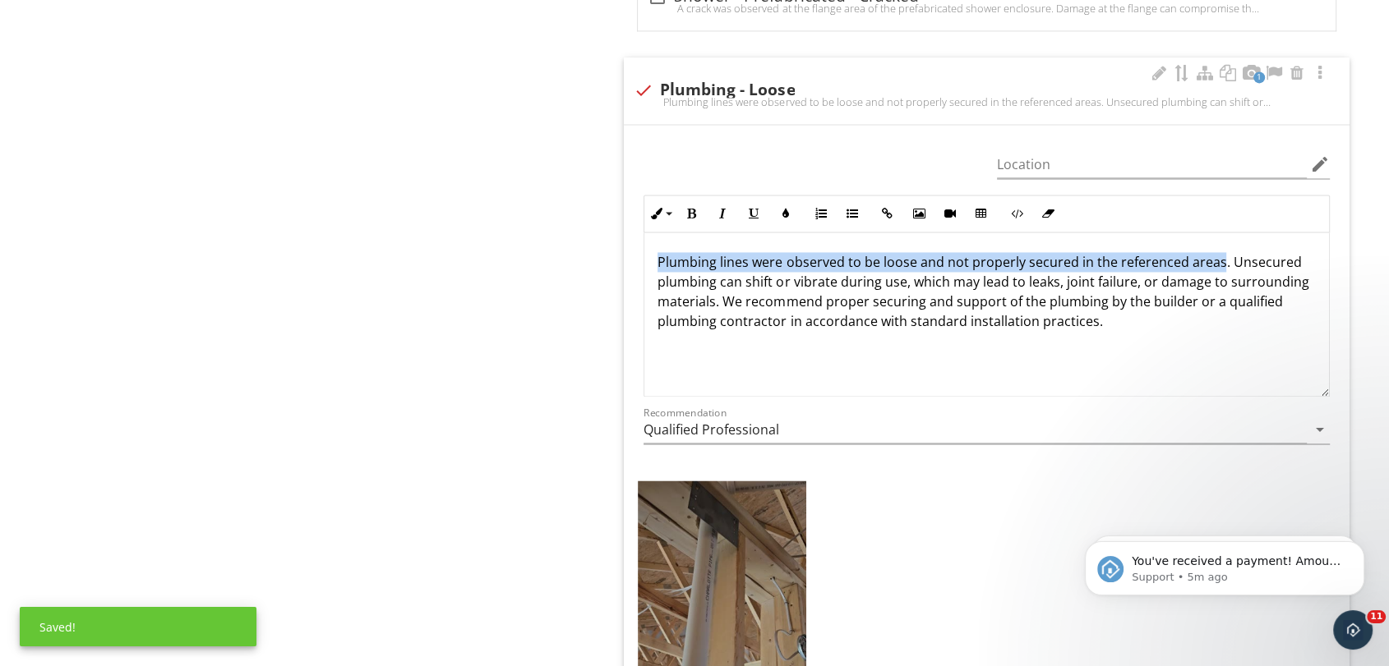
drag, startPoint x: 657, startPoint y: 260, endPoint x: 1214, endPoint y: 256, distance: 556.3
click at [1214, 256] on p "Plumbing lines were observed to be loose and not properly secured in the refere…" at bounding box center [986, 291] width 658 height 79
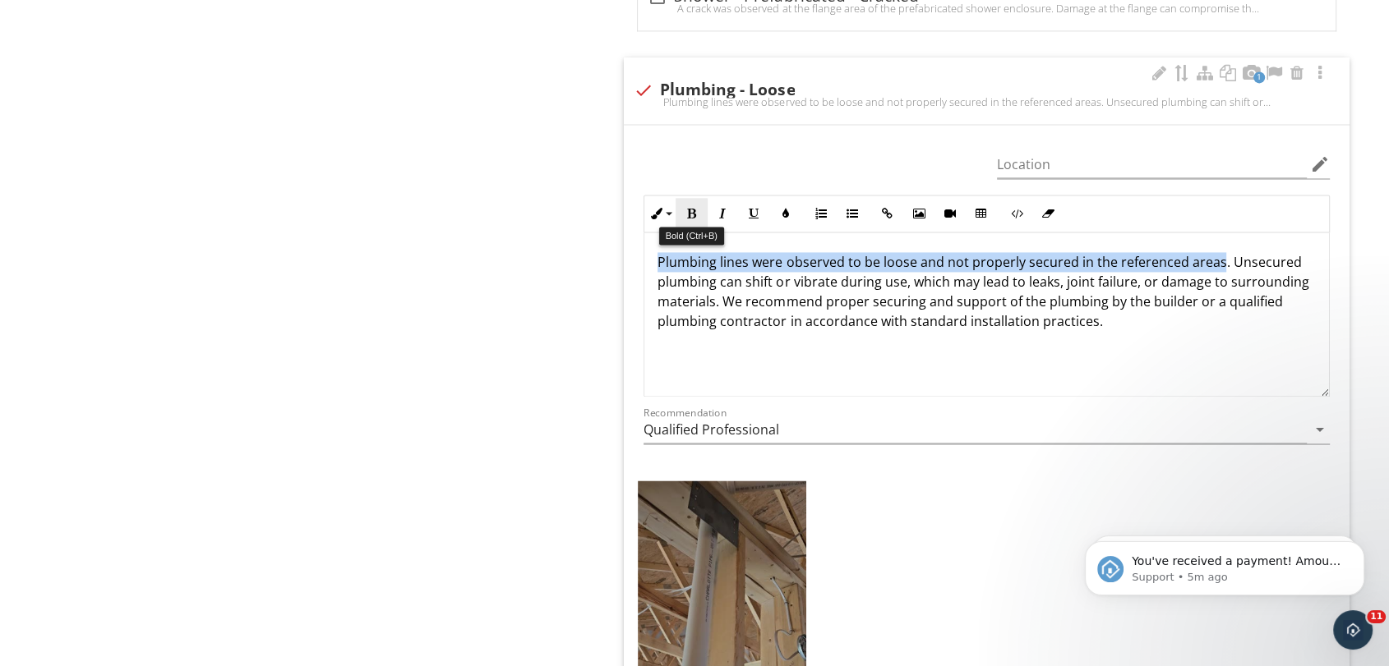
click at [699, 209] on button "Bold" at bounding box center [690, 213] width 31 height 31
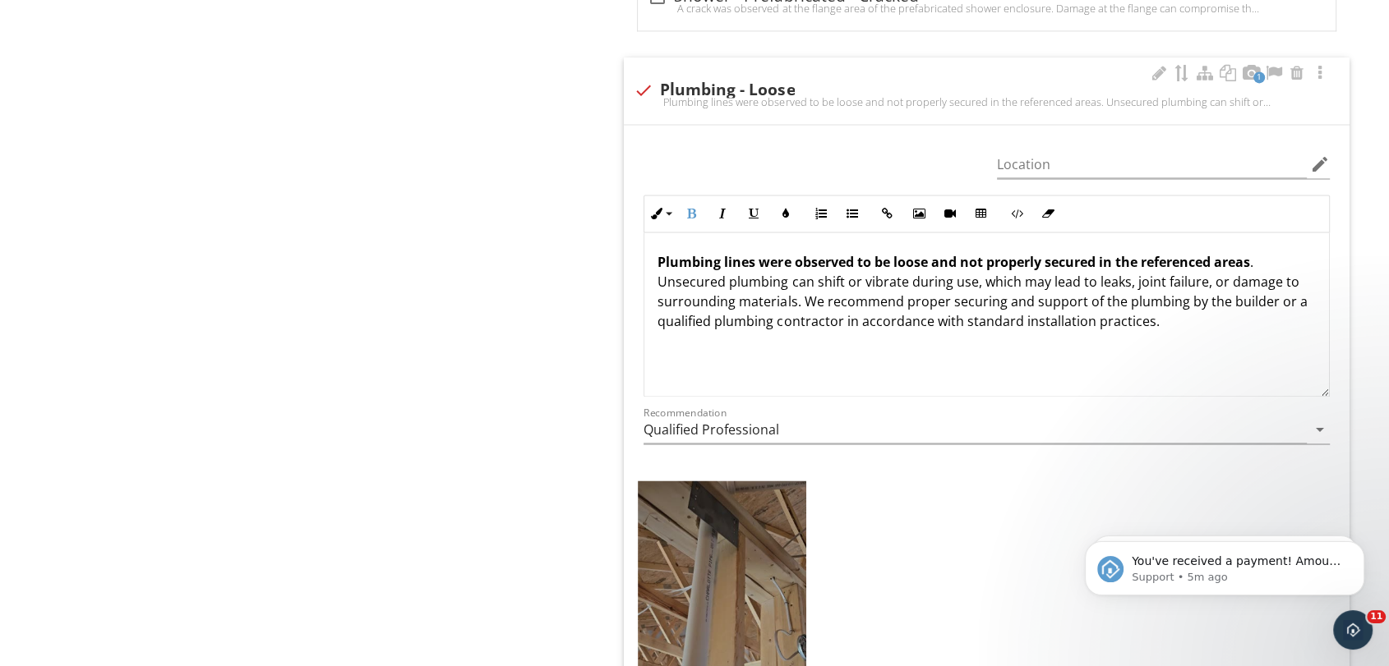
click at [979, 283] on p "Plumbing lines were observed to be loose and not properly secured in the refere…" at bounding box center [986, 291] width 658 height 79
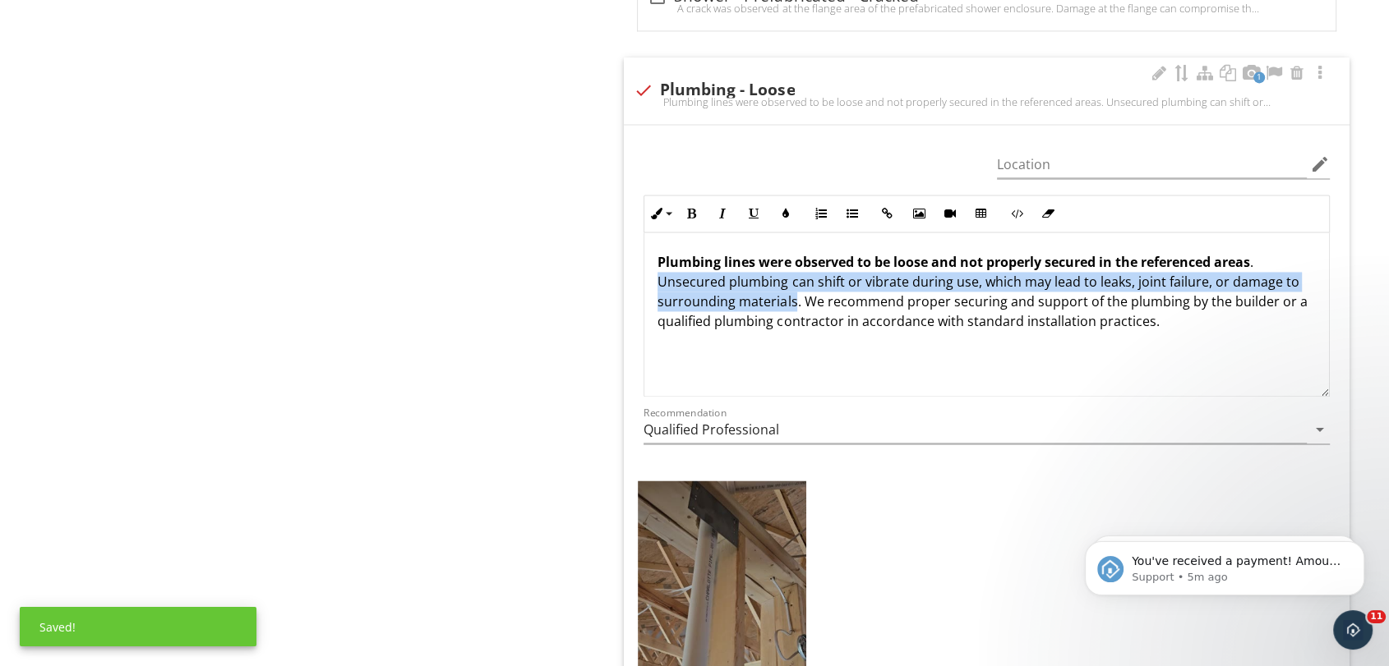
drag, startPoint x: 658, startPoint y: 276, endPoint x: 793, endPoint y: 304, distance: 137.6
click at [793, 304] on p "Plumbing lines were observed to be loose and not properly secured in the refere…" at bounding box center [986, 291] width 658 height 79
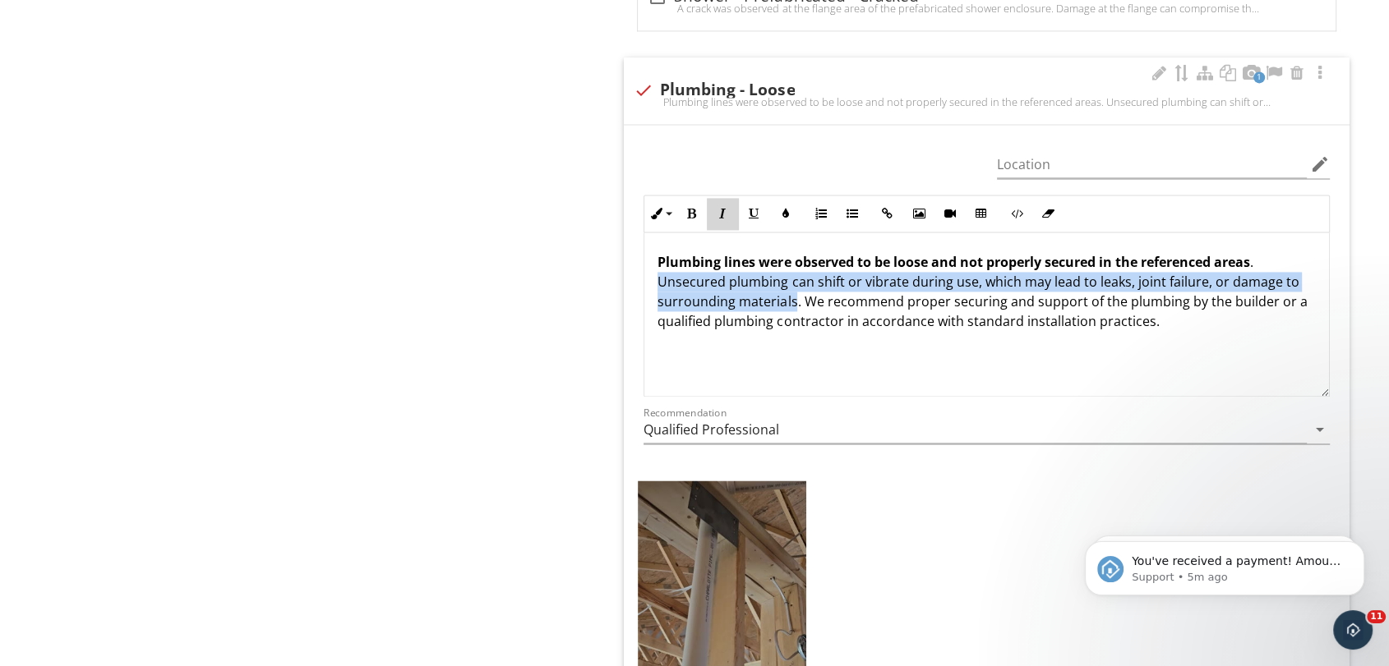
click at [725, 212] on icon "button" at bounding box center [722, 214] width 12 height 12
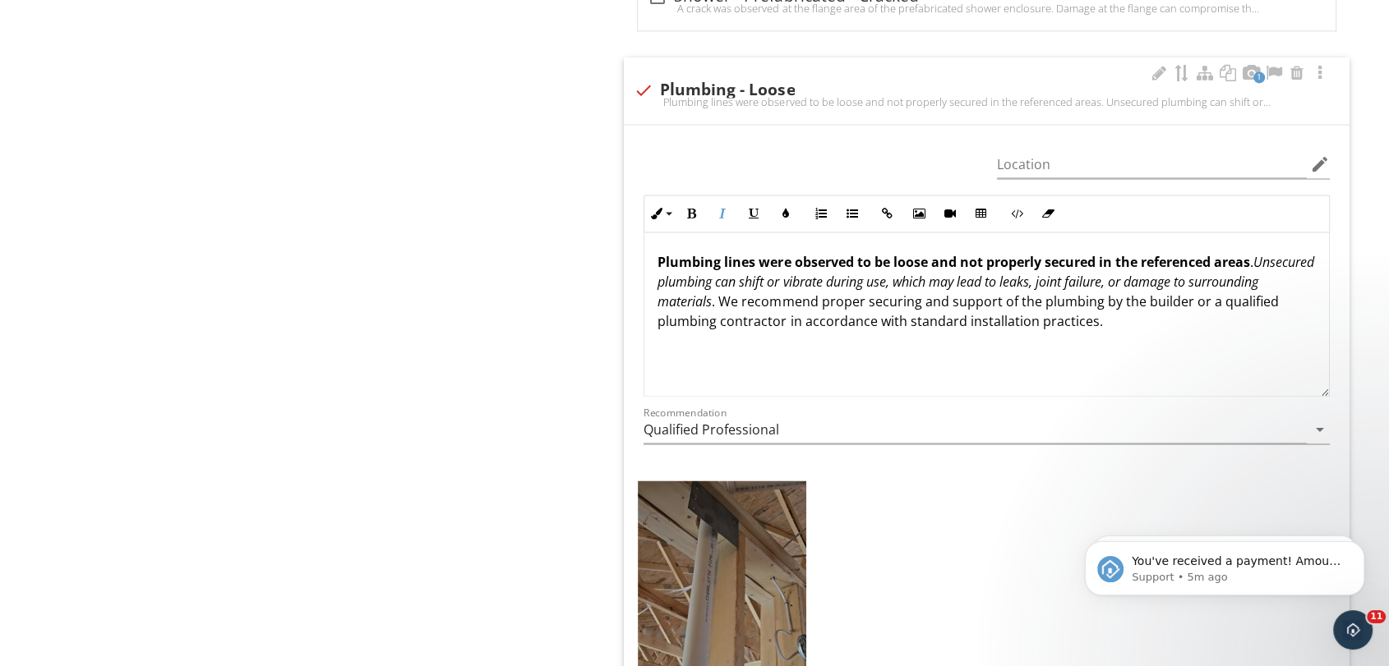
click at [833, 317] on p "Plumbing lines were observed to be loose and not properly secured in the refere…" at bounding box center [986, 291] width 658 height 79
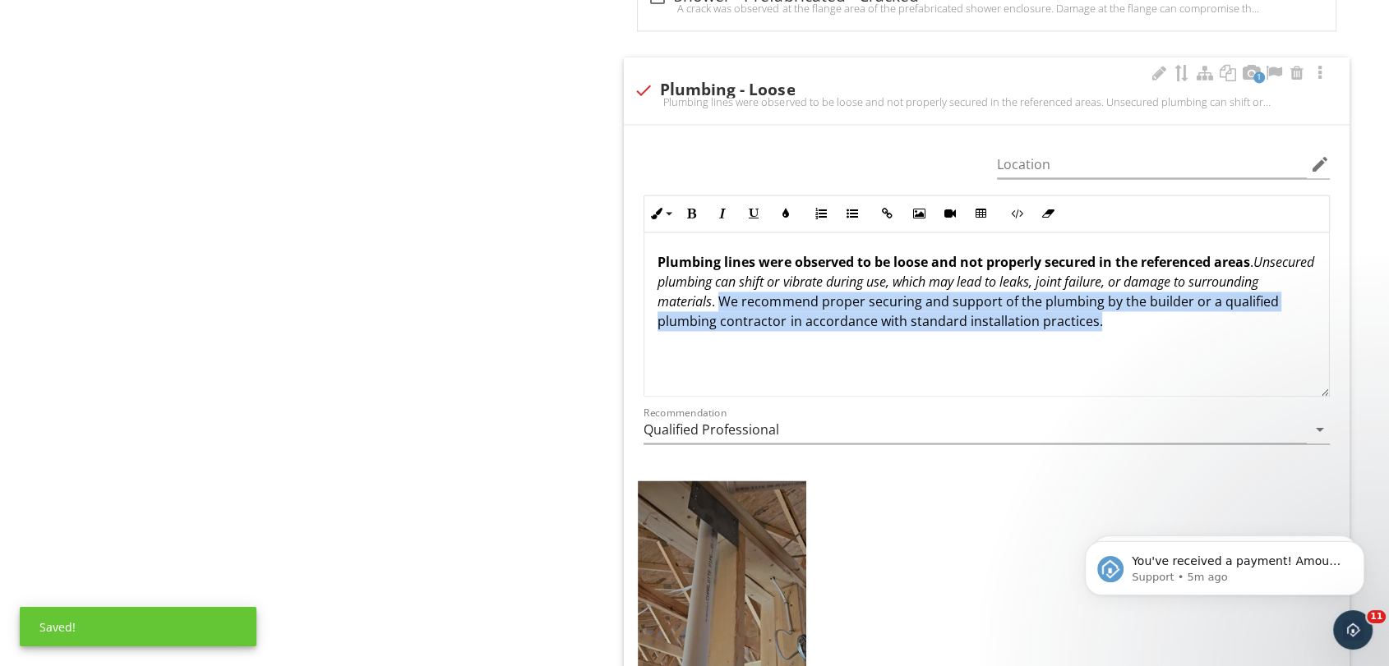
drag, startPoint x: 794, startPoint y: 301, endPoint x: 1192, endPoint y: 337, distance: 400.1
click at [1192, 337] on div "Plumbing lines were observed to be loose and not properly secured in the refere…" at bounding box center [986, 315] width 684 height 164
click at [752, 212] on icon "button" at bounding box center [754, 214] width 12 height 12
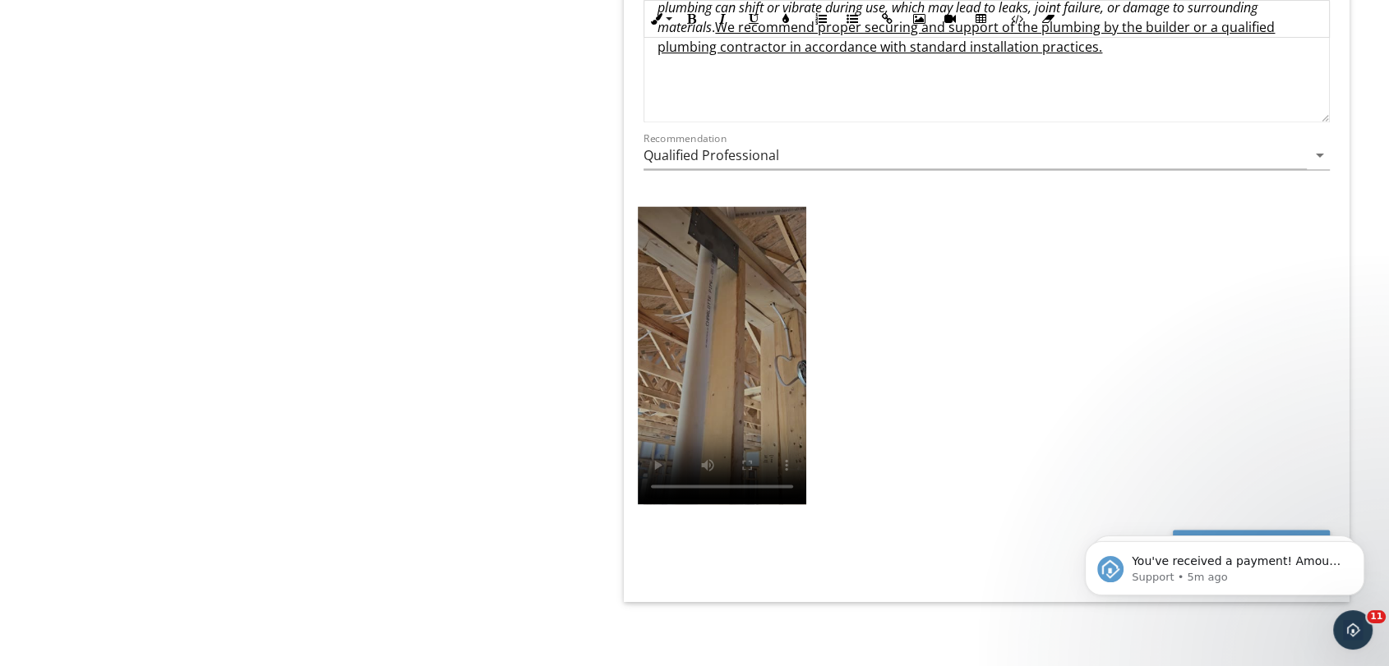
scroll to position [2656, 0]
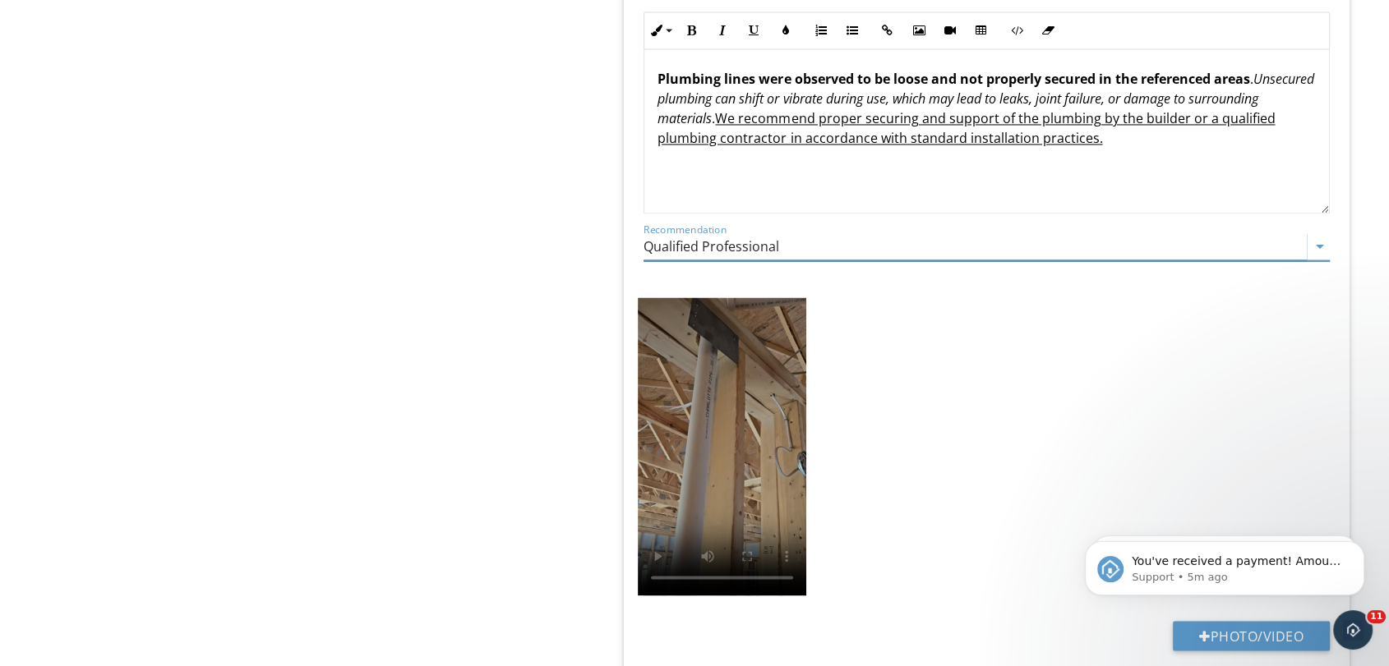
click at [794, 248] on input "Qualified Professional" at bounding box center [974, 246] width 663 height 27
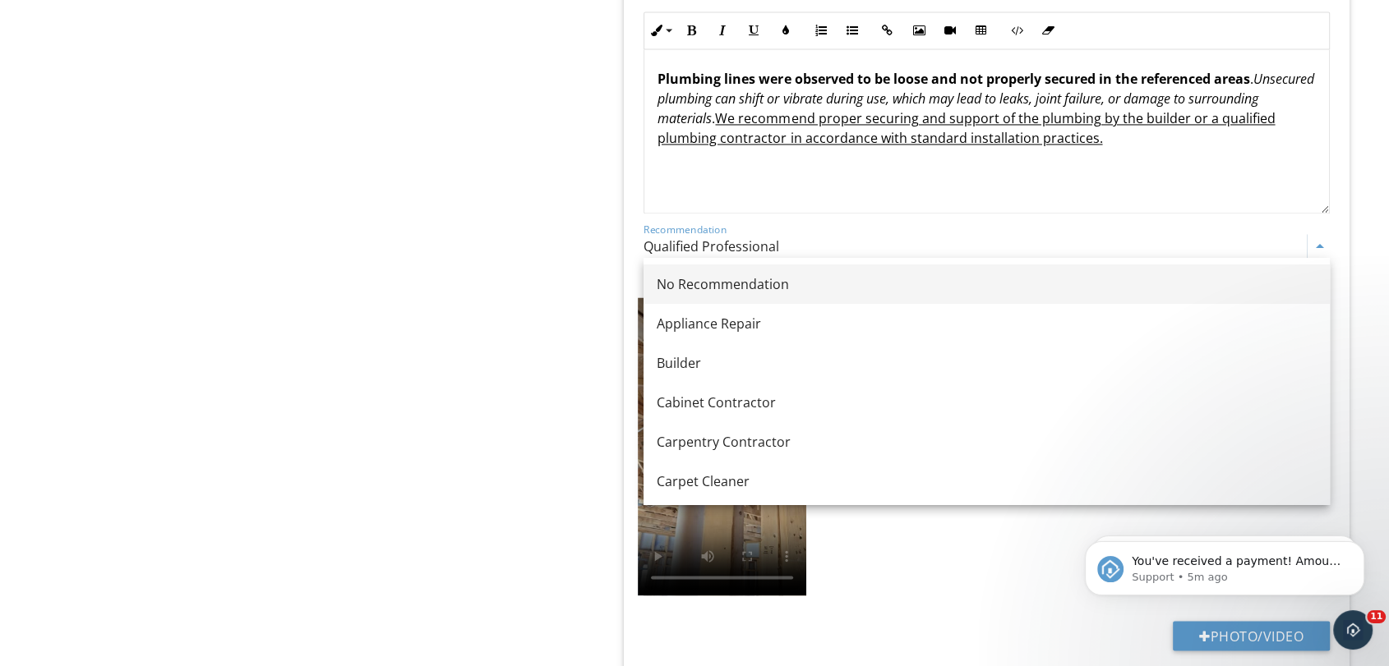
click at [749, 277] on div "No Recommendation" at bounding box center [987, 284] width 660 height 20
type input "No Recommendation"
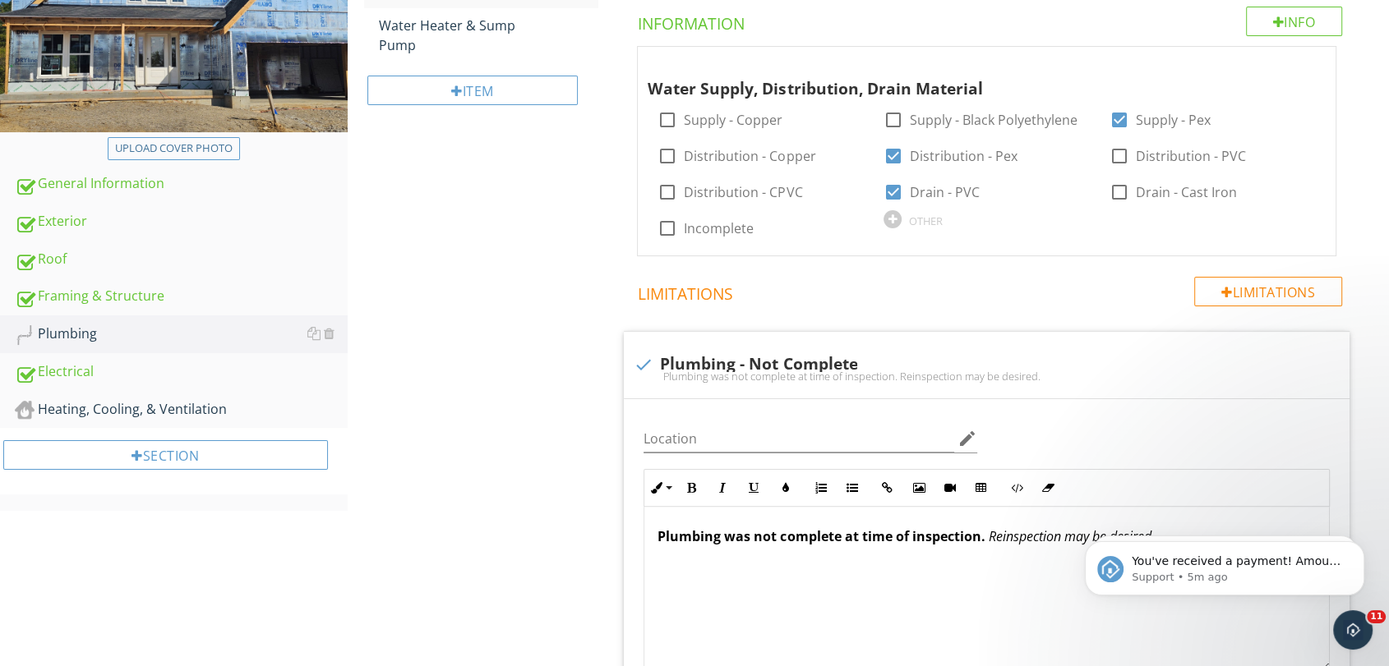
scroll to position [282, 0]
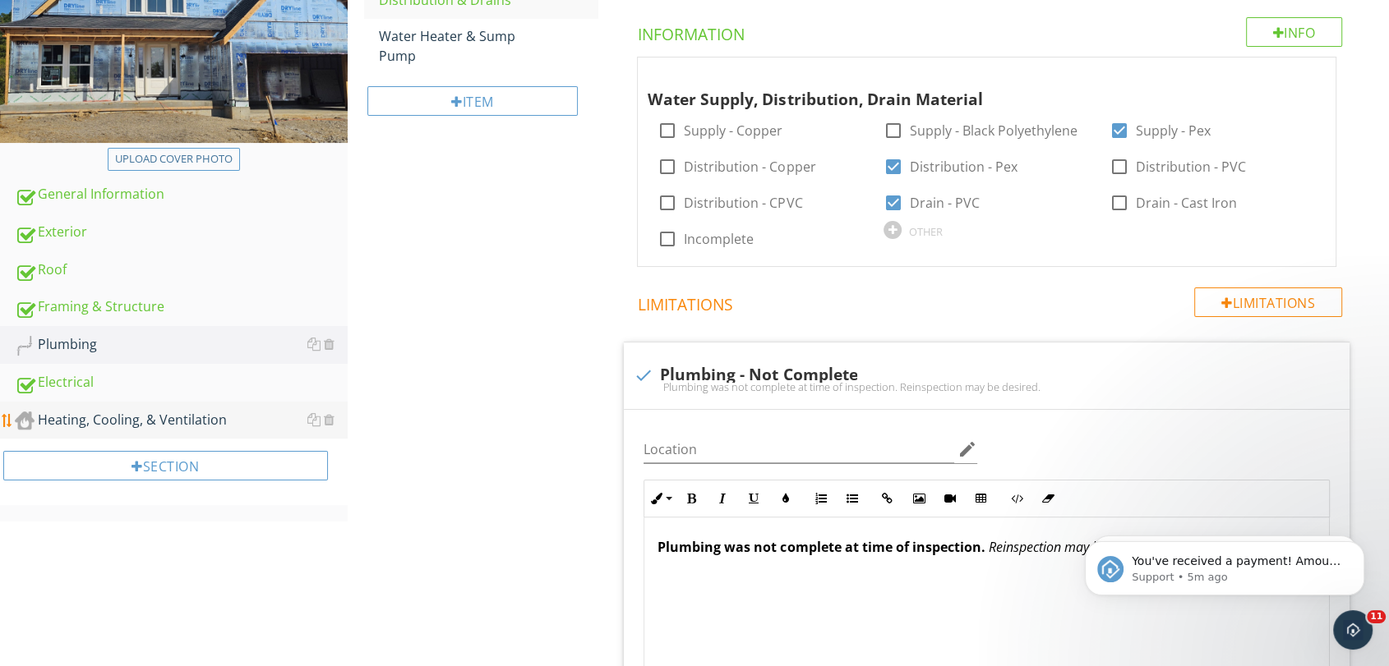
click at [140, 431] on link "Heating, Cooling, & Ventilation" at bounding box center [181, 421] width 333 height 38
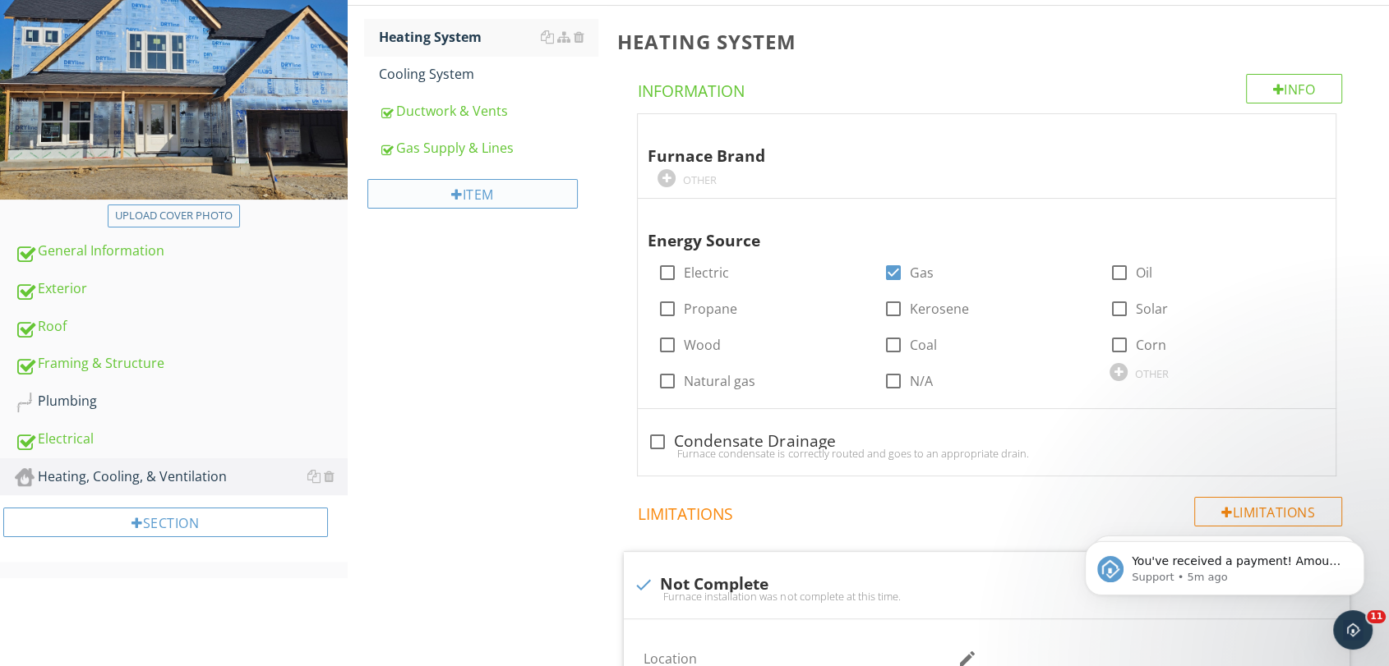
scroll to position [195, 0]
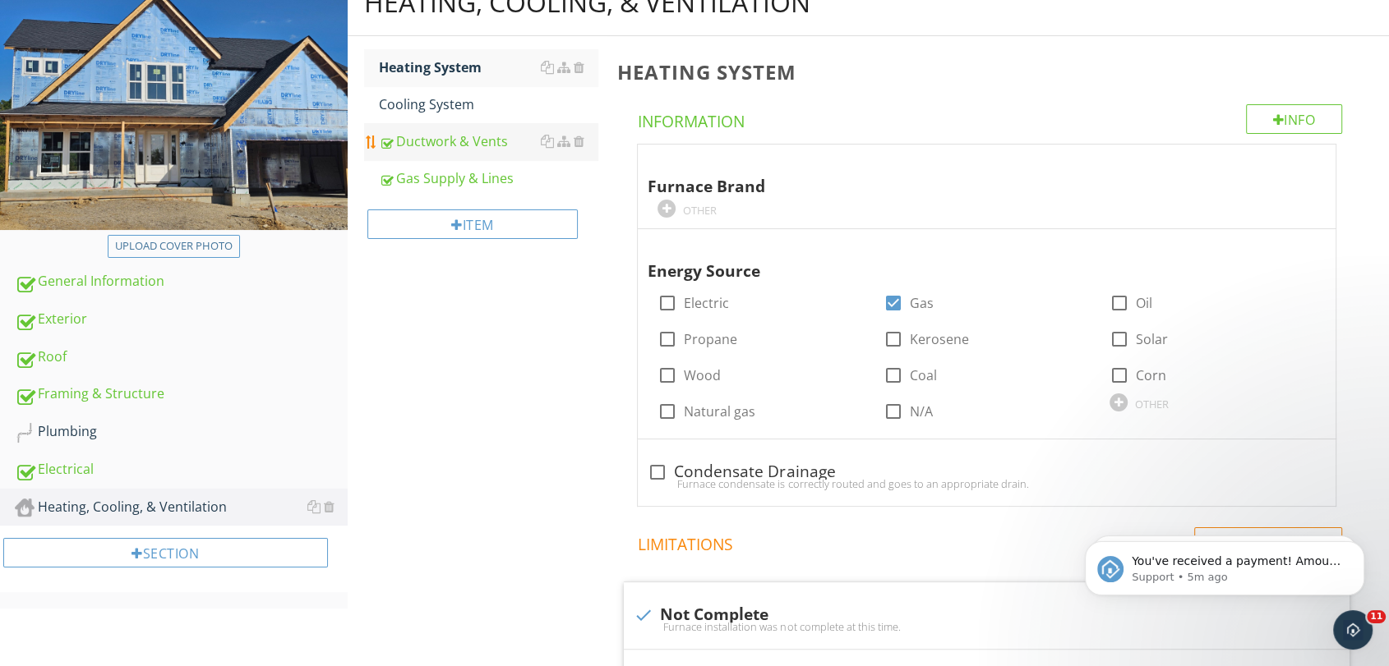
click at [442, 148] on div "Ductwork & Vents" at bounding box center [488, 141] width 219 height 20
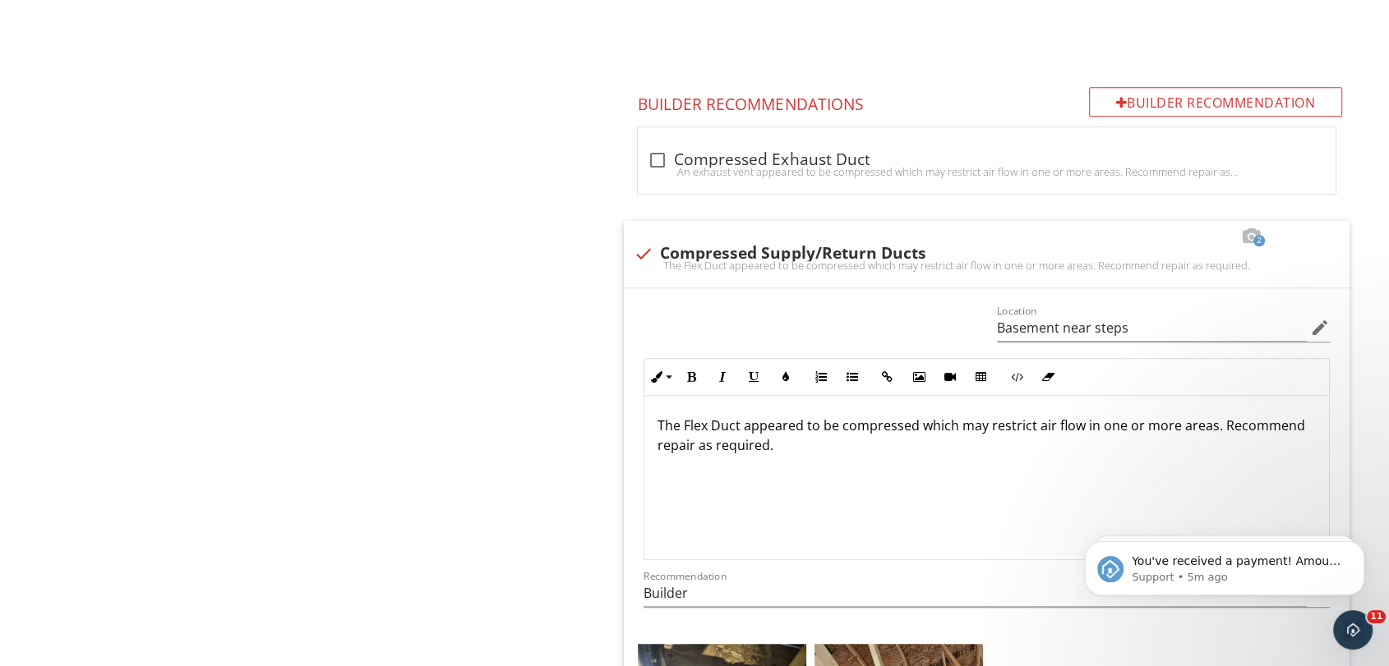
scroll to position [1108, 0]
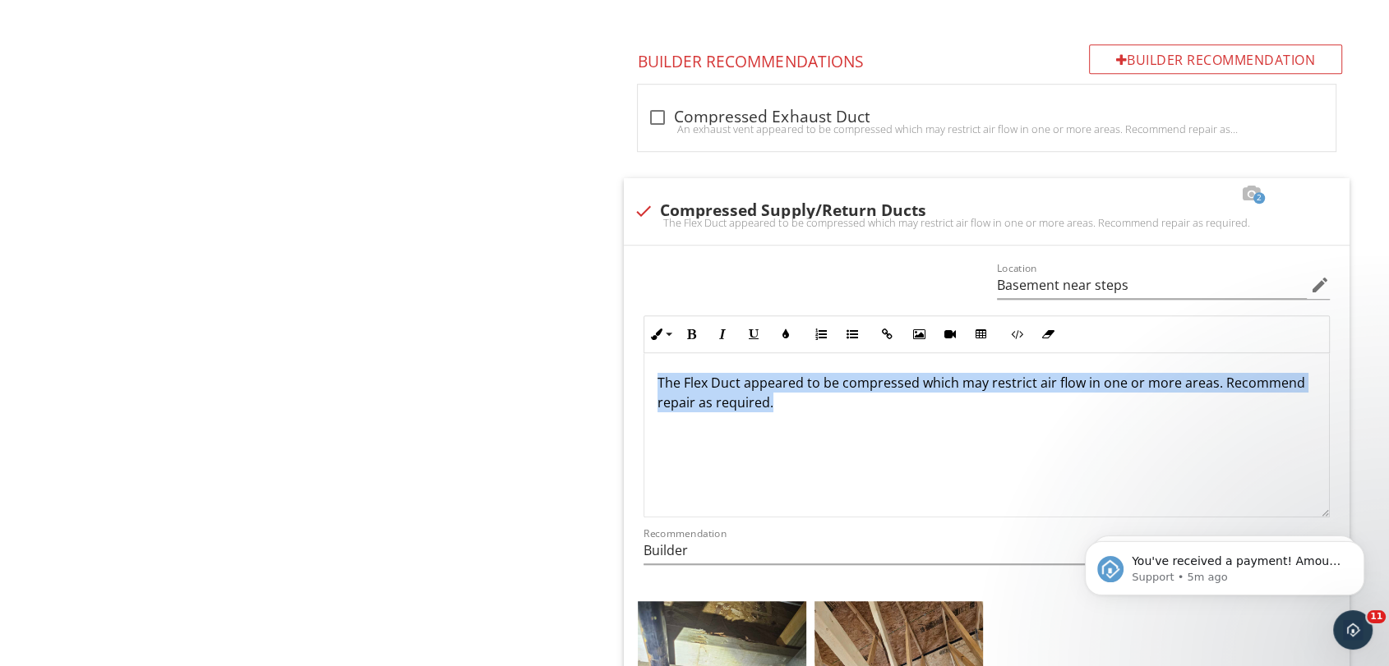
drag, startPoint x: 809, startPoint y: 403, endPoint x: 601, endPoint y: 366, distance: 212.0
click at [601, 366] on div "Heating, Cooling, & Ventilation Heating System Cooling System Ductwork & Vents …" at bounding box center [869, 620] width 1042 height 3126
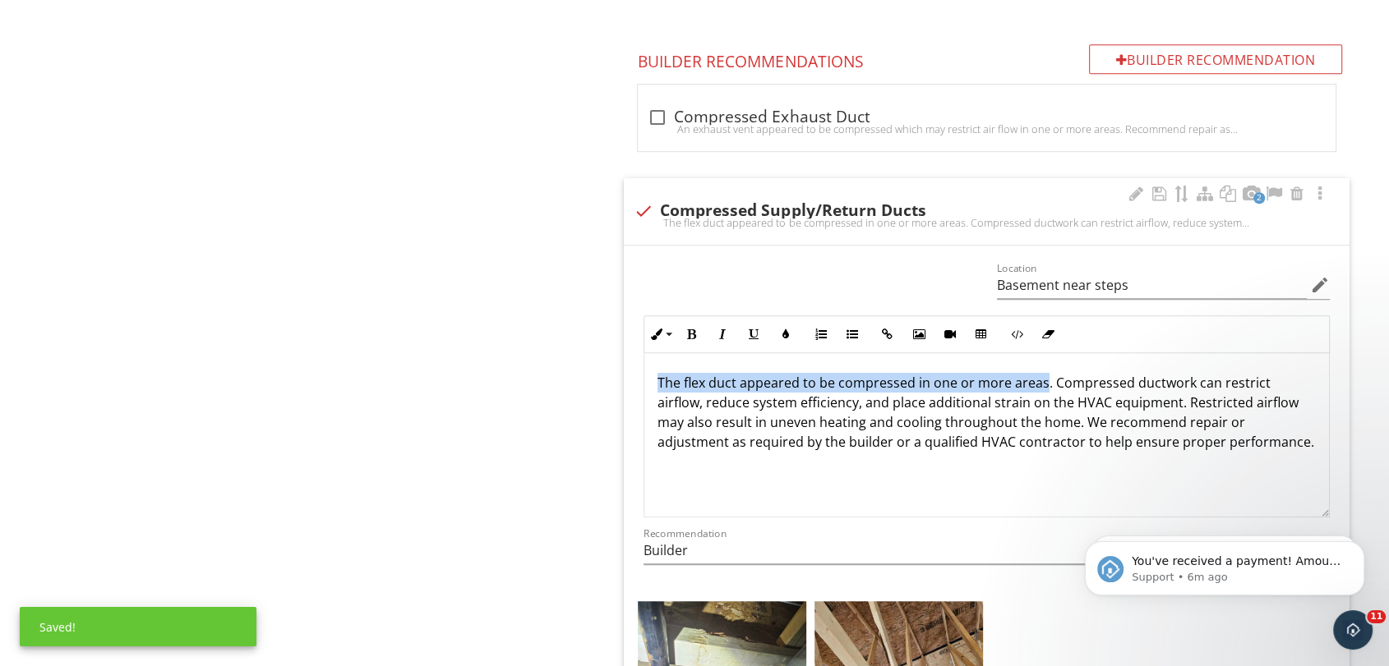
drag, startPoint x: 659, startPoint y: 385, endPoint x: 1042, endPoint y: 387, distance: 382.9
click at [1042, 387] on p "The flex duct appeared to be compressed in one or more areas. Compressed ductwo…" at bounding box center [986, 412] width 658 height 79
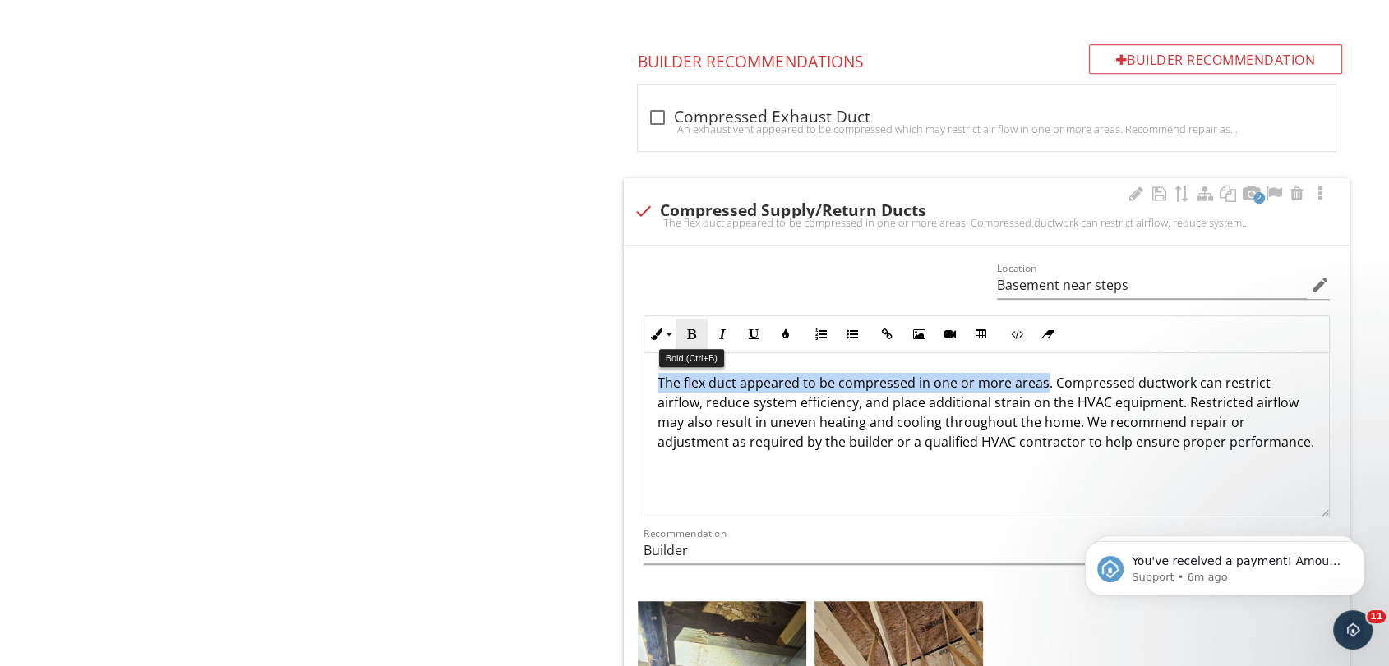
click at [693, 339] on button "Bold" at bounding box center [690, 334] width 31 height 31
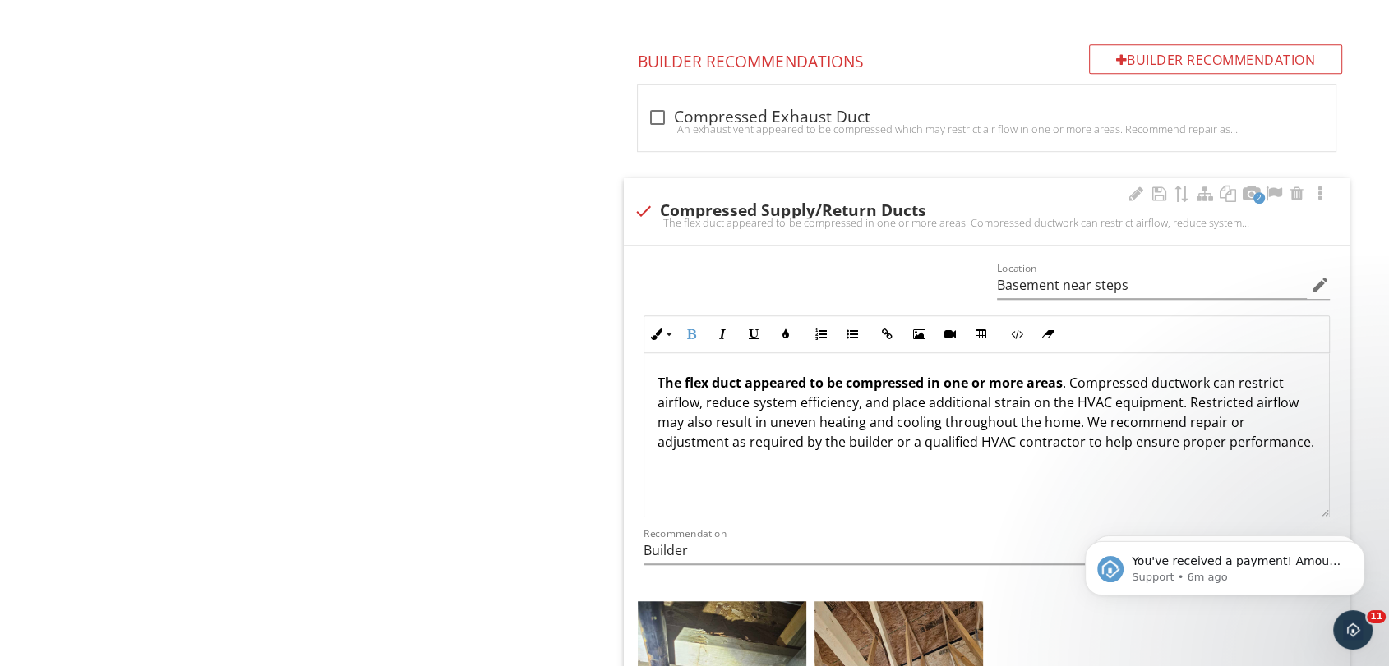
click at [1034, 426] on p "The flex duct appeared to be compressed in one or more areas . Compressed ductw…" at bounding box center [986, 412] width 658 height 79
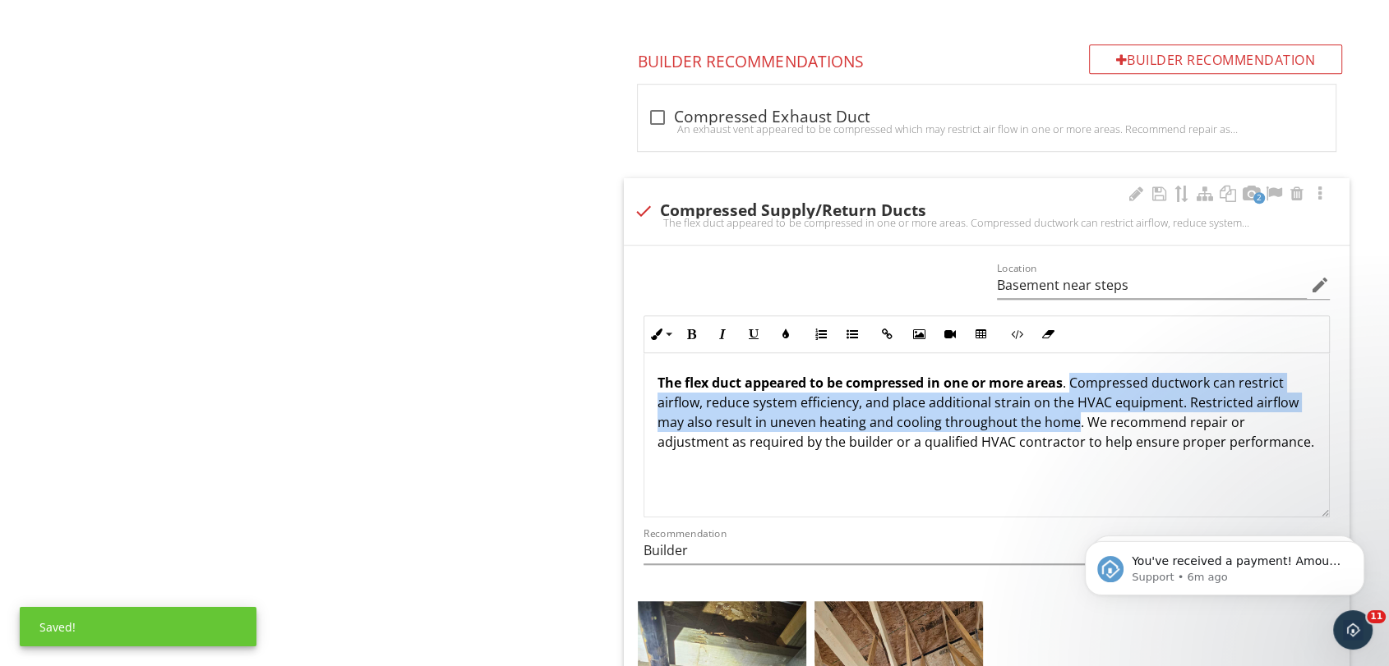
drag, startPoint x: 1076, startPoint y: 382, endPoint x: 1075, endPoint y: 421, distance: 38.6
click at [1075, 421] on p "The flex duct appeared to be compressed in one or more areas . Compressed ductw…" at bounding box center [986, 412] width 658 height 79
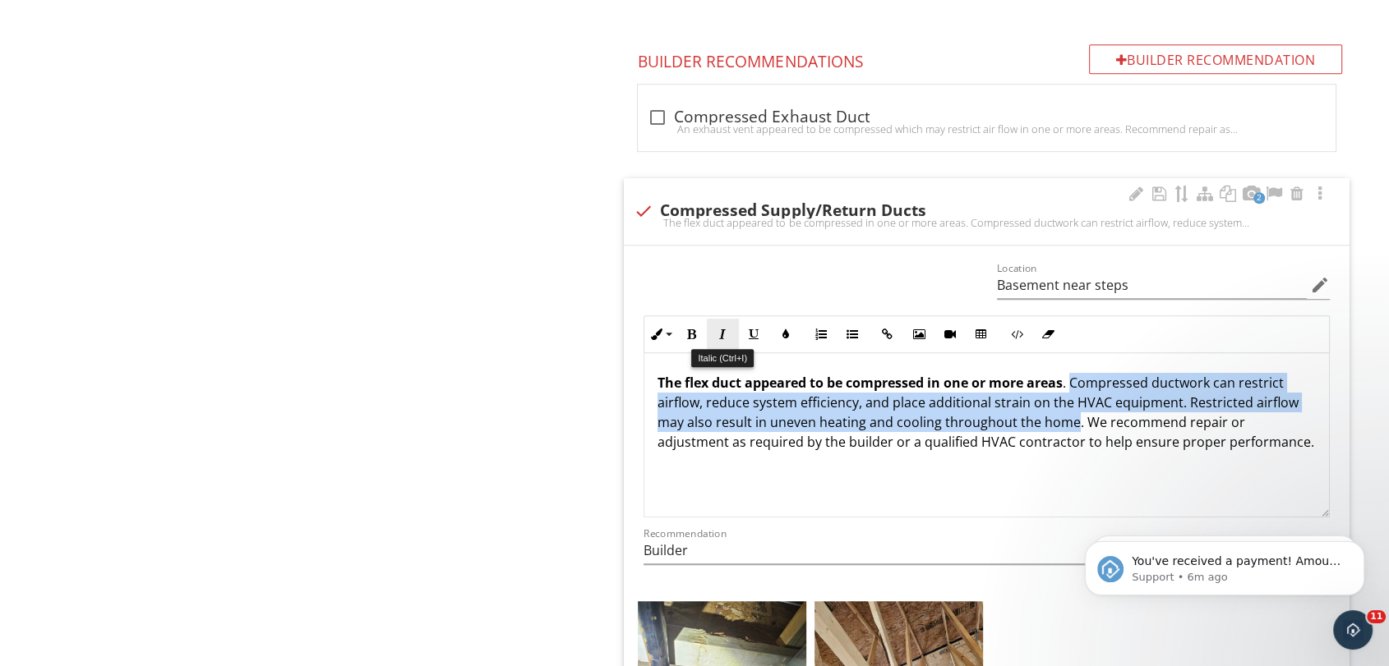
click at [730, 329] on button "Italic" at bounding box center [722, 334] width 31 height 31
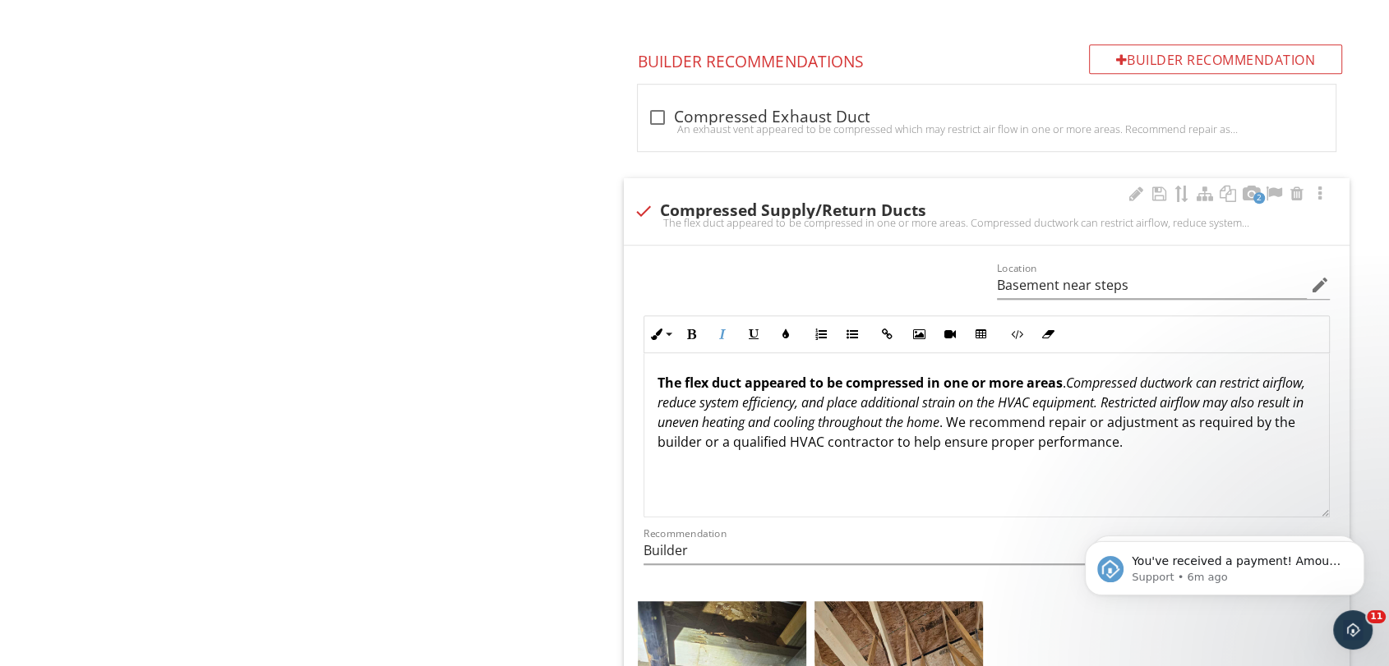
click at [1032, 422] on p "The flex duct appeared to be compressed in one or more areas . Compressed ductw…" at bounding box center [986, 412] width 658 height 79
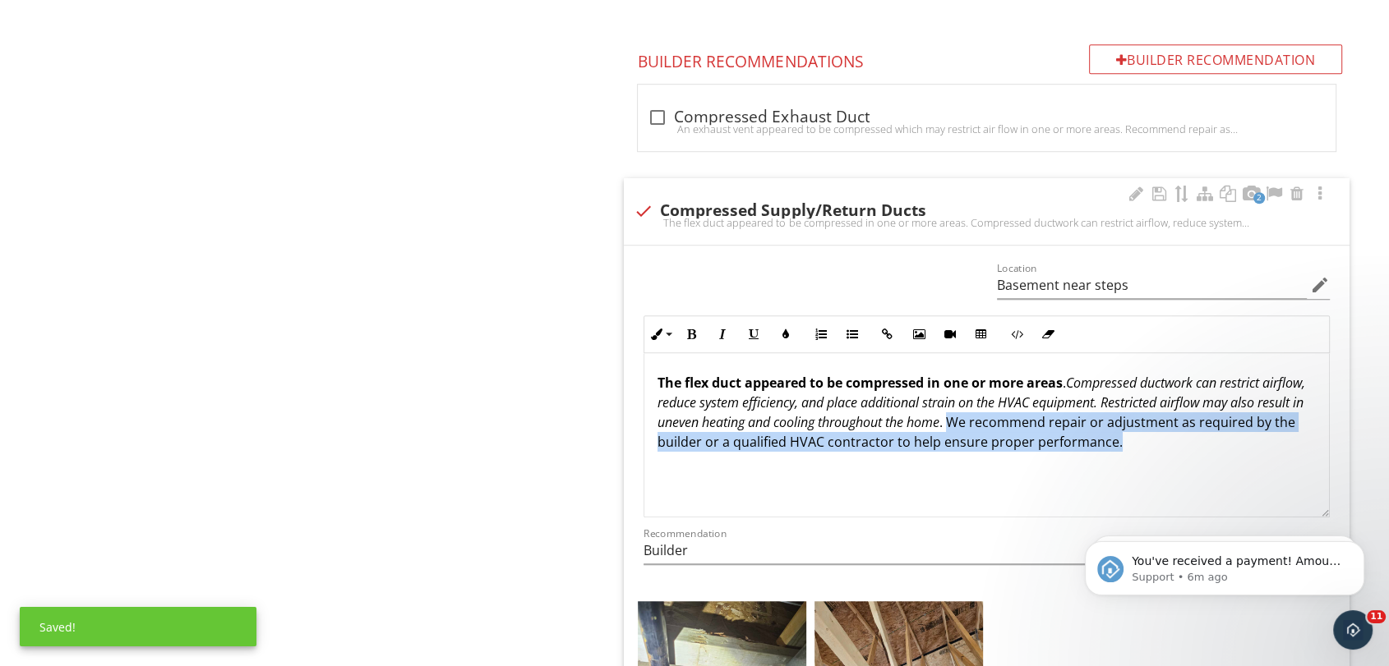
drag, startPoint x: 1031, startPoint y: 419, endPoint x: 1218, endPoint y: 435, distance: 187.2
click at [1218, 435] on p "The flex duct appeared to be compressed in one or more areas . Compressed ductw…" at bounding box center [986, 412] width 658 height 79
click at [758, 329] on icon "button" at bounding box center [754, 335] width 12 height 12
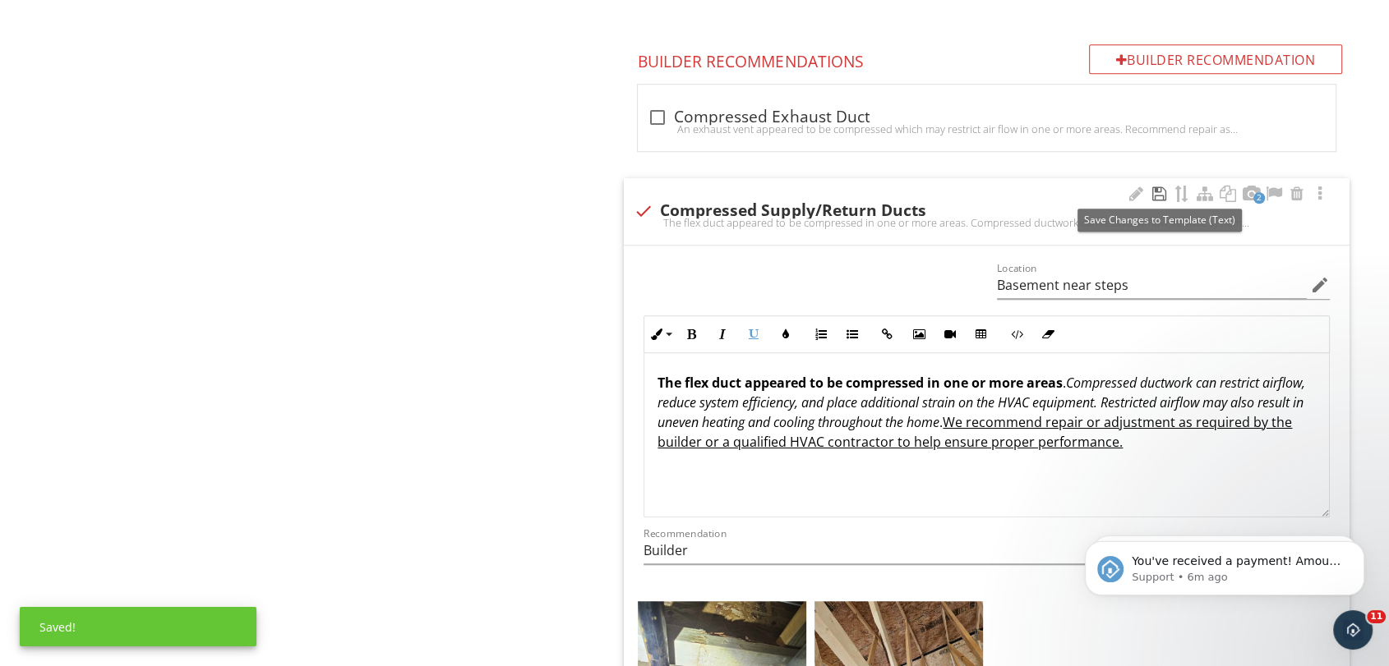
click at [1156, 196] on div at bounding box center [1159, 194] width 20 height 16
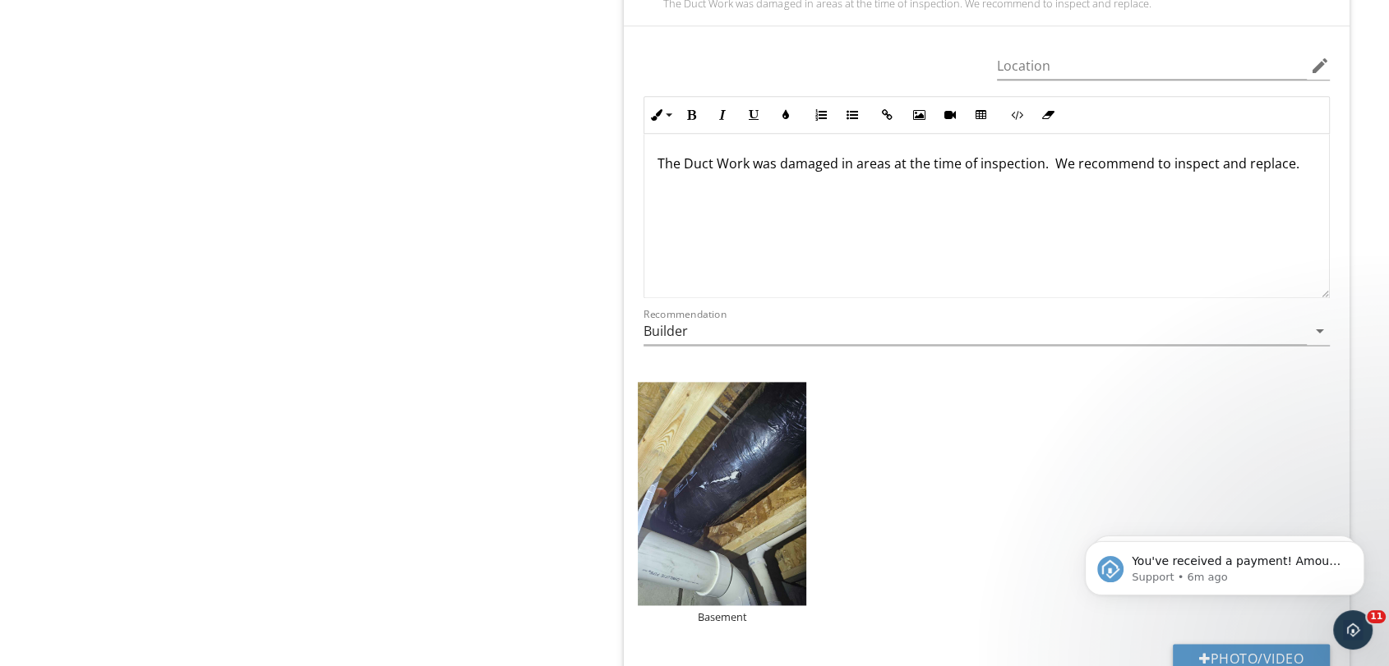
scroll to position [2020, 0]
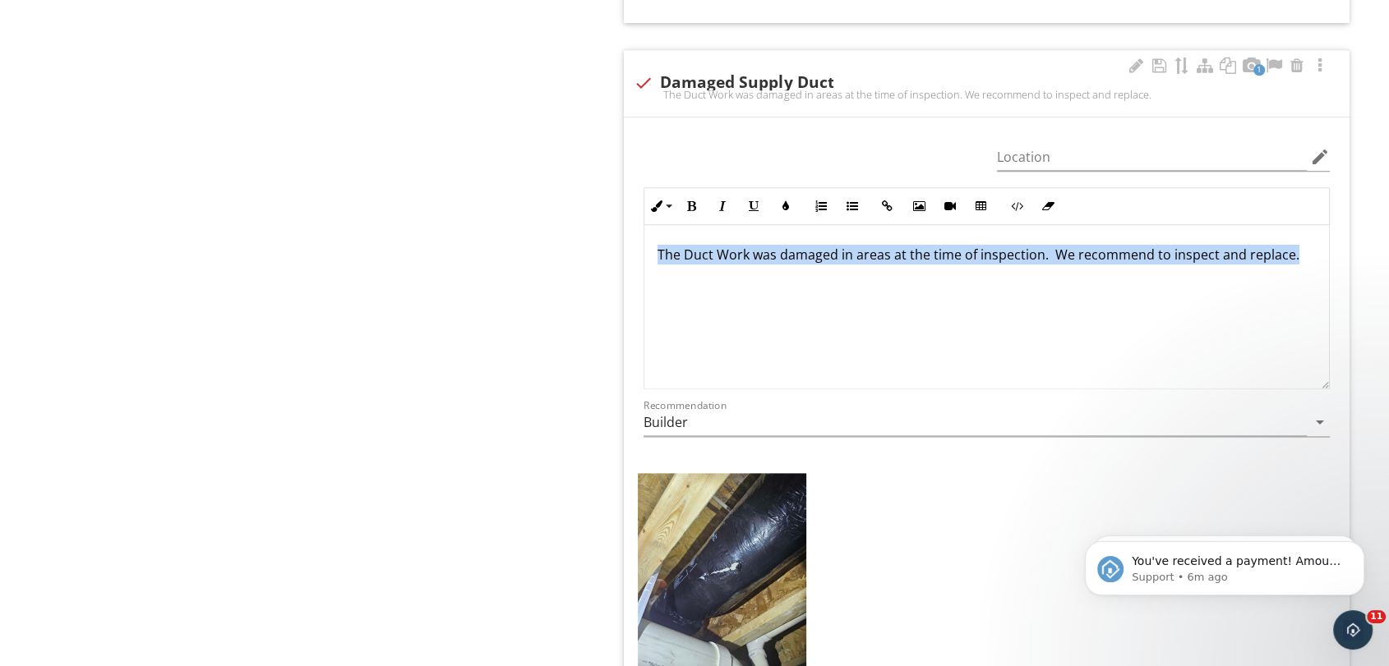
drag, startPoint x: 656, startPoint y: 256, endPoint x: 1273, endPoint y: 277, distance: 617.4
click at [1302, 274] on div "The Duct Work was damaged in areas at the time of inspection. We recommend to i…" at bounding box center [986, 307] width 684 height 164
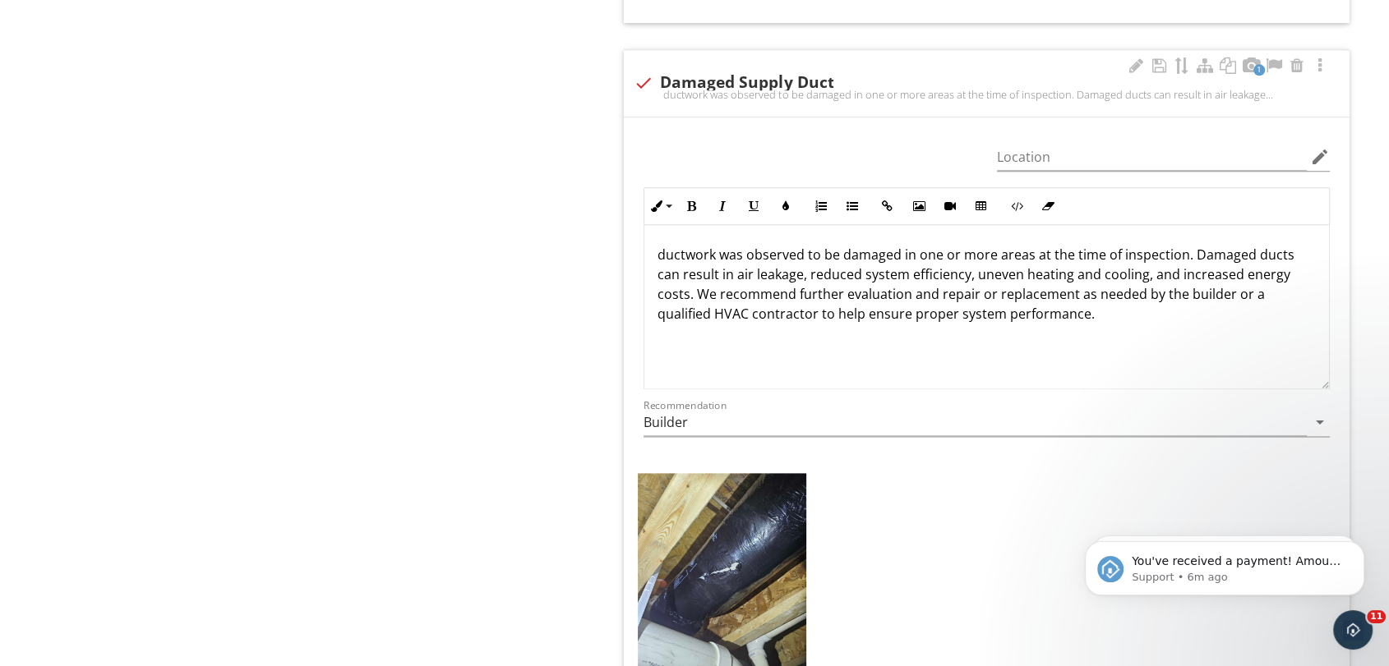
click at [667, 257] on p "ductwork was observed to be damaged in one or more areas at the time of inspect…" at bounding box center [986, 284] width 658 height 79
click at [716, 260] on p "Ductwork was observed to be damaged in one or more areas at the time of inspect…" at bounding box center [986, 284] width 658 height 79
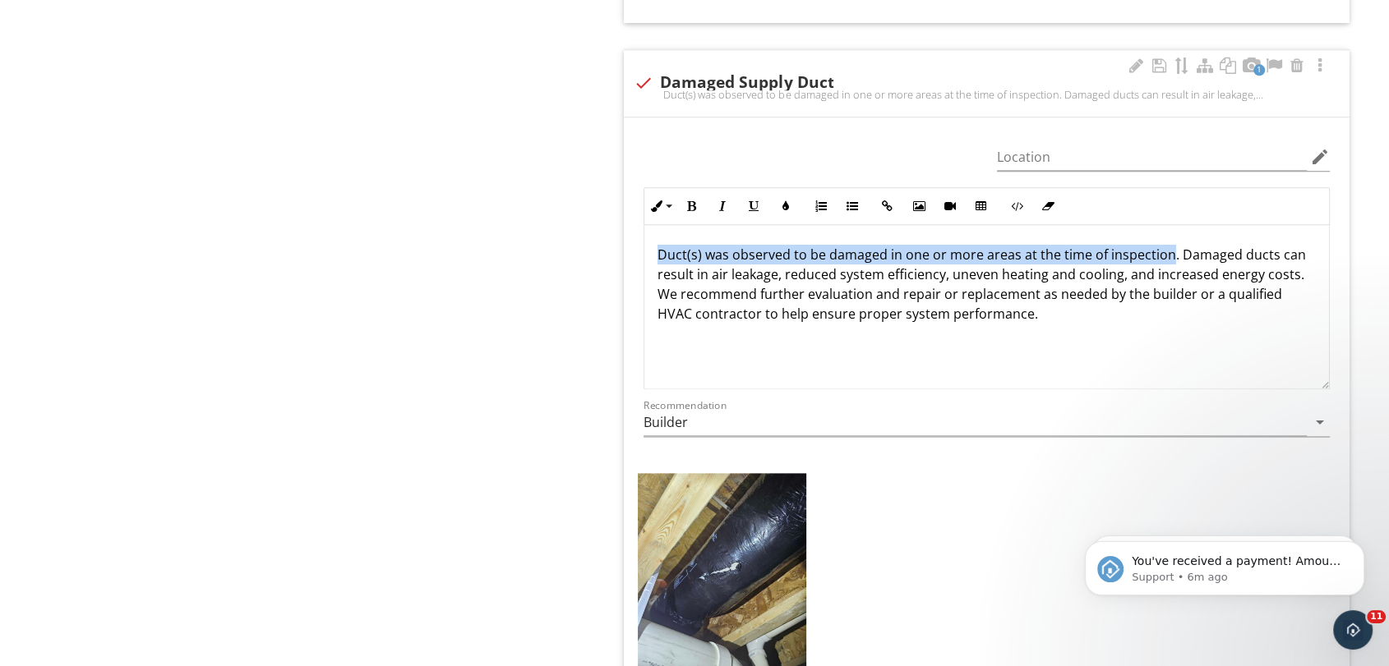
drag, startPoint x: 659, startPoint y: 250, endPoint x: 1166, endPoint y: 243, distance: 507.0
click at [1166, 245] on p "Duct(s) was observed to be damaged in one or more areas at the time of inspecti…" at bounding box center [986, 284] width 658 height 79
click at [689, 203] on icon "button" at bounding box center [691, 206] width 12 height 12
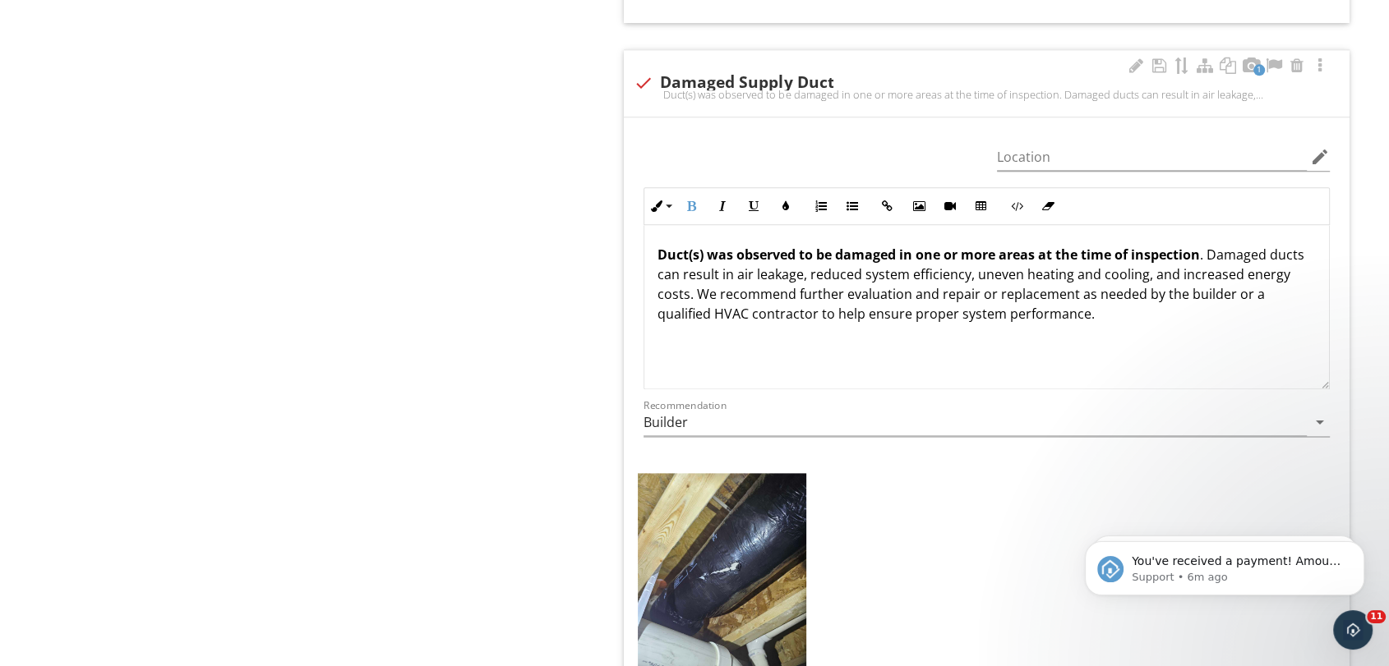
click at [950, 246] on strong "Duct(s) was observed to be damaged in one or more areas at the time of inspecti…" at bounding box center [928, 255] width 542 height 18
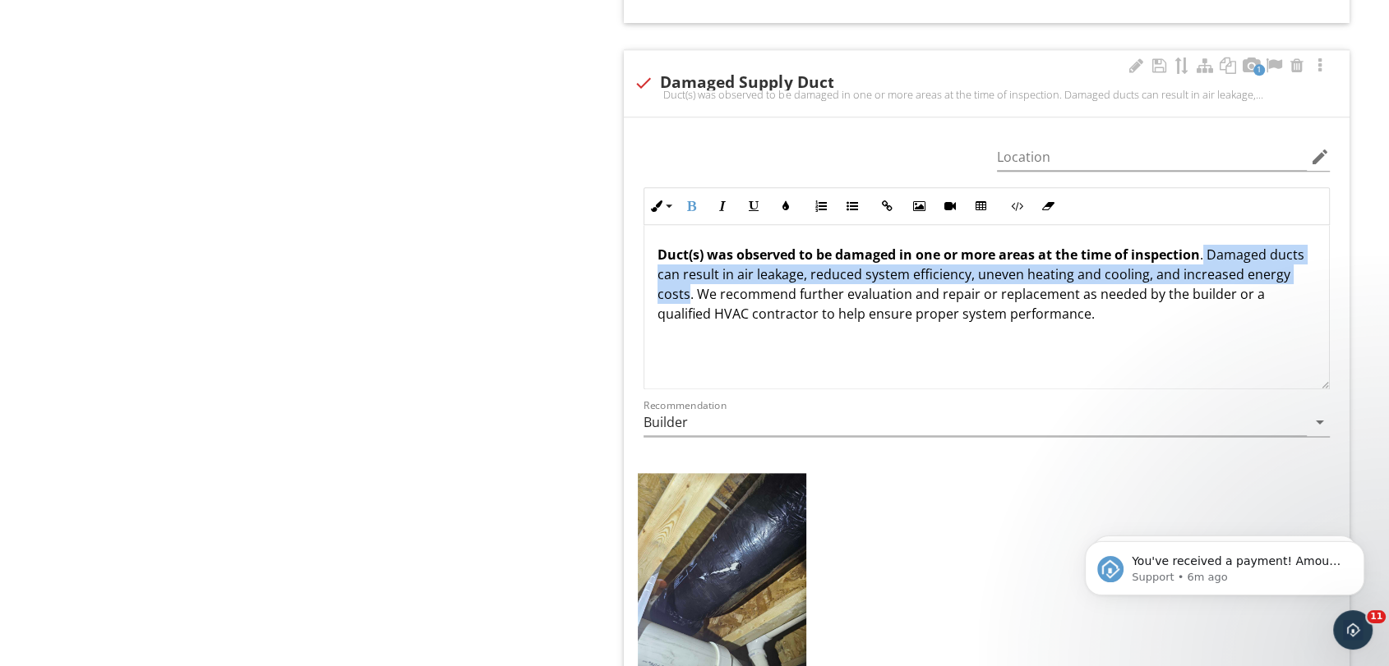
drag, startPoint x: 1206, startPoint y: 254, endPoint x: 731, endPoint y: 291, distance: 476.4
click at [731, 291] on p "Duct(s) was observed to be damaged in one or more areas at the time of inspecti…" at bounding box center [986, 284] width 658 height 79
click at [723, 200] on icon "button" at bounding box center [722, 206] width 12 height 12
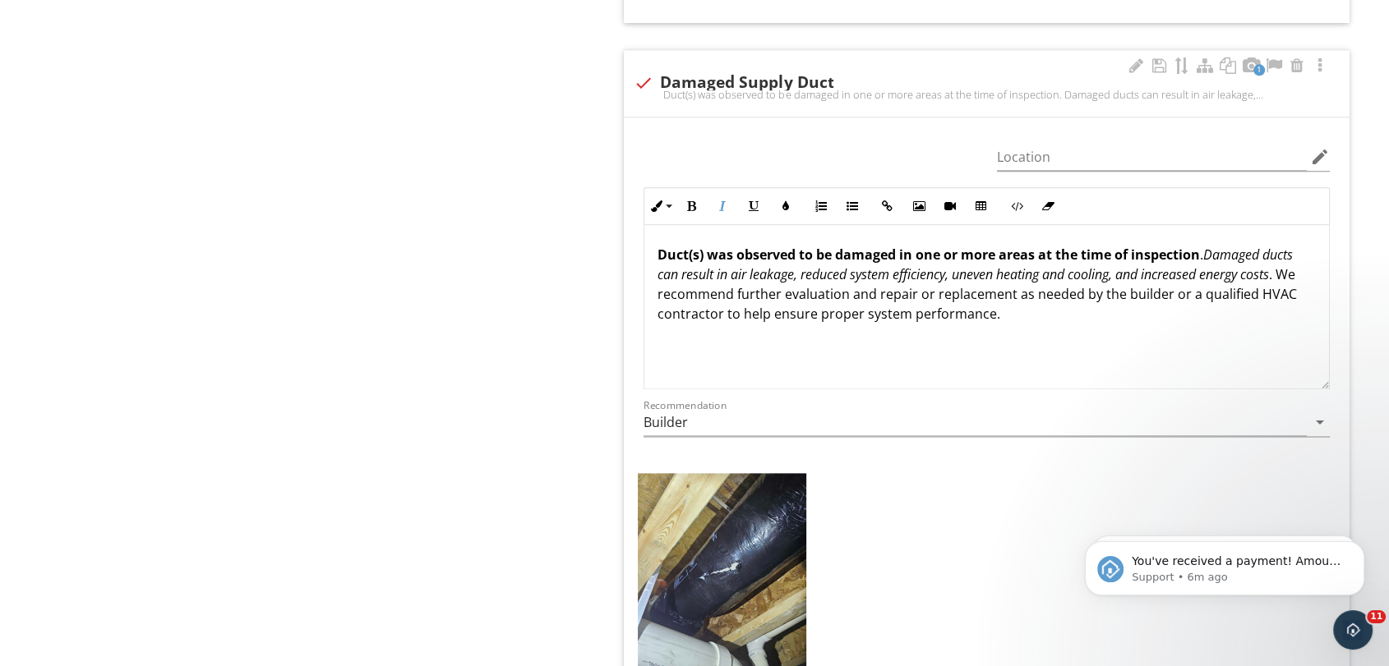
click at [691, 309] on p "Duct(s) was observed to be damaged in one or more areas at the time of inspecti…" at bounding box center [986, 284] width 658 height 79
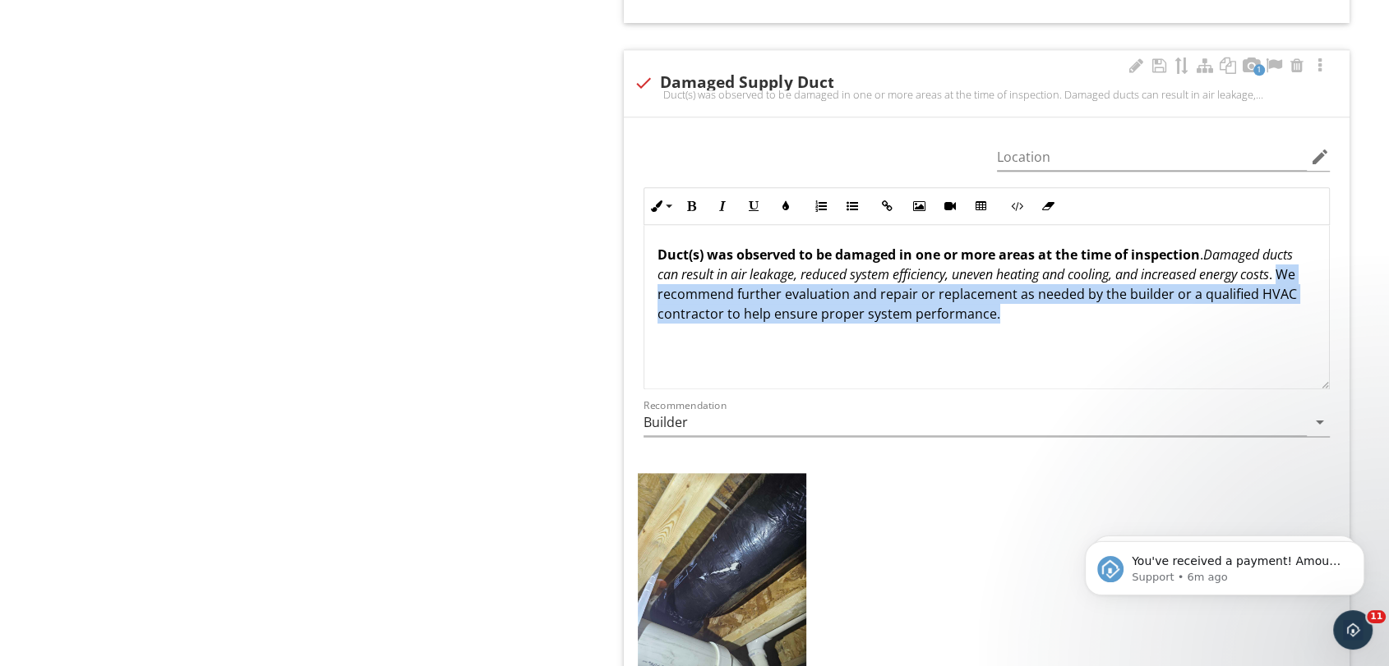
drag, startPoint x: 657, startPoint y: 292, endPoint x: 1125, endPoint y: 315, distance: 468.1
click at [1126, 315] on p "Duct(s) was observed to be damaged in one or more areas at the time of inspecti…" at bounding box center [986, 284] width 658 height 79
click at [753, 200] on icon "button" at bounding box center [754, 206] width 12 height 12
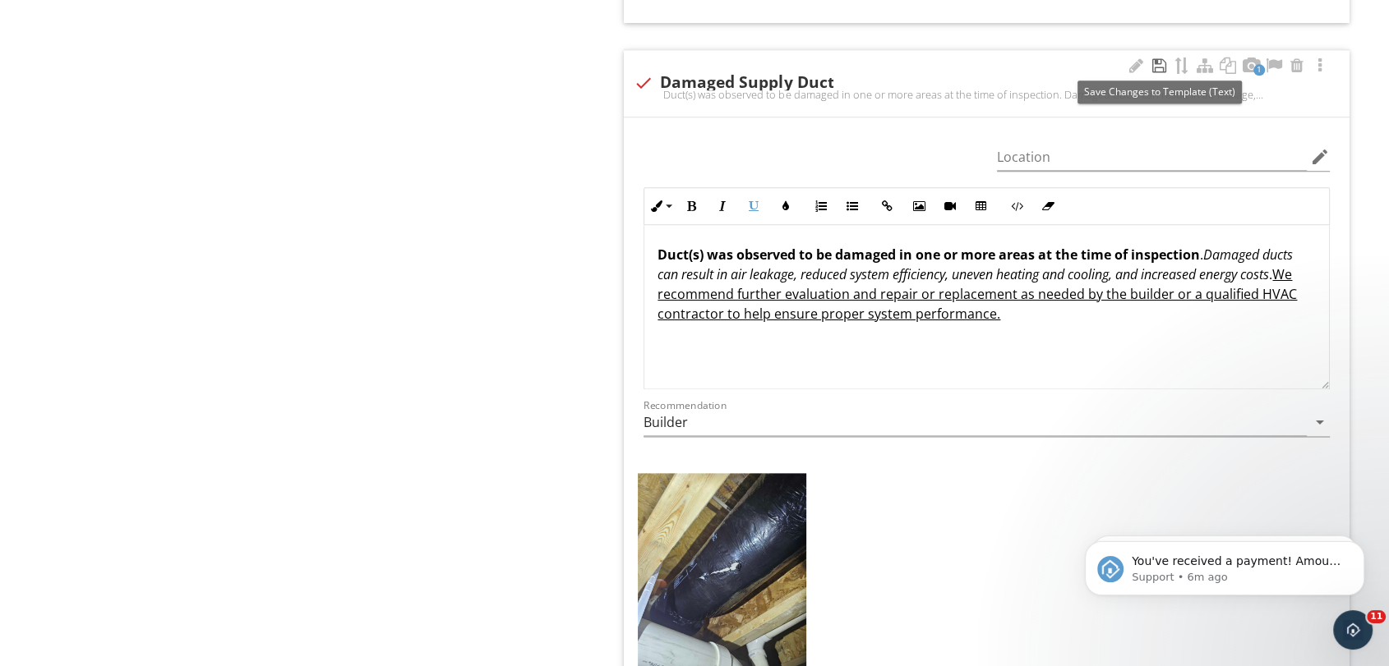
click at [1159, 63] on div at bounding box center [1159, 66] width 20 height 16
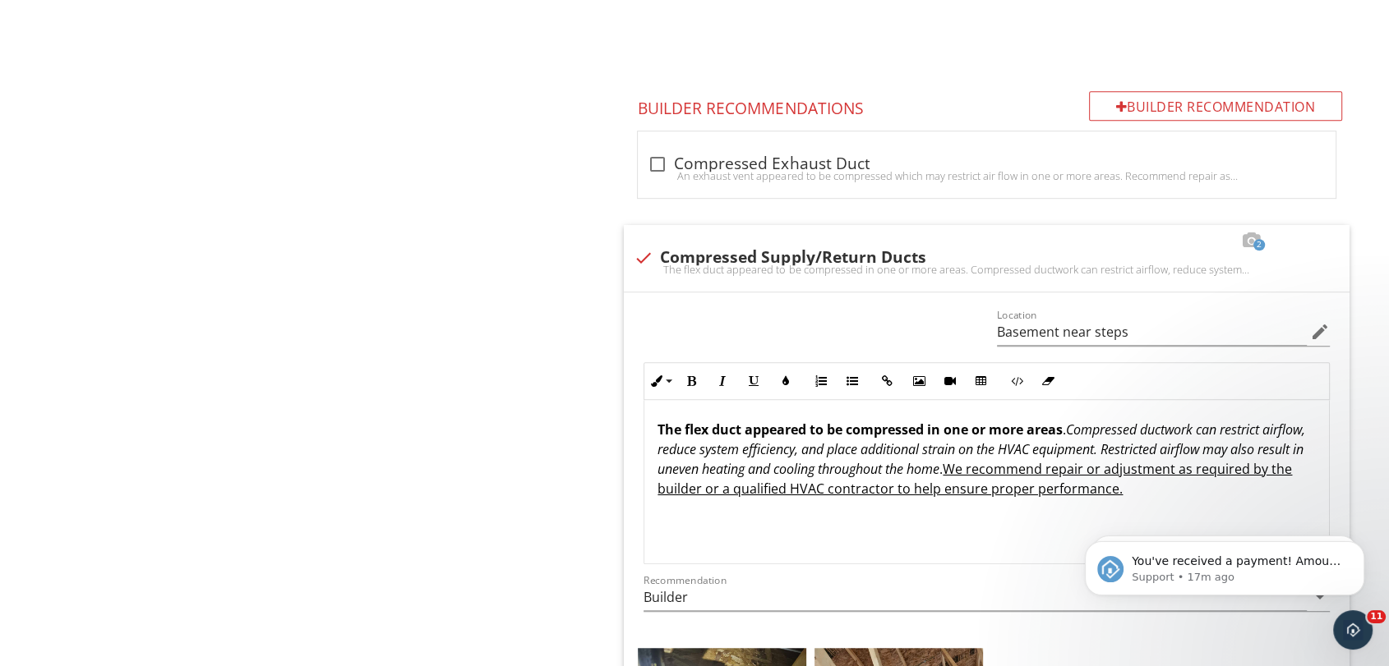
scroll to position [522, 0]
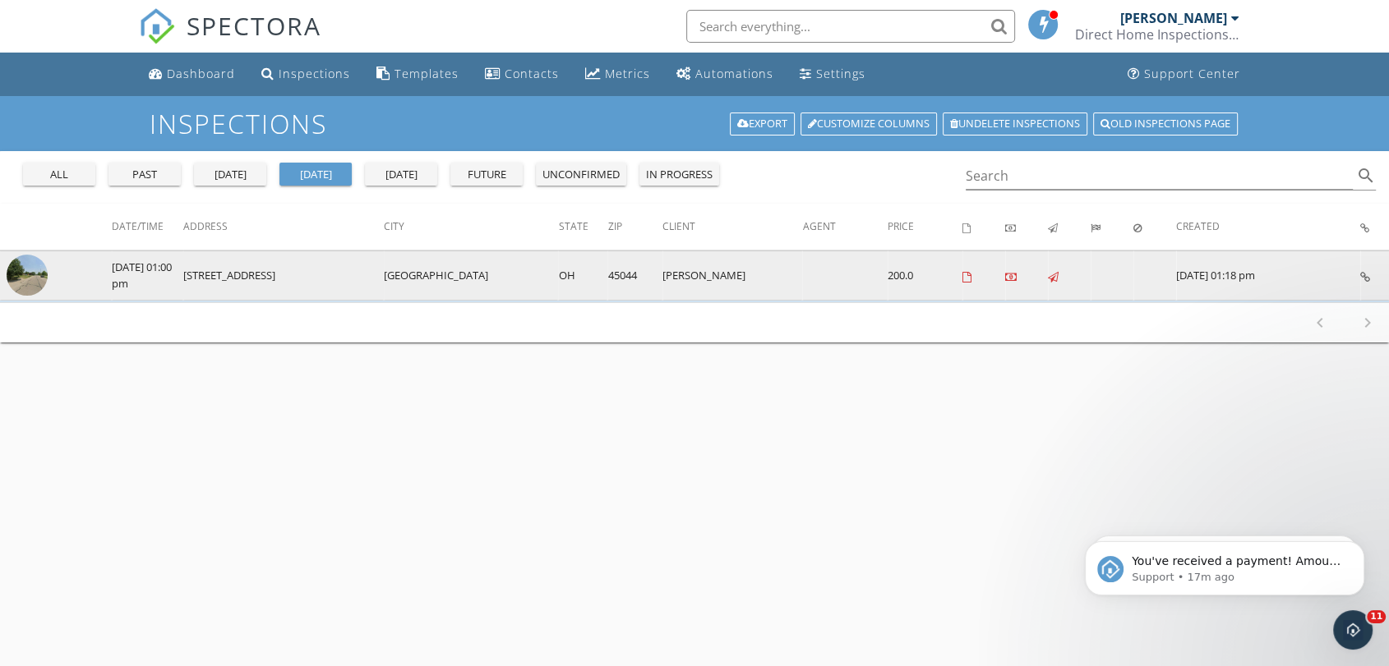
click at [32, 278] on img at bounding box center [27, 275] width 41 height 41
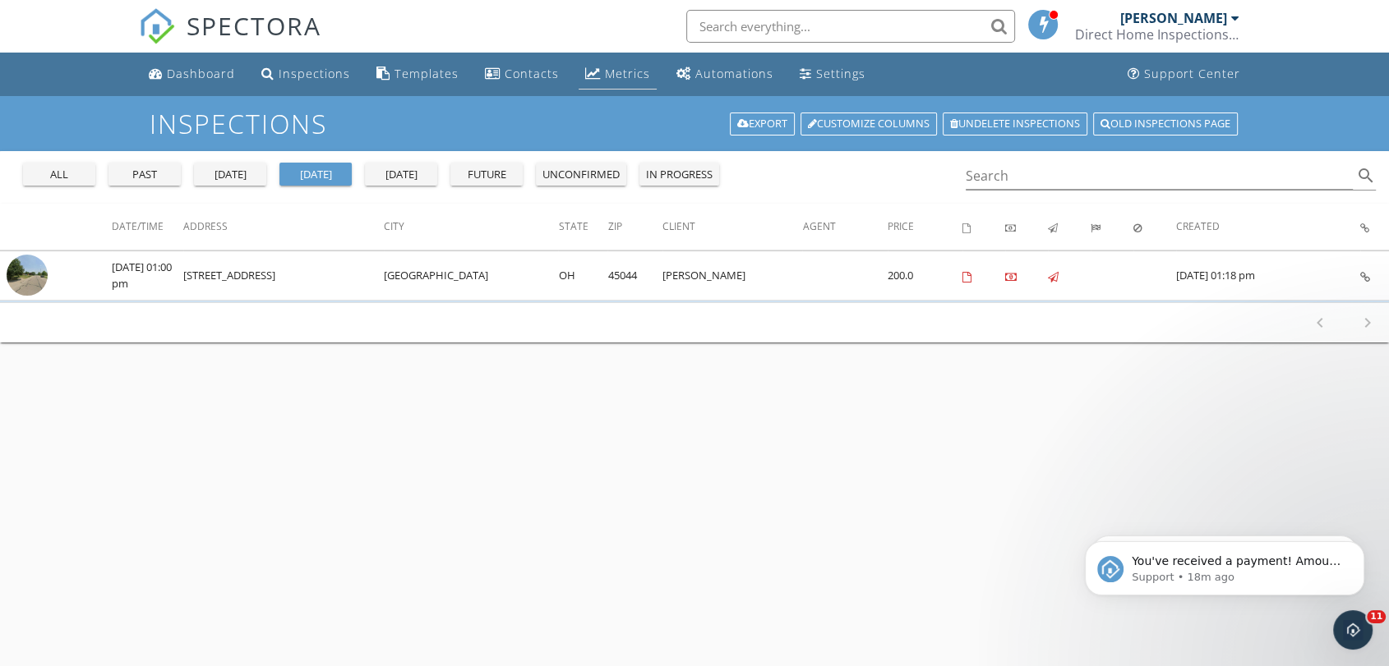
click at [599, 87] on link "Metrics" at bounding box center [617, 74] width 78 height 30
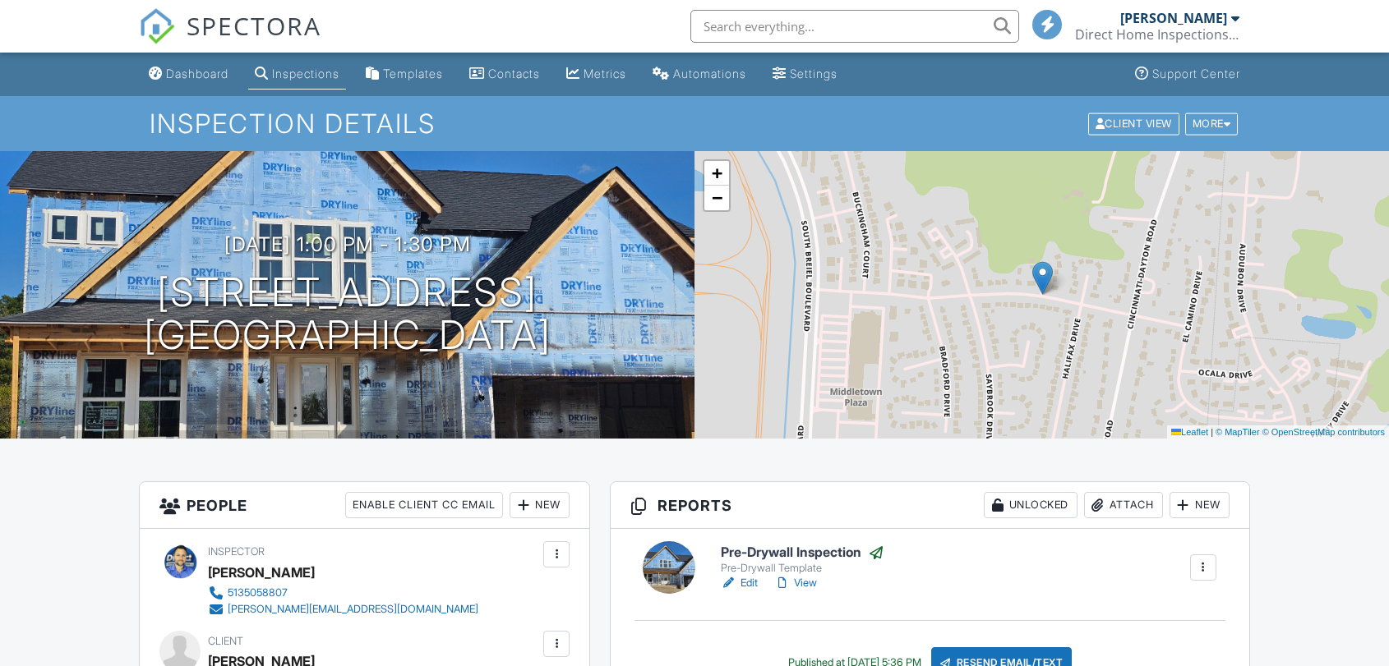
drag, startPoint x: 0, startPoint y: 0, endPoint x: 804, endPoint y: 312, distance: 862.1
click at [804, 575] on link "View" at bounding box center [795, 583] width 43 height 16
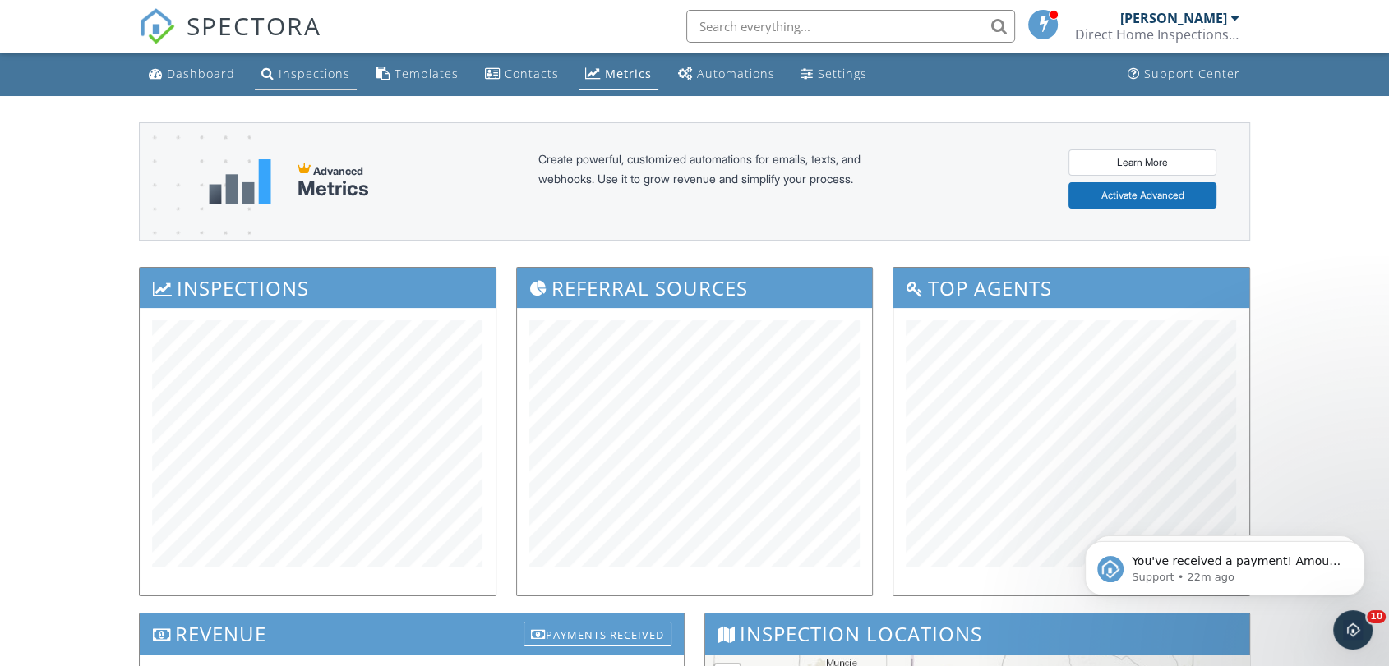
click at [309, 88] on link "Inspections" at bounding box center [306, 74] width 102 height 30
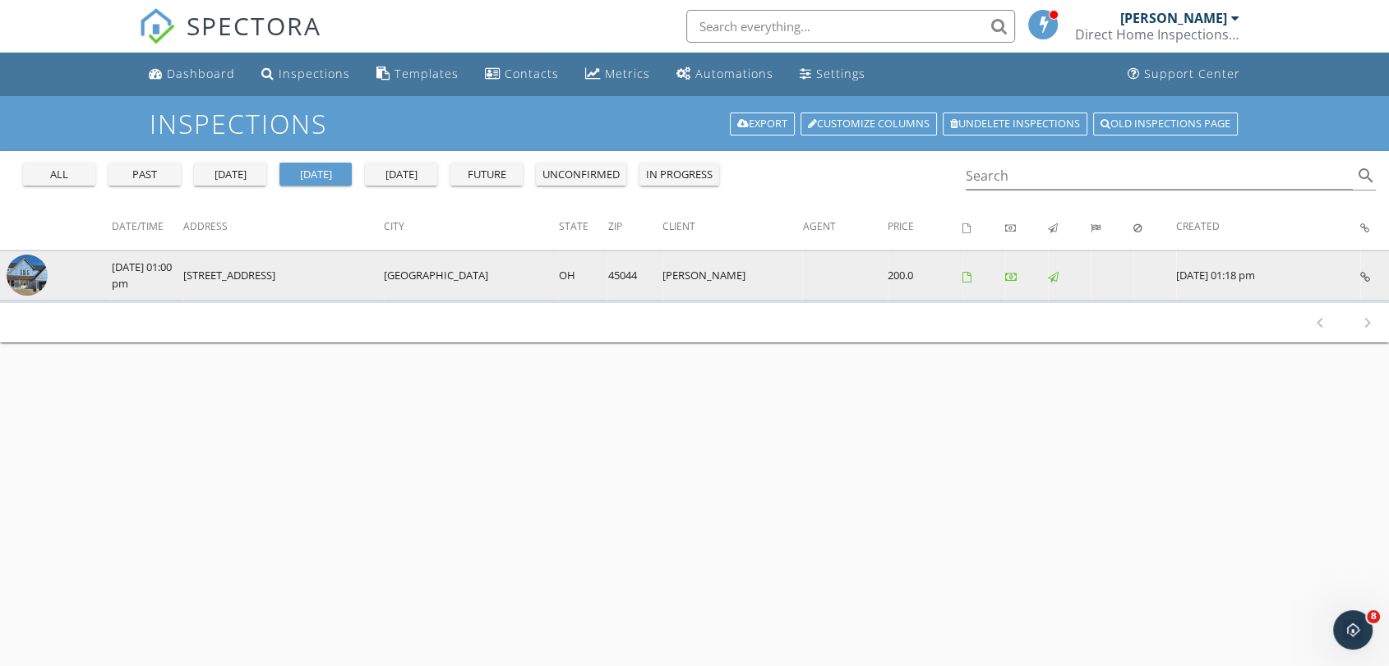
click at [19, 267] on img at bounding box center [27, 275] width 41 height 41
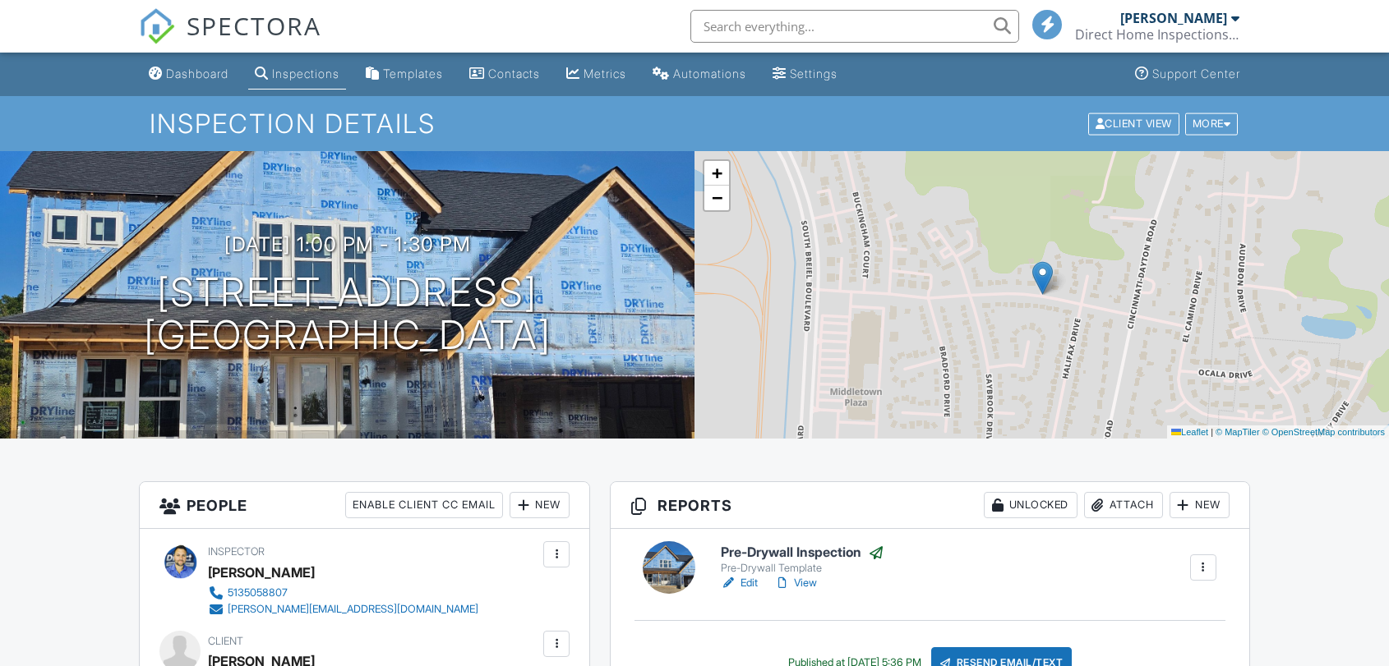
click at [804, 529] on div "Pre-Drywall Inspection Pre-Drywall Template Edit View Copy Reinspection Report …" at bounding box center [930, 610] width 638 height 162
click at [809, 575] on link "View" at bounding box center [795, 583] width 43 height 16
